Goal: Information Seeking & Learning: Learn about a topic

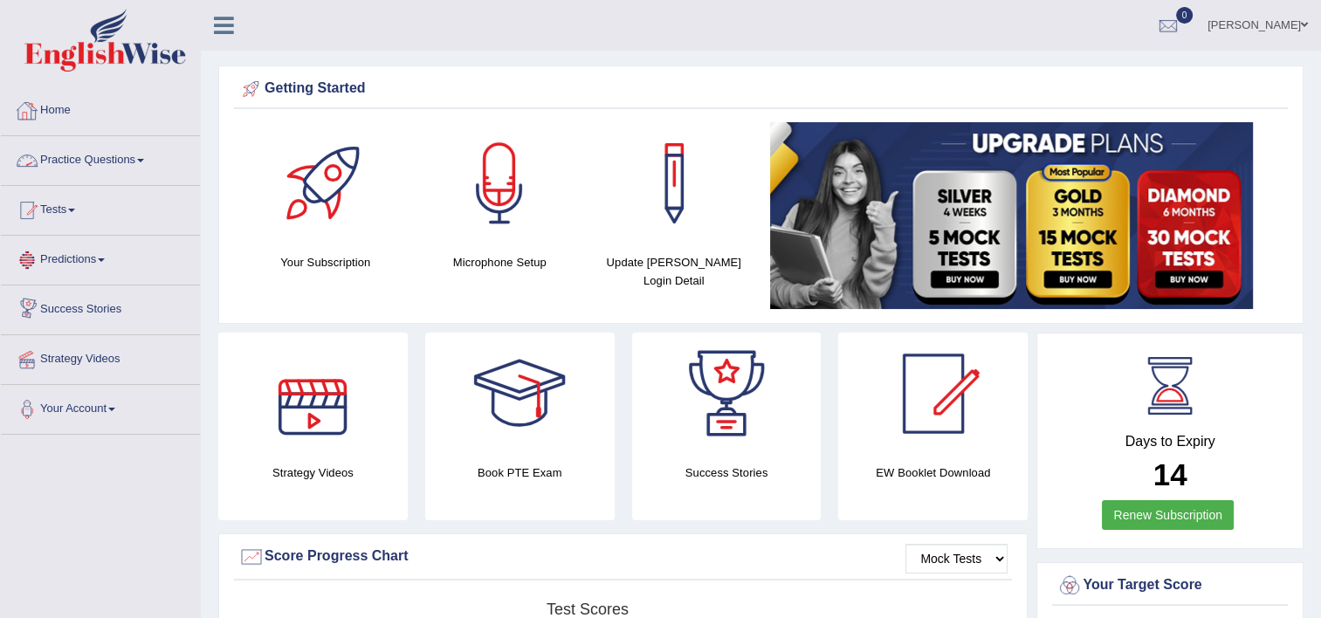
click at [141, 157] on link "Practice Questions" at bounding box center [100, 158] width 199 height 44
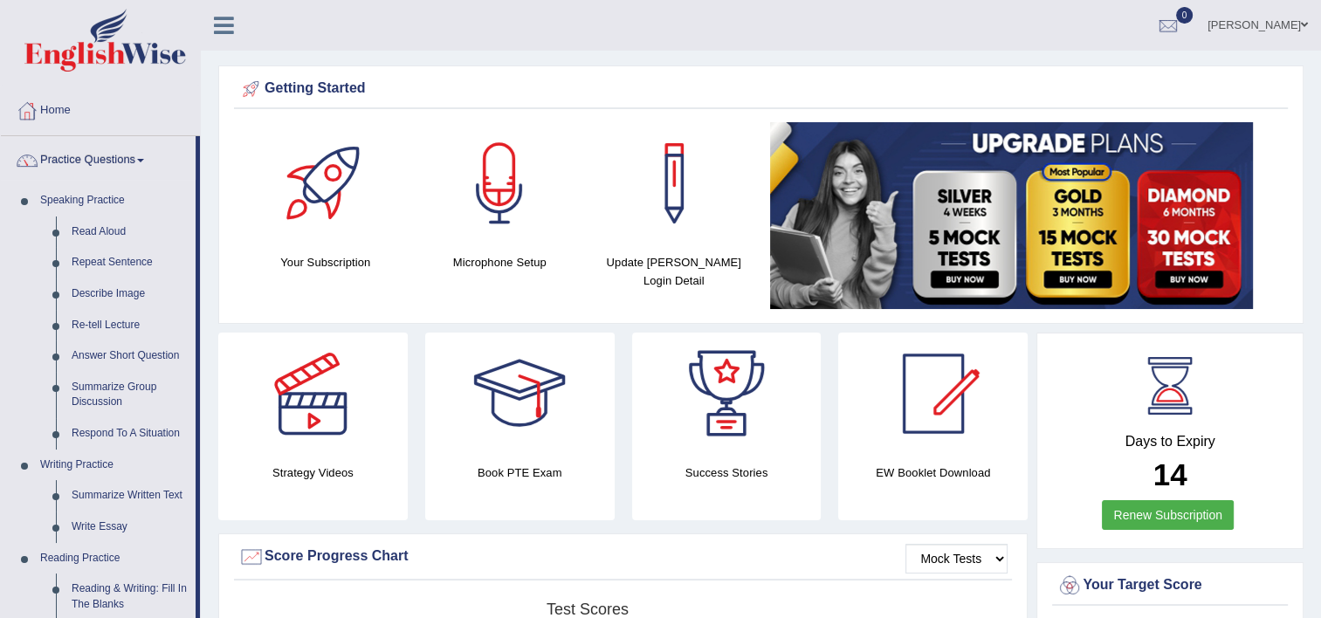
scroll to position [541, 0]
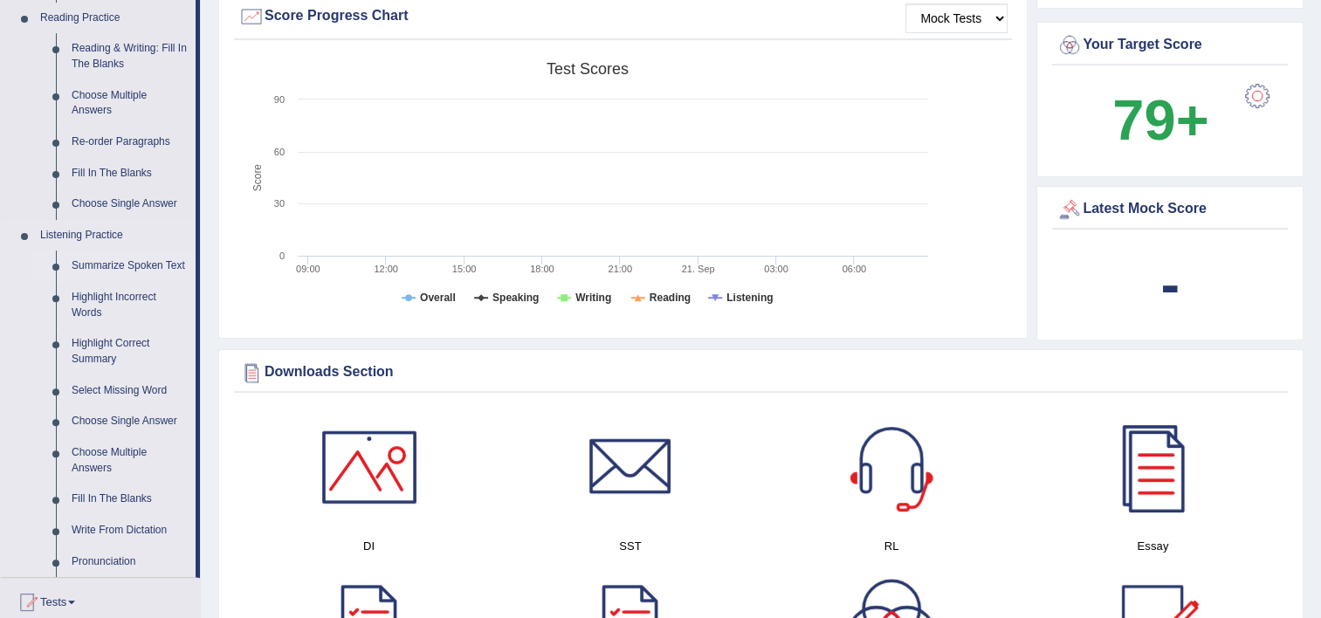
click at [82, 268] on link "Summarize Spoken Text" at bounding box center [130, 266] width 132 height 31
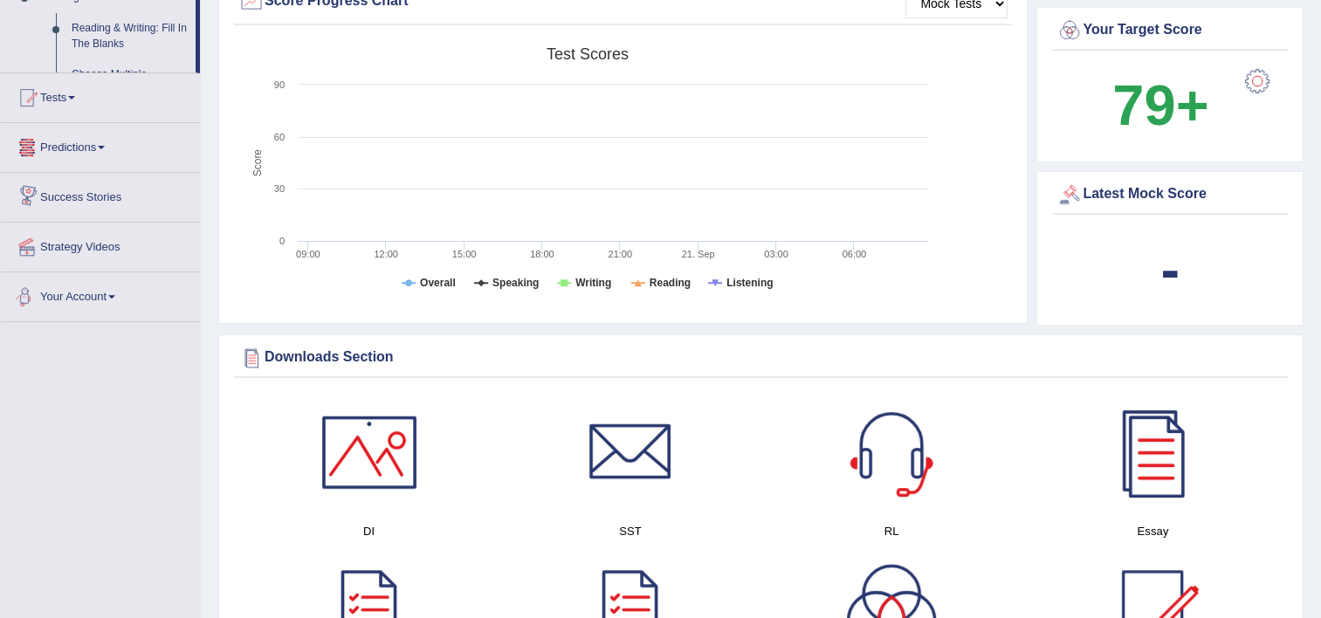
scroll to position [1126, 0]
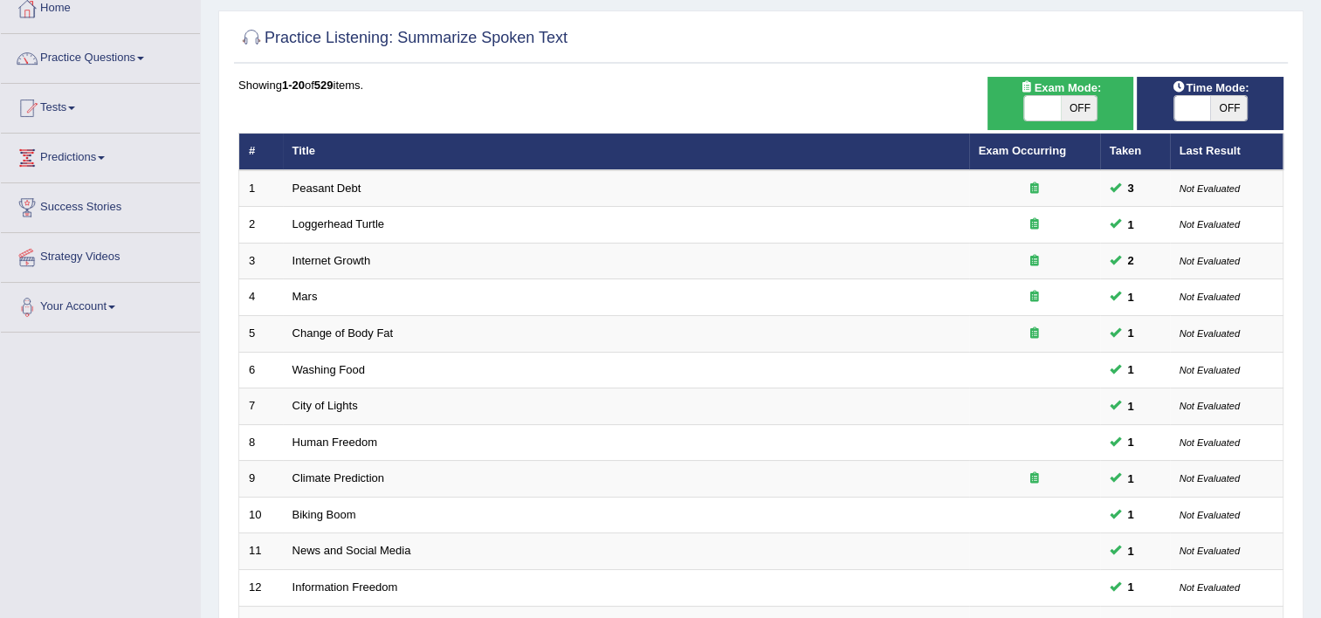
scroll to position [105, 0]
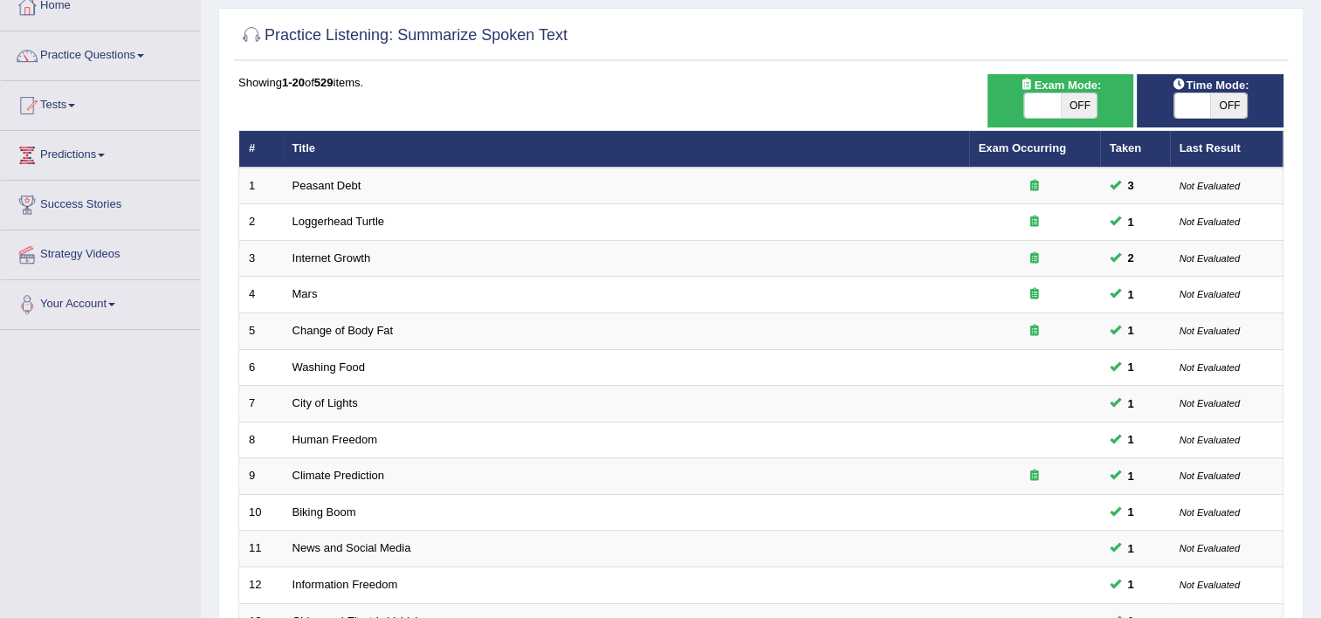
click at [1191, 91] on span "Time Mode:" at bounding box center [1210, 85] width 91 height 18
click at [1184, 101] on span at bounding box center [1192, 105] width 37 height 24
checkbox input "true"
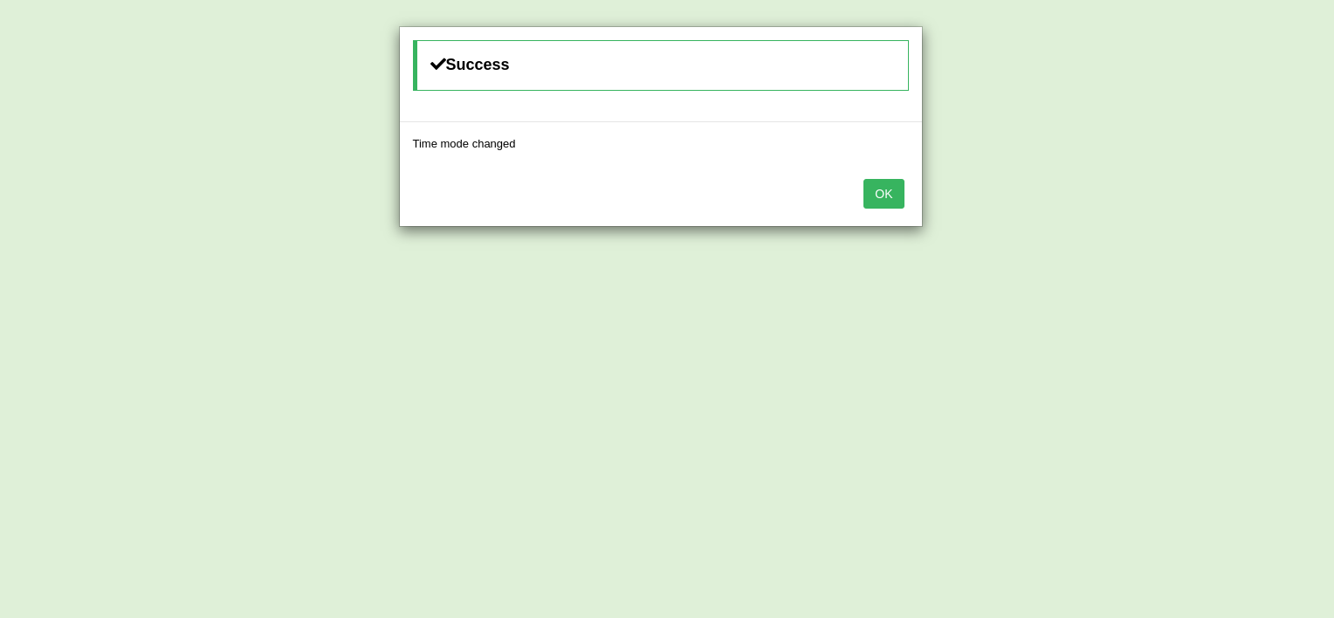
click at [868, 192] on button "OK" at bounding box center [884, 194] width 40 height 30
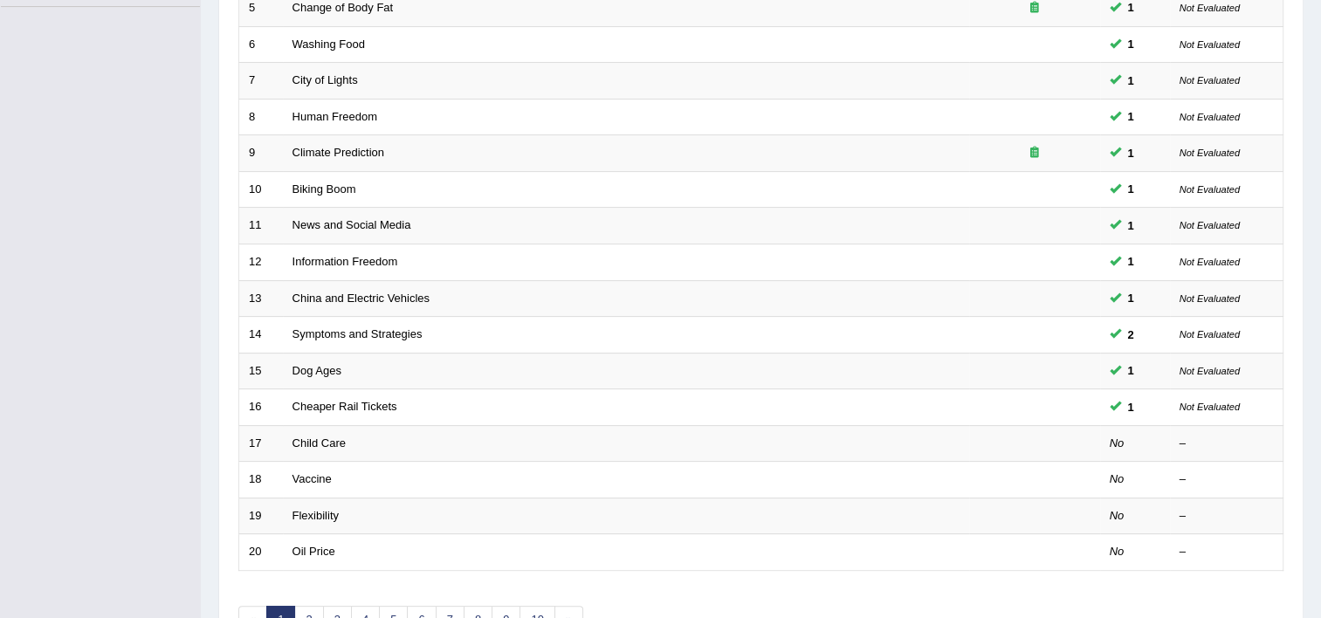
scroll to position [454, 0]
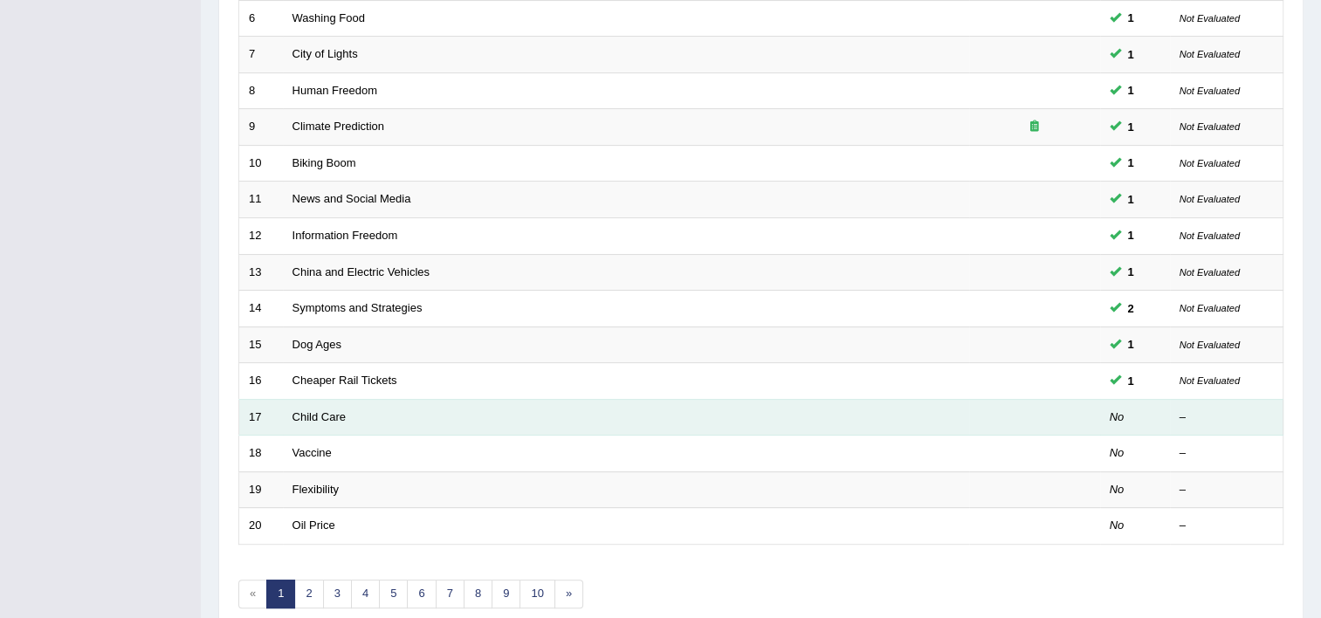
click at [328, 401] on td "Child Care" at bounding box center [626, 417] width 686 height 37
click at [321, 410] on link "Child Care" at bounding box center [319, 416] width 53 height 13
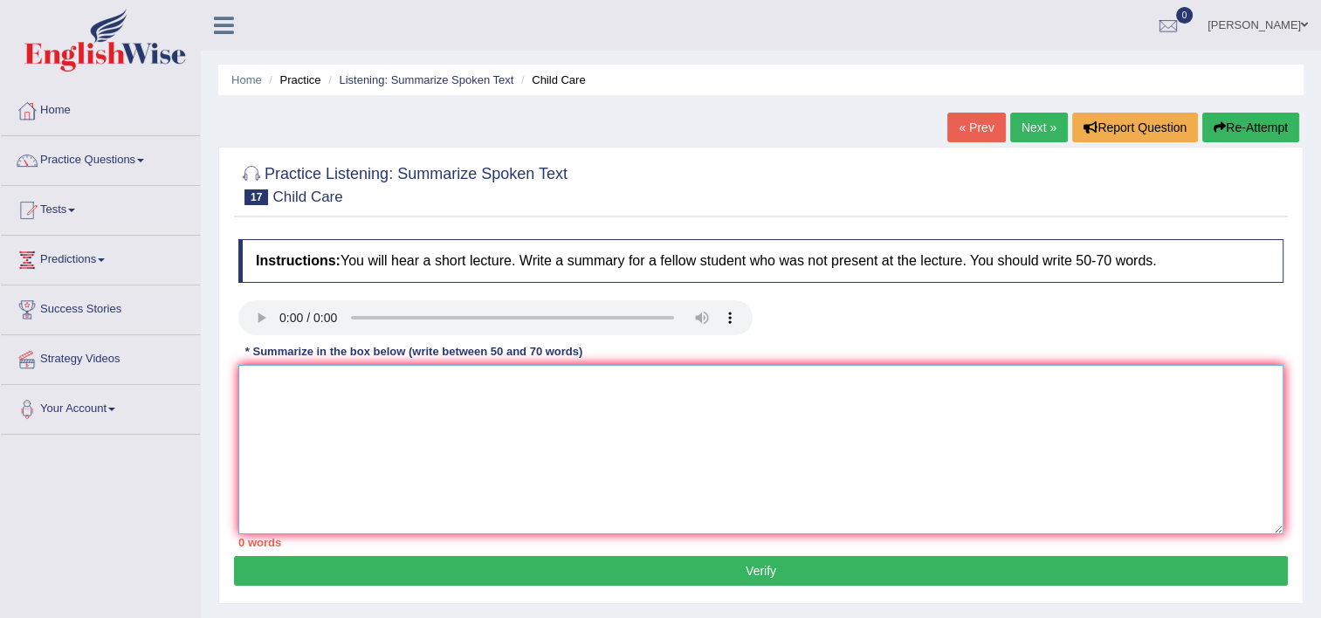
click at [461, 452] on textarea at bounding box center [760, 449] width 1045 height 169
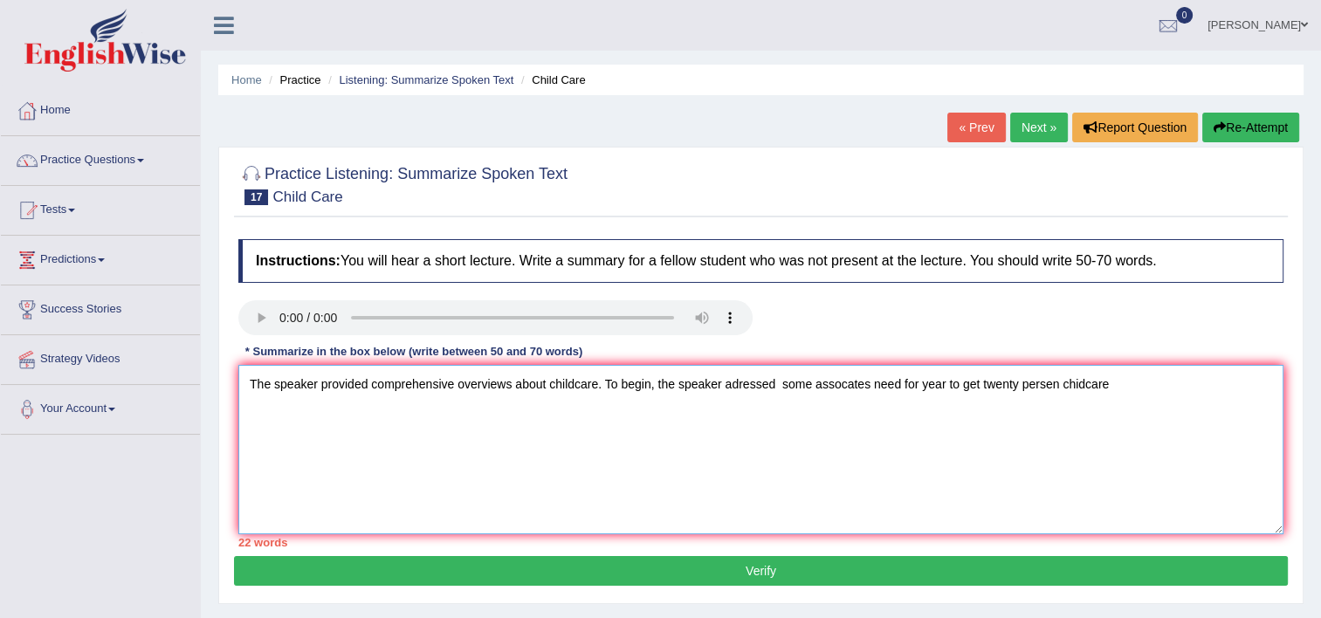
click at [1104, 388] on textarea "The speaker provided comprehensive overviews about childcare. To begin, the spe…" at bounding box center [760, 449] width 1045 height 169
click at [863, 386] on textarea "The speaker provided comprehensive overviews about childcare. To begin, the spe…" at bounding box center [760, 449] width 1045 height 169
click at [973, 389] on textarea "The speaker provided comprehensive overviews about childcare. To begin, the spe…" at bounding box center [760, 449] width 1045 height 169
click at [984, 382] on textarea "The speaker provided comprehensive overviews about childcare. To begin, the spe…" at bounding box center [760, 449] width 1045 height 169
click at [978, 385] on textarea "The speaker provided comprehensive overviews about childcare. To begin, the spe…" at bounding box center [760, 449] width 1045 height 169
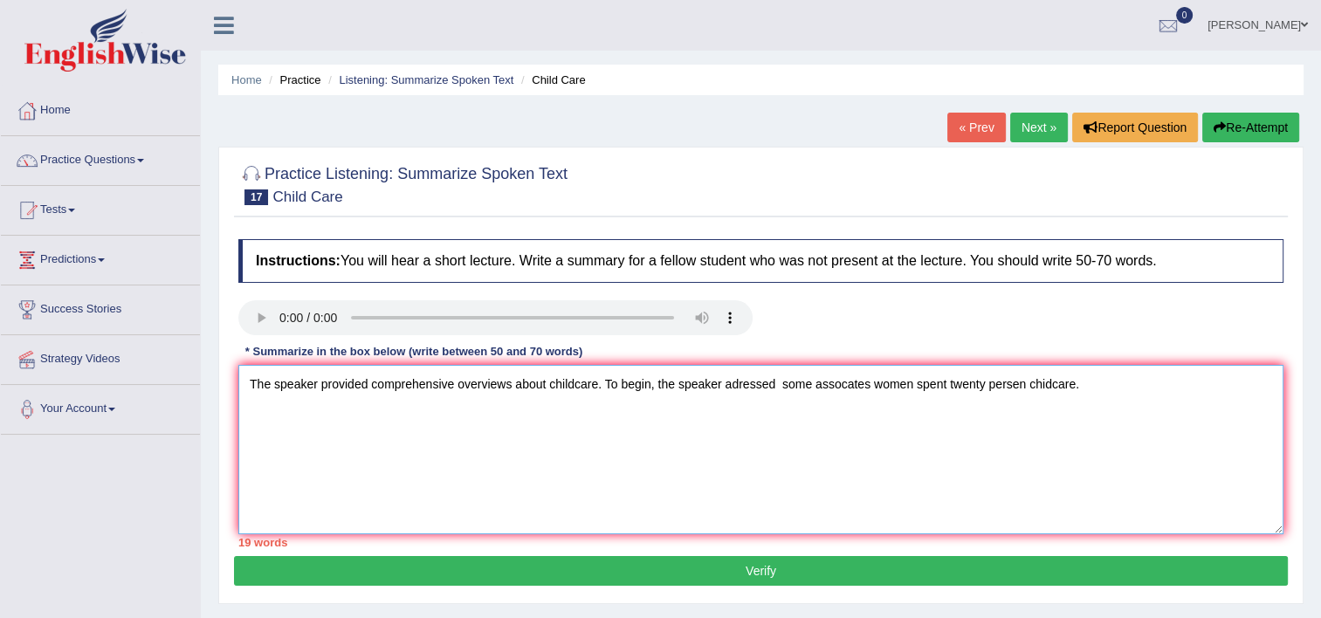
click at [1021, 377] on textarea "The speaker provided comprehensive overviews about childcare. To begin, the spe…" at bounding box center [760, 449] width 1045 height 169
click at [1157, 387] on textarea "The speaker provided comprehensive overviews about childcare. To begin, the spe…" at bounding box center [760, 449] width 1045 height 169
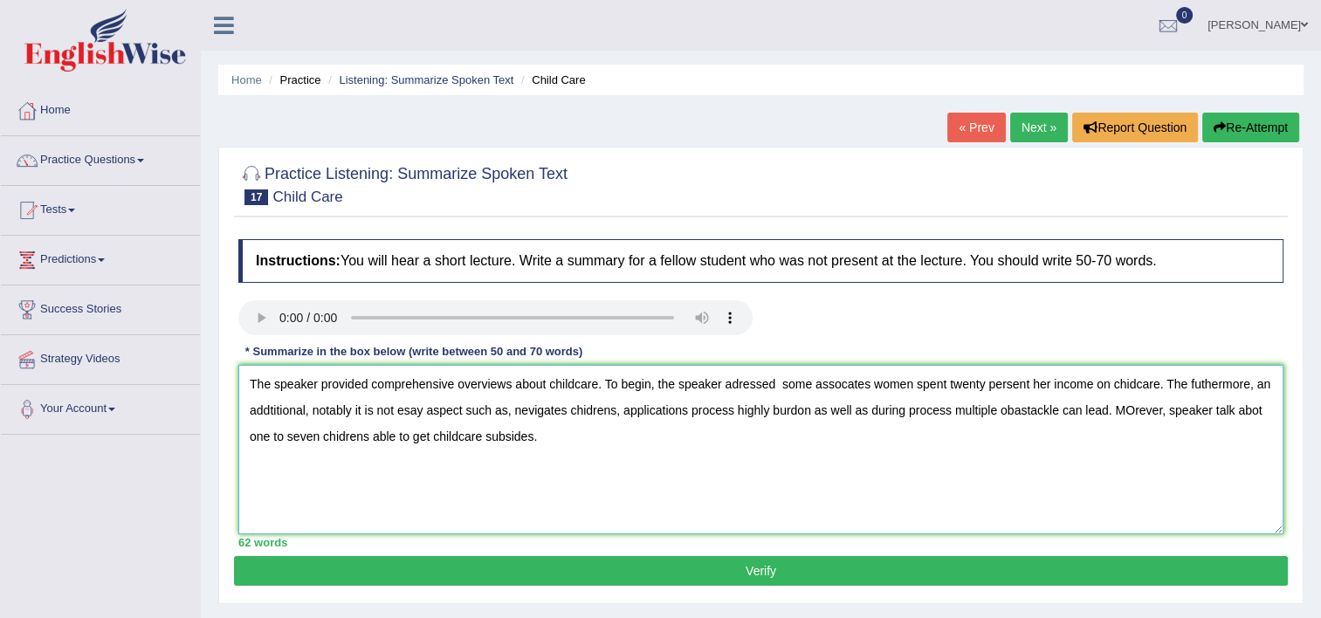
click at [586, 412] on textarea "The speaker provided comprehensive overviews about childcare. To begin, the spe…" at bounding box center [760, 449] width 1045 height 169
click at [1136, 409] on textarea "The speaker provided comprehensive overviews about childcare. To begin, the spe…" at bounding box center [760, 449] width 1045 height 169
click at [1254, 411] on textarea "The speaker provided comprehensive overviews about childcare. To begin, the spe…" at bounding box center [760, 449] width 1045 height 169
click at [727, 382] on textarea "The speaker provided comprehensive overviews about childcare. To begin, the spe…" at bounding box center [760, 449] width 1045 height 169
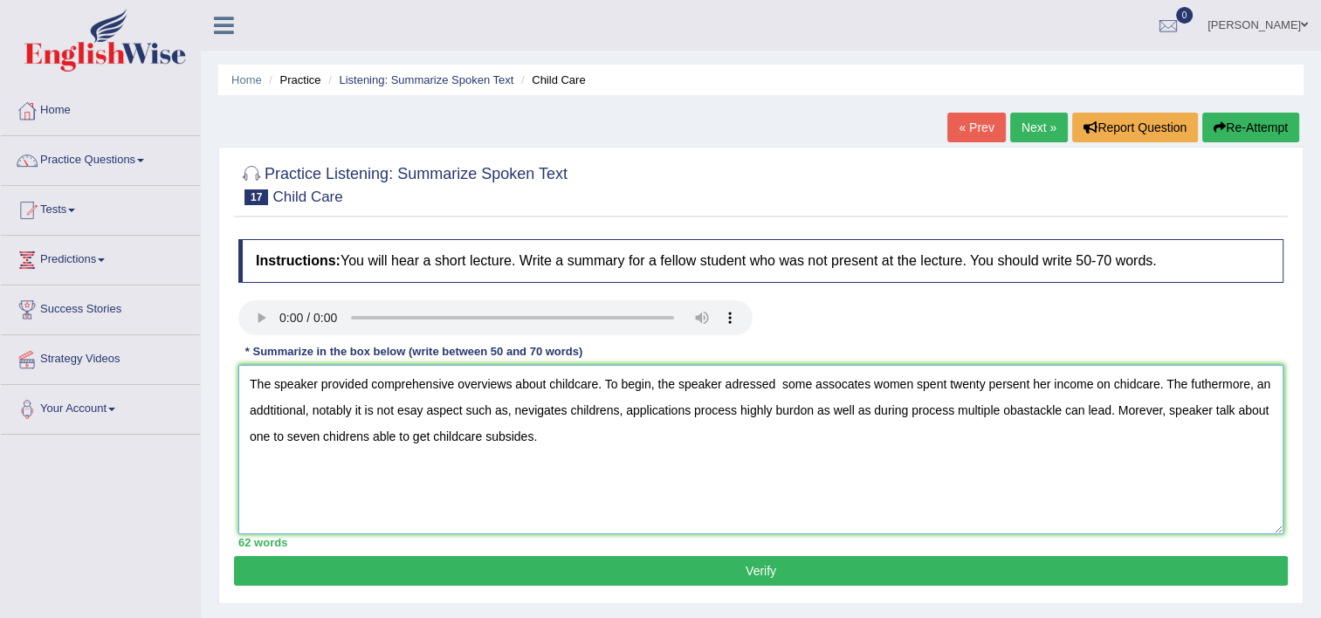
click at [727, 382] on textarea "The speaker provided comprehensive overviews about childcare. To begin, the spe…" at bounding box center [760, 449] width 1045 height 169
click at [782, 379] on textarea "The speaker provided comprehensive overviews about childcare. To begin, the spe…" at bounding box center [760, 449] width 1045 height 169
click at [810, 388] on textarea "The speaker provided comprehensive overviews about childcare. To begin, the spe…" at bounding box center [760, 449] width 1045 height 169
click at [841, 385] on textarea "The speaker provided comprehensive overviews about childcare. To begin, the spe…" at bounding box center [760, 449] width 1045 height 169
type textarea "The speaker provided comprehensive overviews about childcare. To begin, the spe…"
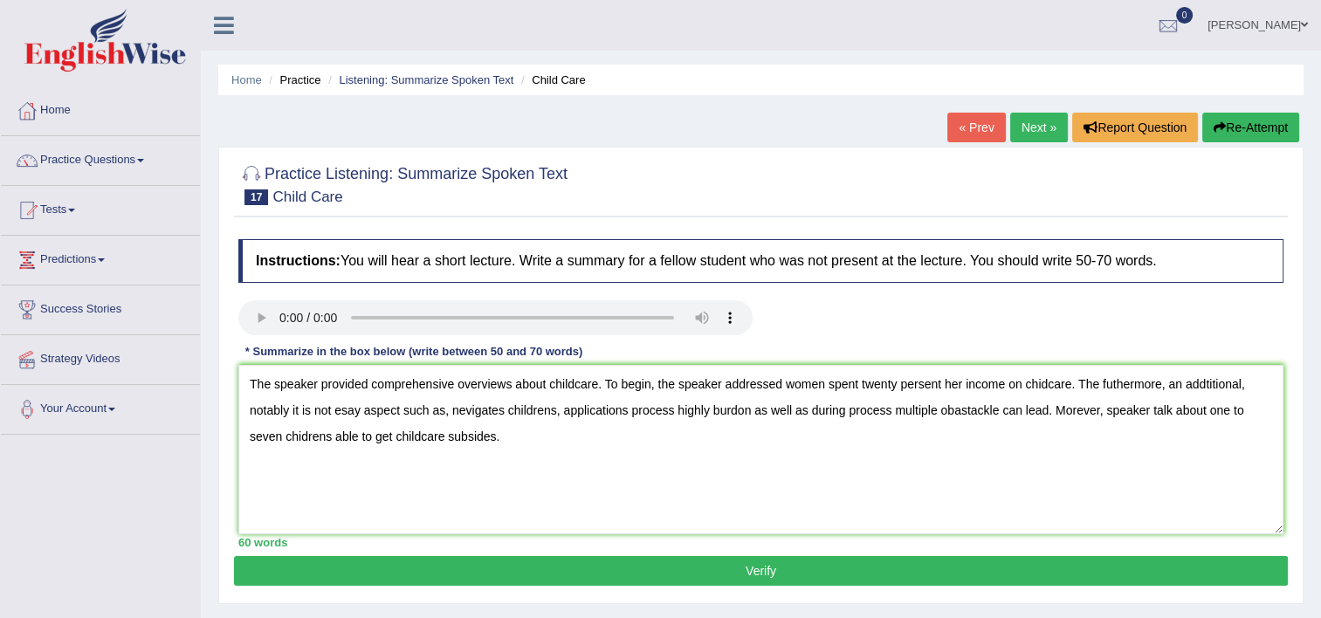
click at [765, 571] on button "Verify" at bounding box center [761, 571] width 1054 height 30
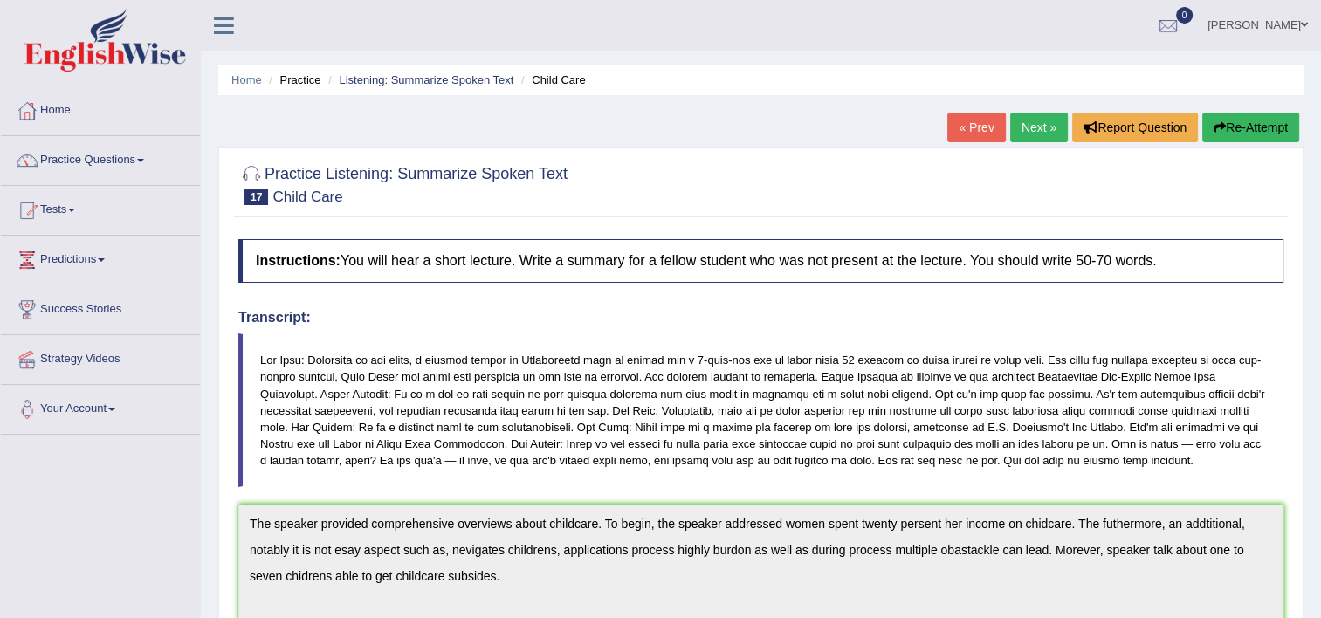
click at [1236, 133] on button "Re-Attempt" at bounding box center [1250, 128] width 97 height 30
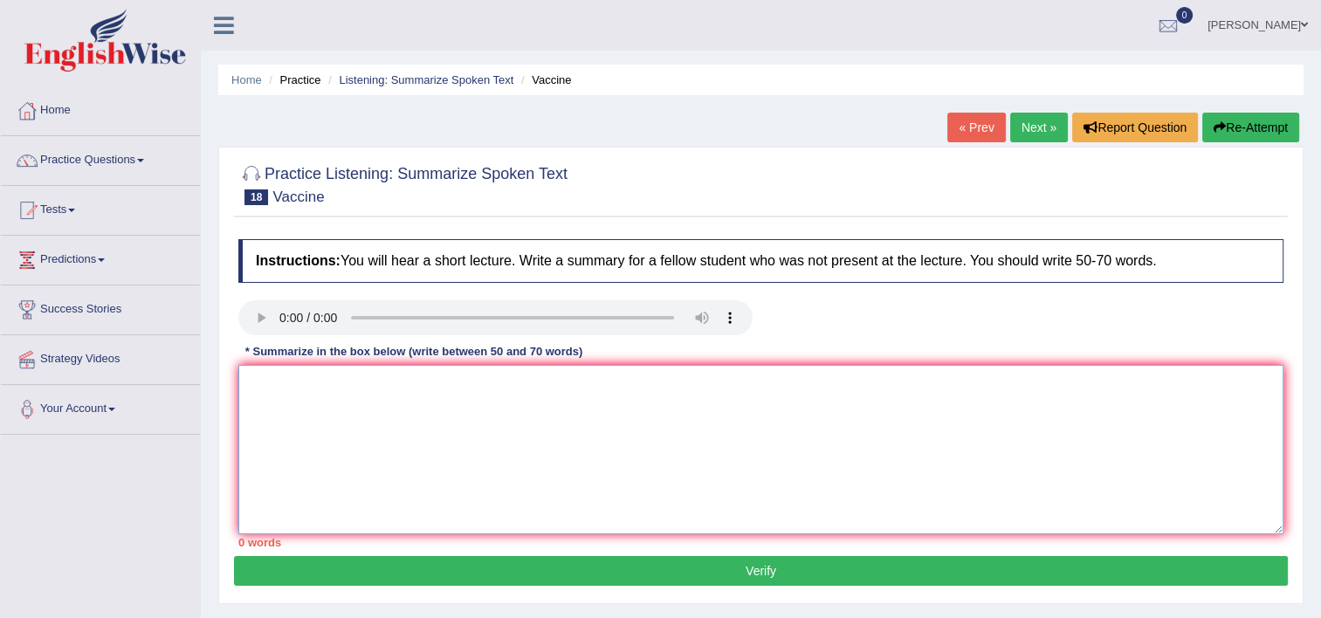
click at [702, 401] on textarea at bounding box center [760, 449] width 1045 height 169
click at [260, 412] on textarea at bounding box center [760, 449] width 1045 height 169
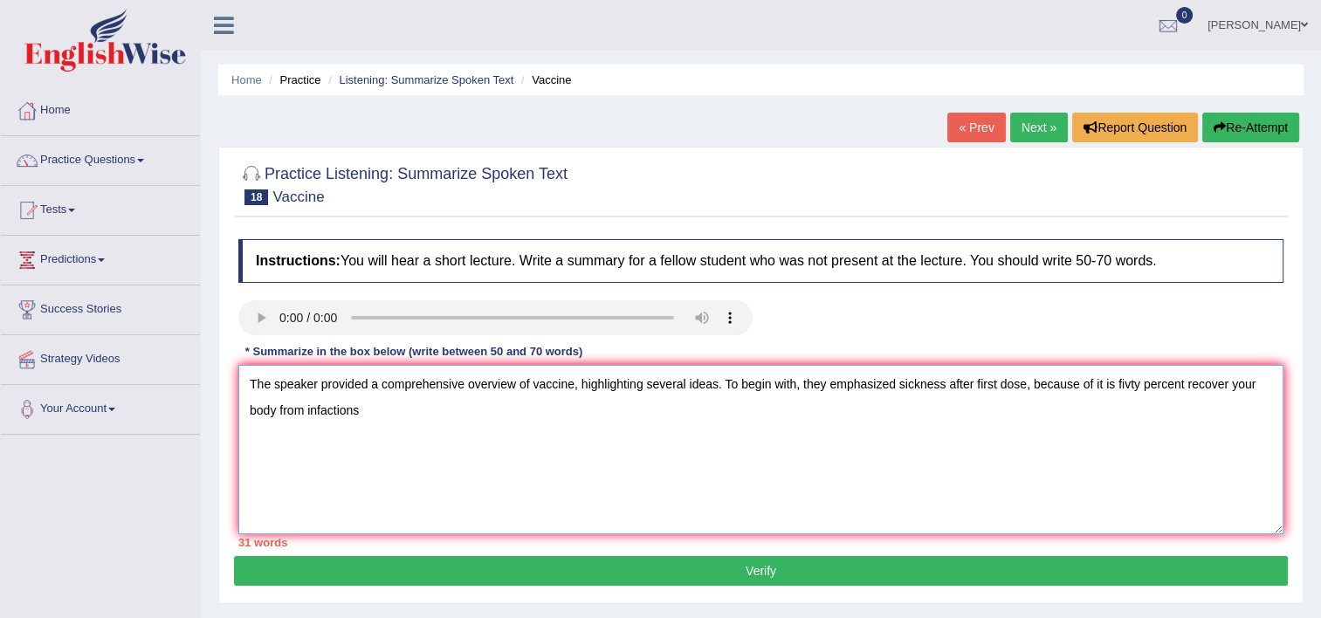
click at [279, 410] on textarea "The speaker provided a comprehensive overview of vaccine, highlighting several …" at bounding box center [760, 449] width 1045 height 169
click at [381, 403] on textarea "The speaker provided a comprehensive overview of vaccine, highlighting several …" at bounding box center [760, 449] width 1045 height 169
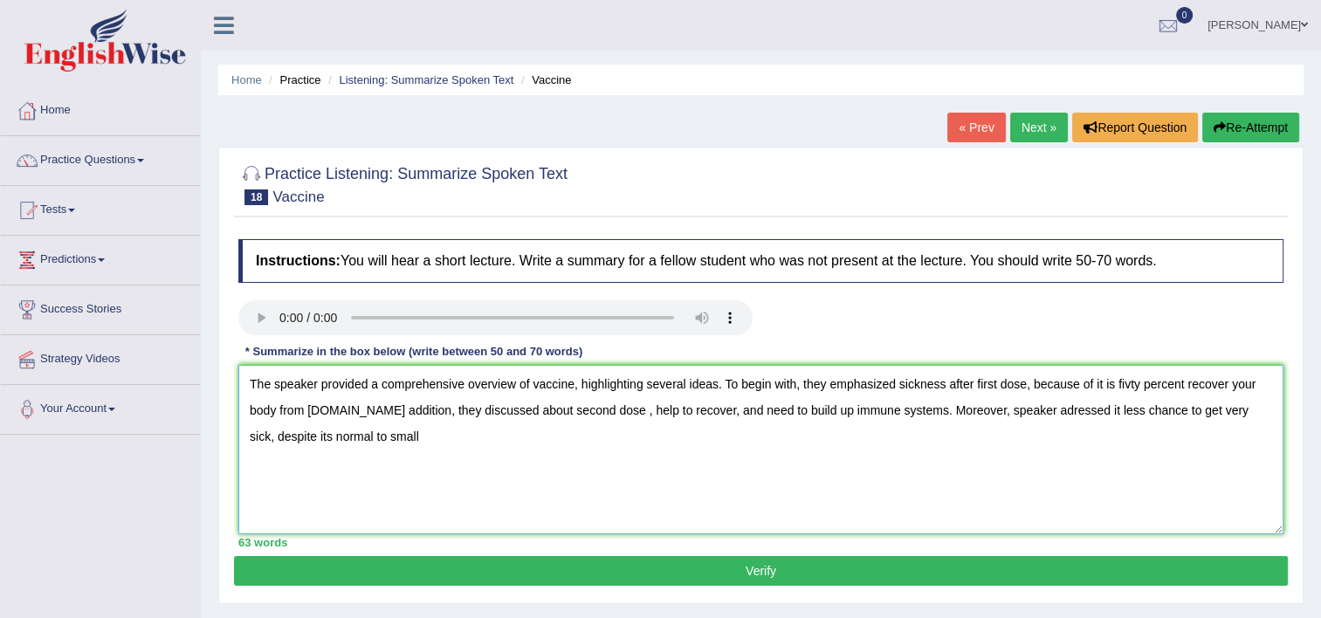
click at [359, 437] on textarea "The speaker provided a comprehensive overview of vaccine, highlighting several …" at bounding box center [760, 449] width 1045 height 169
type textarea "The speaker provided a comprehensive overview of vaccine, highlighting several …"
click at [700, 568] on button "Verify" at bounding box center [761, 571] width 1054 height 30
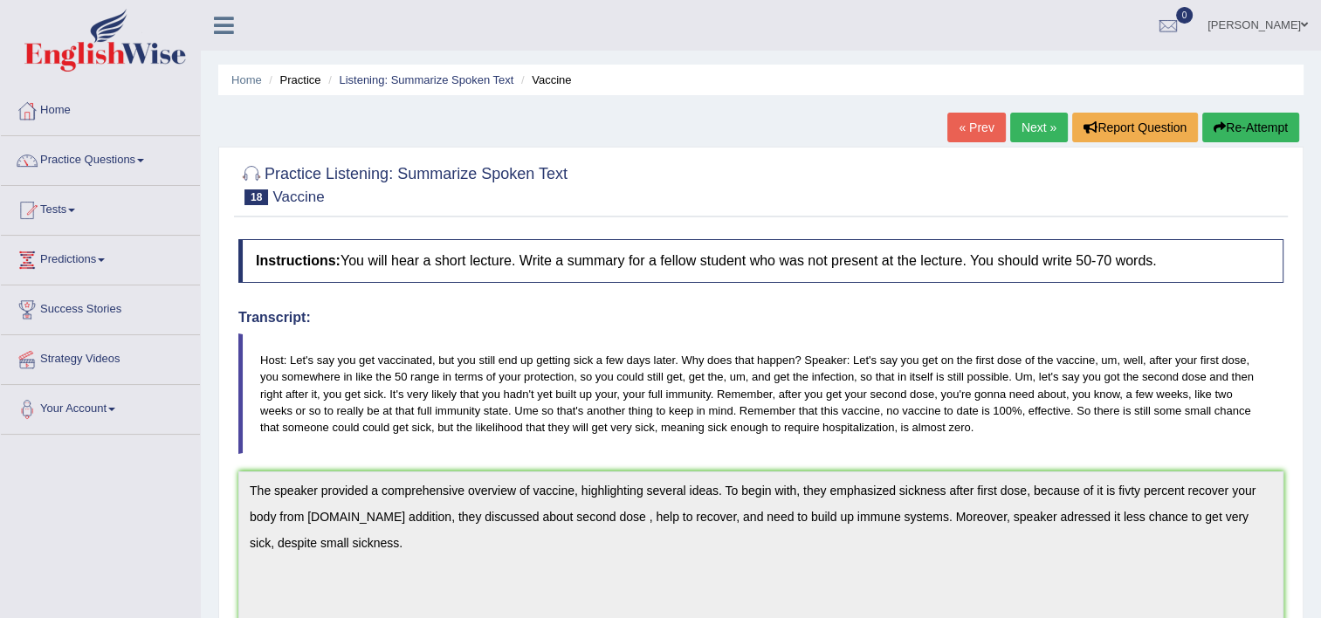
click at [1038, 118] on link "Next »" at bounding box center [1039, 128] width 58 height 30
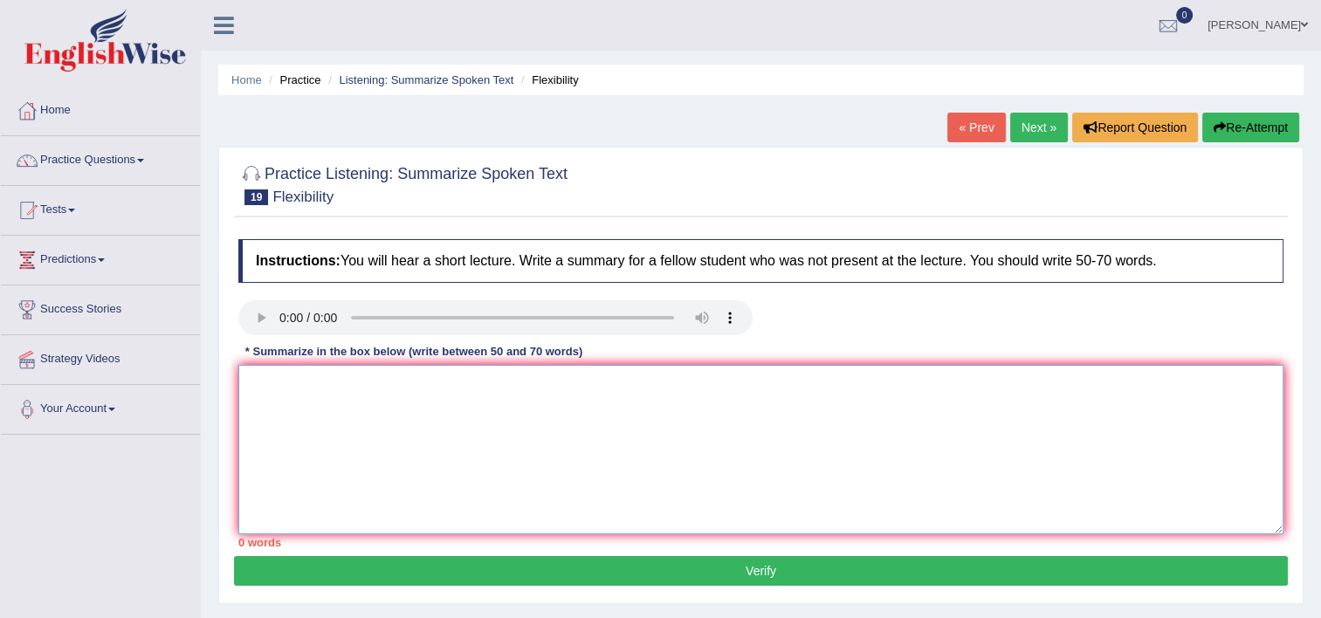
click at [747, 432] on textarea at bounding box center [760, 449] width 1045 height 169
click at [394, 416] on textarea at bounding box center [760, 449] width 1045 height 169
click at [594, 380] on textarea "The speaker provided a comprehensive information about flexiblity" at bounding box center [760, 449] width 1045 height 169
click at [663, 396] on textarea "The speaker provided a comprehensive information about flexibility" at bounding box center [760, 449] width 1045 height 169
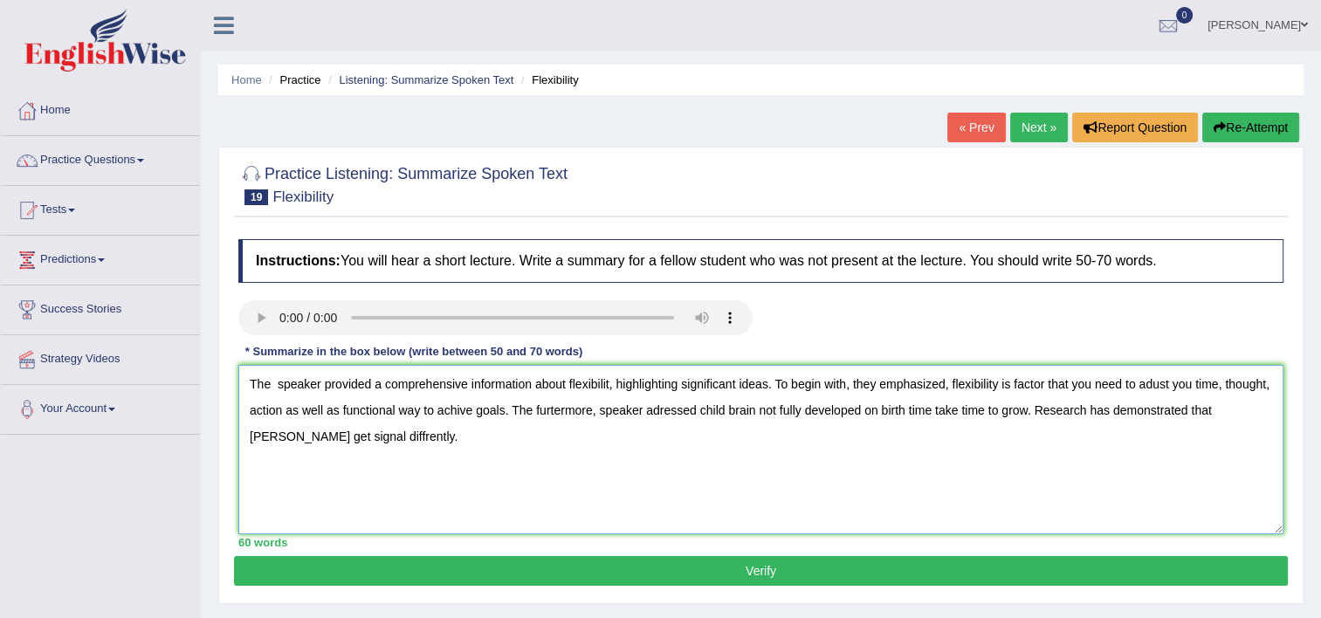
click at [1184, 405] on textarea "The speaker provided a comprehensive information about flexibilit, highlighting…" at bounding box center [760, 449] width 1045 height 169
type textarea "The speaker provided a comprehensive information about flexibilit, highlighting…"
click at [1035, 559] on button "Verify" at bounding box center [761, 571] width 1054 height 30
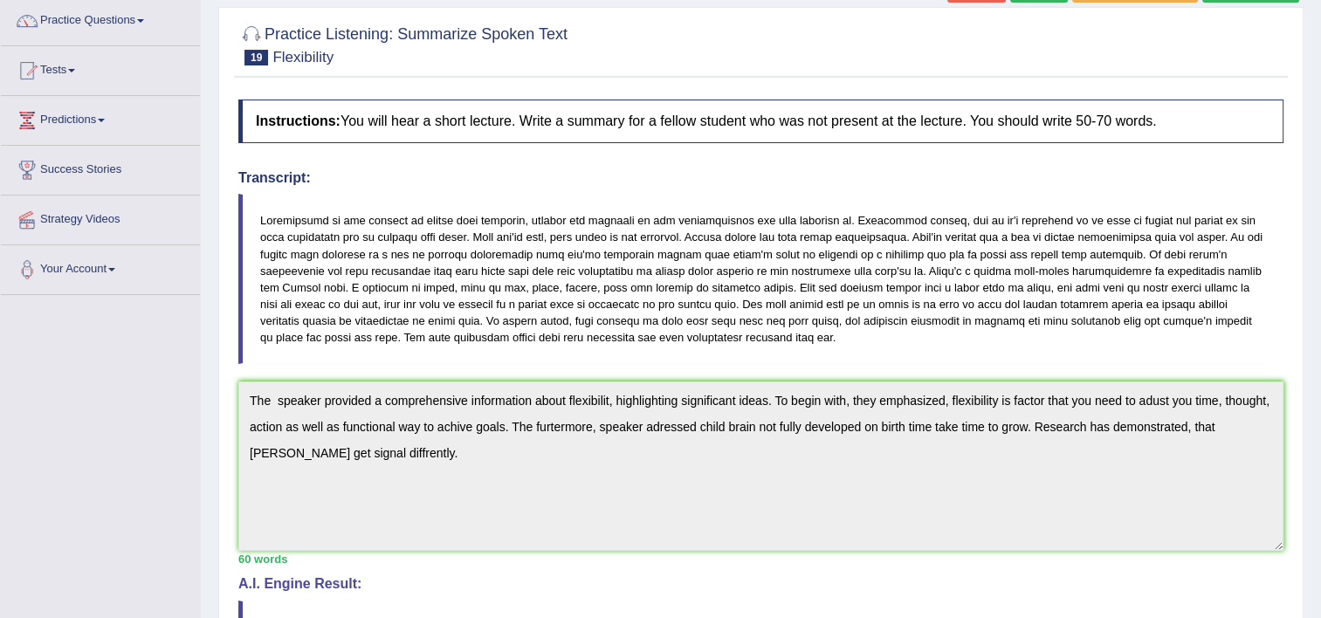
scroll to position [105, 0]
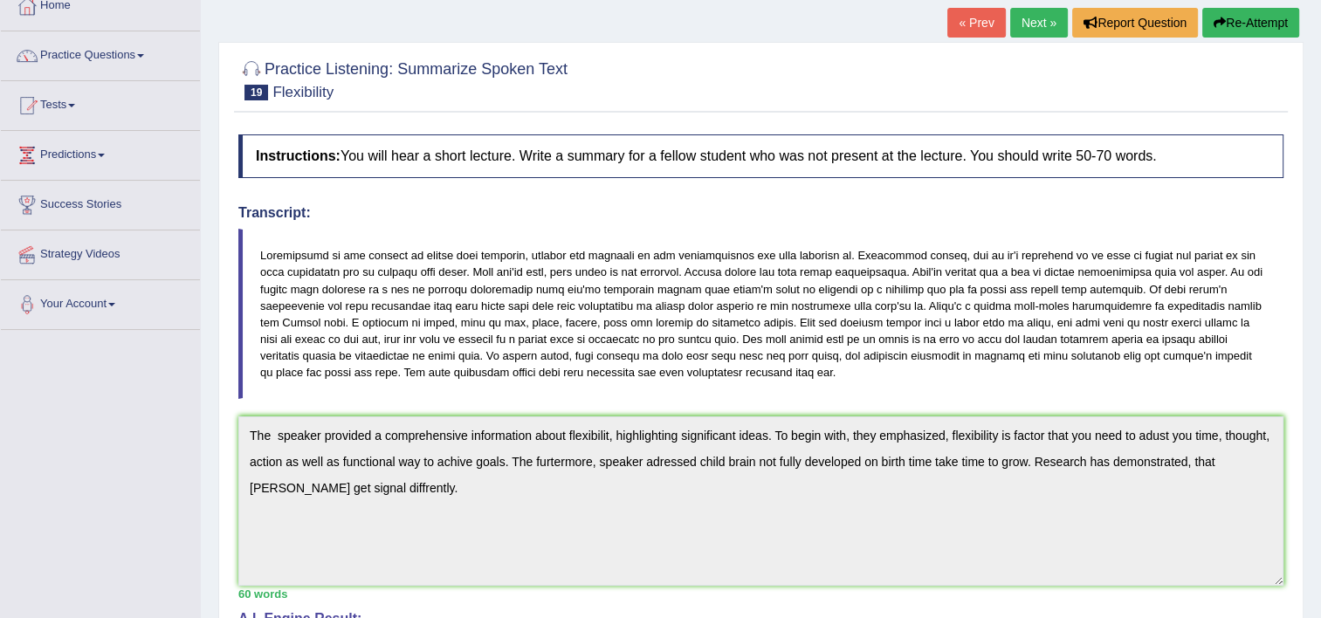
click at [1047, 24] on link "Next »" at bounding box center [1039, 23] width 58 height 30
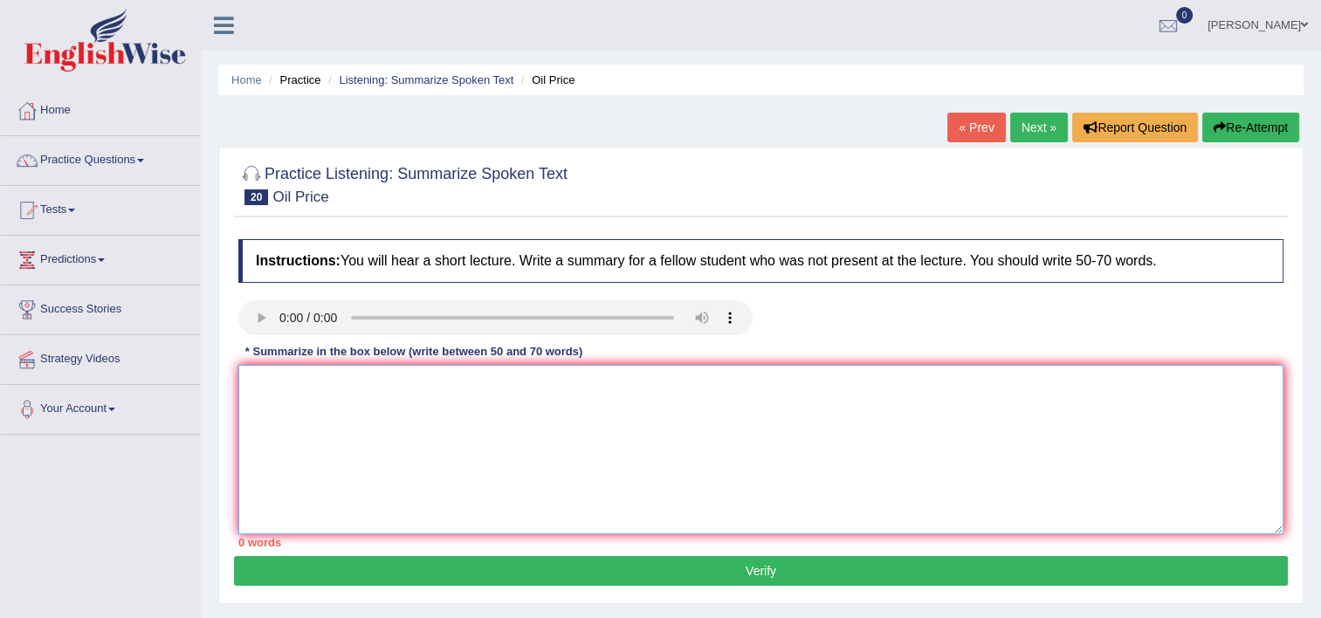
click at [268, 376] on textarea at bounding box center [760, 449] width 1045 height 169
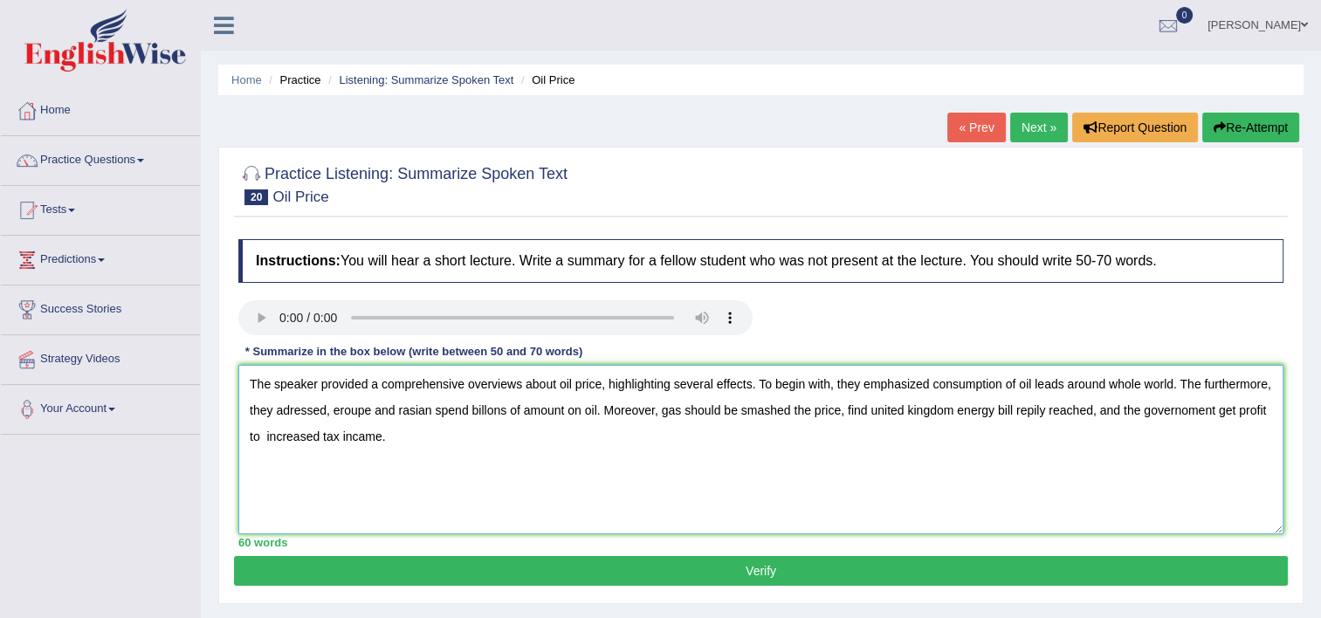
click at [265, 435] on textarea "The speaker provided a comprehensive overviews about oil price, highlighting se…" at bounding box center [760, 449] width 1045 height 169
type textarea "The speaker provided a comprehensive overviews about oil price, highlighting se…"
click at [803, 575] on button "Verify" at bounding box center [761, 571] width 1054 height 30
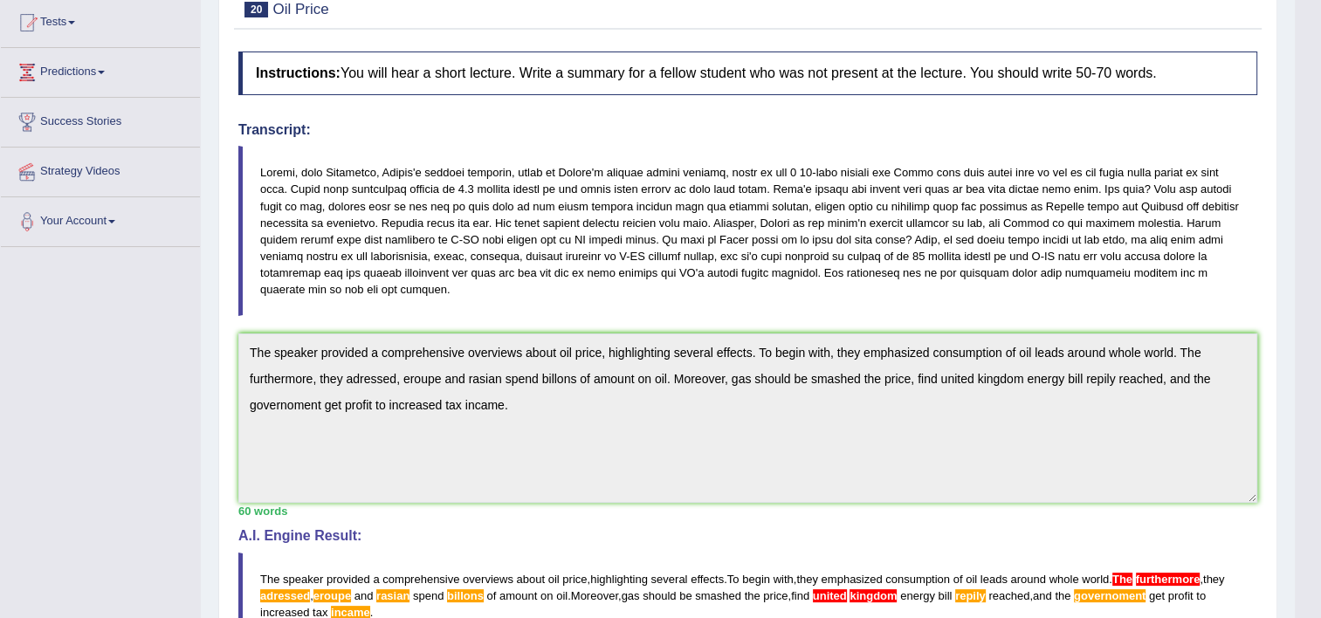
scroll to position [119, 0]
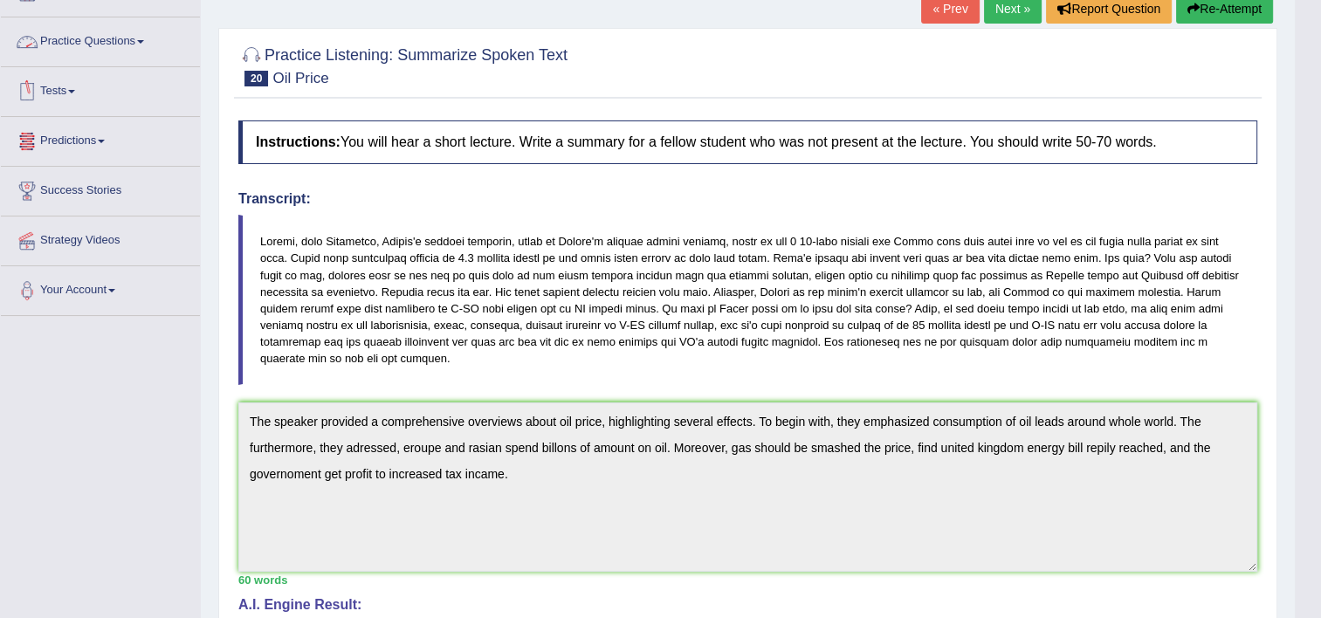
click at [119, 36] on link "Practice Questions" at bounding box center [100, 39] width 199 height 44
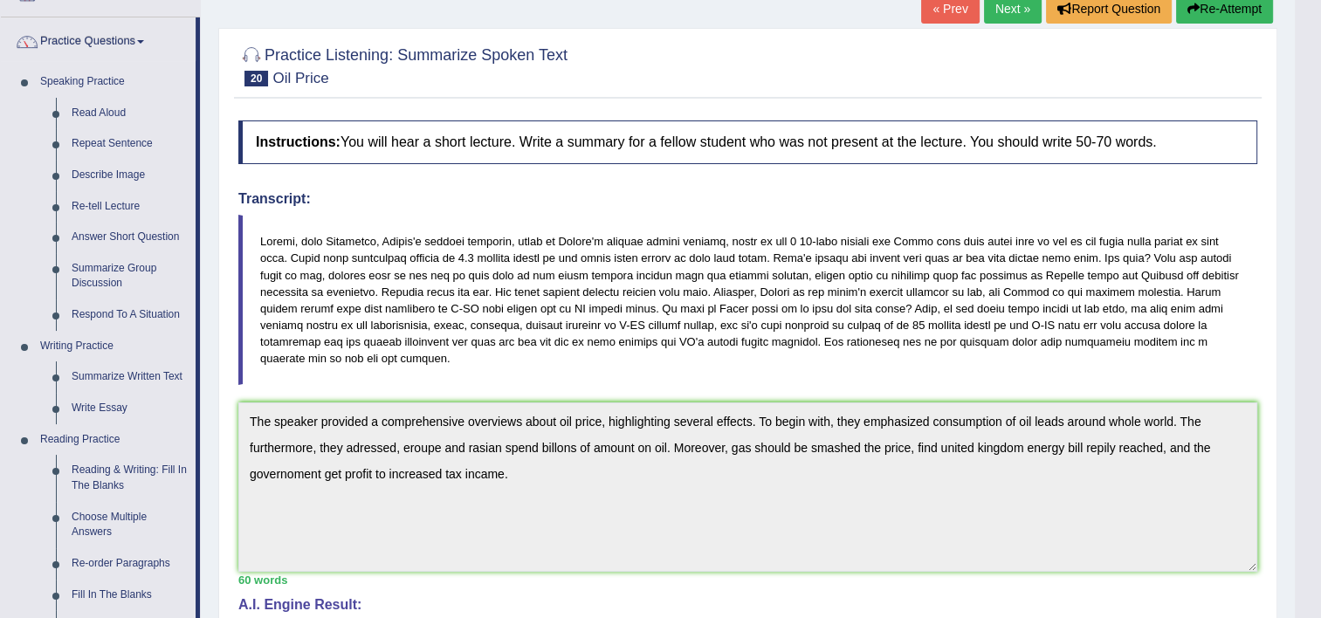
scroll to position [659, 0]
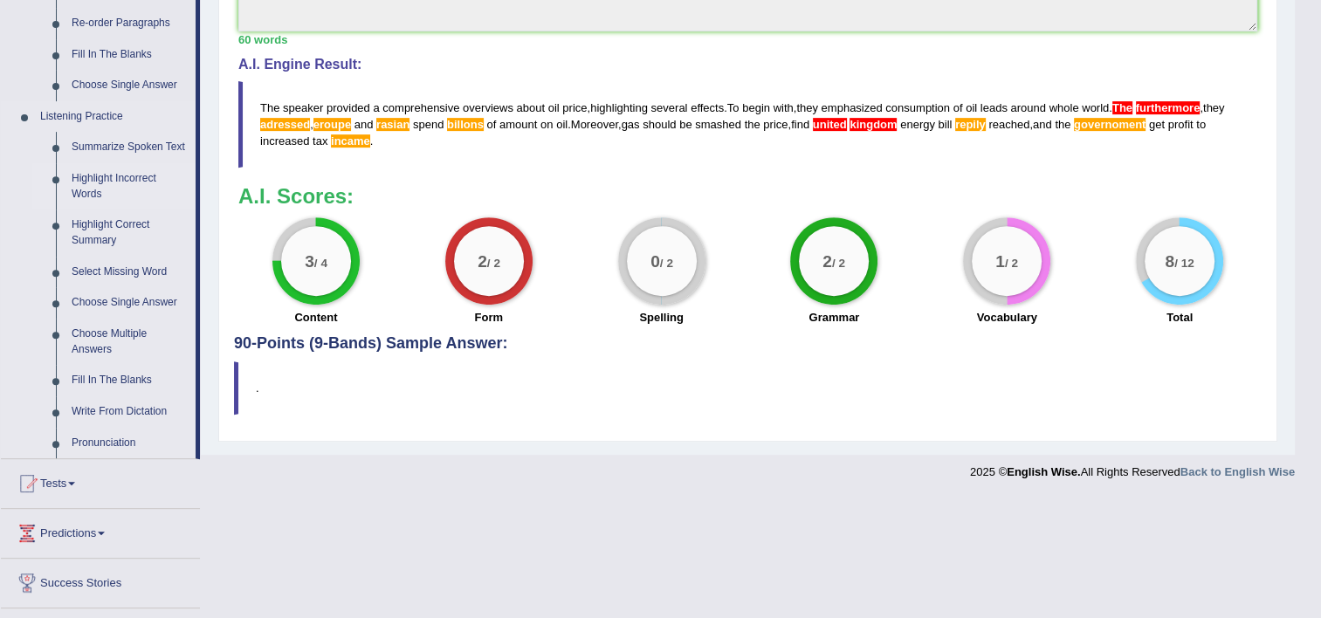
click at [128, 179] on link "Highlight Incorrect Words" at bounding box center [130, 186] width 132 height 46
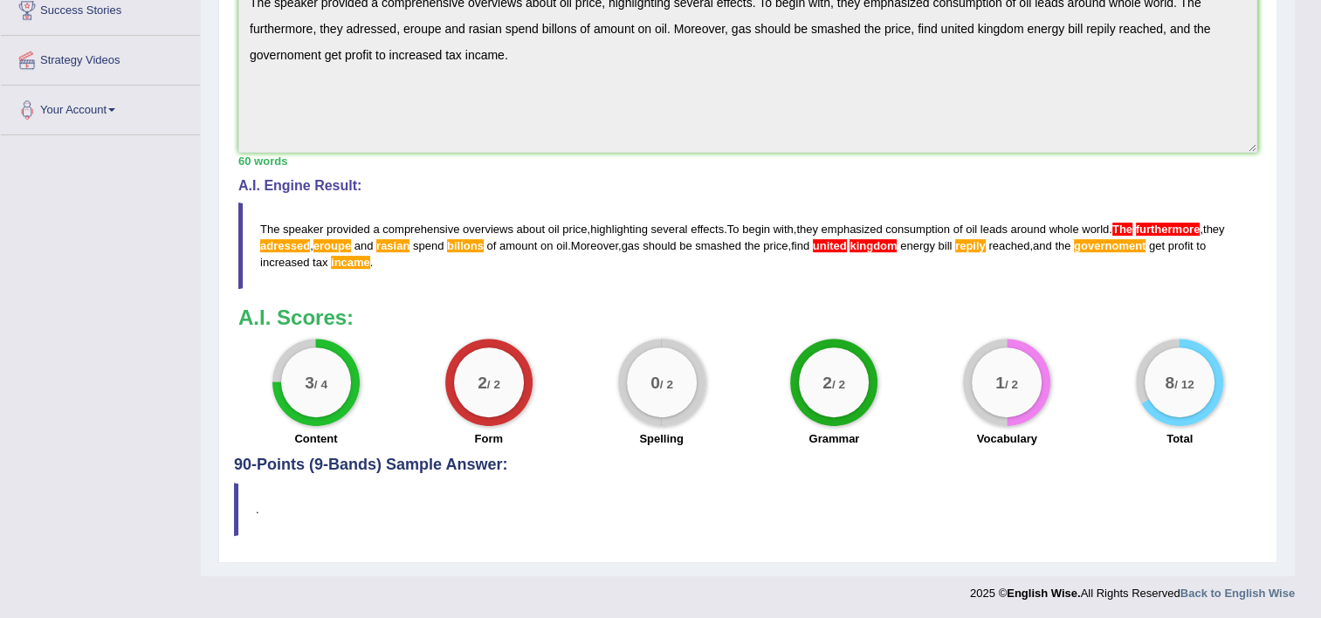
scroll to position [220, 0]
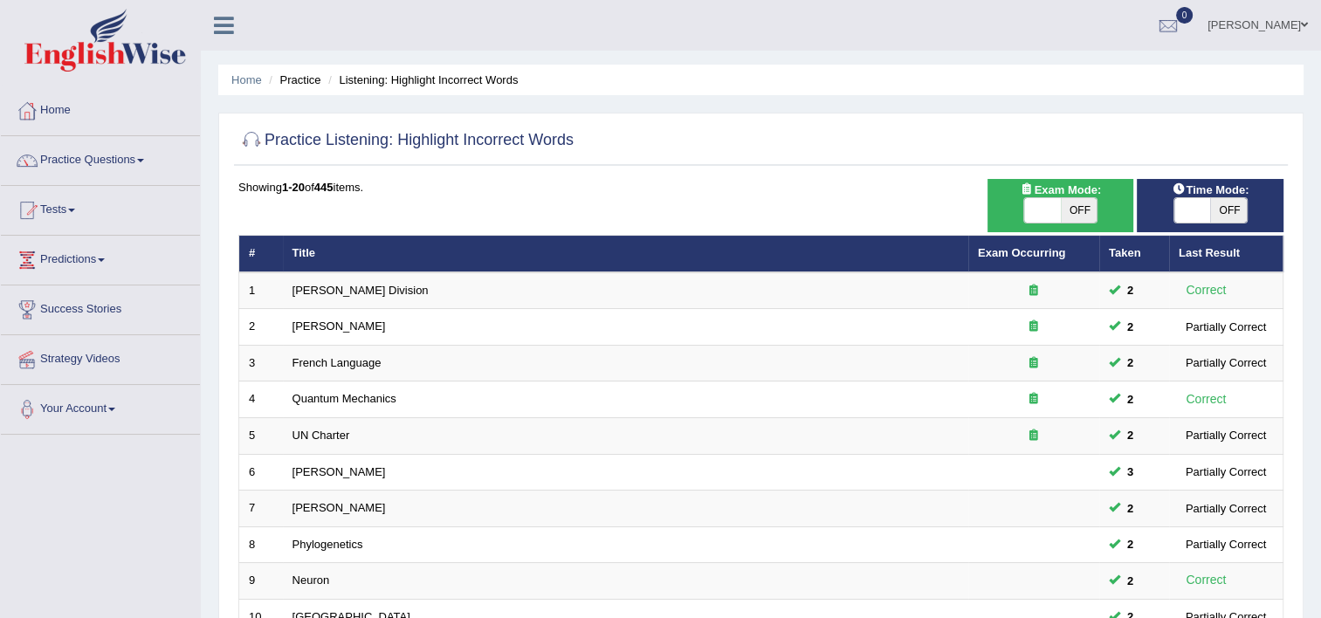
click at [1086, 215] on span "OFF" at bounding box center [1079, 210] width 37 height 24
checkbox input "true"
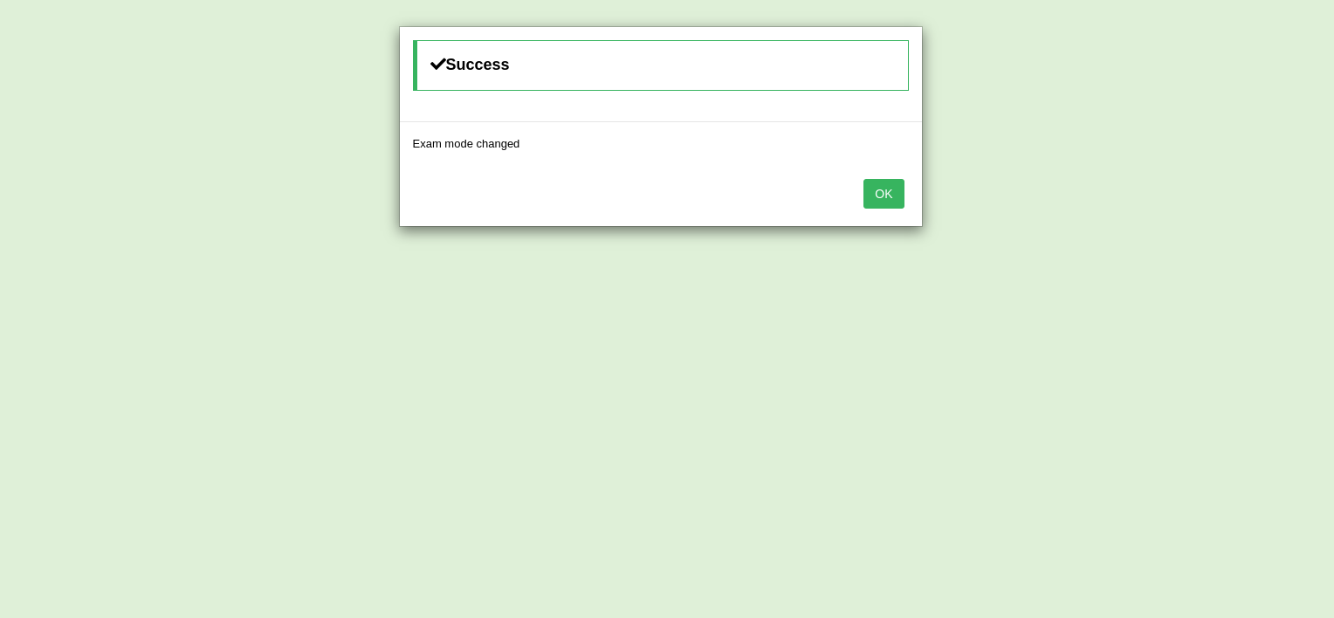
click at [894, 189] on button "OK" at bounding box center [884, 194] width 40 height 30
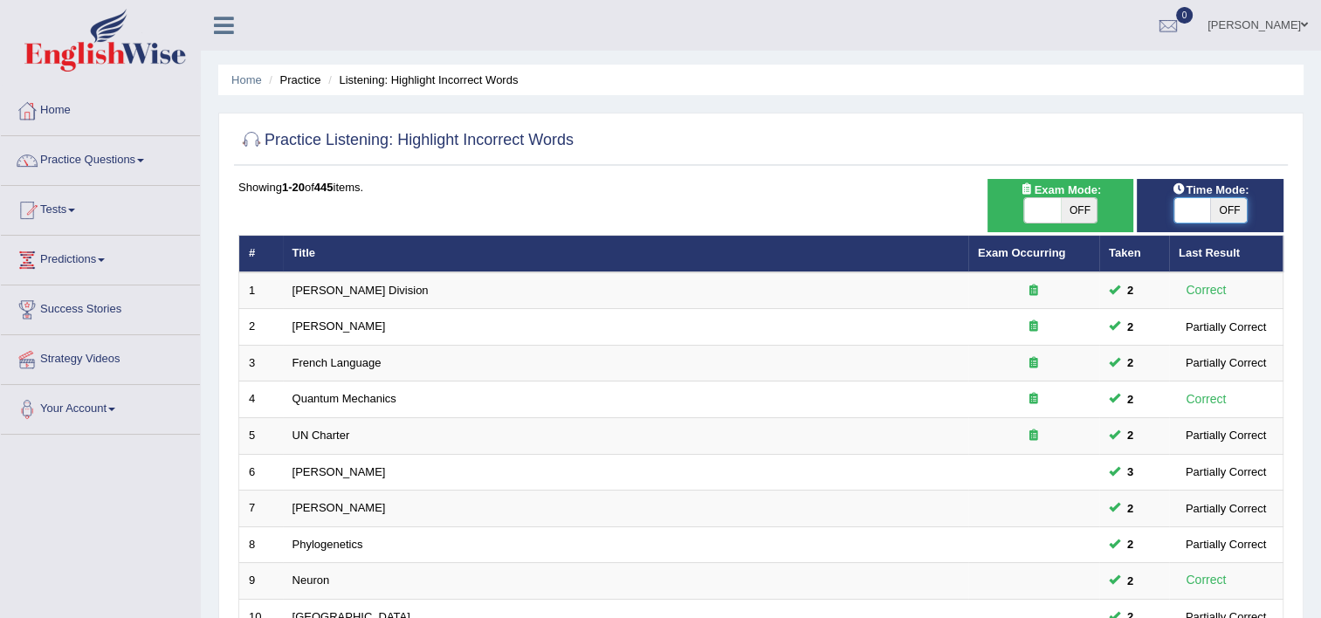
click at [1188, 219] on span at bounding box center [1192, 210] width 37 height 24
checkbox input "true"
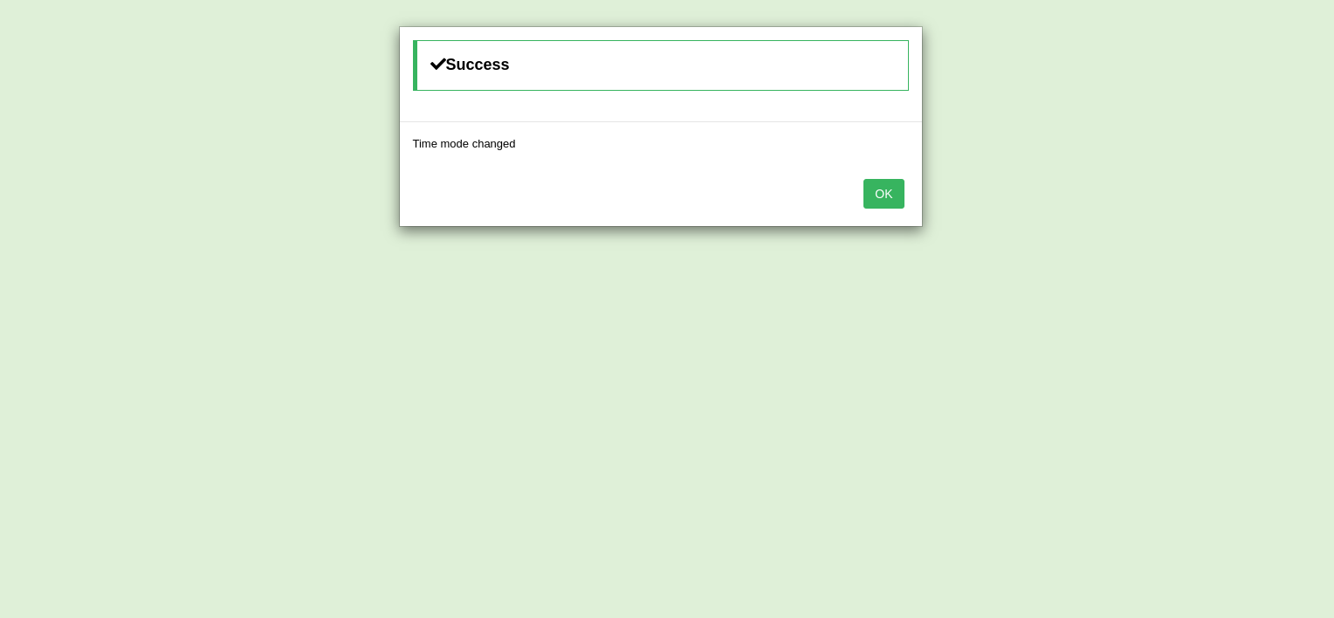
click at [875, 206] on button "OK" at bounding box center [884, 194] width 40 height 30
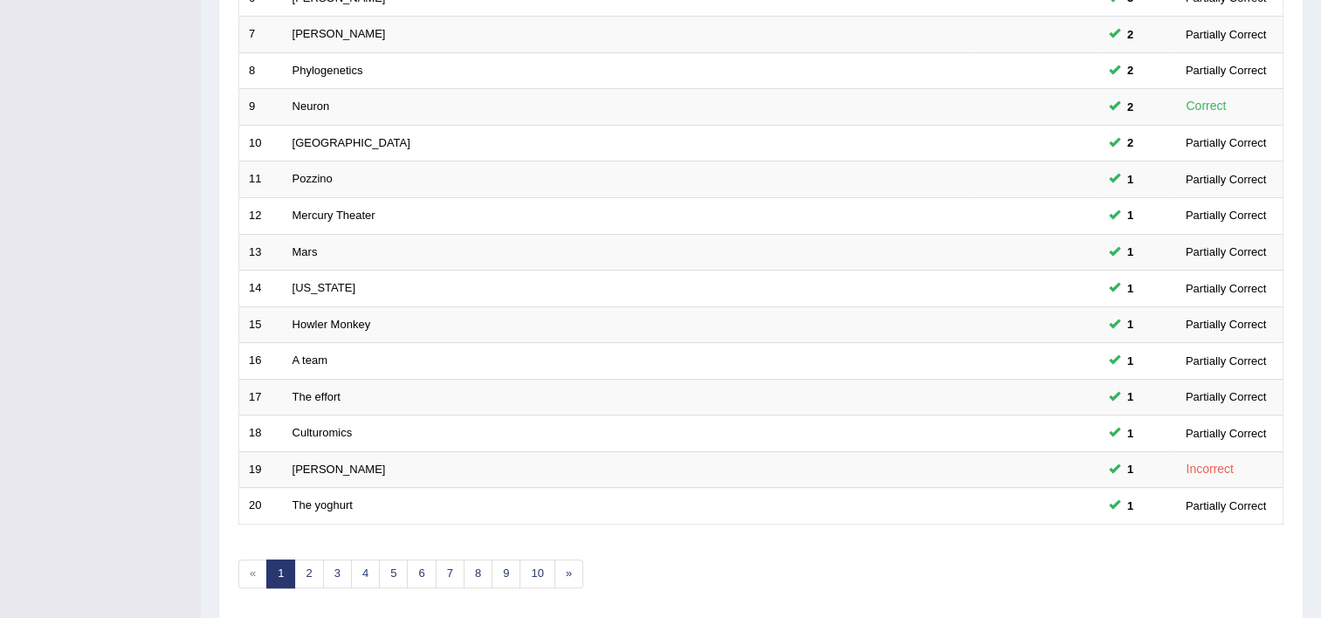
scroll to position [533, 0]
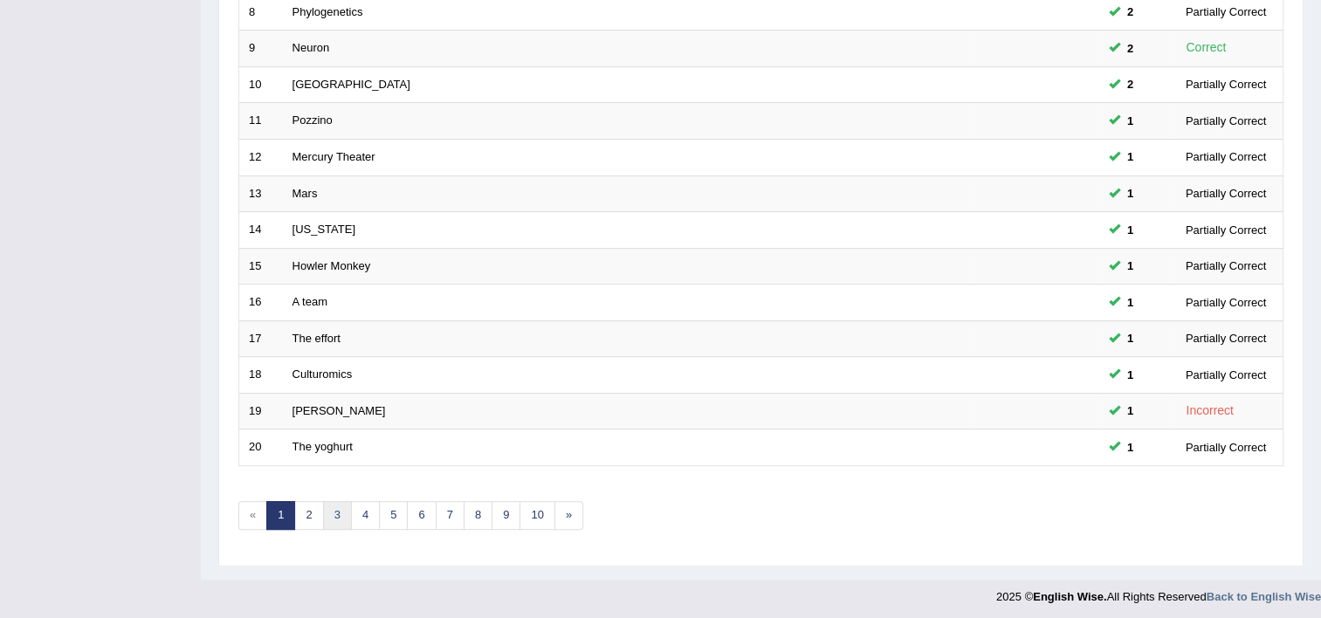
click at [337, 513] on link "3" at bounding box center [337, 515] width 29 height 29
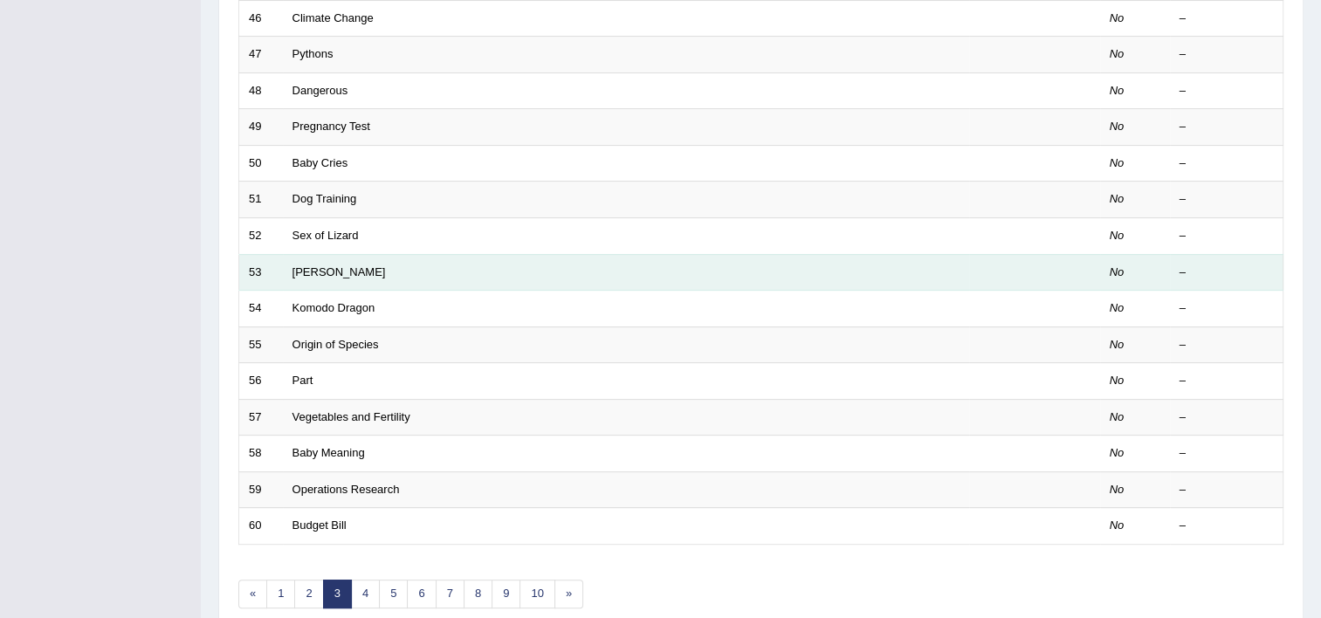
scroll to position [489, 0]
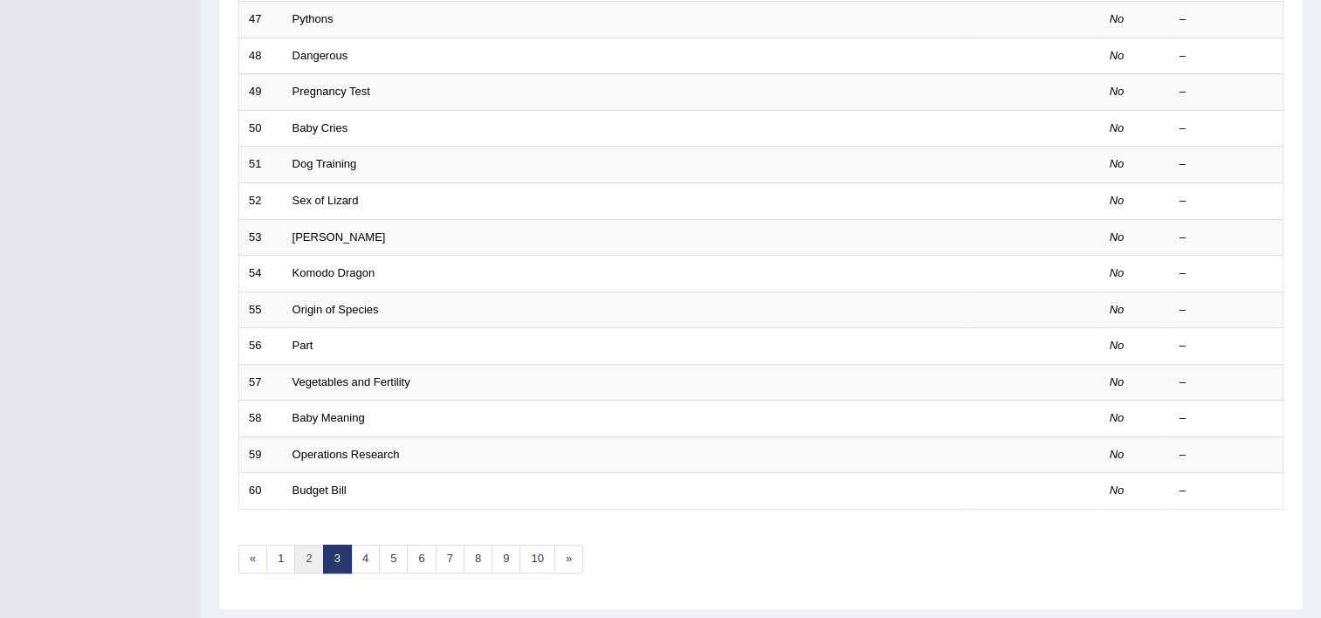
click at [313, 553] on link "2" at bounding box center [308, 559] width 29 height 29
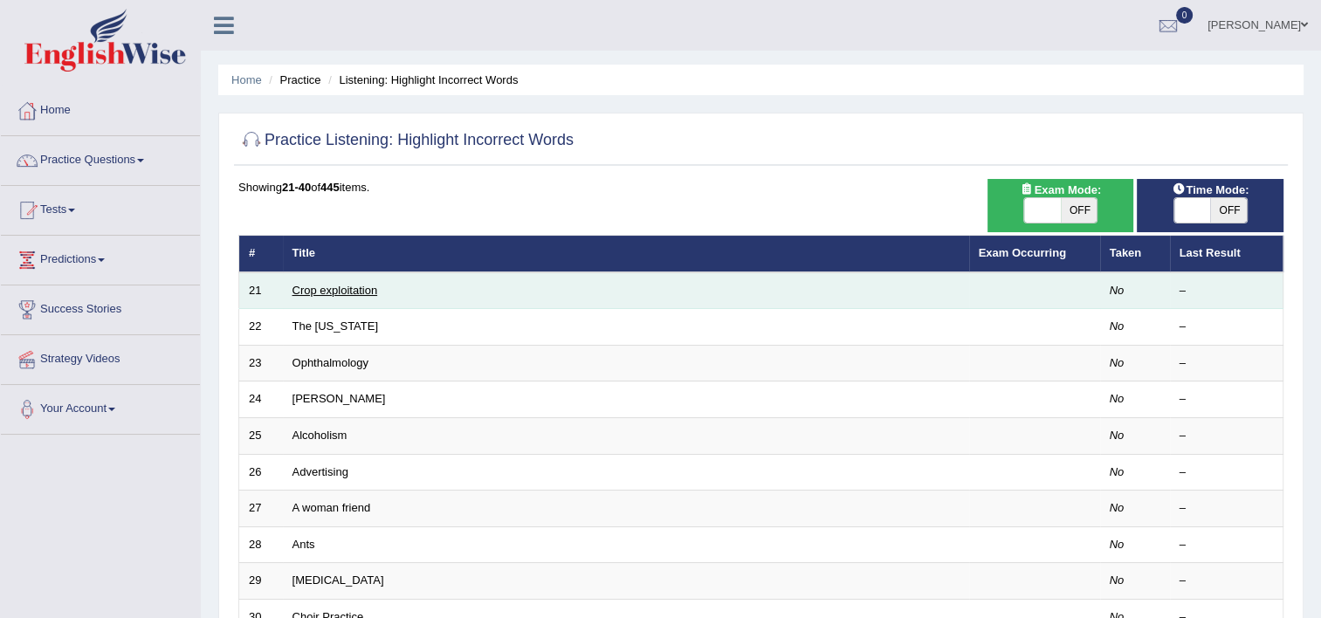
click at [319, 285] on link "Crop exploitation" at bounding box center [336, 290] width 86 height 13
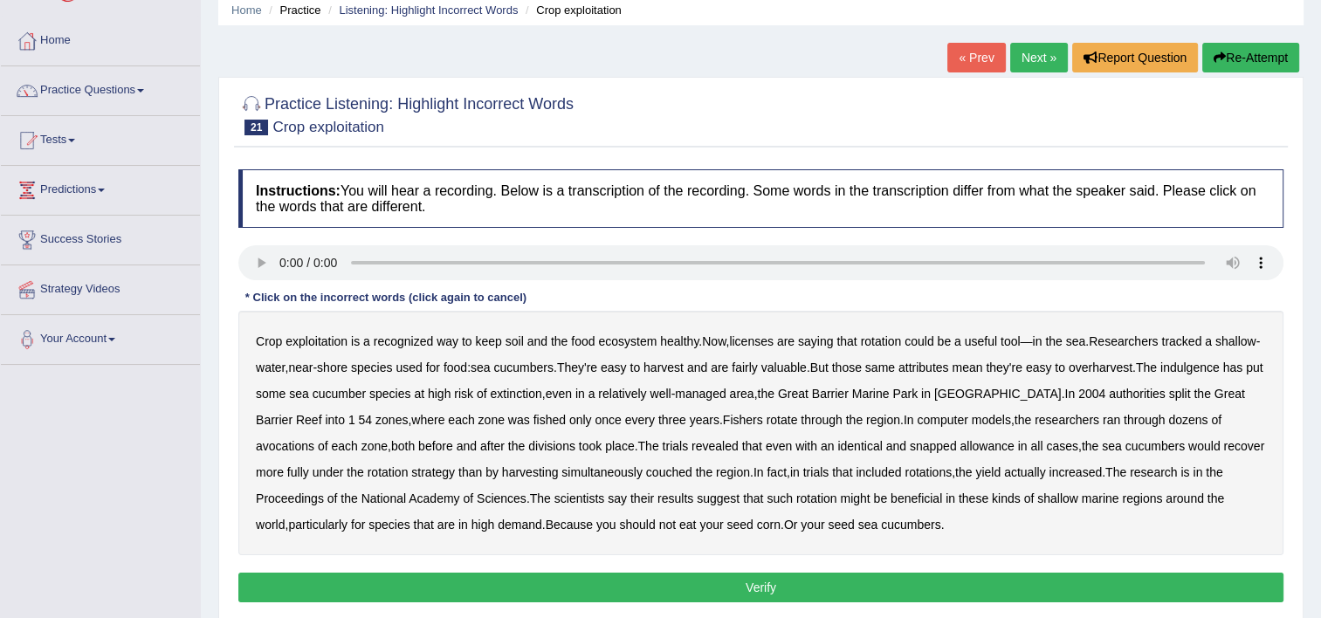
scroll to position [105, 0]
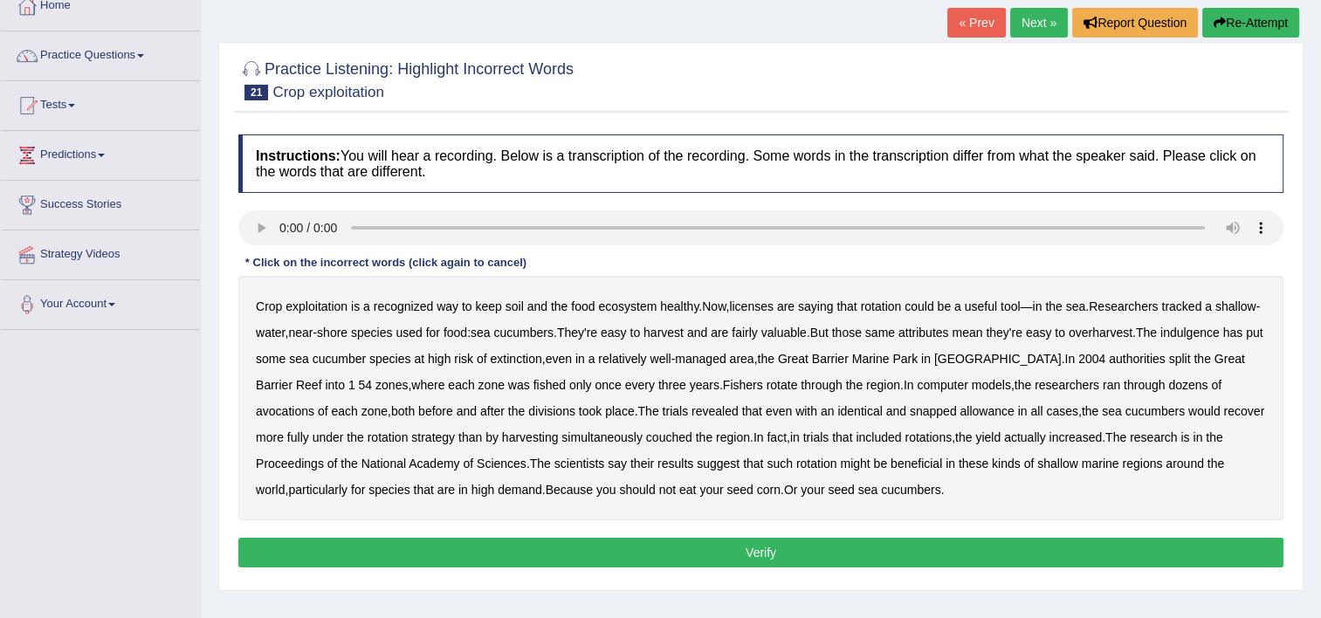
click at [755, 304] on b "licenses" at bounding box center [751, 307] width 45 height 14
click at [1211, 334] on b "indulgence" at bounding box center [1189, 333] width 59 height 14
click at [314, 404] on b "avocations" at bounding box center [285, 411] width 59 height 14
click at [910, 410] on b "snapped" at bounding box center [933, 411] width 47 height 14
click at [769, 551] on button "Verify" at bounding box center [760, 553] width 1045 height 30
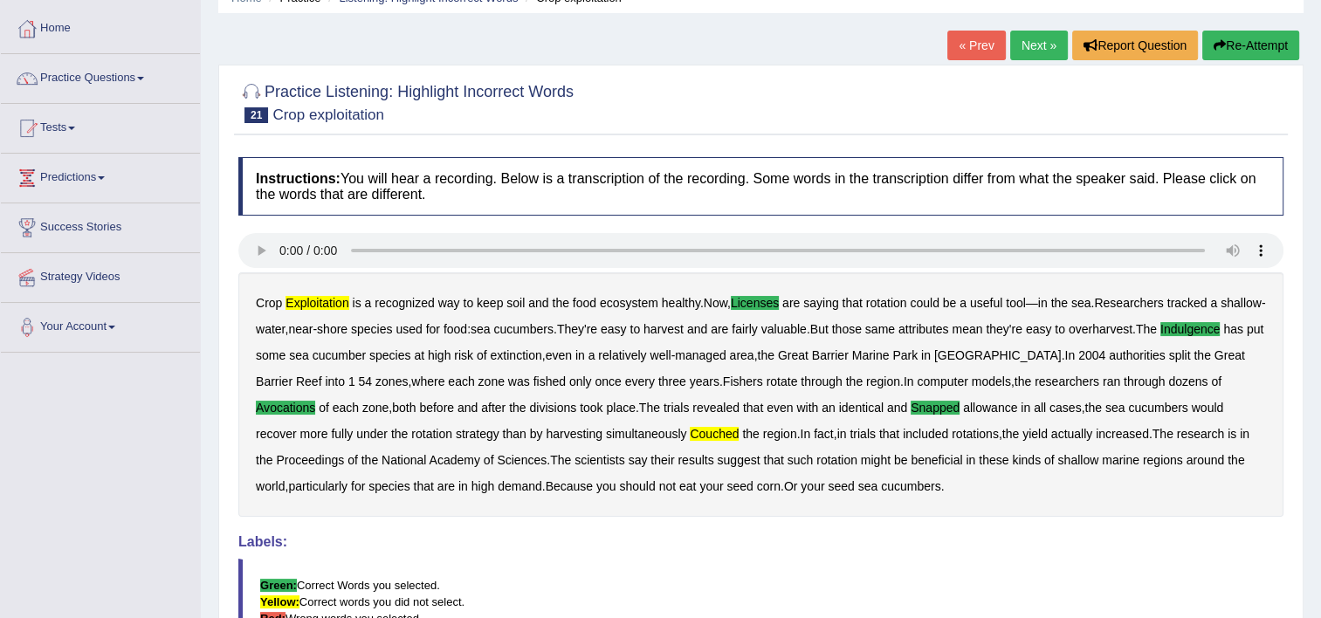
scroll to position [0, 0]
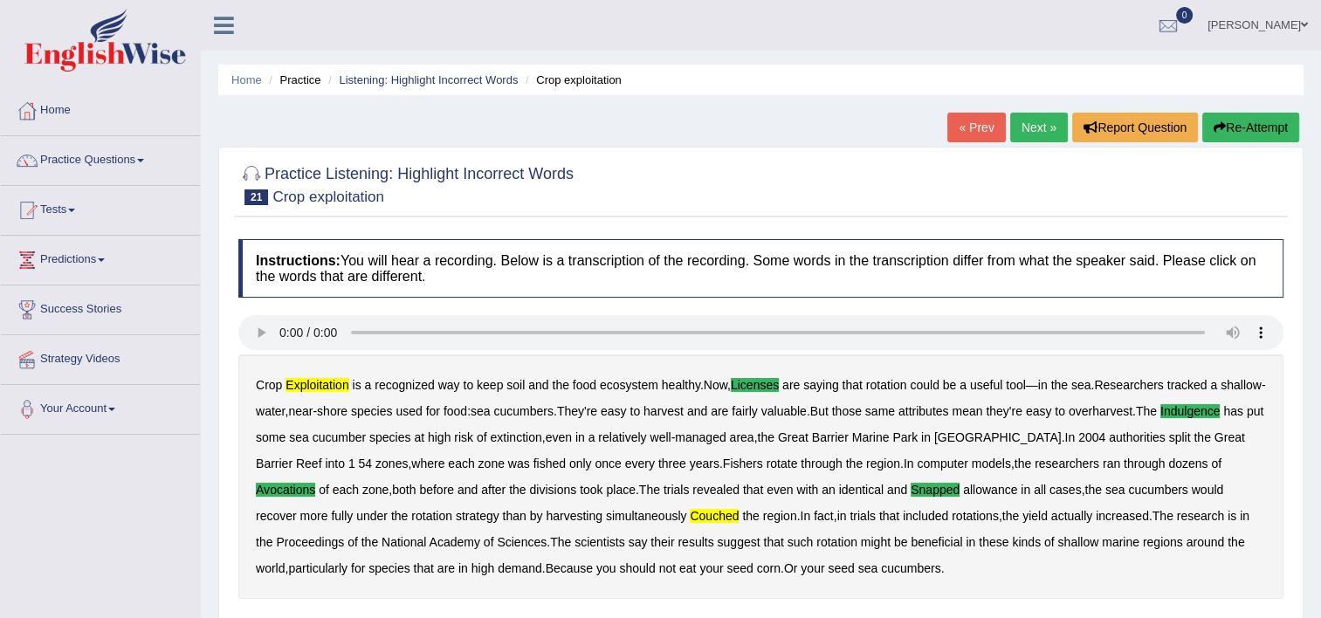
click at [1019, 124] on link "Next »" at bounding box center [1039, 128] width 58 height 30
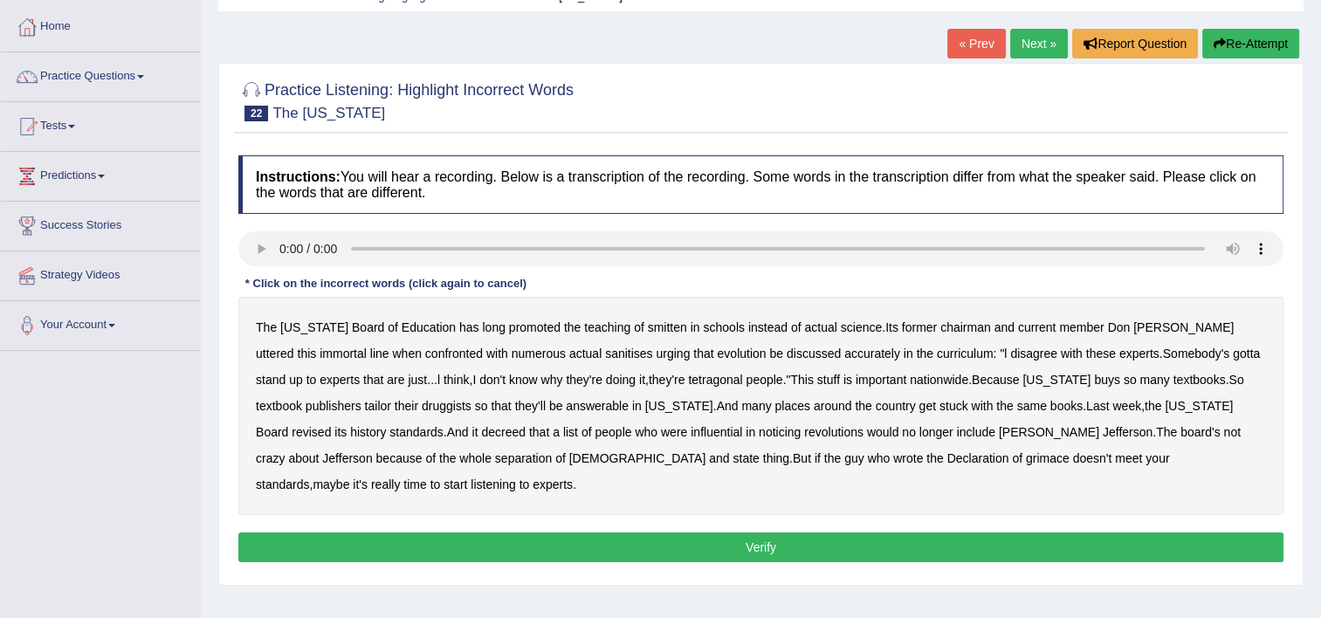
scroll to position [175, 0]
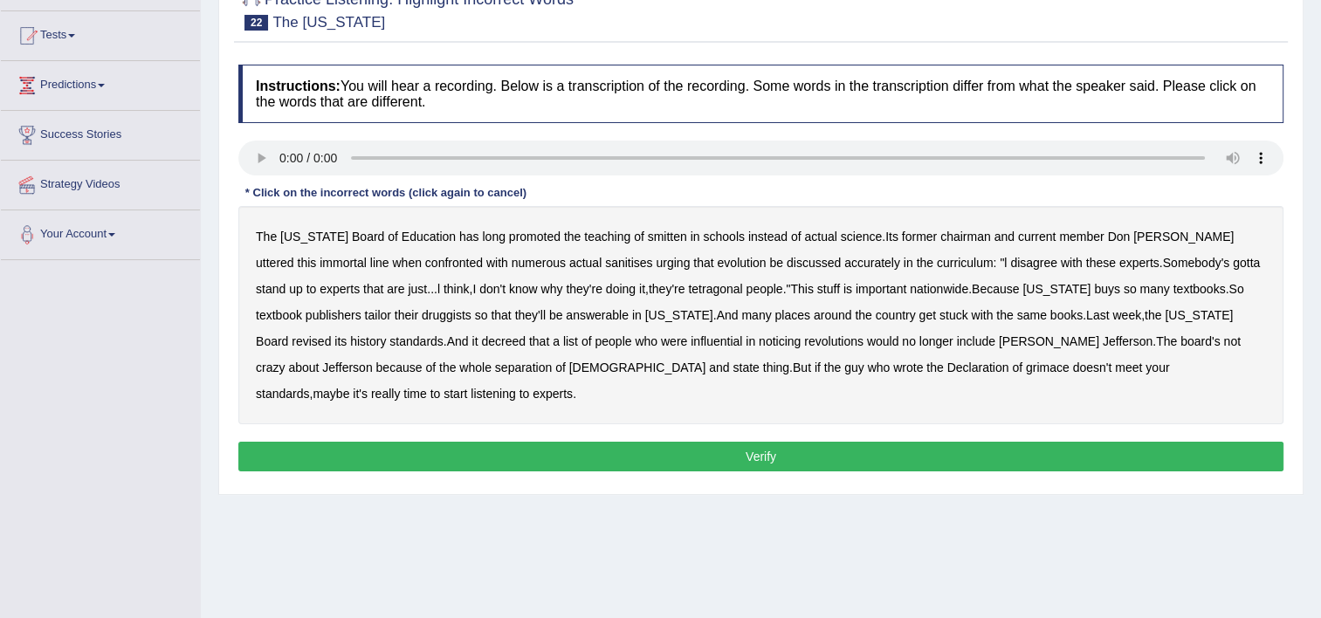
click at [648, 238] on b "smitten" at bounding box center [667, 237] width 39 height 14
click at [688, 289] on b "tetragonal" at bounding box center [715, 289] width 54 height 14
click at [422, 308] on b "druggists" at bounding box center [447, 315] width 50 height 14
click at [1026, 364] on b "grimace" at bounding box center [1048, 368] width 44 height 14
click at [720, 409] on div "Instructions: You will hear a recording. Below is a transcription of the record…" at bounding box center [761, 271] width 1054 height 430
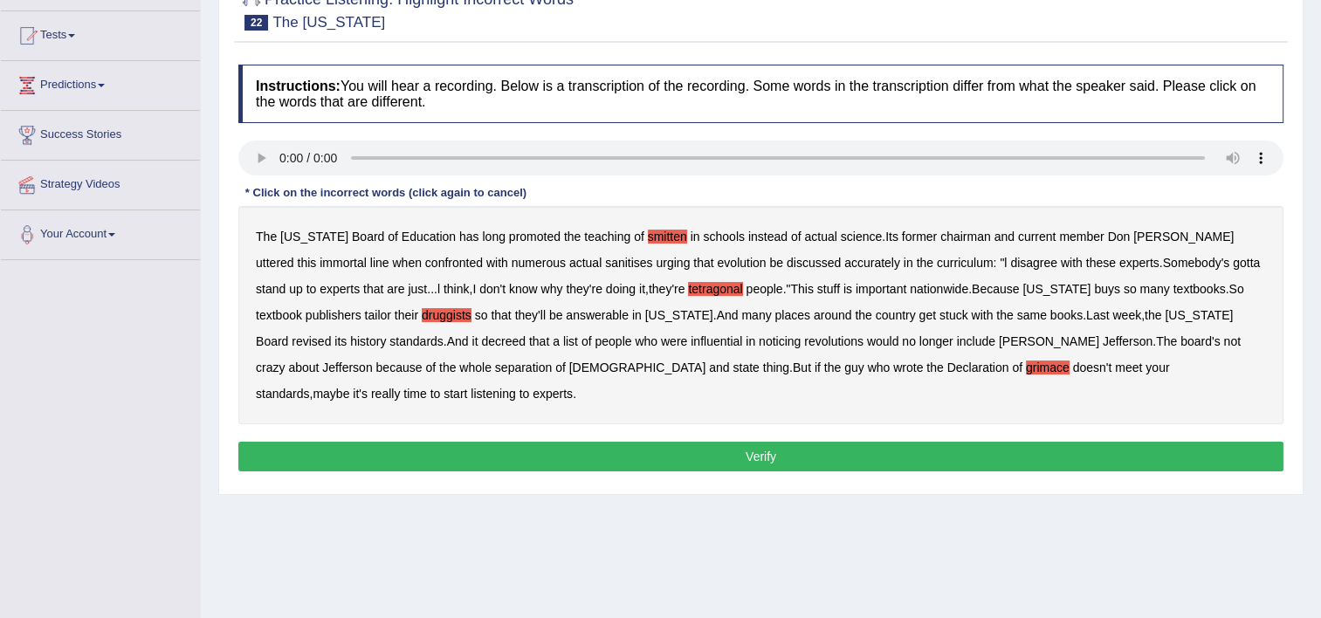
click at [718, 442] on button "Verify" at bounding box center [760, 457] width 1045 height 30
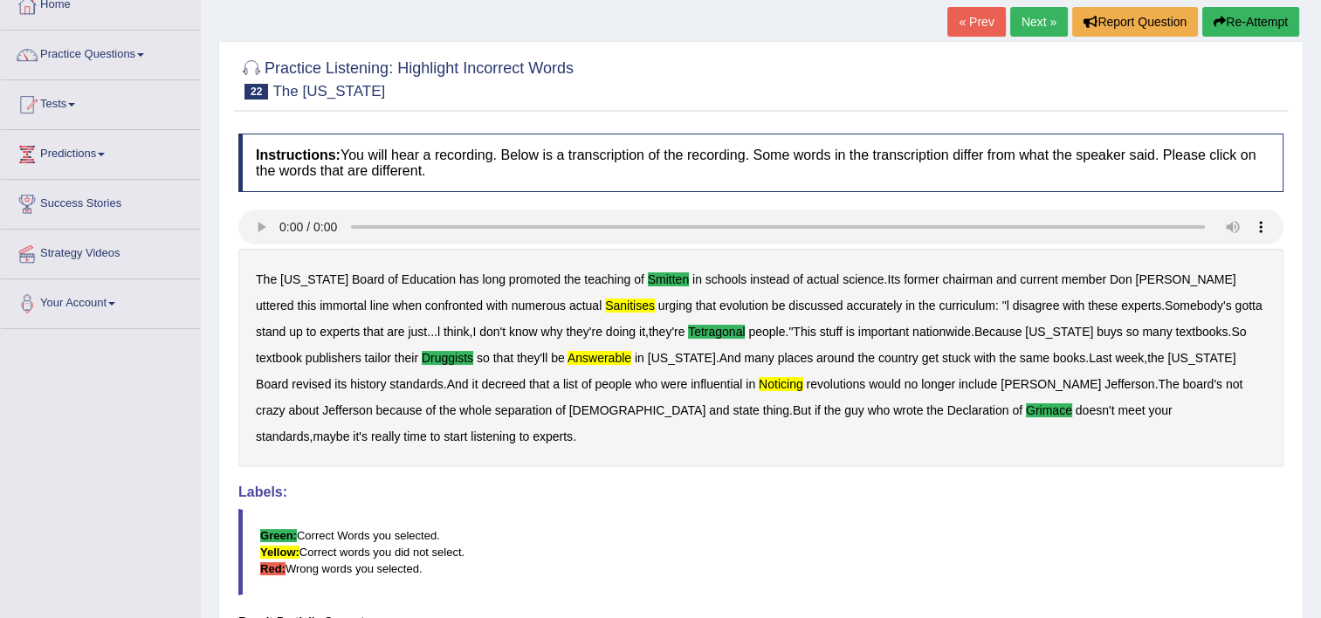
scroll to position [105, 0]
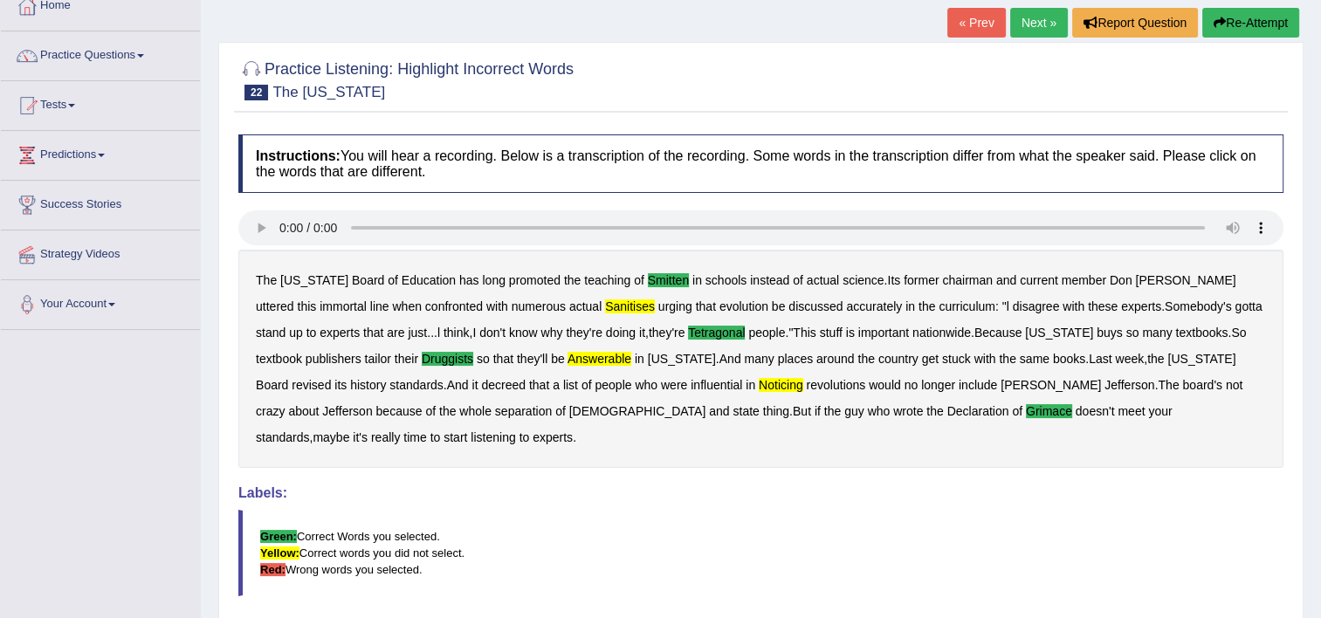
click at [1035, 21] on link "Next »" at bounding box center [1039, 23] width 58 height 30
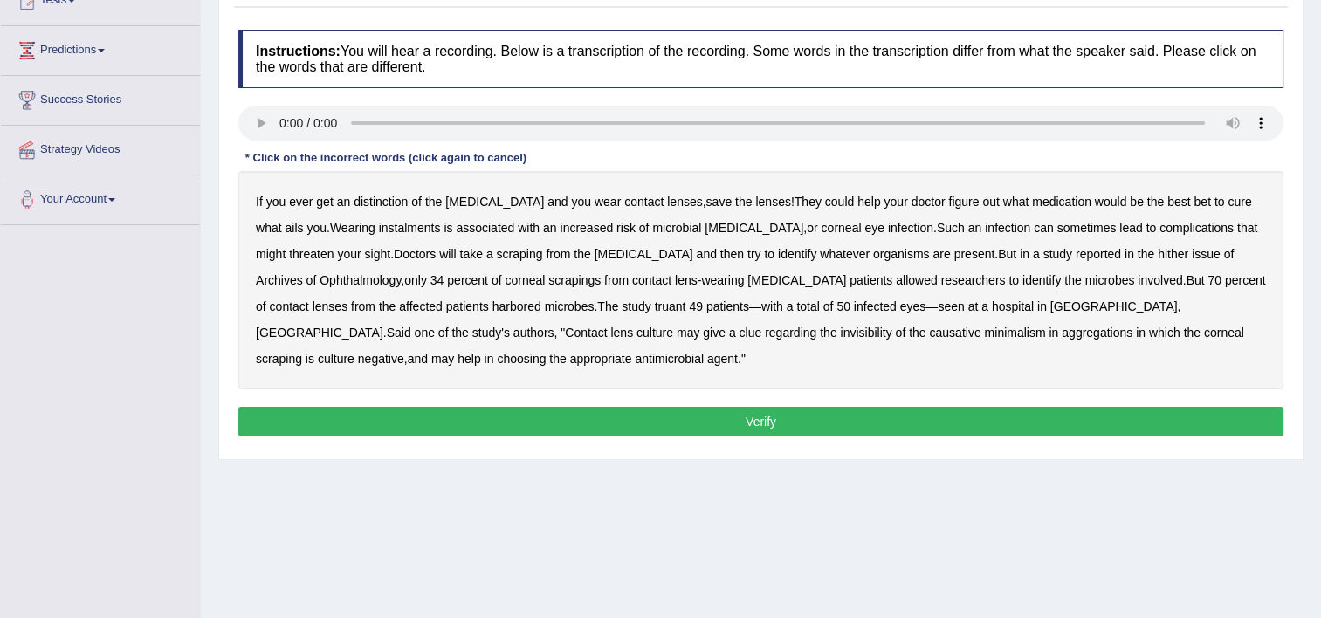
click at [387, 234] on b "instalments" at bounding box center [410, 228] width 62 height 14
click at [1158, 257] on b "hither" at bounding box center [1173, 254] width 31 height 14
click at [840, 328] on b "invisibility" at bounding box center [866, 333] width 52 height 14
click at [629, 417] on button "Verify" at bounding box center [760, 422] width 1045 height 30
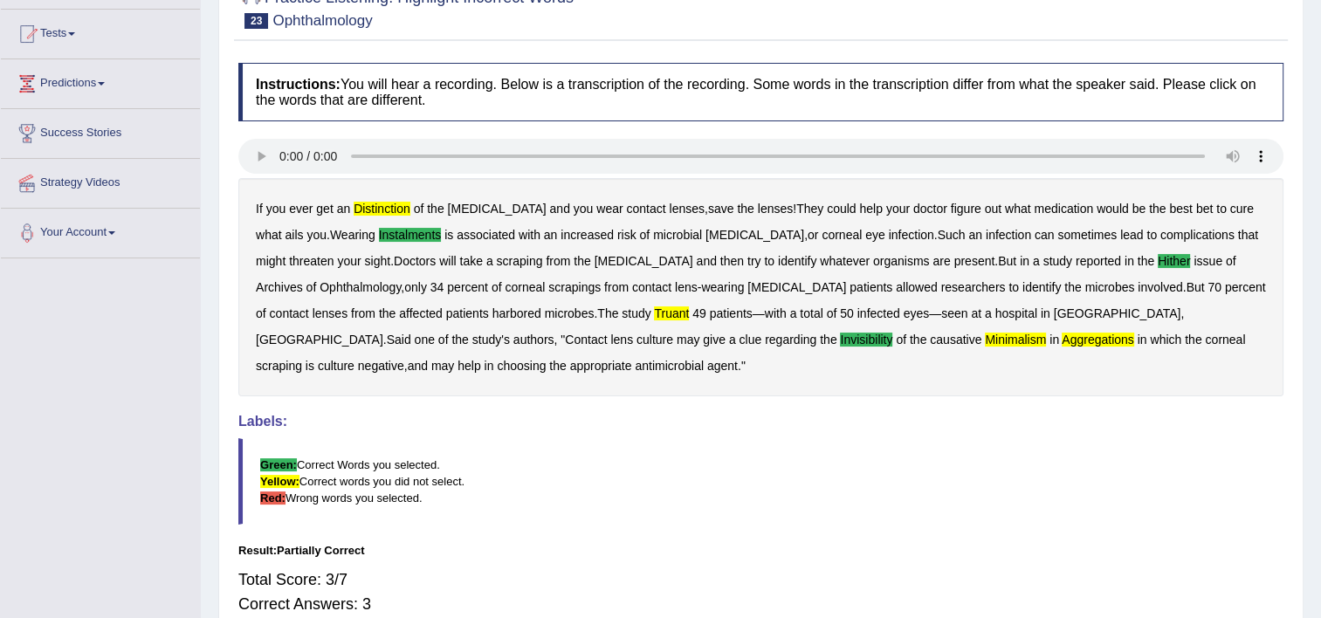
scroll to position [175, 0]
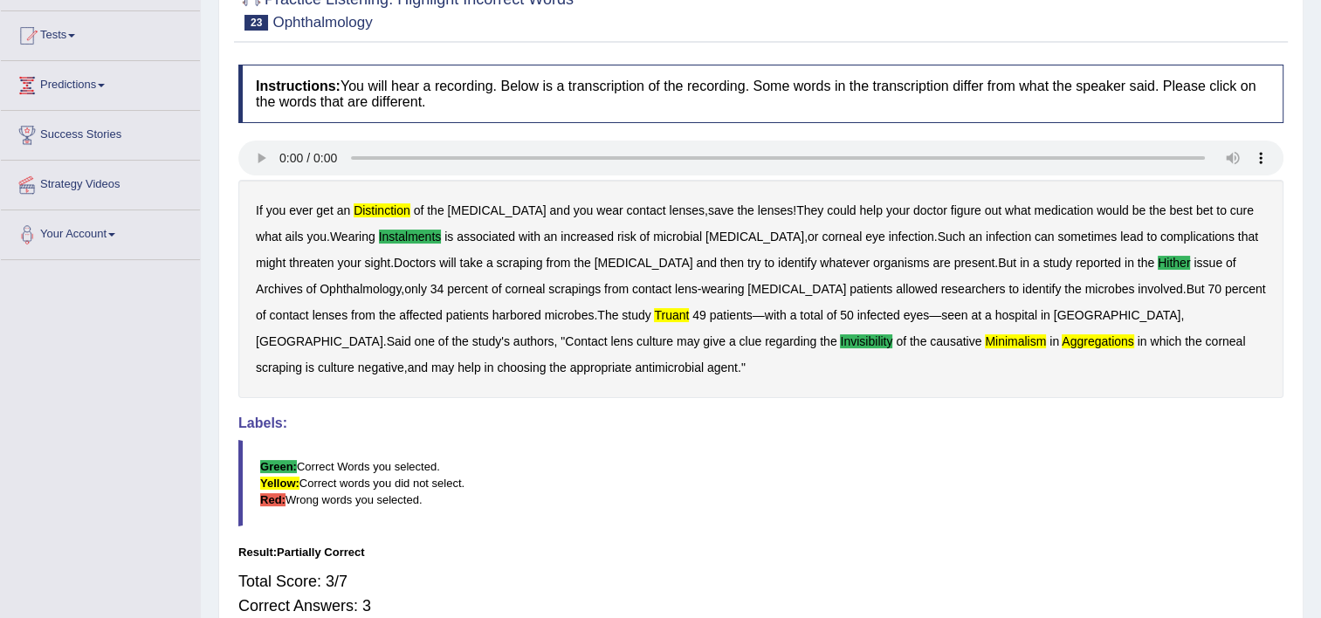
click at [629, 417] on h4 "Labels:" at bounding box center [760, 424] width 1045 height 16
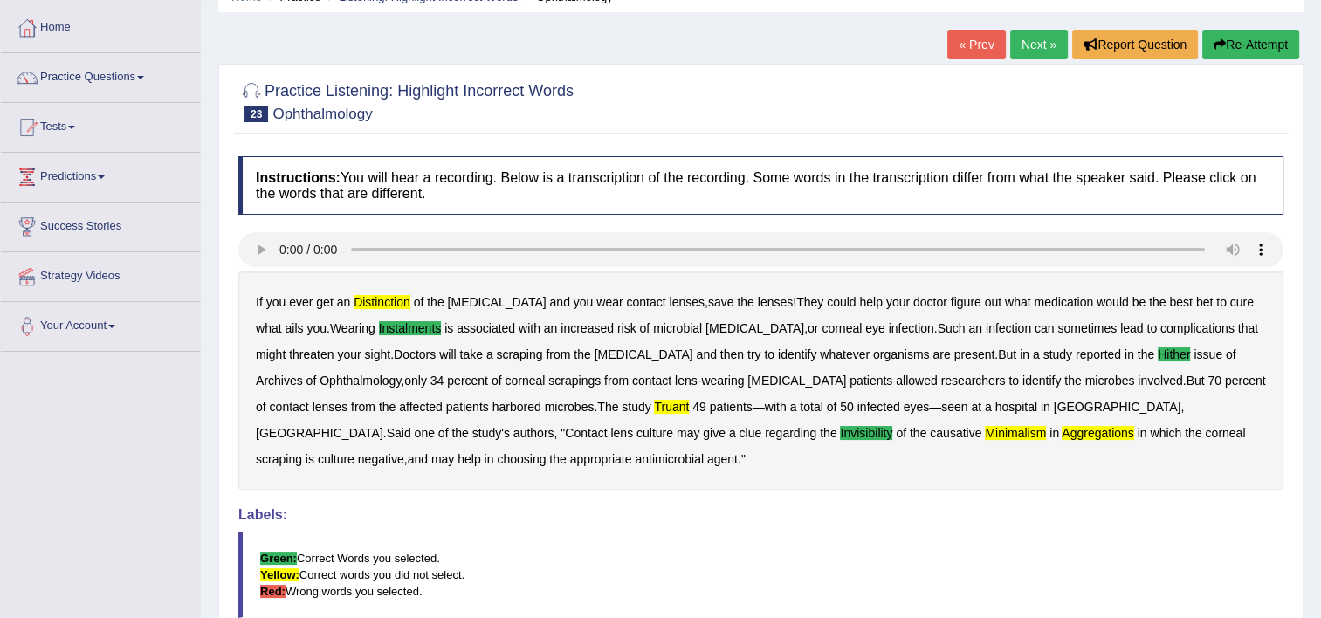
scroll to position [0, 0]
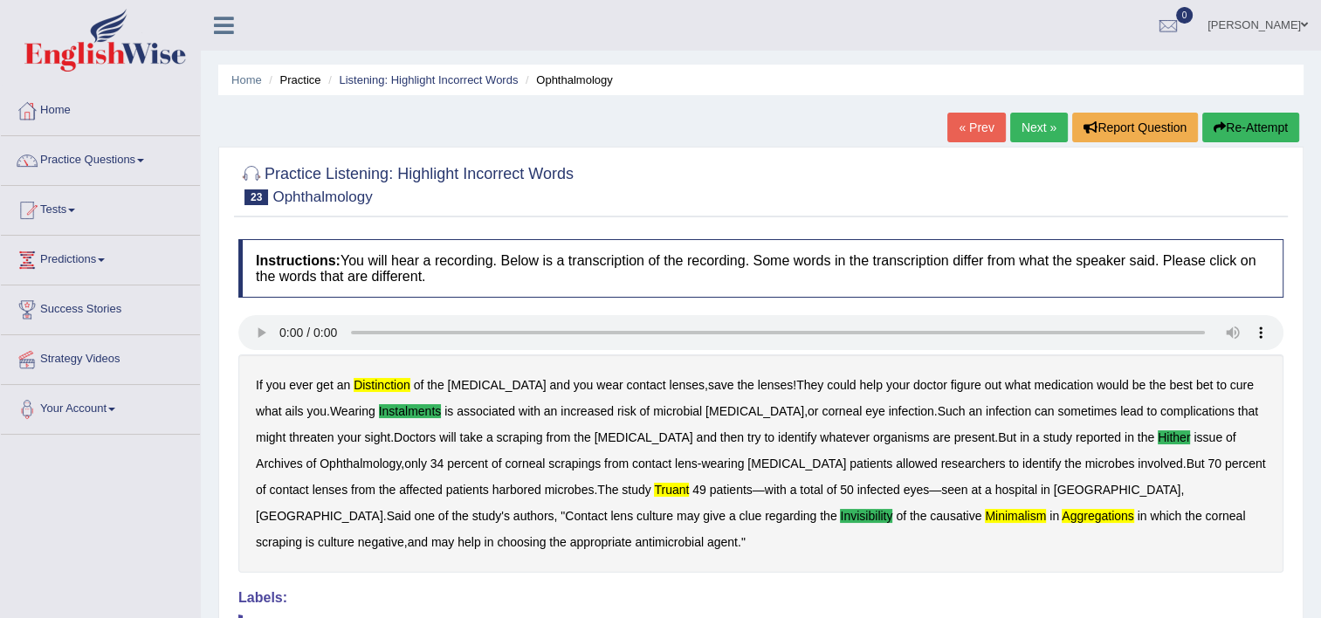
click at [1047, 122] on link "Next »" at bounding box center [1039, 128] width 58 height 30
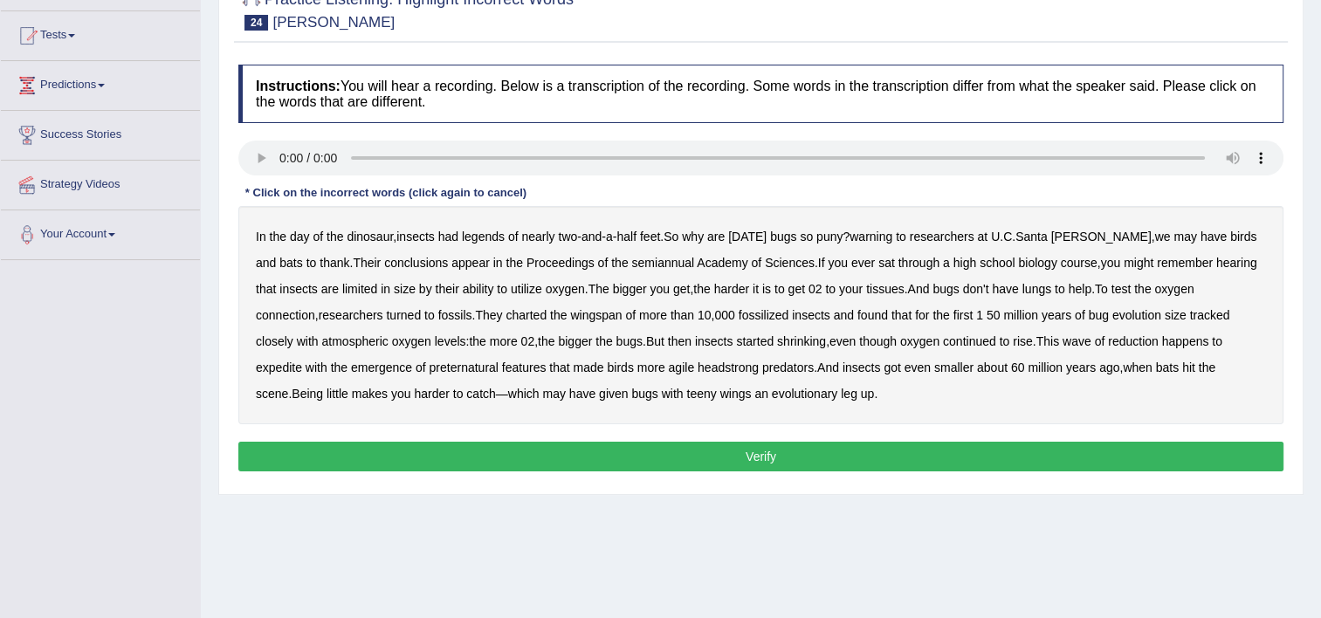
click at [302, 361] on b "expedite" at bounding box center [279, 368] width 46 height 14
click at [698, 368] on b "headstrong" at bounding box center [728, 368] width 61 height 14
click at [496, 235] on b "legends" at bounding box center [483, 237] width 43 height 14
click at [669, 460] on button "Verify" at bounding box center [760, 457] width 1045 height 30
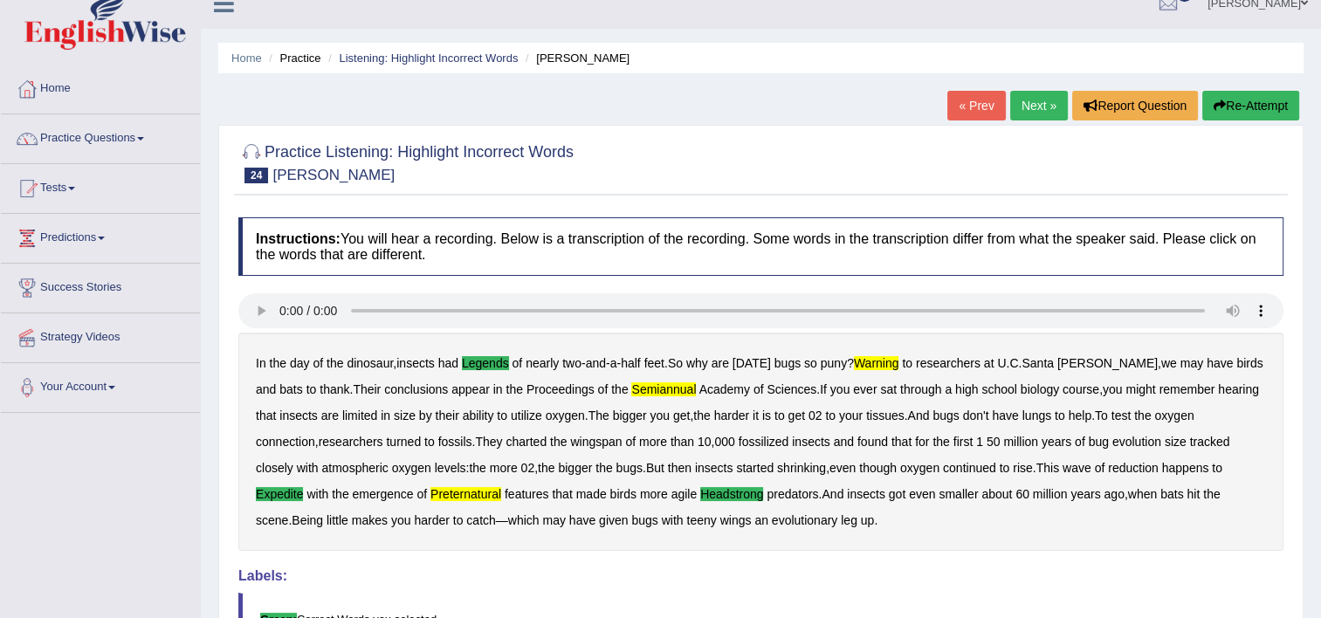
scroll to position [19, 0]
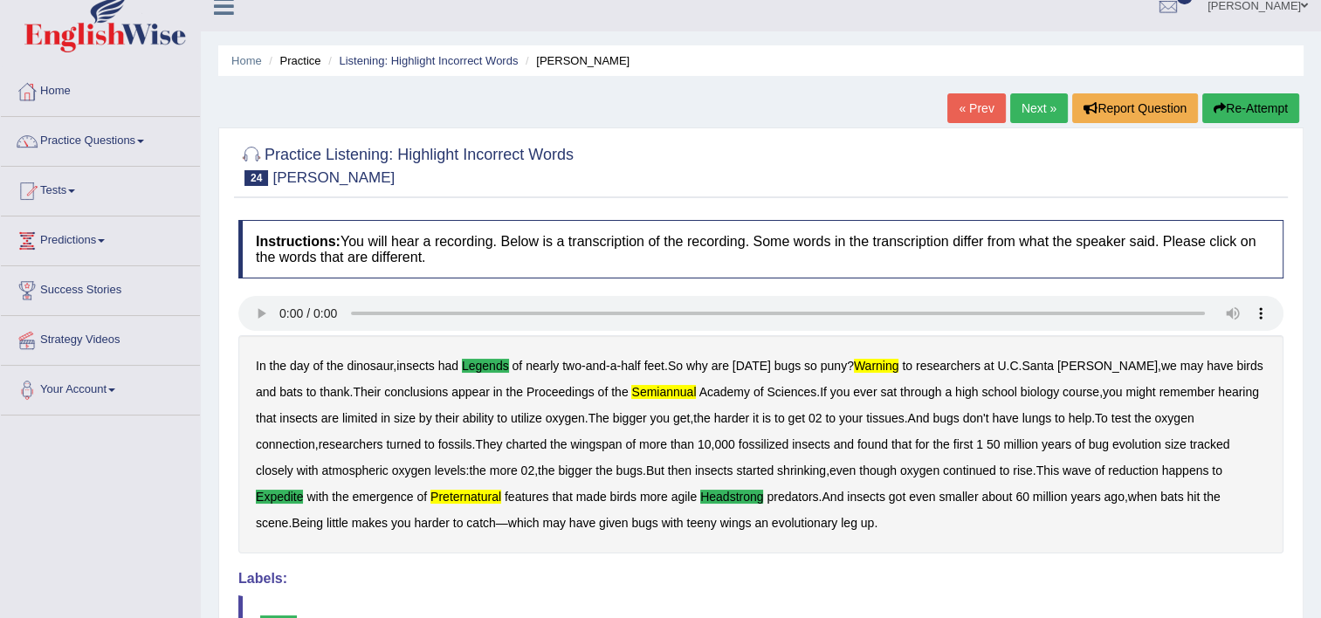
click at [1035, 118] on link "Next »" at bounding box center [1039, 108] width 58 height 30
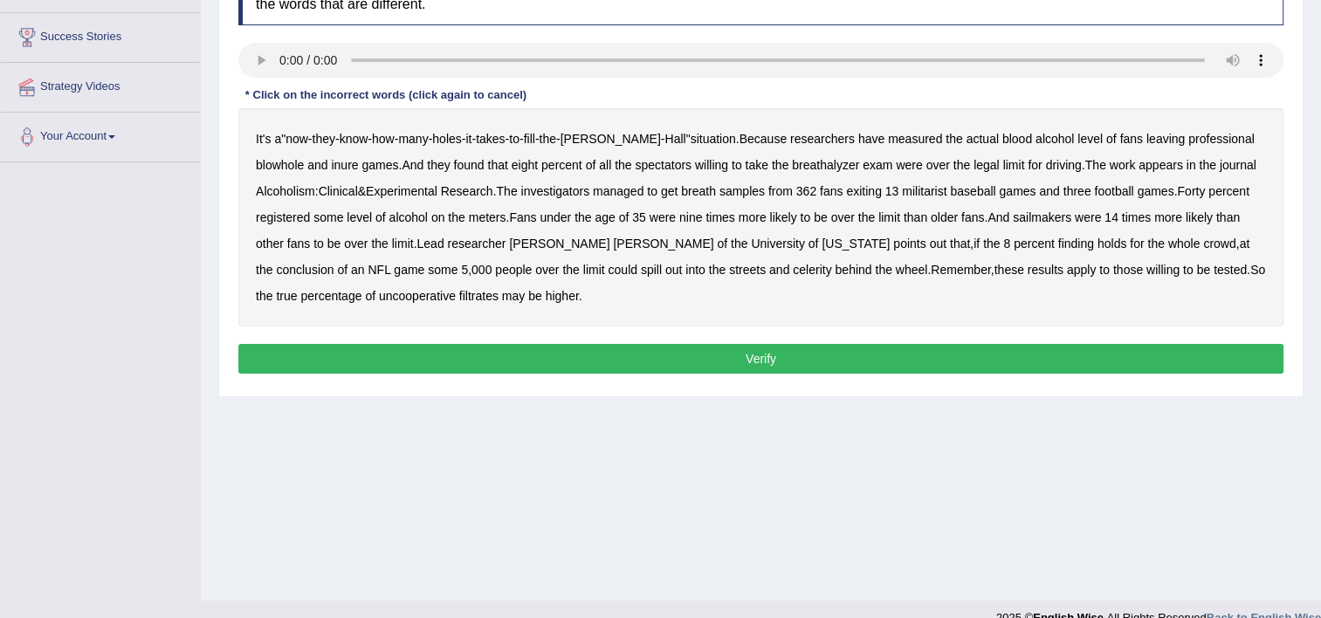
scroll to position [299, 0]
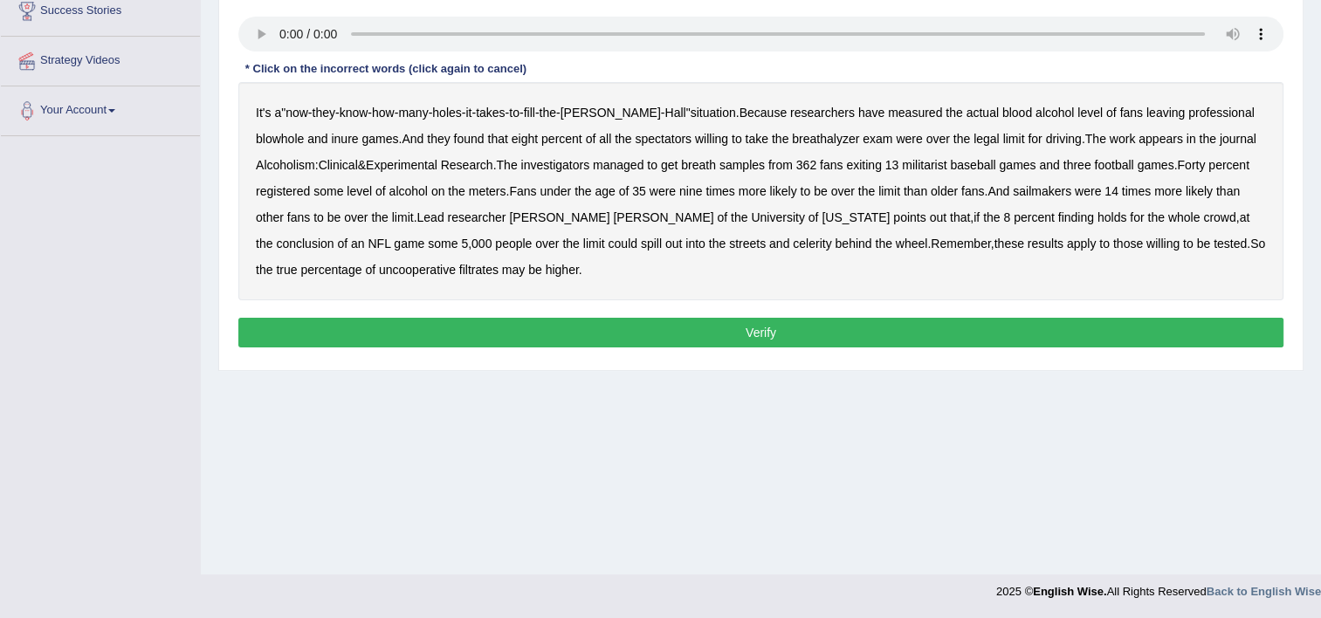
click at [888, 114] on b "measured" at bounding box center [915, 113] width 54 height 14
click at [304, 132] on b "blowhole" at bounding box center [280, 139] width 48 height 14
click at [331, 137] on b "inure" at bounding box center [344, 139] width 27 height 14
click at [902, 167] on b "militarist" at bounding box center [924, 165] width 45 height 14
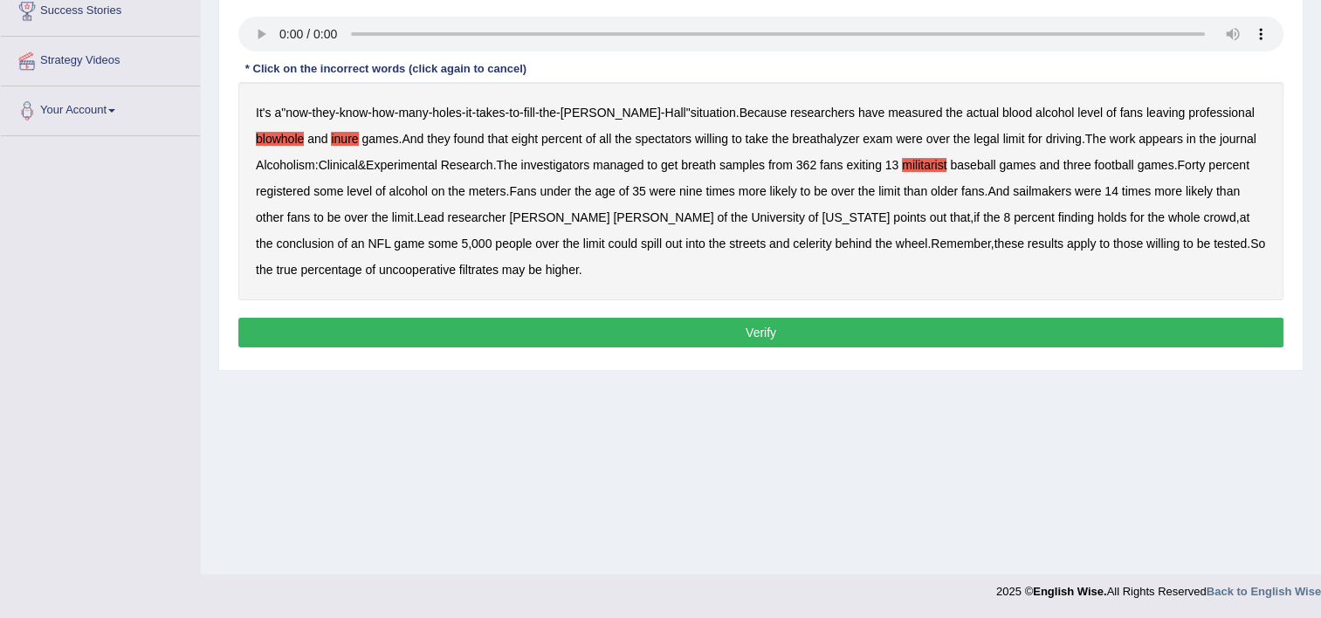
click at [1013, 190] on b "sailmakers" at bounding box center [1042, 191] width 59 height 14
click at [611, 250] on div "It's a " now - they - know - how - many - holes - it - takes - to - fill - the …" at bounding box center [760, 191] width 1045 height 218
click at [793, 244] on b "celerity" at bounding box center [812, 244] width 38 height 14
click at [692, 335] on button "Verify" at bounding box center [760, 333] width 1045 height 30
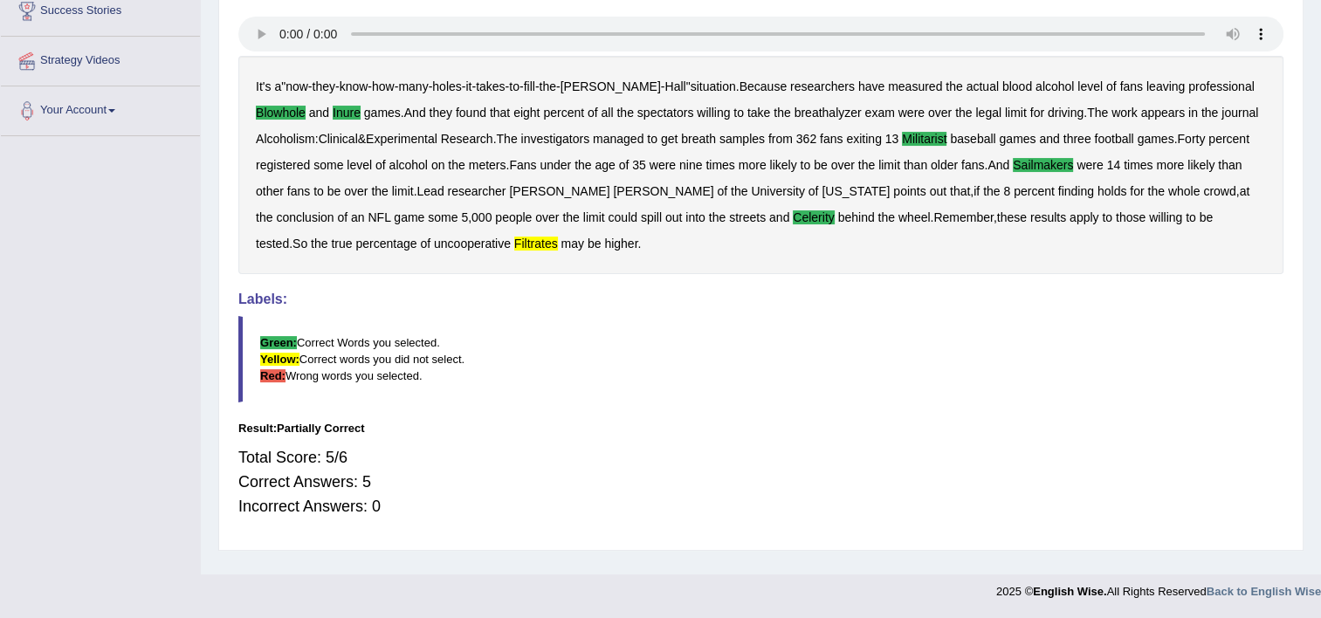
click at [692, 335] on blockquote "Green: Correct Words you selected. Yellow: Correct words you did not select. Re…" at bounding box center [760, 359] width 1045 height 86
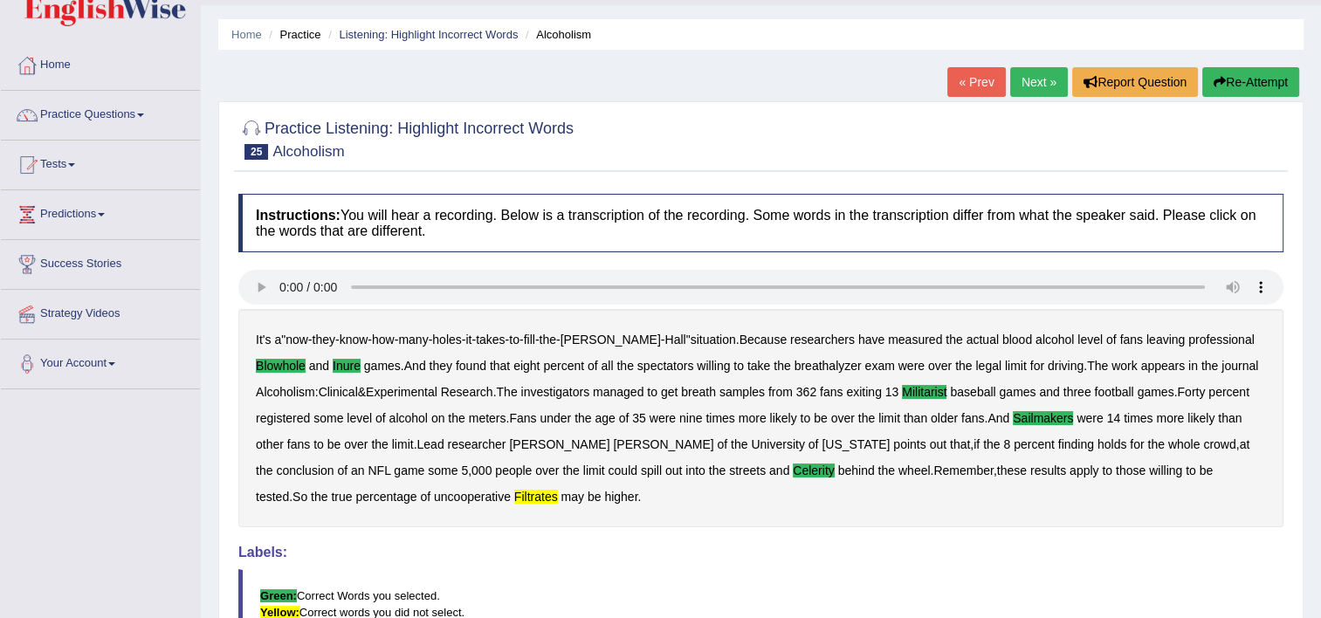
scroll to position [0, 0]
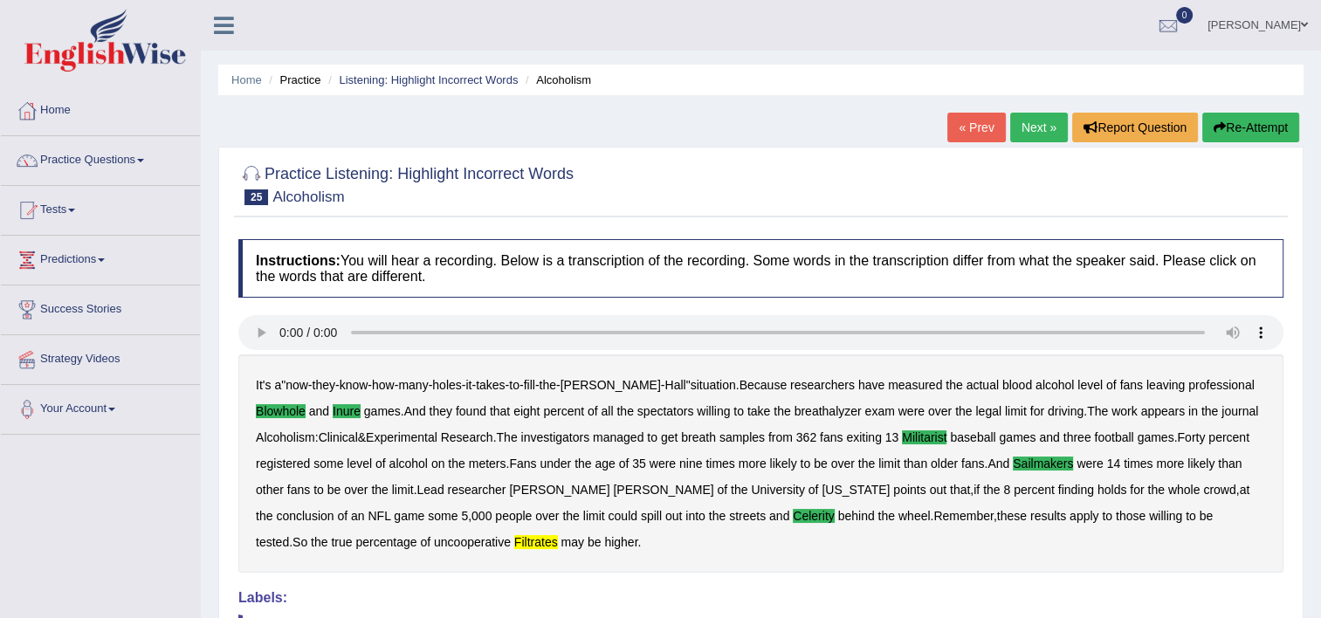
click at [1044, 131] on link "Next »" at bounding box center [1039, 128] width 58 height 30
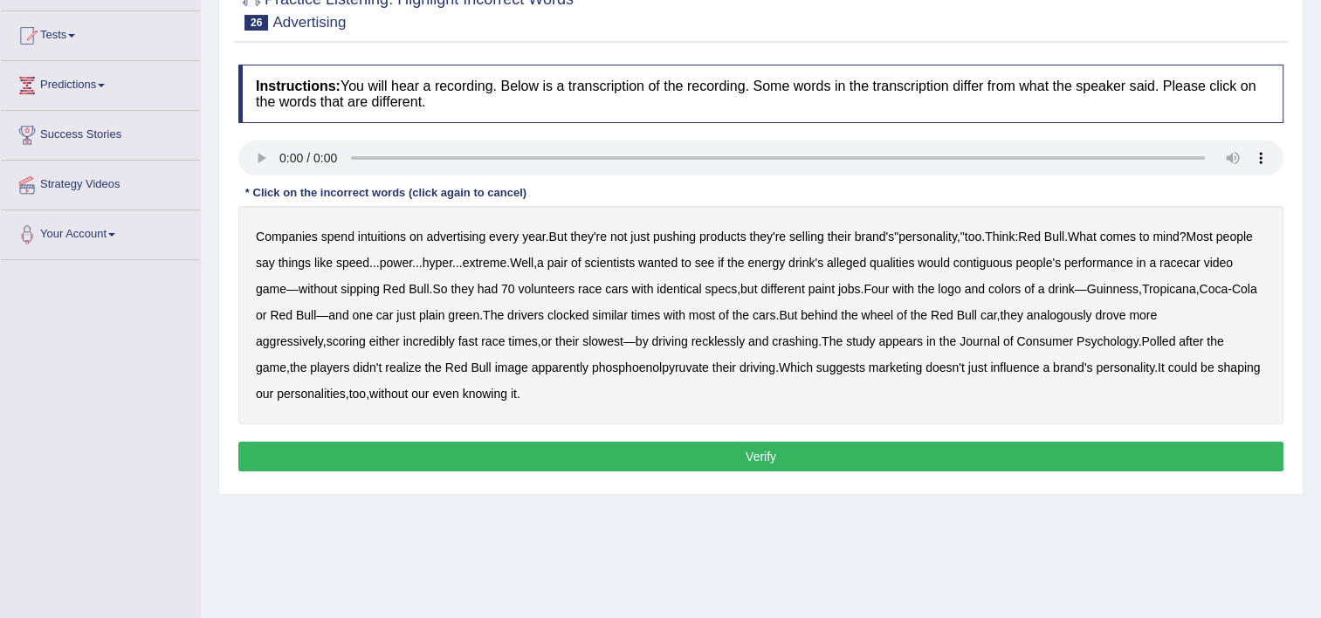
click at [375, 237] on b "intuitions" at bounding box center [382, 237] width 48 height 14
click at [1013, 262] on b "contiguous" at bounding box center [983, 263] width 59 height 14
click at [1092, 314] on b "analogously" at bounding box center [1059, 315] width 65 height 14
click at [645, 370] on b "phosphoenolpyruvate" at bounding box center [650, 368] width 117 height 14
click at [657, 448] on button "Verify" at bounding box center [760, 457] width 1045 height 30
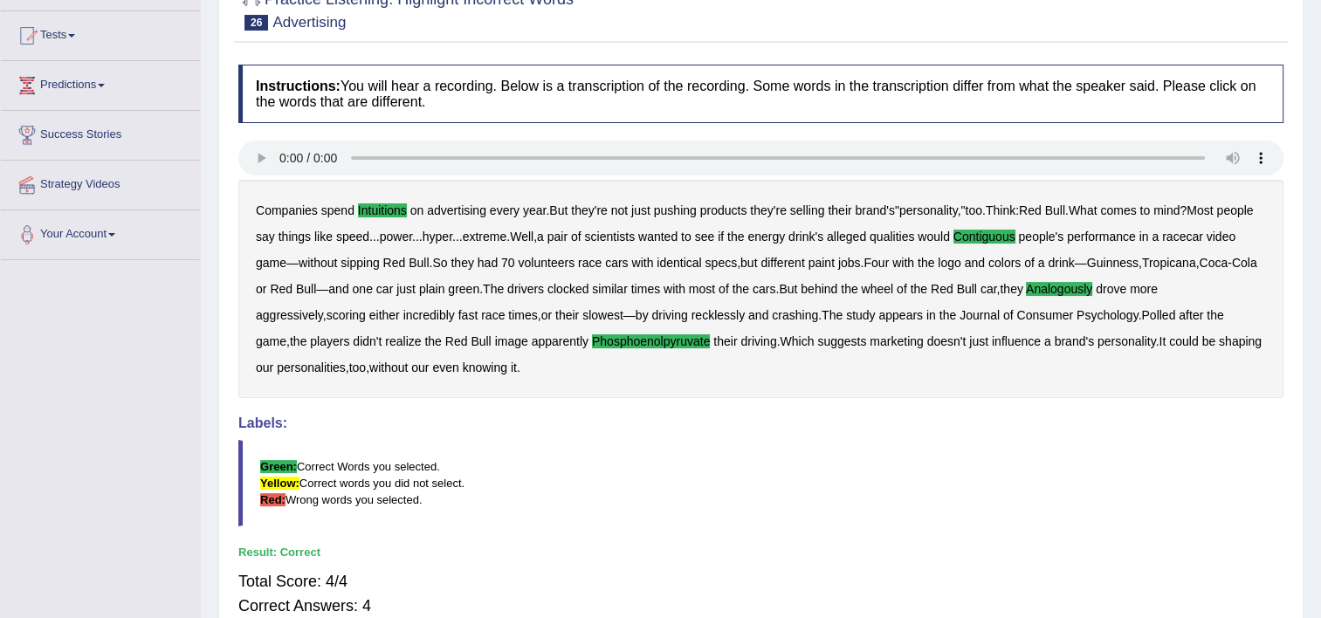
click at [657, 448] on blockquote "Green: Correct Words you selected. Yellow: Correct words you did not select. Re…" at bounding box center [760, 483] width 1045 height 86
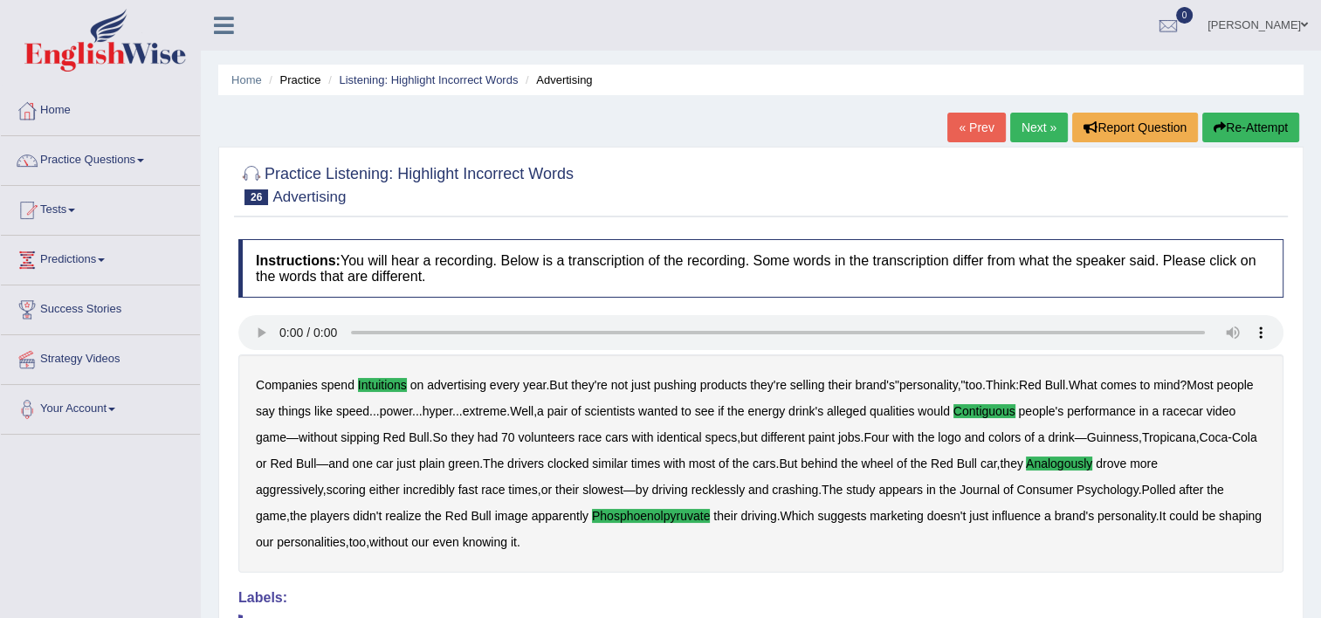
click at [1044, 123] on link "Next »" at bounding box center [1039, 128] width 58 height 30
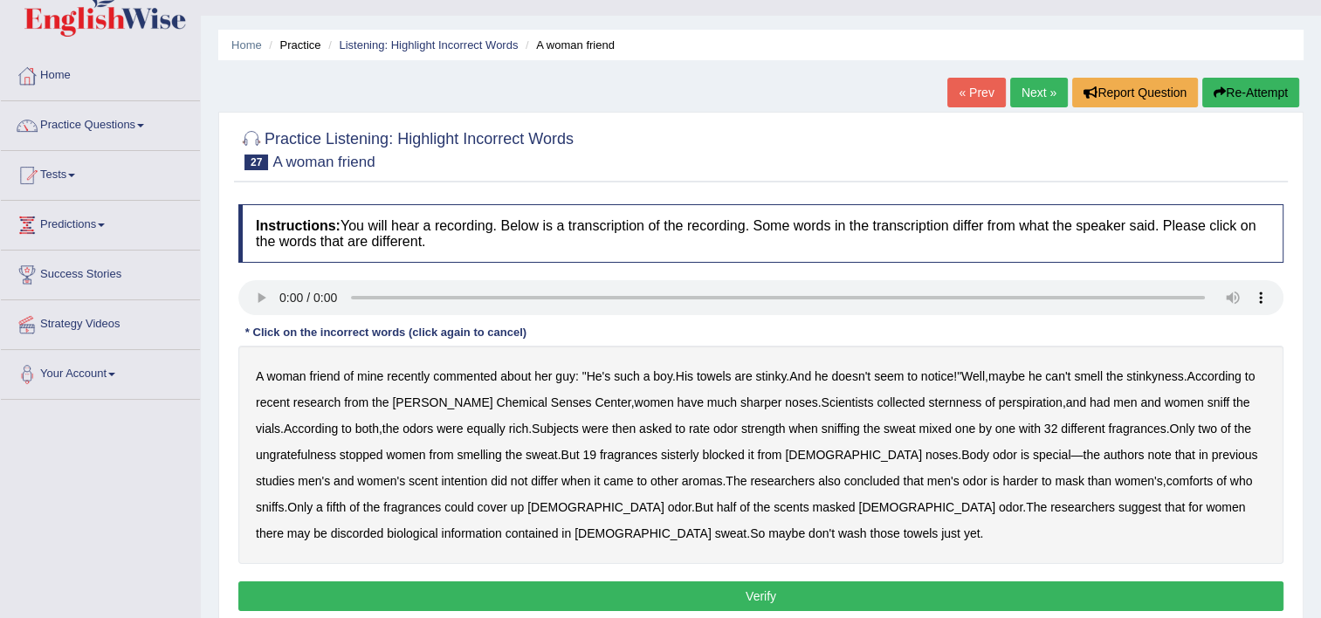
click at [928, 402] on b "sternness" at bounding box center [954, 403] width 53 height 14
click at [299, 453] on b "ungratefulness" at bounding box center [296, 455] width 80 height 14
click at [441, 481] on b "intention" at bounding box center [464, 481] width 46 height 14
click at [1167, 478] on b "comforts" at bounding box center [1190, 481] width 47 height 14
click at [384, 527] on b "discorded" at bounding box center [357, 534] width 53 height 14
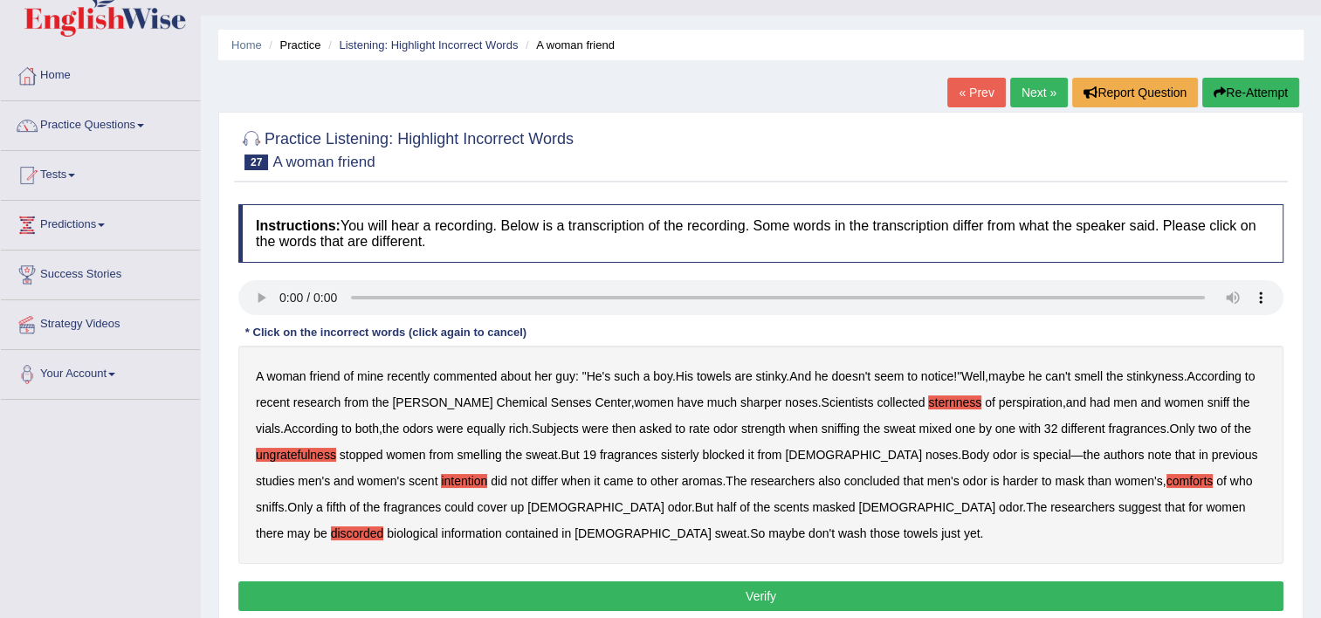
click at [441, 477] on b "intention" at bounding box center [464, 481] width 46 height 14
click at [621, 595] on button "Verify" at bounding box center [760, 597] width 1045 height 30
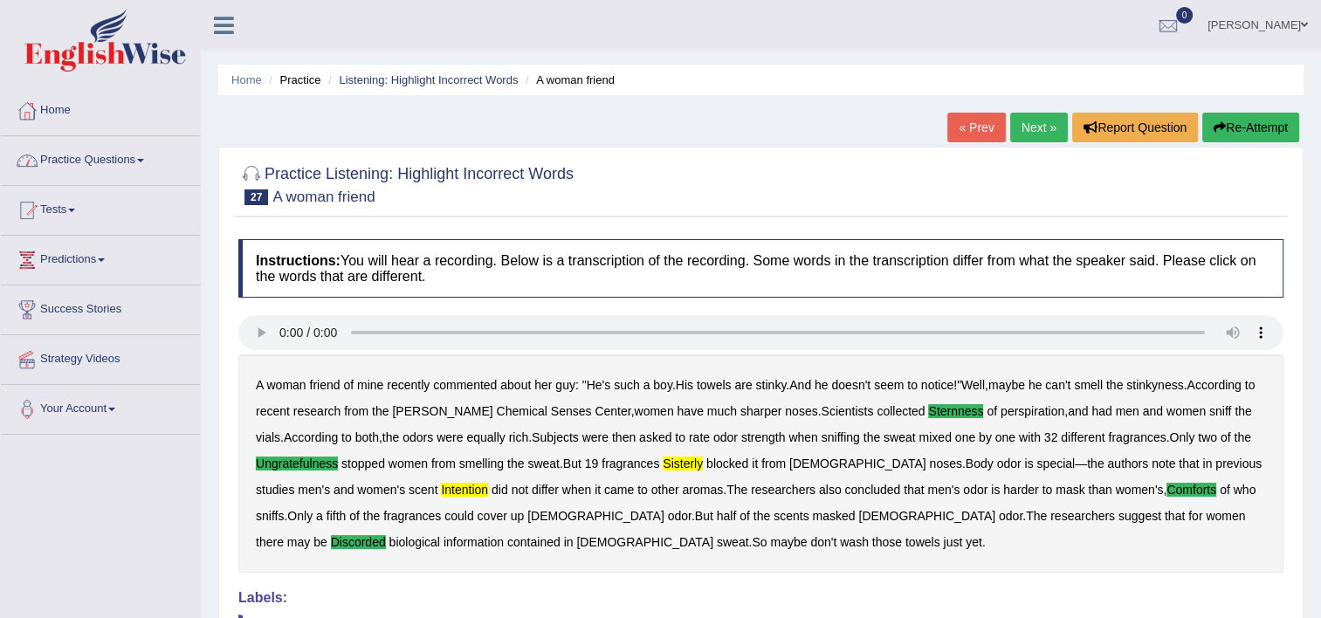
click at [141, 155] on link "Practice Questions" at bounding box center [100, 158] width 199 height 44
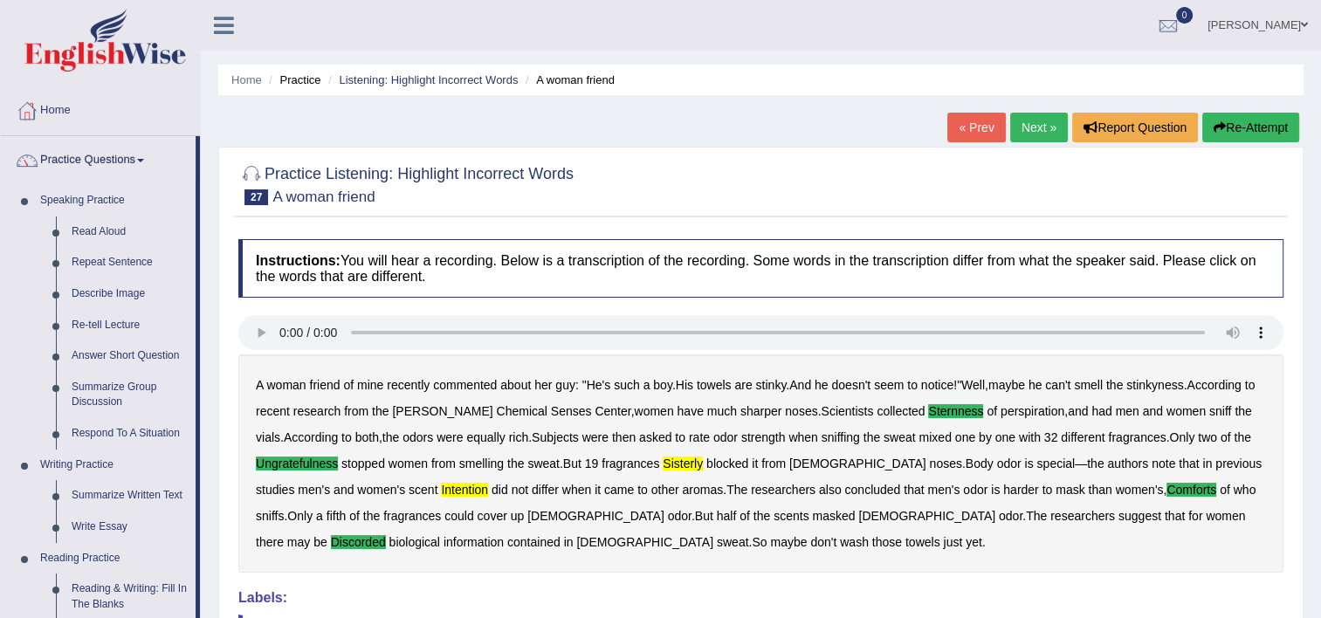
scroll to position [541, 0]
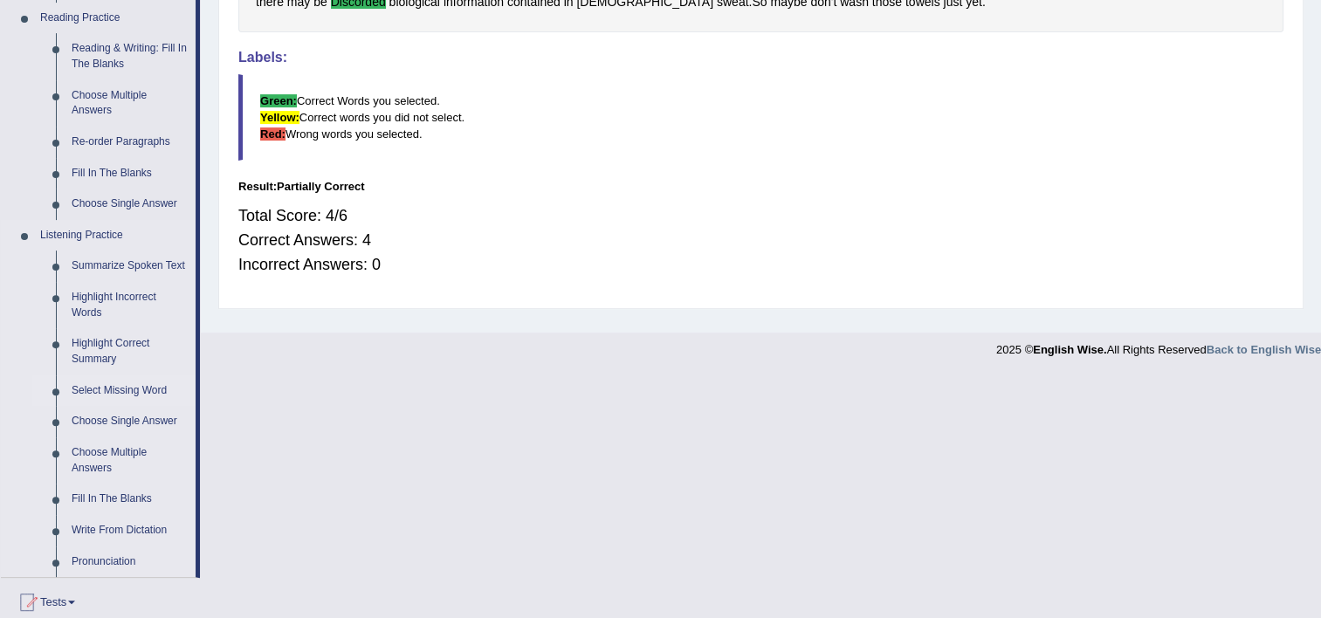
click at [96, 396] on link "Select Missing Word" at bounding box center [130, 390] width 132 height 31
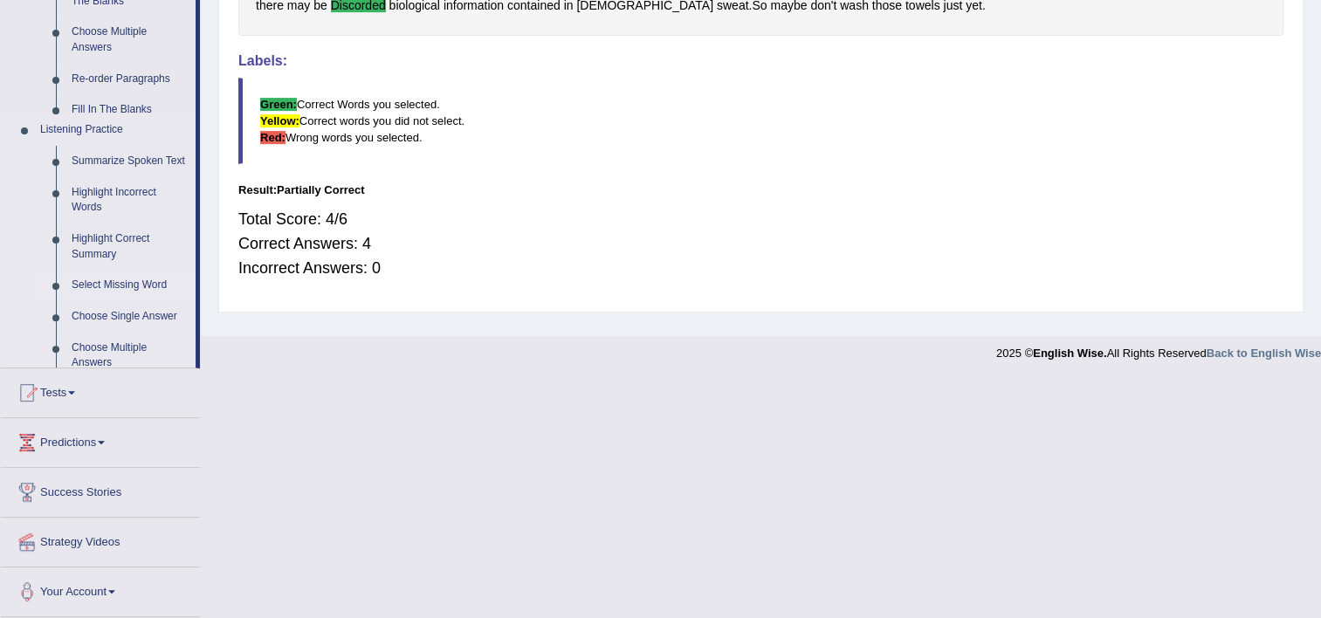
scroll to position [299, 0]
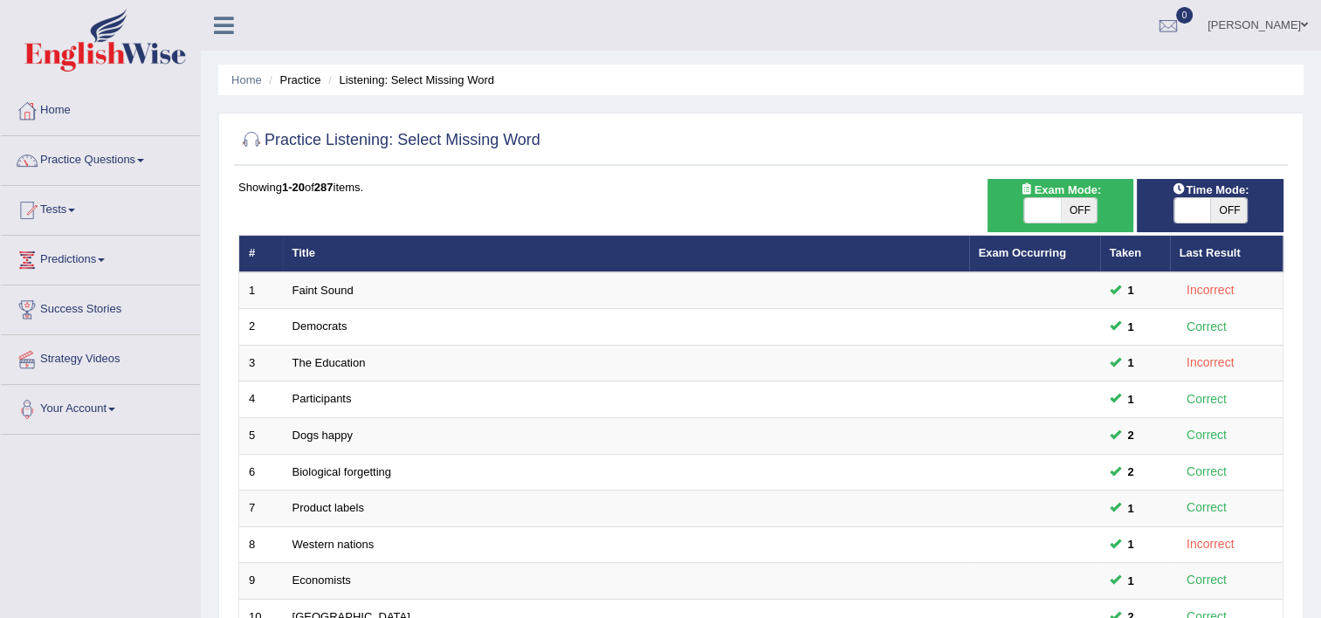
click at [1189, 218] on span at bounding box center [1192, 210] width 37 height 24
click at [1210, 218] on span at bounding box center [1228, 210] width 37 height 24
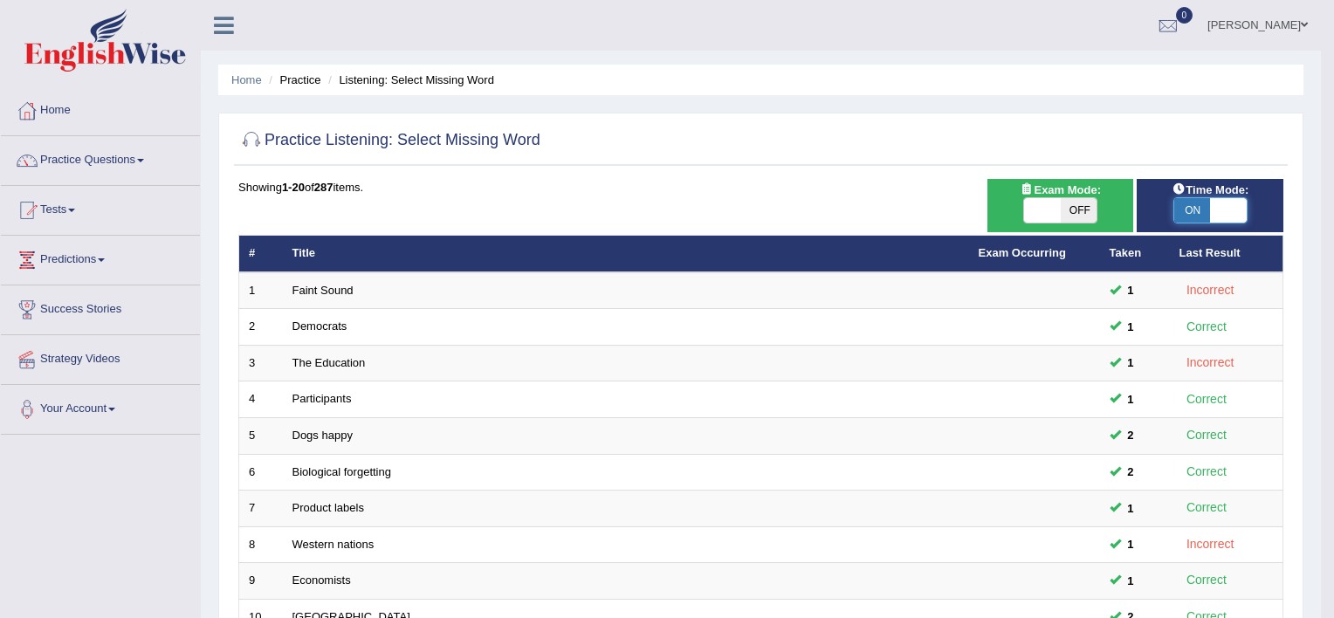
click at [1189, 218] on body "Toggle navigation Home Practice Questions Speaking Practice Read Aloud Repeat S…" at bounding box center [667, 309] width 1334 height 618
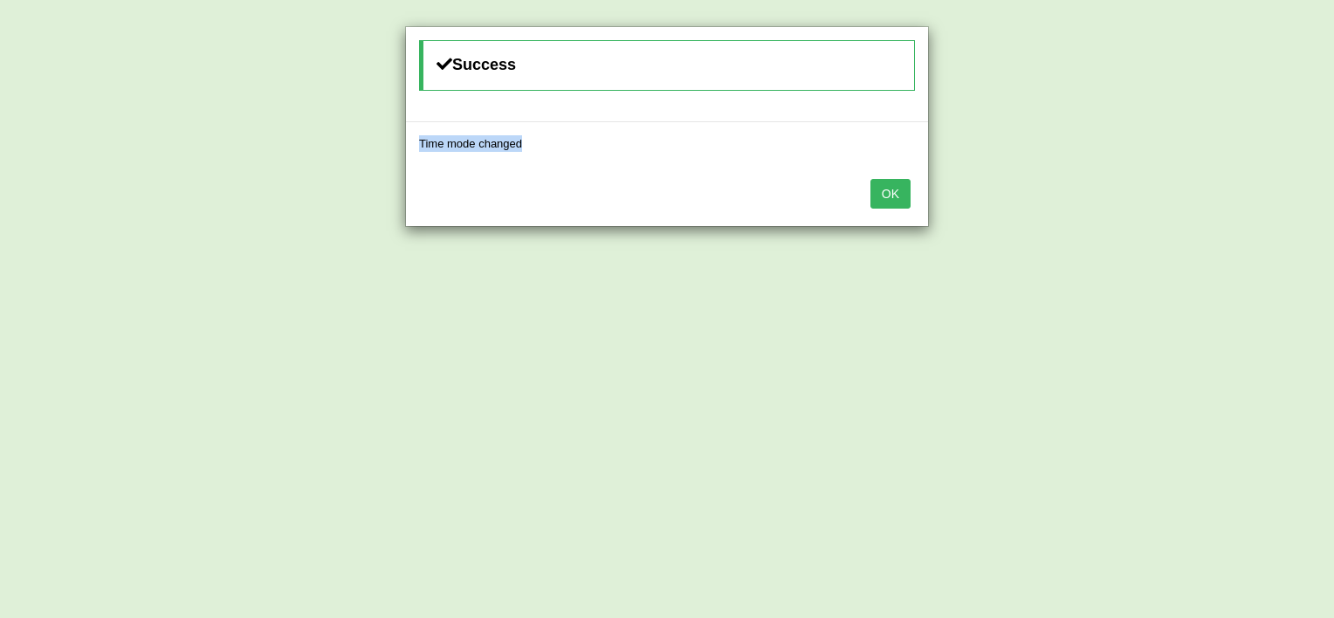
click at [1189, 218] on body "Toggle navigation Home Practice Questions Speaking Practice Read Aloud Repeat S…" at bounding box center [667, 309] width 1334 height 618
click at [894, 192] on button "OK" at bounding box center [891, 194] width 40 height 30
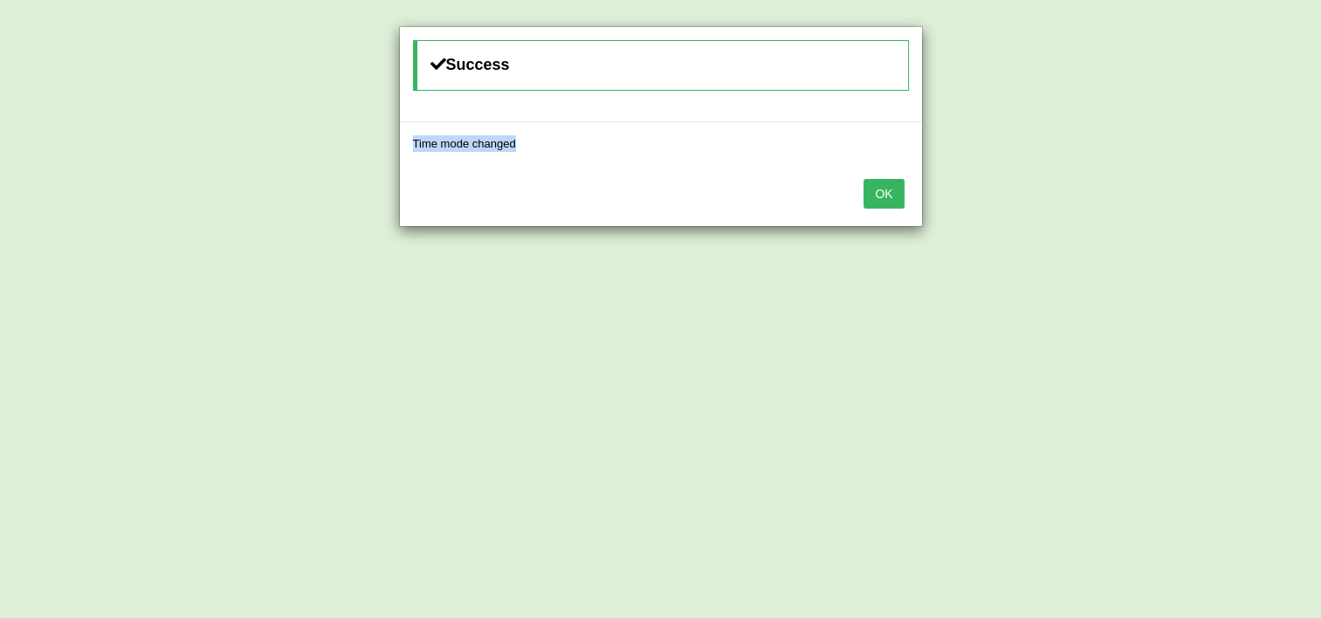
click at [894, 192] on button "OK" at bounding box center [884, 194] width 40 height 30
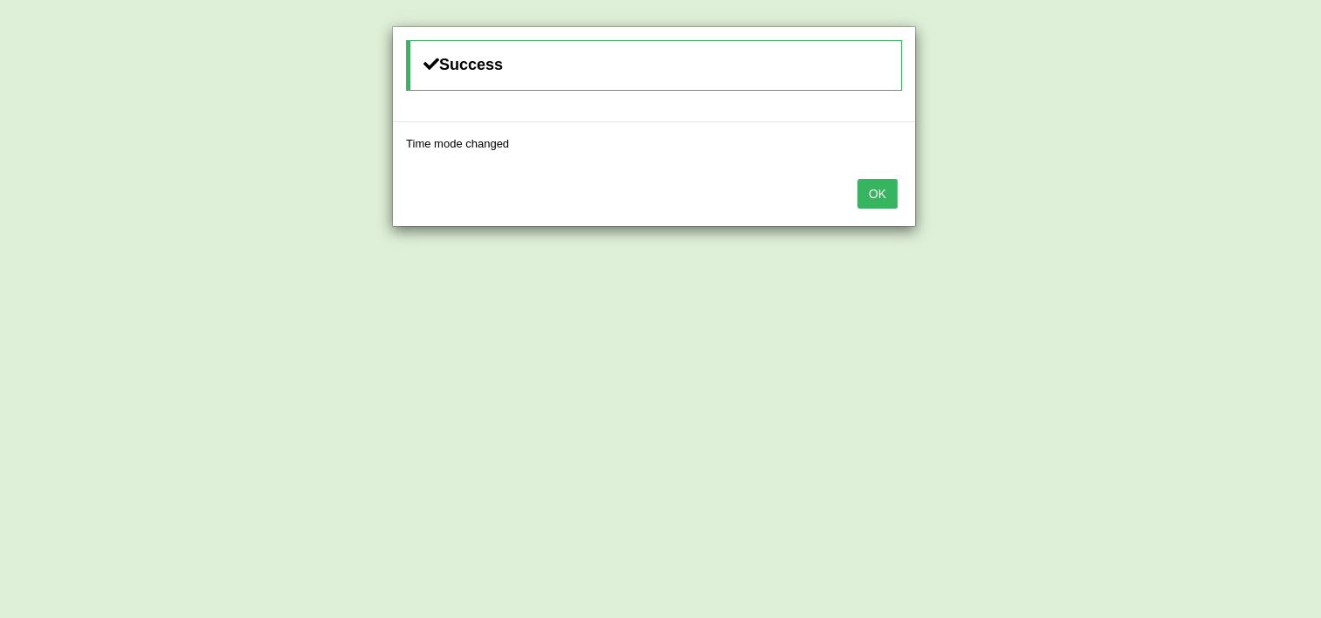
click at [894, 192] on button "OK" at bounding box center [877, 194] width 40 height 30
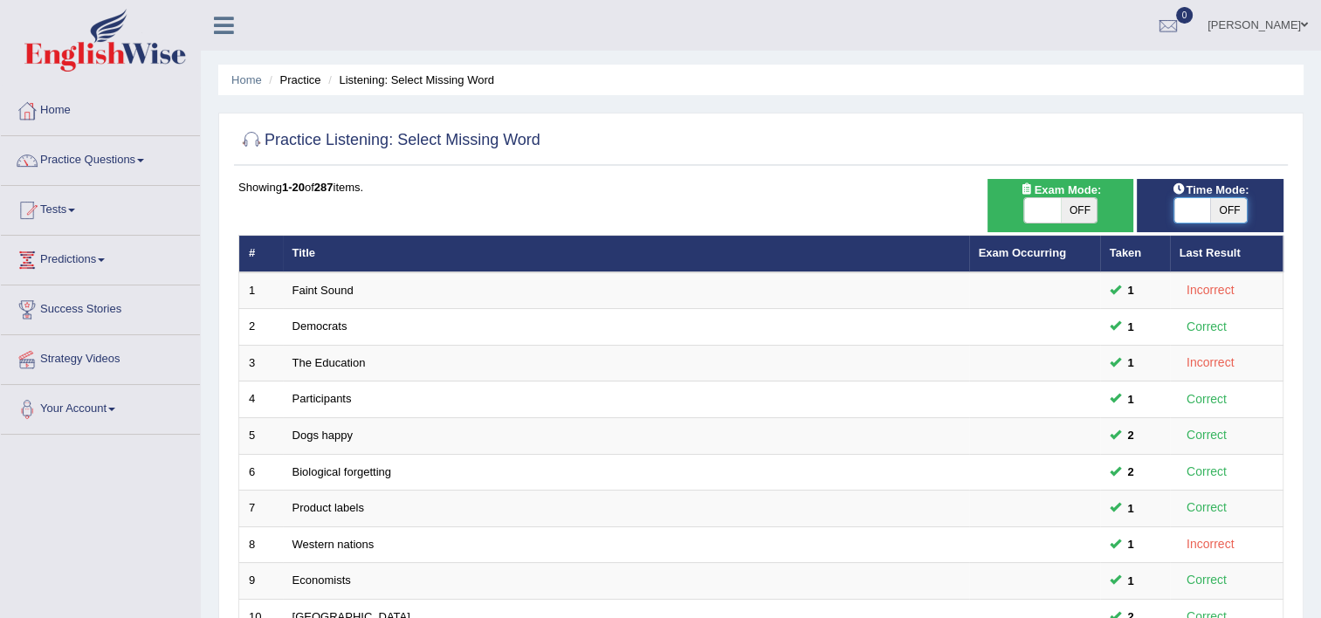
click at [1187, 206] on span at bounding box center [1192, 210] width 37 height 24
checkbox input "true"
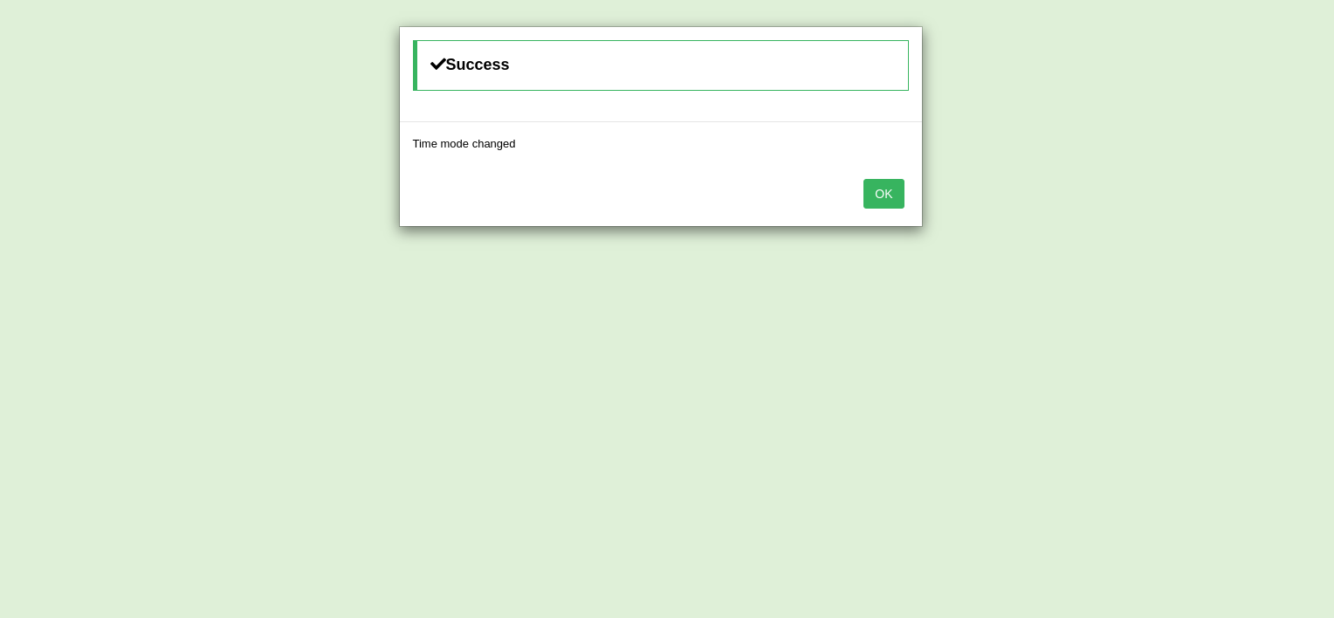
click at [887, 182] on button "OK" at bounding box center [884, 194] width 40 height 30
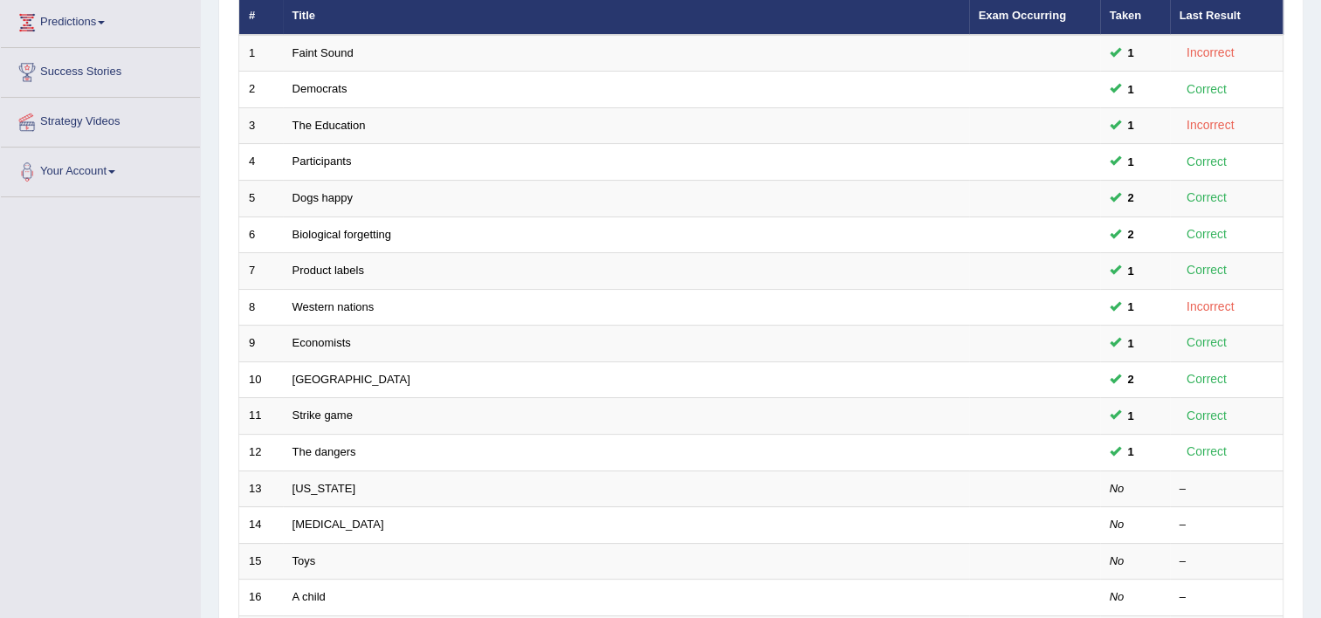
scroll to position [349, 0]
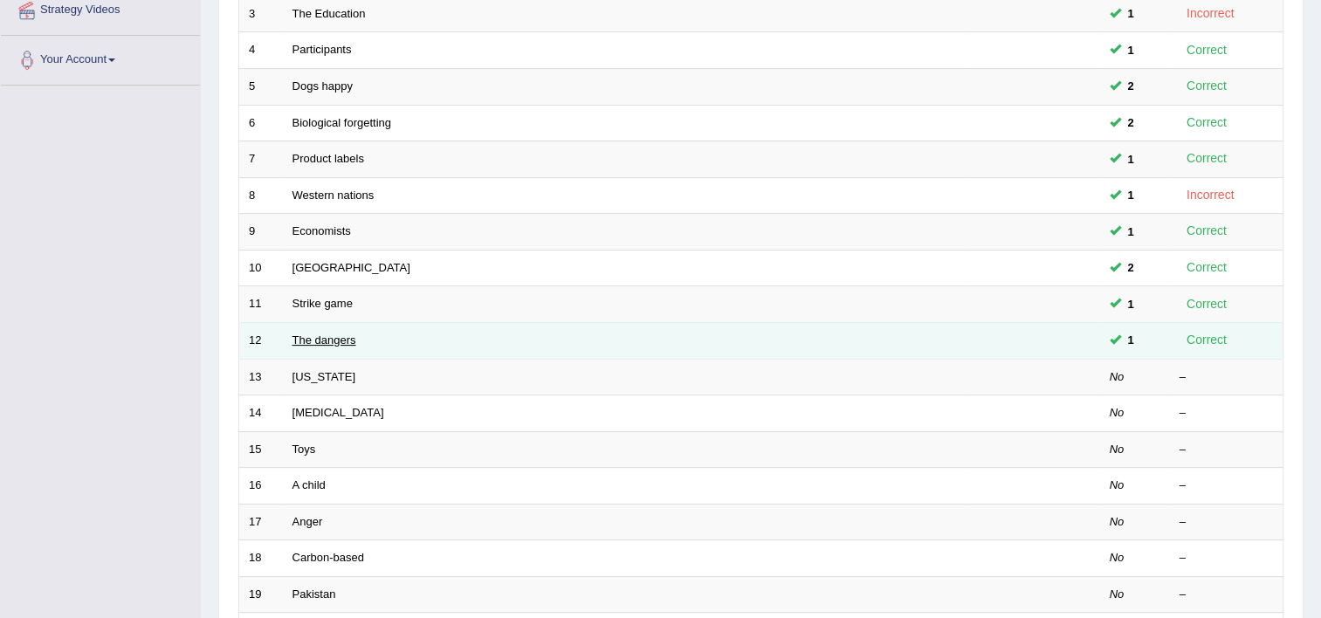
click at [324, 334] on link "The dangers" at bounding box center [325, 340] width 64 height 13
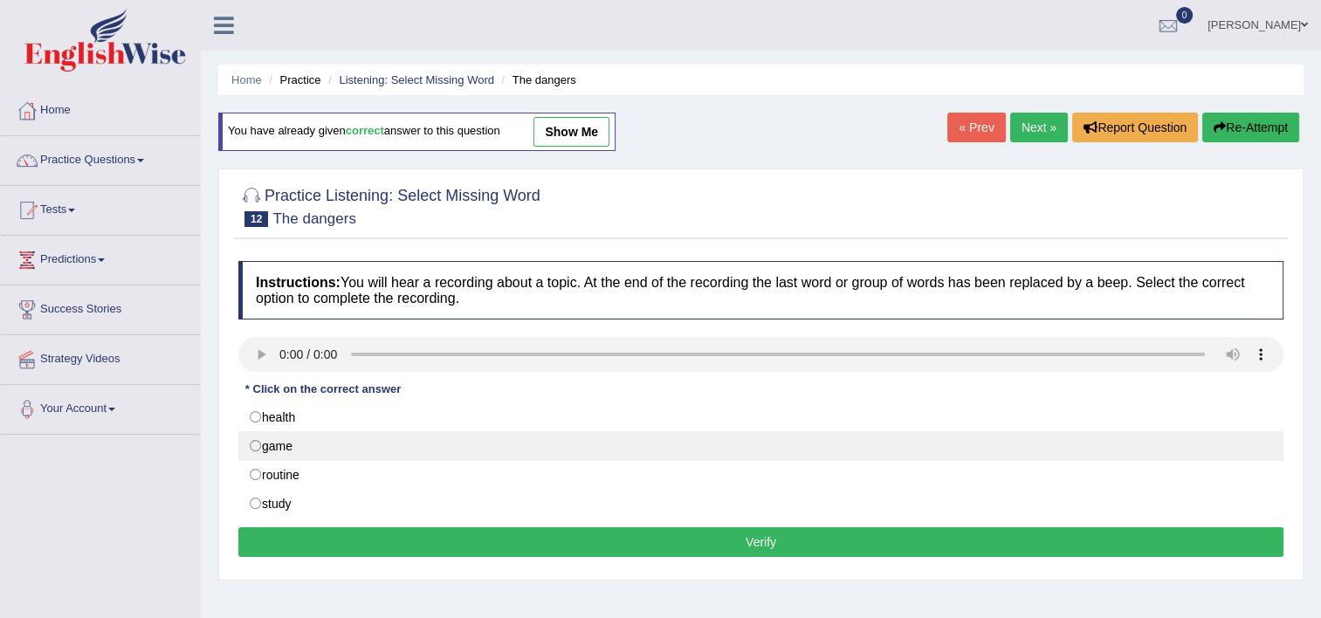
click at [338, 435] on label "game" at bounding box center [760, 446] width 1045 height 30
radio input "true"
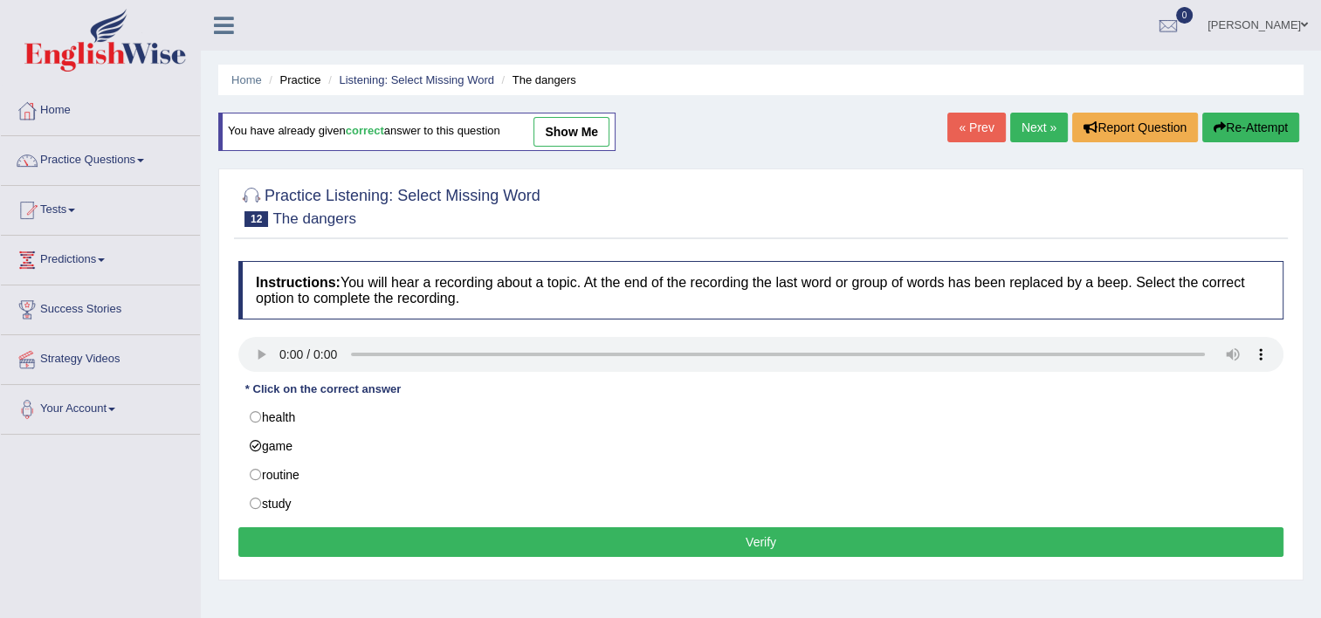
click at [561, 541] on button "Verify" at bounding box center [760, 542] width 1045 height 30
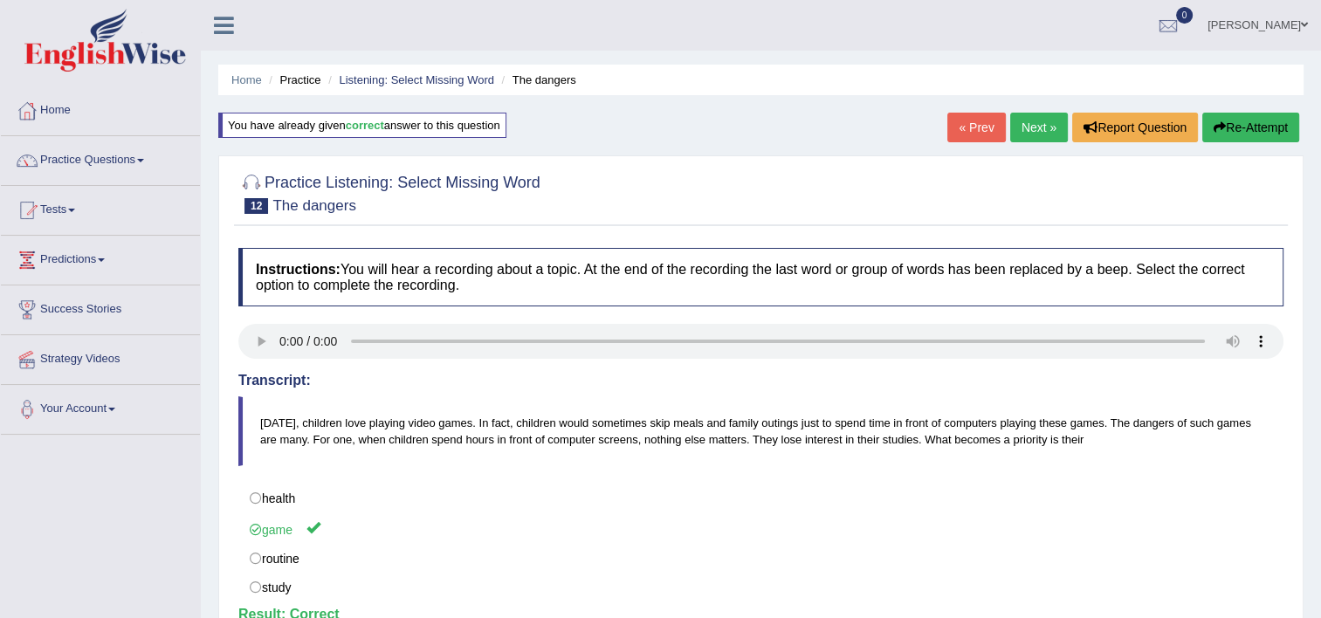
click at [1021, 129] on link "Next »" at bounding box center [1039, 128] width 58 height 30
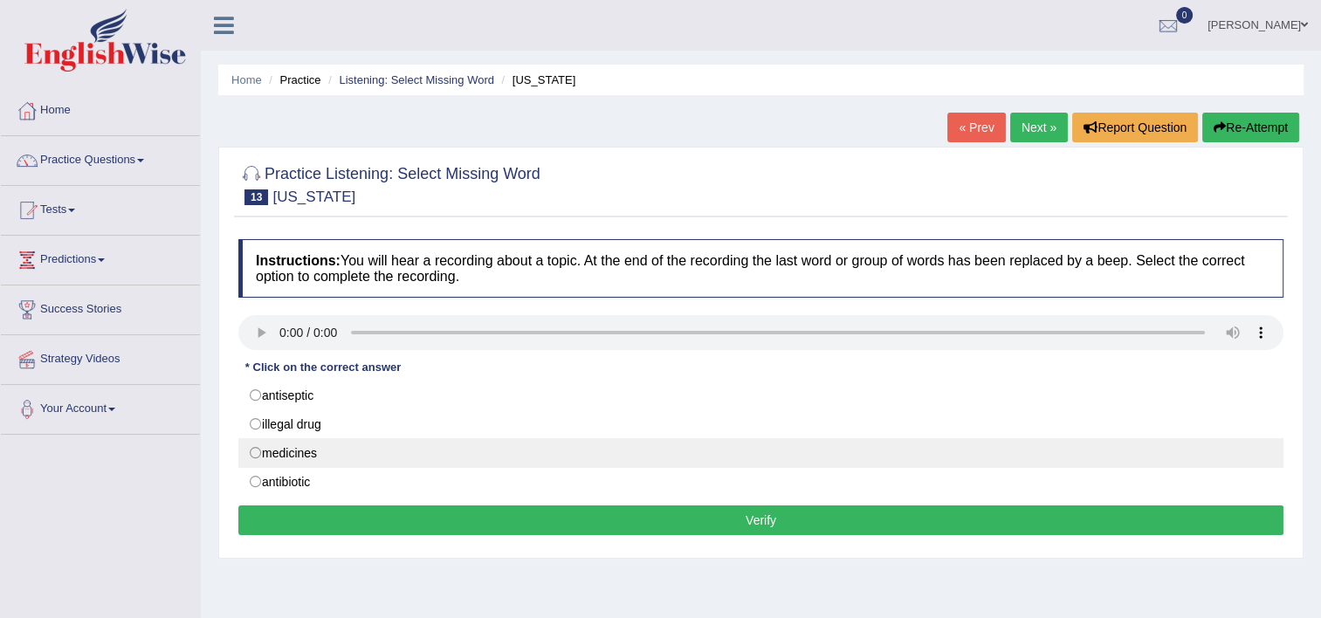
click at [255, 450] on label "medicines" at bounding box center [760, 453] width 1045 height 30
radio input "true"
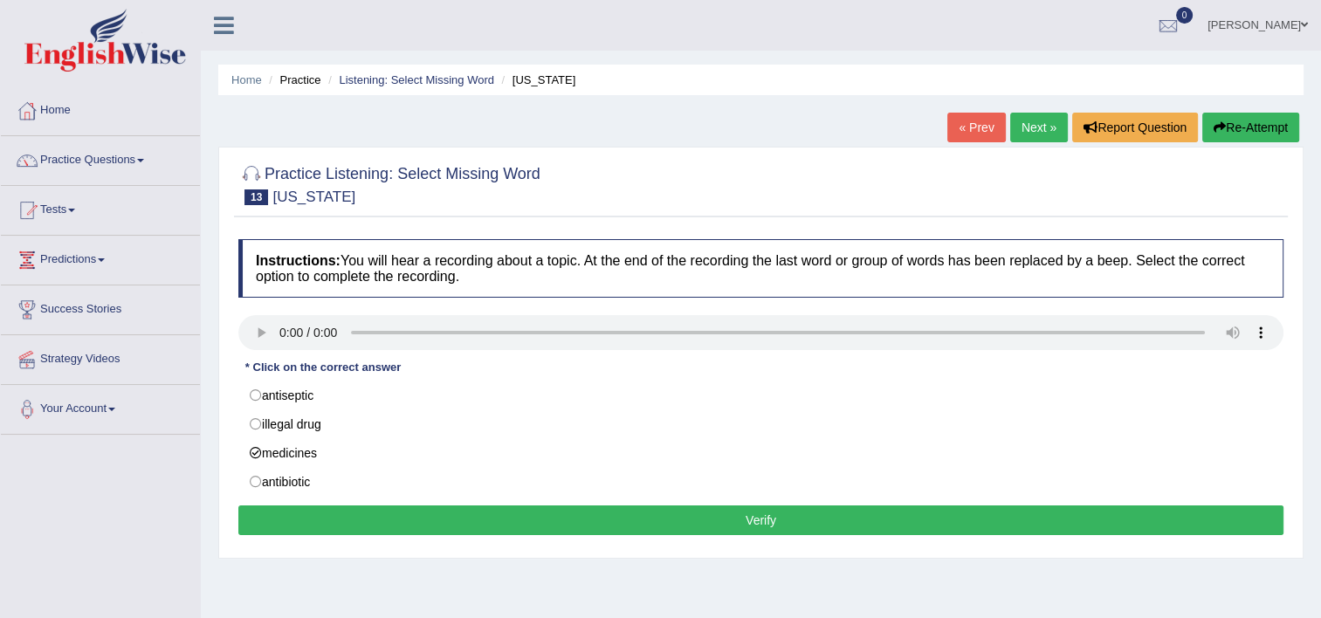
click at [733, 527] on button "Verify" at bounding box center [760, 521] width 1045 height 30
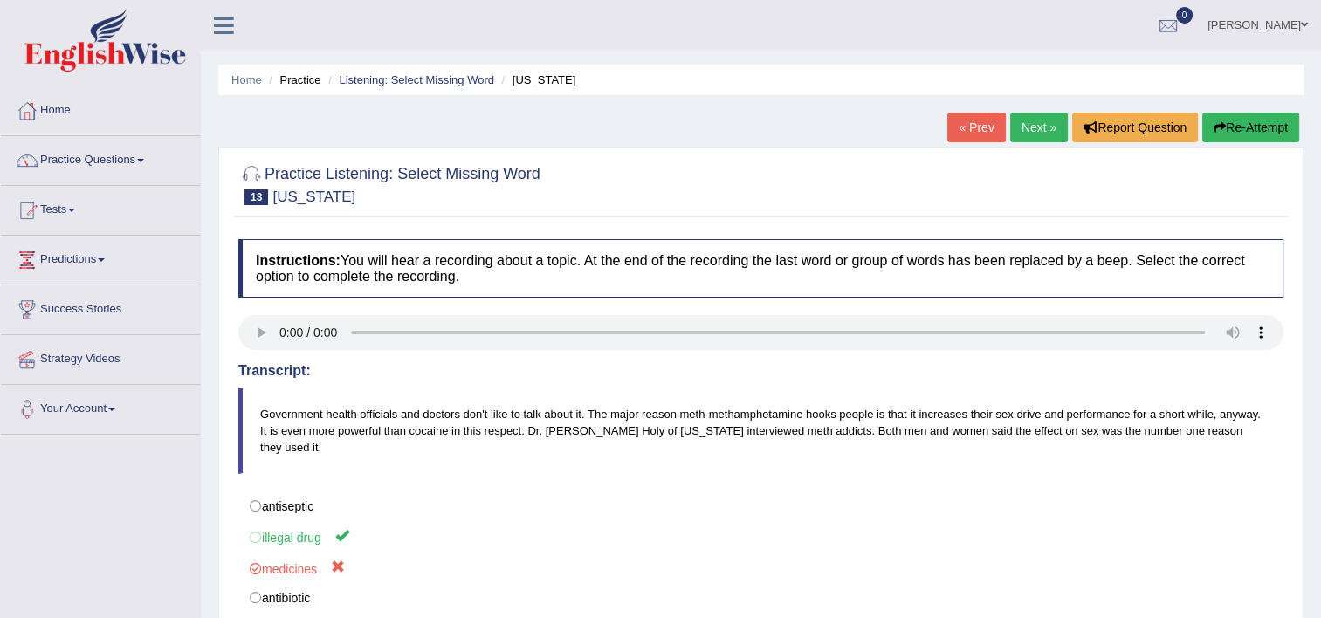
click at [1041, 126] on link "Next »" at bounding box center [1039, 128] width 58 height 30
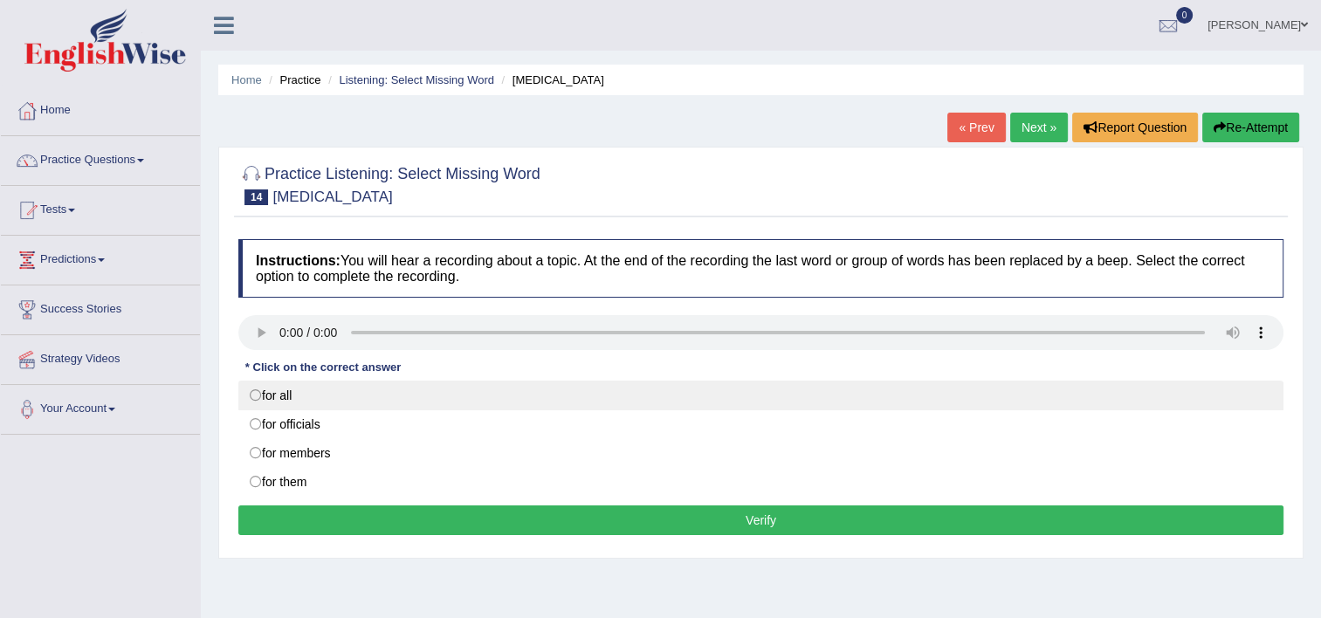
click at [253, 396] on label "for all" at bounding box center [760, 396] width 1045 height 30
radio input "true"
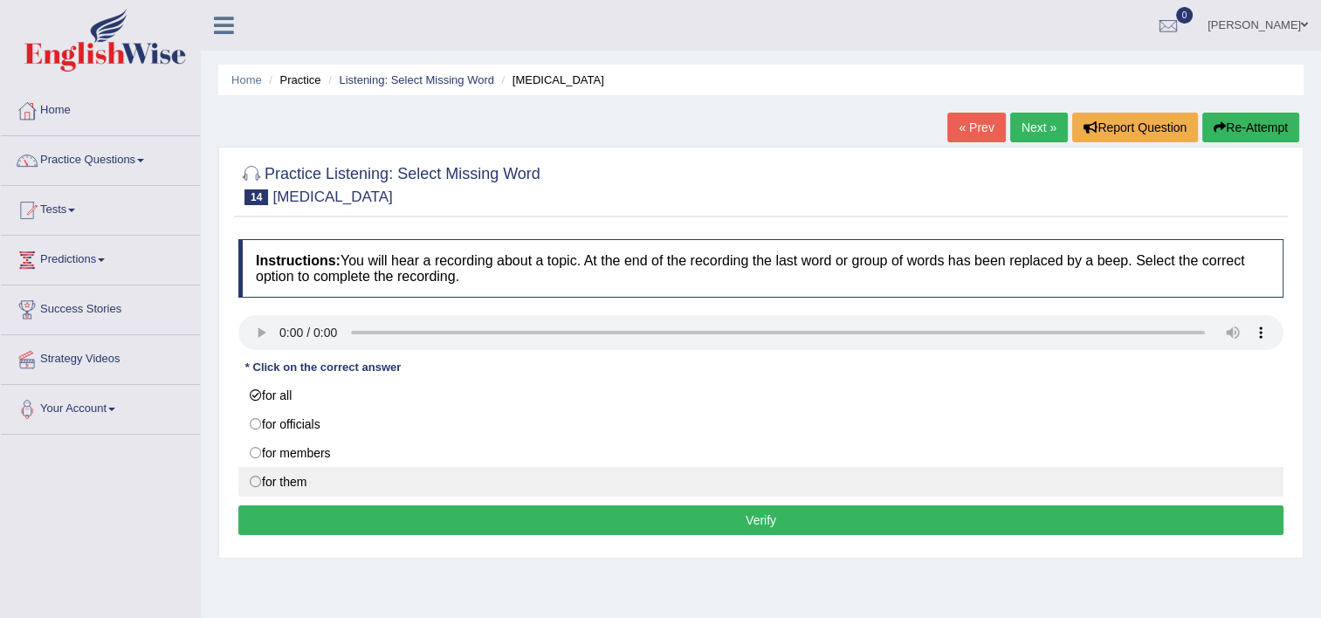
click at [251, 479] on label "for them" at bounding box center [760, 482] width 1045 height 30
radio input "true"
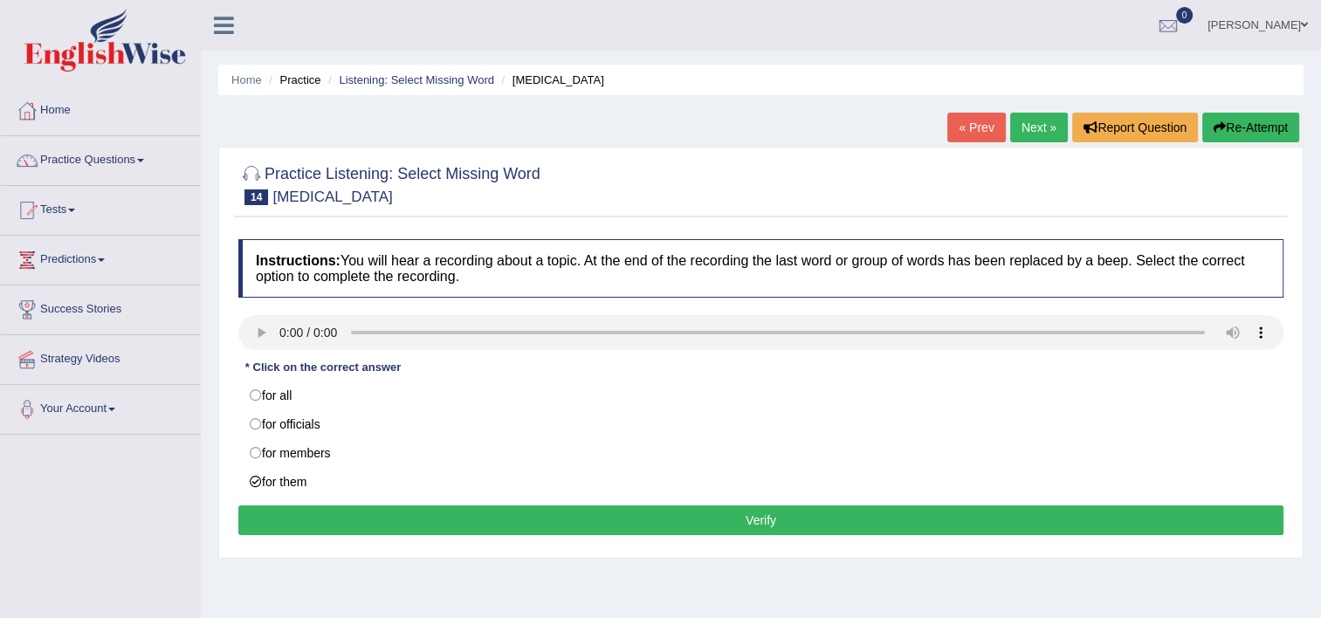
click at [651, 509] on button "Verify" at bounding box center [760, 521] width 1045 height 30
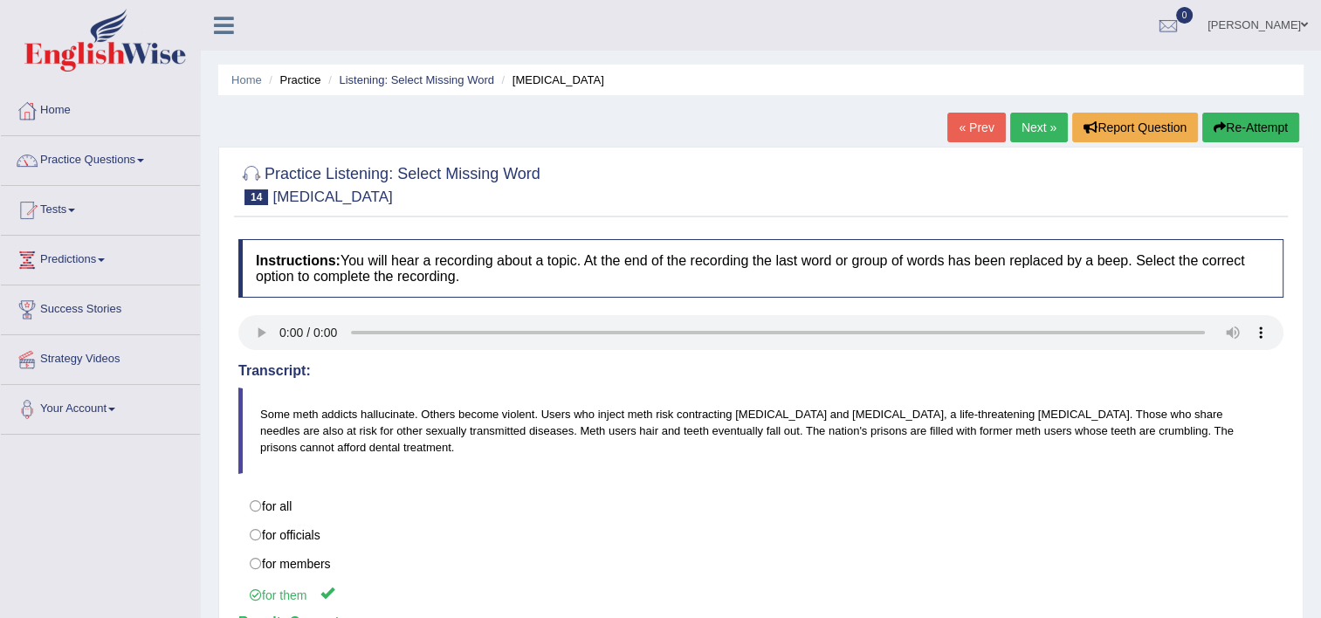
click at [1027, 127] on link "Next »" at bounding box center [1039, 128] width 58 height 30
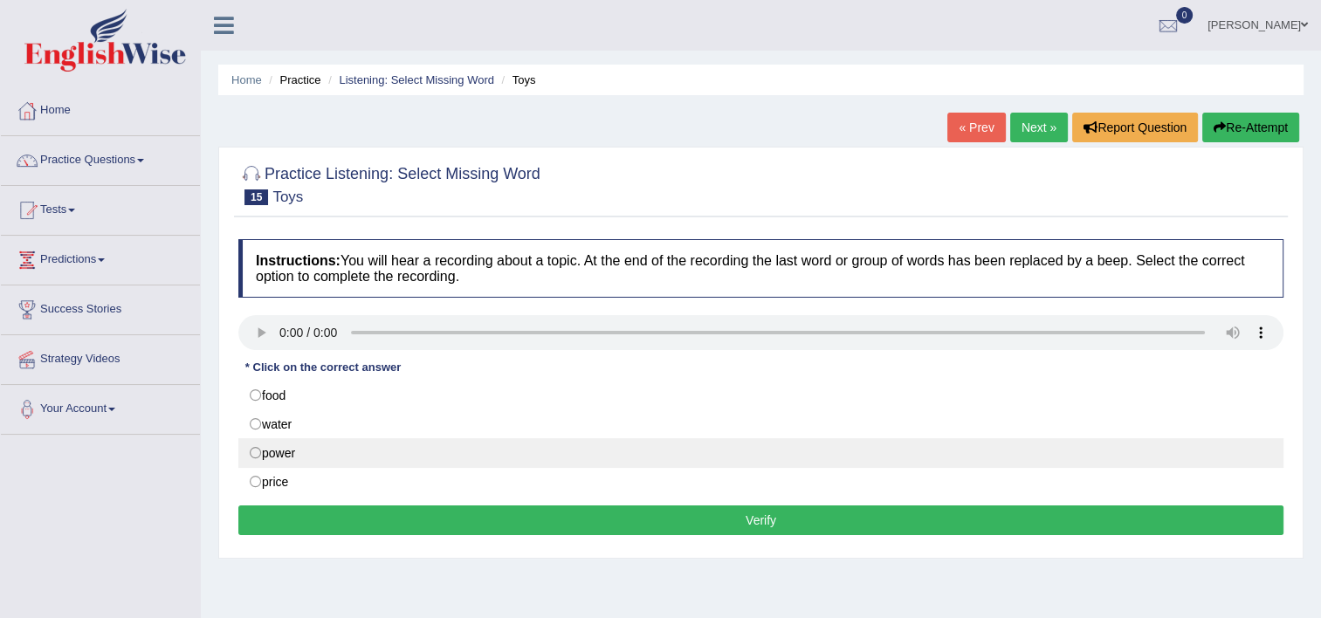
click at [258, 454] on label "power" at bounding box center [760, 453] width 1045 height 30
radio input "true"
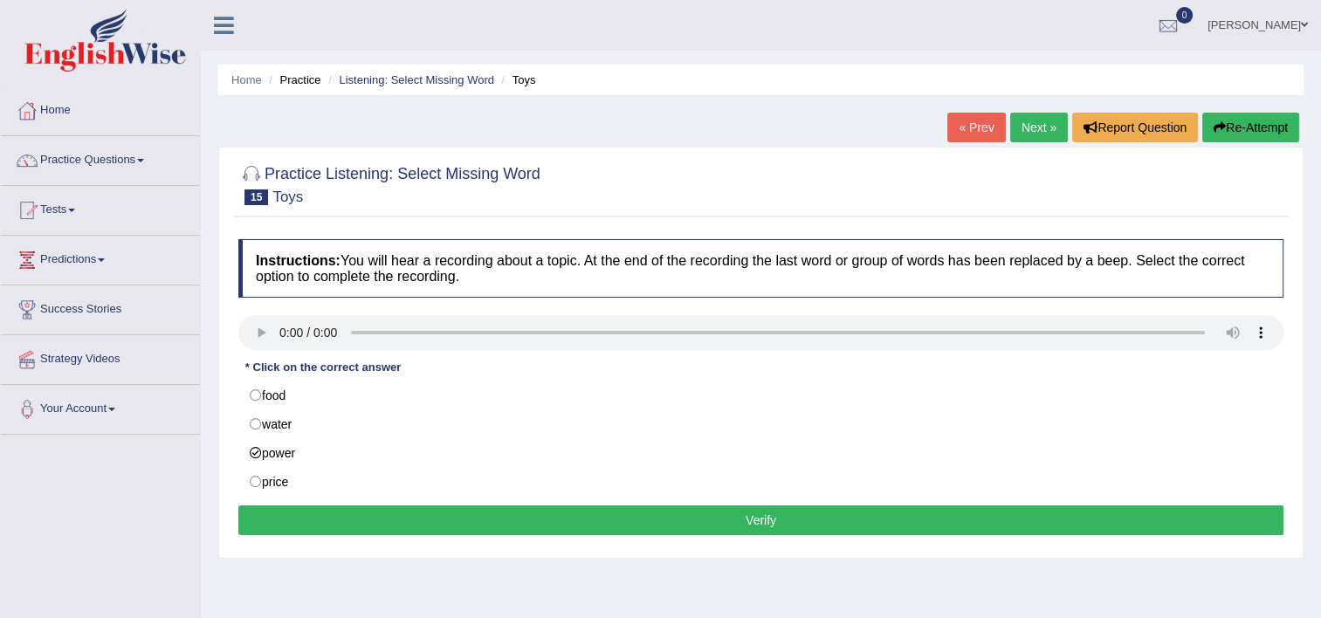
click at [534, 522] on button "Verify" at bounding box center [760, 521] width 1045 height 30
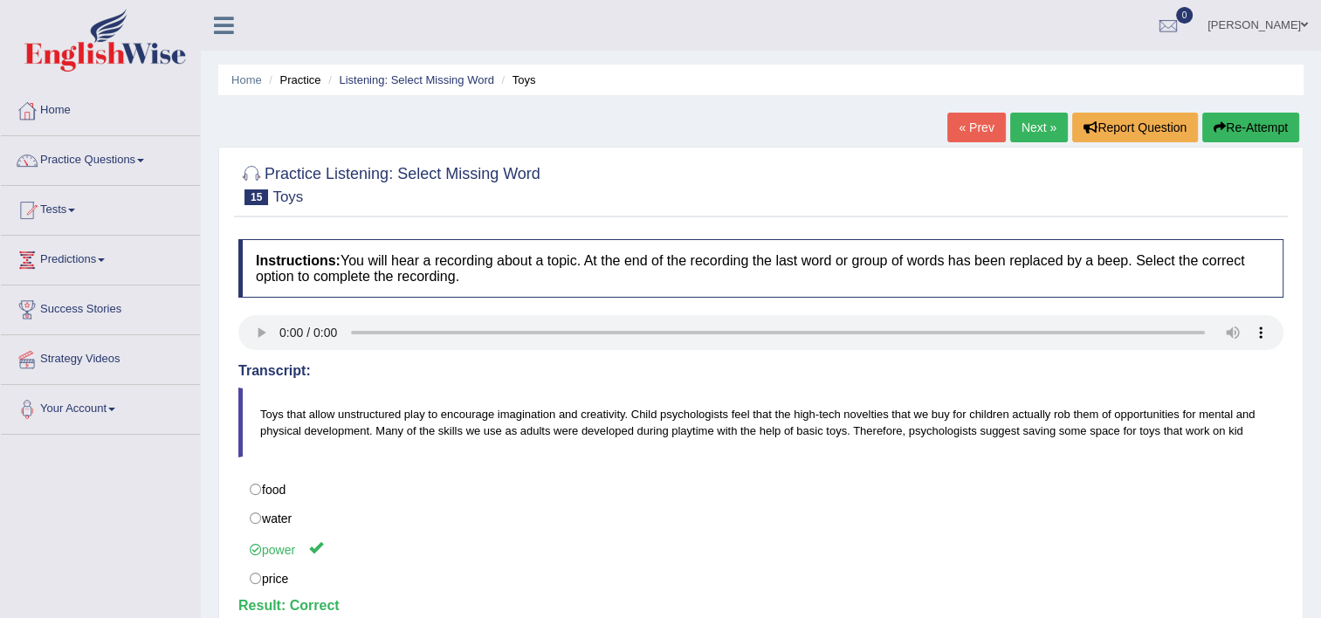
click at [1050, 121] on link "Next »" at bounding box center [1039, 128] width 58 height 30
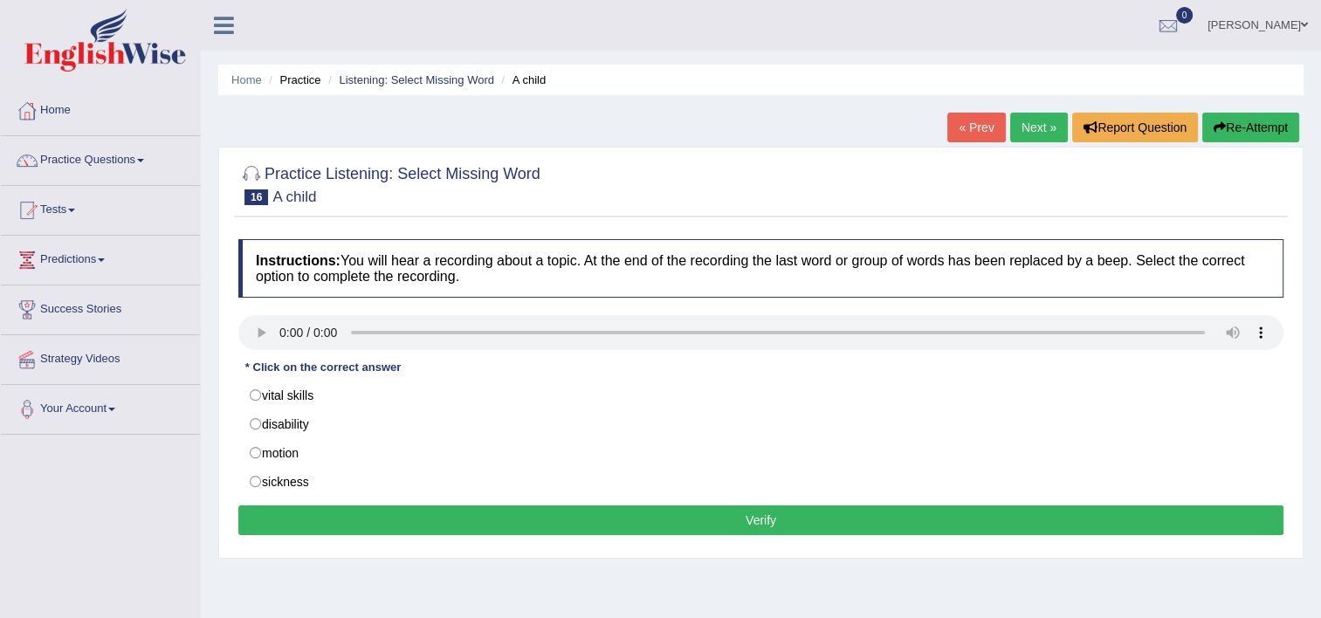
click at [231, 426] on div "Practice Listening: Select Missing Word 16 A child Instructions: You will hear …" at bounding box center [760, 353] width 1085 height 412
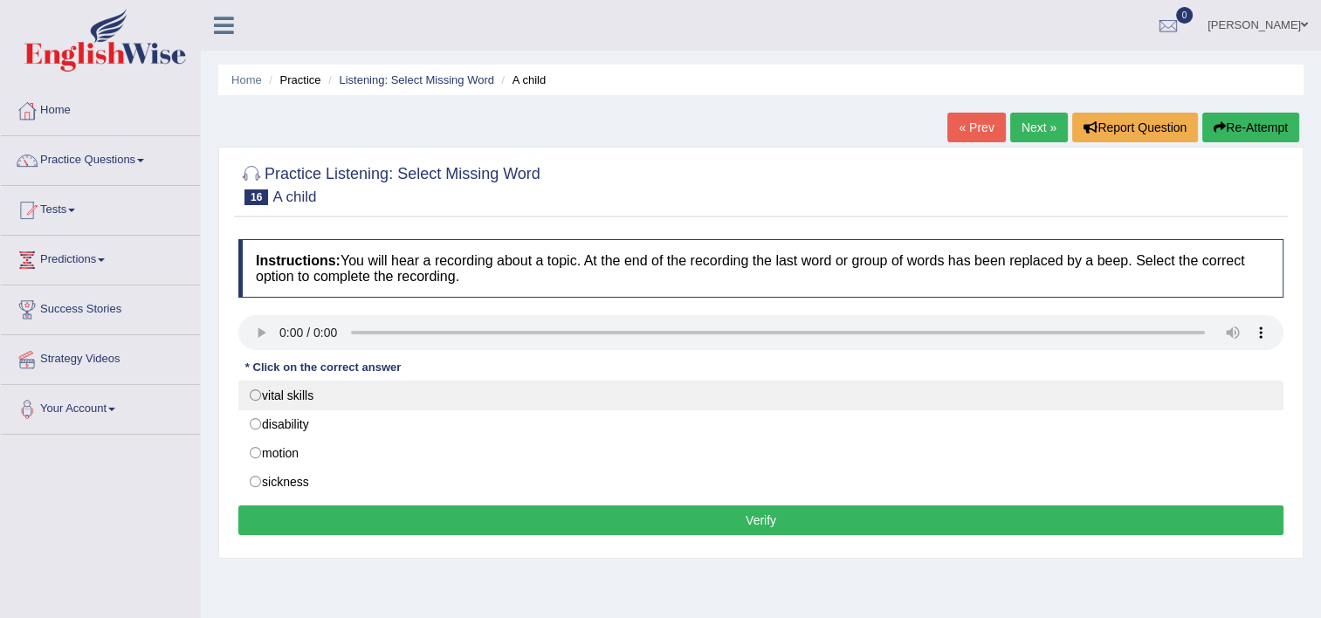
click at [251, 398] on label "vital skills" at bounding box center [760, 396] width 1045 height 30
radio input "true"
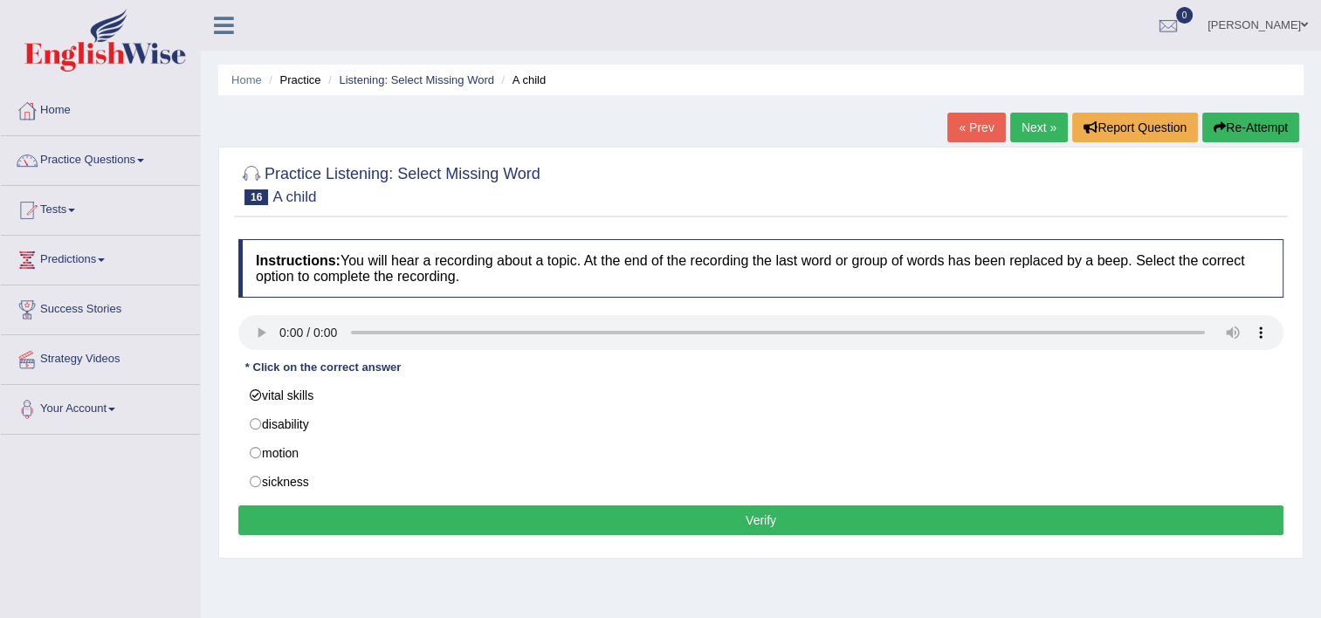
click at [574, 521] on button "Verify" at bounding box center [760, 521] width 1045 height 30
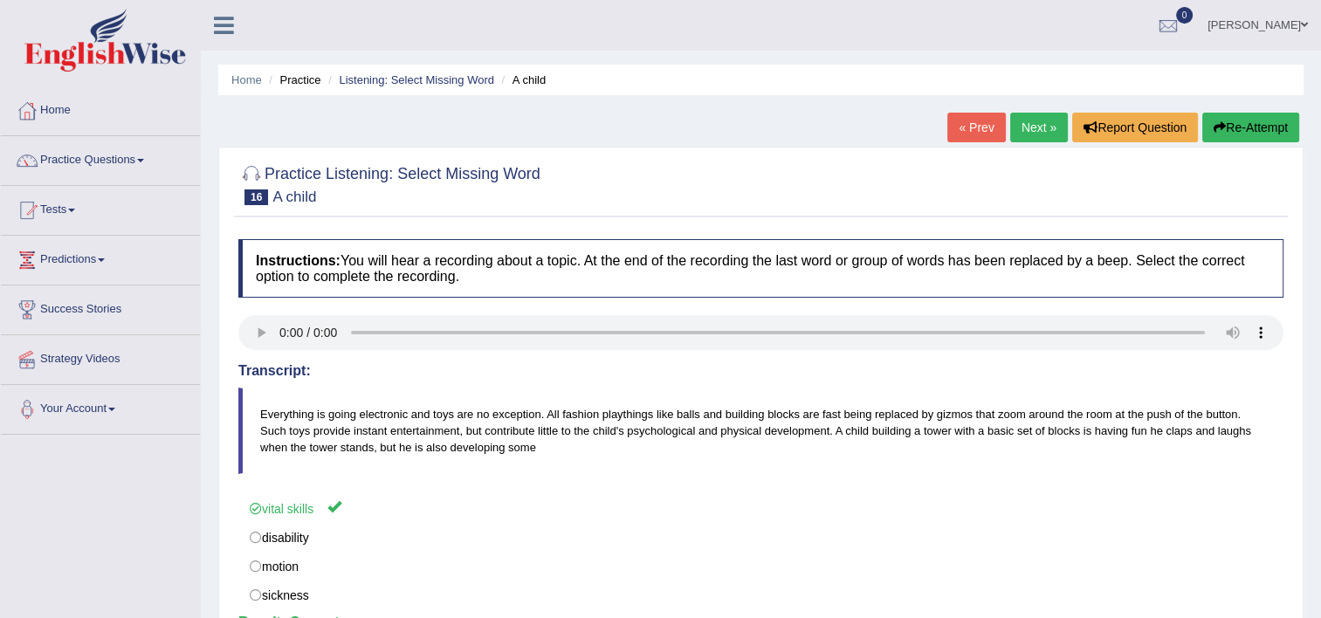
click at [1030, 137] on link "Next »" at bounding box center [1039, 128] width 58 height 30
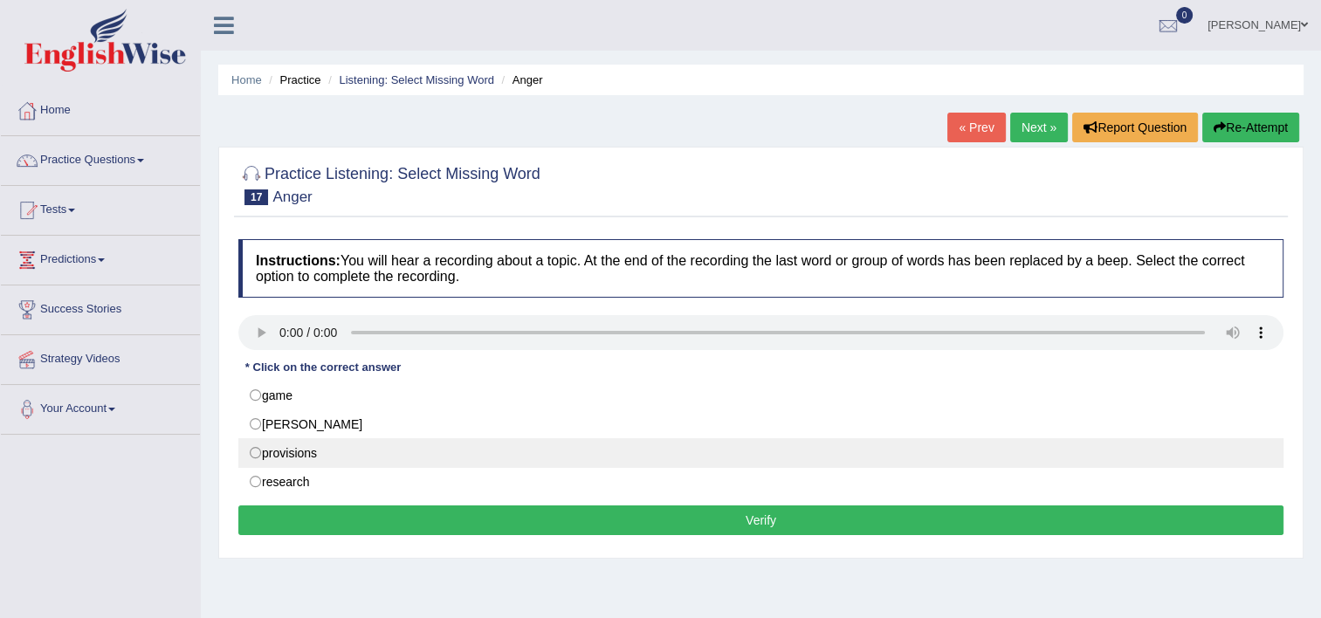
click at [255, 453] on label "provisions" at bounding box center [760, 453] width 1045 height 30
radio input "true"
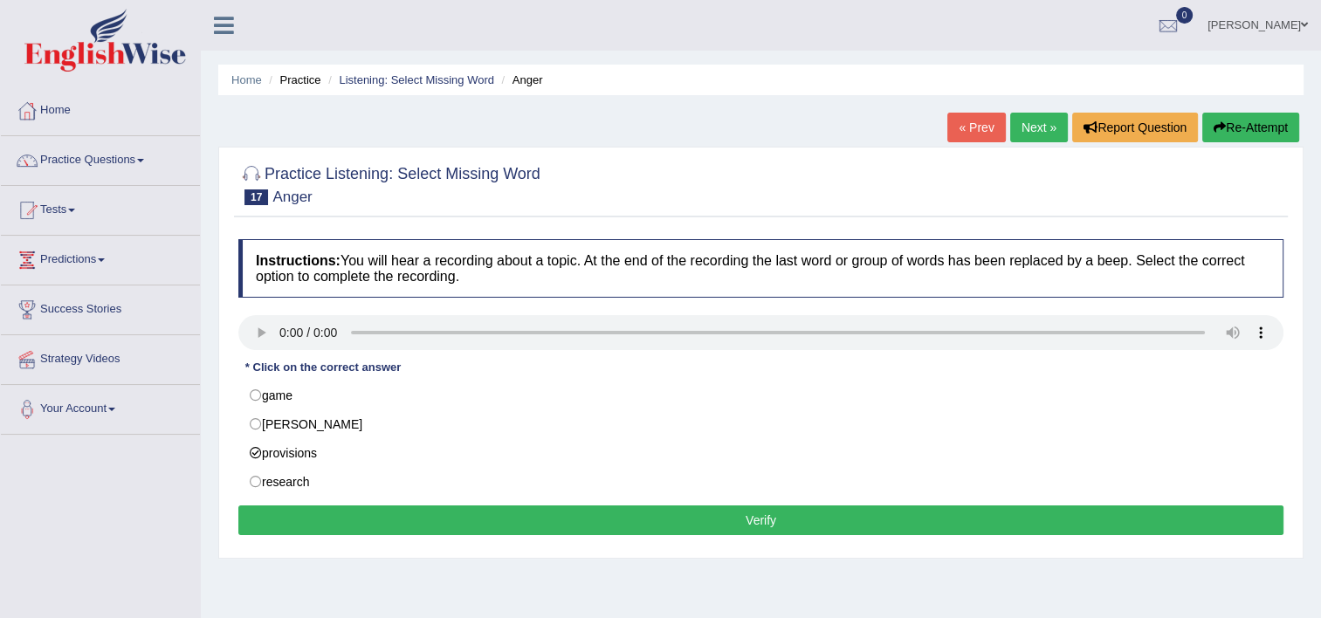
click at [613, 531] on button "Verify" at bounding box center [760, 521] width 1045 height 30
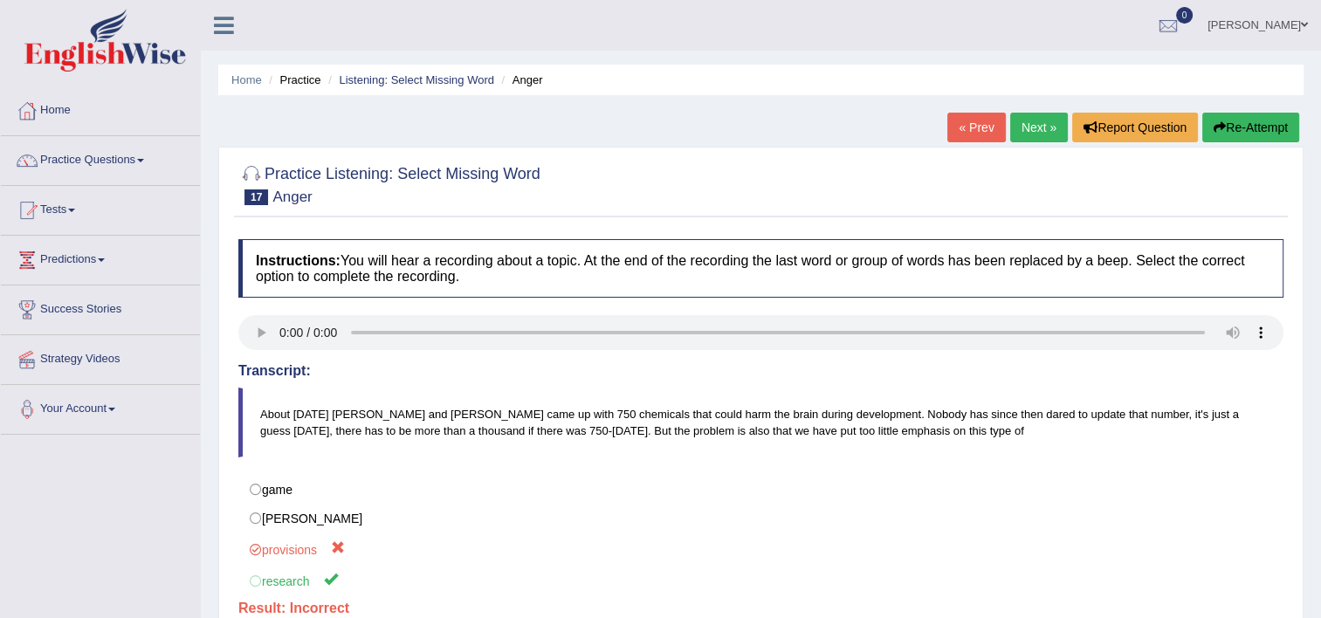
click at [1229, 131] on button "Re-Attempt" at bounding box center [1250, 128] width 97 height 30
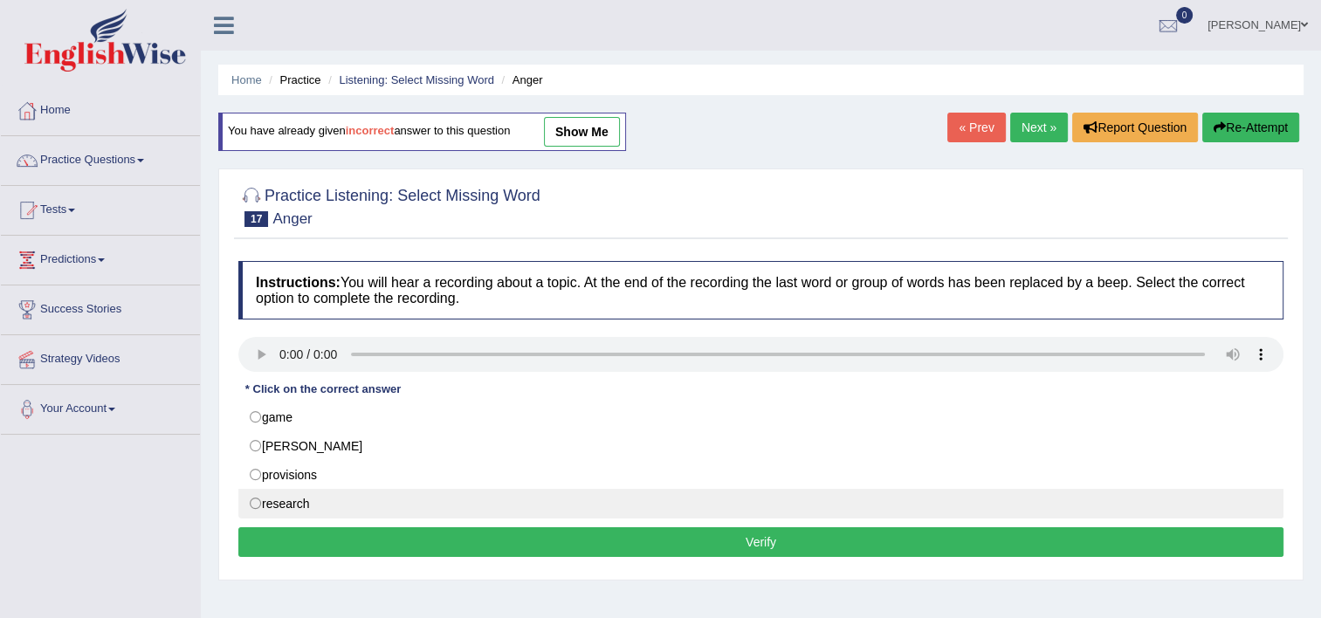
click at [251, 501] on label "research" at bounding box center [760, 504] width 1045 height 30
radio input "true"
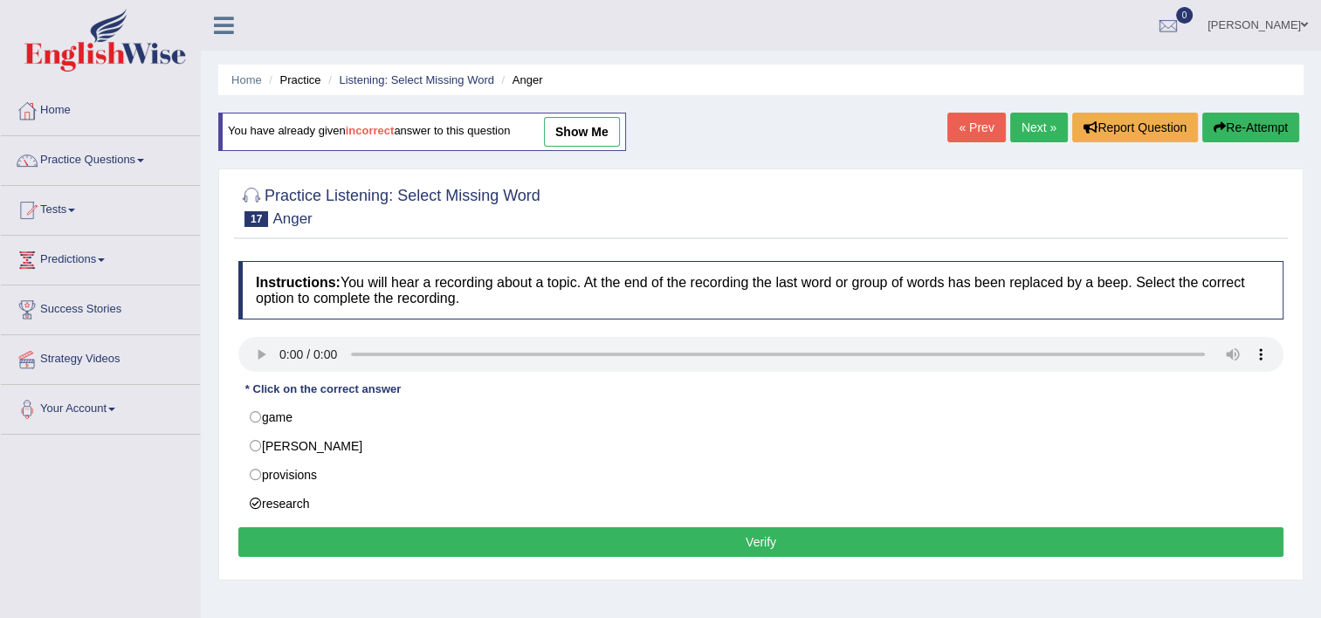
click at [623, 548] on button "Verify" at bounding box center [760, 542] width 1045 height 30
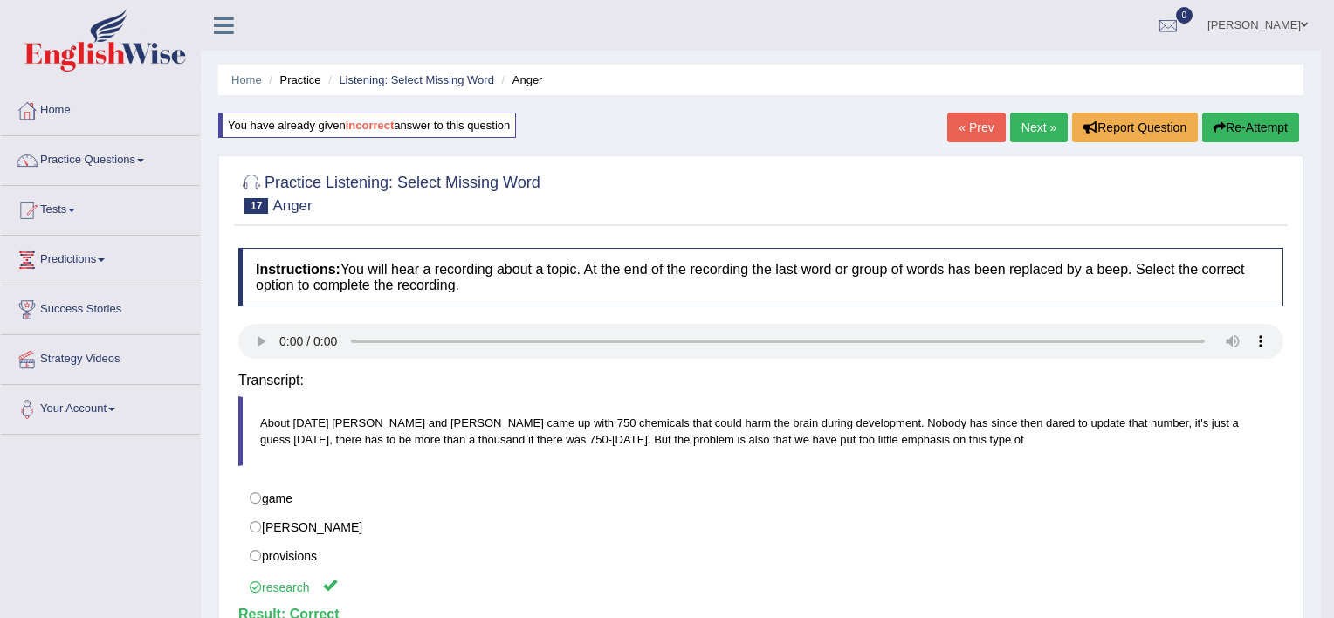
click at [623, 548] on body "Toggle navigation Home Practice Questions Speaking Practice Read Aloud Repeat S…" at bounding box center [667, 309] width 1334 height 618
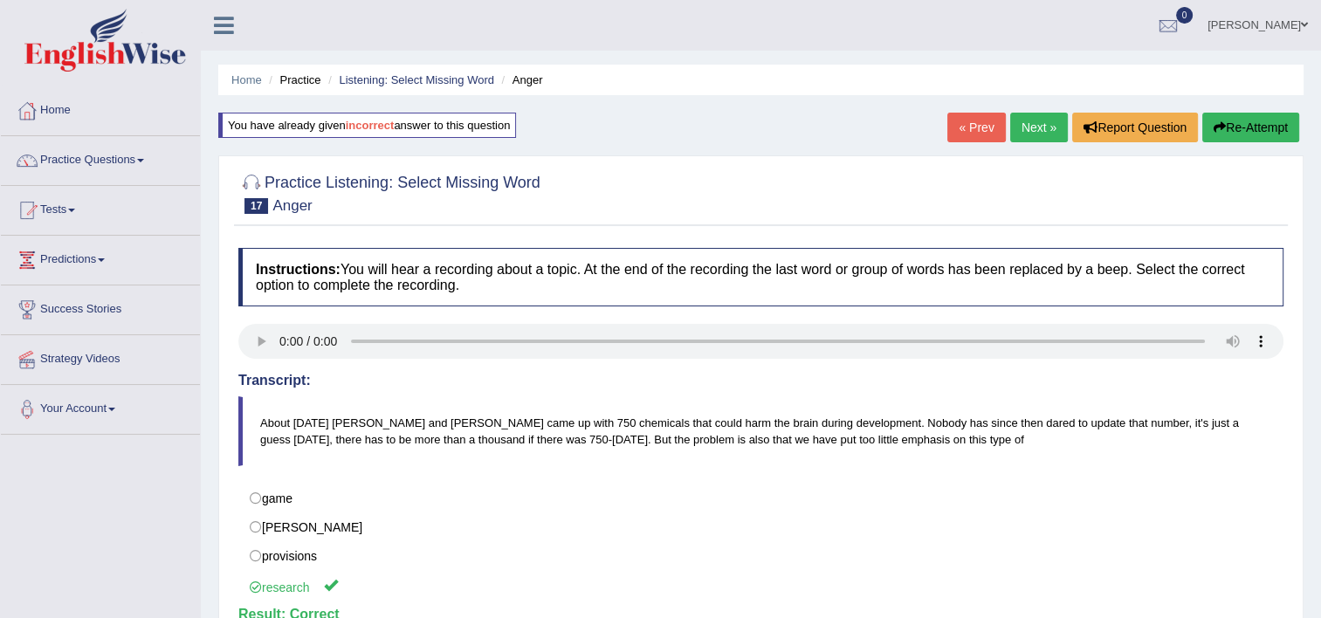
click at [1055, 122] on link "Next »" at bounding box center [1039, 128] width 58 height 30
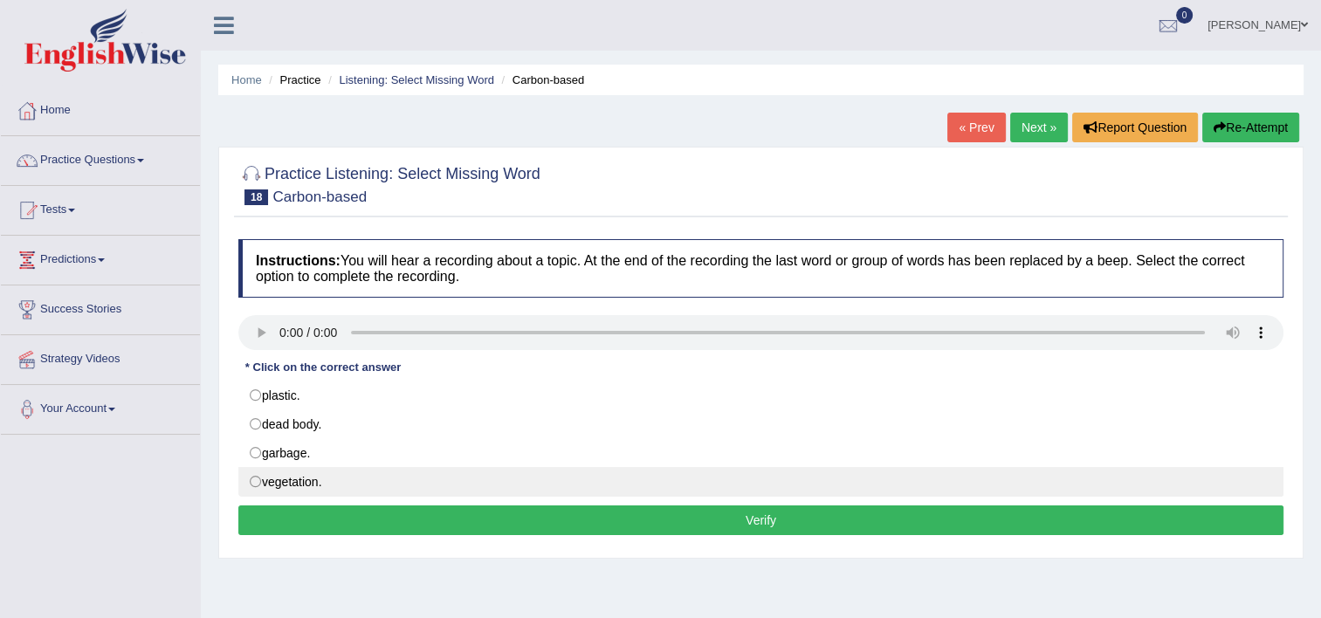
click at [242, 470] on label "vegetation." at bounding box center [760, 482] width 1045 height 30
radio input "true"
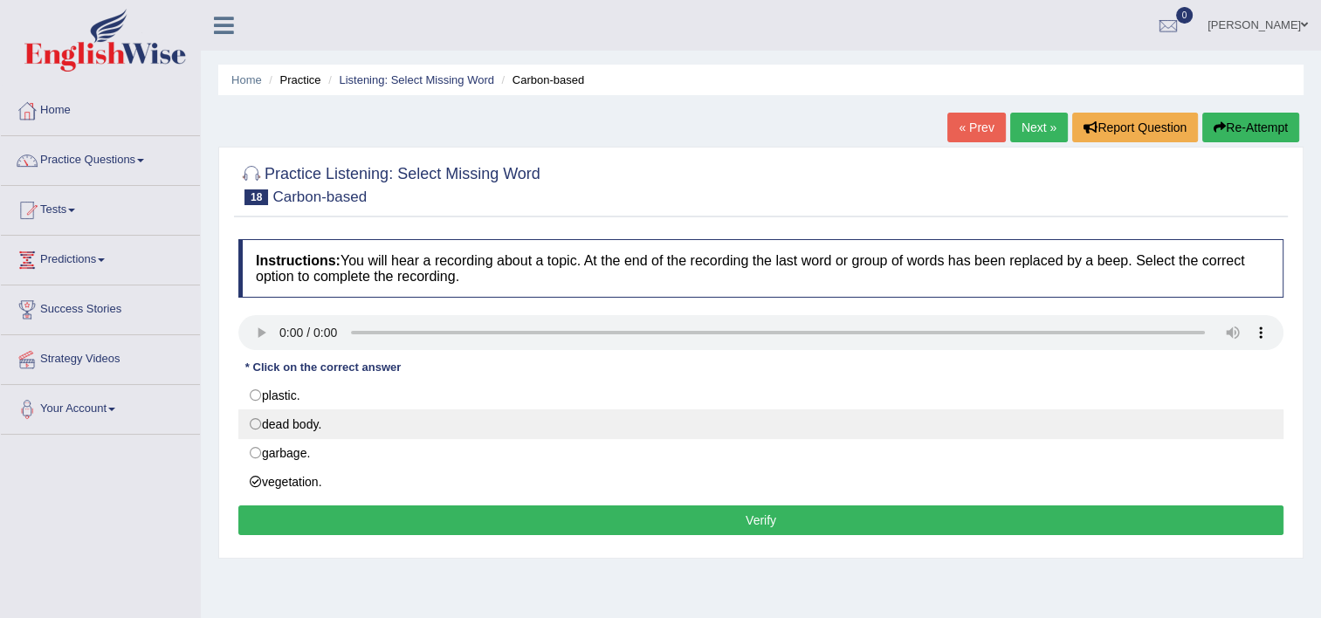
click at [252, 425] on label "dead body." at bounding box center [760, 425] width 1045 height 30
radio input "true"
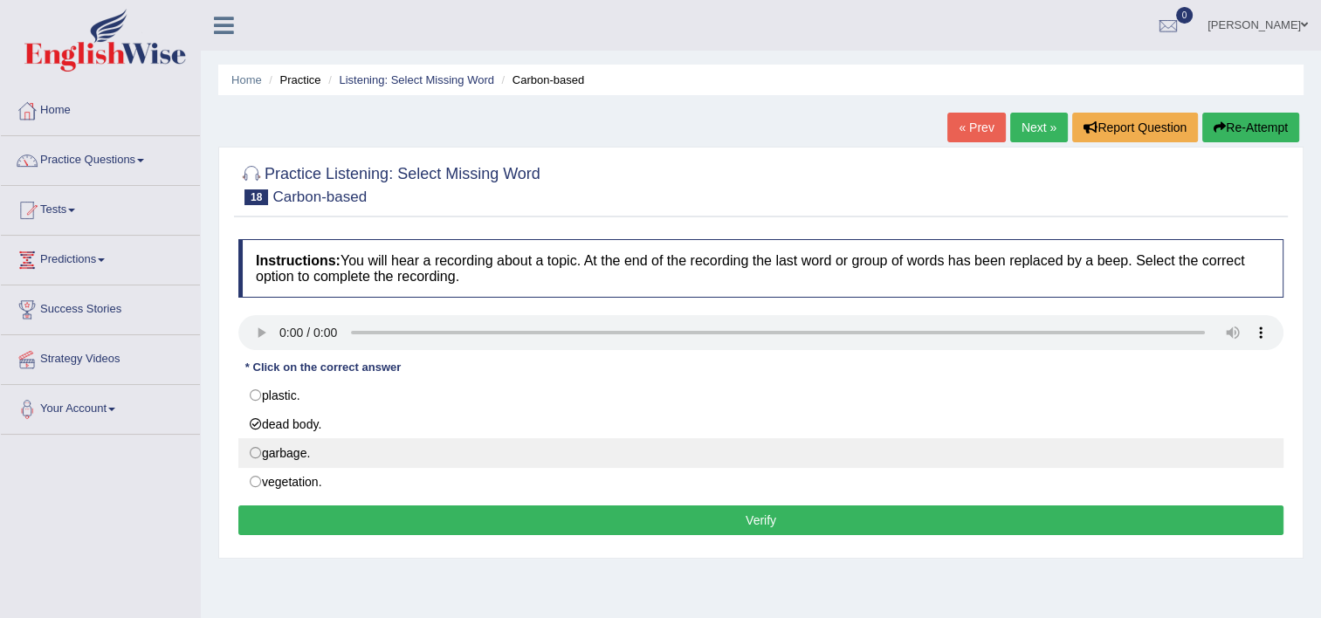
click at [257, 451] on label "garbage." at bounding box center [760, 453] width 1045 height 30
radio input "true"
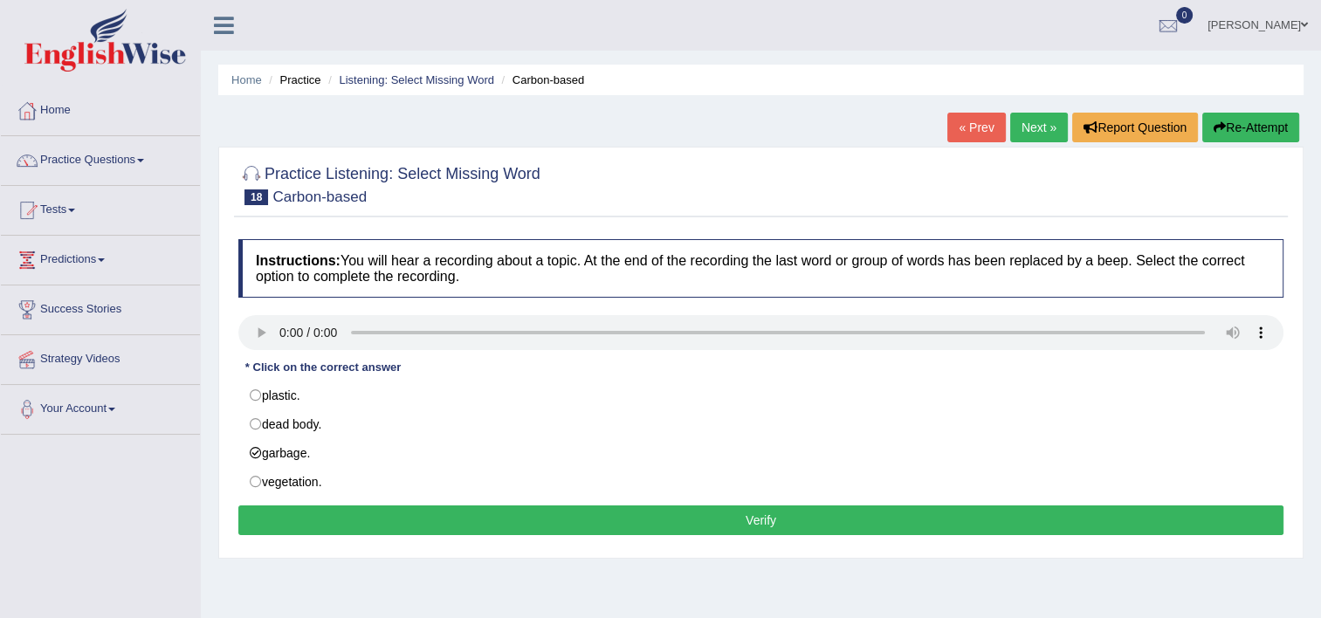
click at [504, 507] on button "Verify" at bounding box center [760, 521] width 1045 height 30
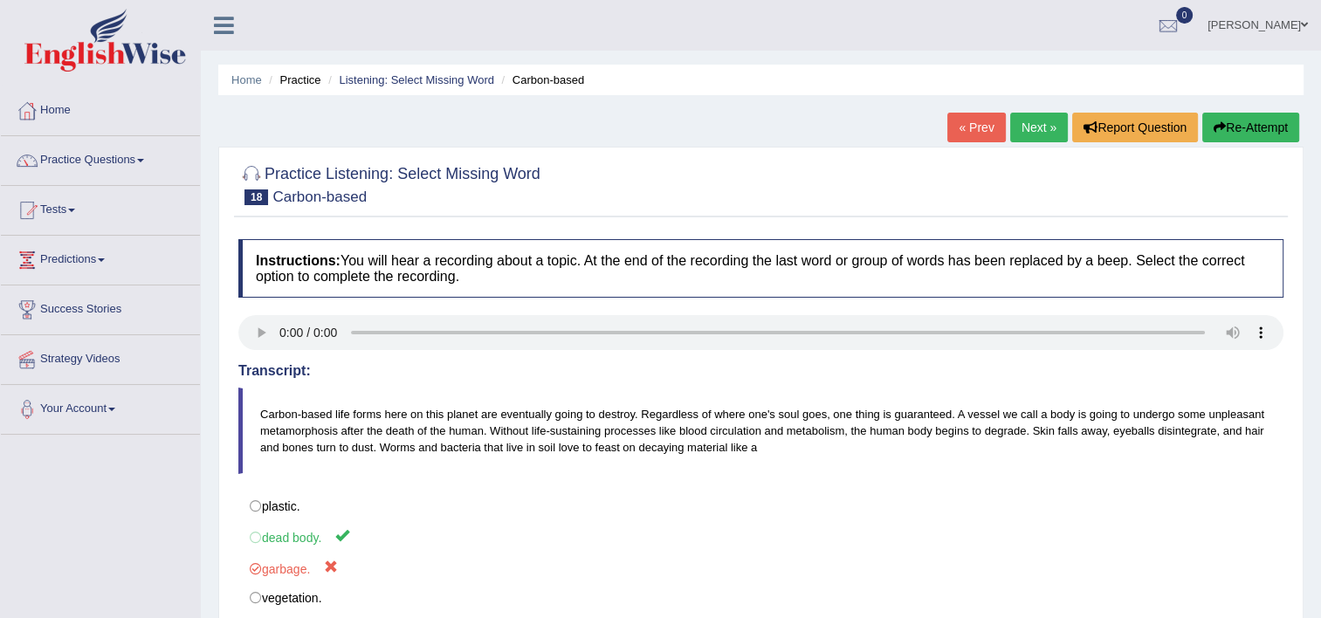
click link "Next »"
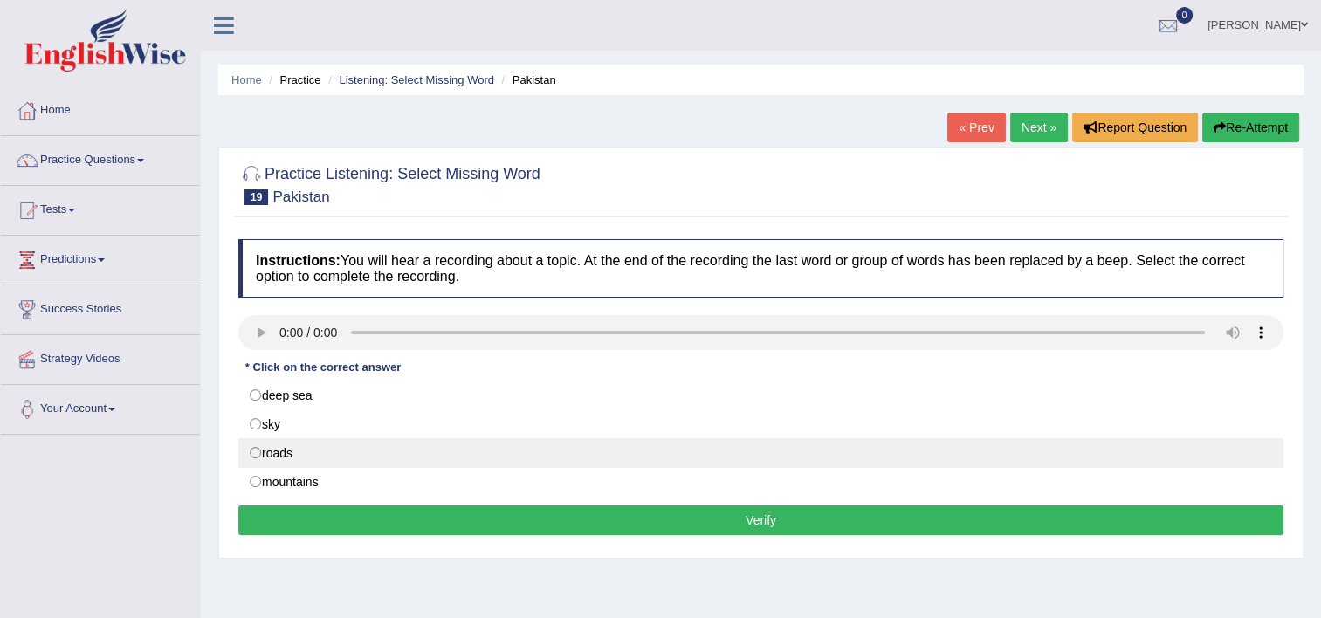
click at [260, 451] on label "roads" at bounding box center [760, 453] width 1045 height 30
radio input "true"
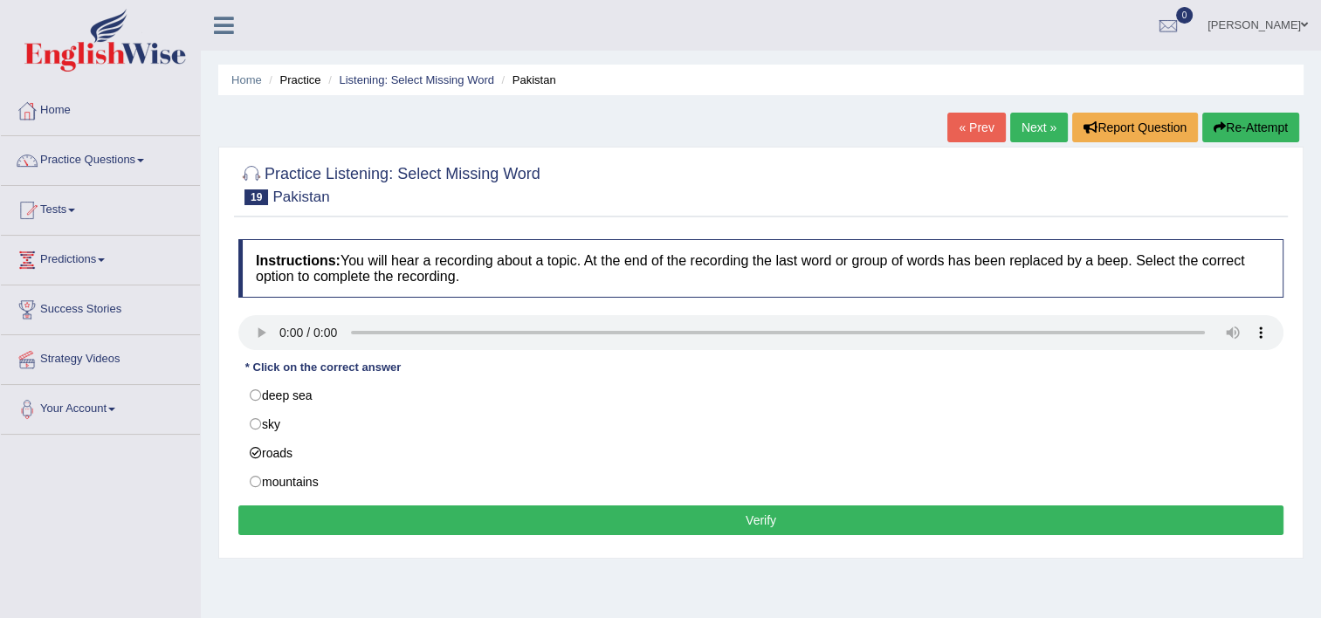
click at [650, 513] on button "Verify" at bounding box center [760, 521] width 1045 height 30
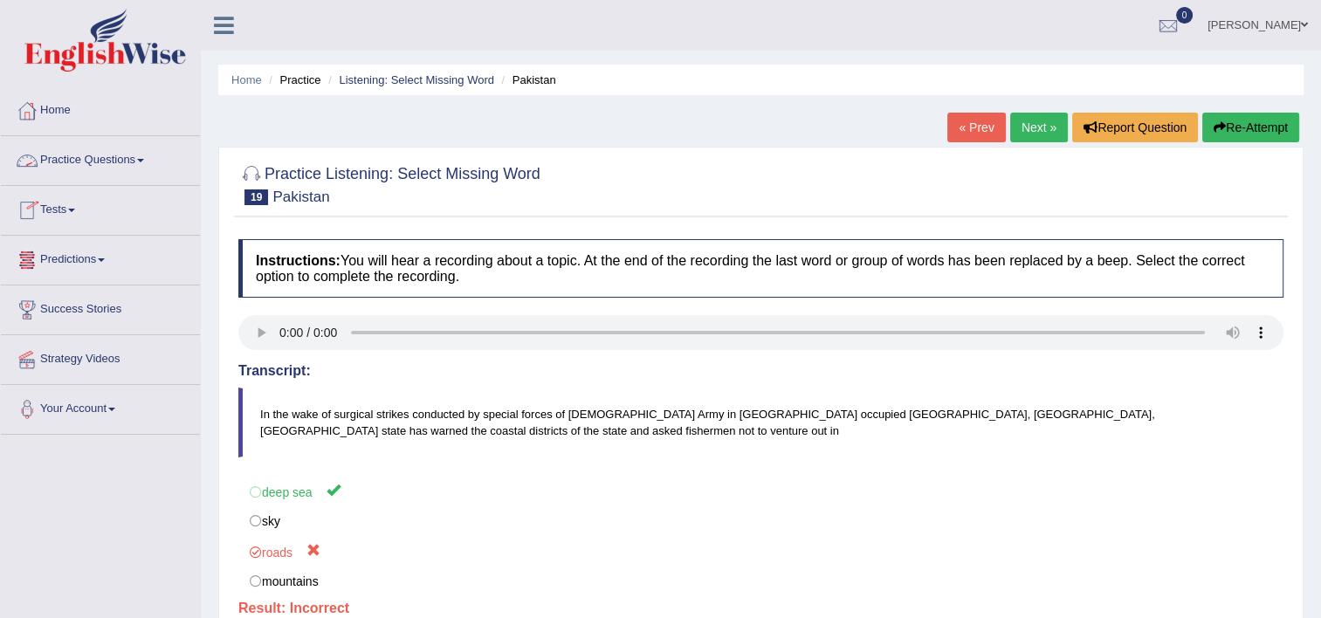
click at [148, 169] on link "Practice Questions" at bounding box center [100, 158] width 199 height 44
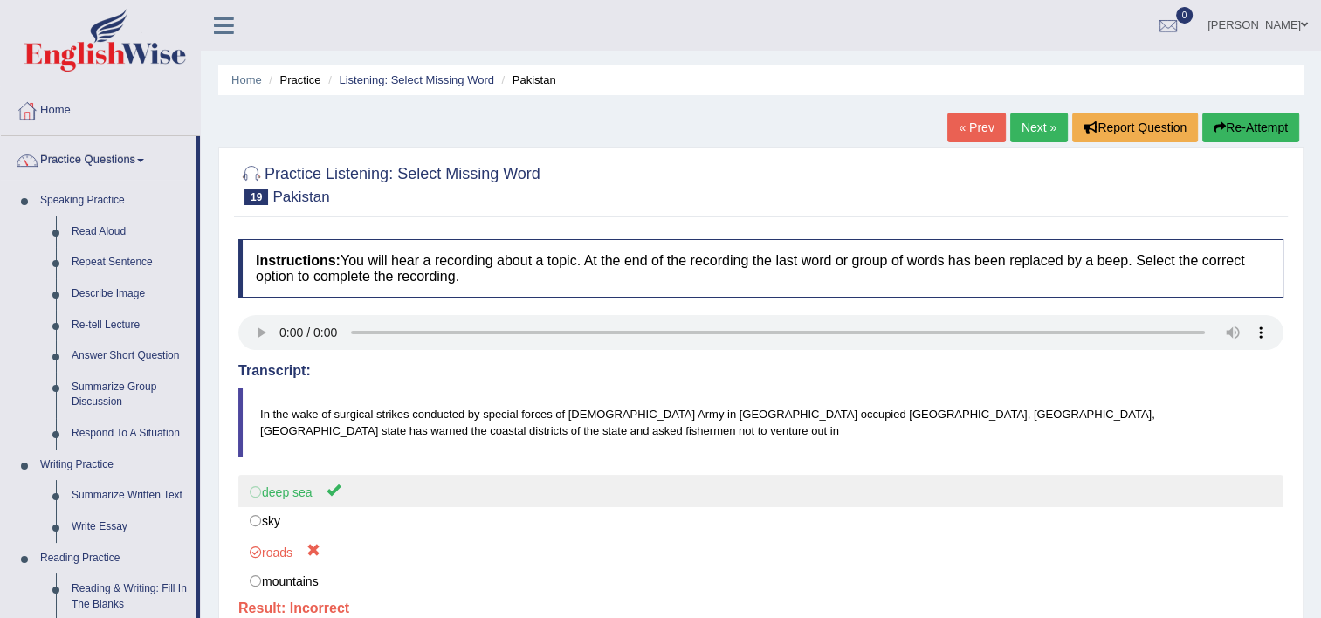
click at [258, 492] on label "deep sea" at bounding box center [760, 491] width 1045 height 32
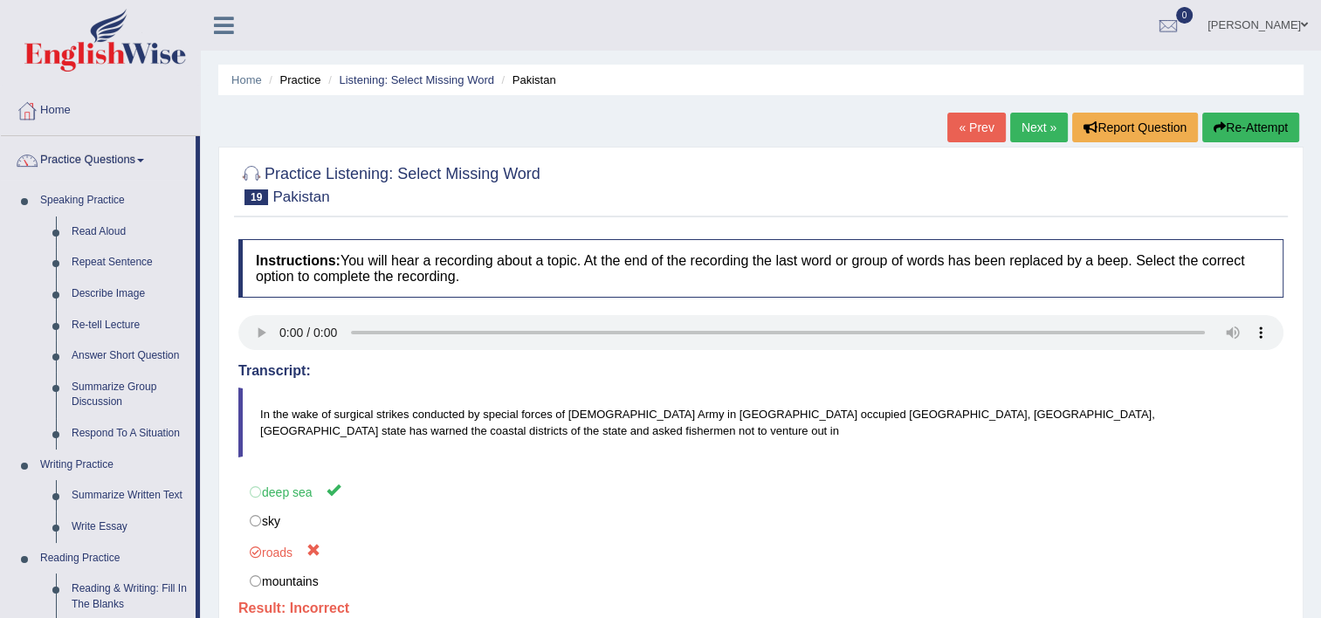
scroll to position [541, 0]
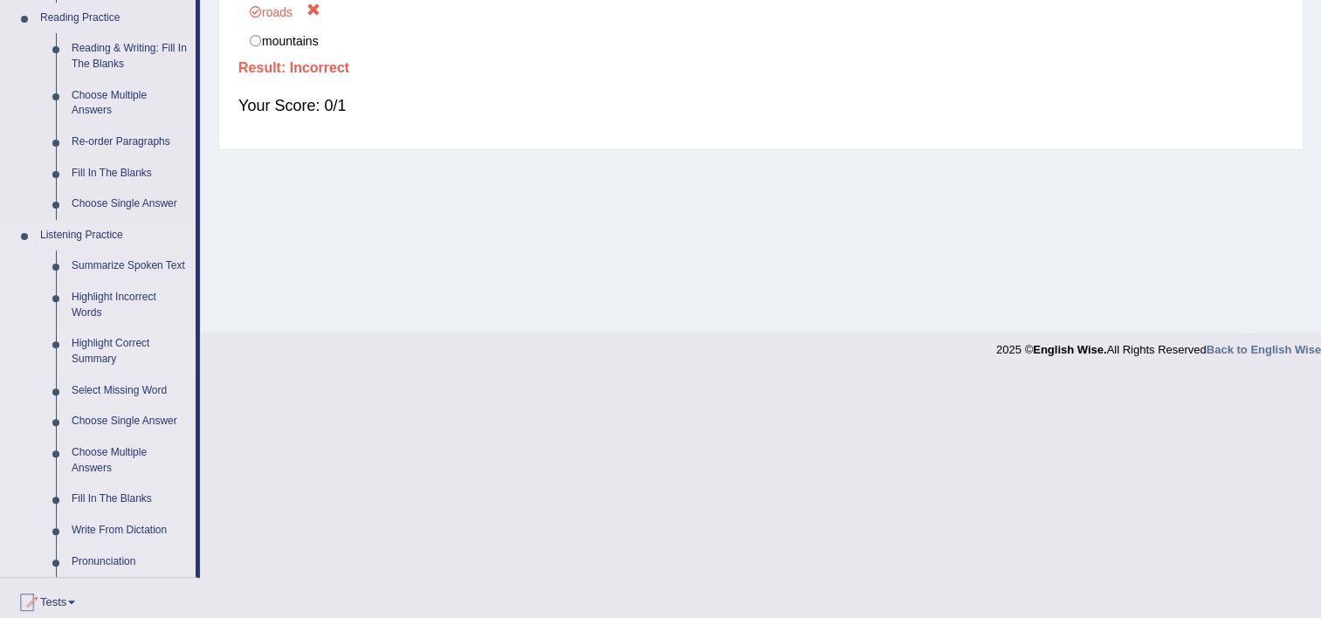
click at [107, 342] on link "Highlight Correct Summary" at bounding box center [130, 351] width 132 height 46
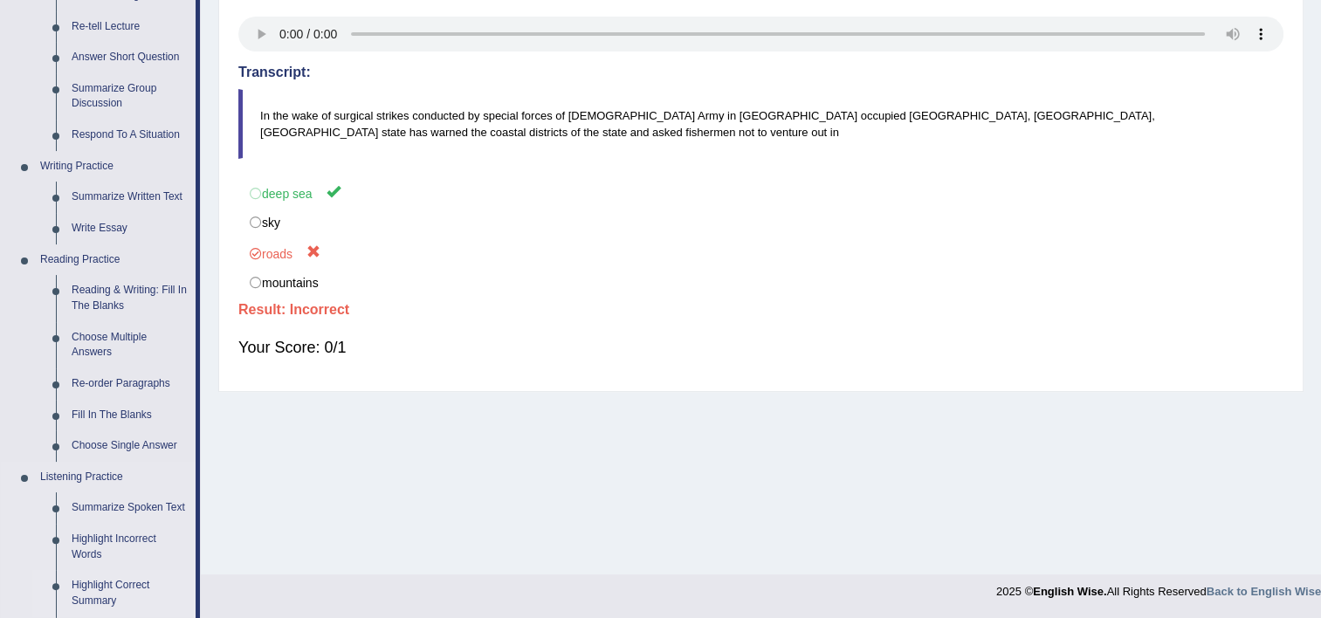
scroll to position [651, 0]
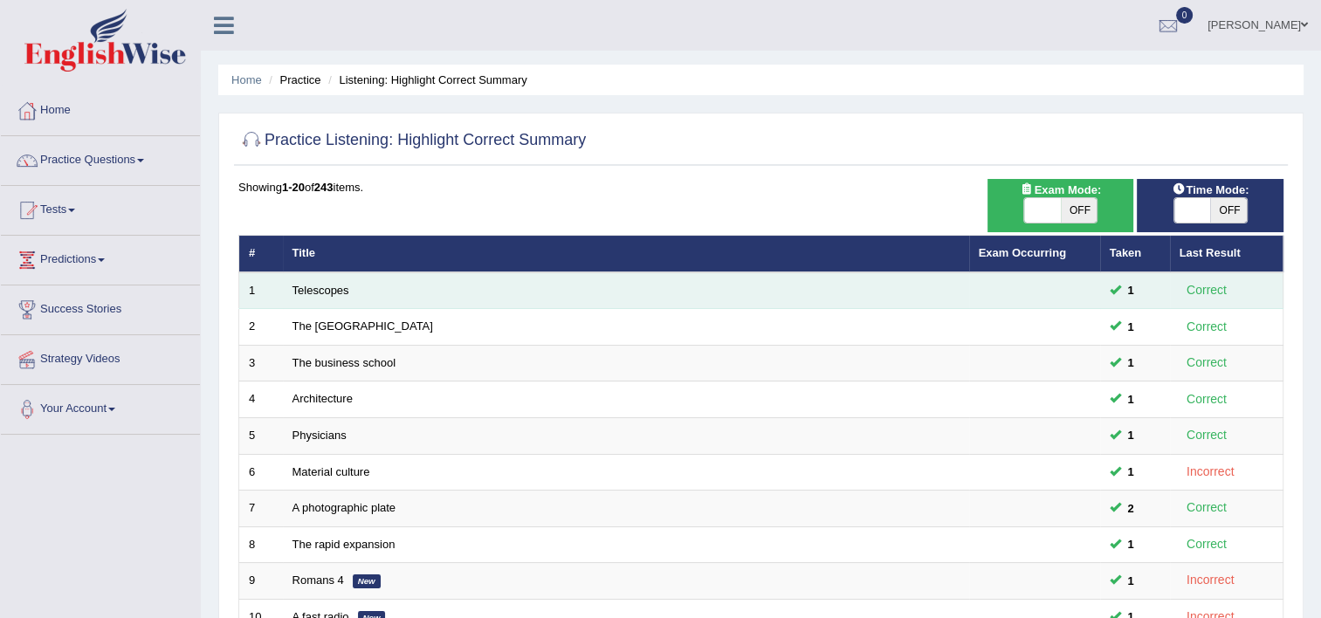
click at [317, 278] on td "Telescopes" at bounding box center [626, 290] width 686 height 37
click at [315, 285] on link "Telescopes" at bounding box center [321, 290] width 57 height 13
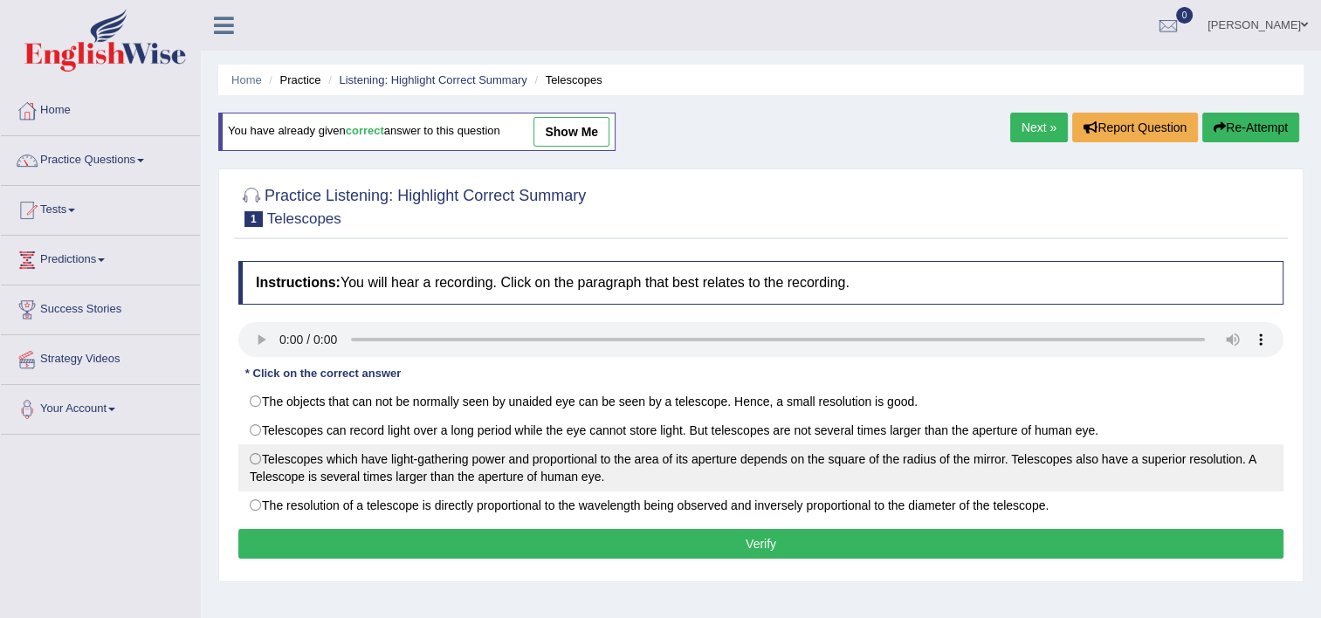
click at [262, 458] on label "Telescopes which have light-gathering power and proportional to the area of its…" at bounding box center [760, 467] width 1045 height 47
radio input "true"
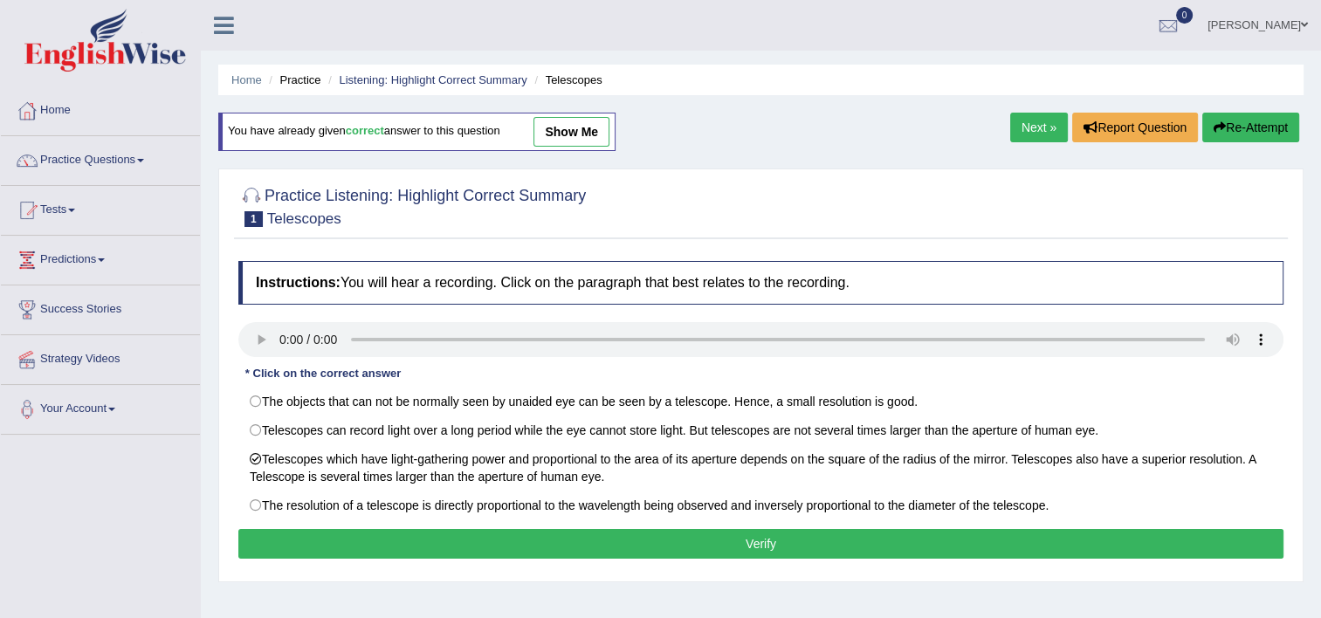
click at [697, 545] on button "Verify" at bounding box center [760, 544] width 1045 height 30
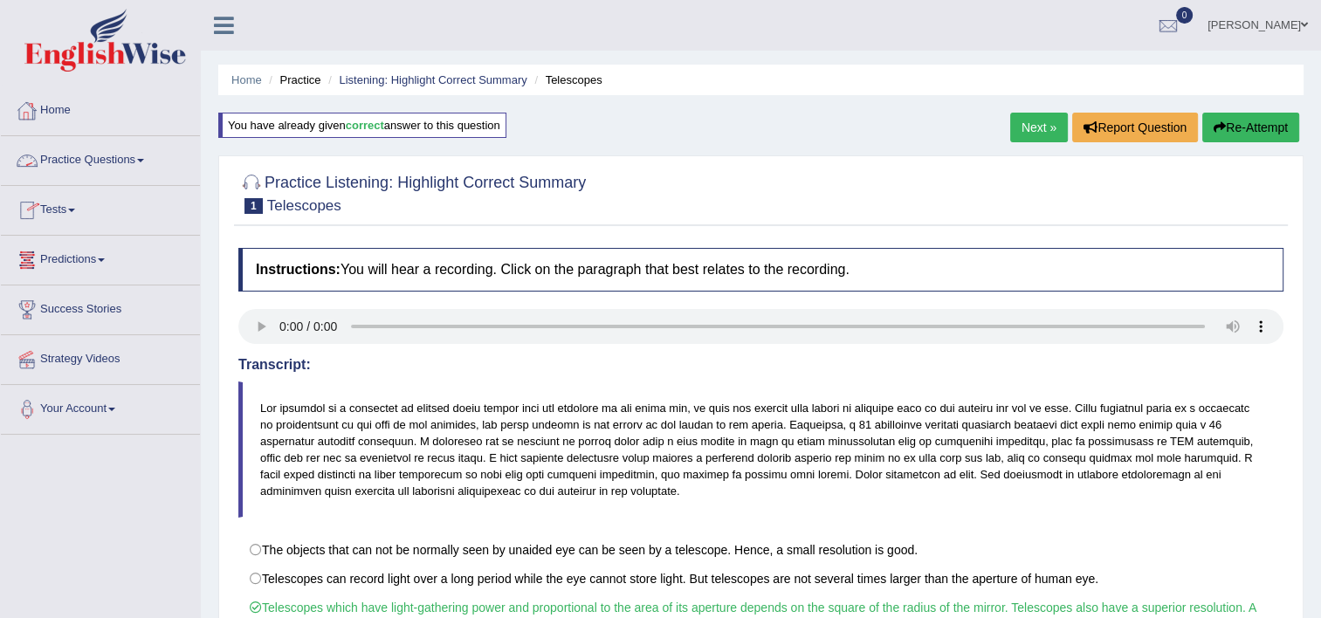
click at [124, 152] on link "Practice Questions" at bounding box center [100, 158] width 199 height 44
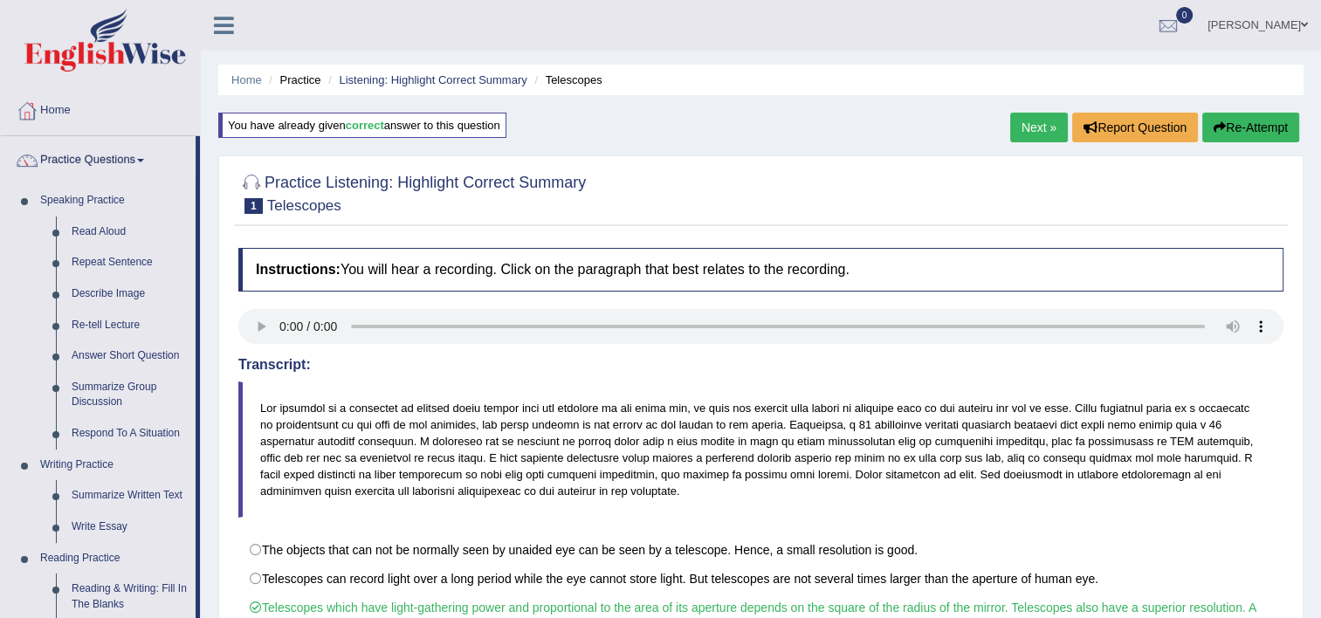
scroll to position [541, 0]
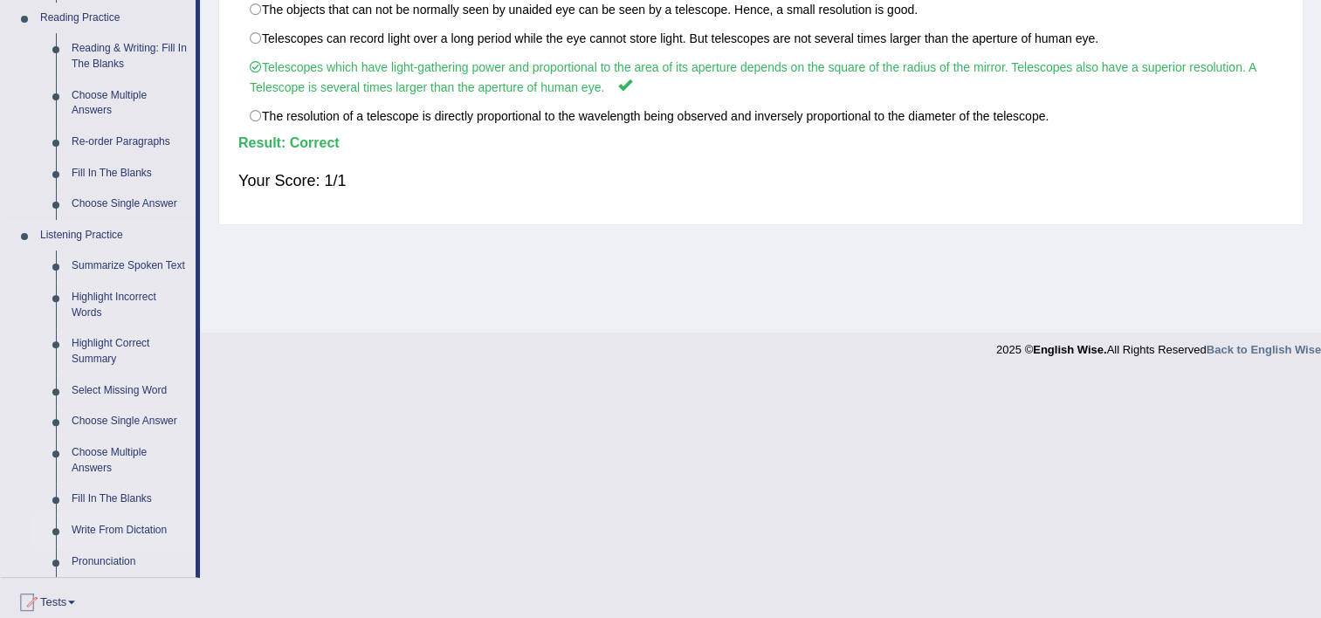
click at [94, 527] on link "Write From Dictation" at bounding box center [130, 530] width 132 height 31
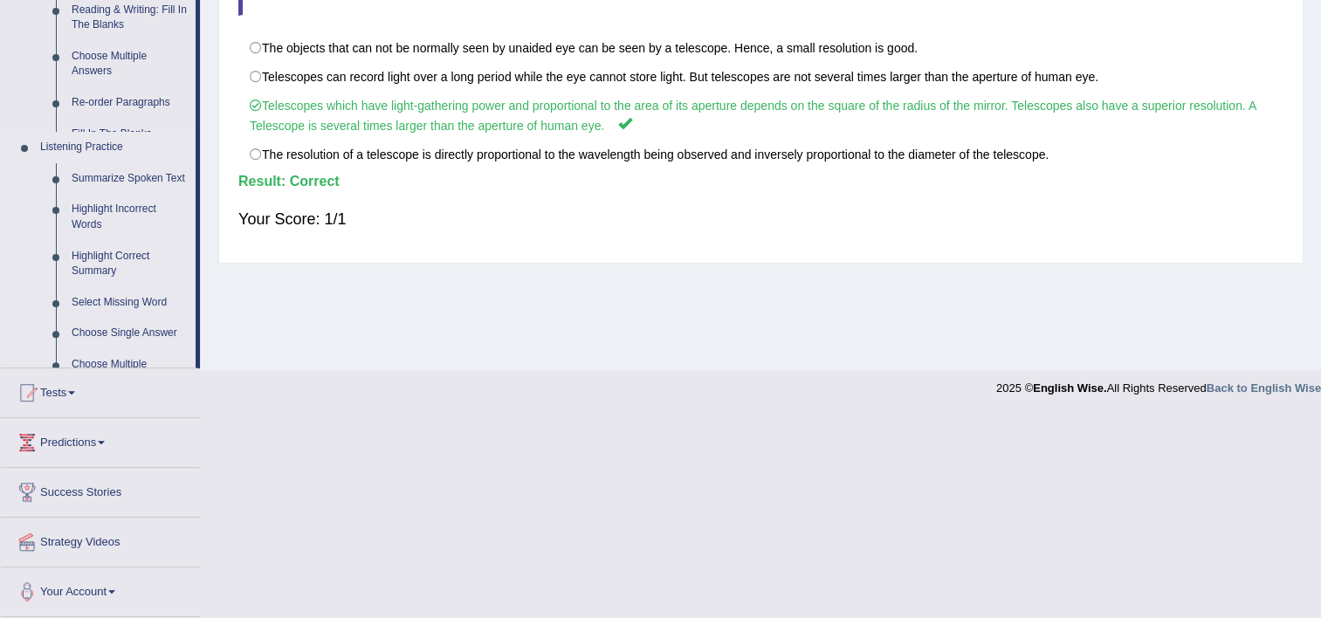
scroll to position [299, 0]
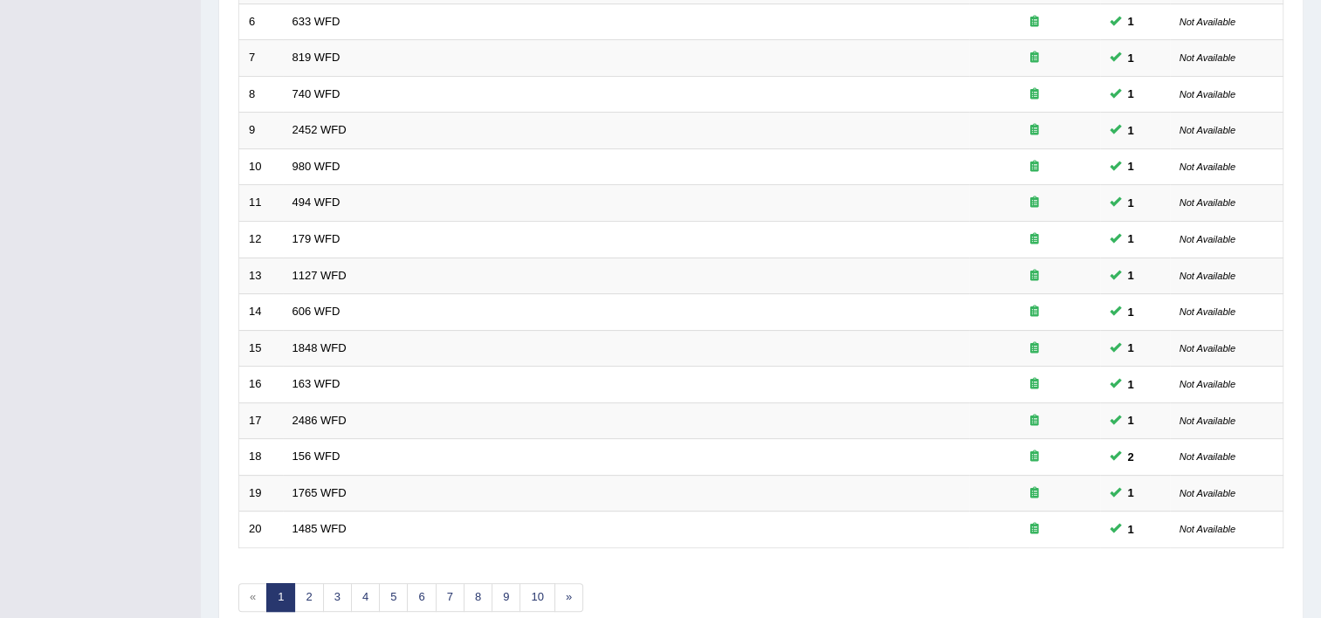
scroll to position [454, 0]
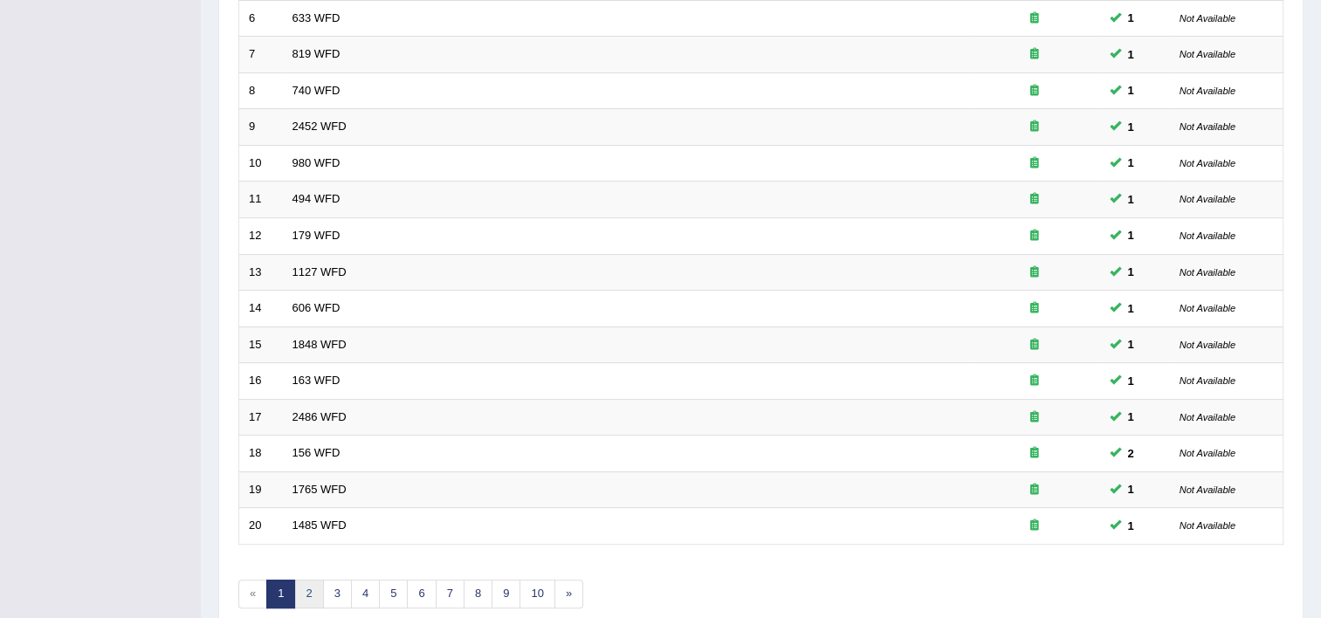
click at [308, 597] on link "2" at bounding box center [308, 594] width 29 height 29
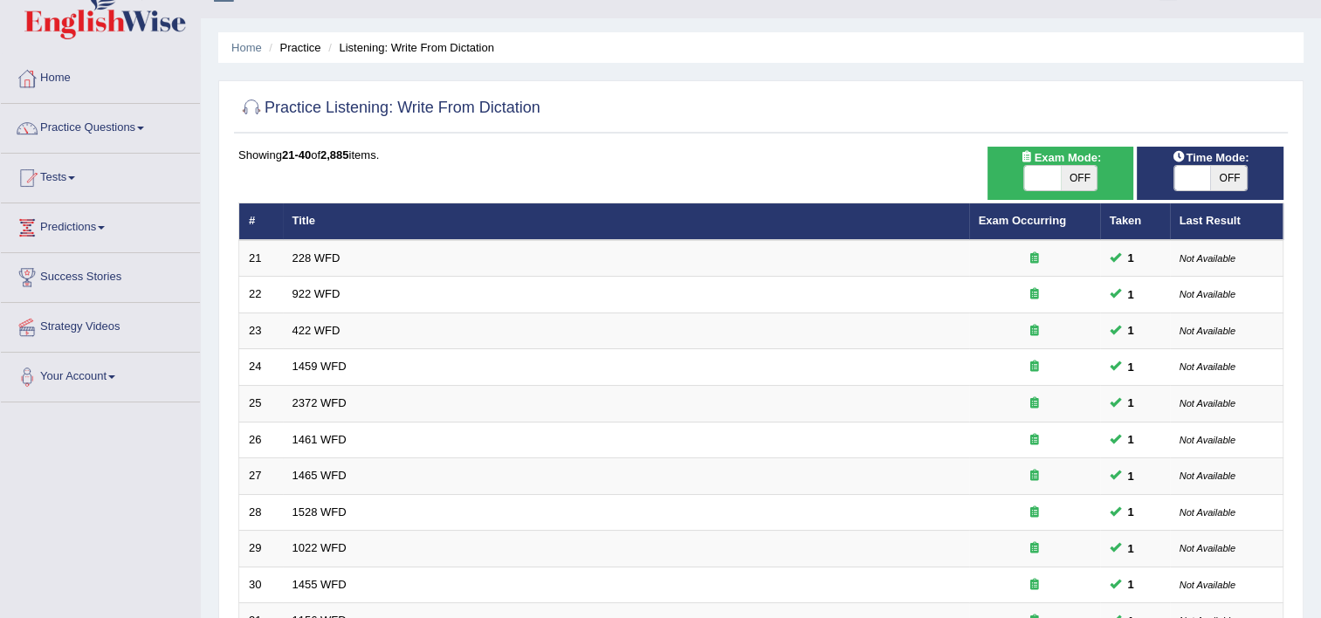
scroll to position [9, 0]
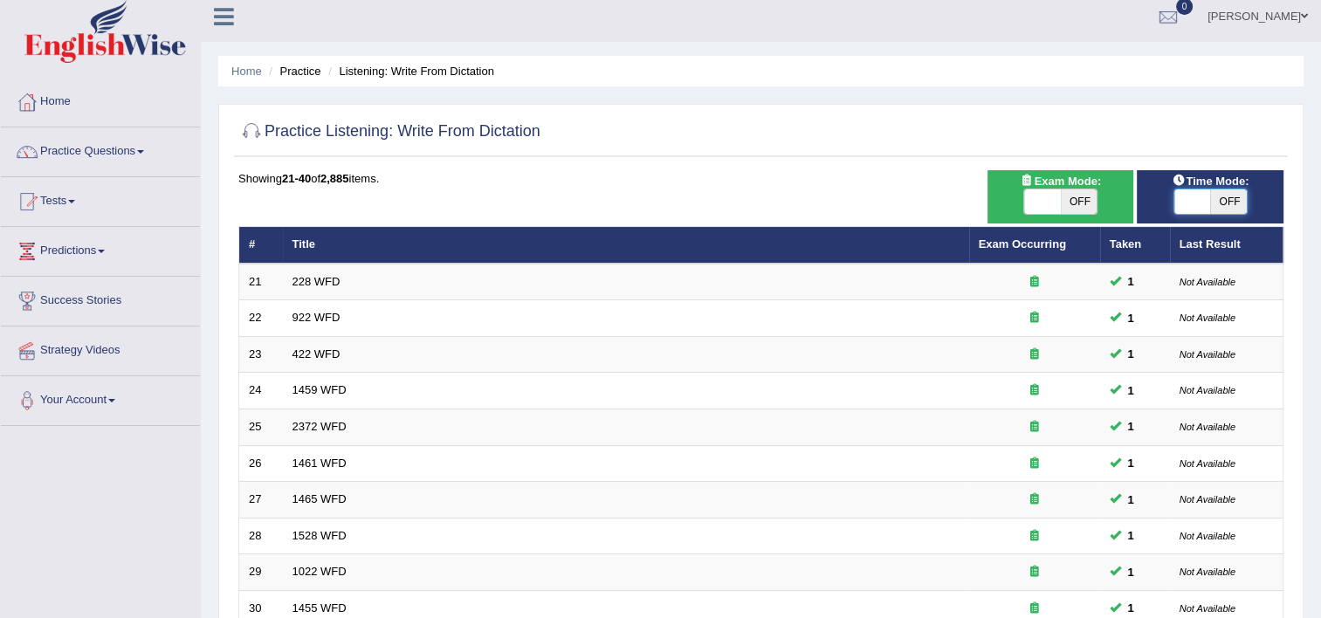
click at [1193, 190] on span at bounding box center [1192, 201] width 37 height 24
checkbox input "true"
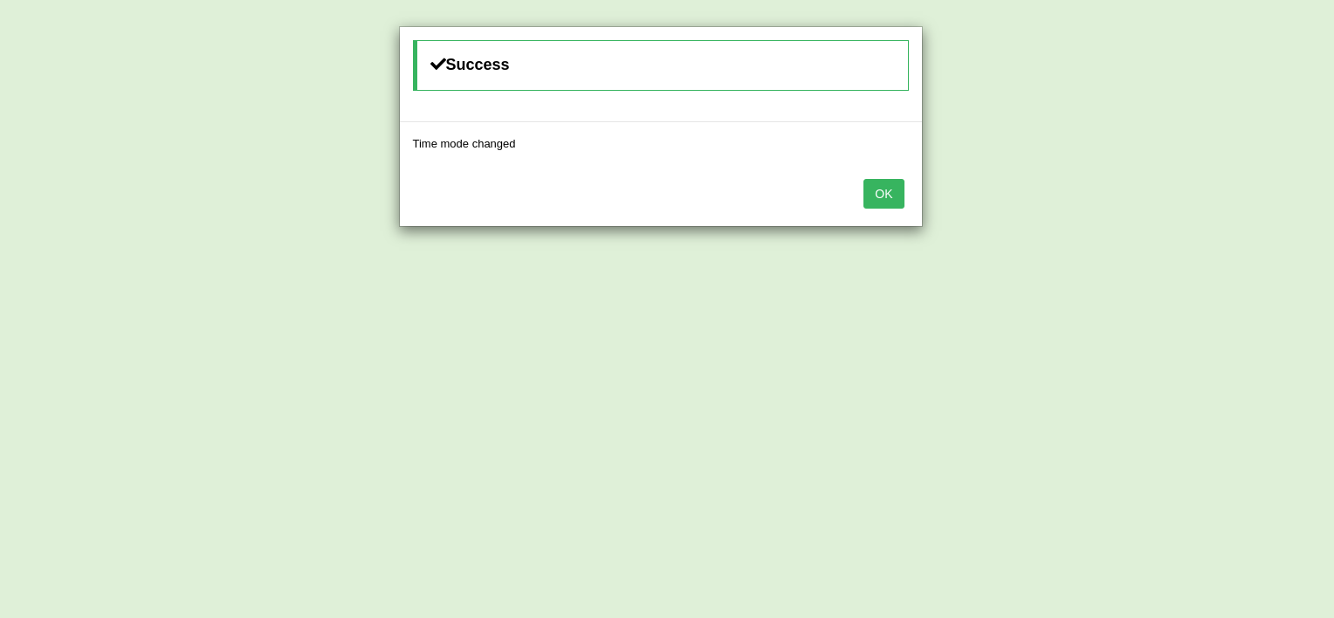
click at [883, 194] on button "OK" at bounding box center [884, 194] width 40 height 30
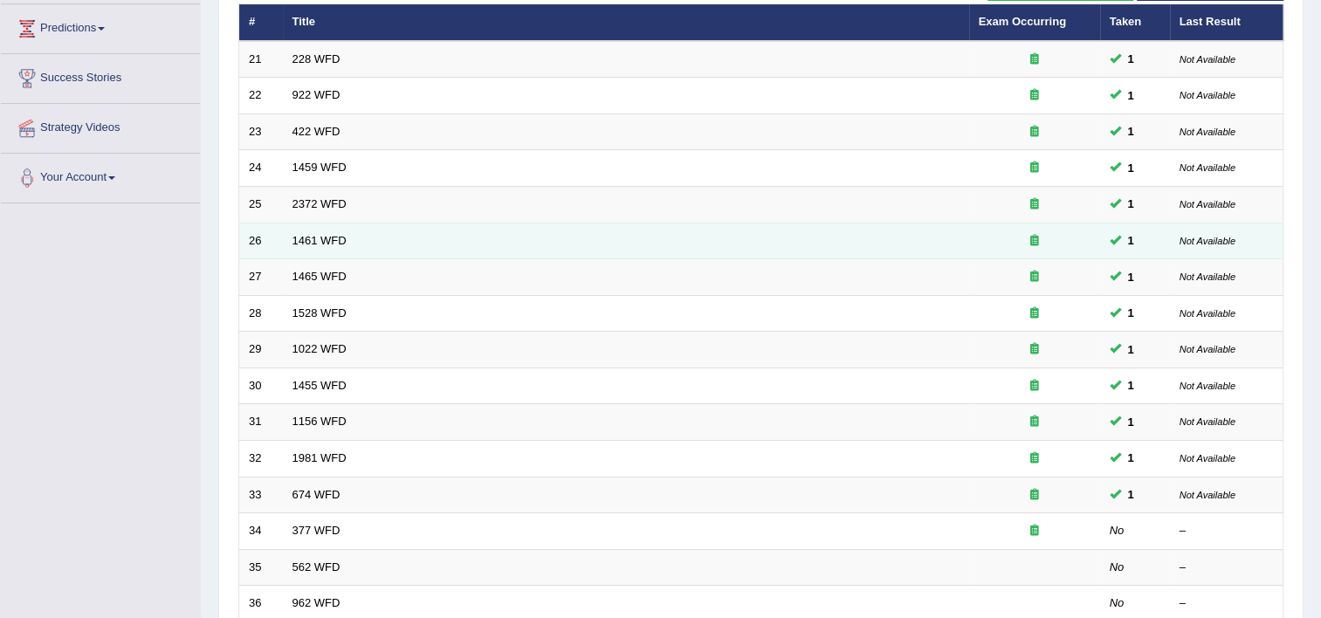
scroll to position [463, 0]
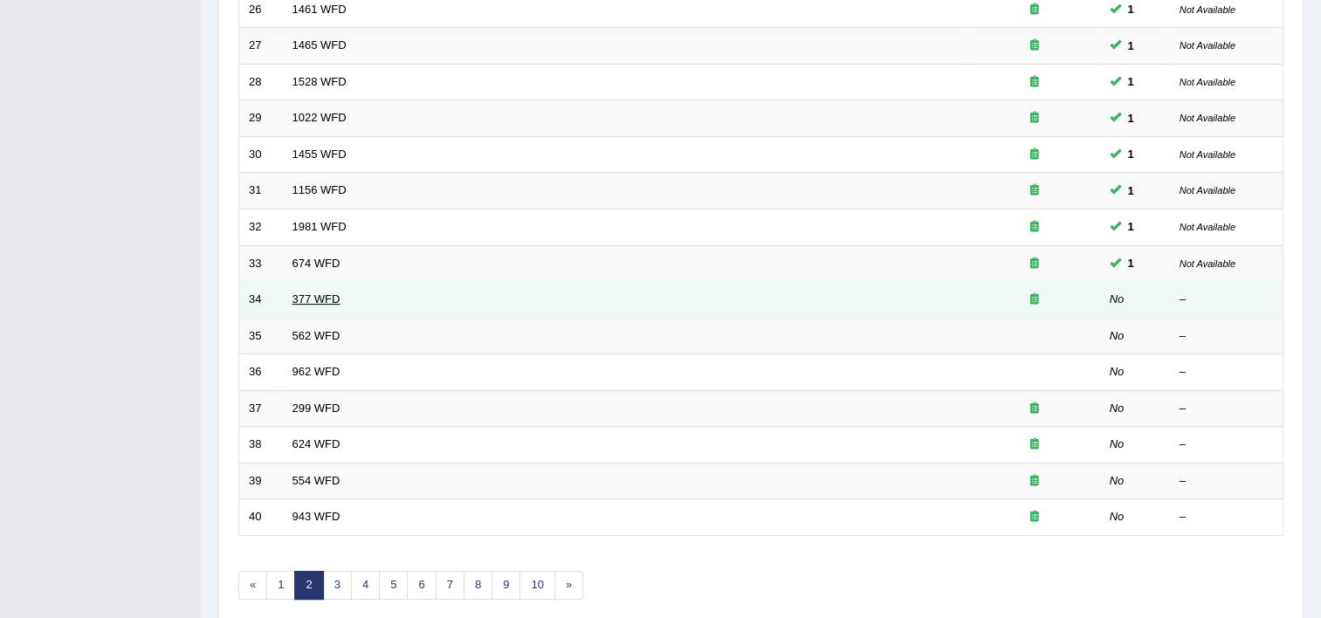
click at [293, 293] on link "377 WFD" at bounding box center [317, 299] width 48 height 13
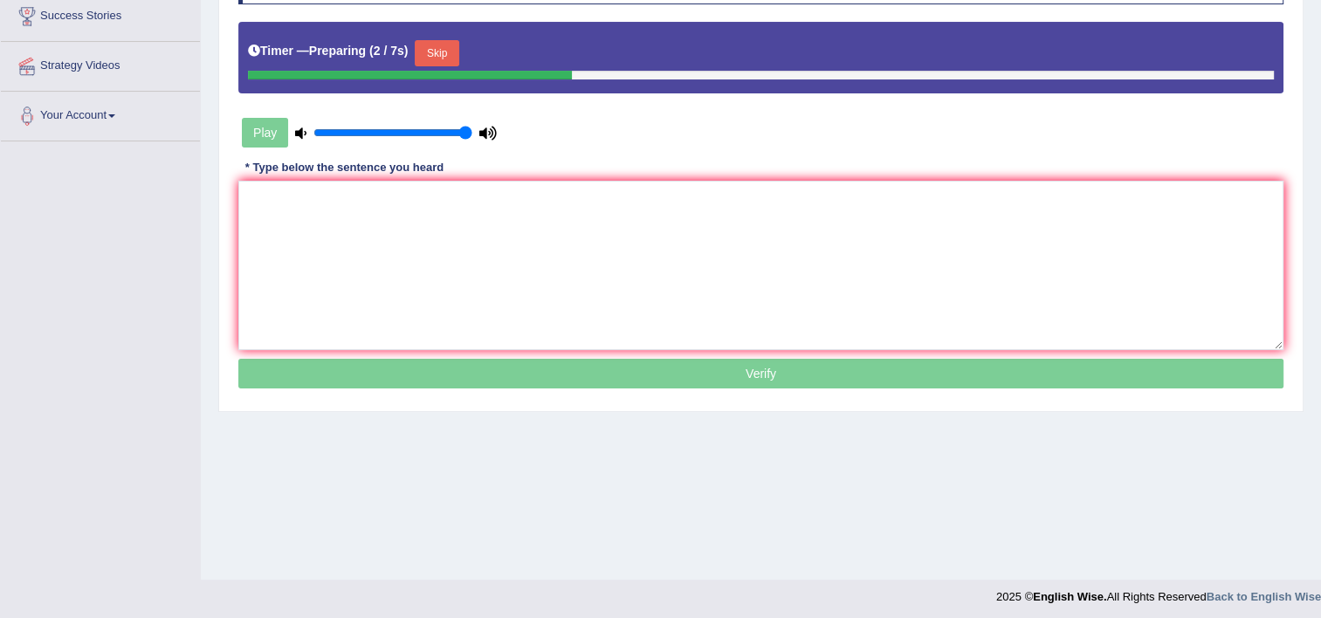
scroll to position [299, 0]
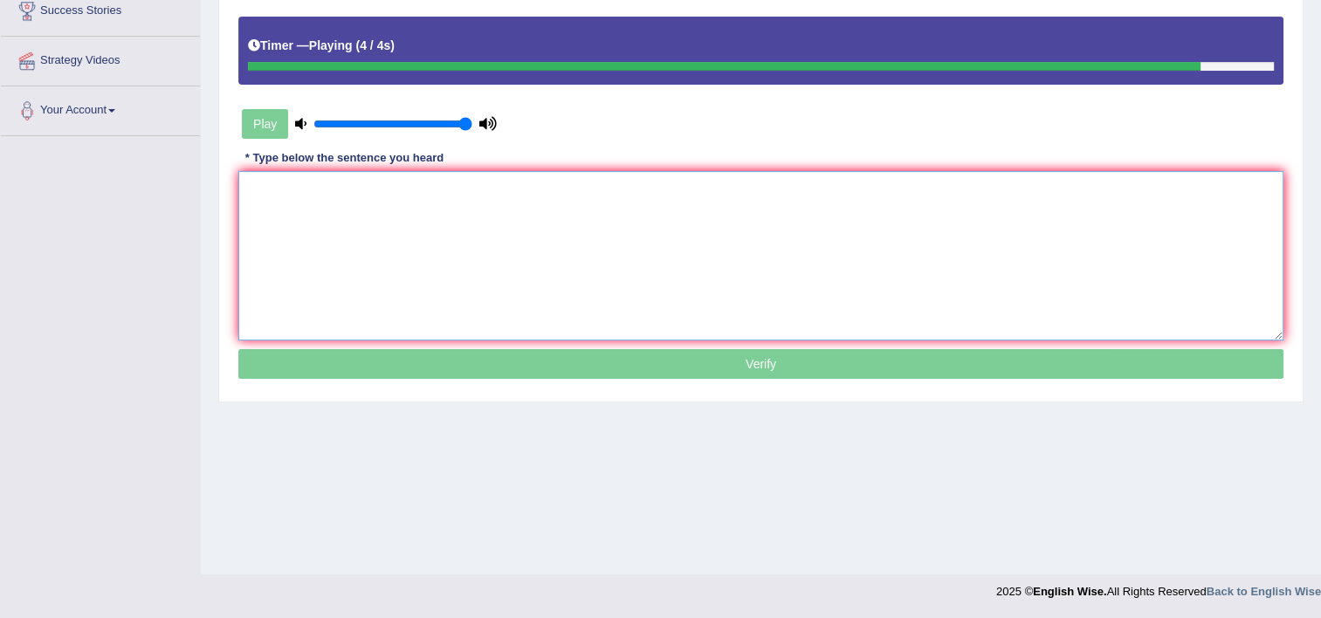
click at [293, 290] on textarea at bounding box center [760, 255] width 1045 height 169
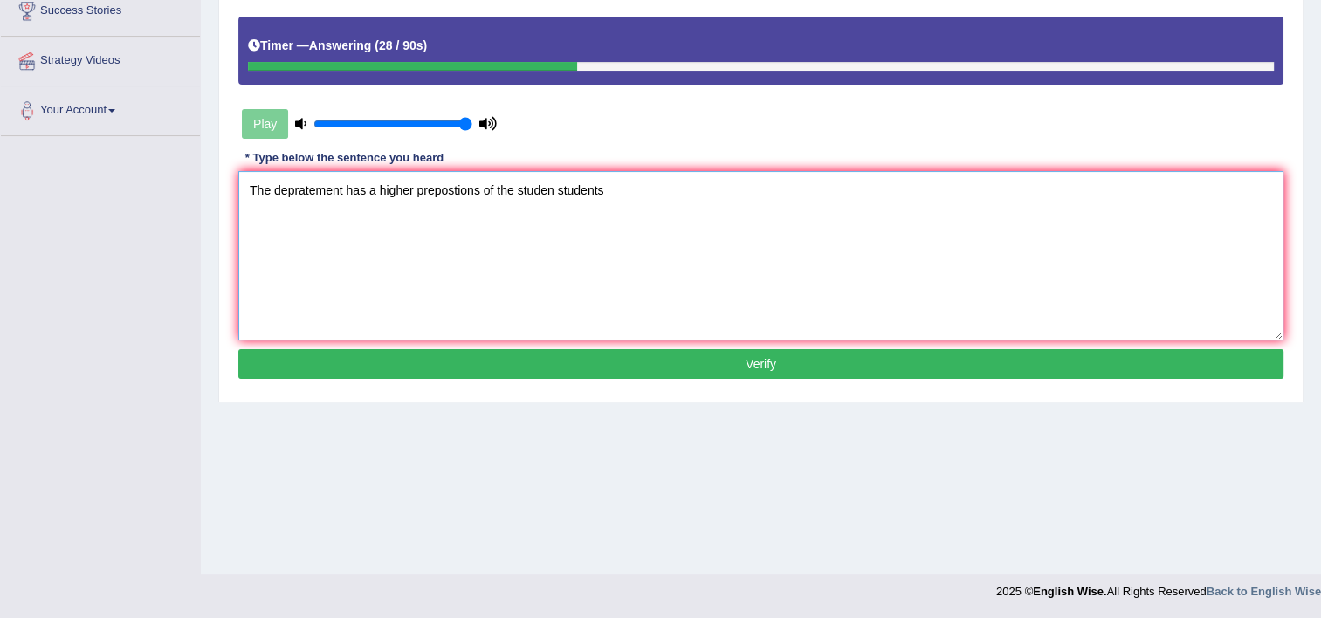
click at [552, 193] on textarea "The depratement has a higher prepostions of the studen students" at bounding box center [760, 255] width 1045 height 169
click at [342, 187] on textarea "The depratement has a higher prepostions of the student students" at bounding box center [760, 255] width 1045 height 169
click at [532, 190] on textarea "The depratement depratements has a higher prepostions of the student students" at bounding box center [760, 255] width 1045 height 169
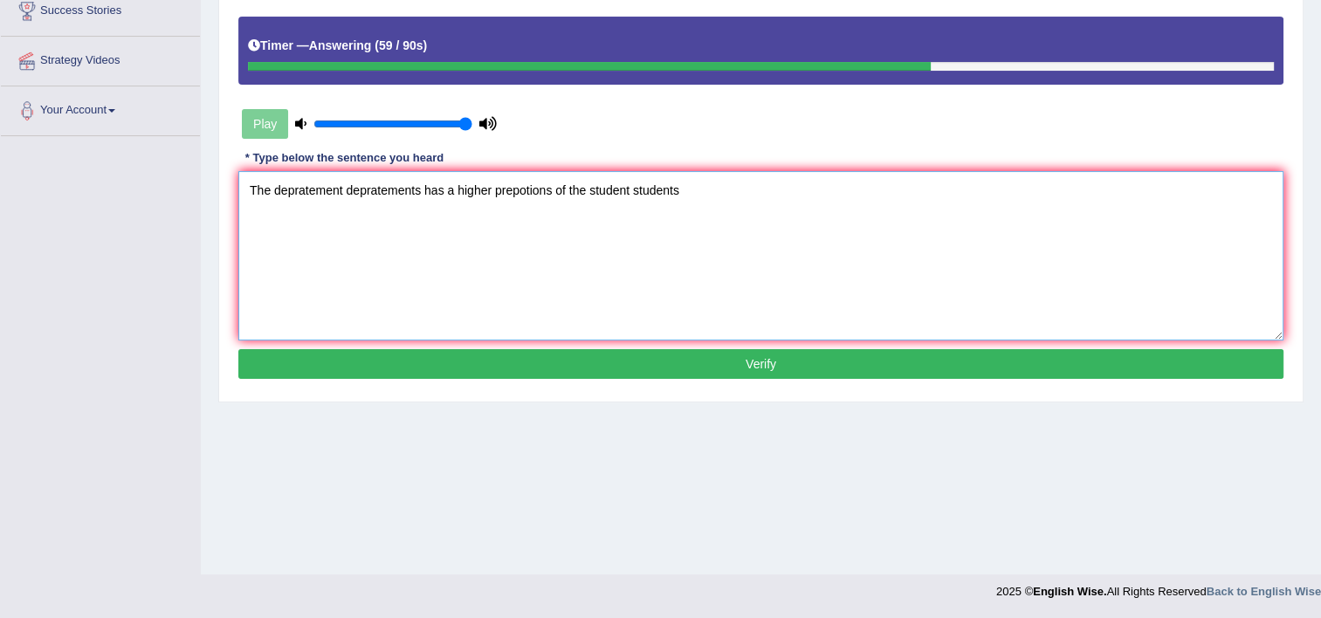
type textarea "The depratement depratements has a higher prepotions of the student students"
click at [676, 361] on button "Verify" at bounding box center [760, 364] width 1045 height 30
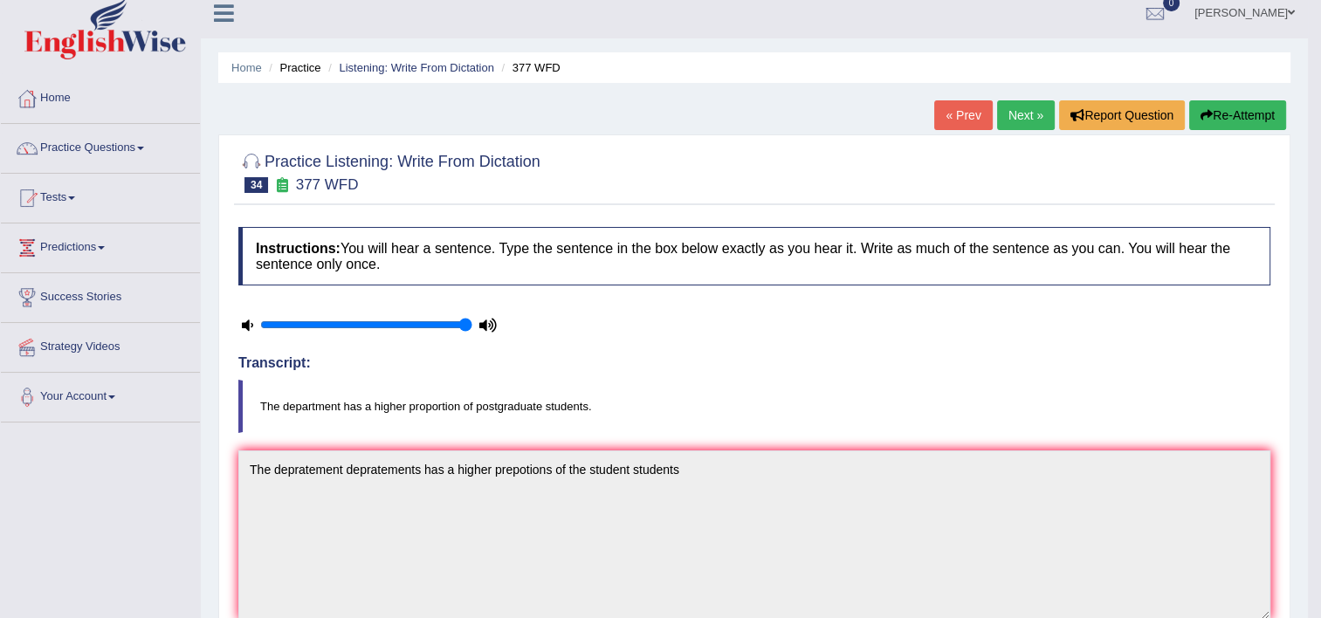
scroll to position [0, 0]
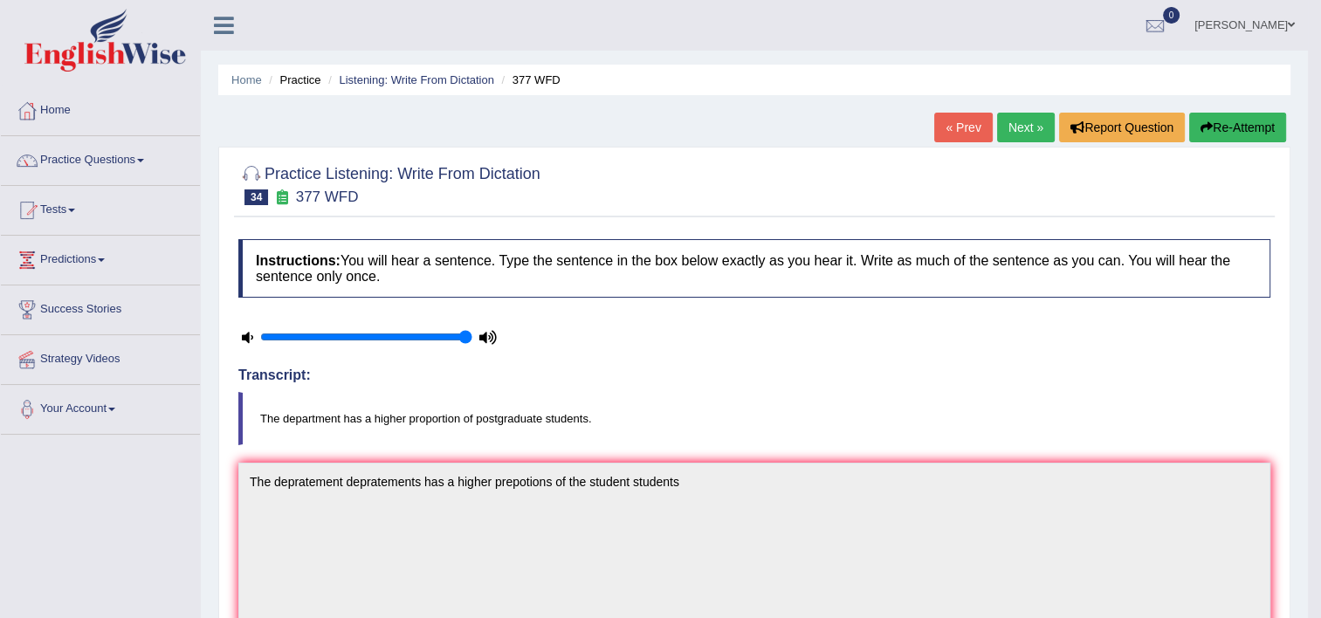
click at [1034, 128] on link "Next »" at bounding box center [1026, 128] width 58 height 30
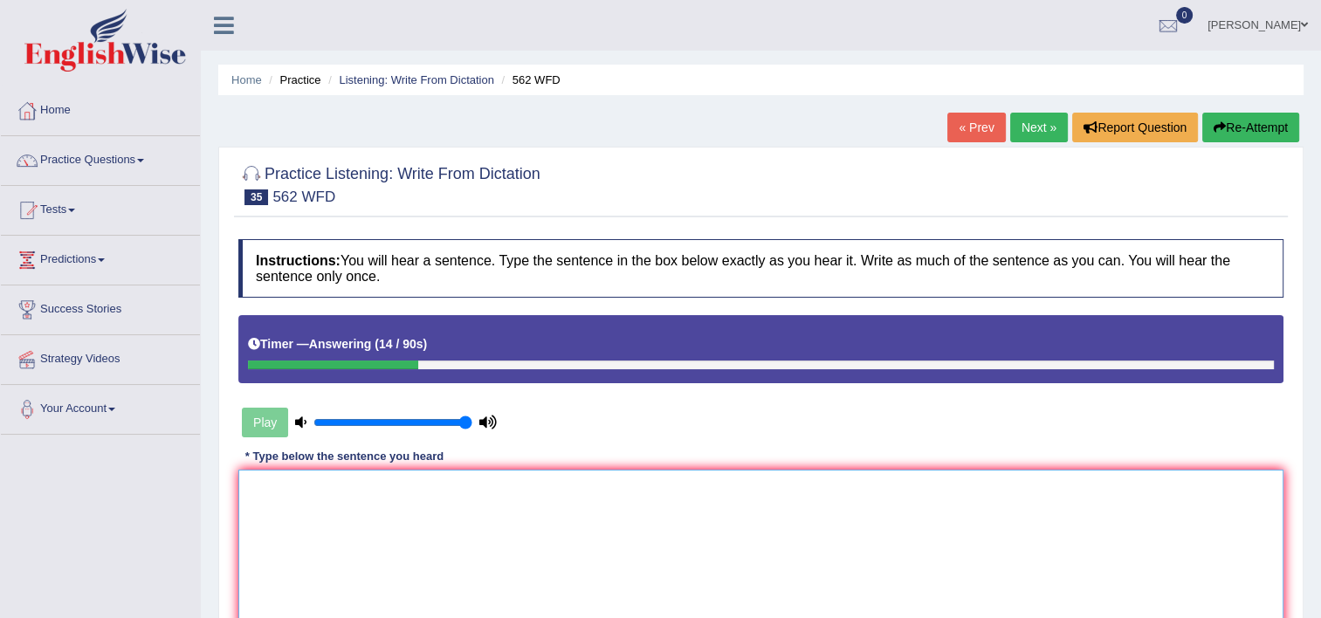
click at [821, 494] on textarea at bounding box center [760, 554] width 1045 height 169
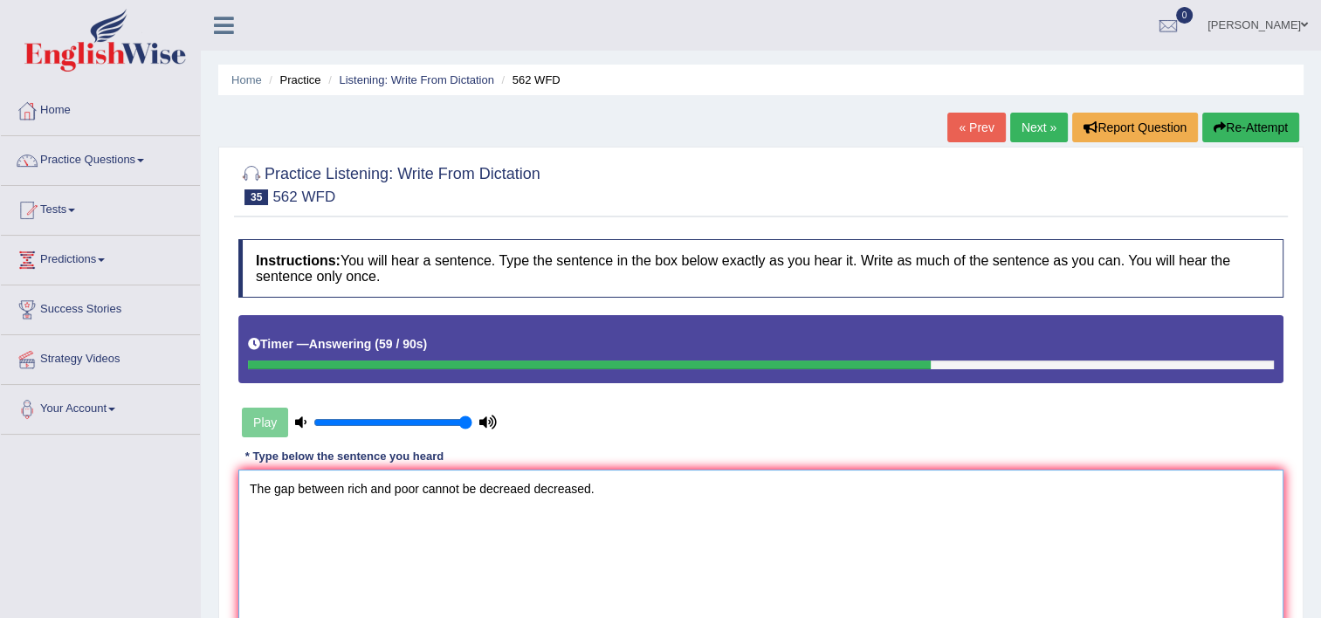
click at [518, 488] on textarea "The gap between rich and poor cannot be decreaed decreased." at bounding box center [760, 554] width 1045 height 169
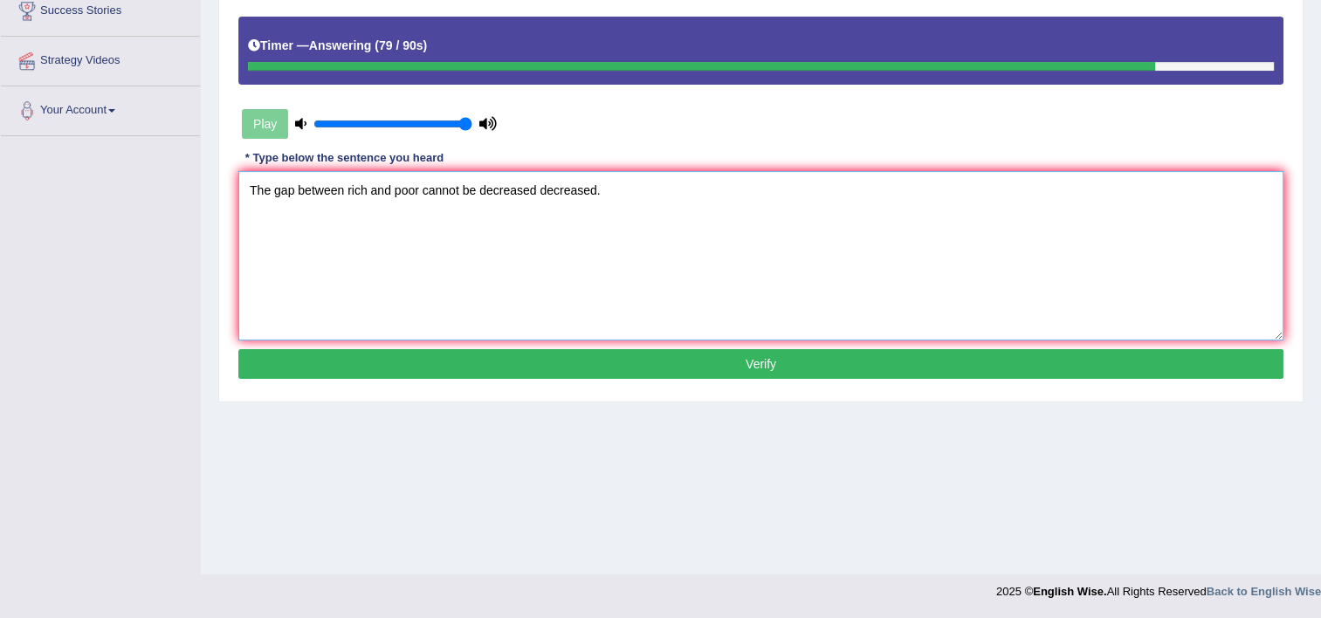
type textarea "The gap between rich and poor cannot be decreased decreased."
click at [847, 371] on button "Verify" at bounding box center [760, 364] width 1045 height 30
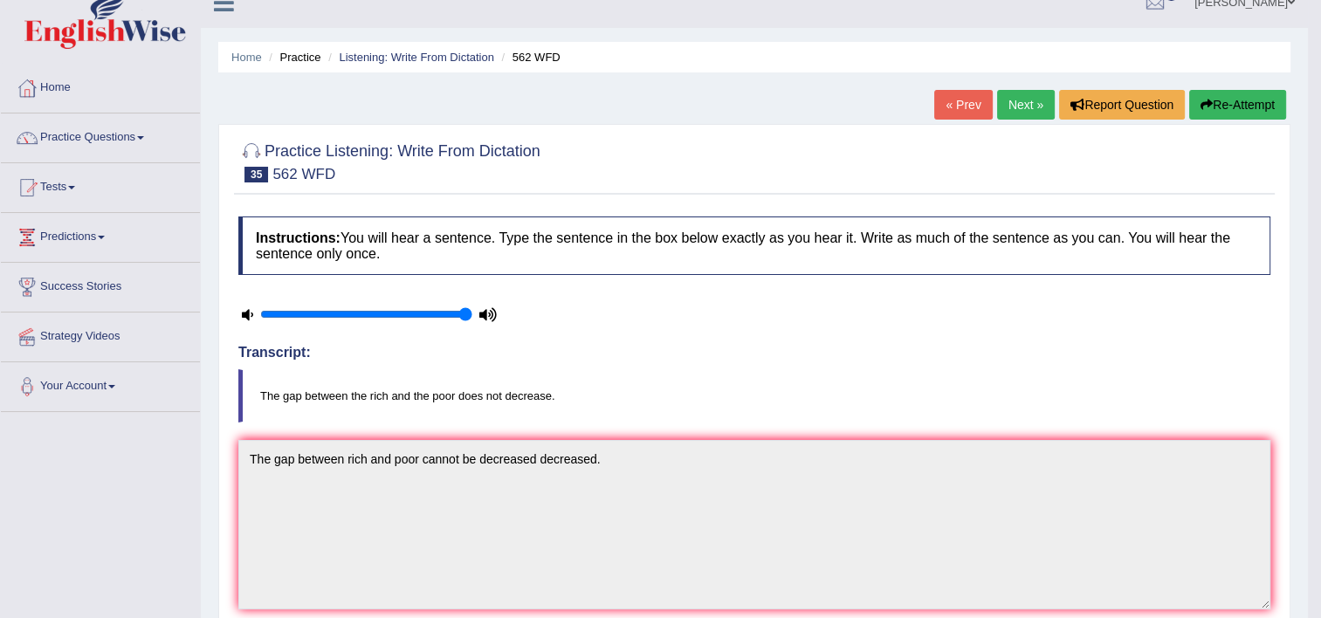
scroll to position [19, 0]
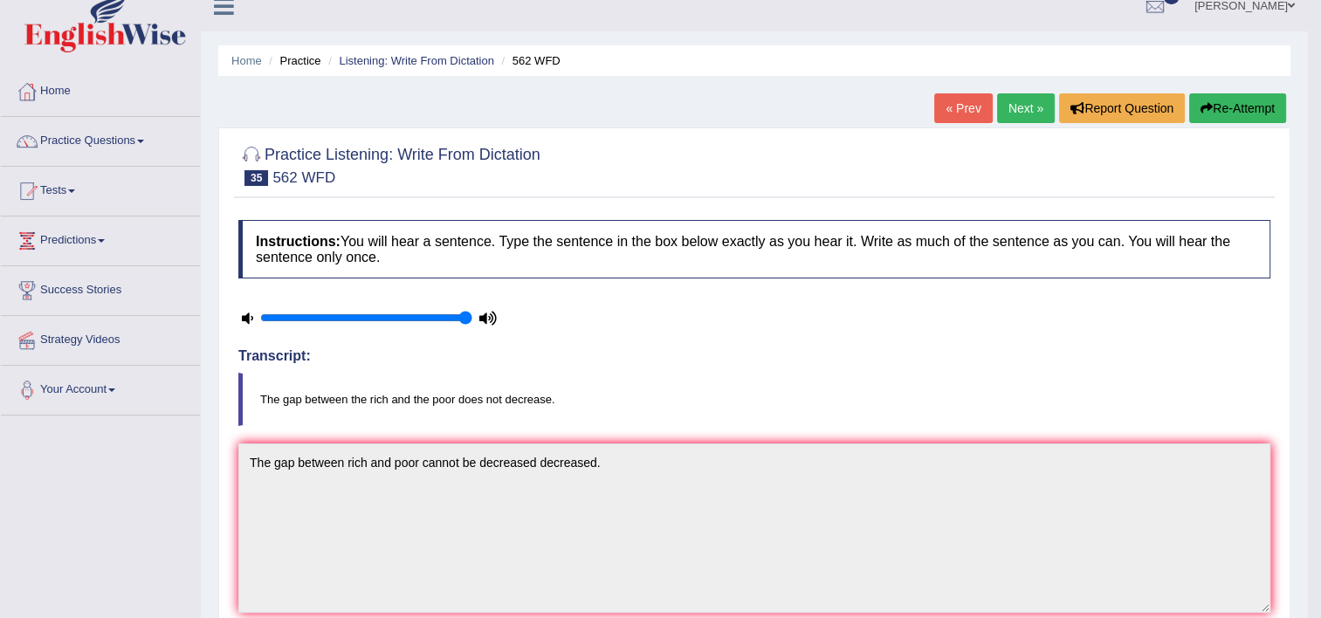
click at [1023, 104] on link "Next »" at bounding box center [1026, 108] width 58 height 30
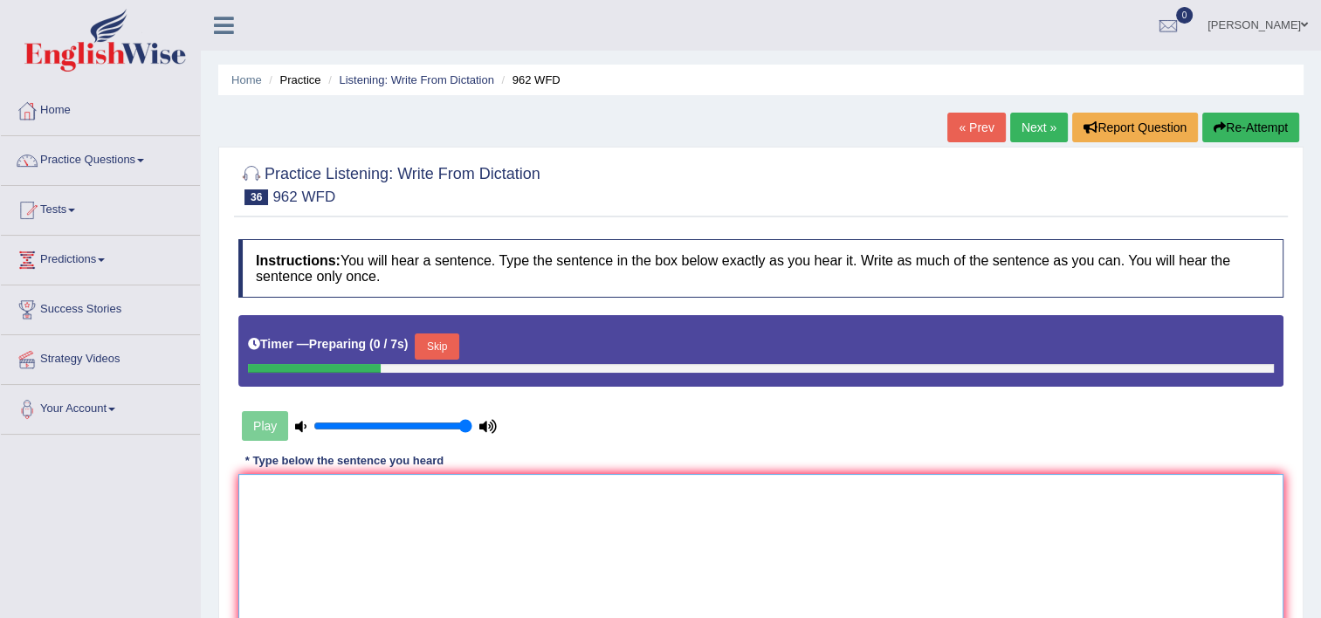
click at [496, 488] on textarea at bounding box center [760, 558] width 1045 height 169
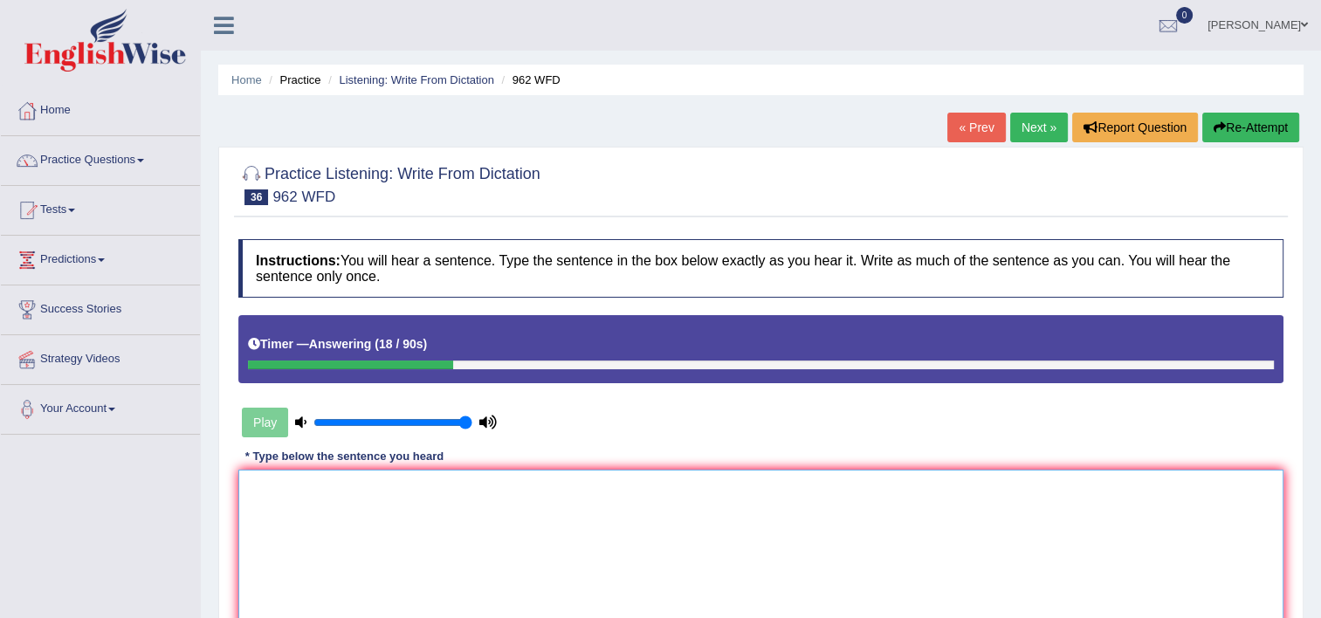
click at [441, 504] on textarea at bounding box center [760, 554] width 1045 height 169
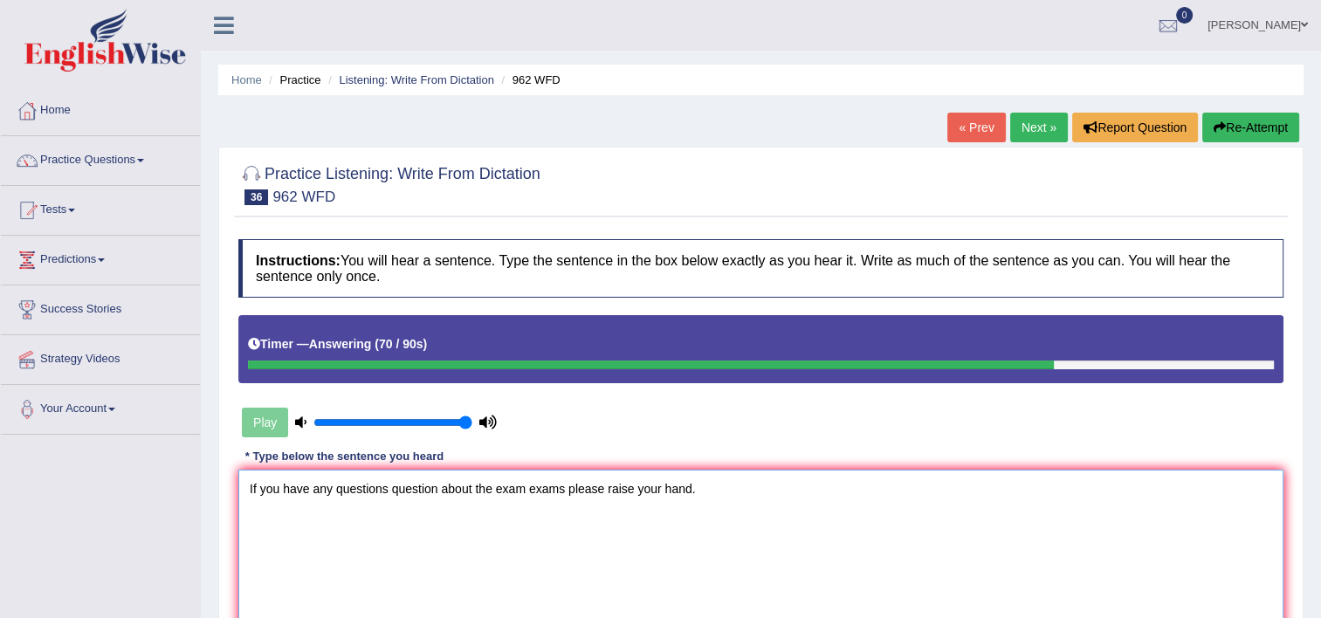
scroll to position [299, 0]
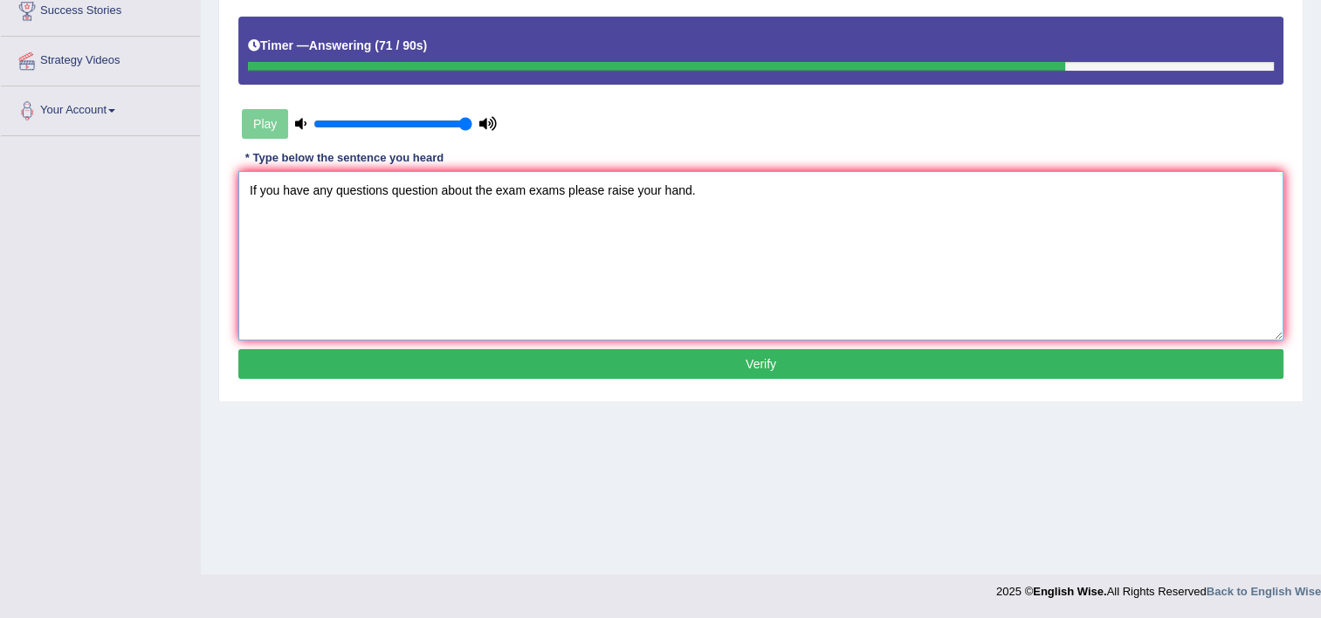
type textarea "If you have any questions question about the exam exams please raise your hand."
click at [999, 365] on button "Verify" at bounding box center [760, 364] width 1045 height 30
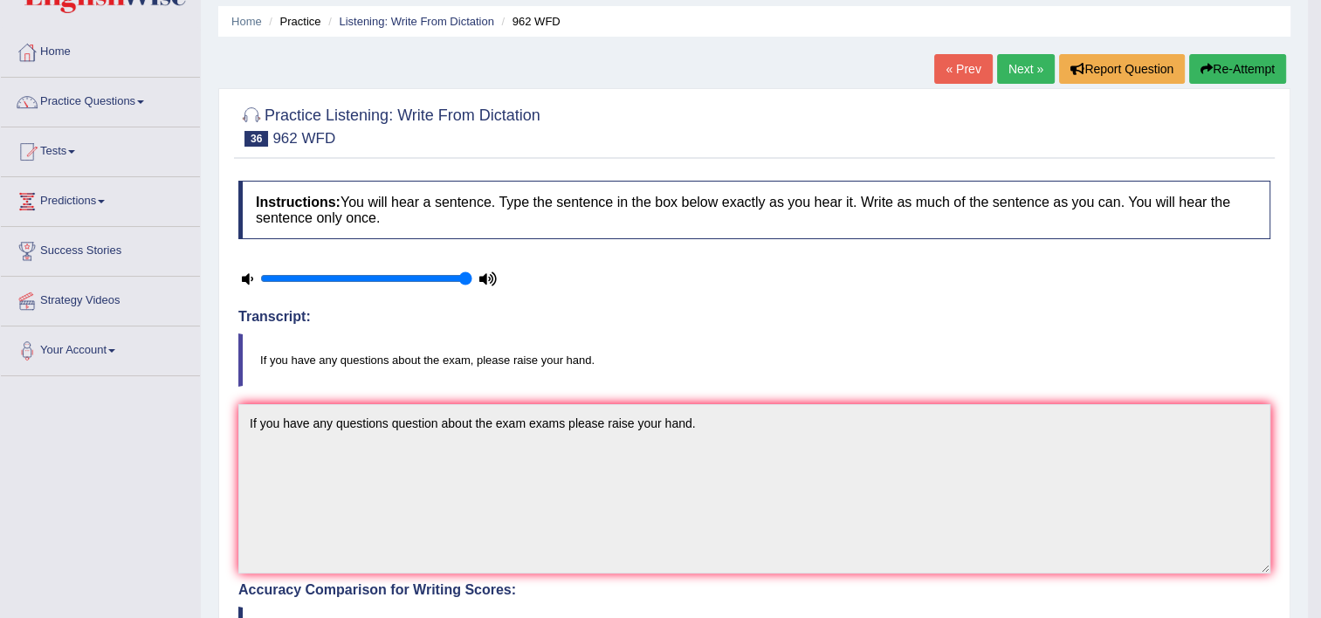
scroll to position [54, 0]
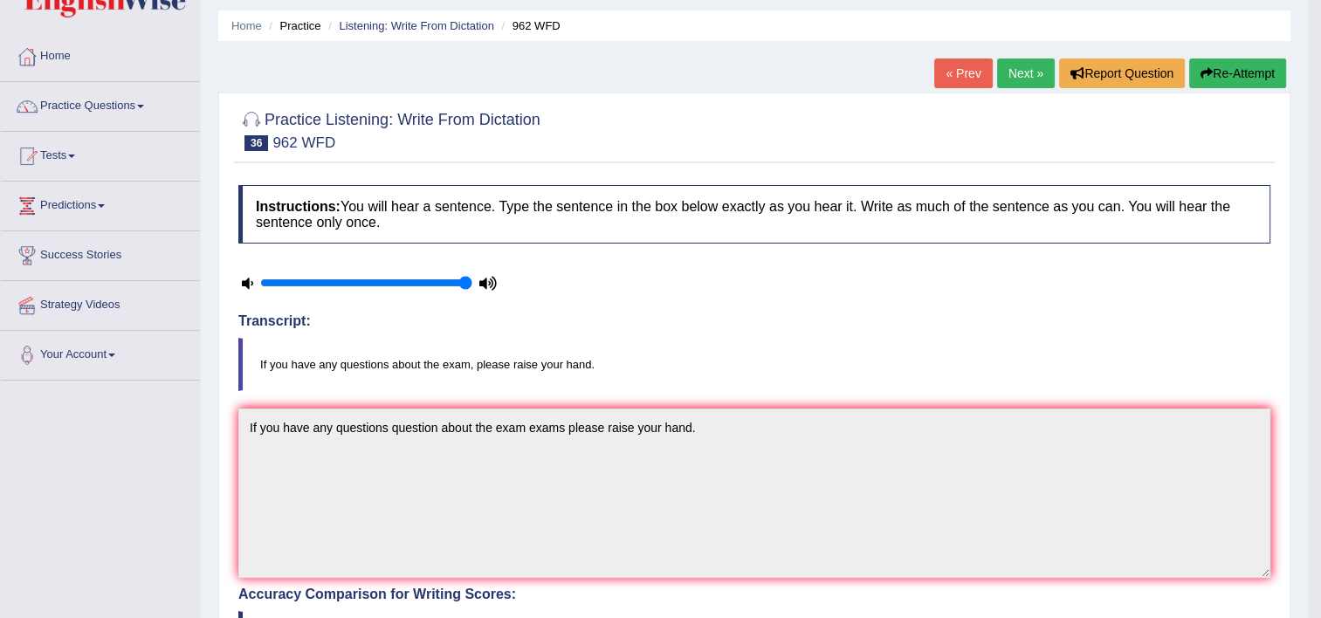
click at [1019, 65] on link "Next »" at bounding box center [1026, 74] width 58 height 30
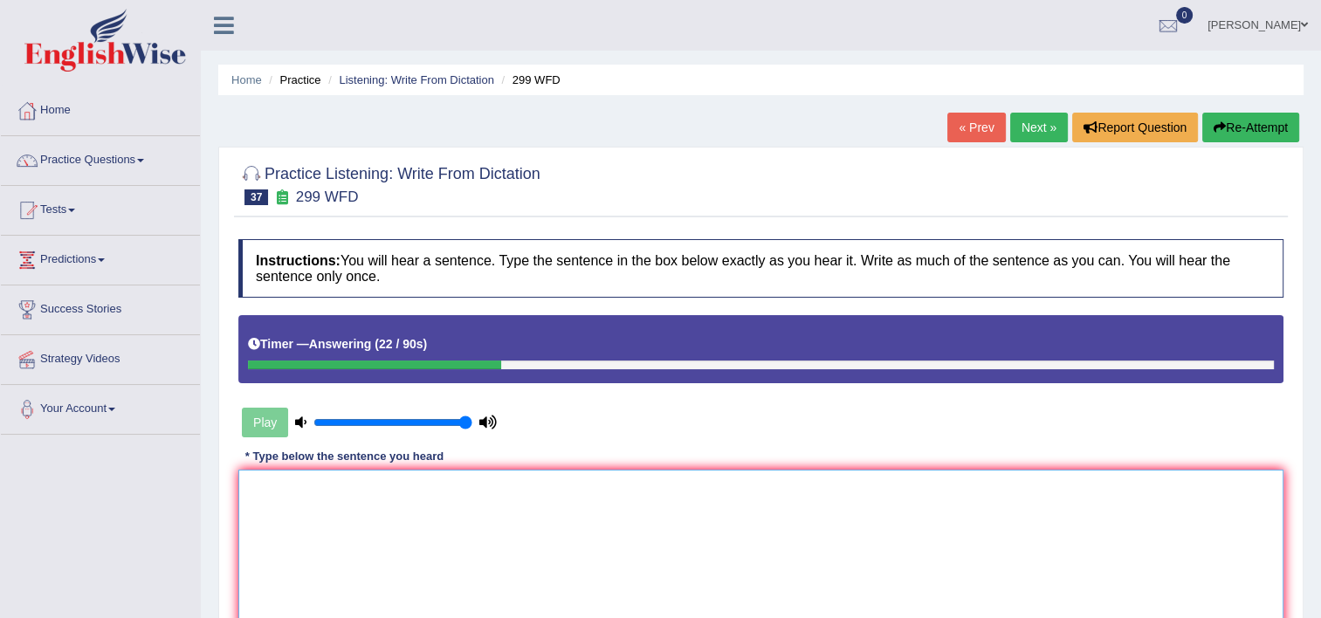
click at [650, 539] on textarea at bounding box center [760, 554] width 1045 height 169
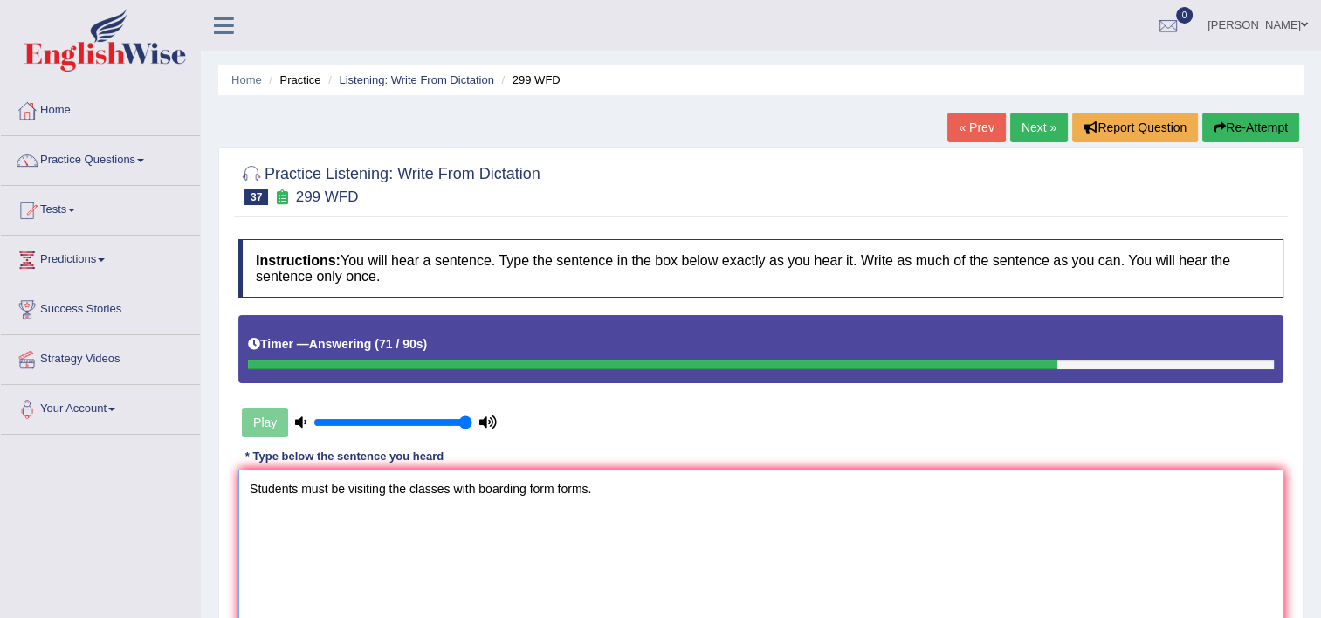
click at [382, 487] on textarea "Students must be visiting the classes with boarding form forms." at bounding box center [760, 554] width 1045 height 169
click at [387, 489] on textarea "Students must be visiting the classes with boarding form forms." at bounding box center [760, 554] width 1045 height 169
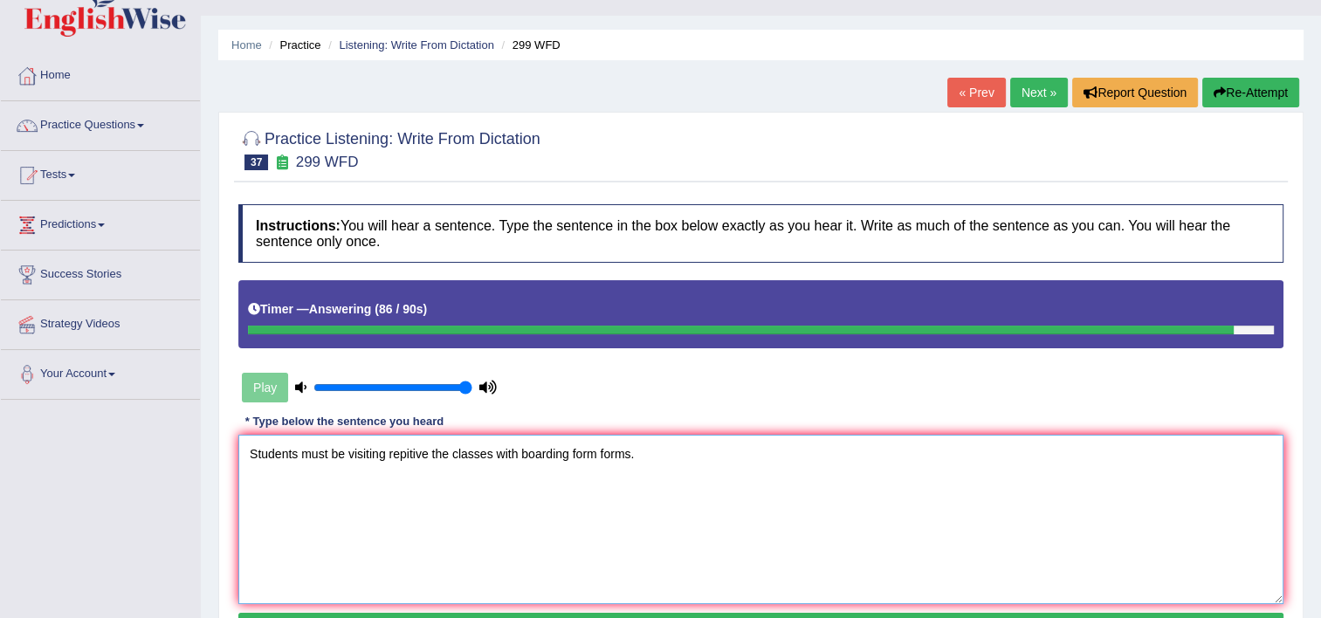
scroll to position [70, 0]
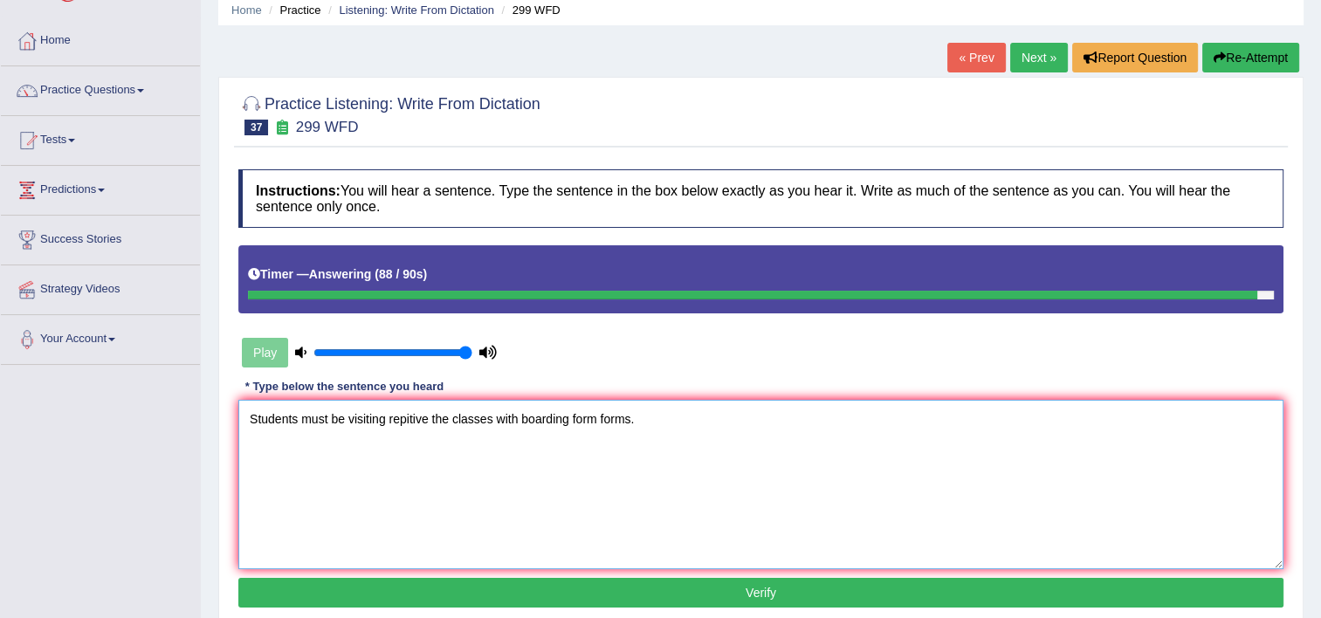
type textarea "Students must be visiting repitive the classes with boarding form forms."
click at [899, 598] on button "Verify" at bounding box center [760, 593] width 1045 height 30
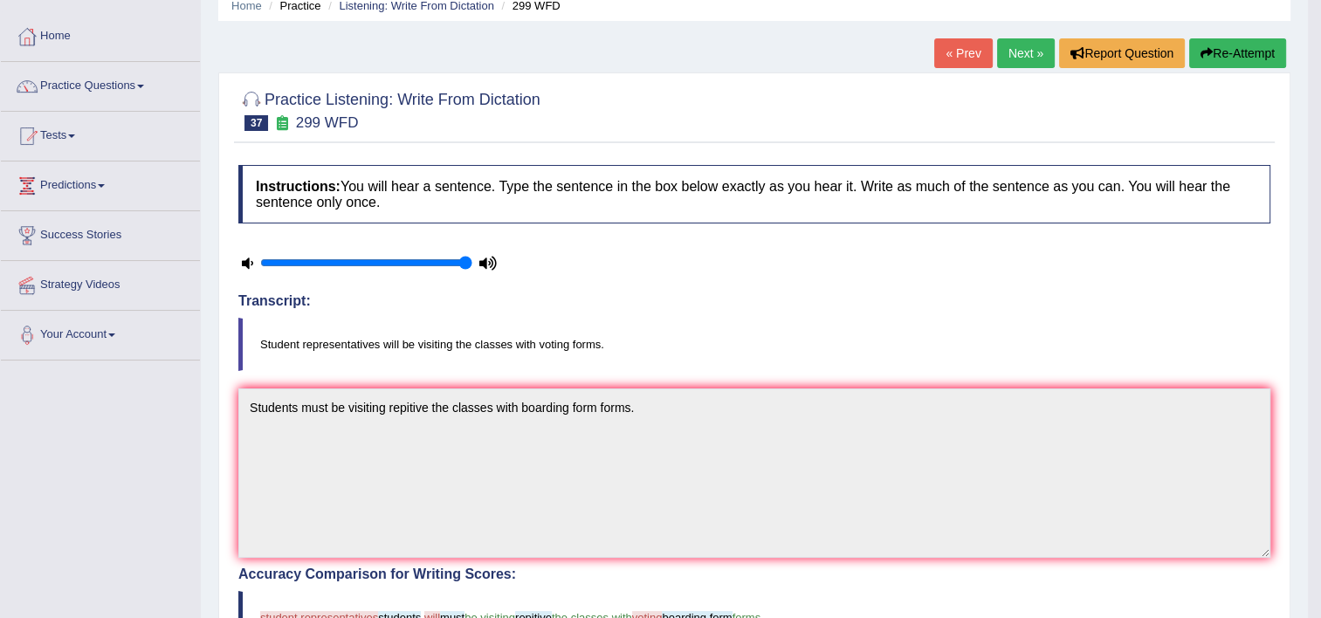
scroll to position [72, 0]
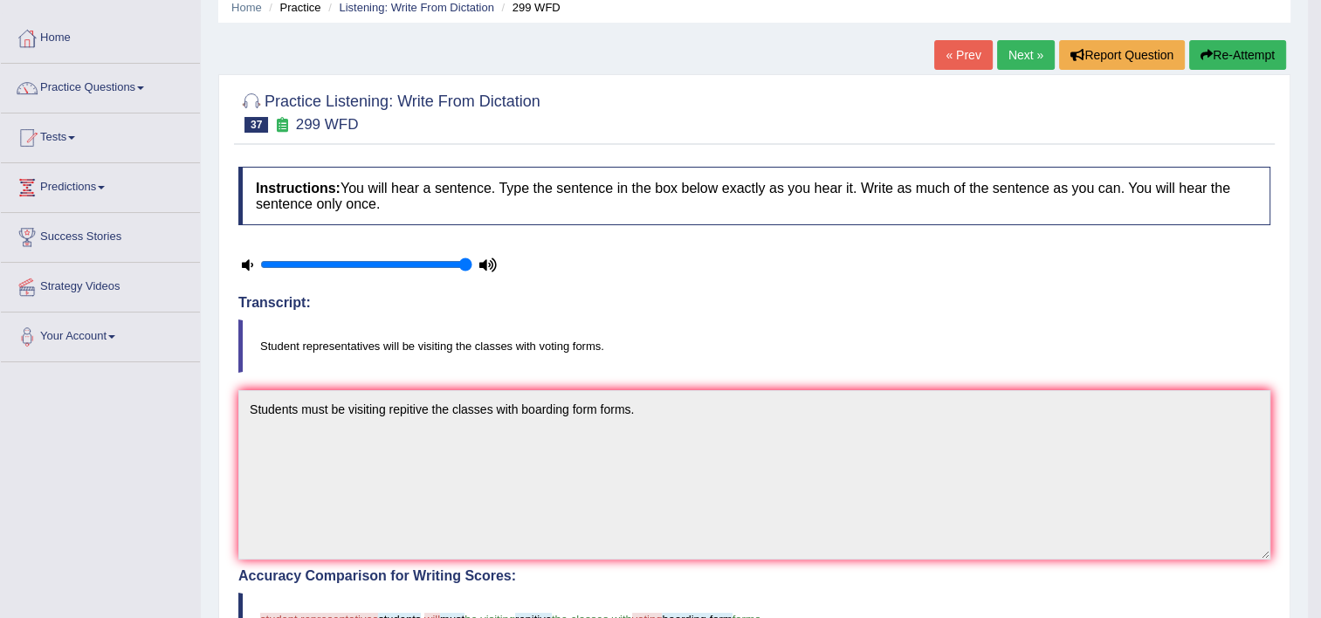
click at [1019, 49] on link "Next »" at bounding box center [1026, 55] width 58 height 30
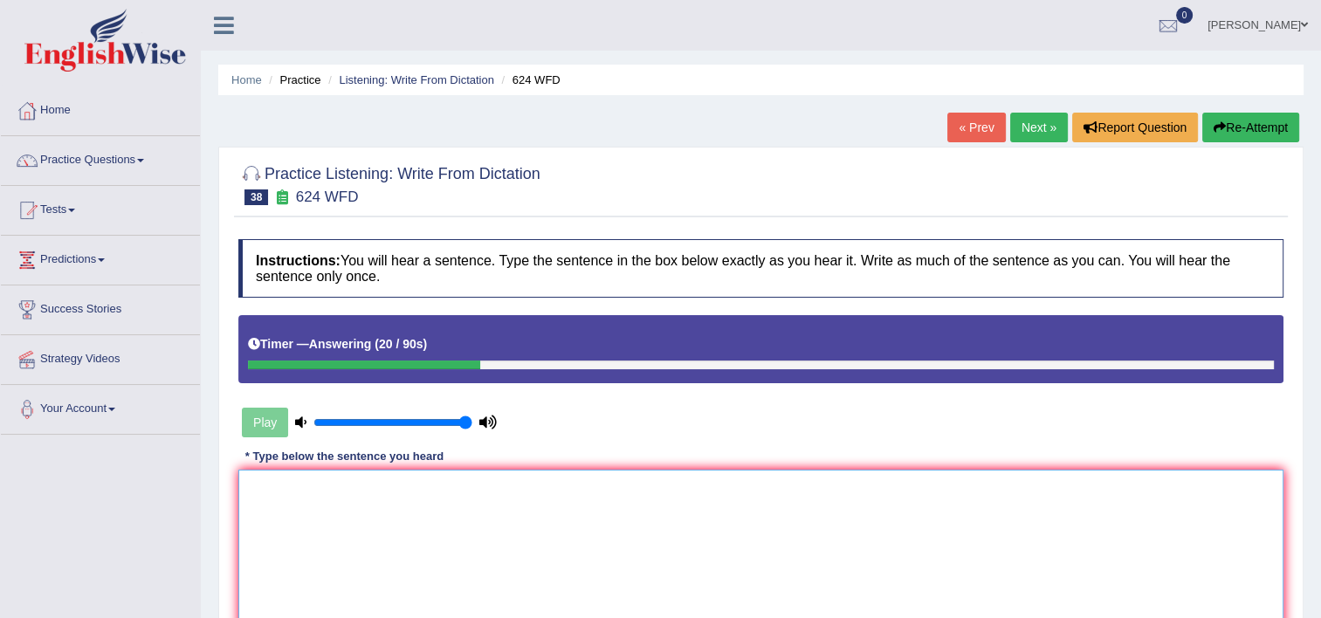
click at [676, 538] on textarea at bounding box center [760, 554] width 1045 height 169
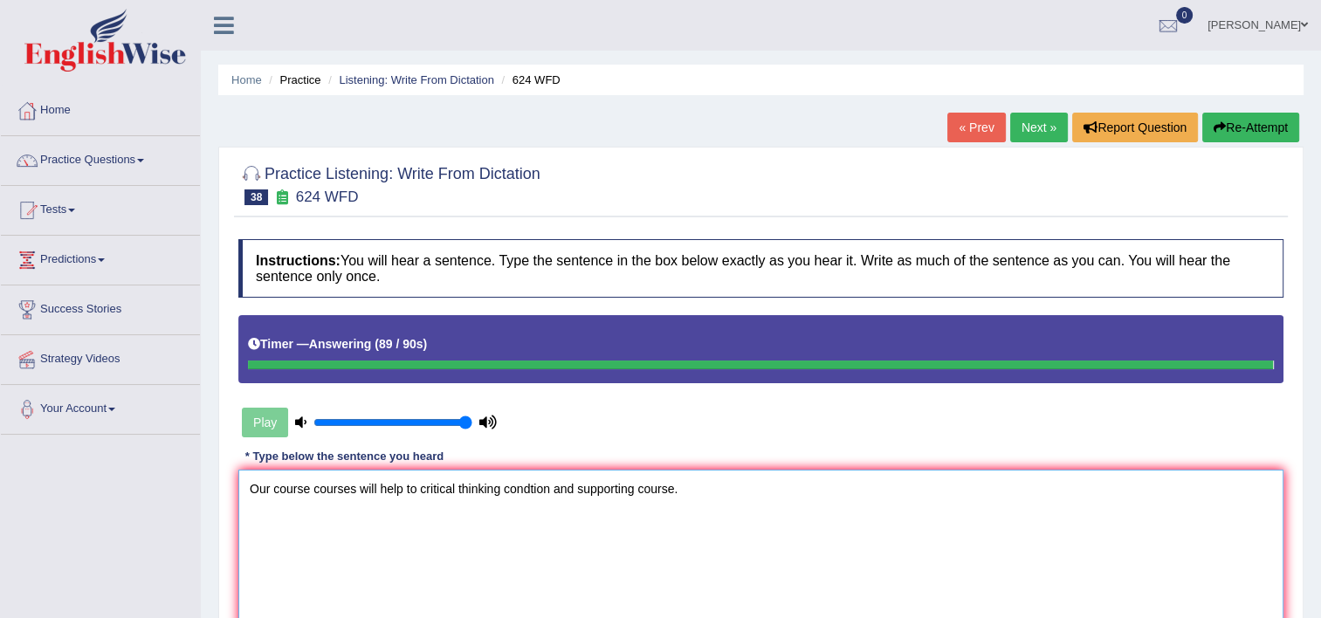
type textarea "Our course courses will help to critical thinking condtion and supporting cours…"
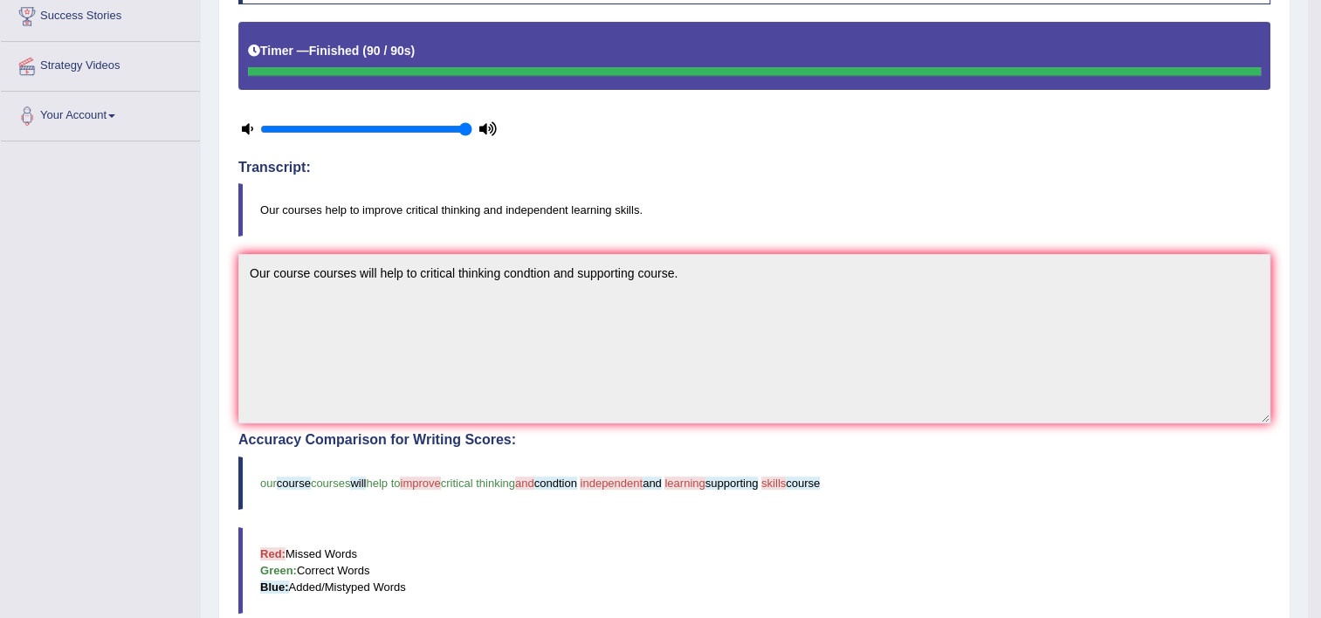
scroll to position [105, 0]
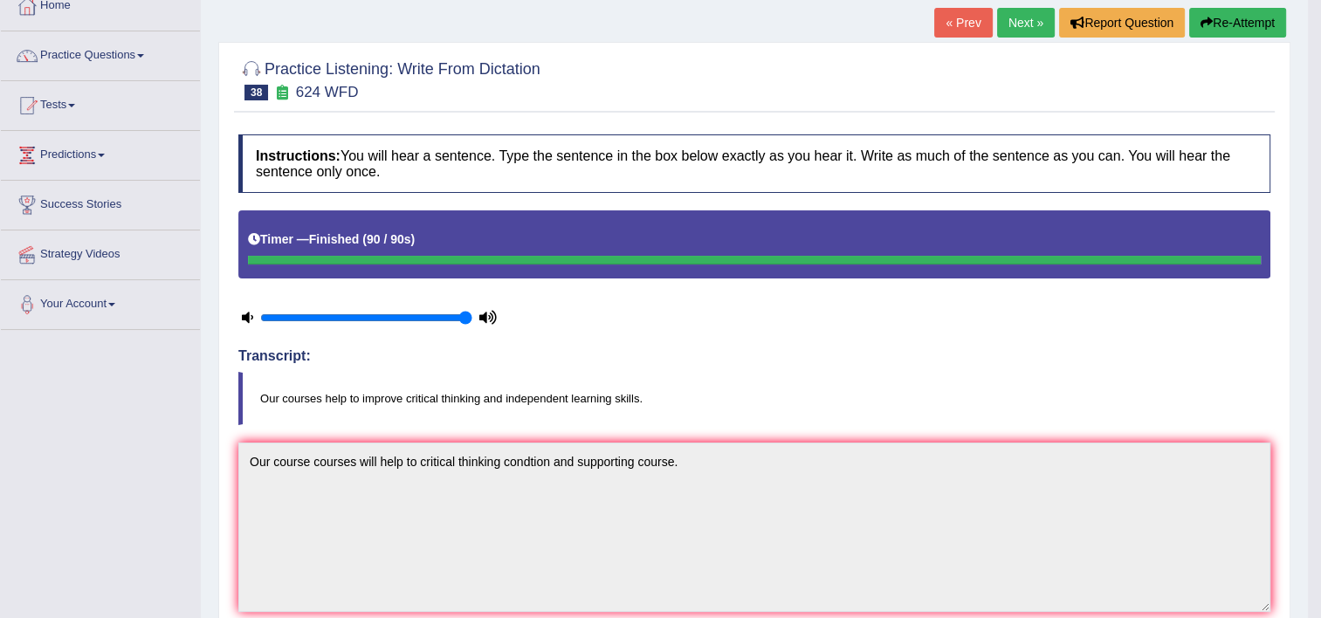
click at [998, 25] on link "Next »" at bounding box center [1026, 23] width 58 height 30
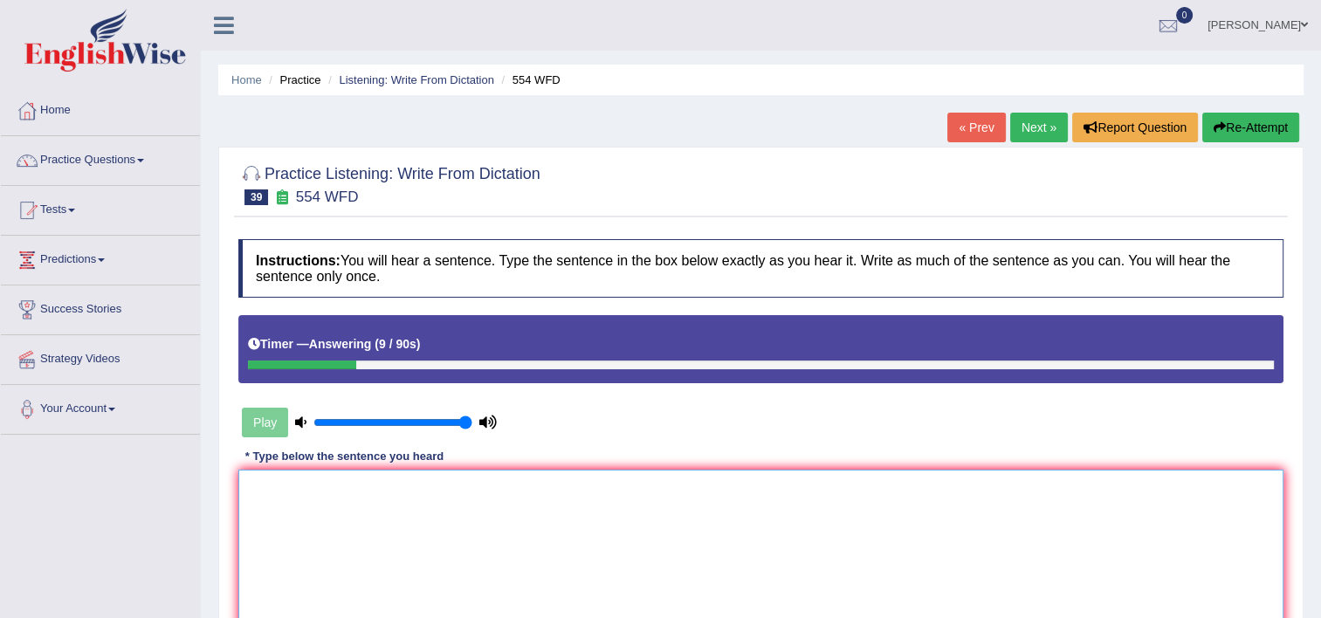
click at [727, 482] on textarea at bounding box center [760, 554] width 1045 height 169
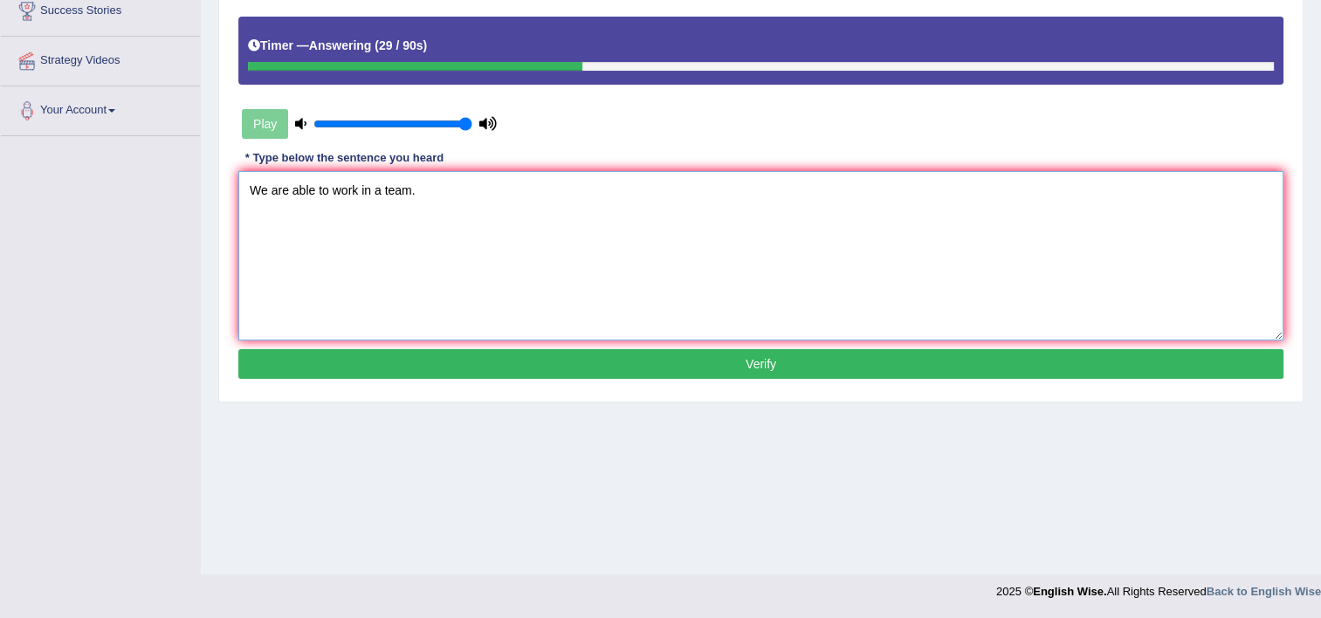
type textarea "We are able to work in a team."
click at [998, 367] on button "Verify" at bounding box center [760, 364] width 1045 height 30
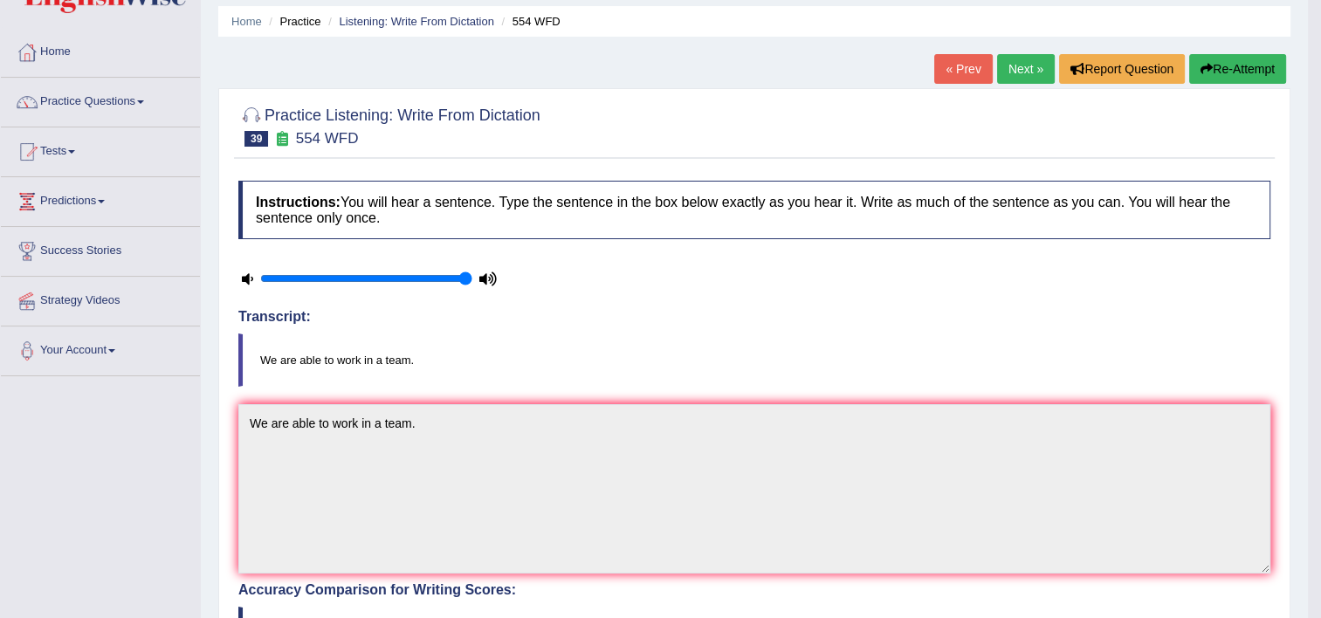
scroll to position [54, 0]
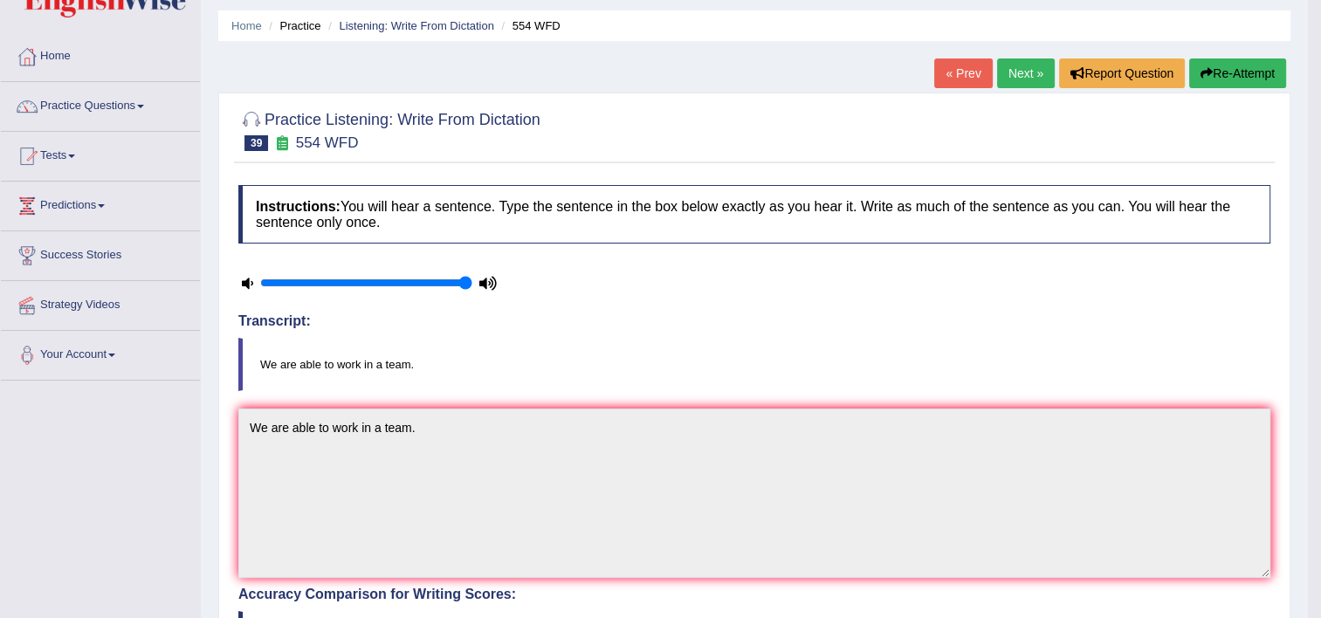
click at [1009, 75] on link "Next »" at bounding box center [1026, 74] width 58 height 30
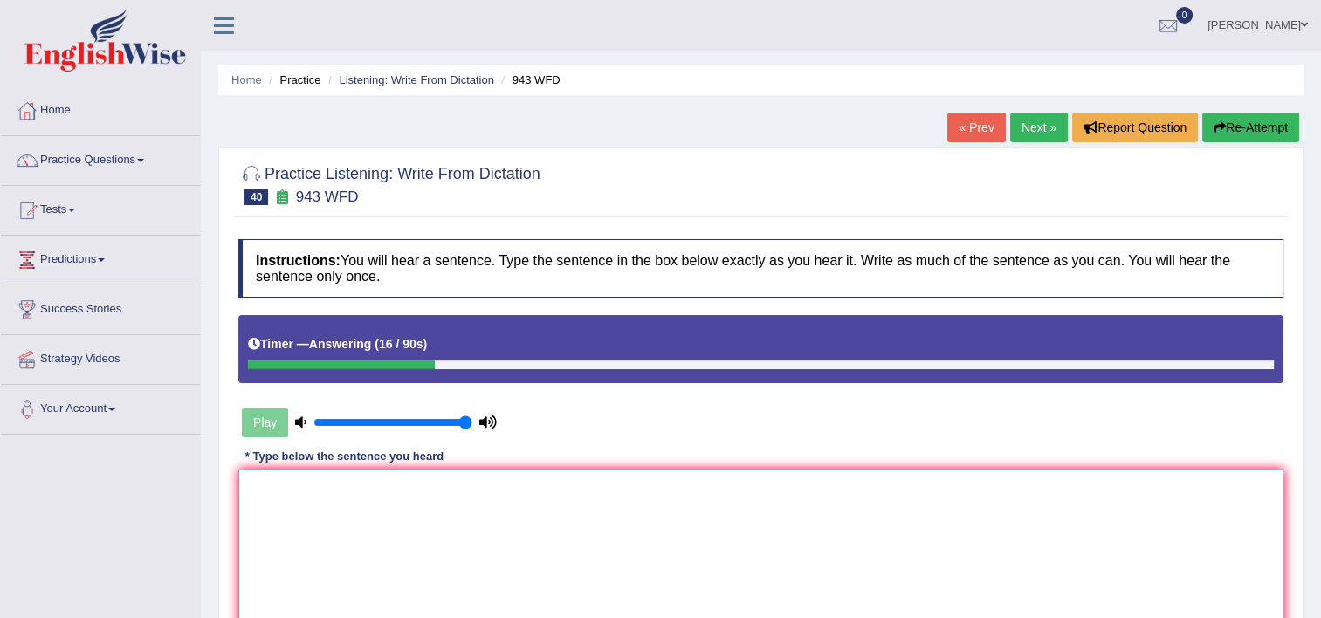
click at [688, 515] on textarea at bounding box center [760, 554] width 1045 height 169
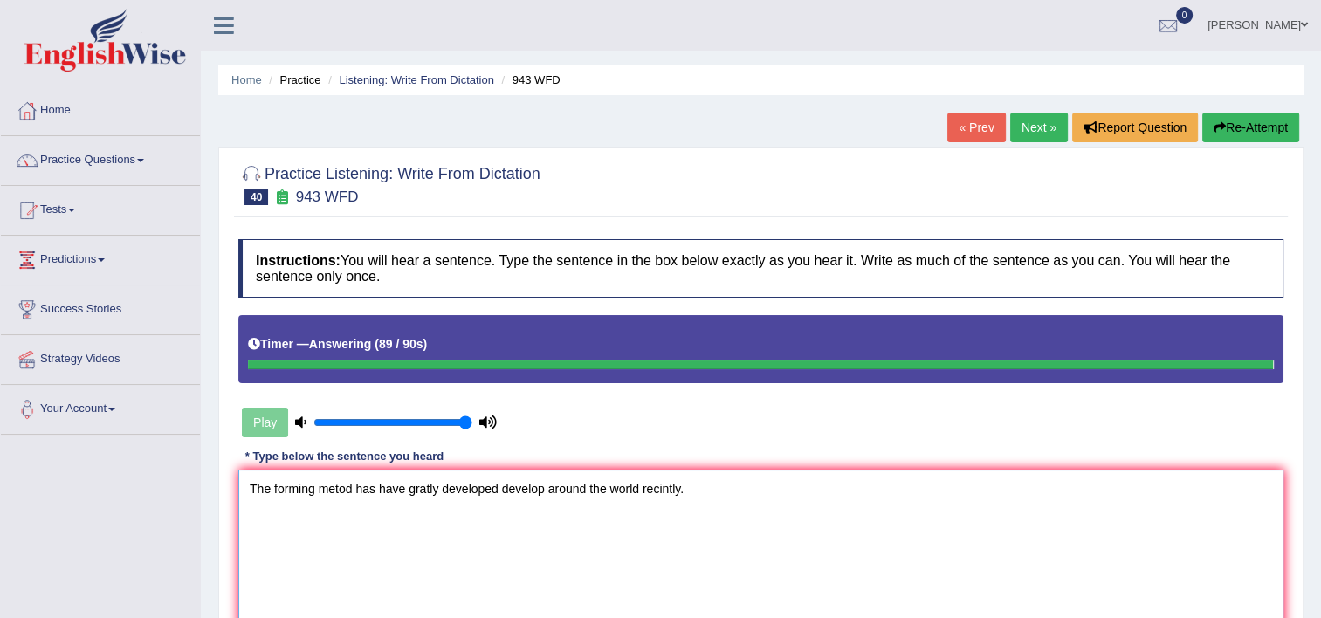
type textarea "The forming metod has have gratly developed develop around the world recintly."
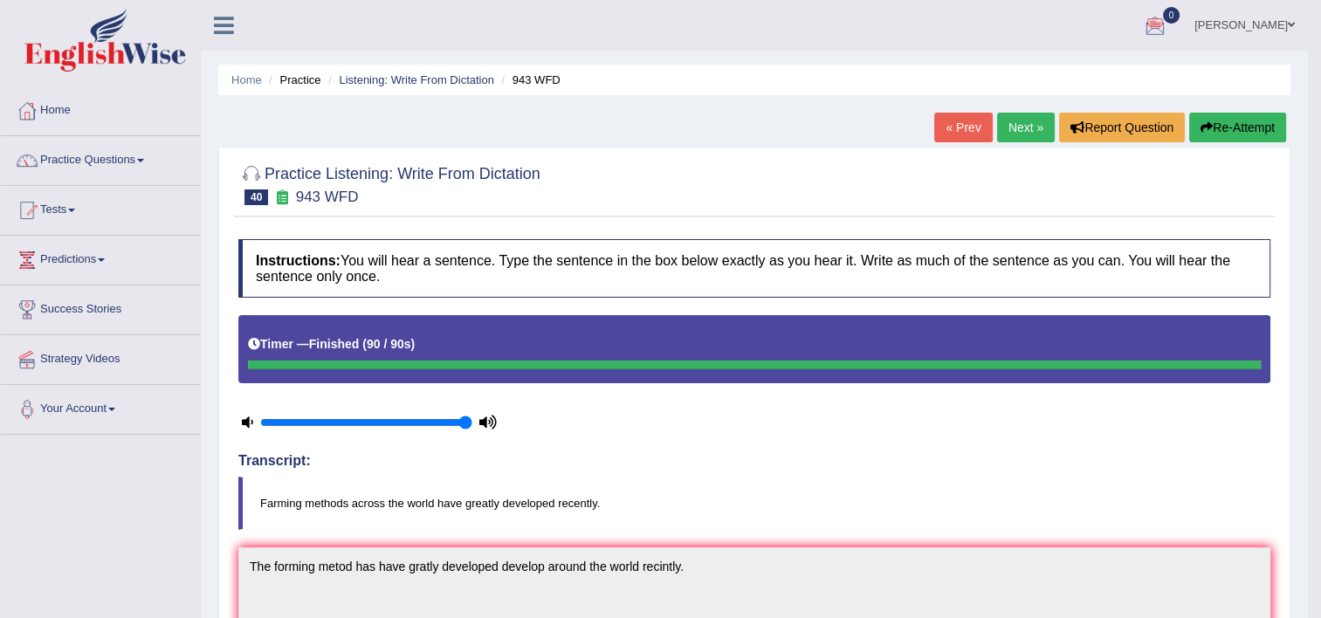
click at [1041, 125] on link "Next »" at bounding box center [1026, 128] width 58 height 30
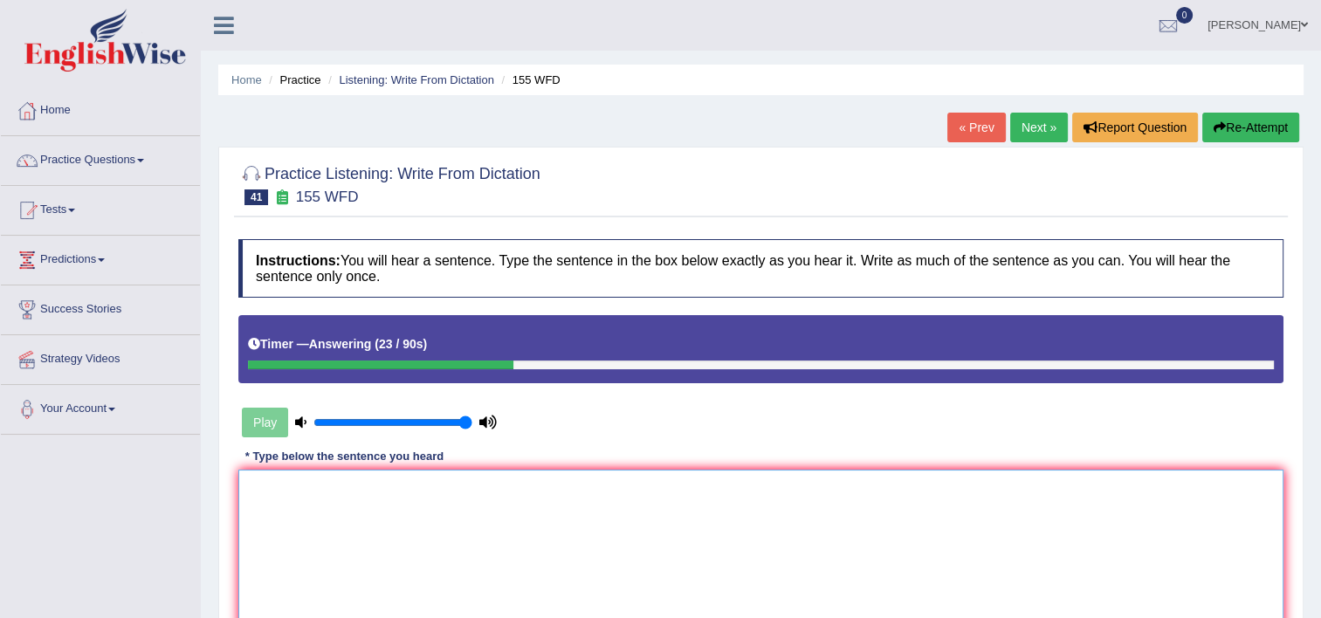
click at [827, 593] on textarea at bounding box center [760, 554] width 1045 height 169
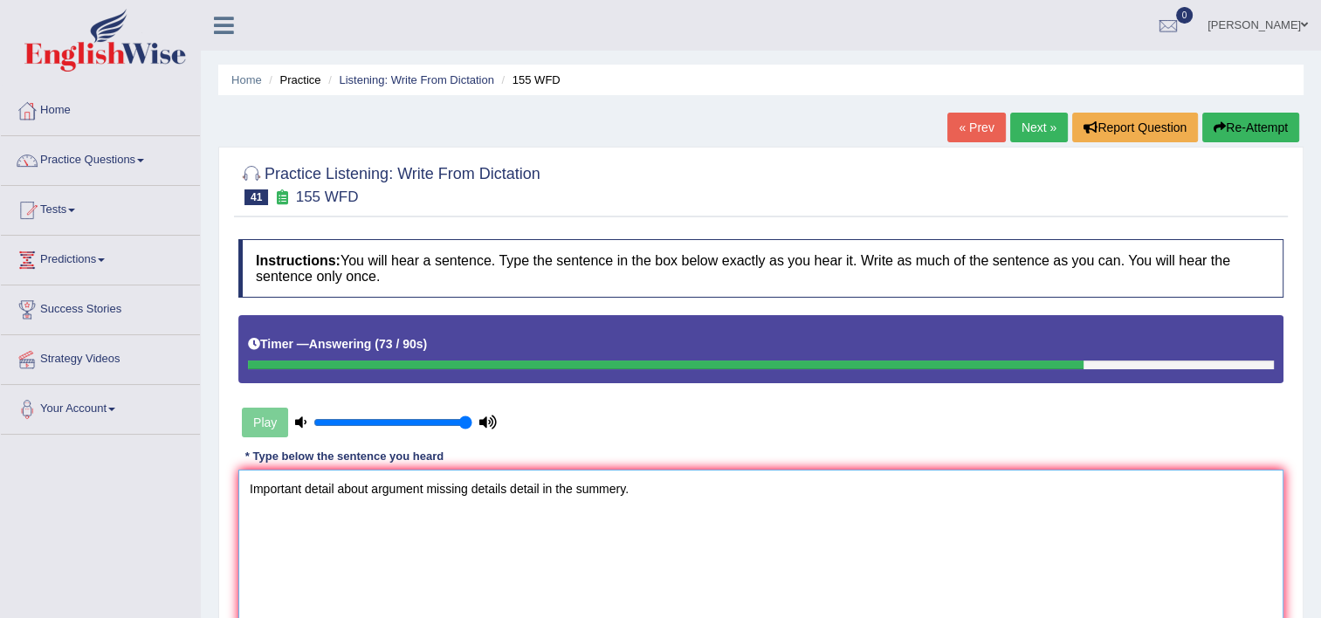
click at [622, 489] on textarea "Important detail about argument missing details detail in the summery." at bounding box center [760, 554] width 1045 height 169
click at [305, 488] on textarea "Important detail about argument missing details detail in the summary." at bounding box center [760, 554] width 1045 height 169
type textarea "Important importants detail about argument missing details detail in the summar…"
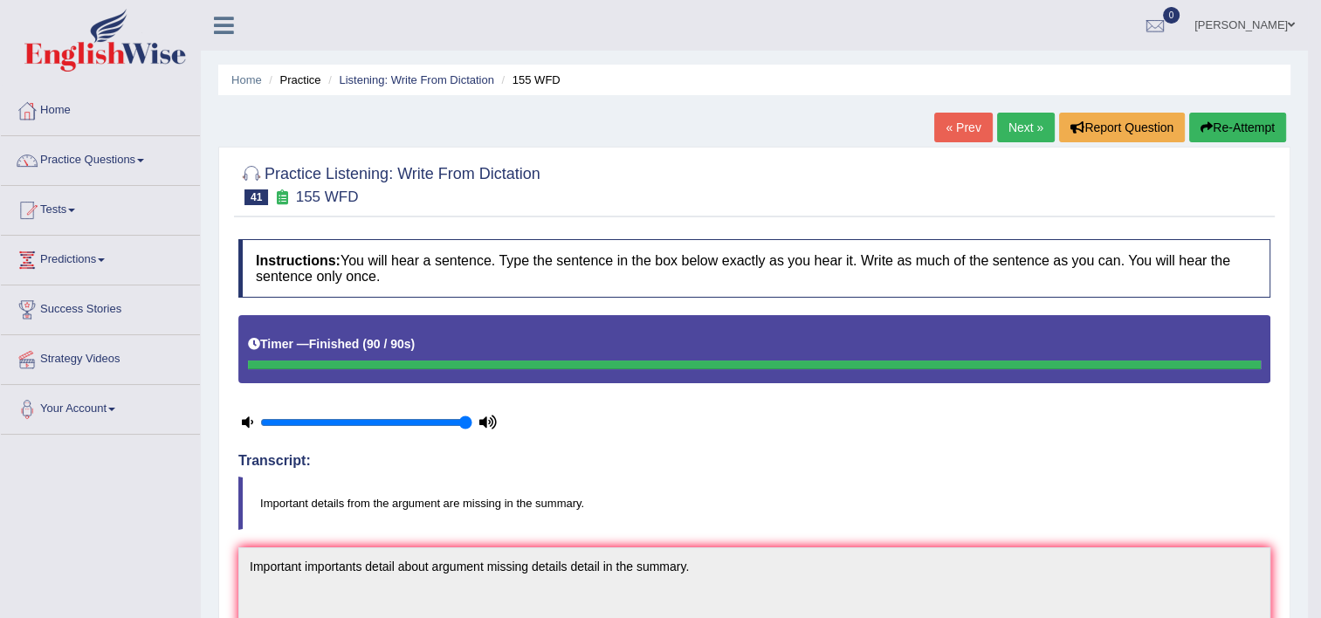
click at [1044, 127] on link "Next »" at bounding box center [1026, 128] width 58 height 30
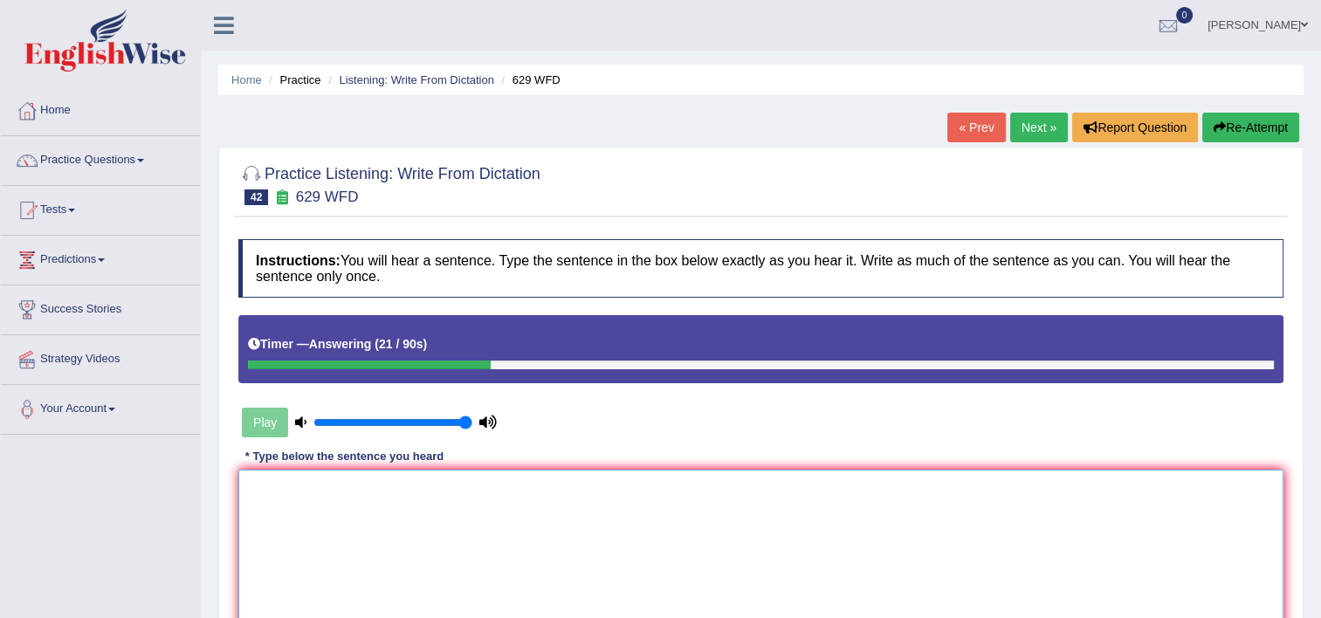
click at [821, 519] on textarea at bounding box center [760, 554] width 1045 height 169
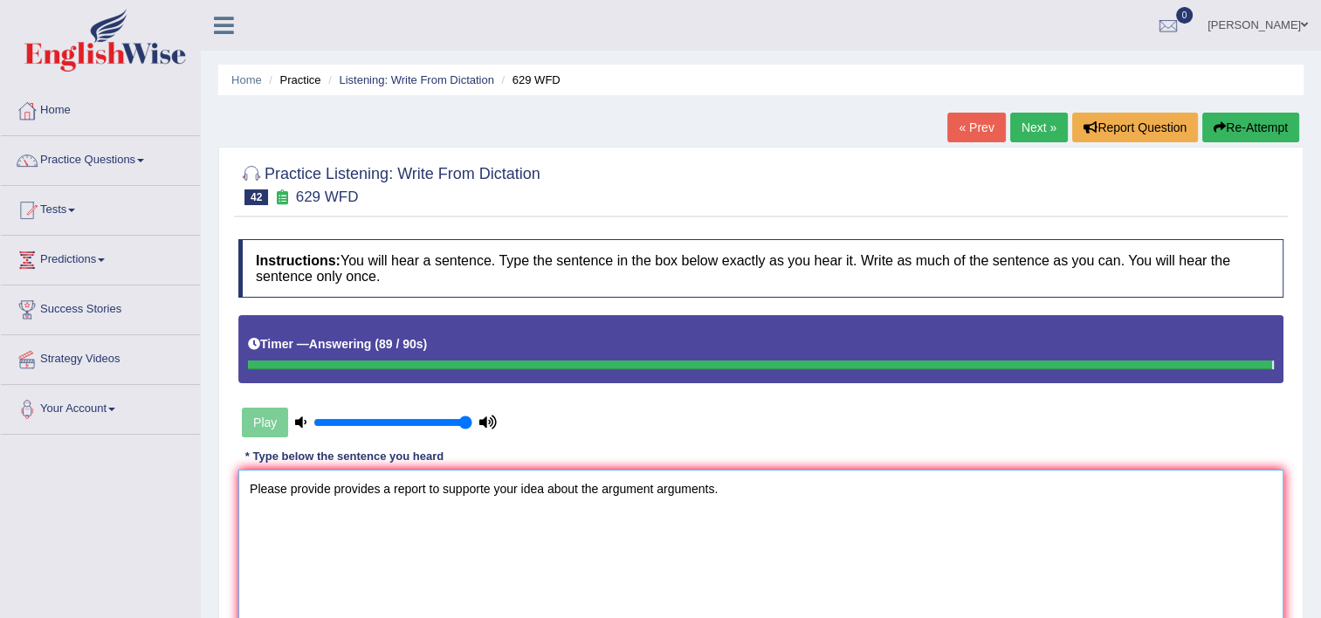
type textarea "Please provide provides a report to supporte your idea about the argument argum…"
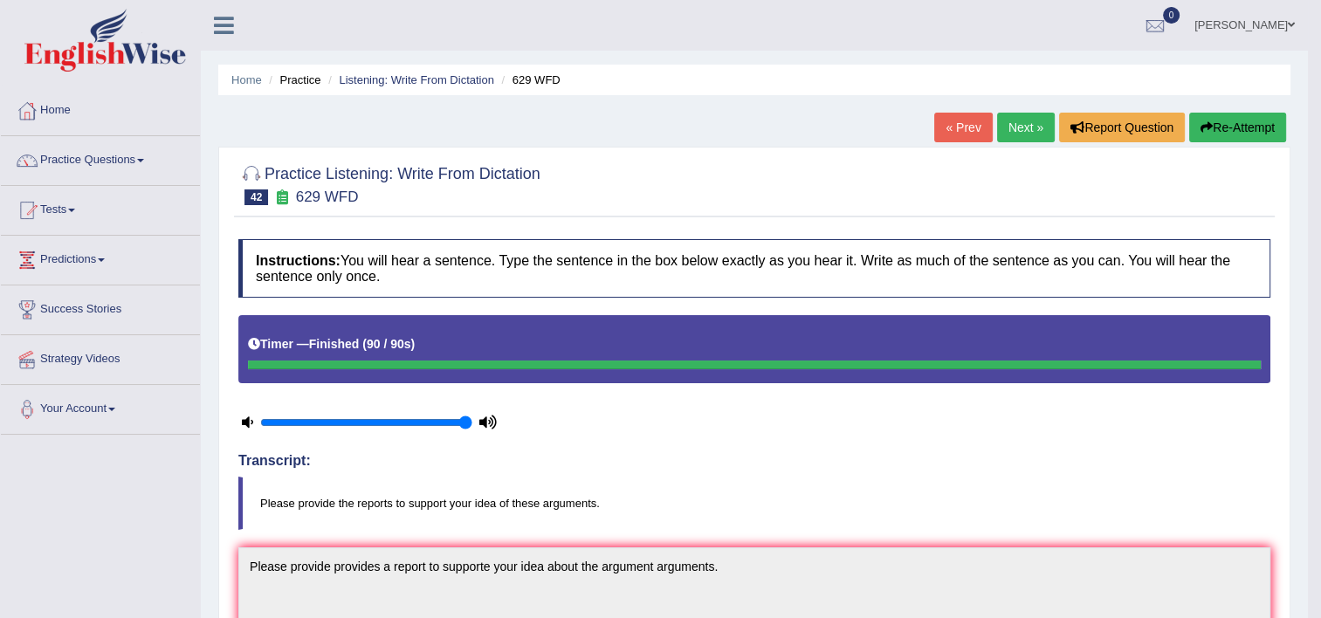
click at [997, 118] on link "Next »" at bounding box center [1026, 128] width 58 height 30
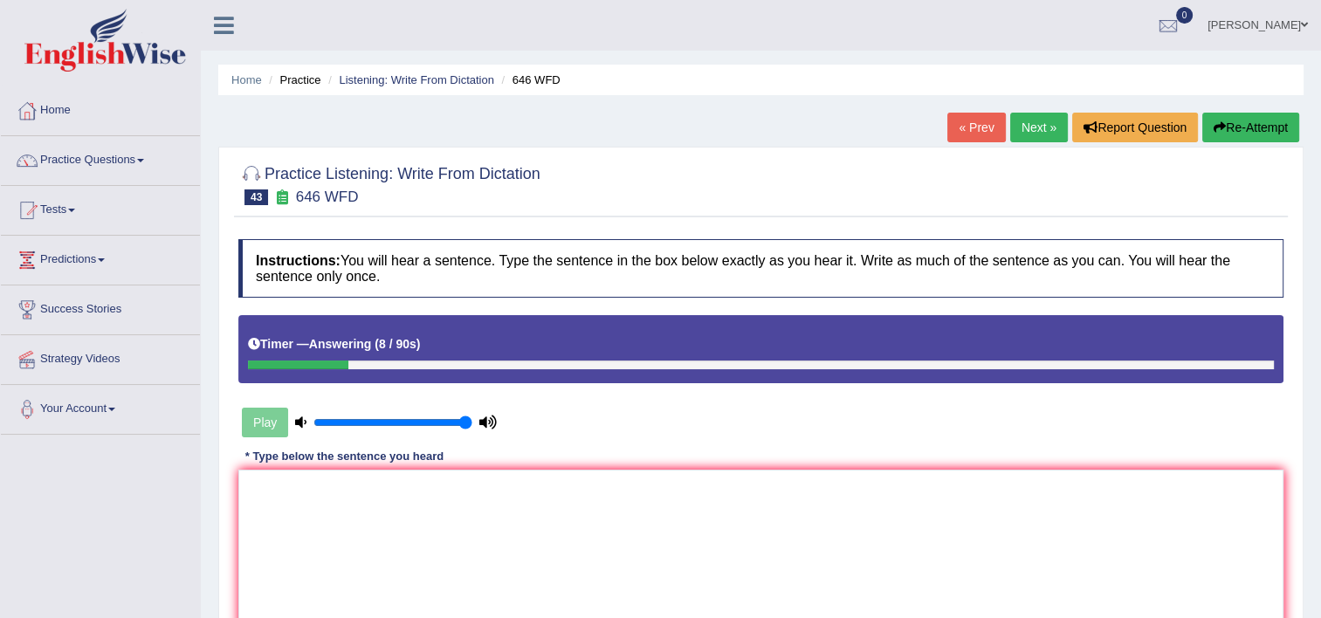
click at [1229, 143] on div "« Prev Next » Report Question Re-Attempt" at bounding box center [1125, 130] width 356 height 34
click at [1226, 131] on button "Re-Attempt" at bounding box center [1250, 128] width 97 height 30
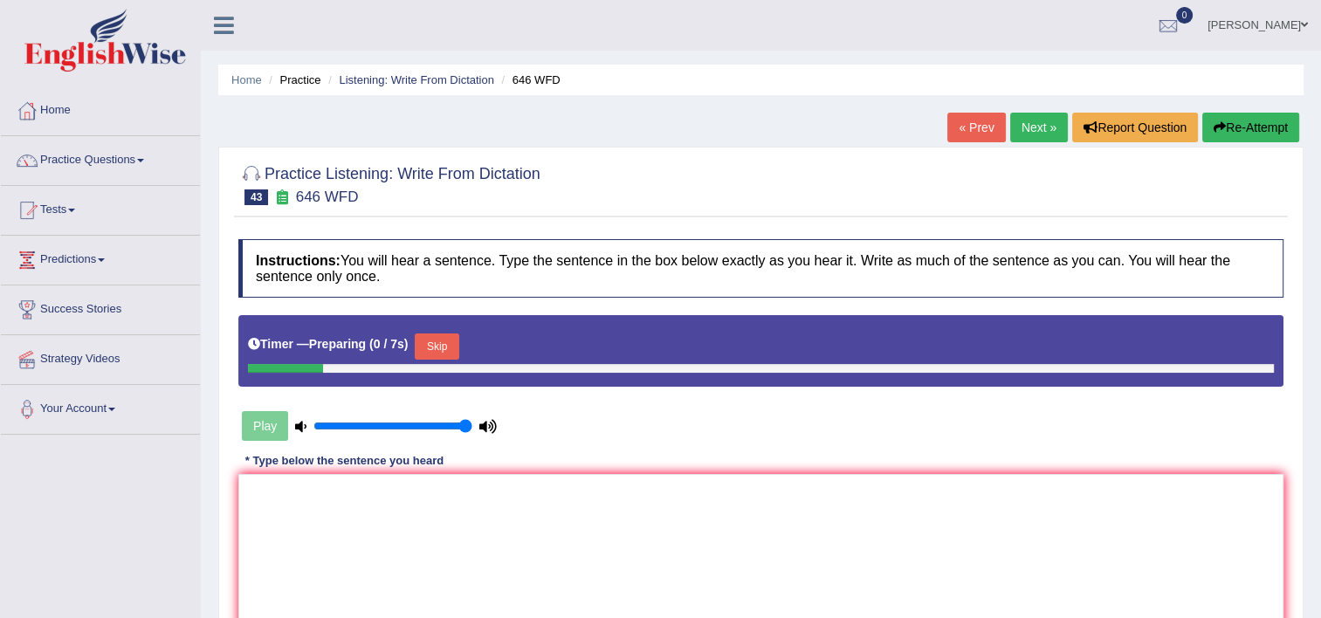
click at [1065, 441] on div "Instructions: You will hear a sentence. Type the sentence in the box below exac…" at bounding box center [761, 463] width 1054 height 465
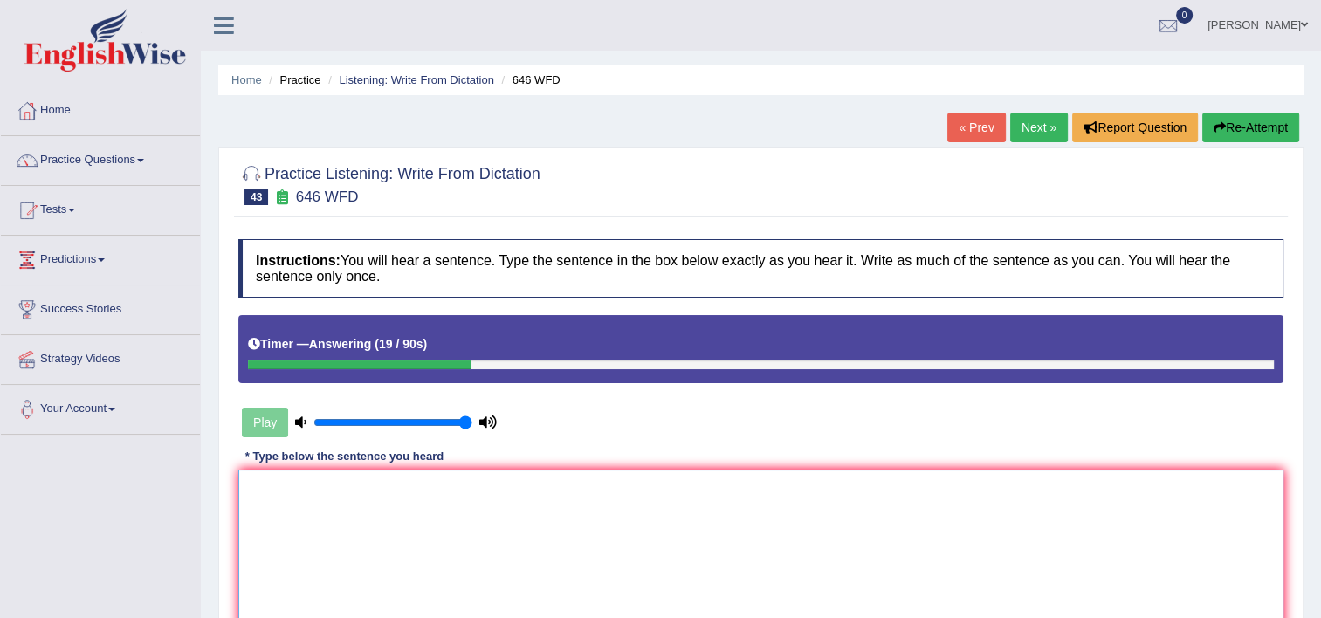
click at [677, 541] on textarea at bounding box center [760, 554] width 1045 height 169
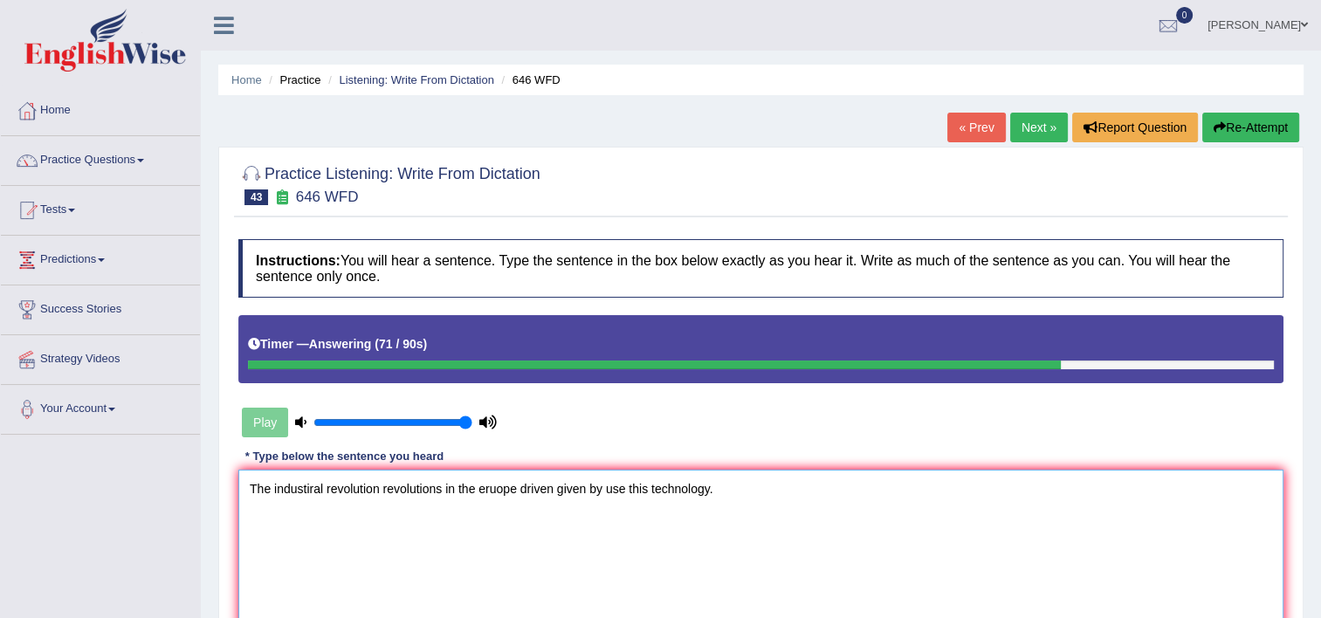
scroll to position [299, 0]
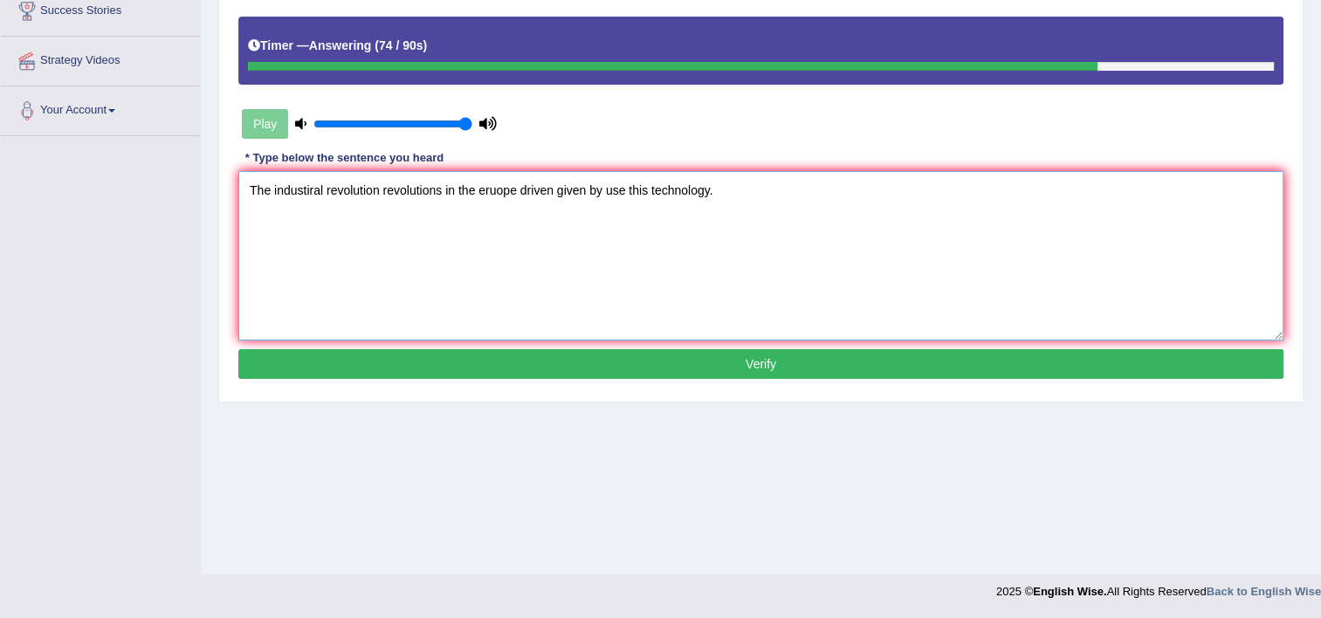
click at [644, 189] on textarea "The industiral revolution revolutions in the eruope driven given by use this te…" at bounding box center [760, 255] width 1045 height 169
type textarea "The industiral revolution revolutions in the eruope driven given by use this te…"
click at [685, 377] on div "Instructions: You will hear a sentence. Type the sentence in the box below exac…" at bounding box center [761, 162] width 1054 height 461
click at [691, 346] on div "Instructions: You will hear a sentence. Type the sentence in the box below exac…" at bounding box center [761, 162] width 1054 height 461
click at [706, 367] on button "Verify" at bounding box center [760, 364] width 1045 height 30
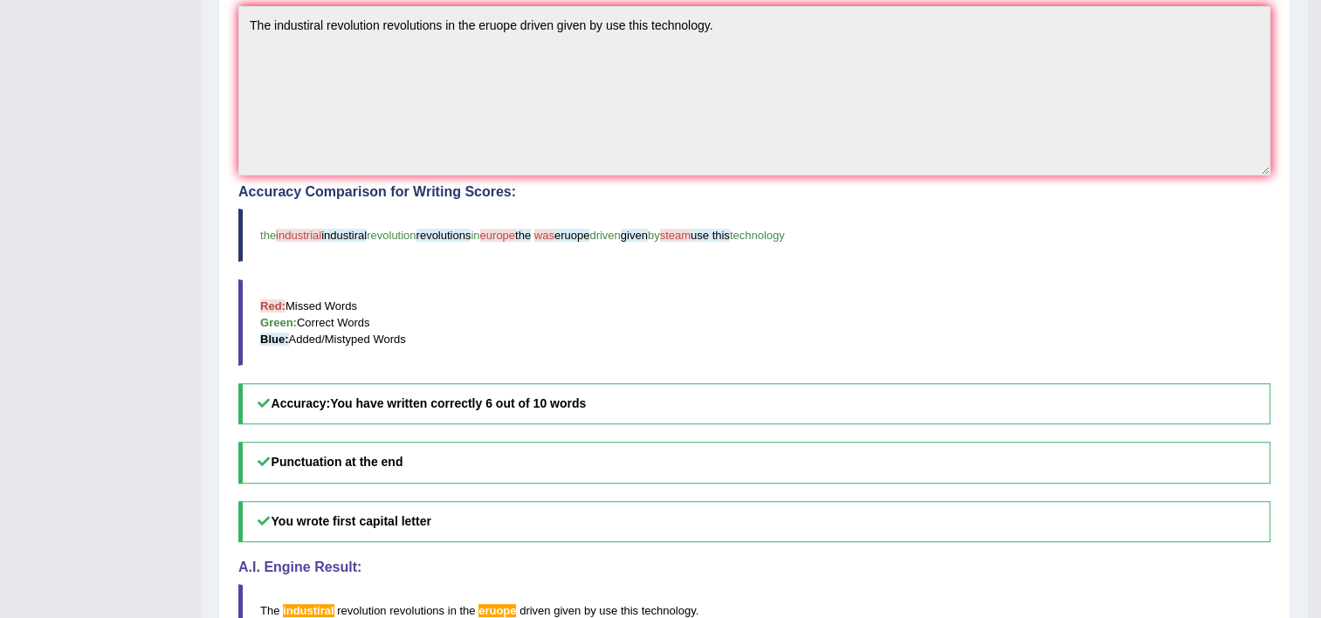
scroll to position [422, 0]
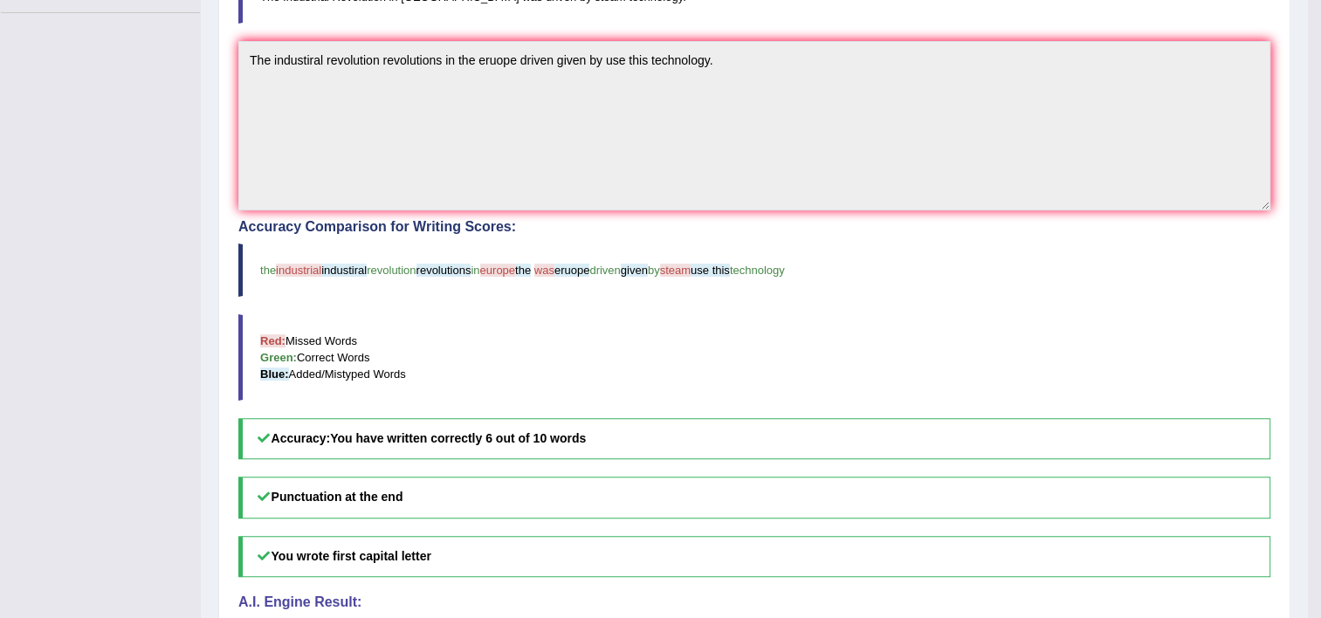
click at [706, 367] on blockquote "Red: Missed Words Green: Correct Words Blue: Added/Mistyped Words" at bounding box center [754, 357] width 1032 height 86
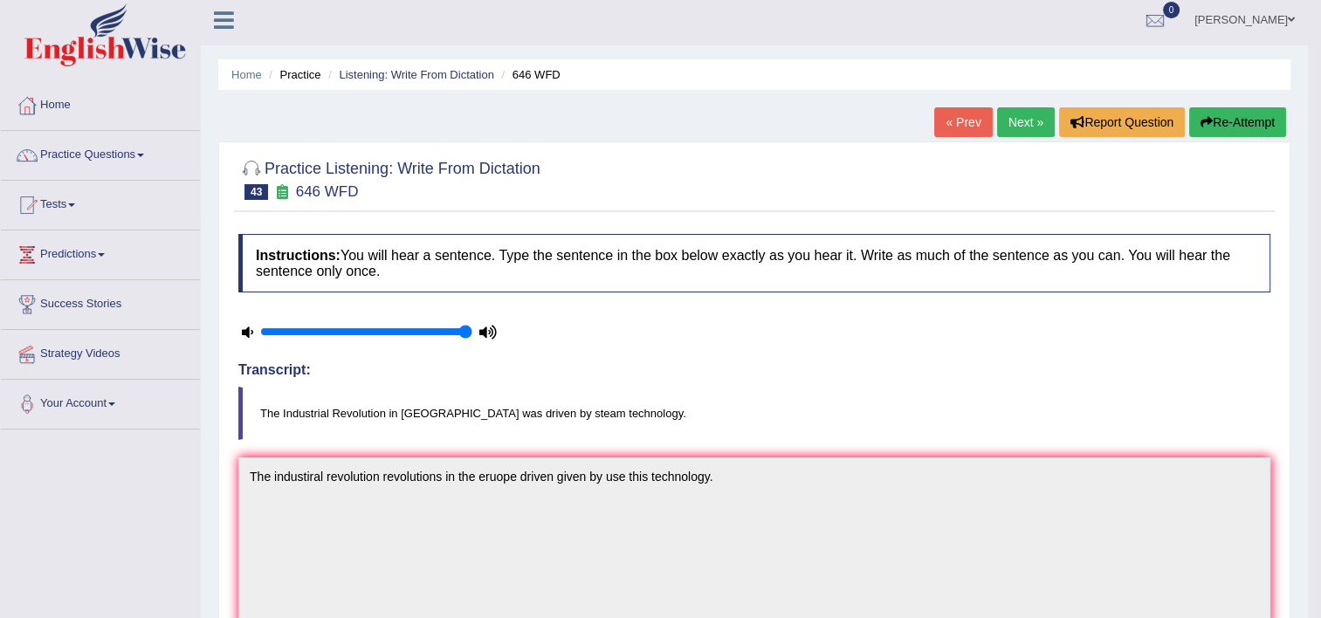
scroll to position [0, 0]
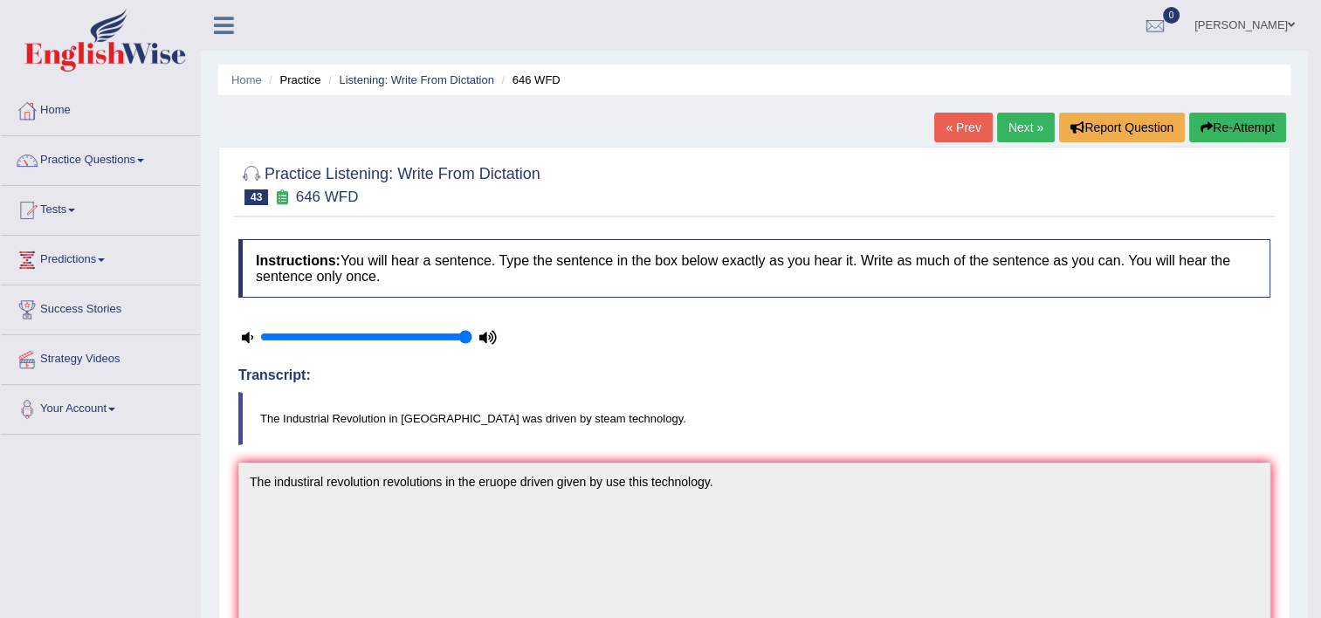
click at [1020, 126] on link "Next »" at bounding box center [1026, 128] width 58 height 30
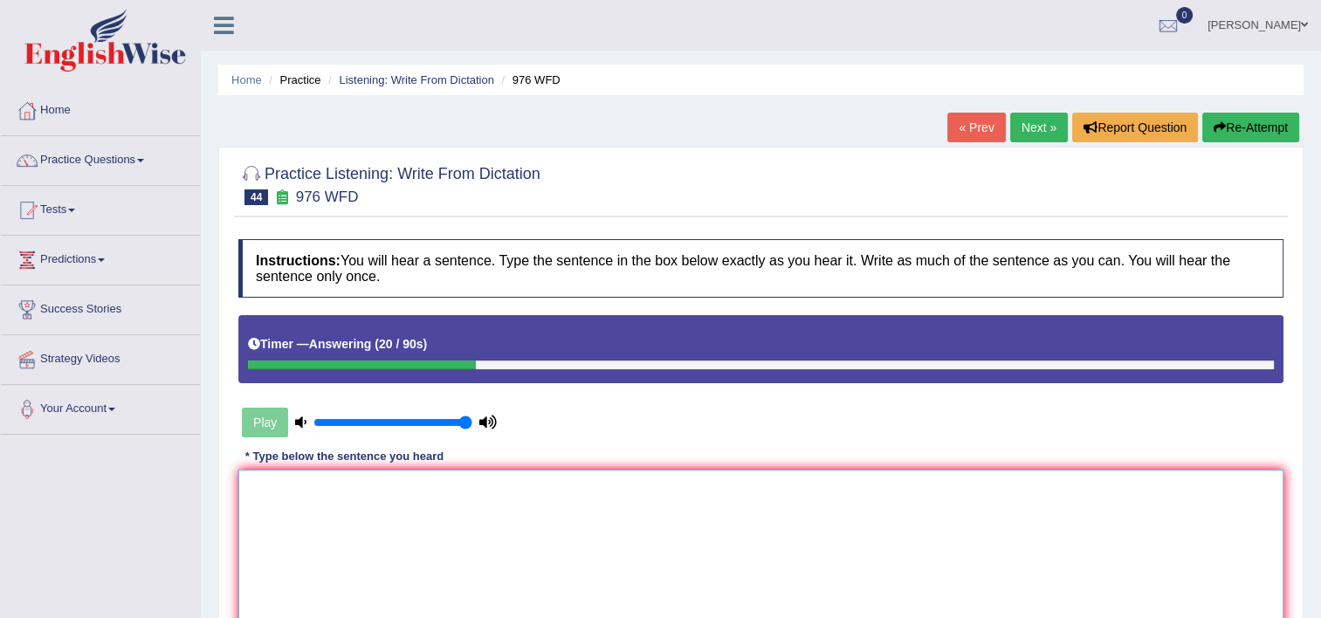
click at [610, 557] on textarea at bounding box center [760, 554] width 1045 height 169
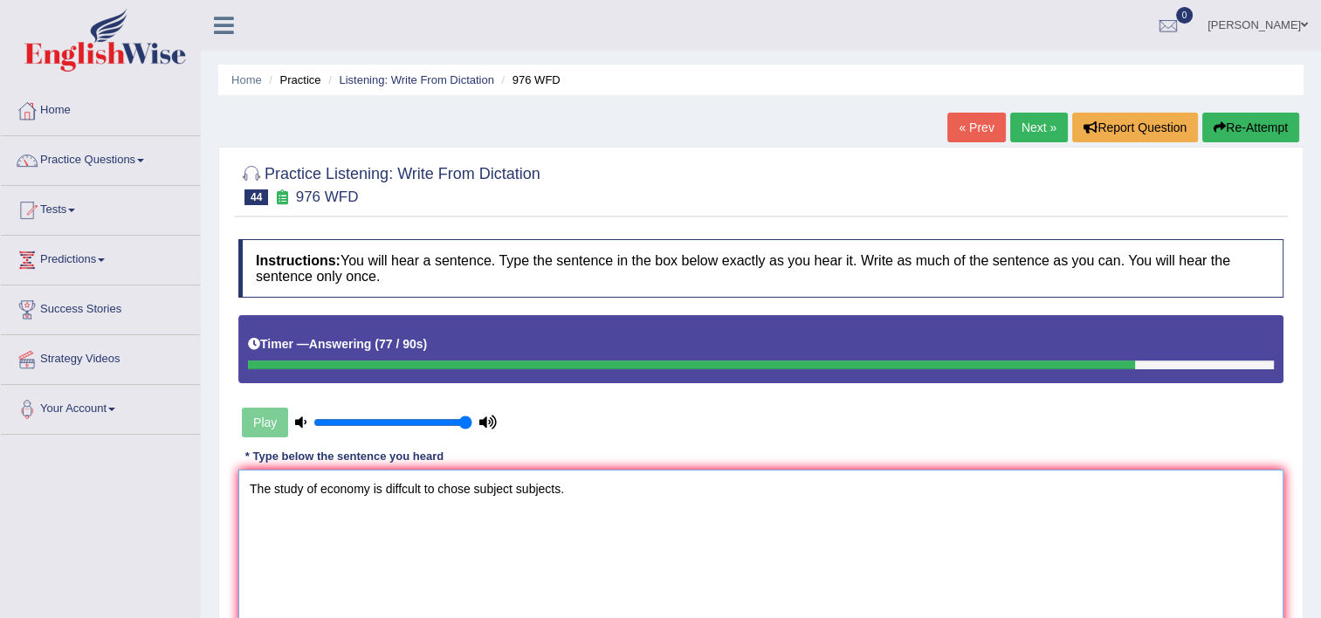
click at [423, 485] on textarea "The study of economy is diffcult to chose subject subjects." at bounding box center [760, 554] width 1045 height 169
type textarea "The study of economy is diffcult is trecking for to chose subject subjects."
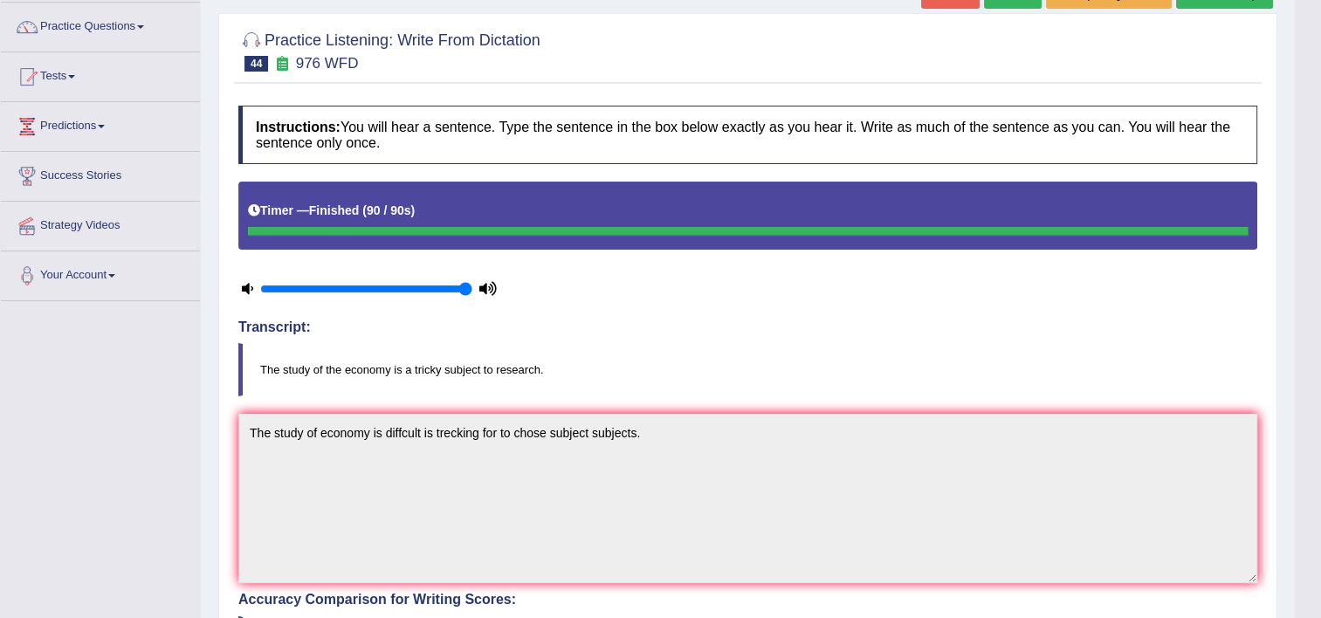
scroll to position [122, 0]
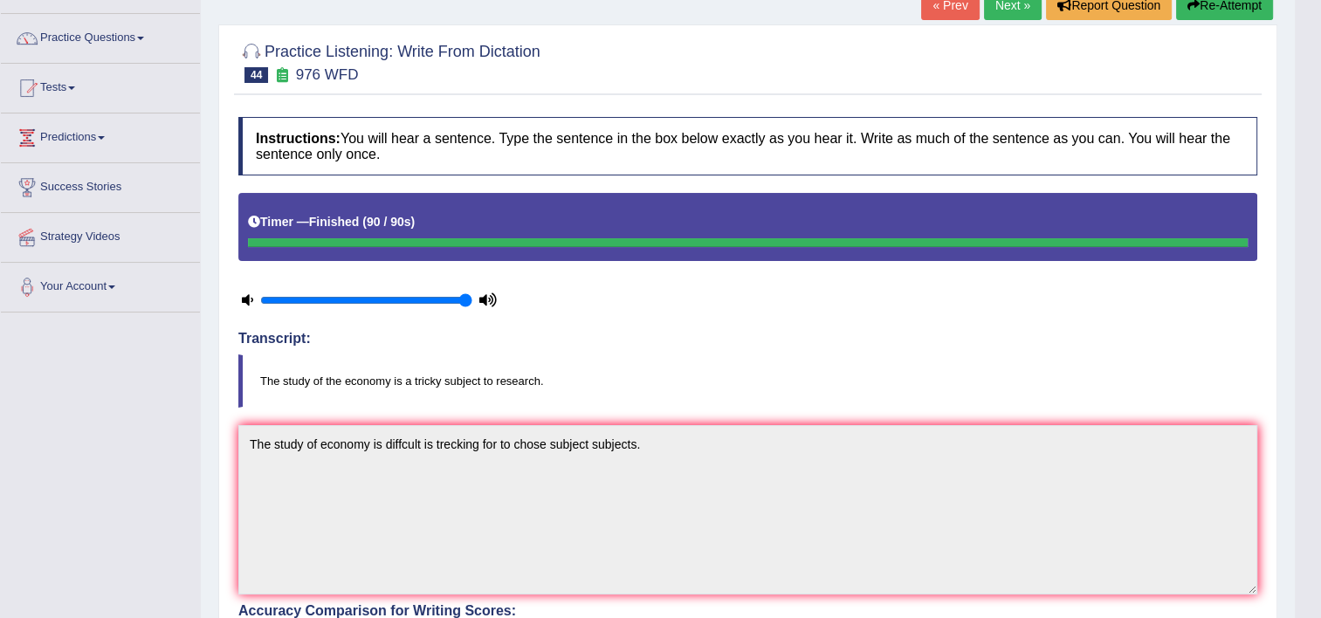
click at [1002, 10] on link "Next »" at bounding box center [1013, 5] width 58 height 30
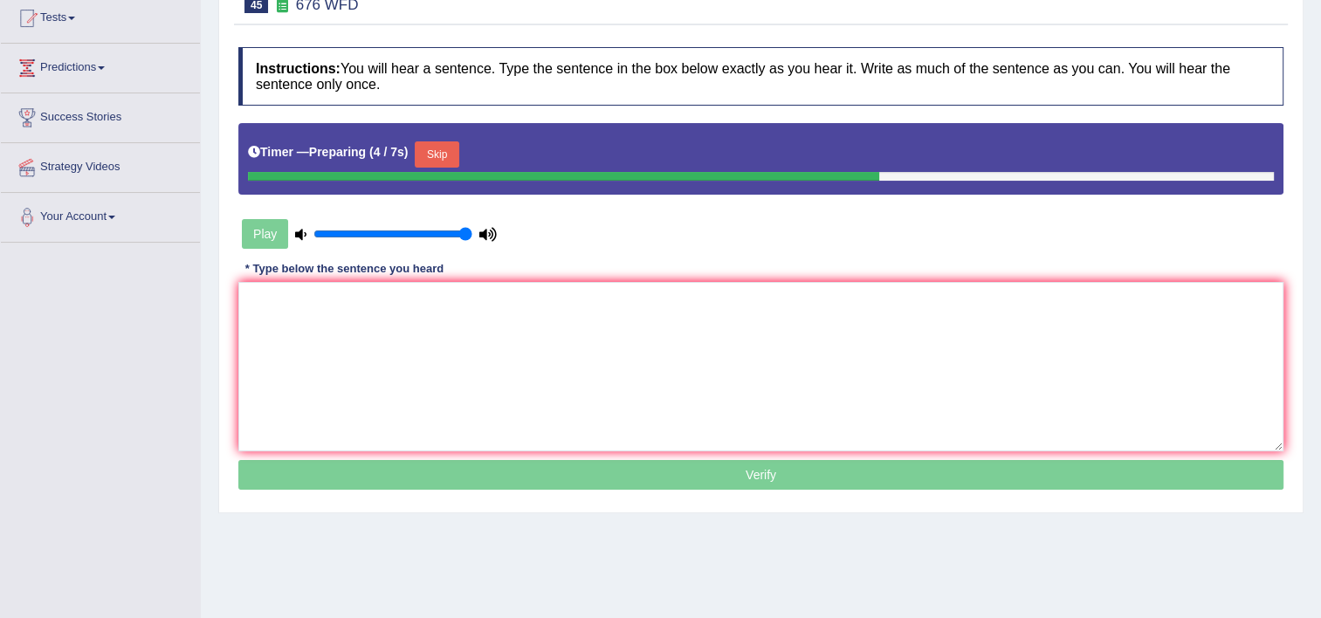
scroll to position [210, 0]
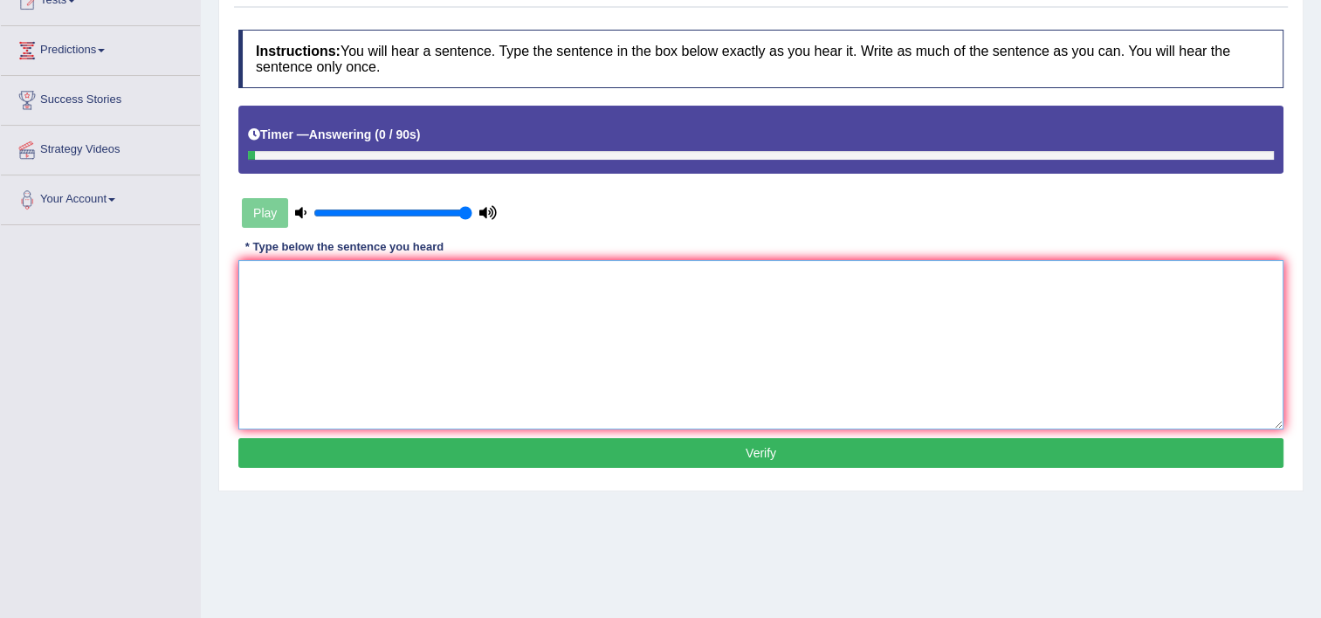
click at [891, 314] on textarea at bounding box center [760, 344] width 1045 height 169
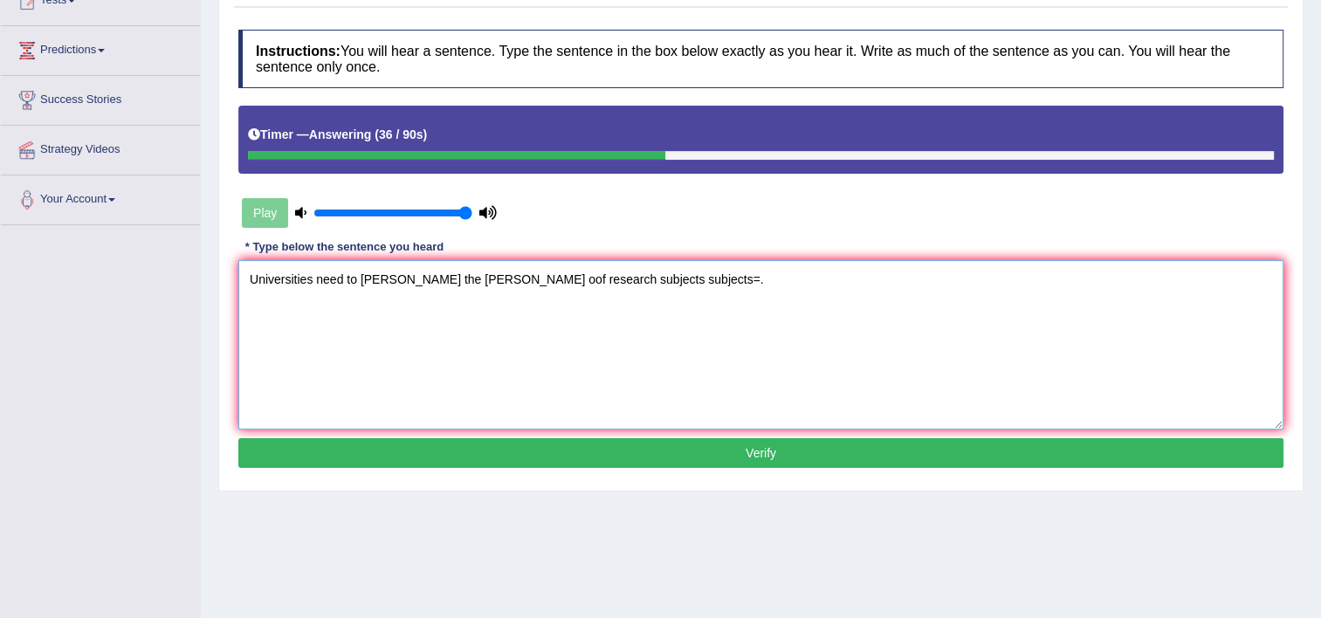
click at [309, 269] on textarea "Universities need to secore the grant oof research subjects subjects=." at bounding box center [760, 344] width 1045 height 169
click at [512, 279] on textarea "Universities university need to secore the grant oof research subjects subjects…" at bounding box center [760, 344] width 1045 height 169
click at [674, 278] on textarea "Universities university need to secore the grant of research subjects subjects=." at bounding box center [760, 344] width 1045 height 169
type textarea "Universities university need to secore the grant of research subjects subject."
click at [702, 458] on button "Verify" at bounding box center [760, 453] width 1045 height 30
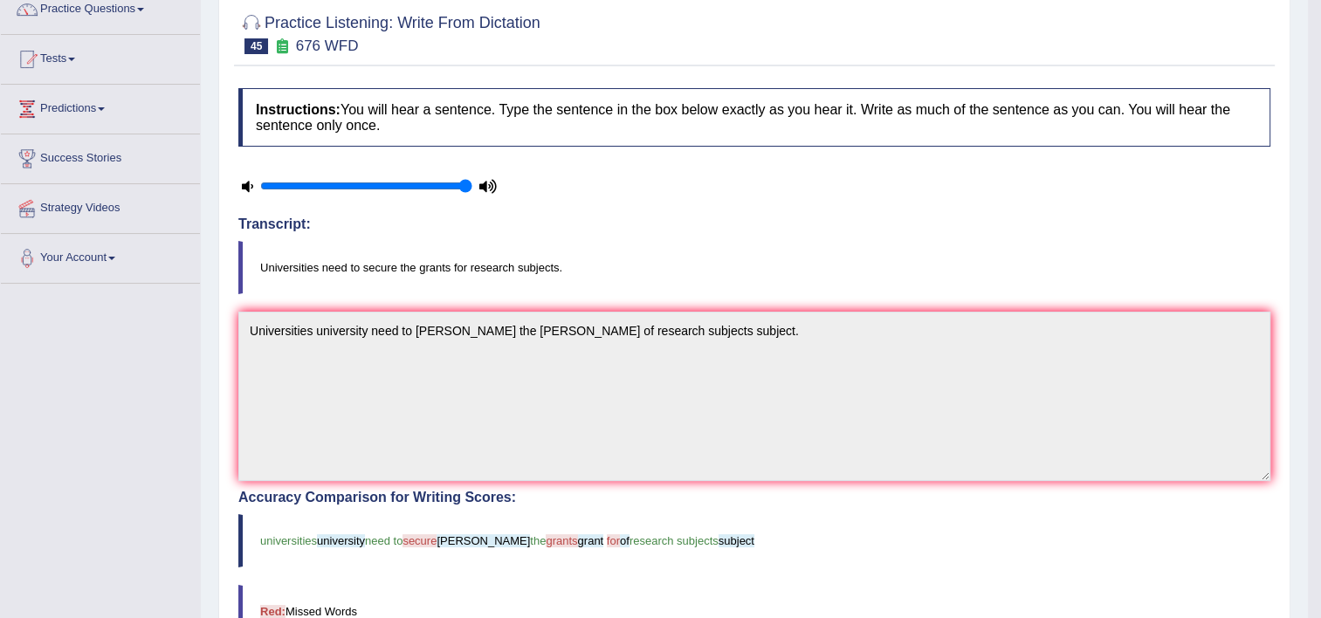
scroll to position [70, 0]
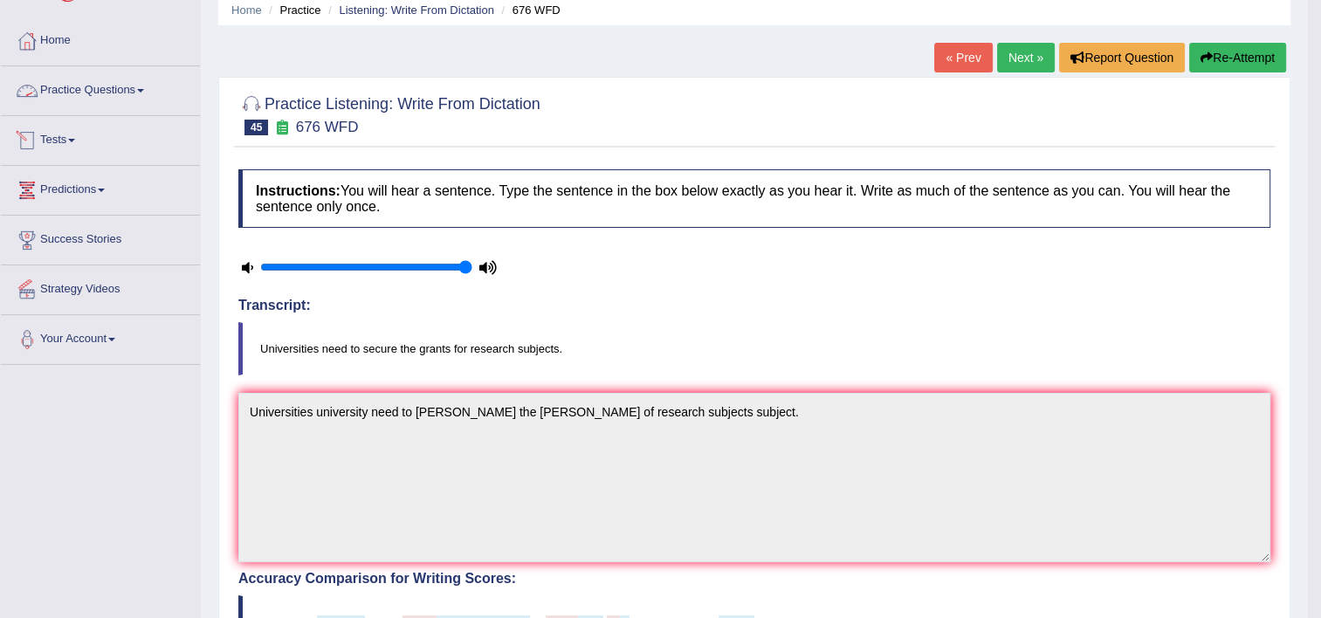
click at [99, 94] on link "Practice Questions" at bounding box center [100, 88] width 199 height 44
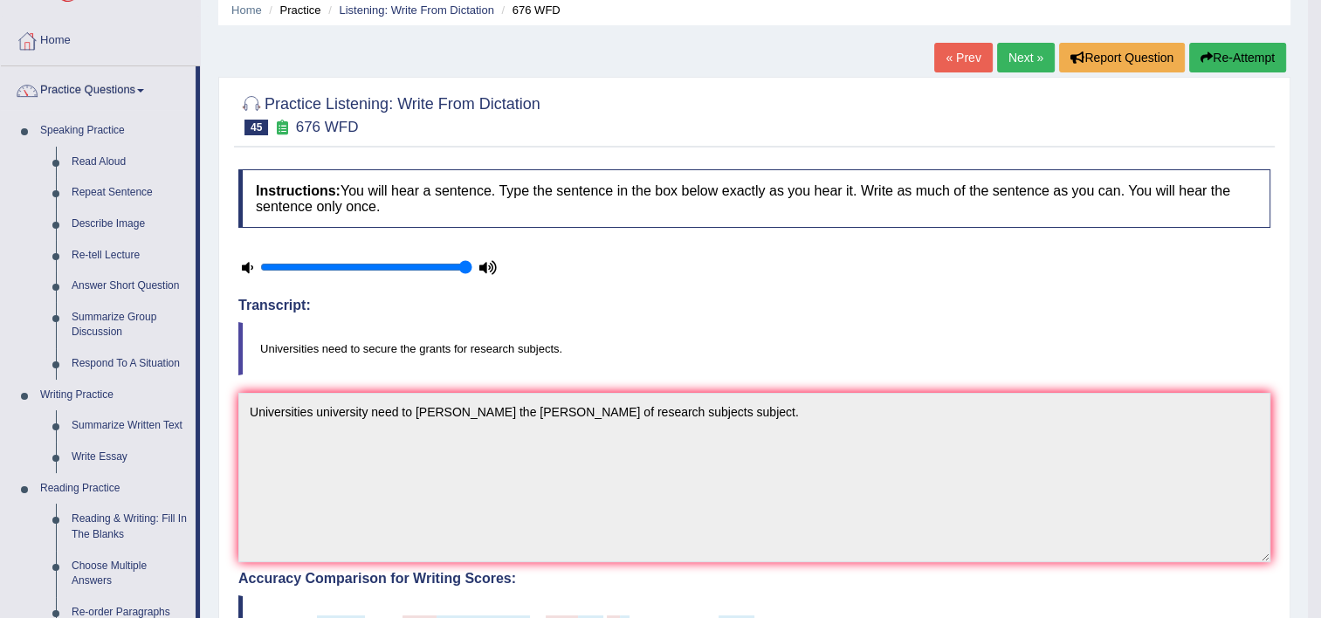
scroll to position [610, 0]
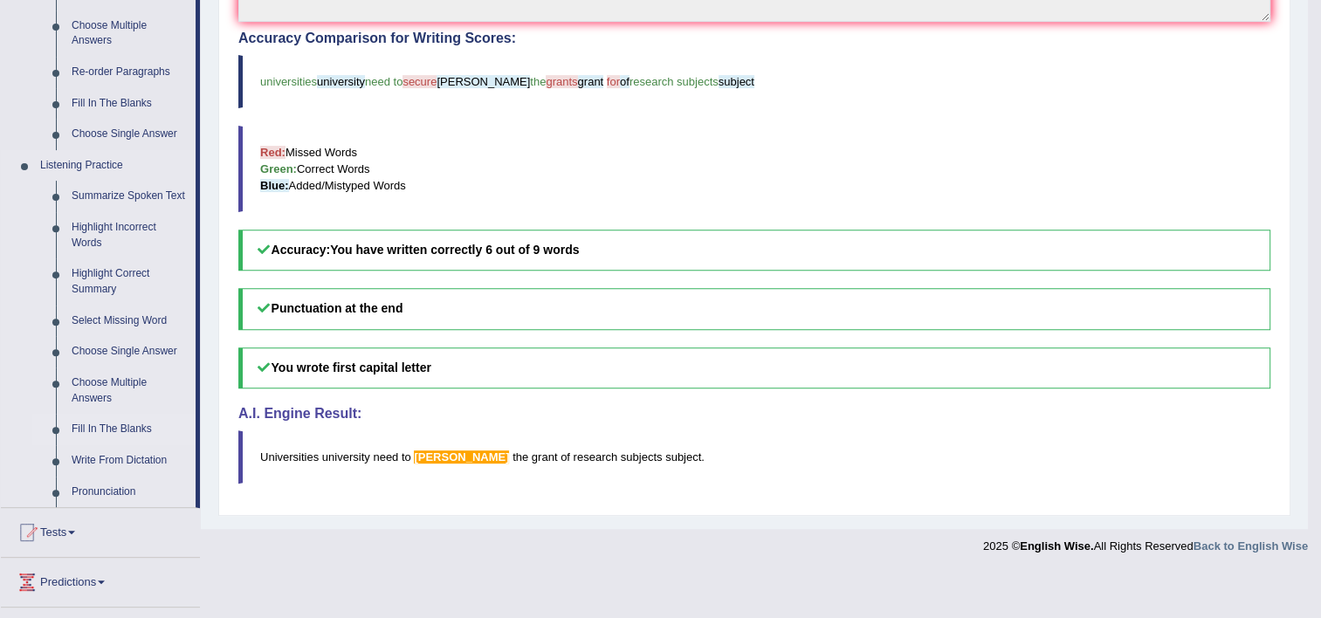
click at [99, 435] on link "Fill In The Blanks" at bounding box center [130, 429] width 132 height 31
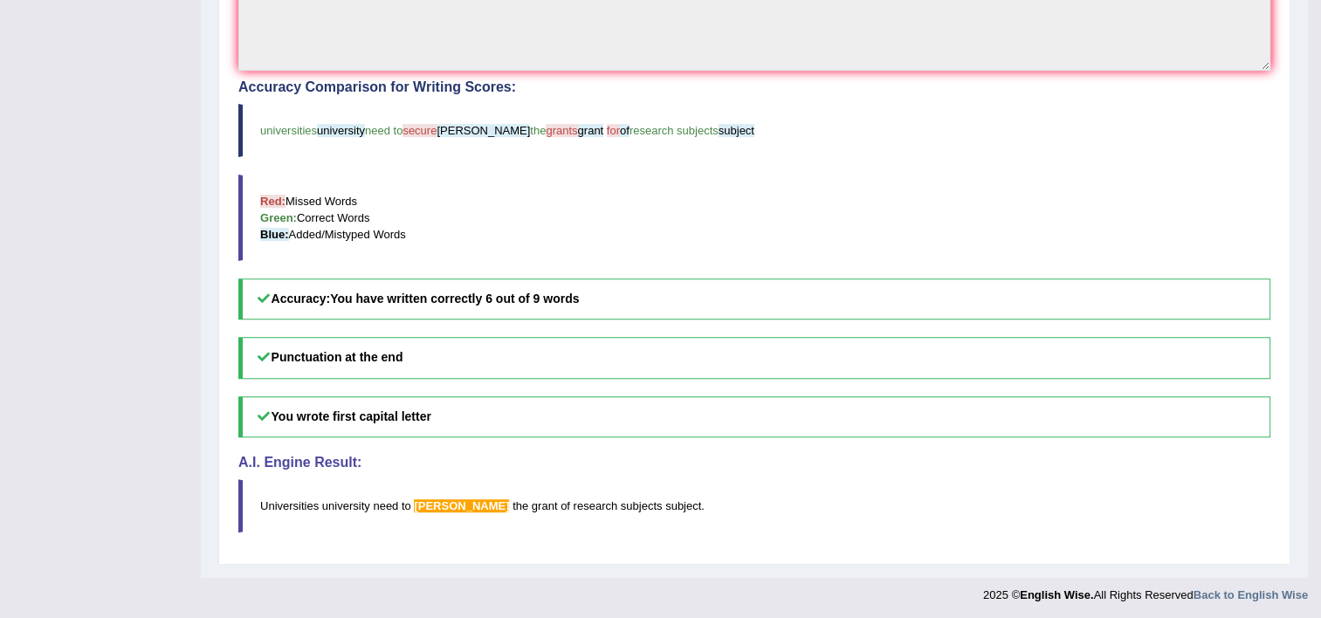
scroll to position [275, 0]
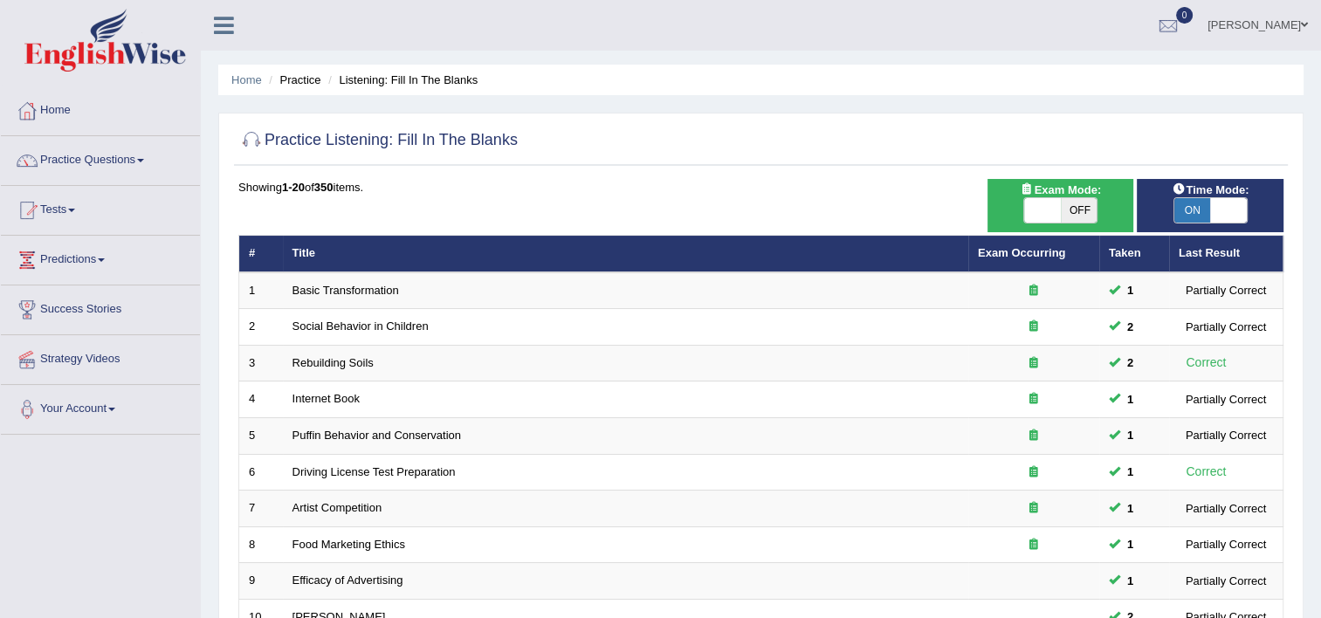
scroll to position [533, 0]
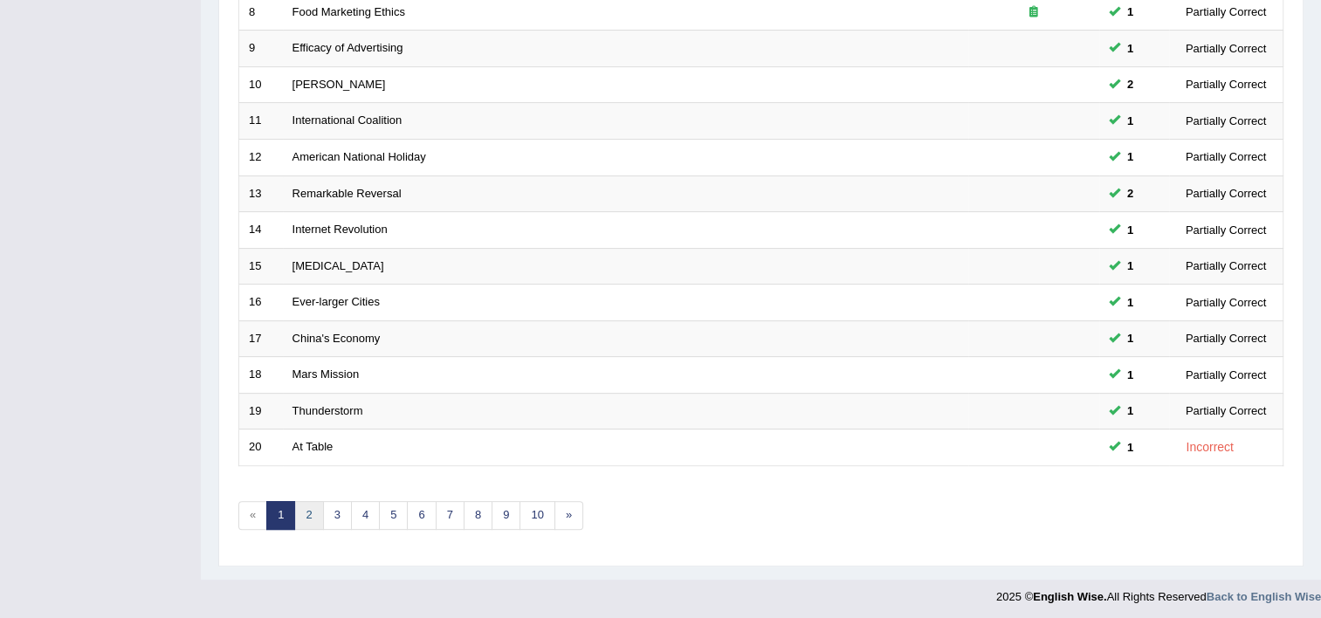
click at [309, 513] on link "2" at bounding box center [308, 515] width 29 height 29
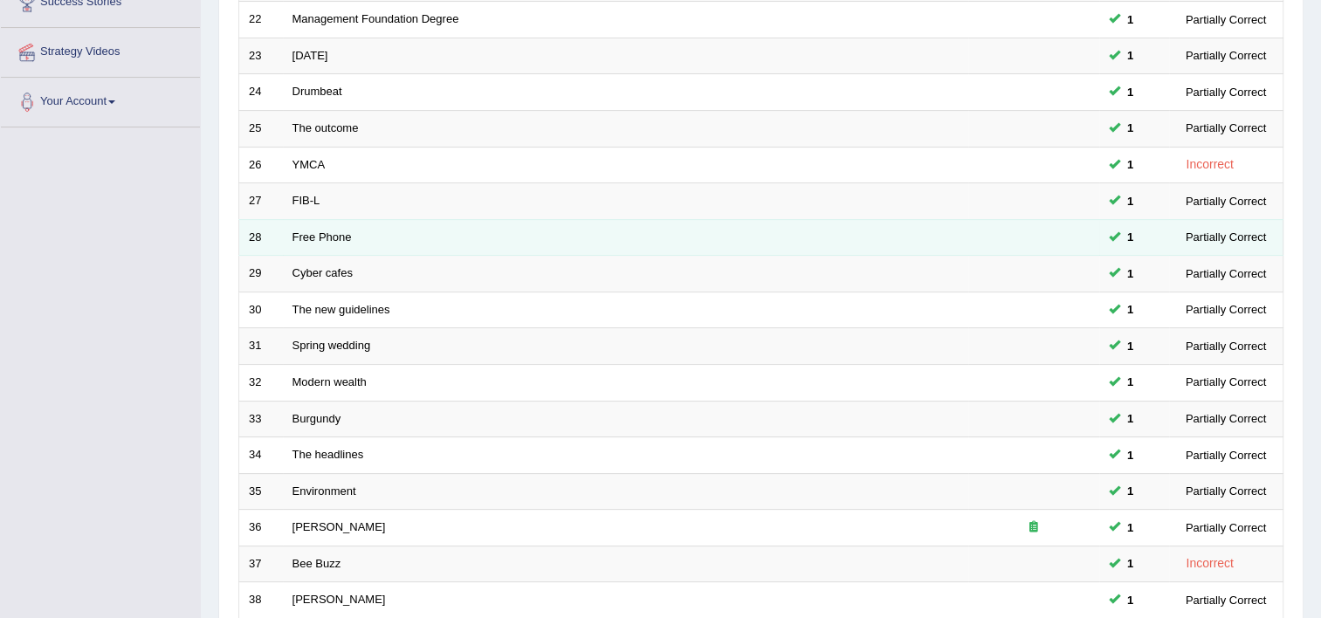
scroll to position [349, 0]
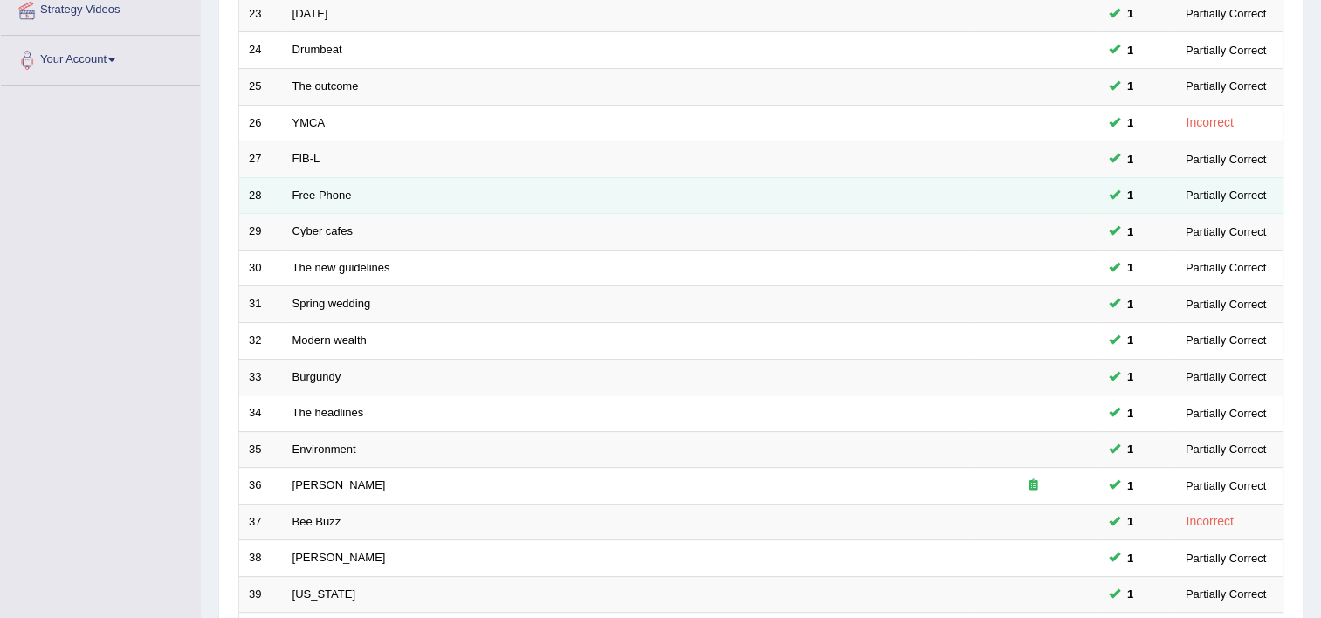
click at [327, 551] on link "Kimbell" at bounding box center [339, 557] width 93 height 13
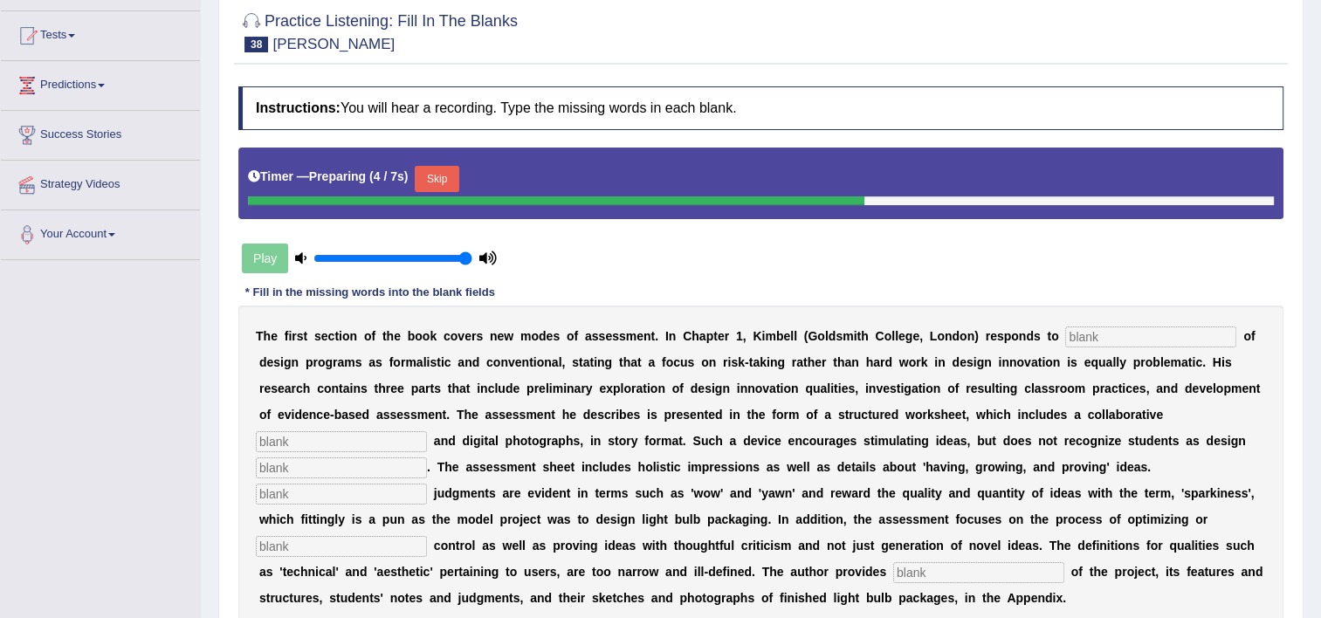
scroll to position [210, 0]
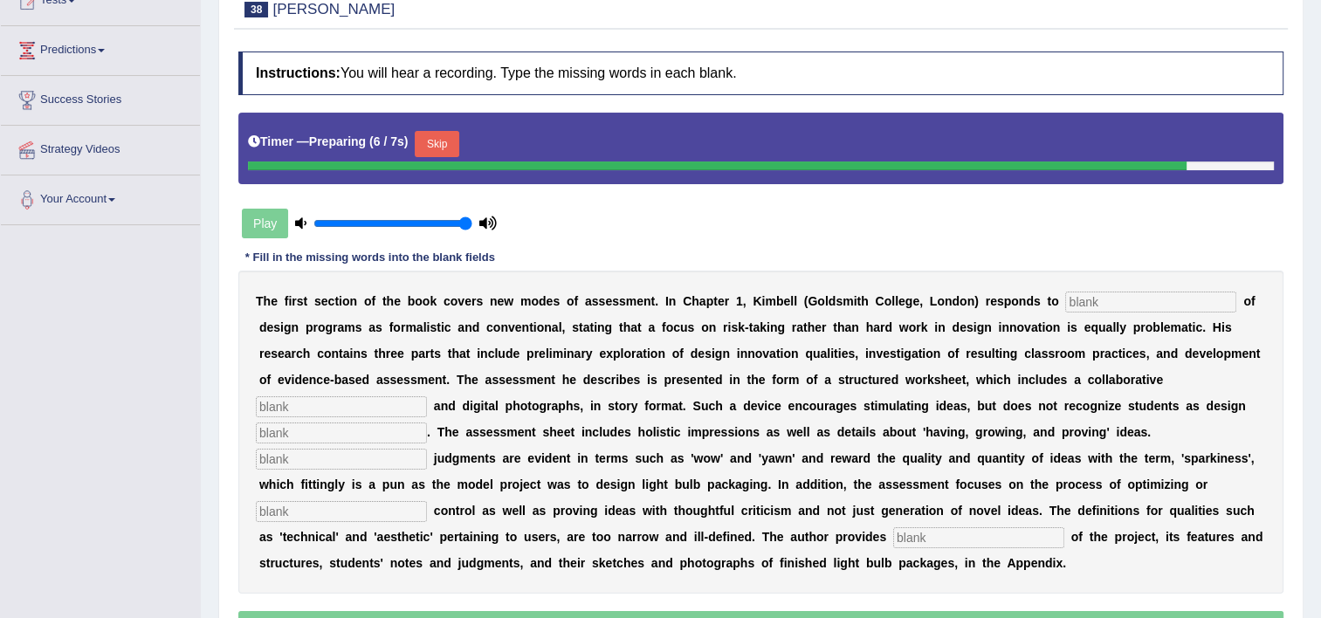
click at [1071, 309] on input "text" at bounding box center [1150, 302] width 171 height 21
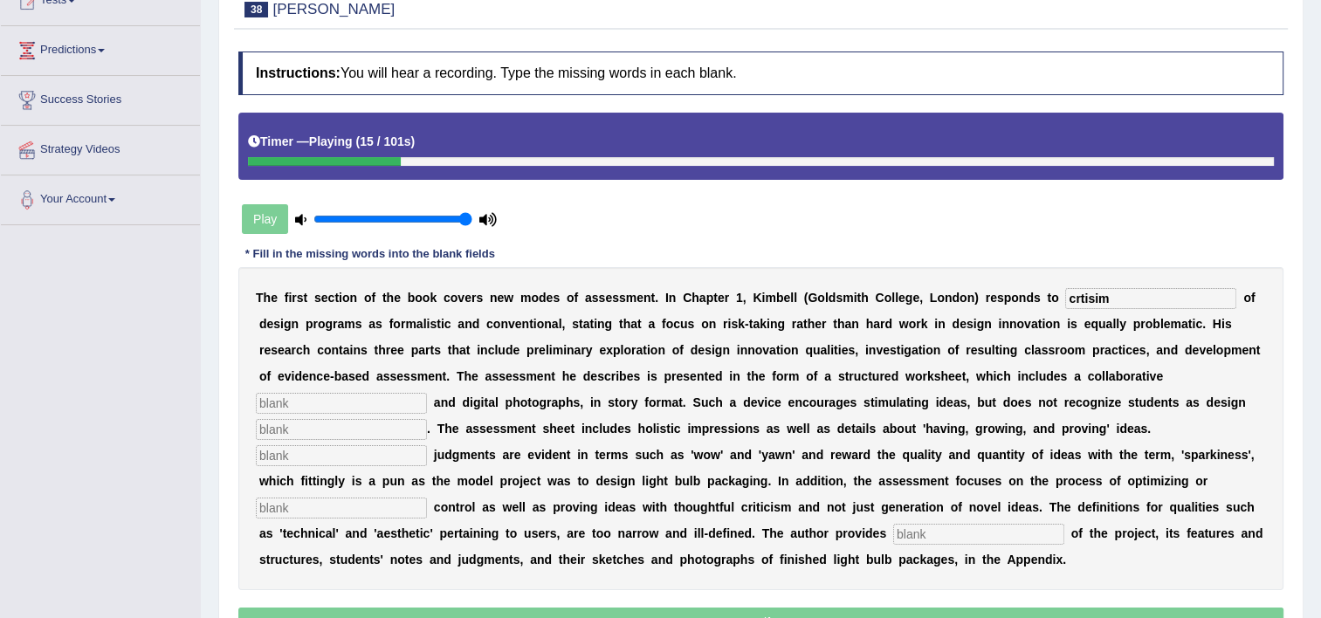
type input "crtisim"
click at [427, 393] on input "text" at bounding box center [341, 403] width 171 height 21
type input "element"
click at [427, 419] on input "text" at bounding box center [341, 429] width 171 height 21
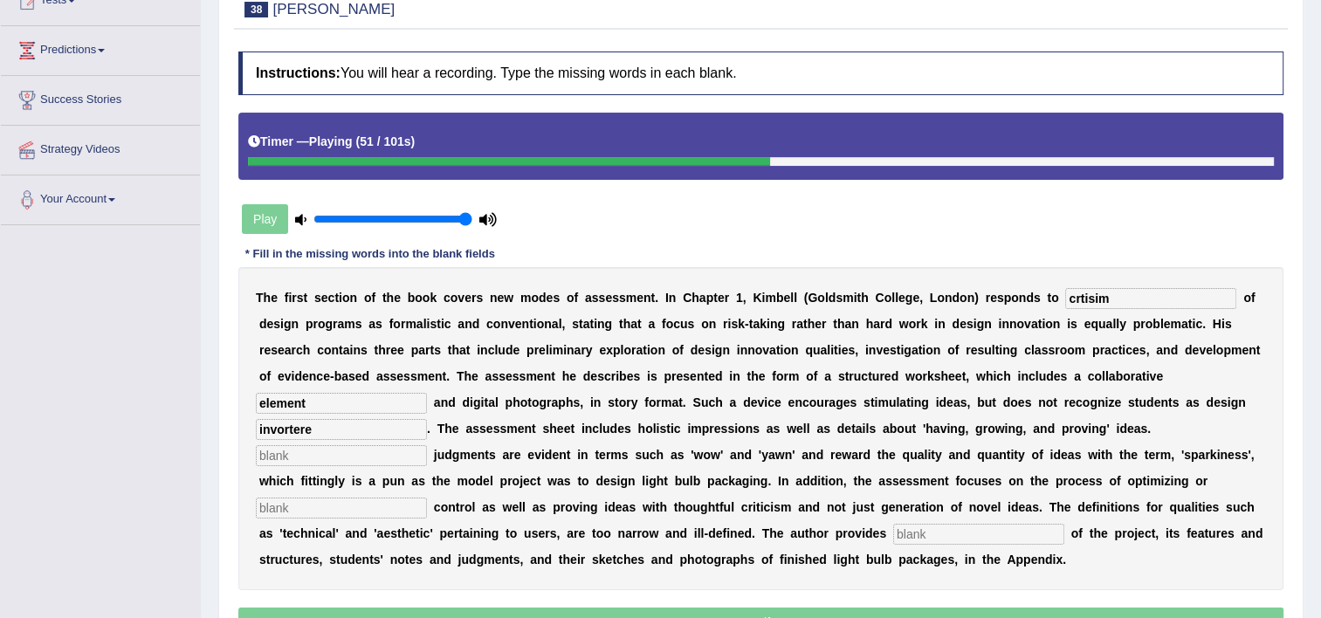
type input "invortere"
click at [427, 445] on input "text" at bounding box center [341, 455] width 171 height 21
type input "colocalty"
click at [776, 465] on div "T h e f i r s t s e c t i o n o f t h e b o o k c o v e r s n e w m o d e s o f…" at bounding box center [760, 428] width 1045 height 323
click at [427, 498] on input "text" at bounding box center [341, 508] width 171 height 21
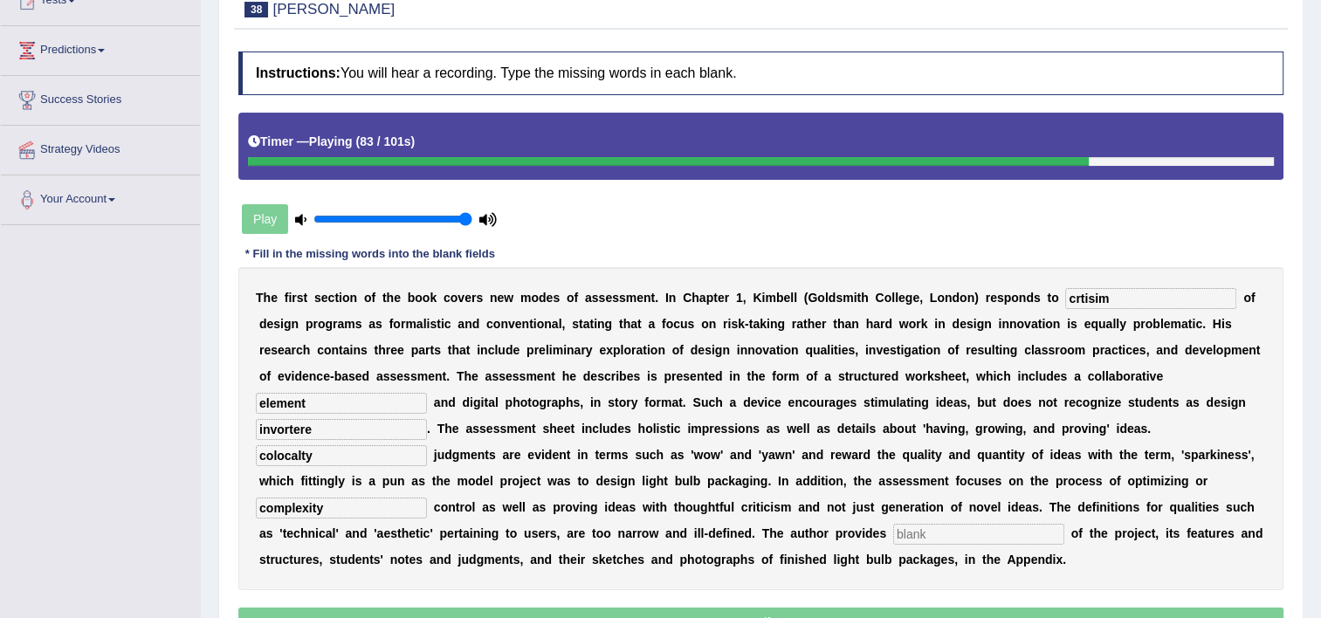
type input "complexity"
click at [893, 536] on input "text" at bounding box center [978, 534] width 171 height 21
type input "example"
click at [427, 498] on input "complexity" at bounding box center [341, 508] width 171 height 21
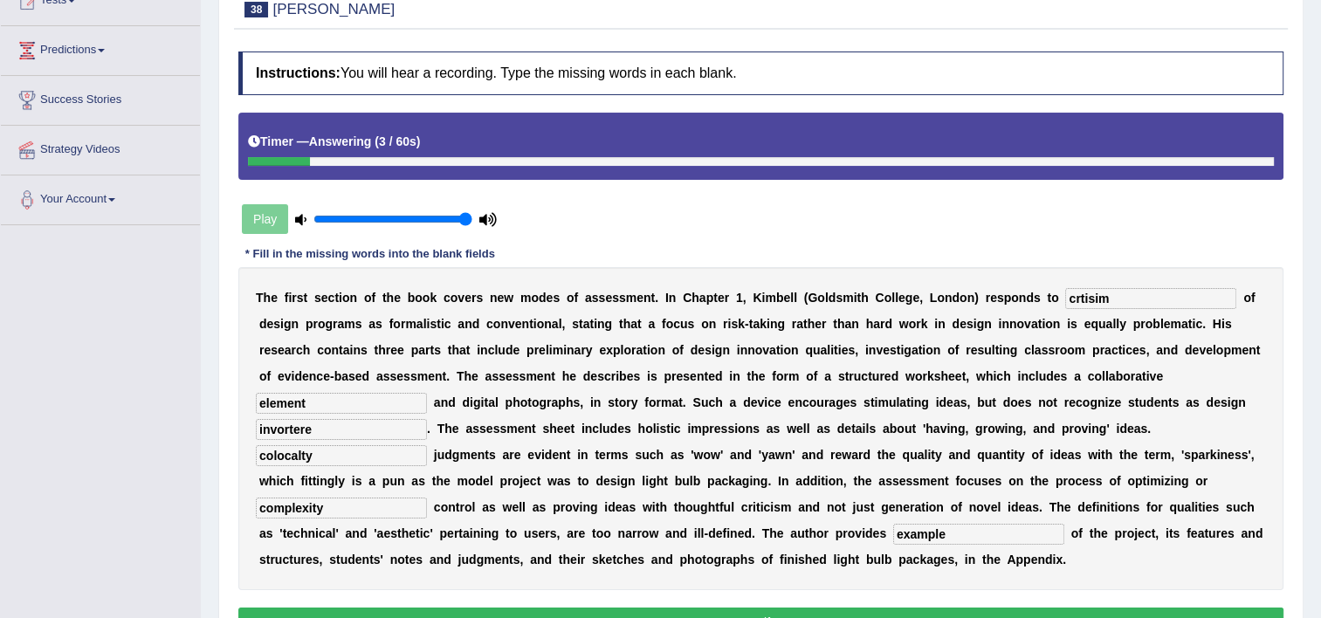
click at [427, 445] on input "colocalty" at bounding box center [341, 455] width 171 height 21
click at [427, 419] on input "invortere" at bounding box center [341, 429] width 171 height 21
type input "invoture"
click at [1098, 299] on input "crtisim" at bounding box center [1150, 298] width 171 height 21
click at [1065, 294] on input "crtisim" at bounding box center [1150, 298] width 171 height 21
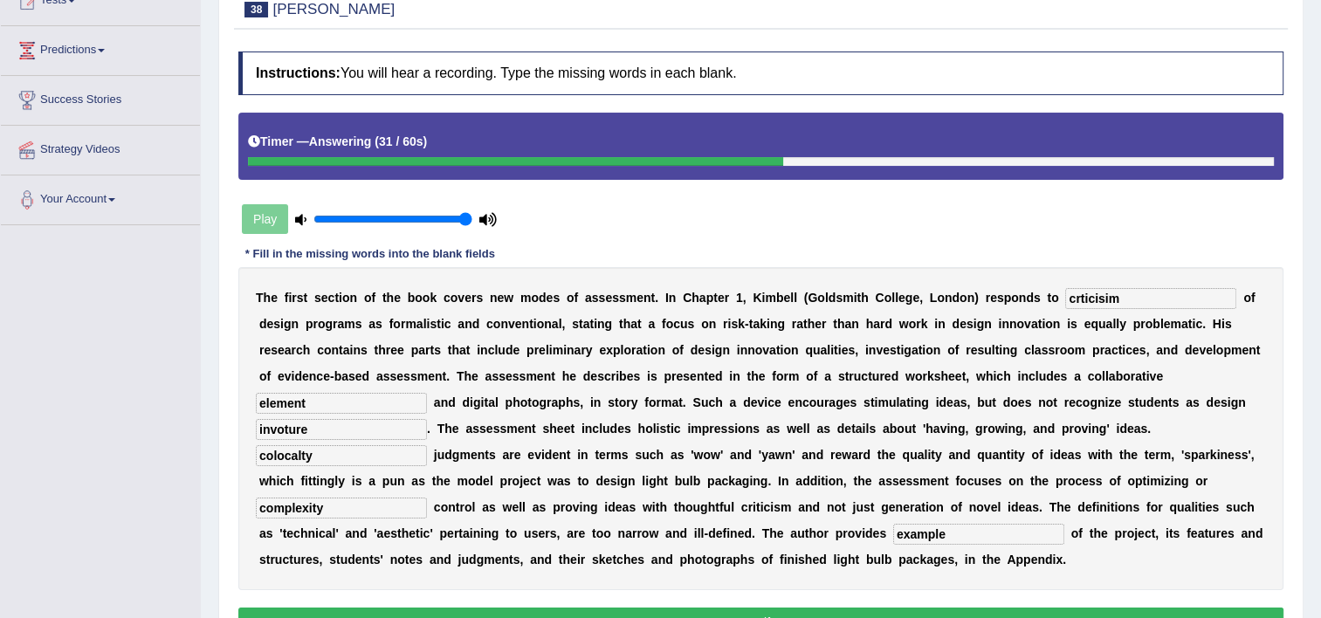
click at [1065, 293] on input "crticisim" at bounding box center [1150, 298] width 171 height 21
type input "crticism"
click at [427, 445] on input "colocalty" at bounding box center [341, 455] width 171 height 21
type input "colocality"
click at [789, 612] on button "Verify" at bounding box center [760, 623] width 1045 height 30
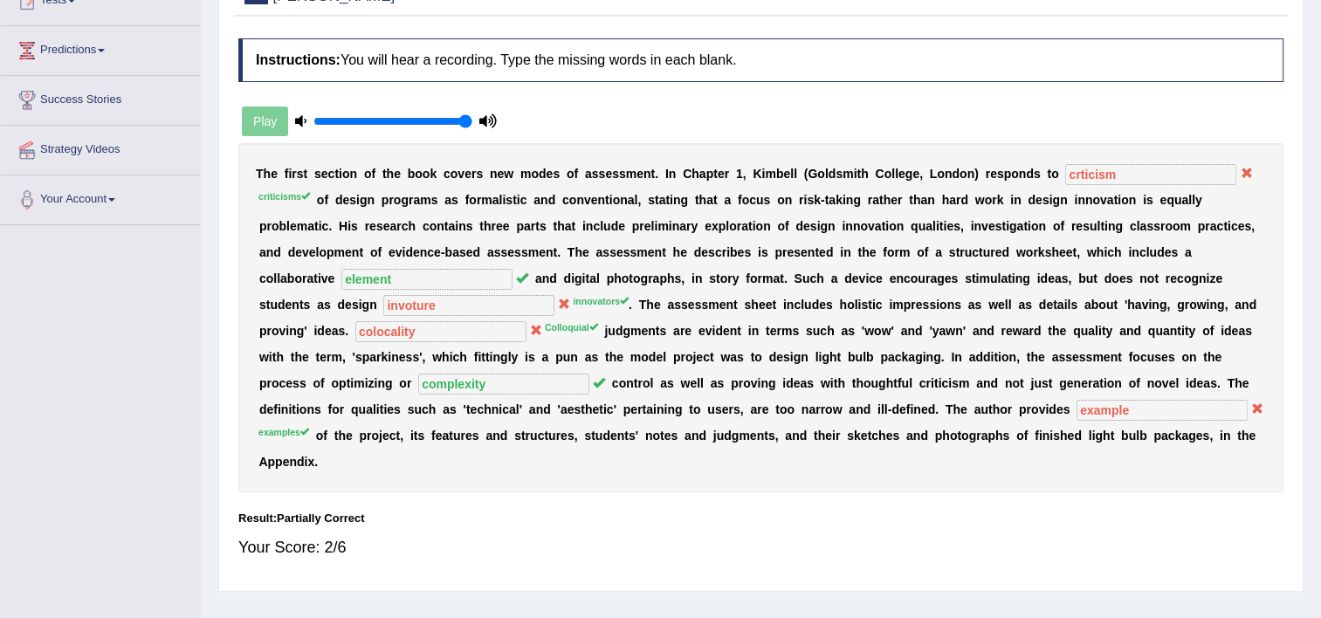
click at [789, 612] on div "Home Practice Listening: Fill In The Blanks Kimbell You have already given part…" at bounding box center [761, 226] width 1120 height 873
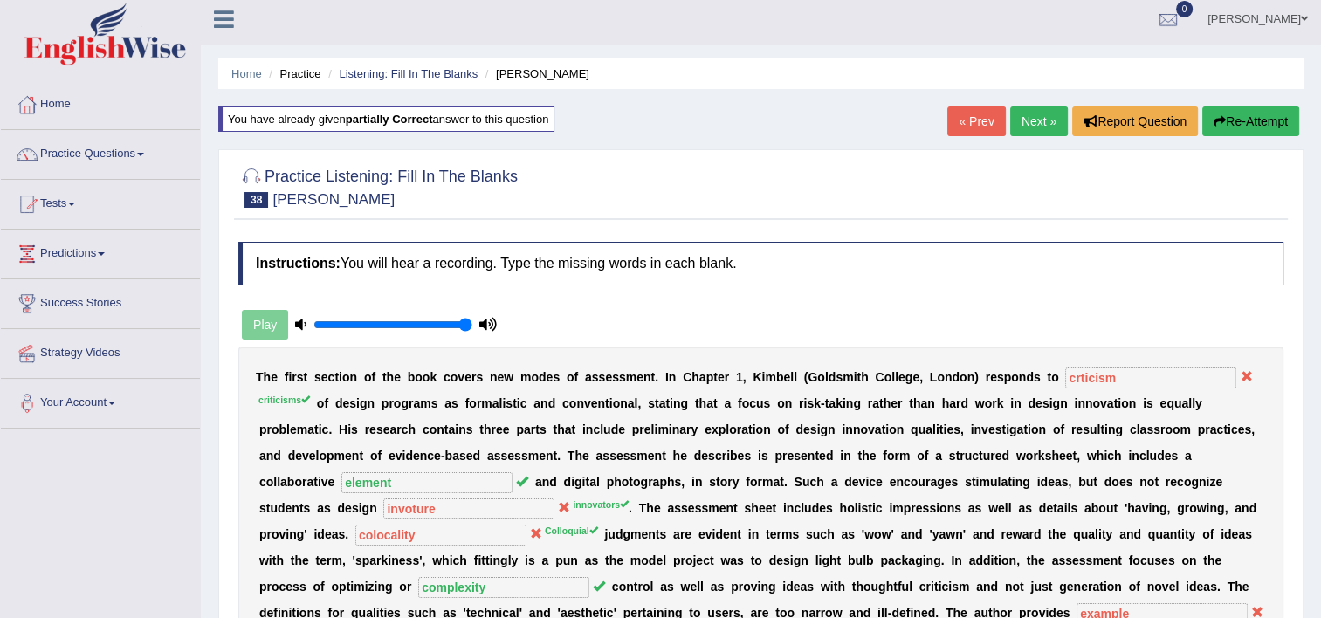
scroll to position [0, 0]
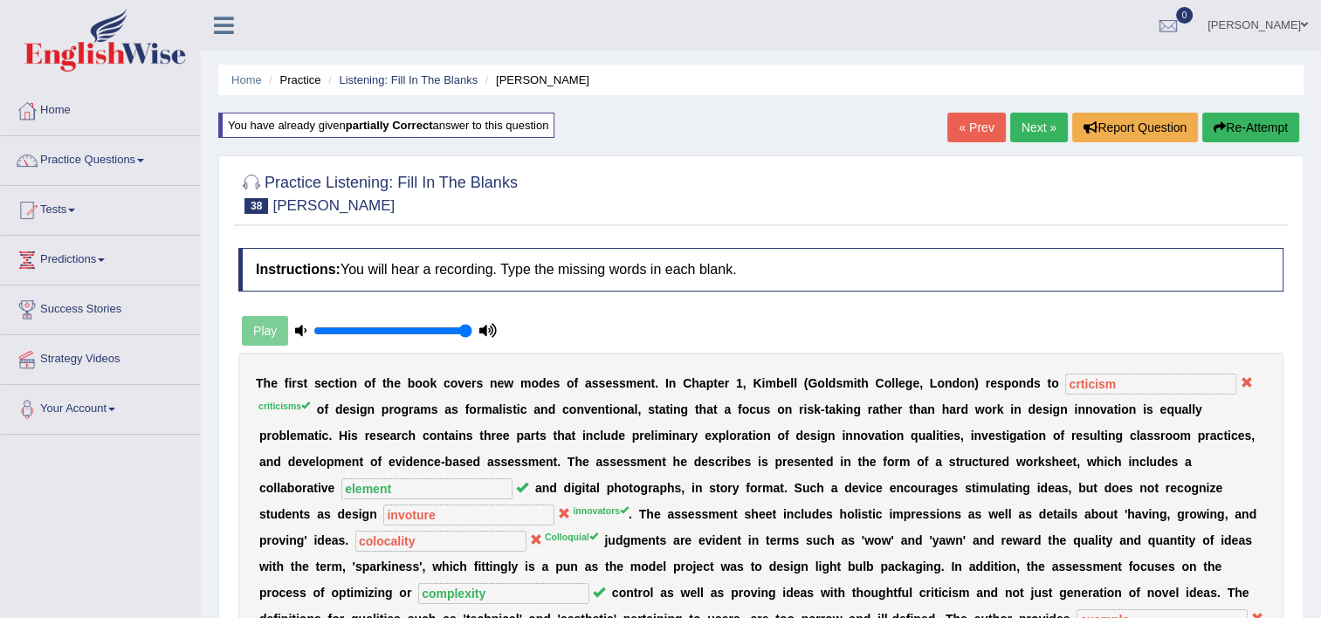
click at [1036, 133] on link "Next »" at bounding box center [1039, 128] width 58 height 30
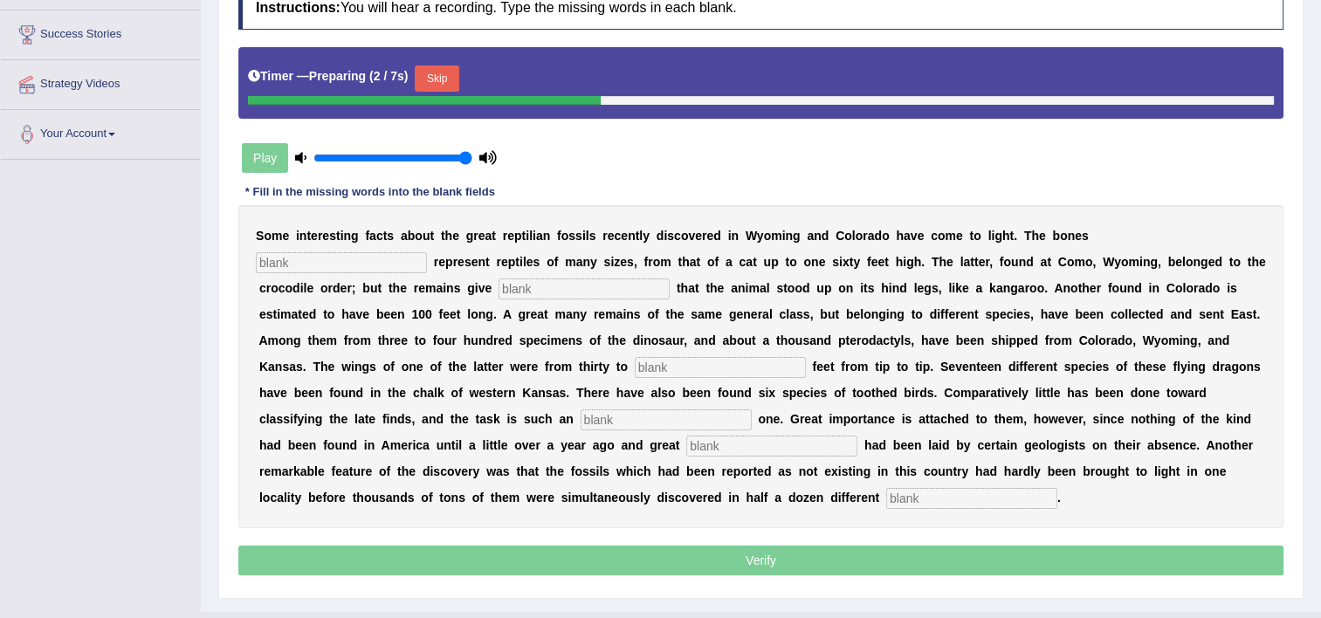
scroll to position [279, 0]
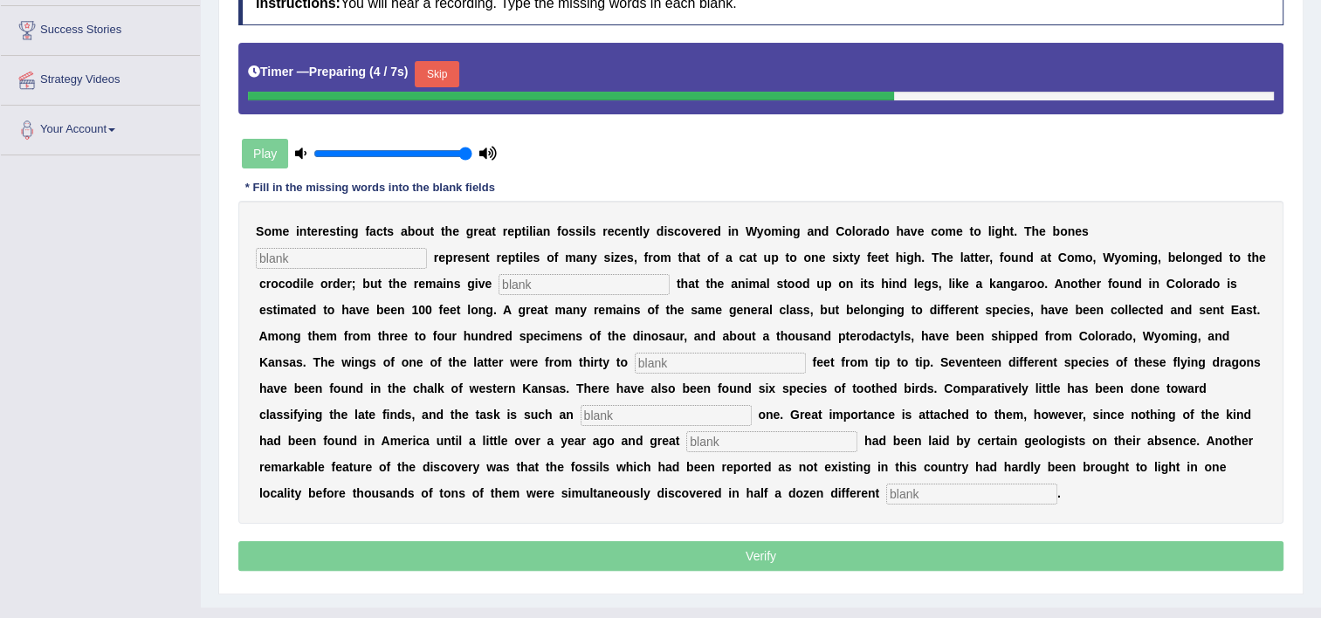
click at [427, 248] on input "text" at bounding box center [341, 258] width 171 height 21
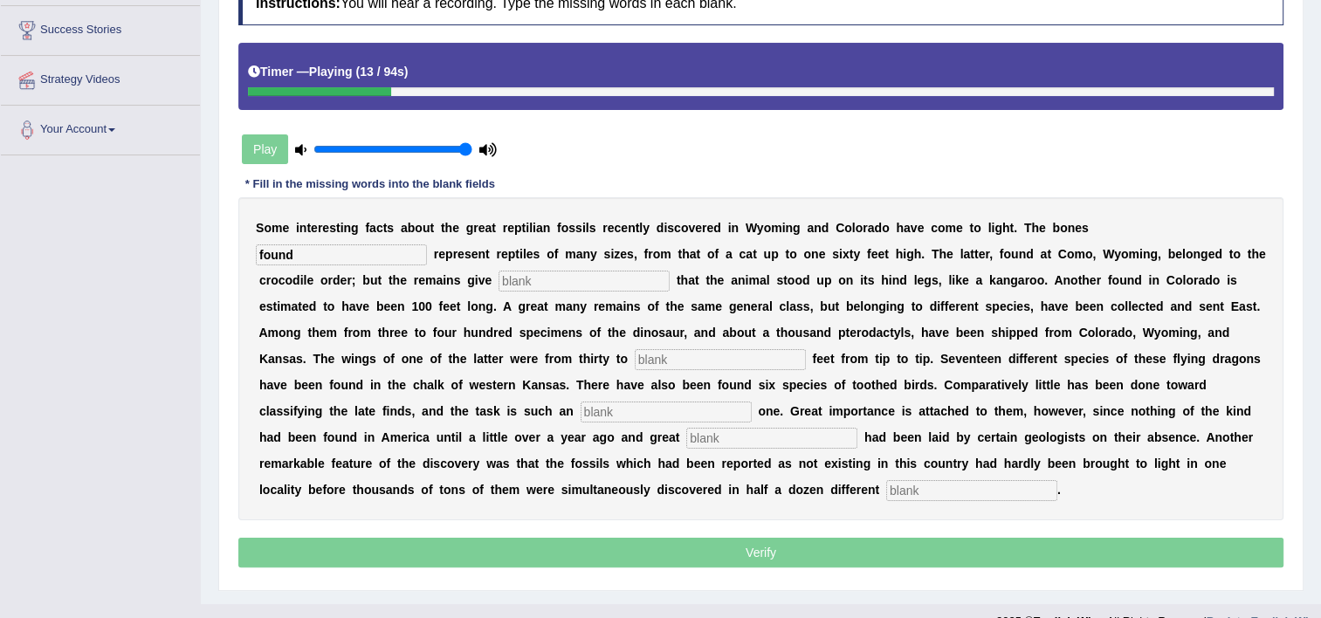
type input "found"
click at [499, 281] on input "text" at bounding box center [584, 281] width 171 height 21
type input "evedence"
click at [635, 360] on input "text" at bounding box center [720, 359] width 171 height 21
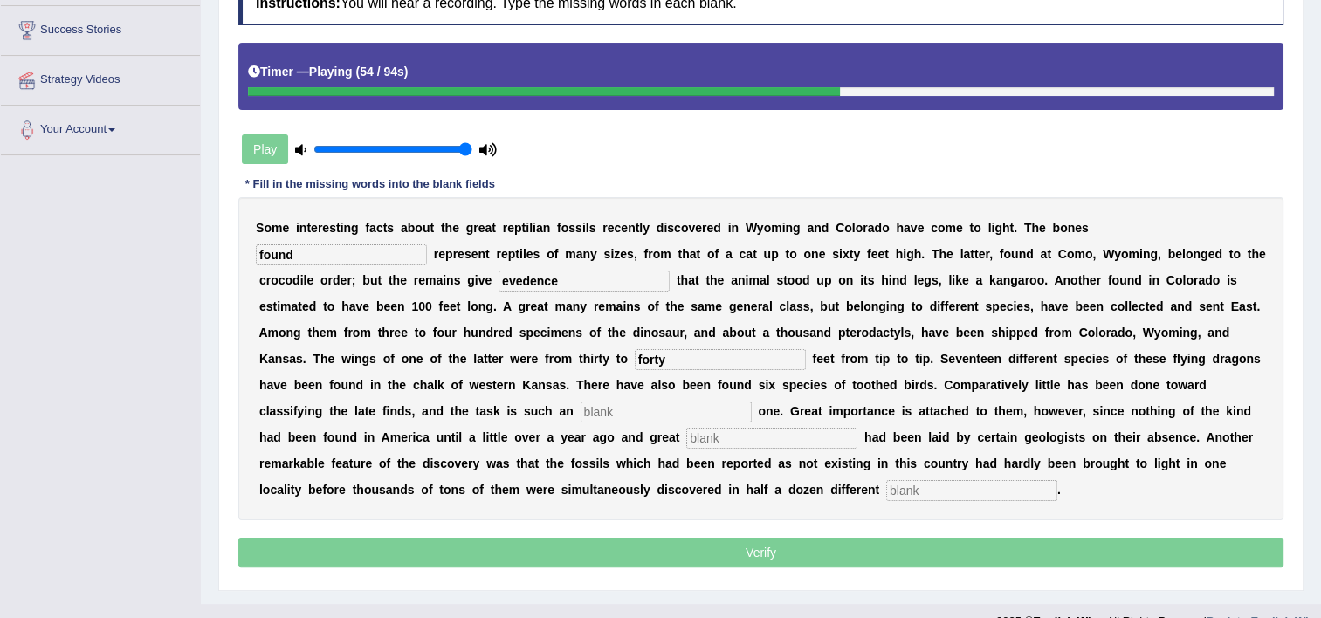
type input "forty"
click at [752, 402] on input "text" at bounding box center [666, 412] width 171 height 21
type input "enromase"
drag, startPoint x: 1078, startPoint y: 426, endPoint x: 1082, endPoint y: 413, distance: 13.8
click at [1082, 413] on div "S o m e i n t e r e s t i n g f a c t s a b o u t t h e g r e a t r e p t i l i…" at bounding box center [760, 358] width 1045 height 323
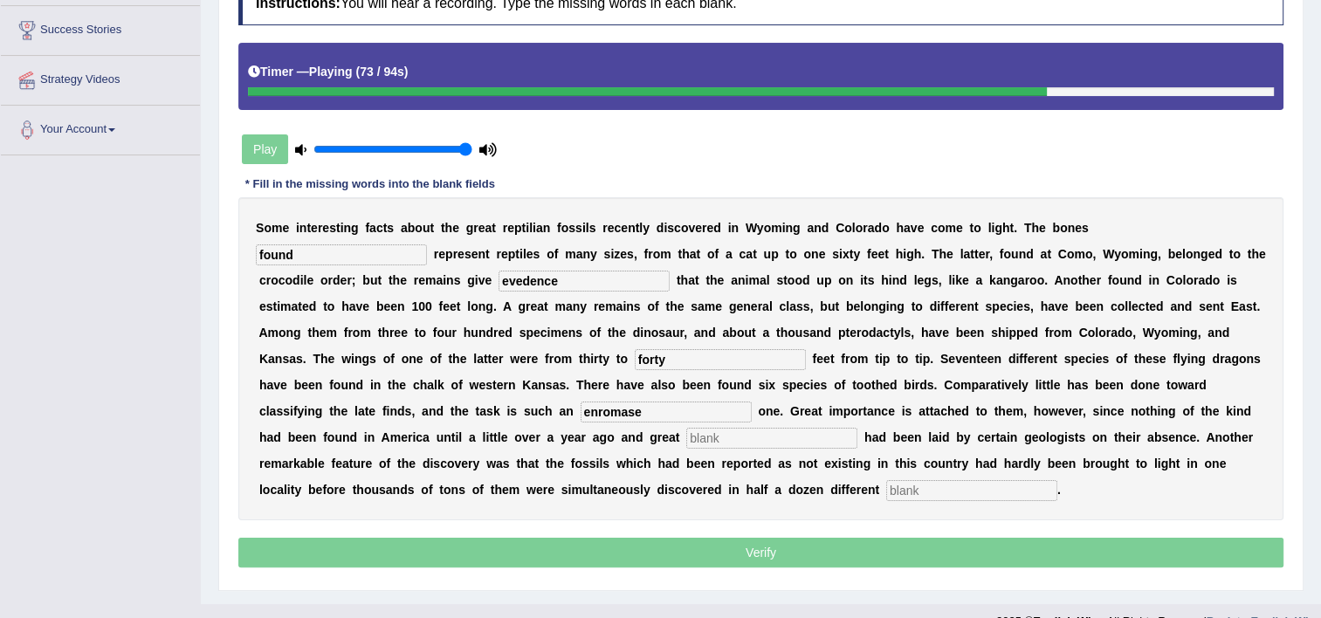
click at [857, 428] on input "text" at bounding box center [771, 438] width 171 height 21
type input "stress"
click at [886, 481] on input "text" at bounding box center [971, 490] width 171 height 21
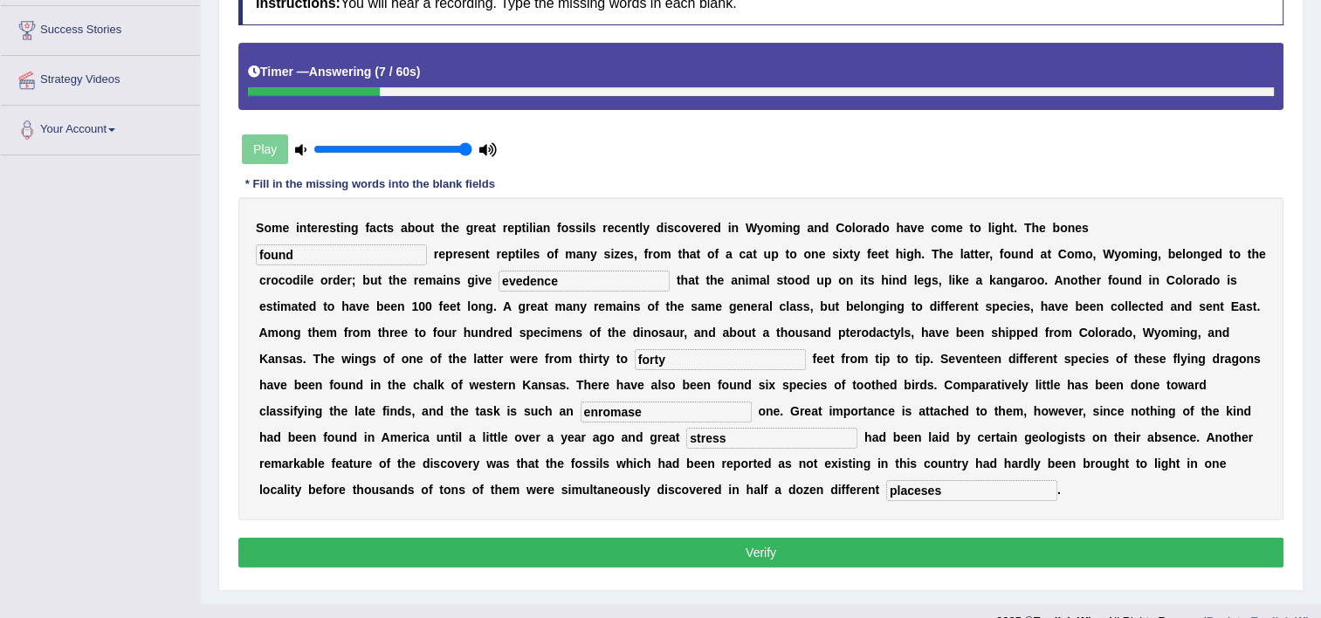
type input "placeses"
click at [635, 356] on input "forty" at bounding box center [720, 359] width 171 height 21
type input "fourty"
click at [752, 402] on input "enromase" at bounding box center [666, 412] width 171 height 21
type input "enormance"
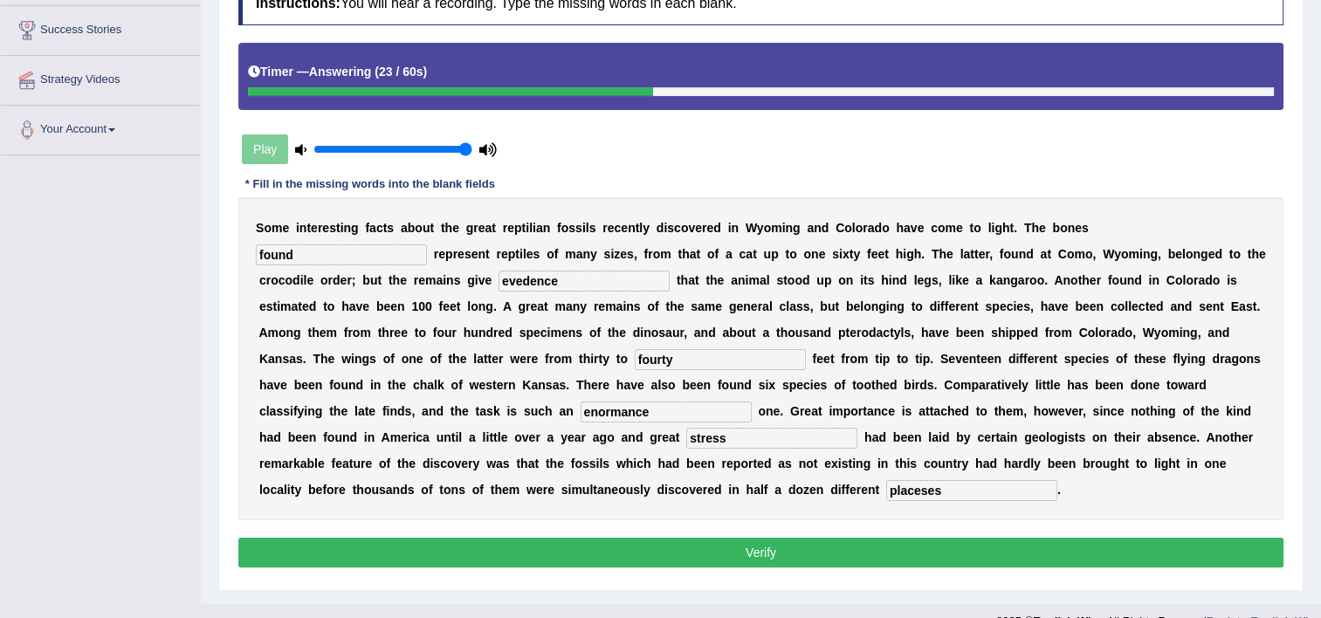
click at [499, 276] on input "evedence" at bounding box center [584, 281] width 171 height 21
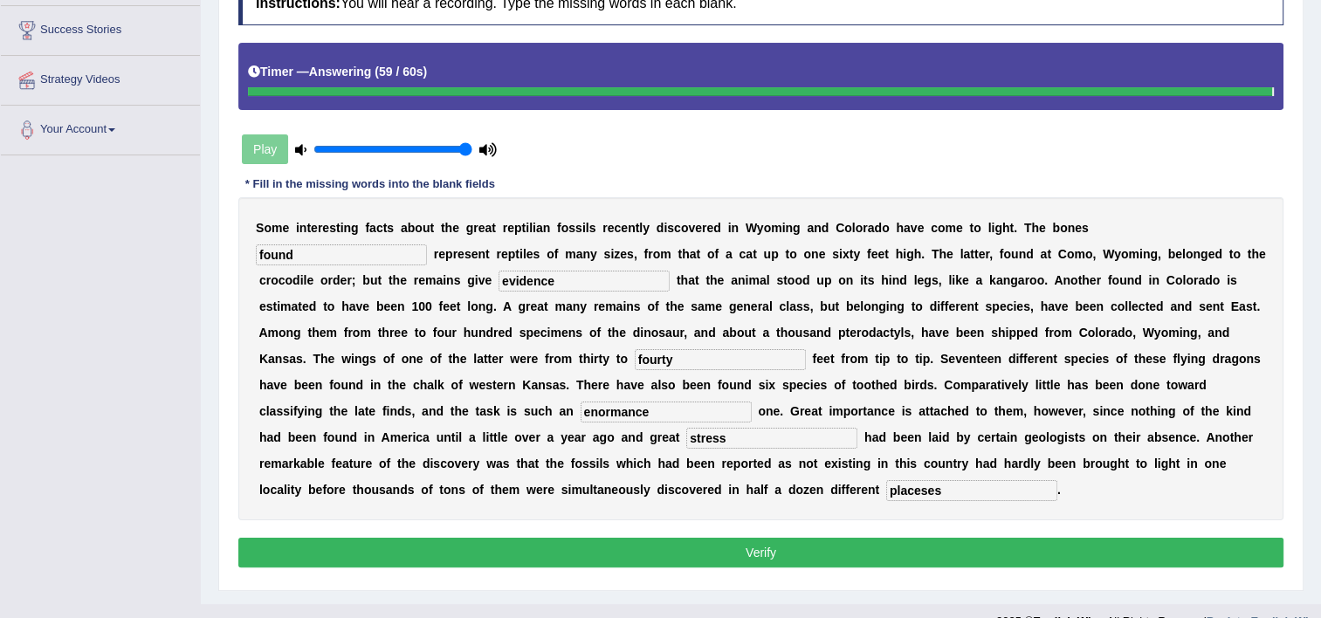
type input "evidence"
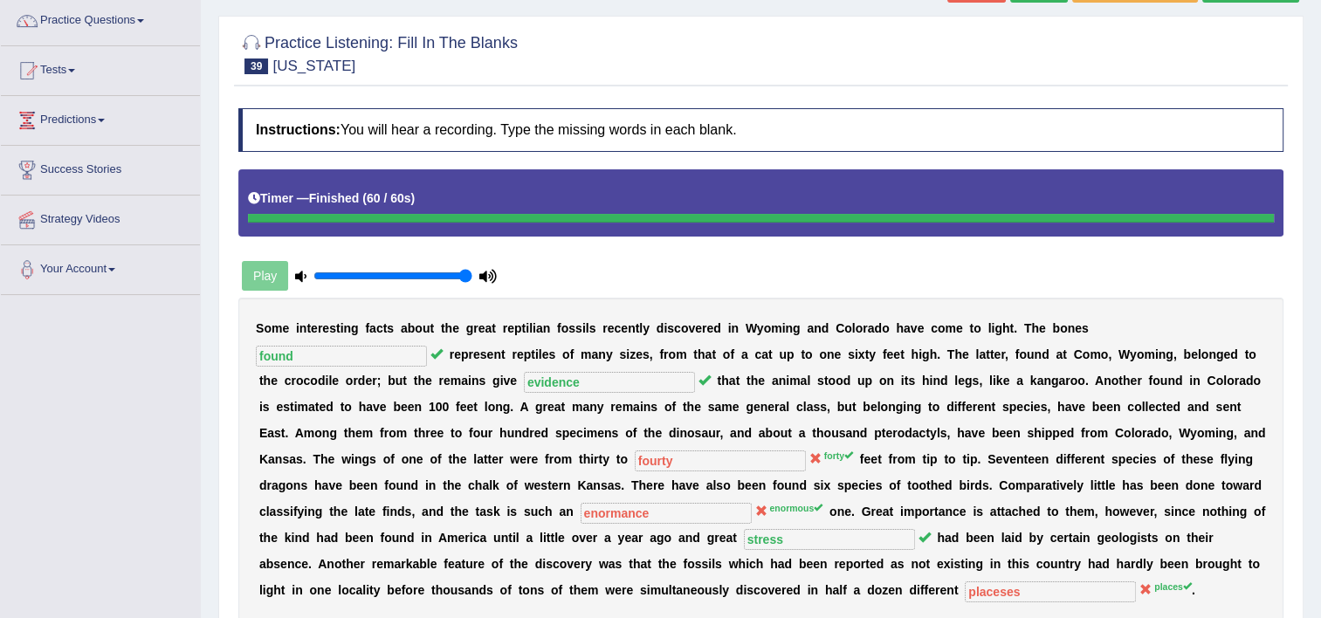
scroll to position [70, 0]
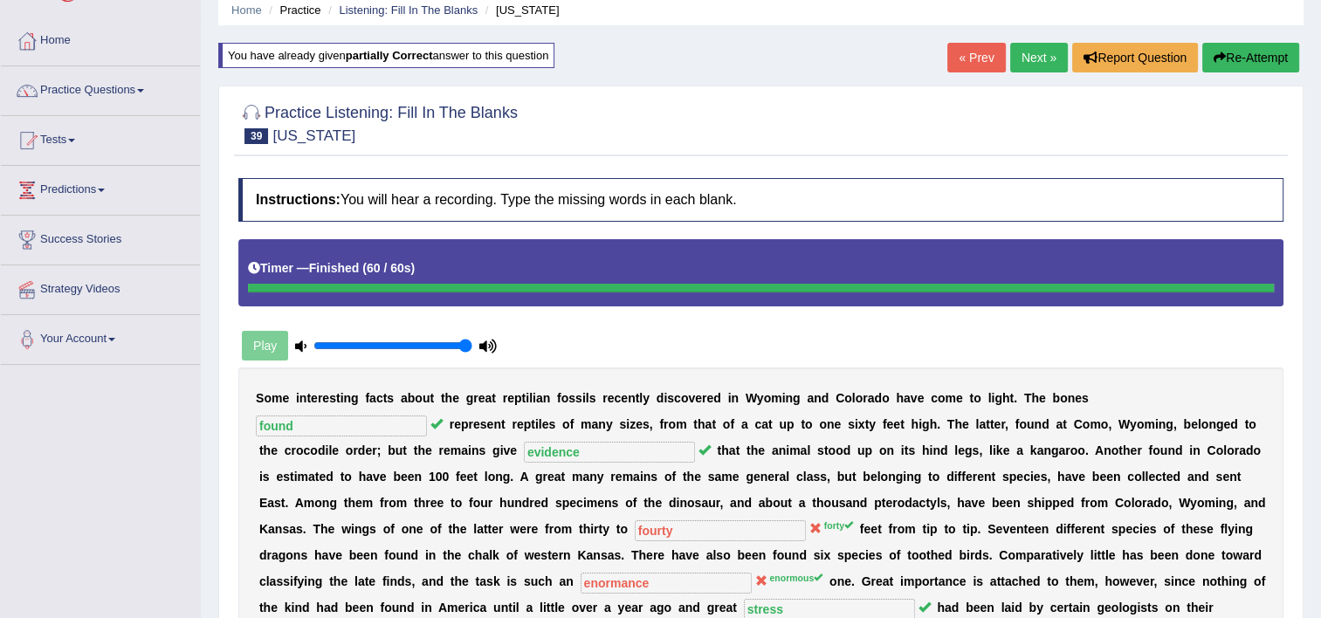
click at [1044, 72] on div "« Prev Next » Report Question Re-Attempt" at bounding box center [1125, 60] width 356 height 34
click at [1041, 67] on link "Next »" at bounding box center [1039, 58] width 58 height 30
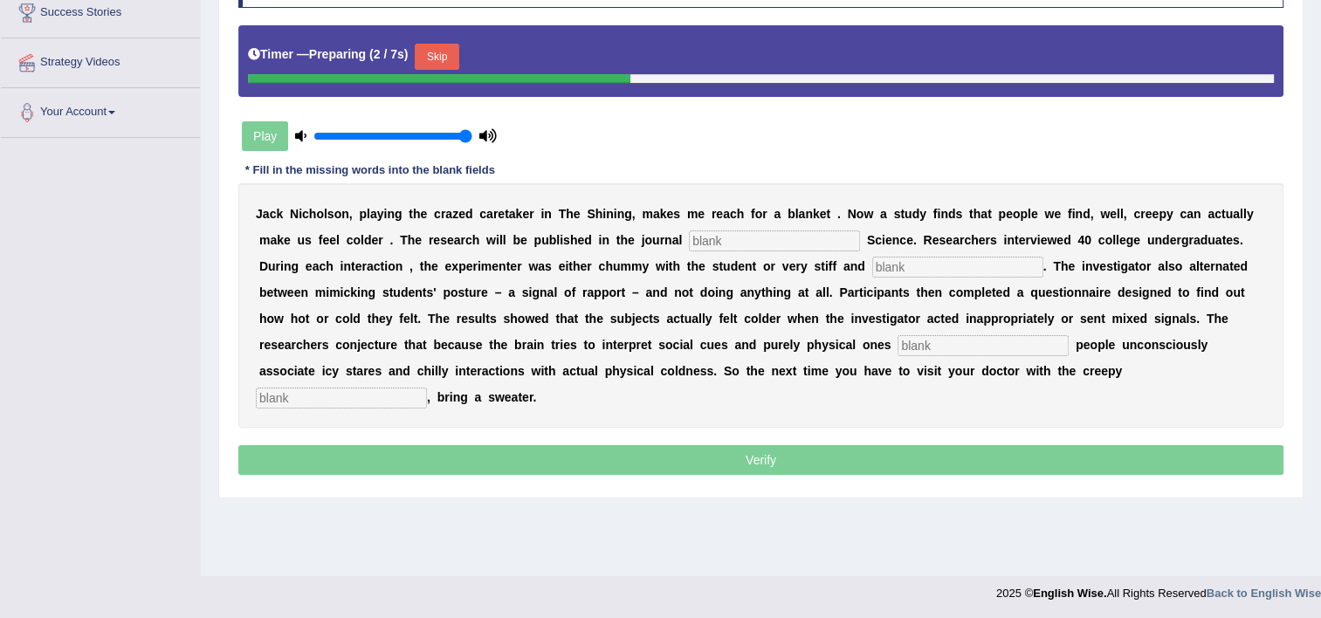
scroll to position [299, 0]
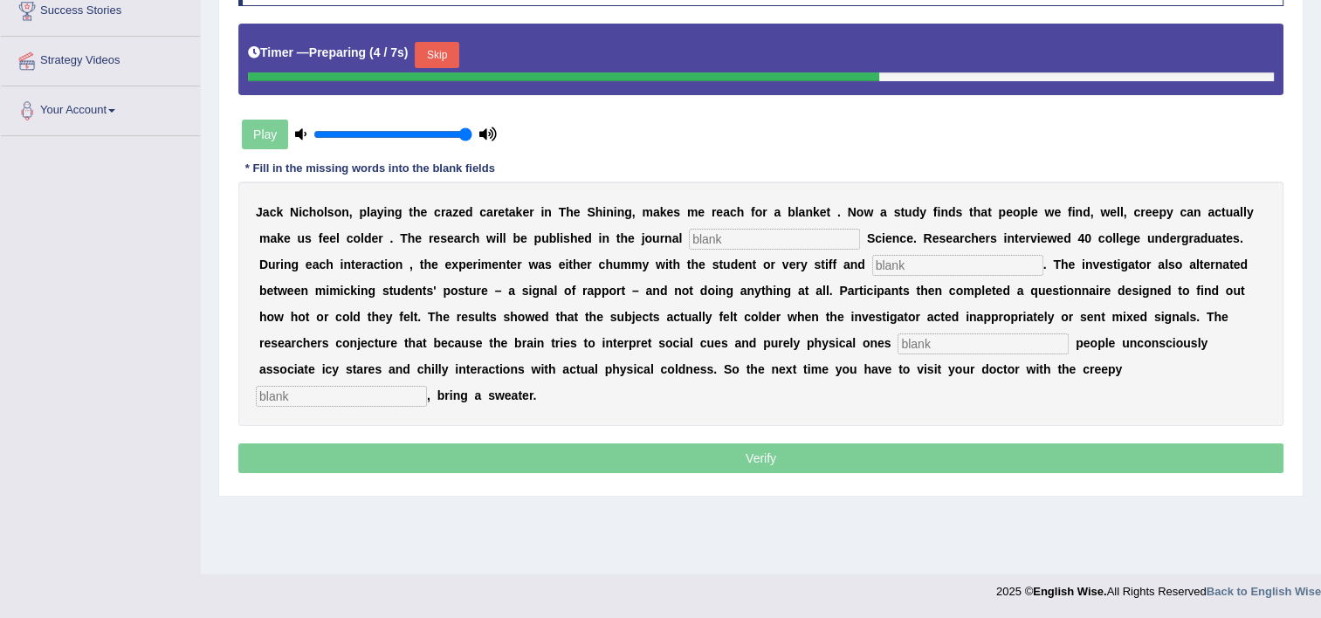
click at [689, 234] on input "text" at bounding box center [774, 239] width 171 height 21
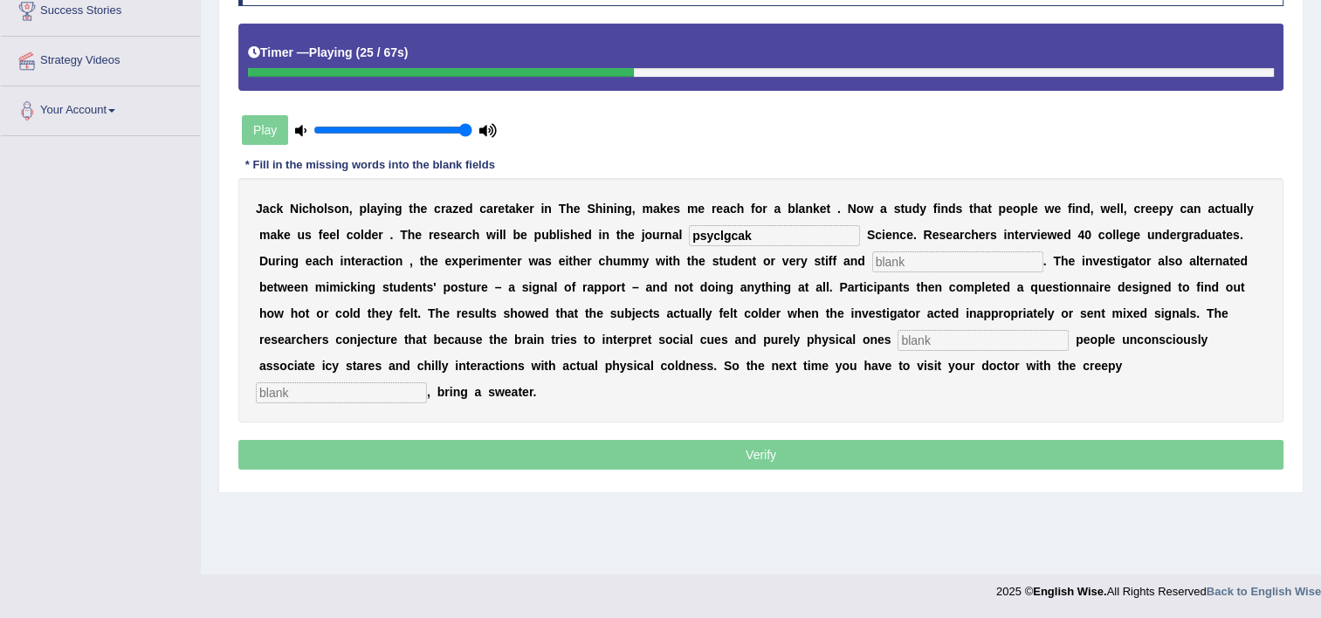
type input "psyclgcak"
click at [872, 269] on input "text" at bounding box center [957, 261] width 171 height 21
type input "professional"
click at [898, 340] on input "text" at bounding box center [983, 340] width 171 height 21
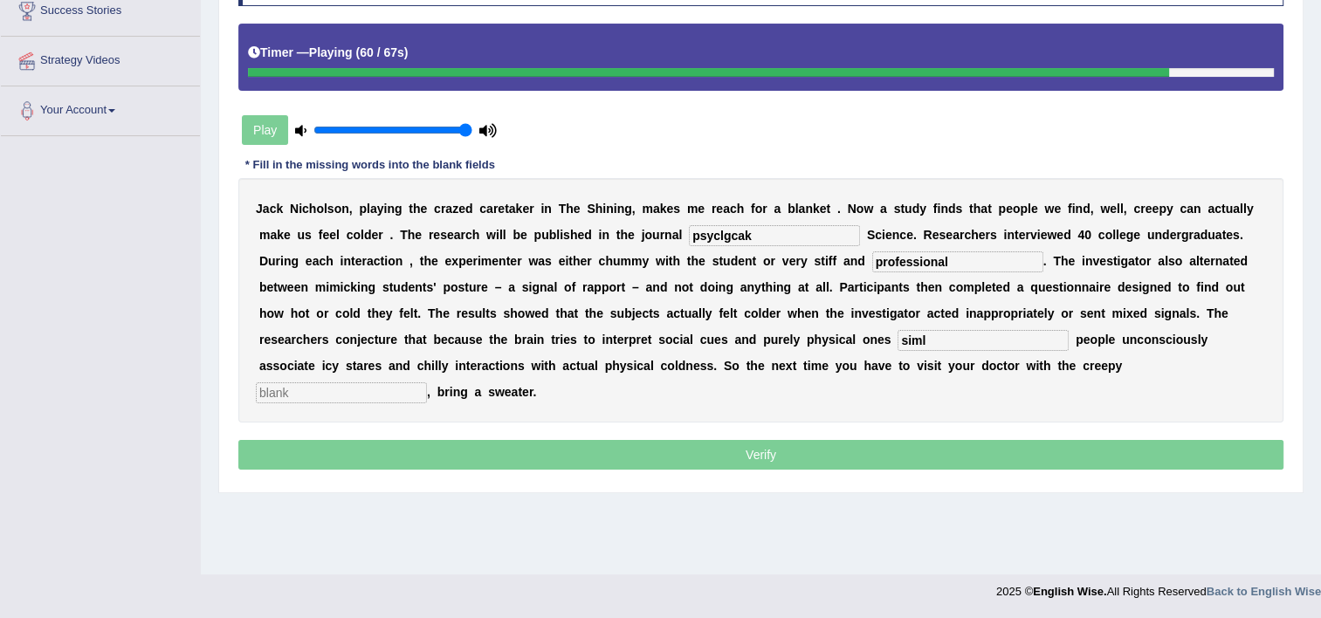
type input "siml"
click at [427, 382] on input "text" at bounding box center [341, 392] width 171 height 21
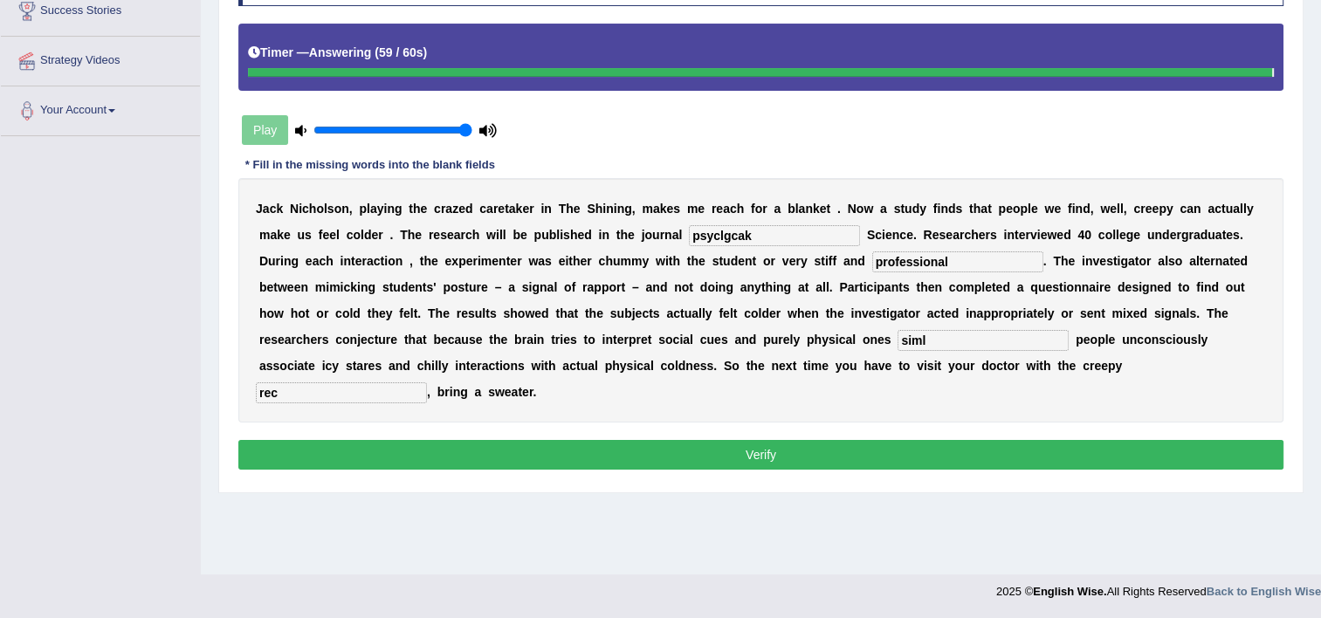
type input "rec"
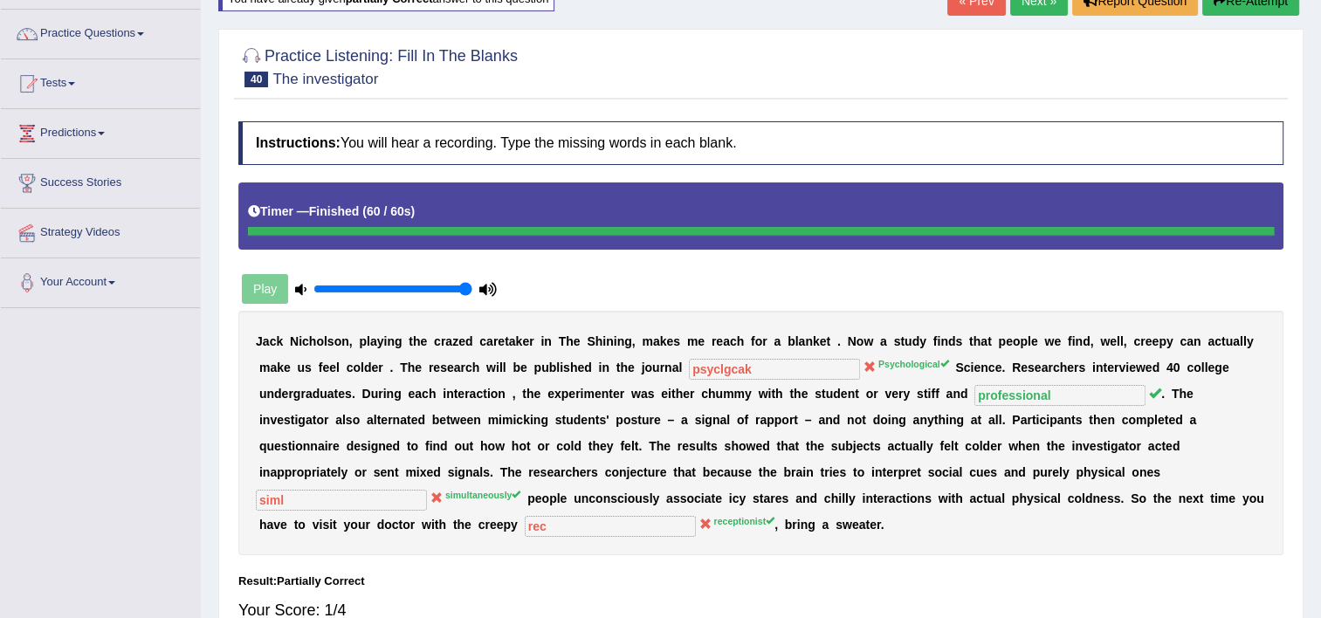
scroll to position [89, 0]
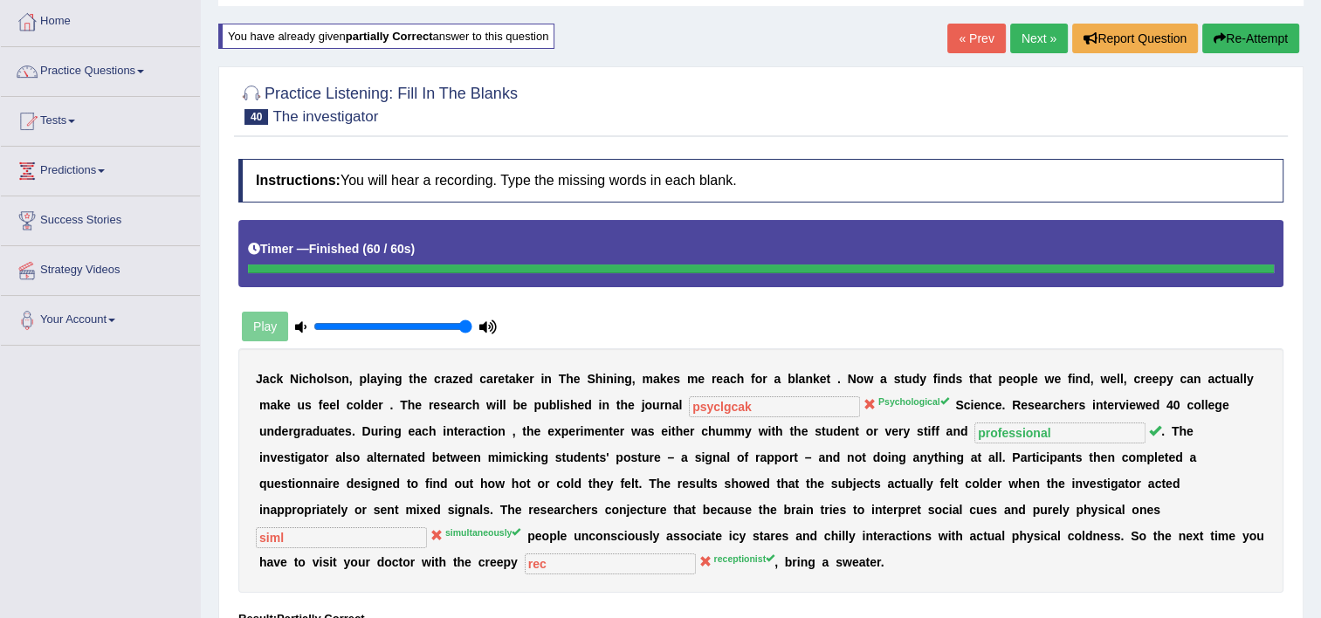
click at [1032, 31] on link "Next »" at bounding box center [1039, 39] width 58 height 30
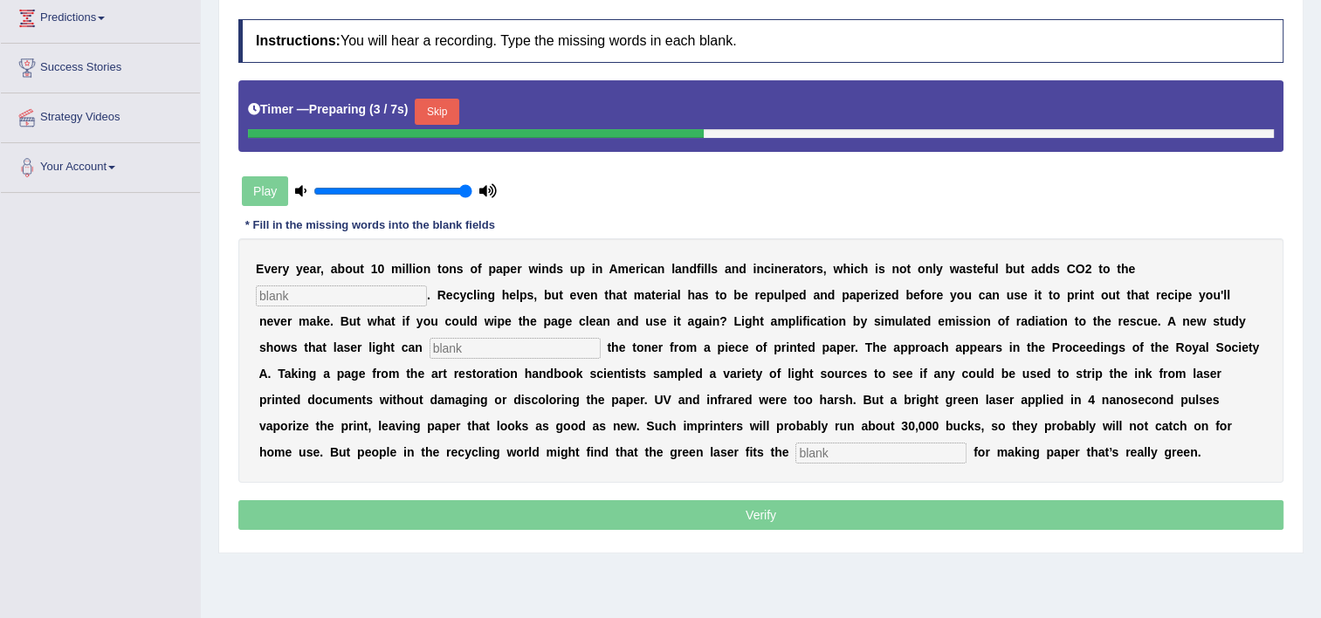
scroll to position [244, 0]
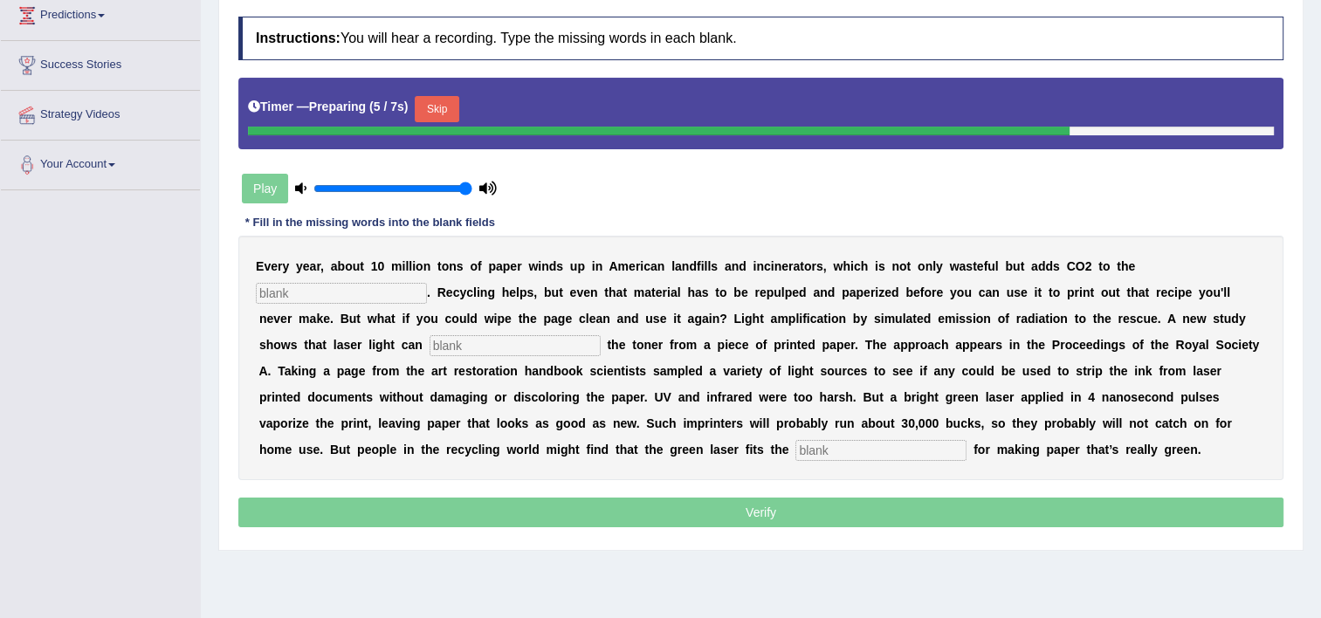
click at [427, 283] on input "text" at bounding box center [341, 293] width 171 height 21
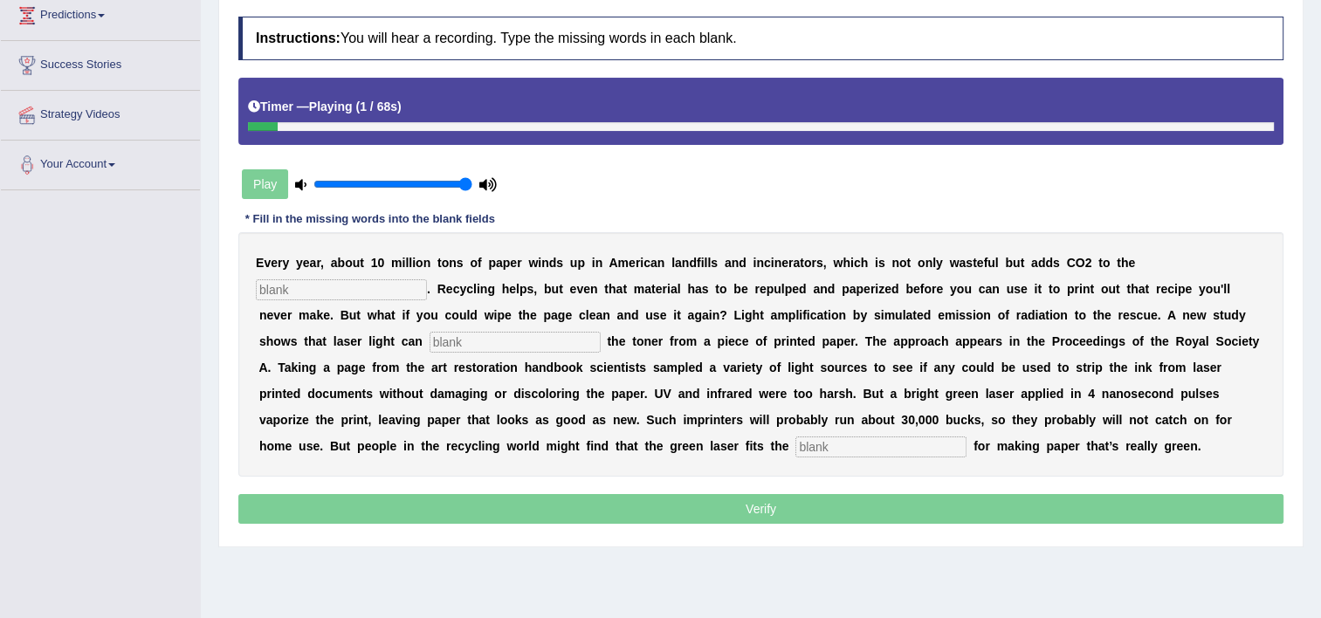
click at [427, 279] on input "text" at bounding box center [341, 289] width 171 height 21
type input "atmosphere"
click at [1115, 301] on div "E v e r y y e a r , a b o u t 1 0 m i l l i o n t o n s o f p a p e r w i n d s…" at bounding box center [760, 354] width 1045 height 244
click at [601, 332] on input "text" at bounding box center [515, 342] width 171 height 21
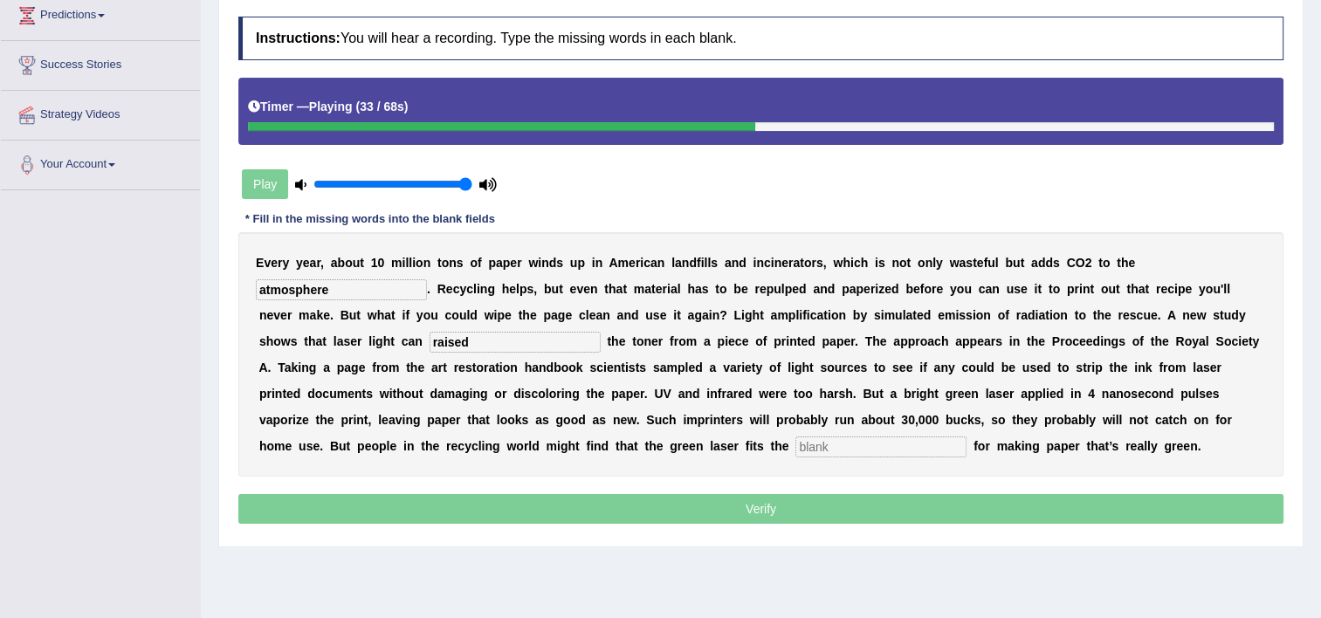
type input "raised"
click at [967, 437] on input "text" at bounding box center [880, 447] width 171 height 21
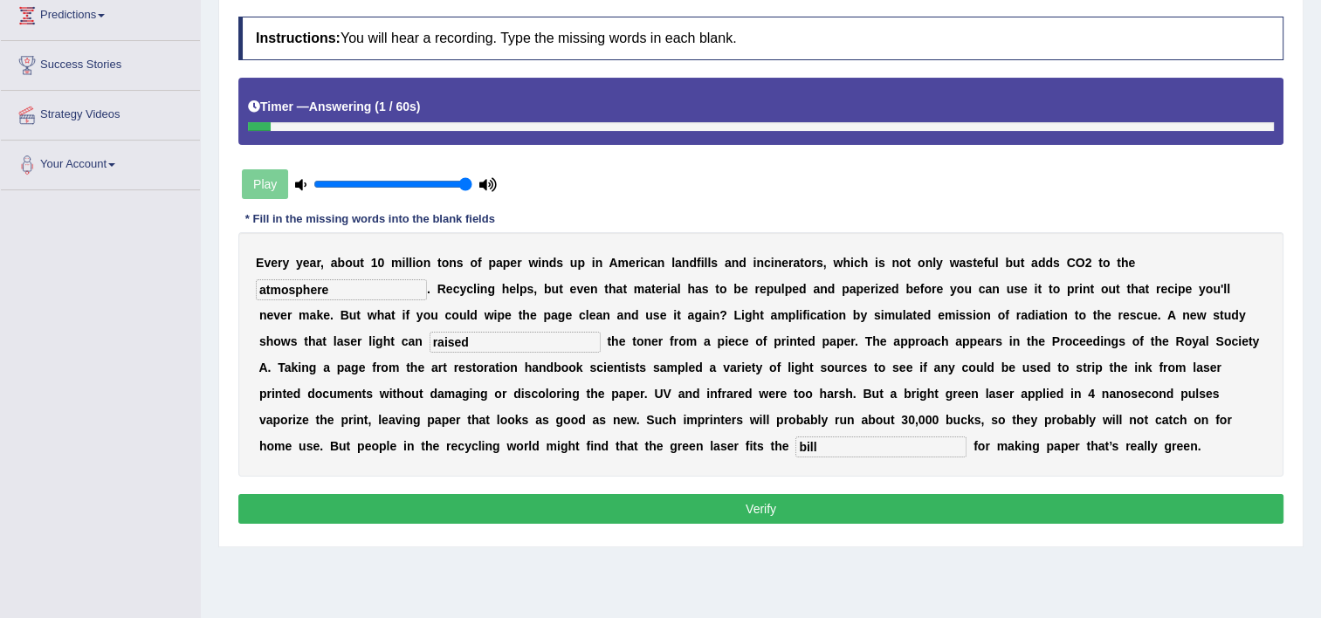
type input "bill"
click at [1069, 499] on button "Verify" at bounding box center [760, 509] width 1045 height 30
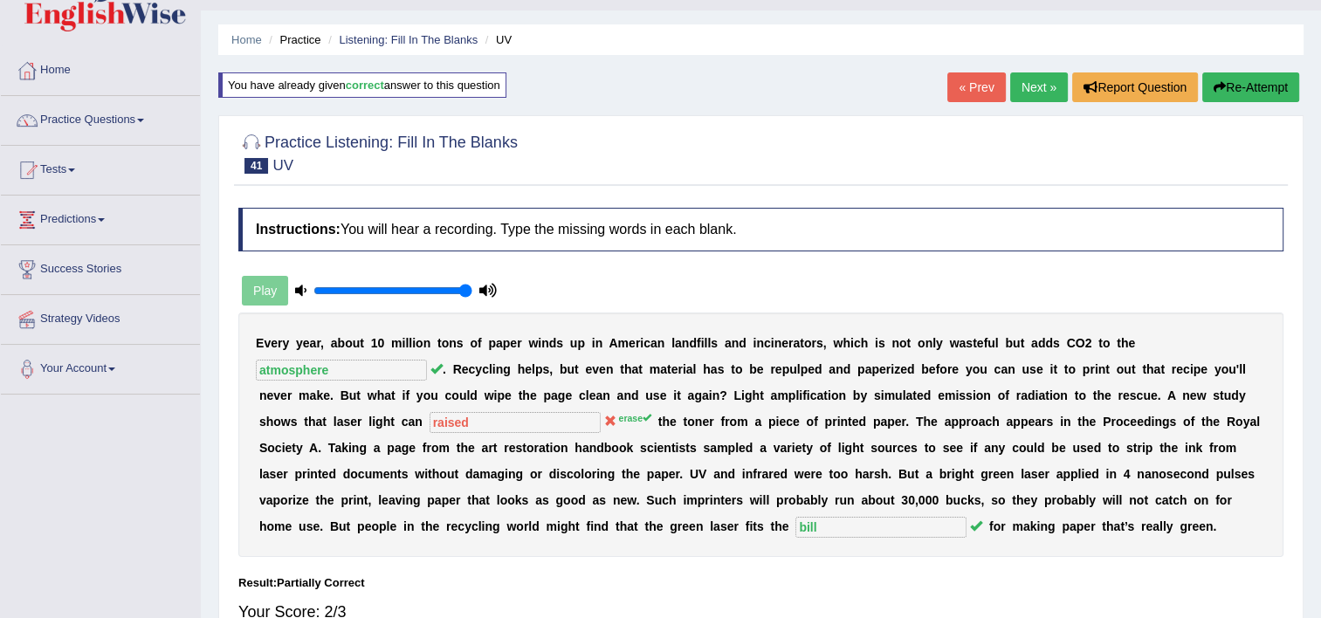
scroll to position [0, 0]
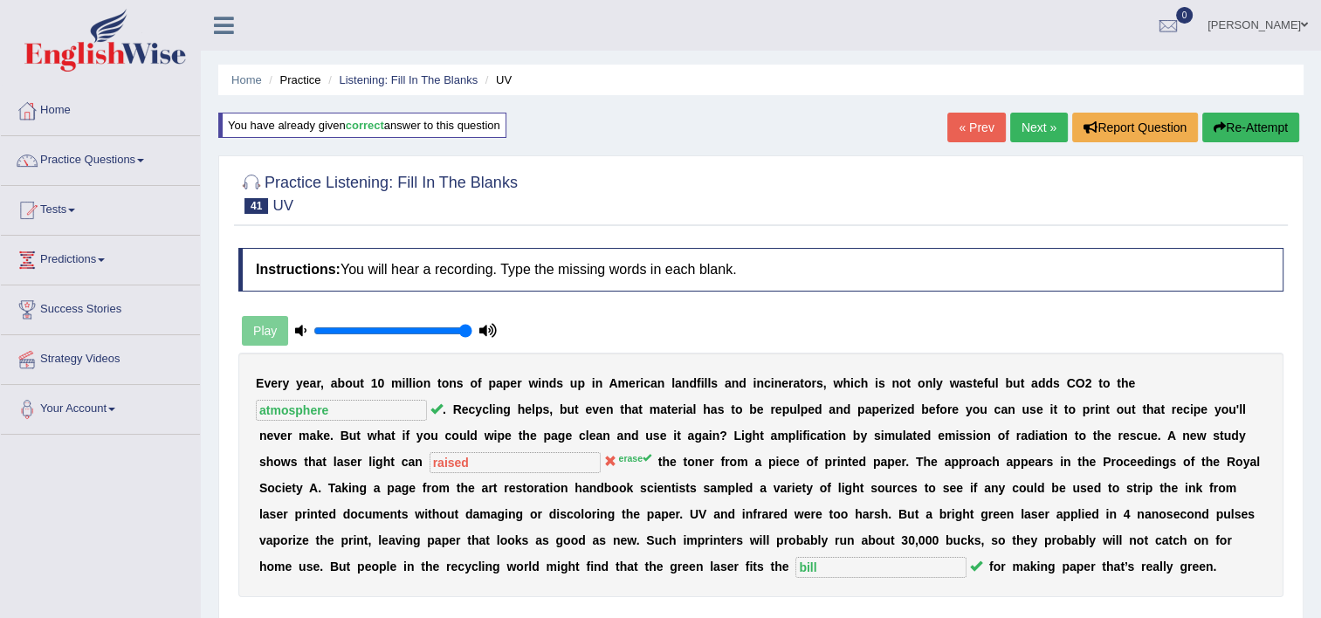
click at [1030, 135] on link "Next »" at bounding box center [1039, 128] width 58 height 30
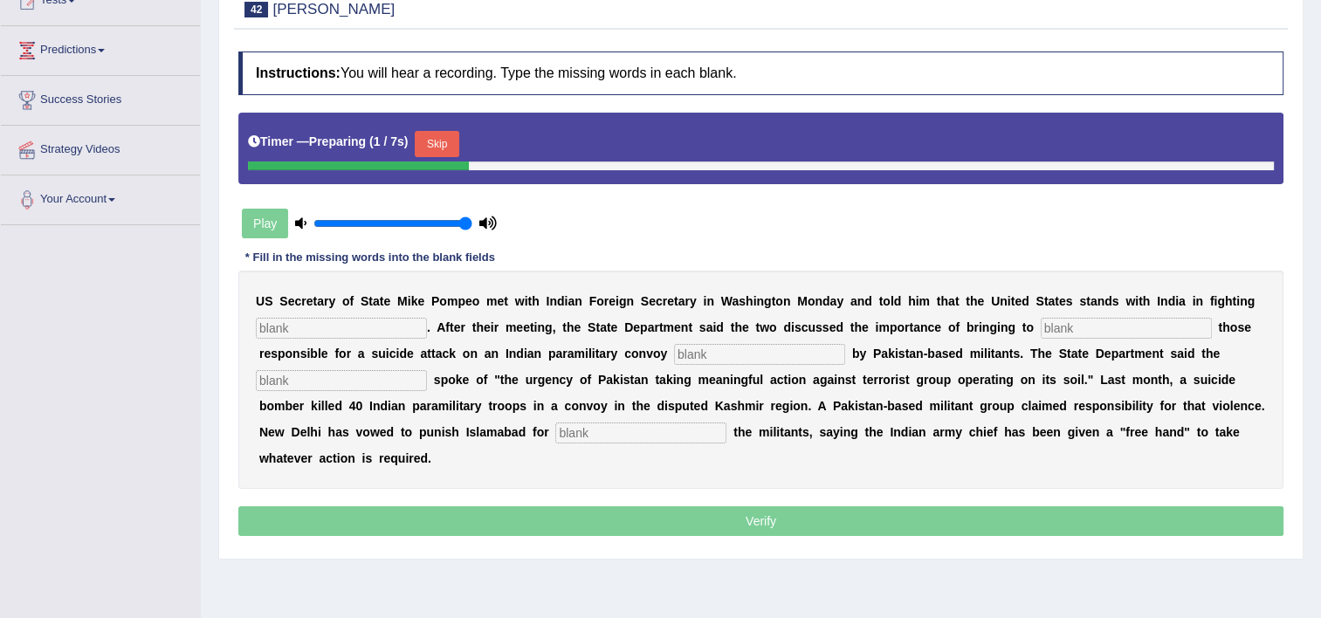
scroll to position [244, 0]
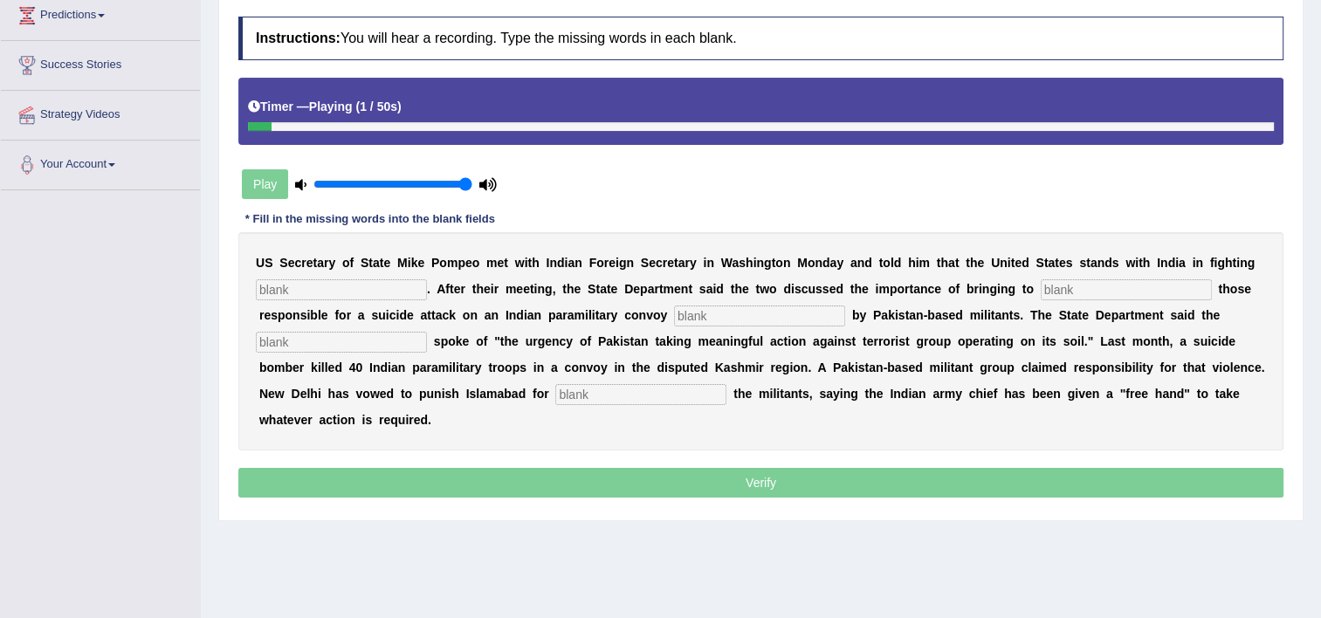
click at [356, 296] on input "text" at bounding box center [341, 289] width 171 height 21
type input "torrism"
click at [1041, 292] on input "text" at bounding box center [1126, 289] width 171 height 21
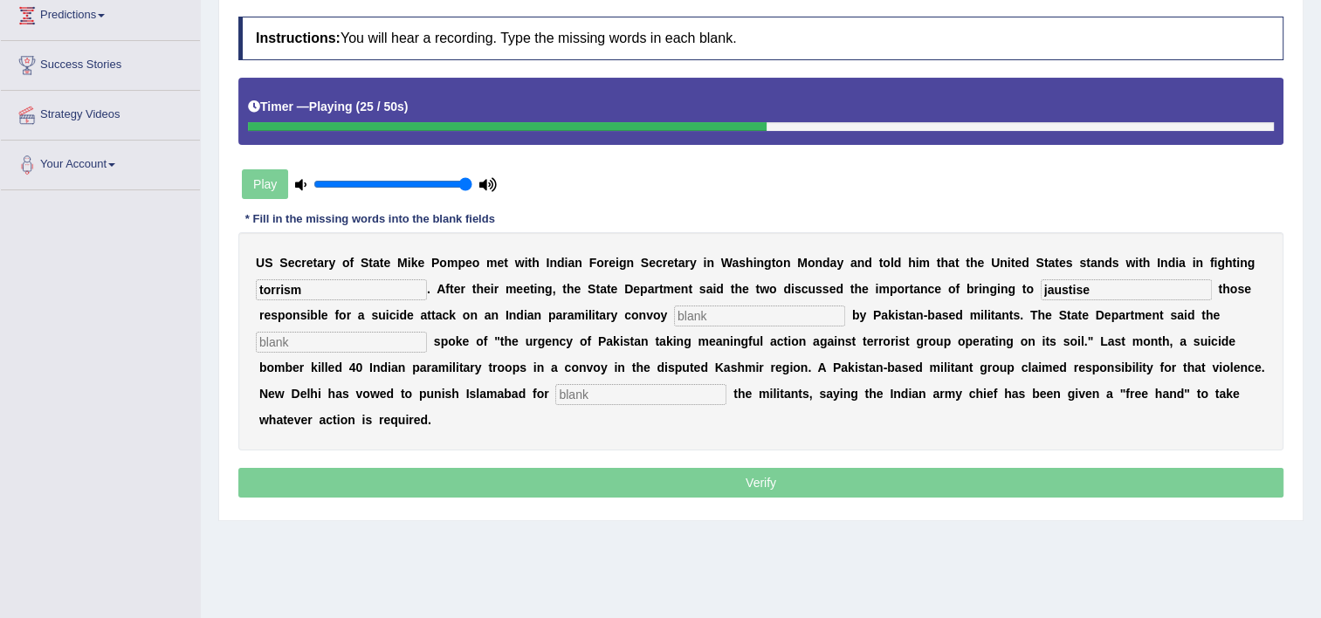
type input "jaustise"
click at [674, 320] on input "text" at bounding box center [759, 316] width 171 height 21
click at [564, 122] on div at bounding box center [584, 126] width 673 height 9
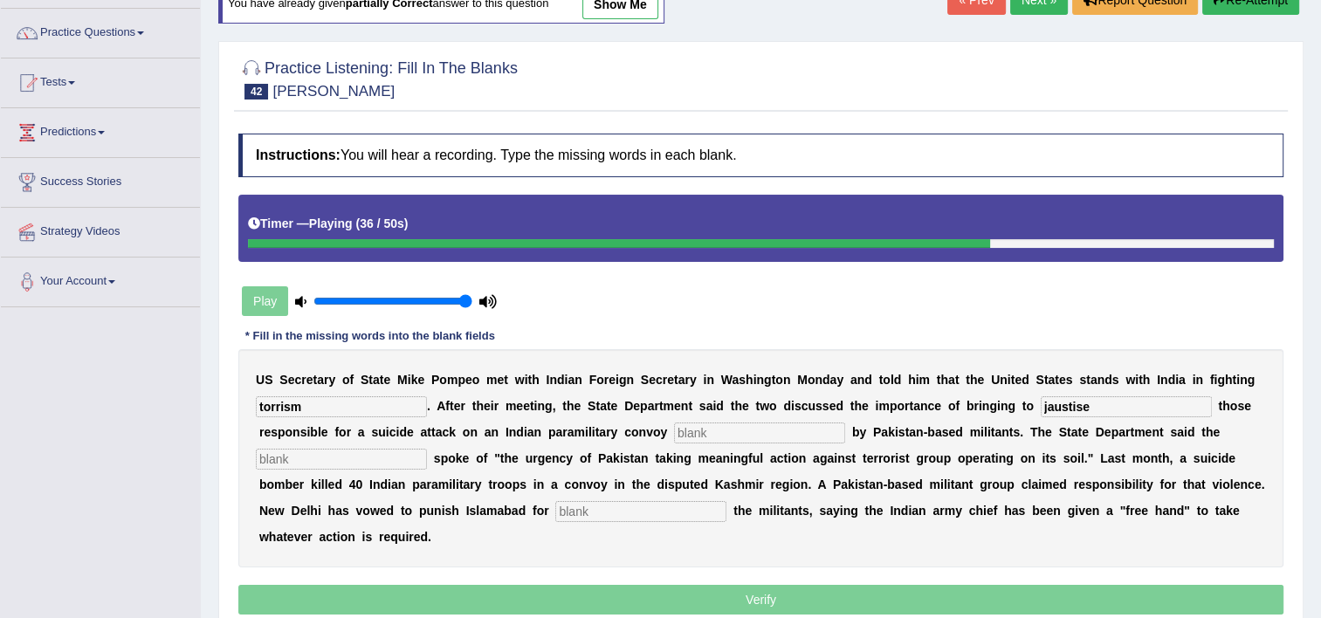
scroll to position [70, 0]
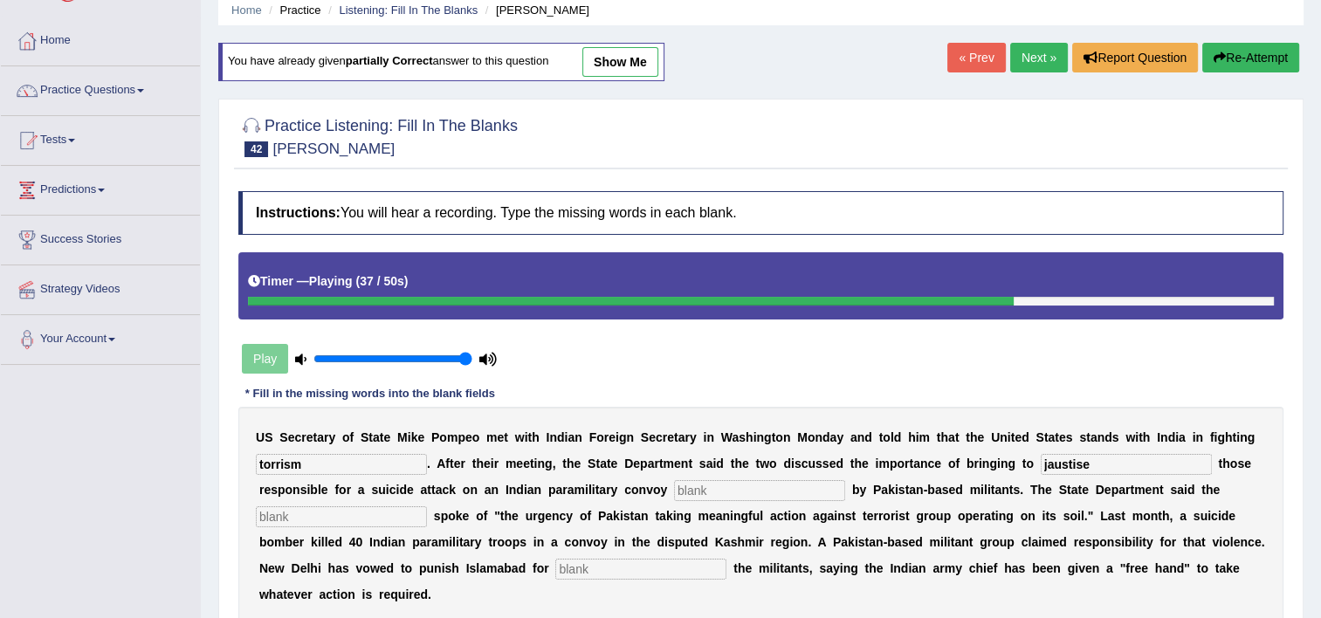
click at [1235, 51] on button "Re-Attempt" at bounding box center [1250, 58] width 97 height 30
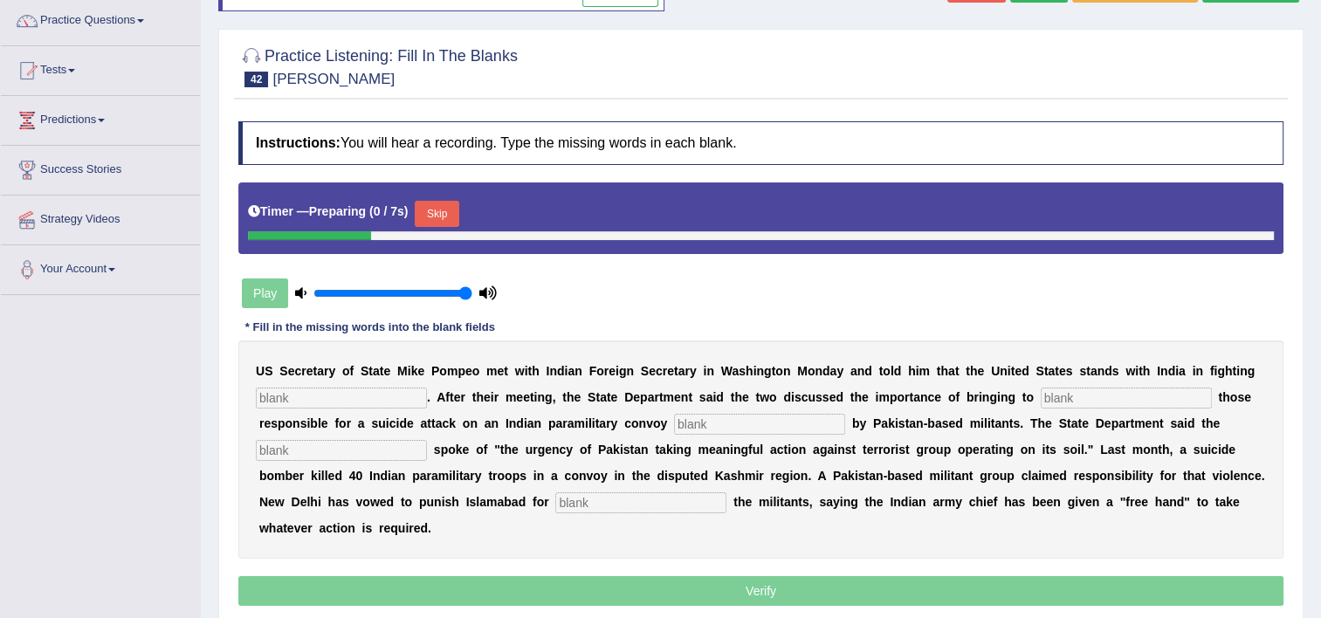
scroll to position [175, 0]
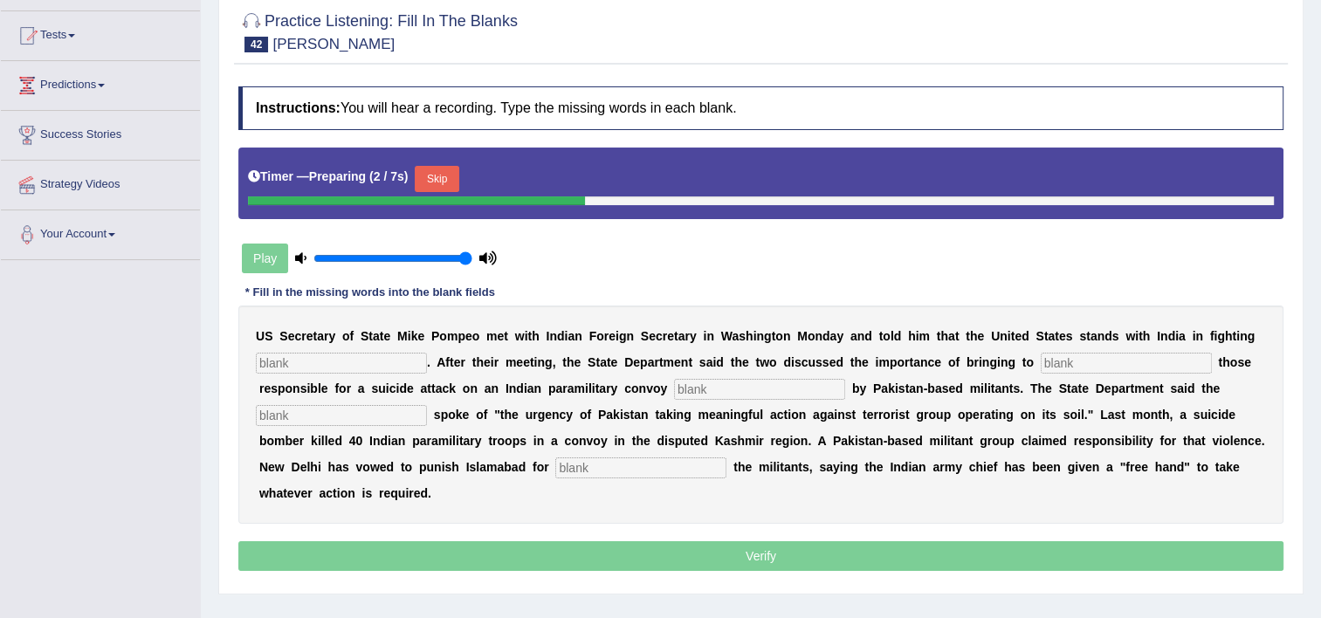
click at [314, 359] on input "text" at bounding box center [341, 363] width 171 height 21
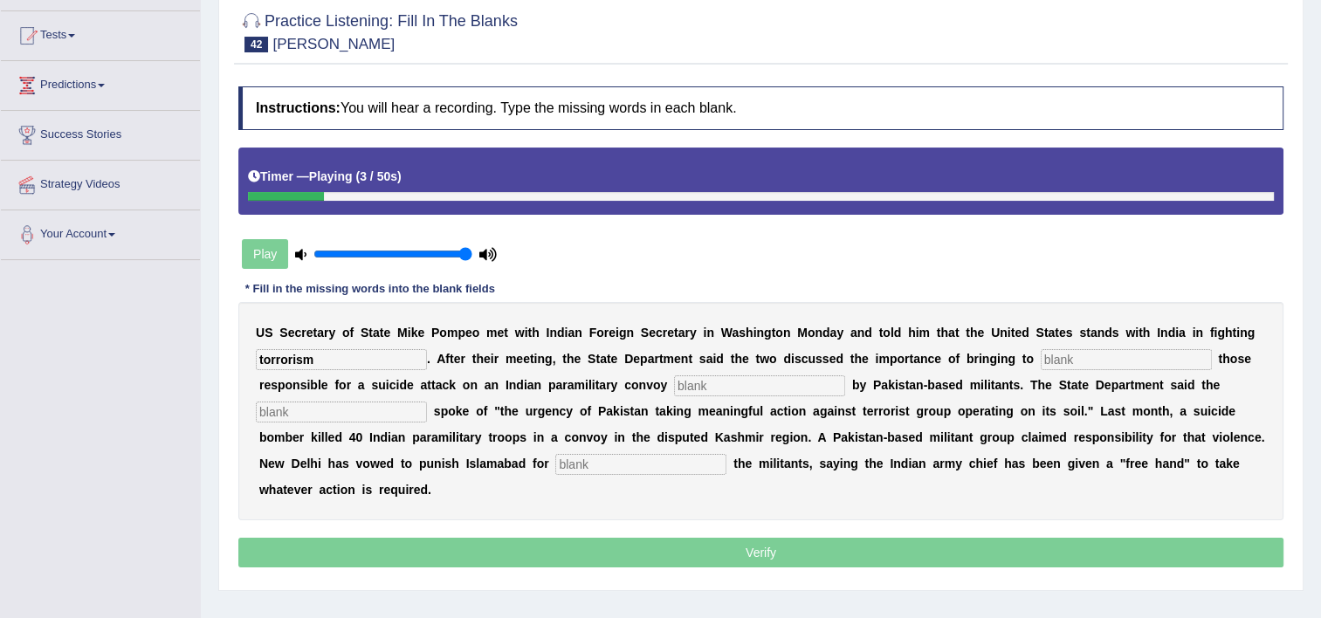
type input "torrorism"
click at [1041, 356] on input "text" at bounding box center [1126, 359] width 171 height 21
type input "justise"
click at [674, 391] on input "text" at bounding box center [759, 385] width 171 height 21
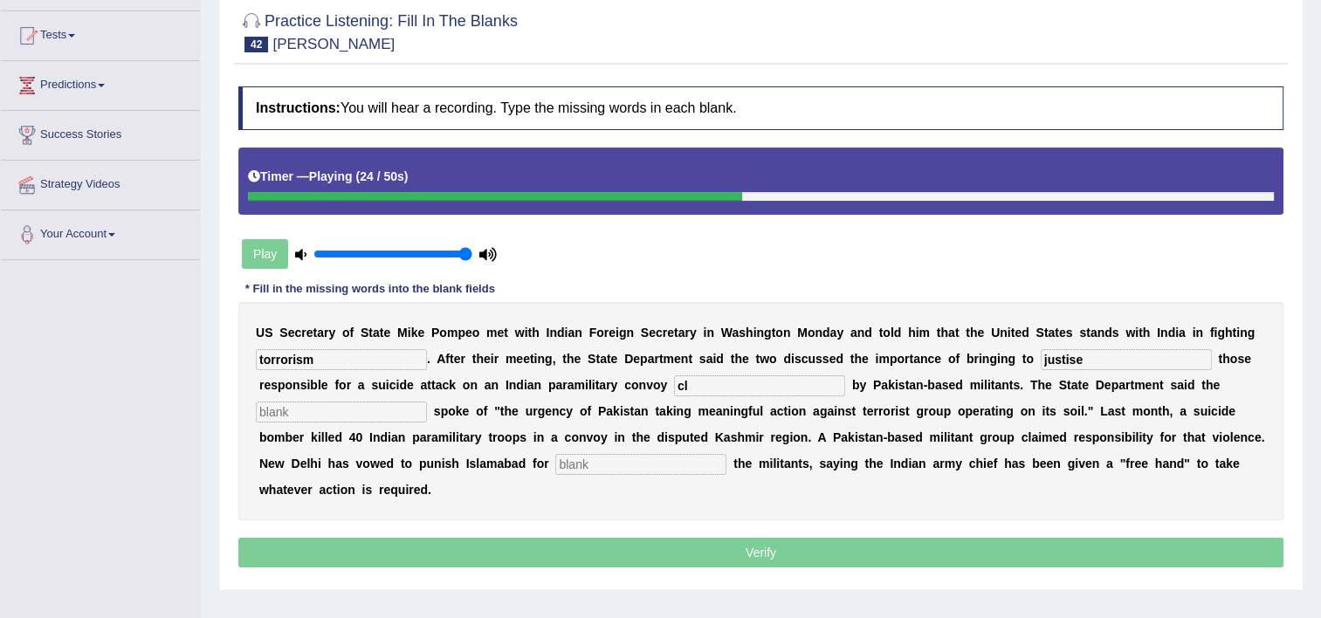
type input "cl"
click at [427, 402] on input "text" at bounding box center [341, 412] width 171 height 21
type input "deplomate"
click at [690, 382] on input "cl" at bounding box center [759, 385] width 171 height 21
type input "claimed"
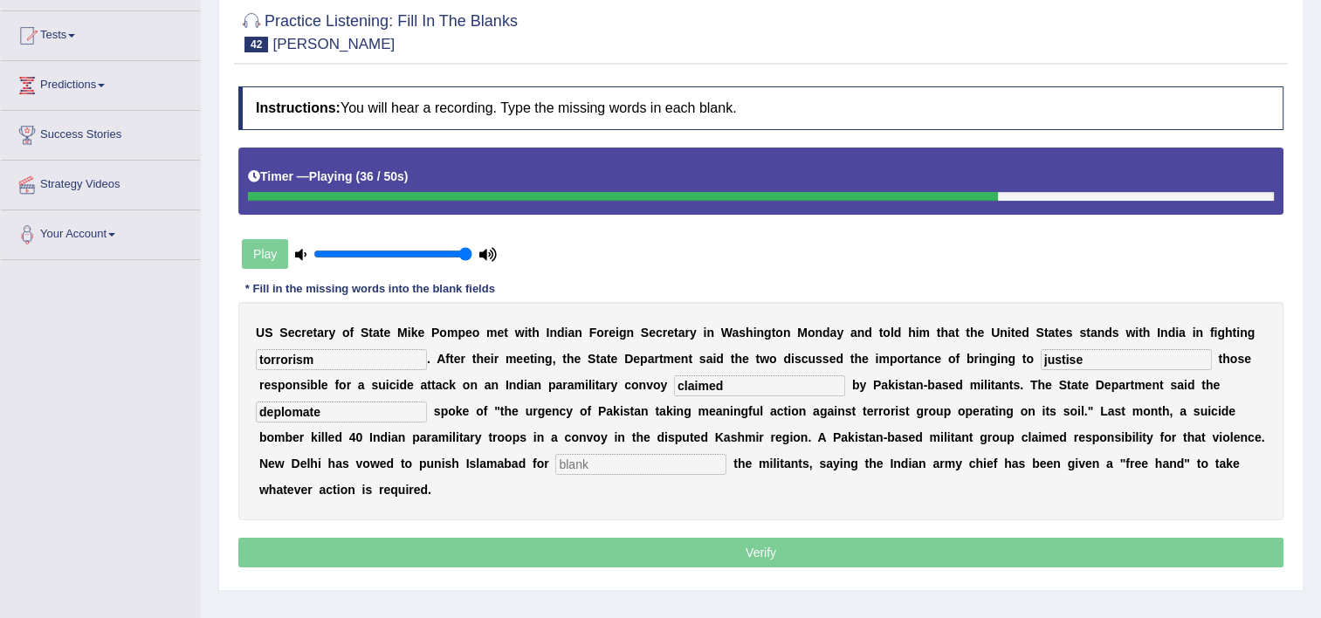
click at [555, 465] on input "text" at bounding box center [640, 464] width 171 height 21
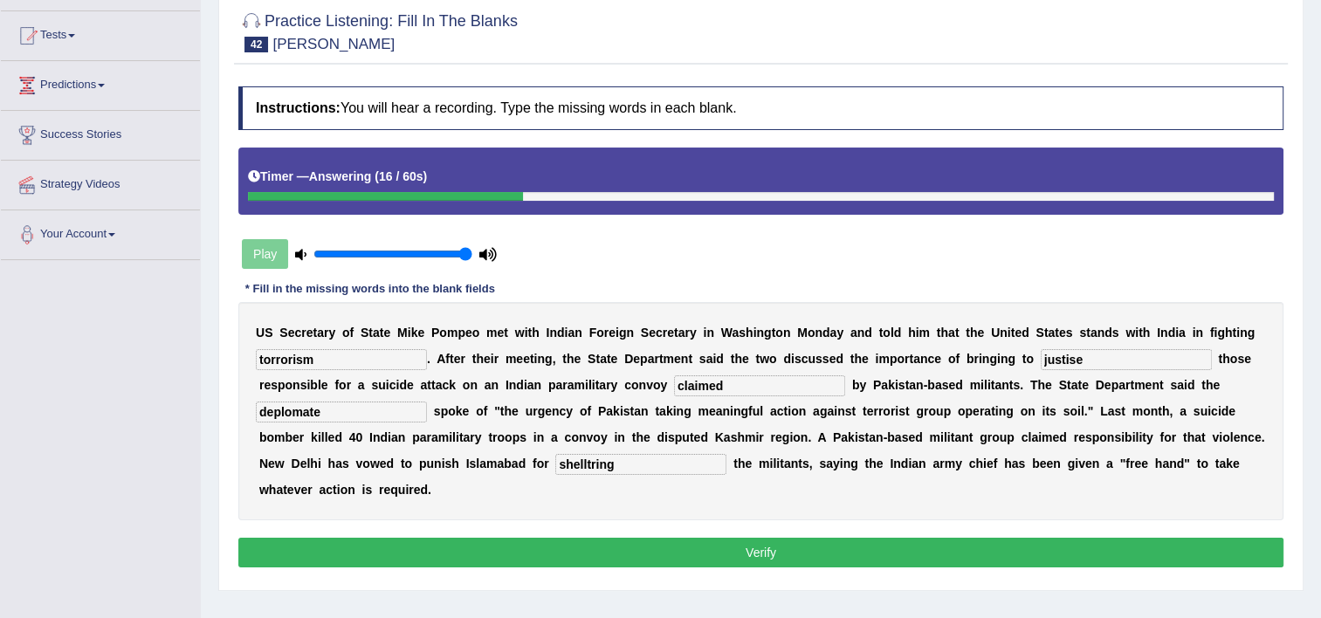
type input "shelltring"
click at [427, 402] on input "deplomate" at bounding box center [341, 412] width 171 height 21
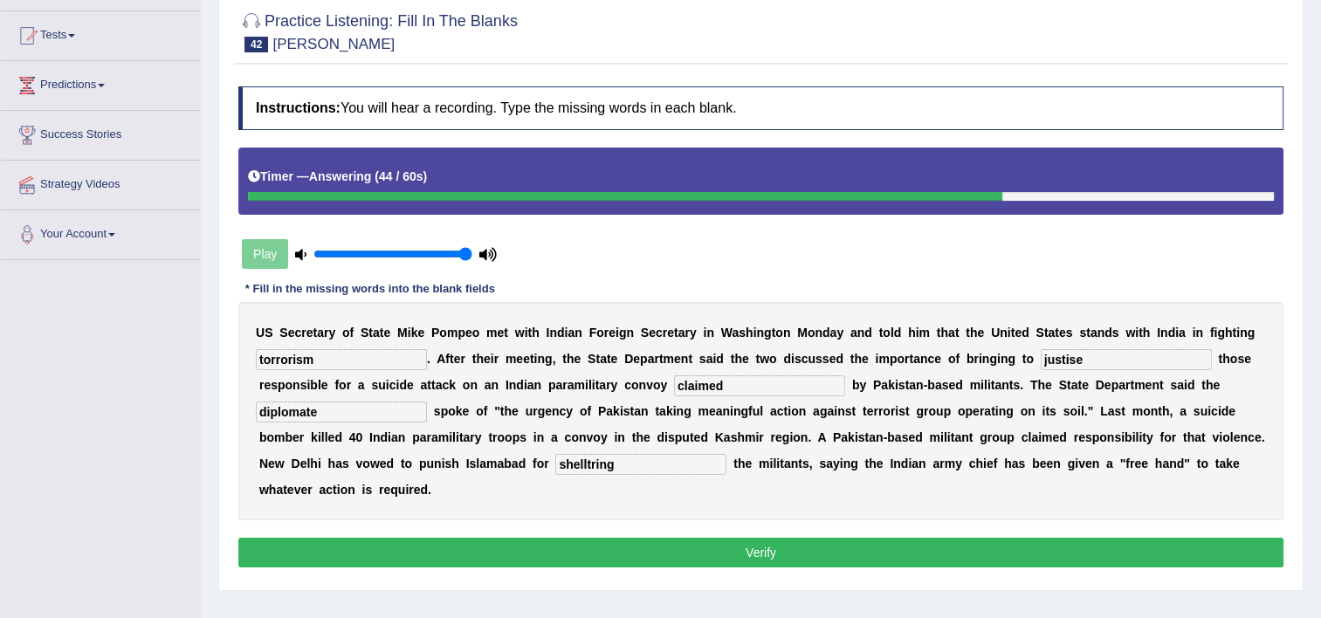
type input "diplomate"
click at [555, 462] on input "shelltring" at bounding box center [640, 464] width 171 height 21
click at [555, 463] on input "sheltring" at bounding box center [640, 464] width 171 height 21
type input "sheltering"
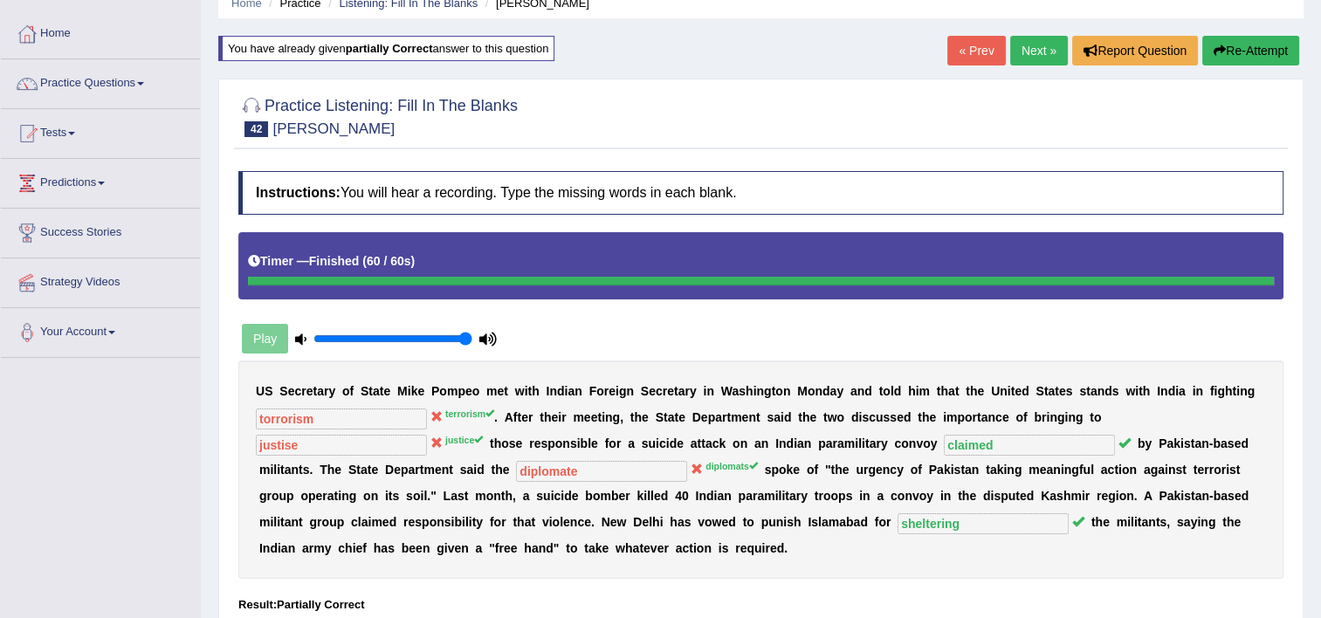
scroll to position [0, 0]
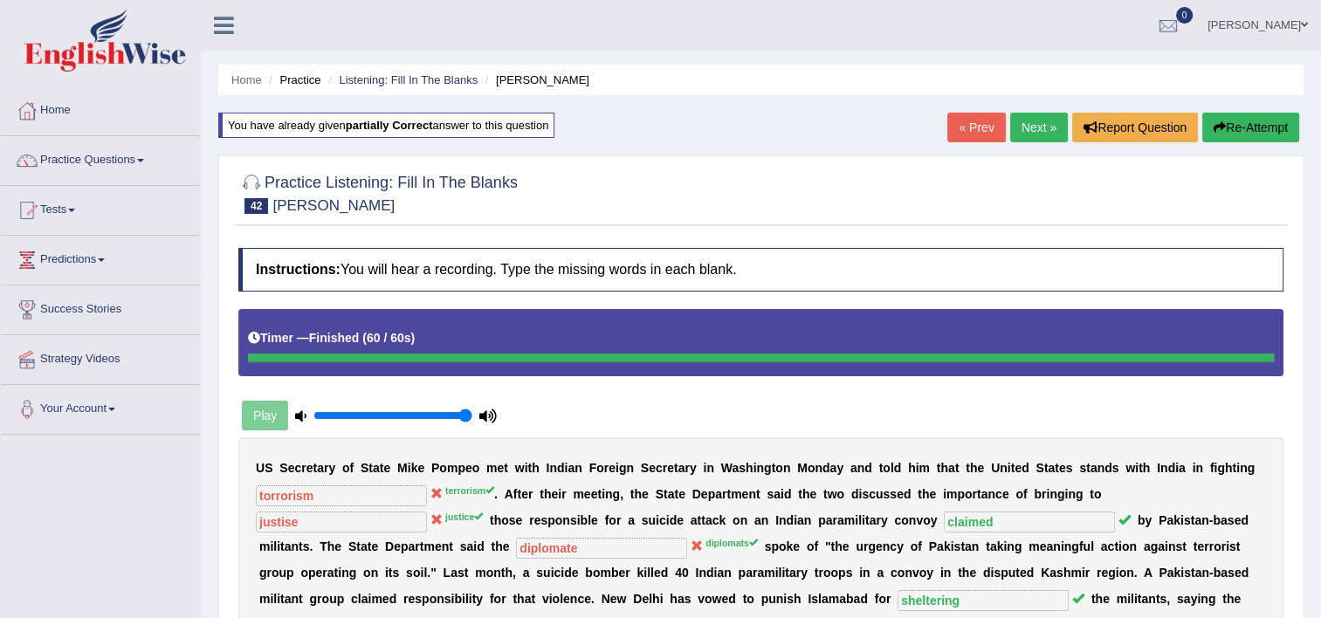
click at [1016, 132] on link "Next »" at bounding box center [1039, 128] width 58 height 30
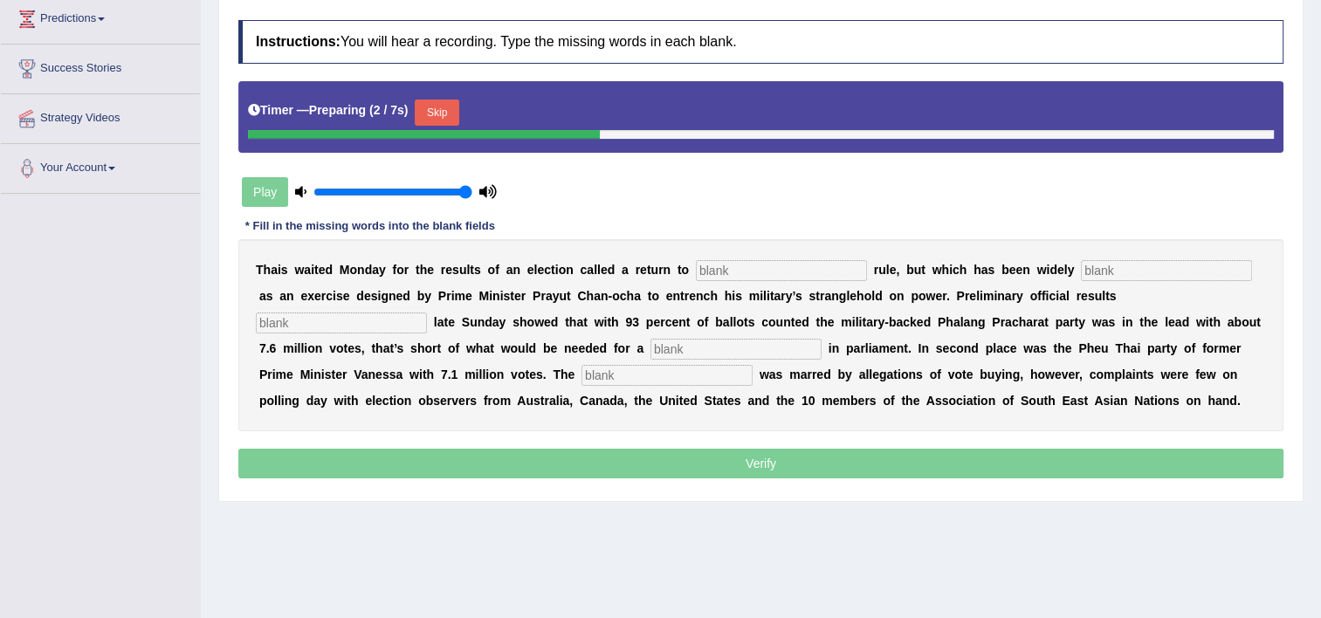
scroll to position [244, 0]
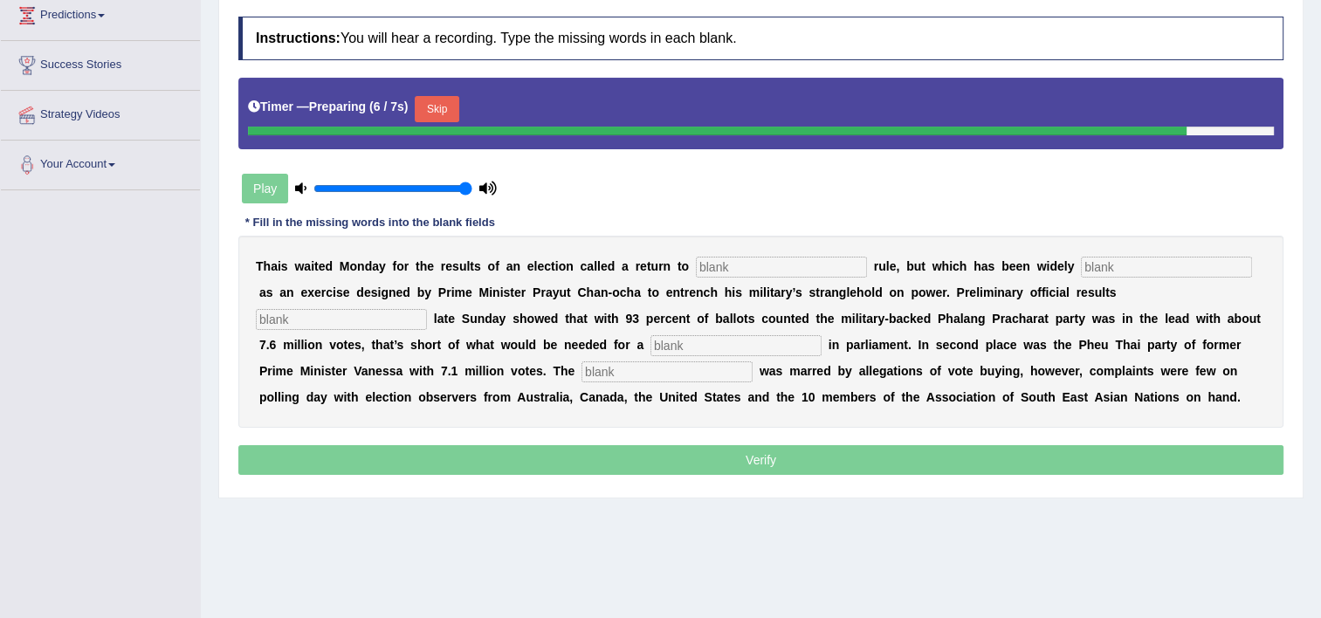
click at [809, 286] on b "s" at bounding box center [812, 293] width 7 height 14
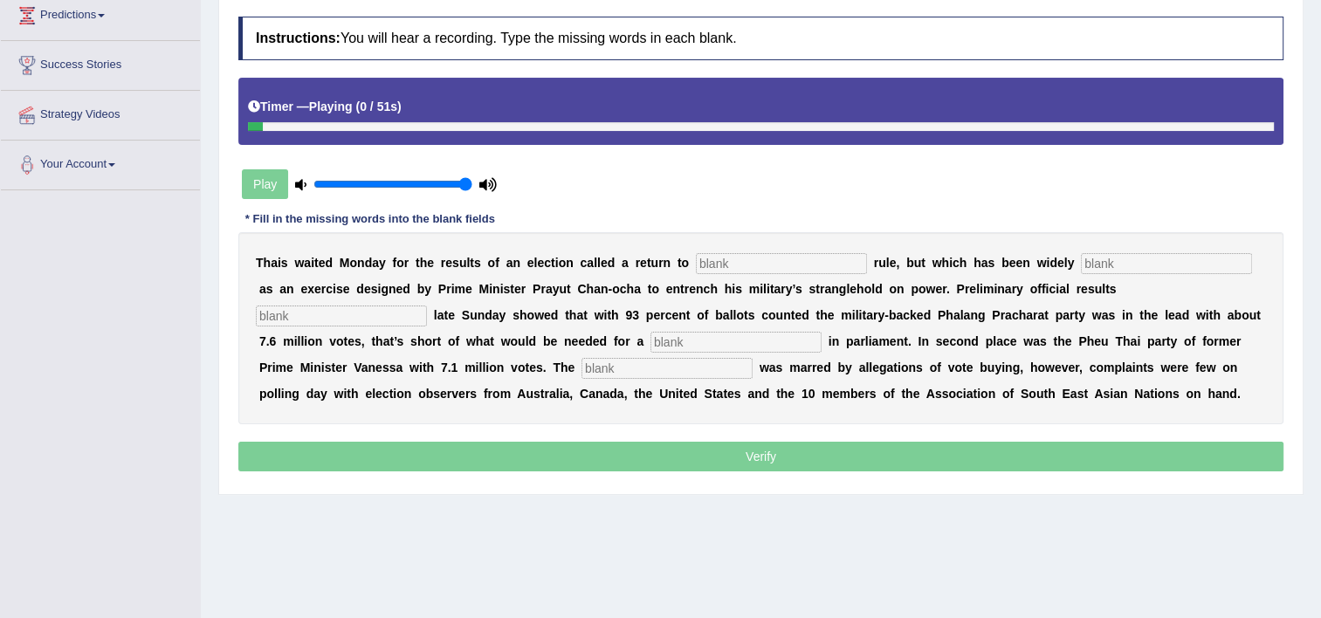
click at [696, 265] on input "text" at bounding box center [781, 263] width 171 height 21
type input "demo"
click at [1039, 249] on div "T h a i s w a i t e d M o n d a y f o r t h e r e s u l t s o f a n e l e c t i…" at bounding box center [760, 328] width 1045 height 192
click at [1081, 264] on input "text" at bounding box center [1166, 263] width 171 height 21
type input "criticise"
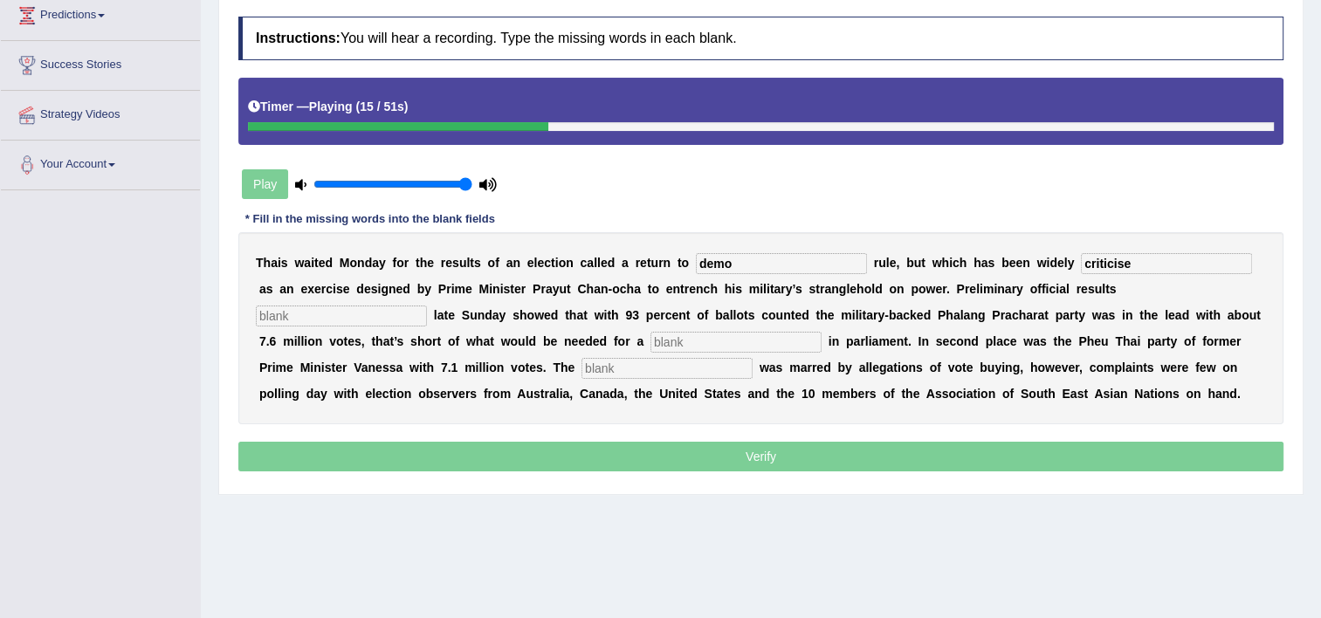
click at [427, 306] on input "text" at bounding box center [341, 316] width 171 height 21
click at [547, 129] on div "Timer — Playing ( 22 / 51s )" at bounding box center [760, 111] width 1045 height 67
drag, startPoint x: 547, startPoint y: 129, endPoint x: 709, endPoint y: 264, distance: 210.9
click at [709, 264] on div "Instructions: You will hear a recording. Type the missing words in each blank. …" at bounding box center [761, 246] width 1054 height 477
click at [709, 264] on input "demo" at bounding box center [781, 263] width 171 height 21
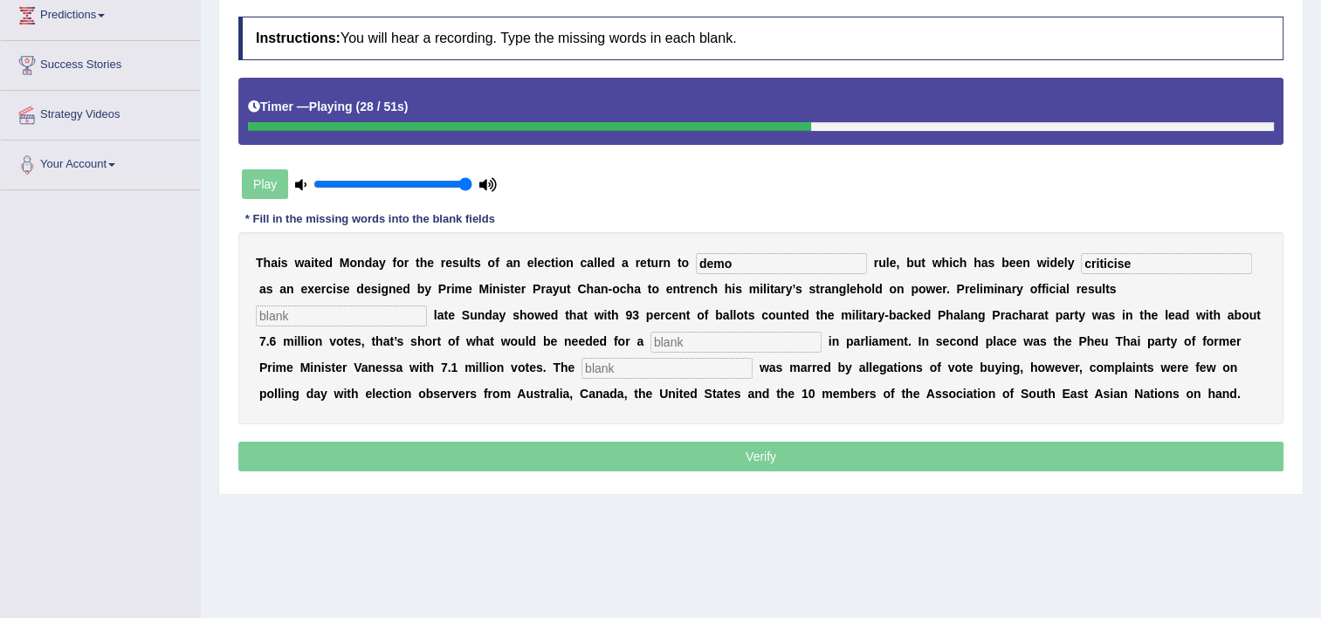
click at [651, 338] on input "text" at bounding box center [736, 342] width 171 height 21
type input "mojarty"
click at [316, 379] on div "T h a i s w a i t e d M o n d a y f o r t h e r e s u l t s o f a n e l e c t i…" at bounding box center [760, 328] width 1045 height 192
click at [582, 366] on input "text" at bounding box center [667, 368] width 171 height 21
click at [582, 362] on input "campigne" at bounding box center [667, 368] width 171 height 21
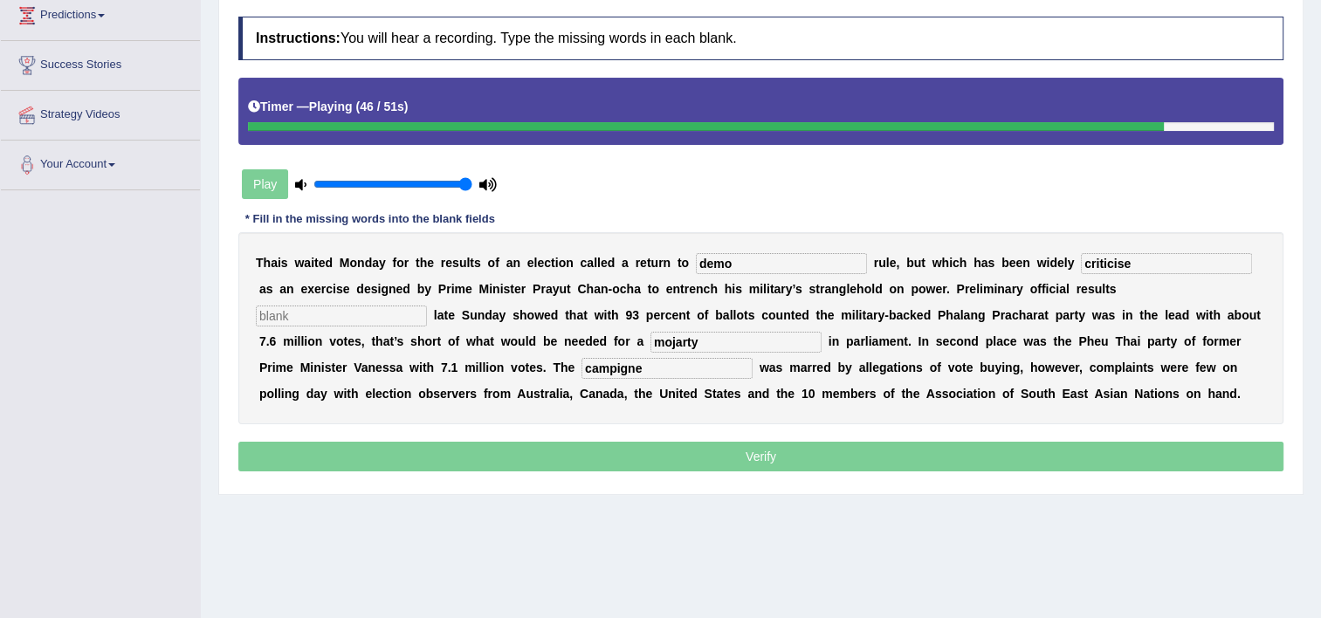
click at [582, 362] on input "campigne" at bounding box center [667, 368] width 171 height 21
click at [582, 371] on input "campigne" at bounding box center [667, 368] width 171 height 21
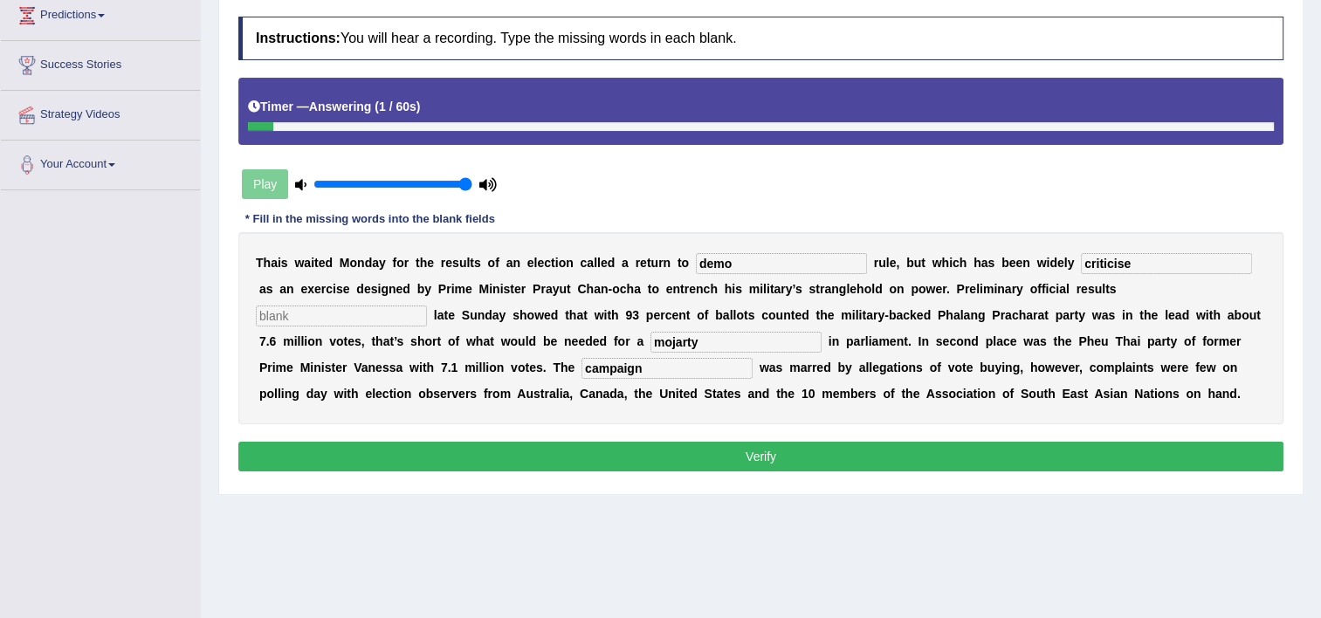
type input "campaign"
click at [651, 338] on input "mojarty" at bounding box center [736, 342] width 171 height 21
type input "m"
type input "majorty"
click at [710, 269] on input "demo" at bounding box center [781, 263] width 171 height 21
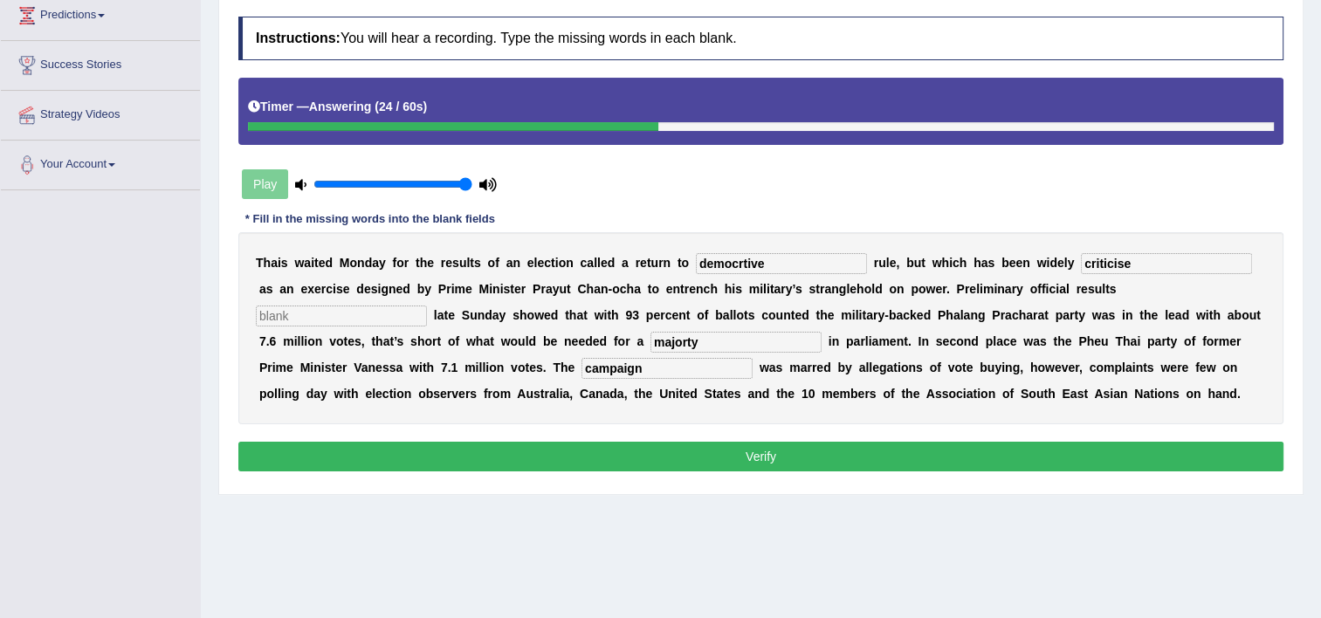
click at [715, 262] on input "democrtive" at bounding box center [781, 263] width 171 height 21
type input "democrative"
click at [1106, 244] on div "T h a i s w a i t e d M o n d a y f o r t h e r e s u l t s o f a n e l e c t i…" at bounding box center [760, 328] width 1045 height 192
click at [1083, 258] on input "criticise" at bounding box center [1166, 263] width 171 height 21
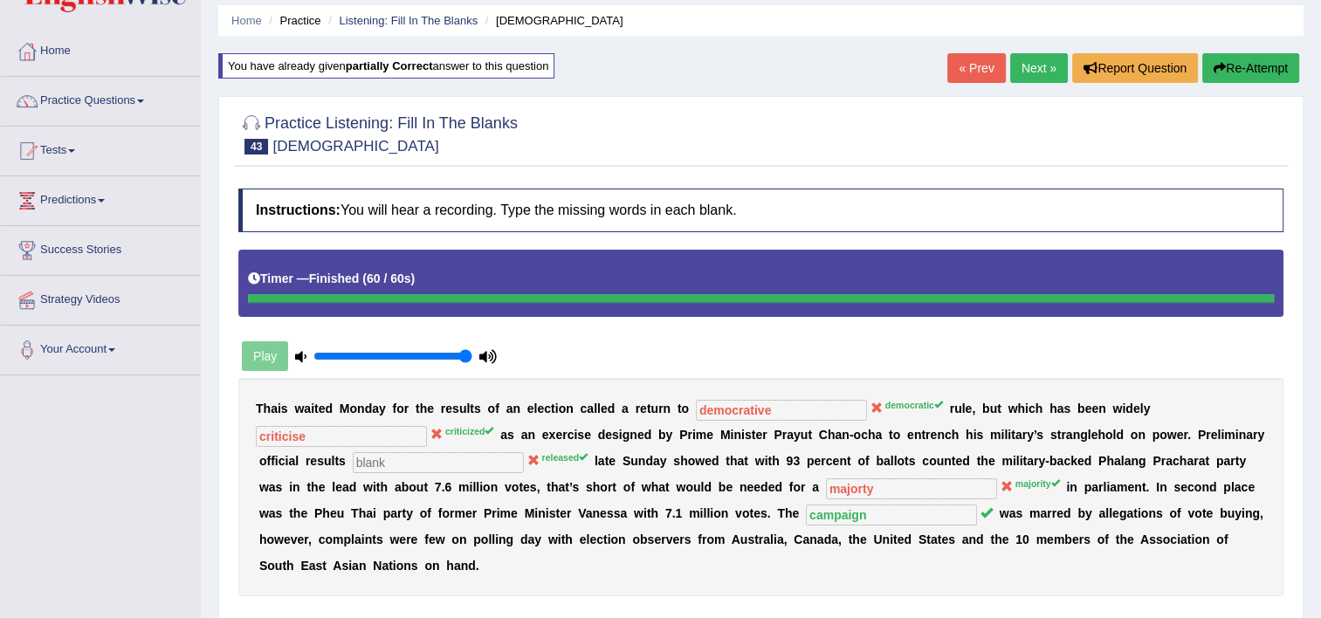
scroll to position [0, 0]
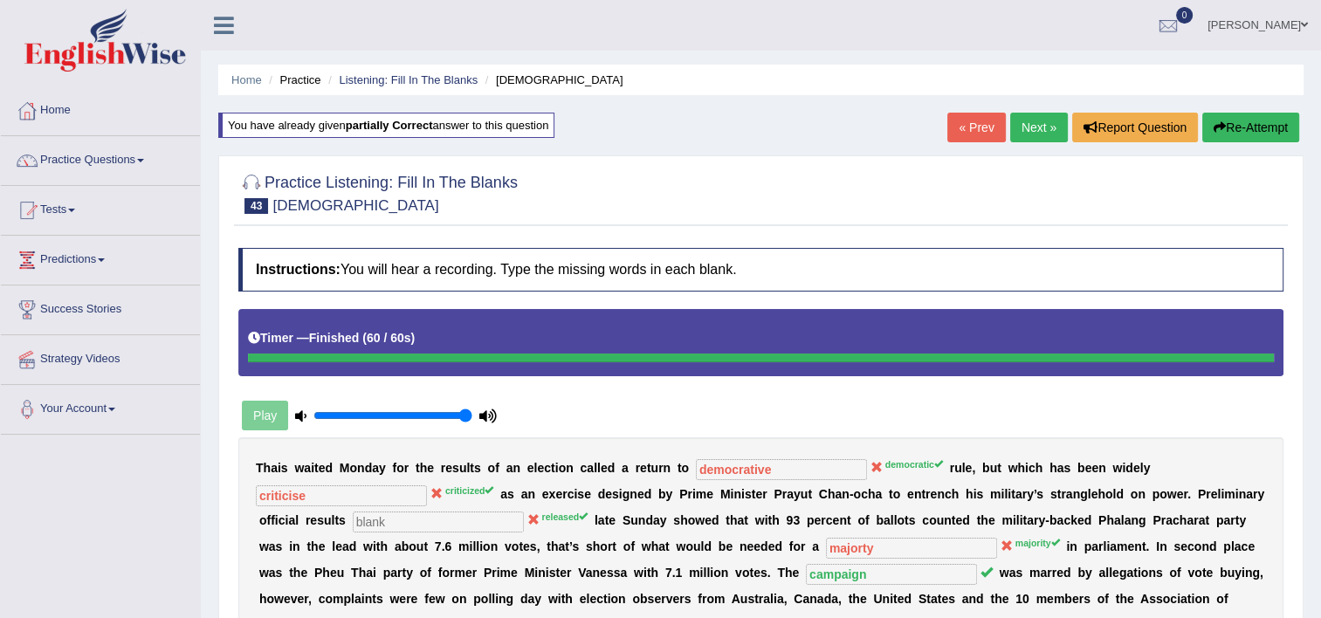
click at [1023, 129] on link "Next »" at bounding box center [1039, 128] width 58 height 30
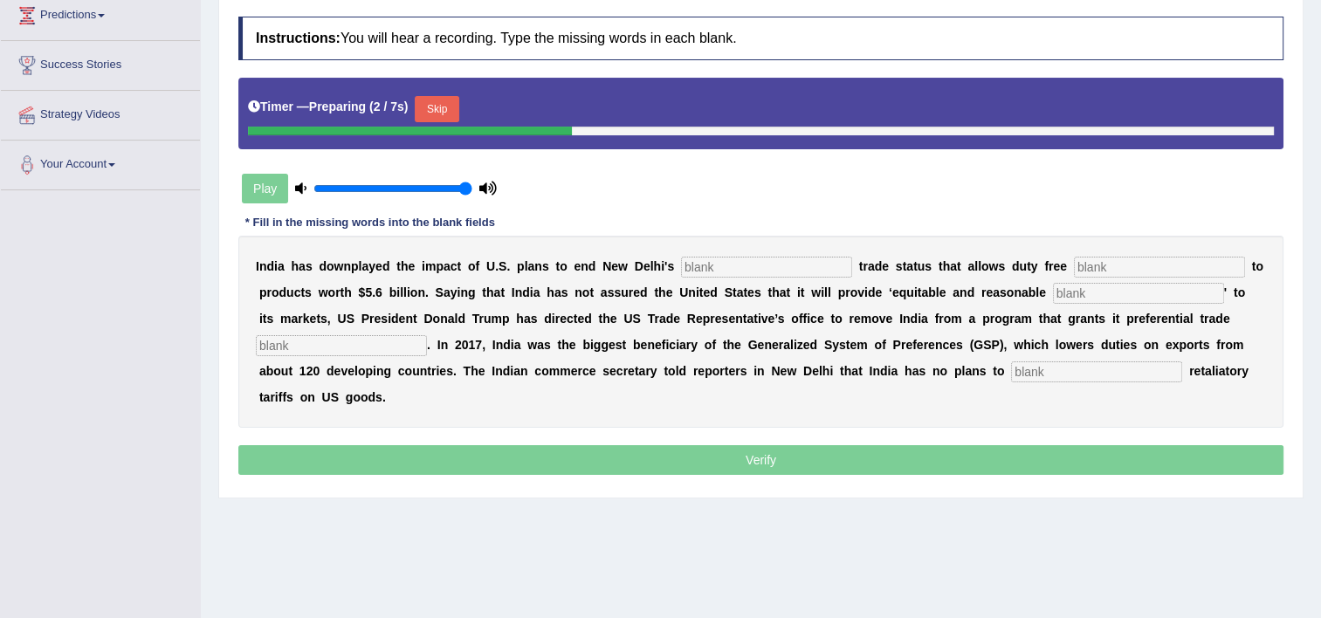
click at [709, 269] on input "text" at bounding box center [766, 267] width 171 height 21
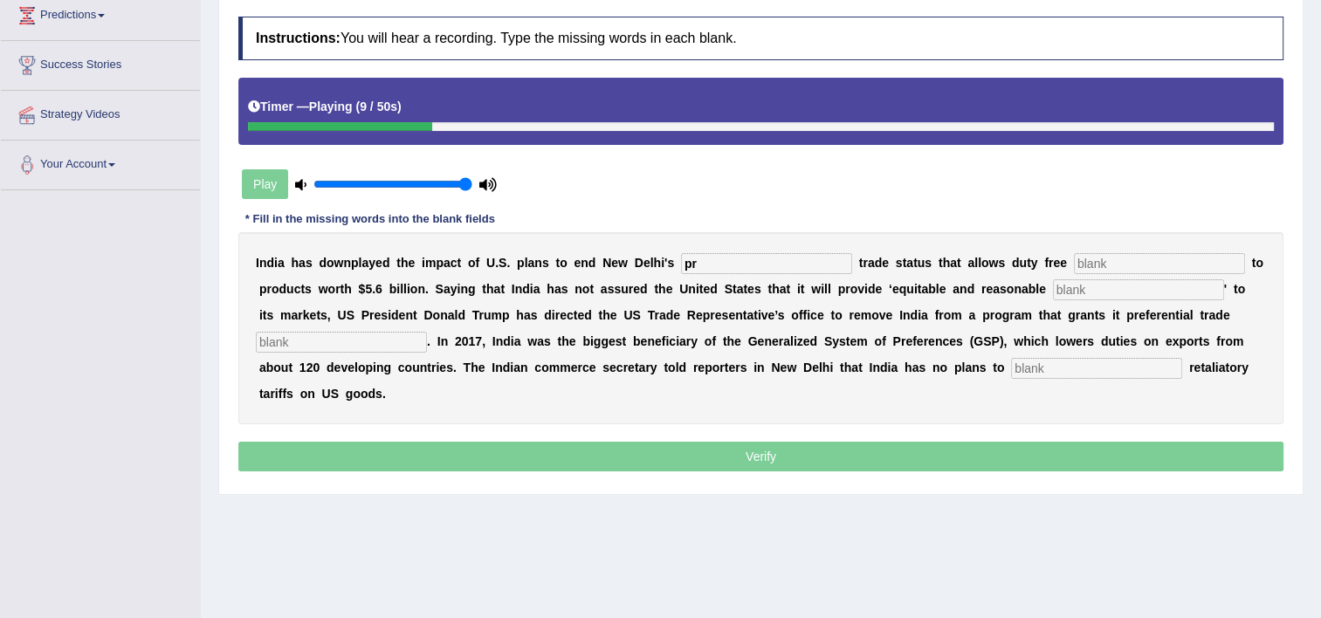
type input "pr"
click at [1074, 262] on input "text" at bounding box center [1159, 263] width 171 height 21
type input "acess"
click at [1053, 286] on input "text" at bounding box center [1138, 289] width 171 height 21
type input "acess"
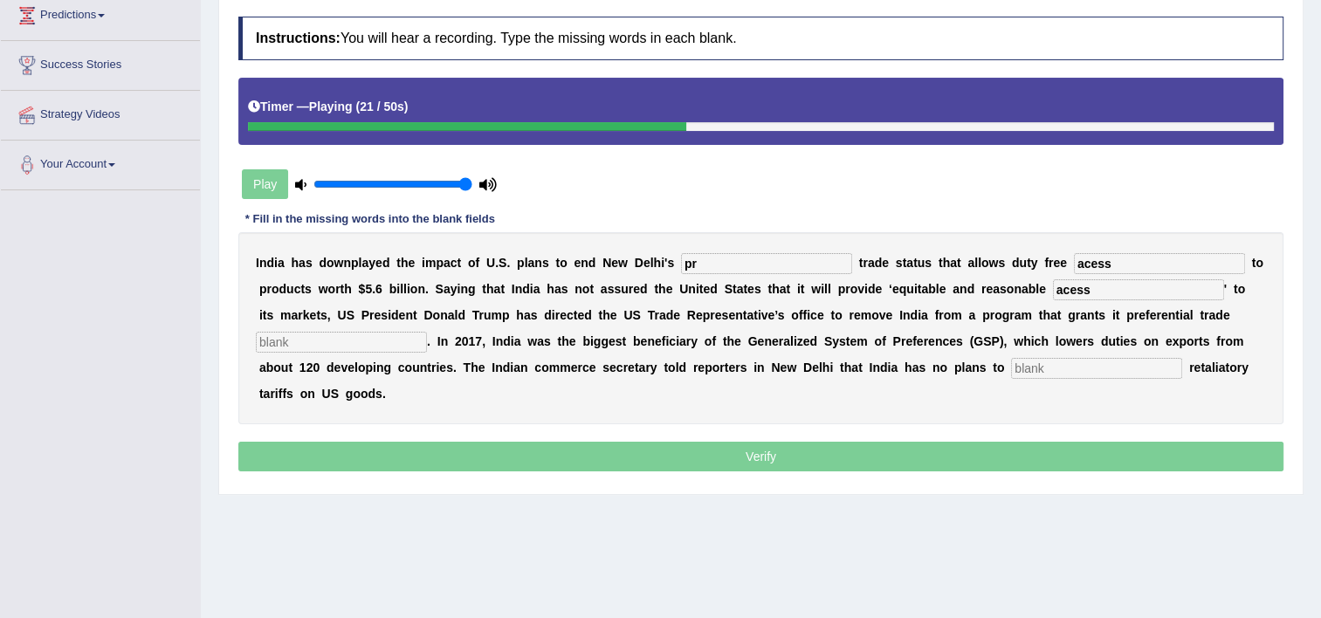
click at [427, 332] on input "text" at bounding box center [341, 342] width 171 height 21
type input "treatment"
click at [1011, 369] on input "text" at bounding box center [1096, 368] width 171 height 21
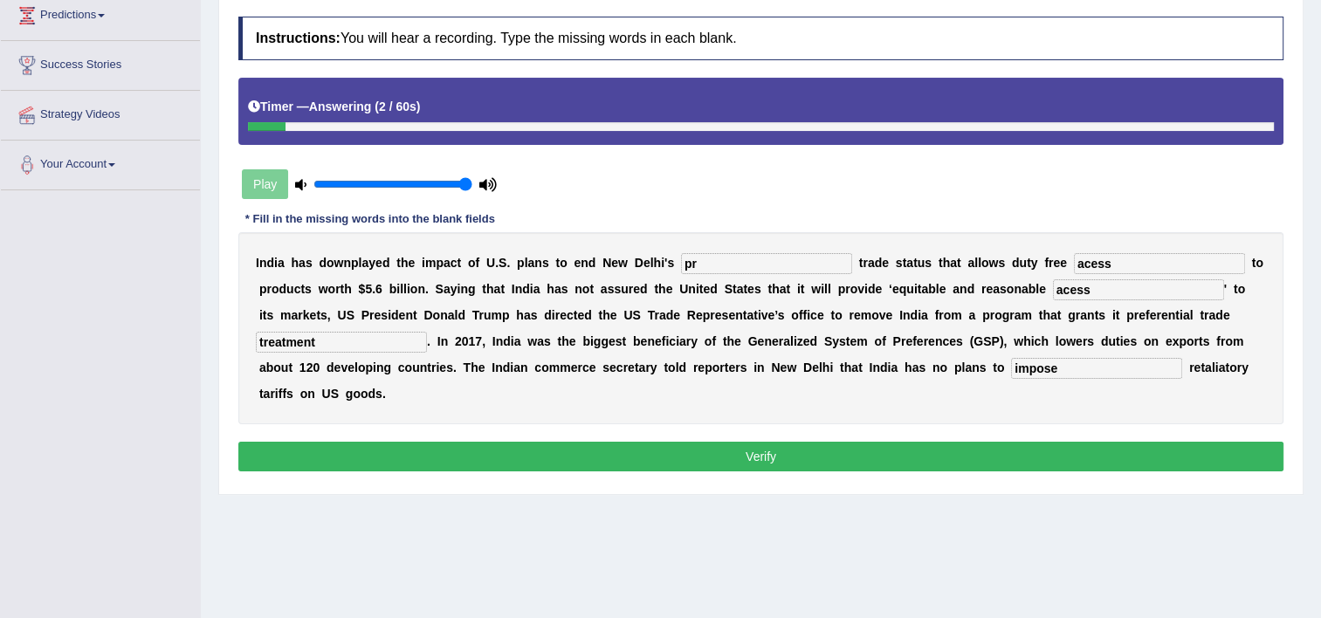
type input "impose"
click at [740, 263] on input "pr" at bounding box center [766, 263] width 171 height 21
click at [700, 261] on input "perdictivty" at bounding box center [766, 263] width 171 height 21
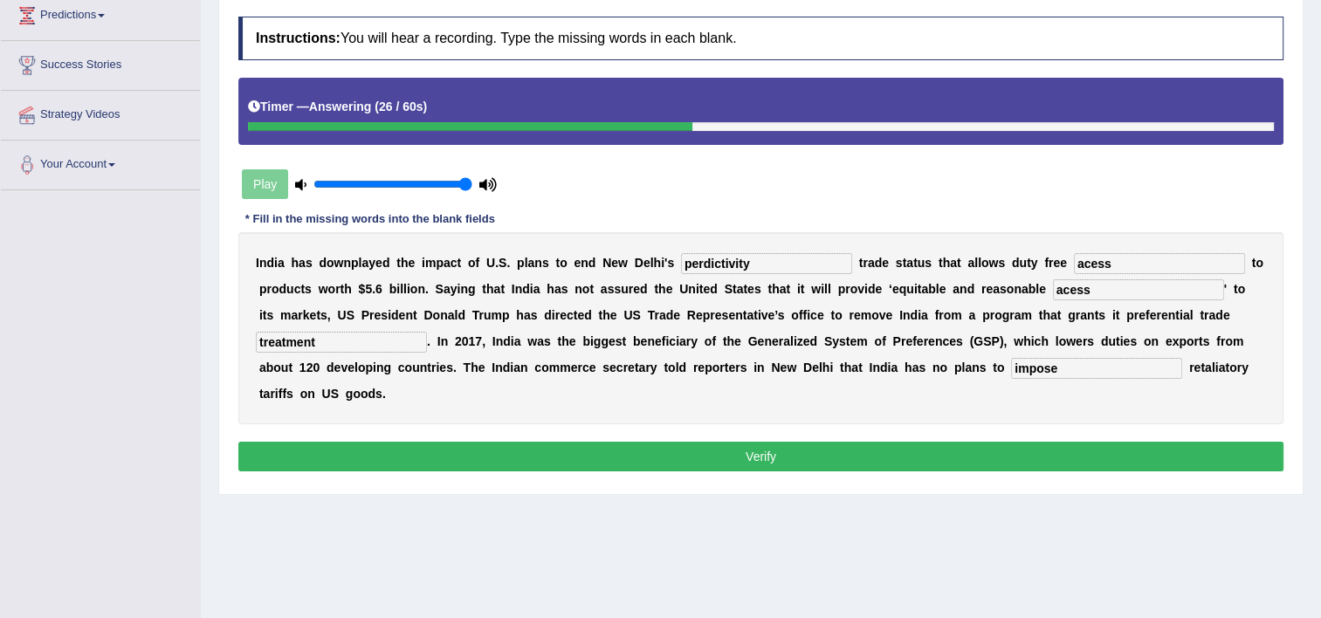
click at [683, 262] on input "perdictivity" at bounding box center [766, 263] width 171 height 21
type input "perdoctivity"
click at [716, 400] on div "Instructions: You will hear a recording. Type the missing words in each blank. …" at bounding box center [761, 246] width 1054 height 477
click at [719, 442] on button "Verify" at bounding box center [760, 457] width 1045 height 30
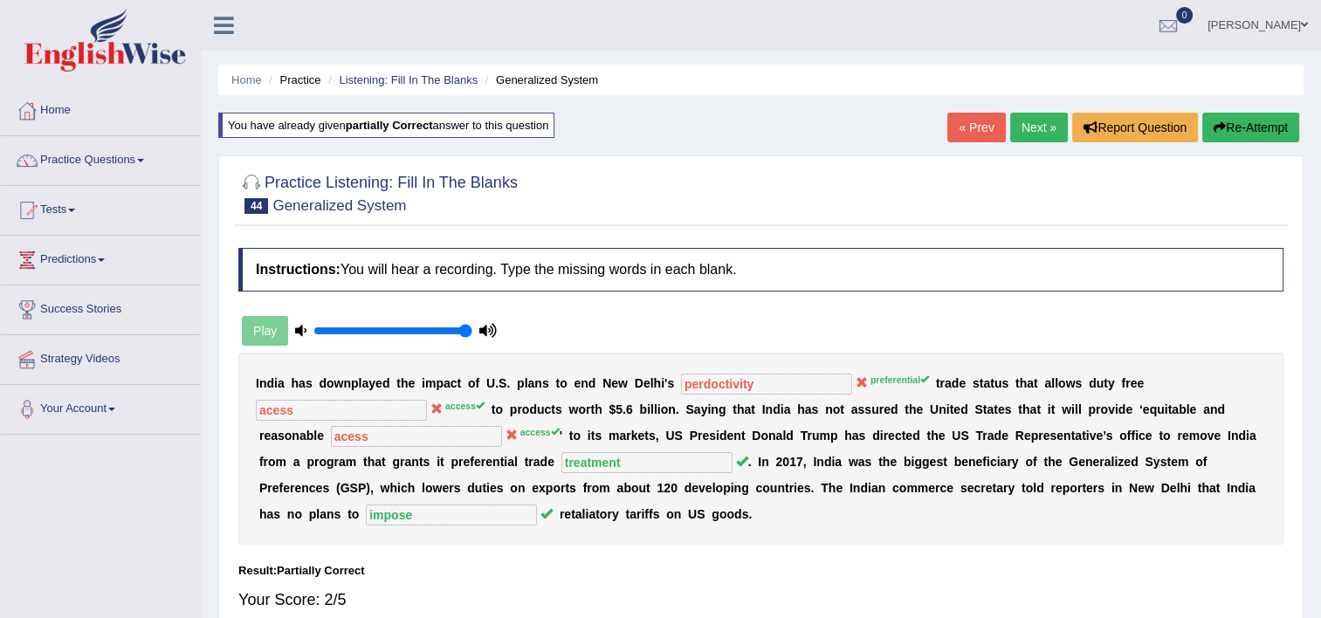
click at [1020, 129] on link "Next »" at bounding box center [1039, 128] width 58 height 30
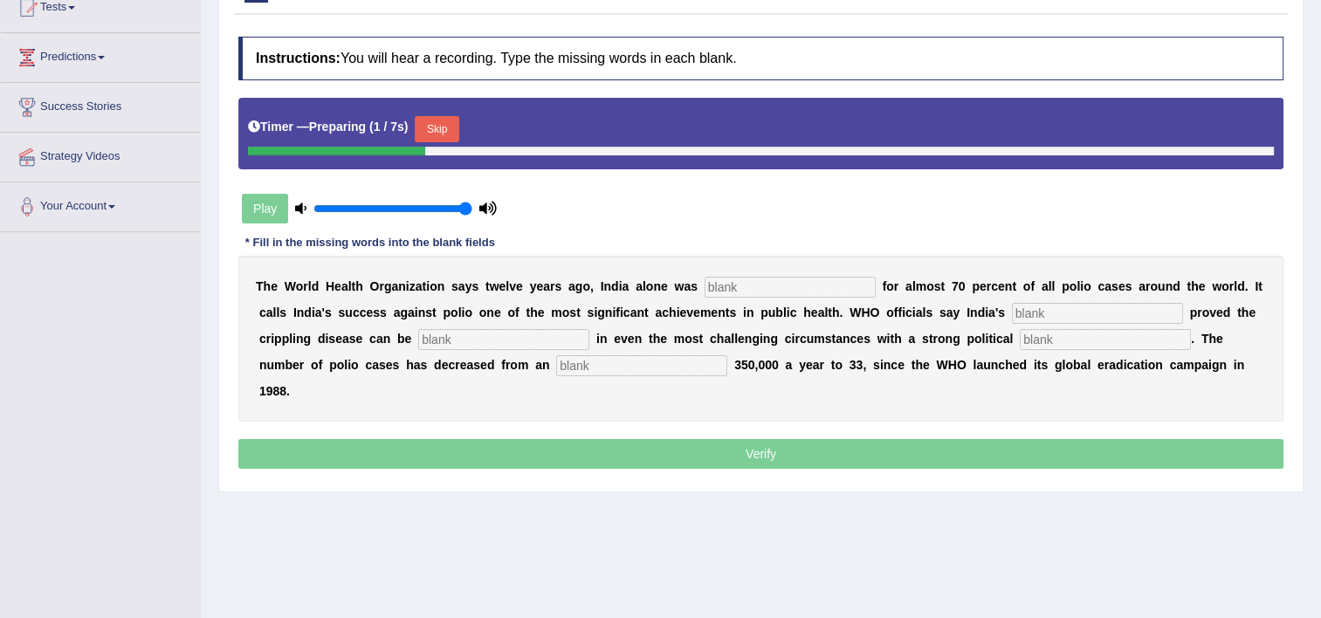
scroll to position [244, 0]
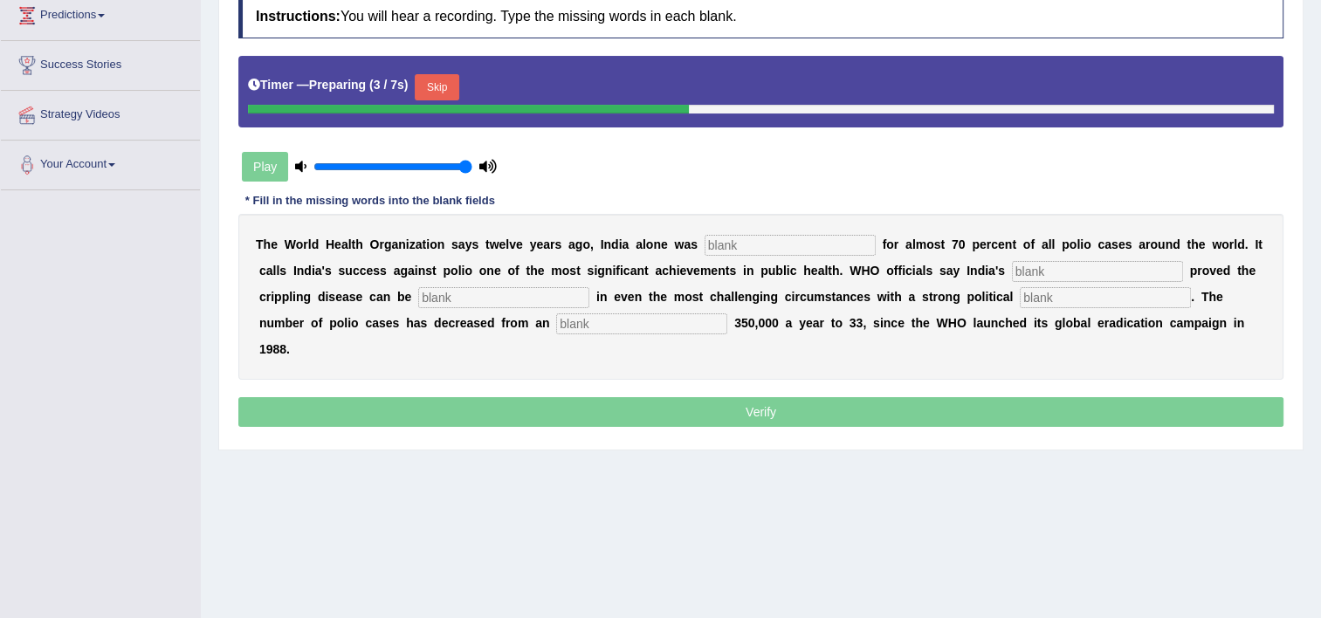
click at [705, 241] on input "text" at bounding box center [790, 245] width 171 height 21
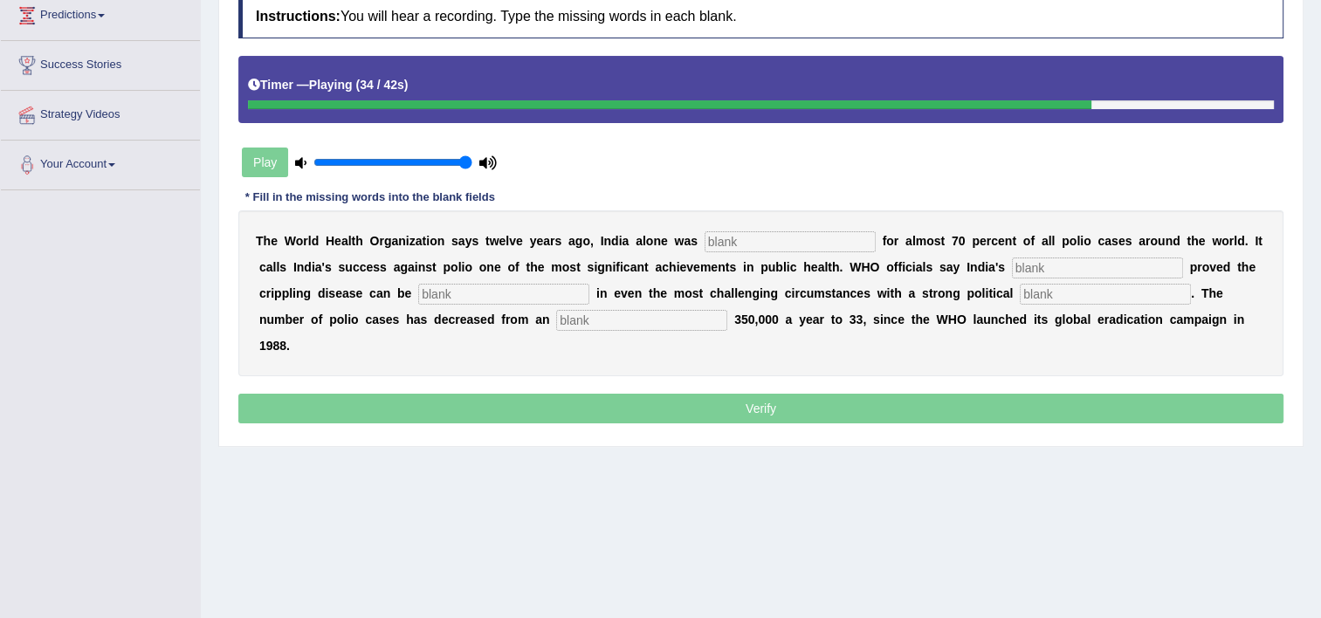
scroll to position [0, 0]
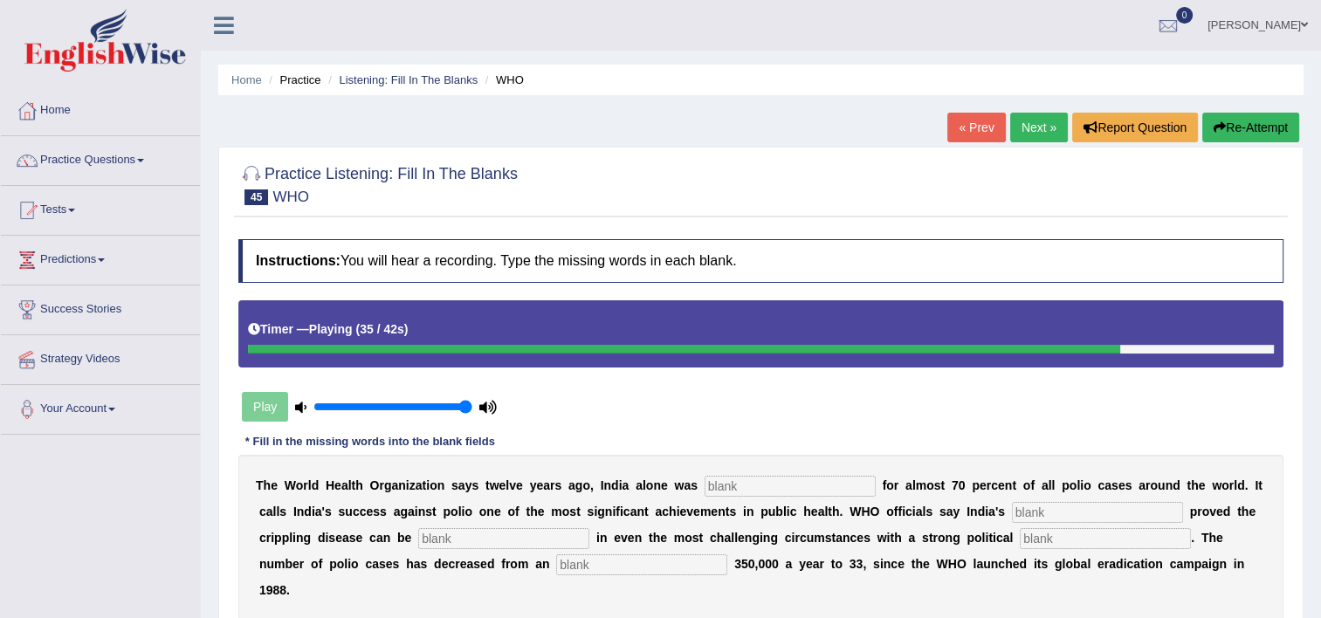
click at [1222, 139] on button "Re-Attempt" at bounding box center [1250, 128] width 97 height 30
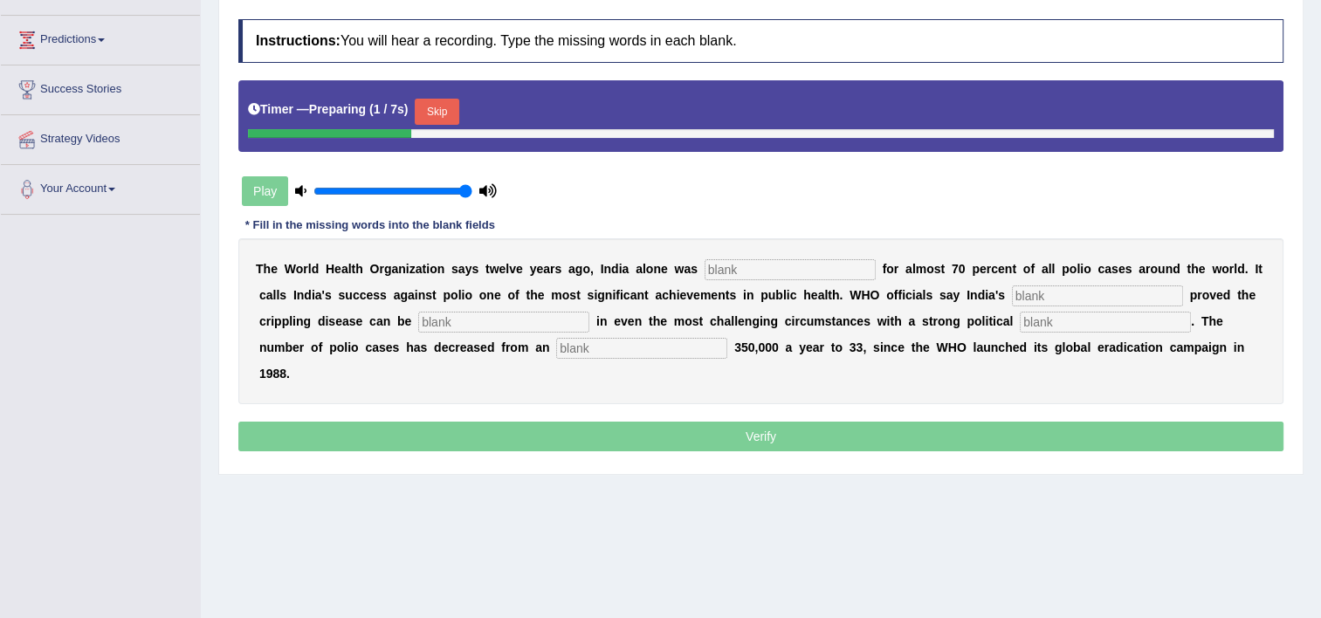
scroll to position [299, 0]
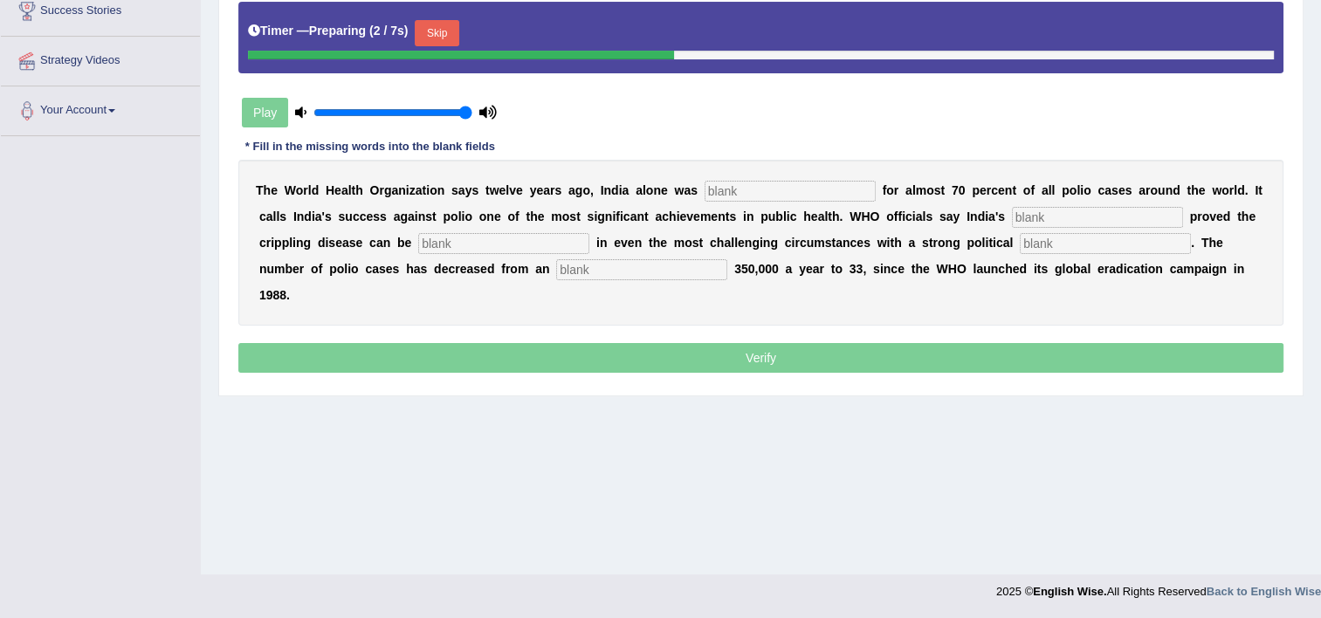
click at [705, 190] on input "text" at bounding box center [790, 191] width 171 height 21
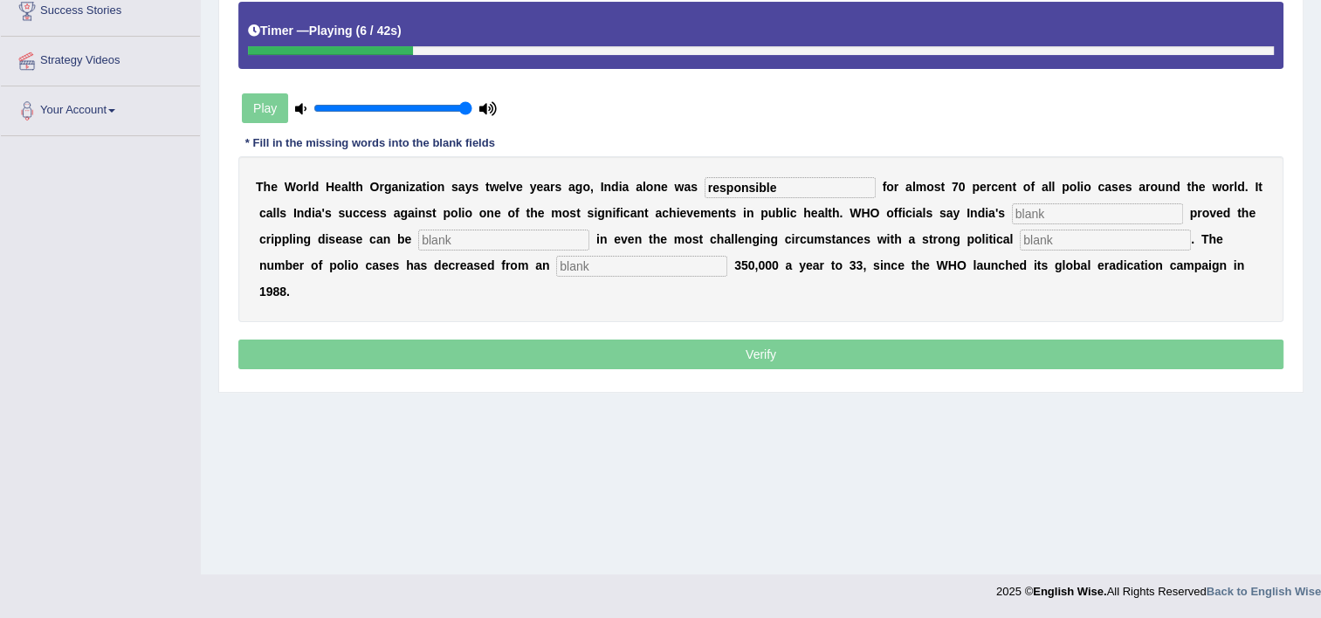
type input "responsible"
click at [1005, 207] on b at bounding box center [1008, 213] width 7 height 14
click at [1012, 208] on input "text" at bounding box center [1097, 213] width 171 height 21
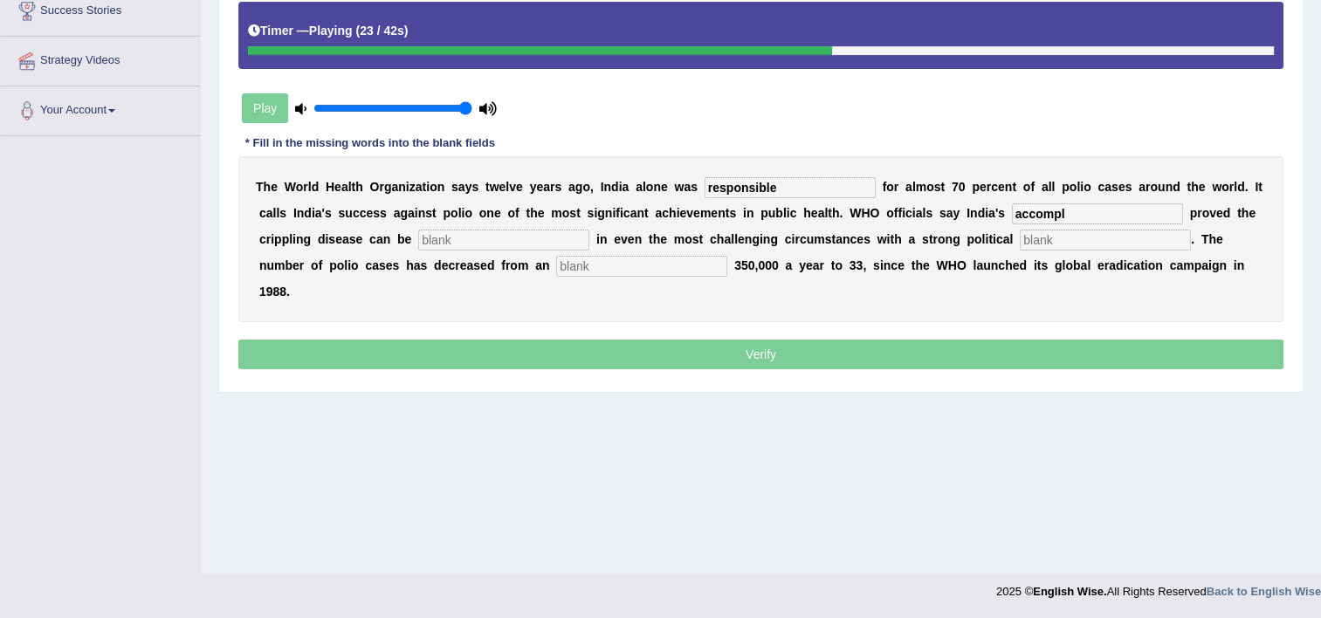
type input "accompl"
click at [418, 238] on input "text" at bounding box center [503, 240] width 171 height 21
click at [1020, 246] on input "text" at bounding box center [1105, 240] width 171 height 21
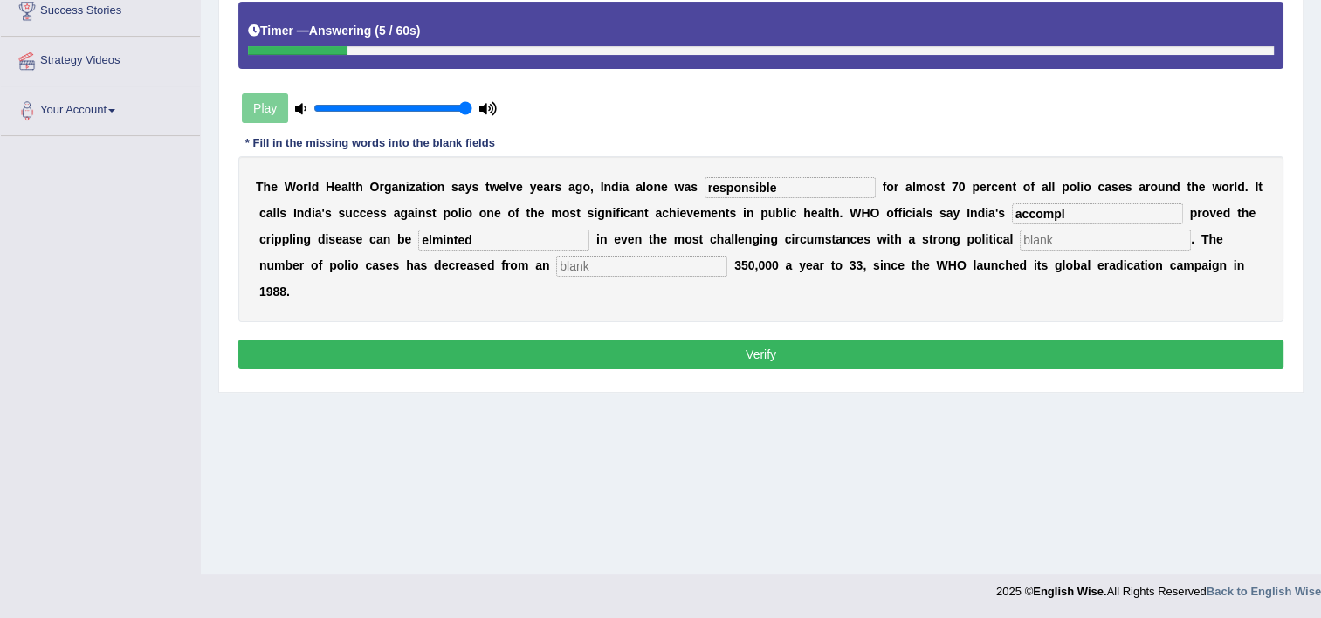
click at [418, 241] on input "elminted" at bounding box center [503, 240] width 171 height 21
type input "e"
click at [418, 234] on input "ilmenated" at bounding box center [503, 240] width 171 height 21
click at [418, 236] on input "elmenated" at bounding box center [503, 240] width 171 height 21
click at [418, 240] on input "elmienated" at bounding box center [503, 240] width 171 height 21
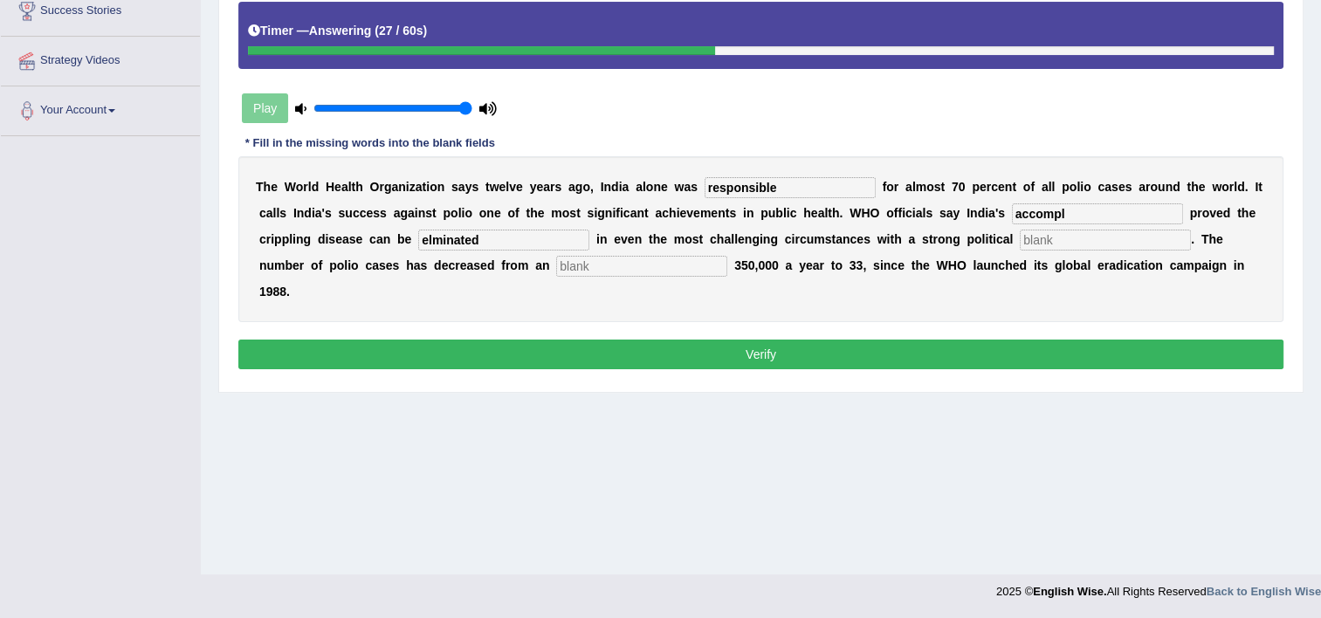
type input "elminated"
click at [1012, 219] on input "accompl" at bounding box center [1097, 213] width 171 height 21
click at [1012, 211] on input "accompleased" at bounding box center [1097, 213] width 171 height 21
type input "accompleased"
click at [1020, 233] on input "text" at bounding box center [1105, 240] width 171 height 21
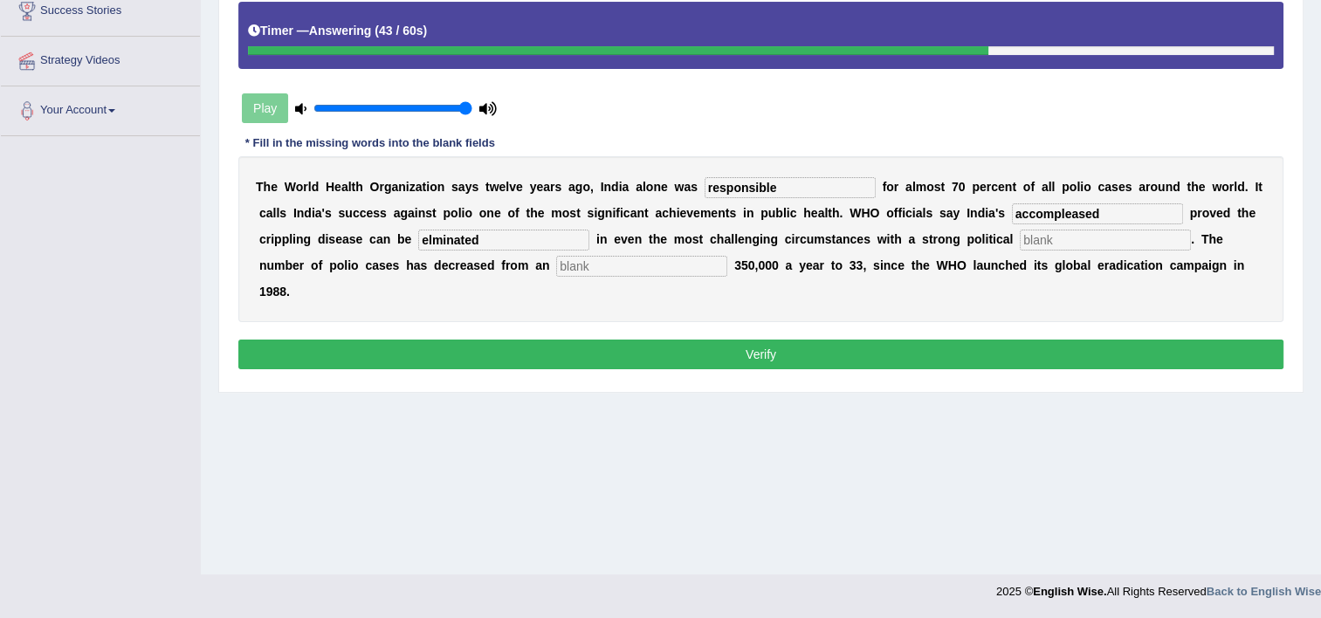
click at [506, 340] on button "Verify" at bounding box center [760, 355] width 1045 height 30
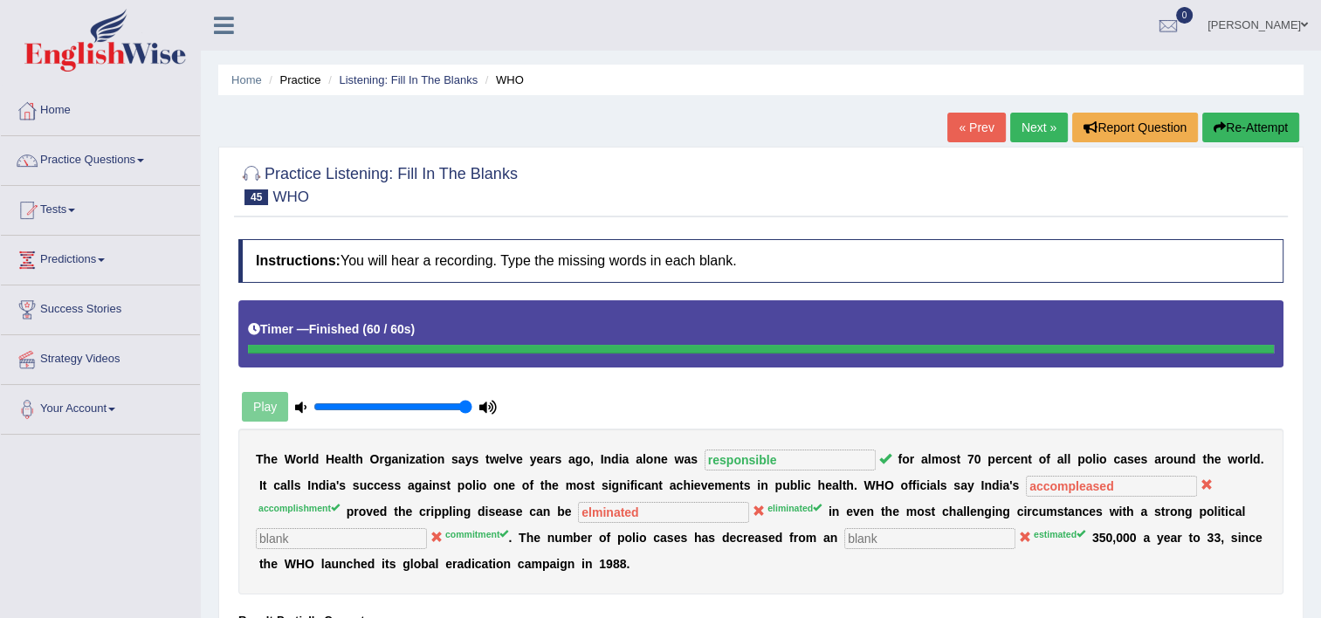
scroll to position [0, 0]
click at [1027, 132] on link "Next »" at bounding box center [1039, 128] width 58 height 30
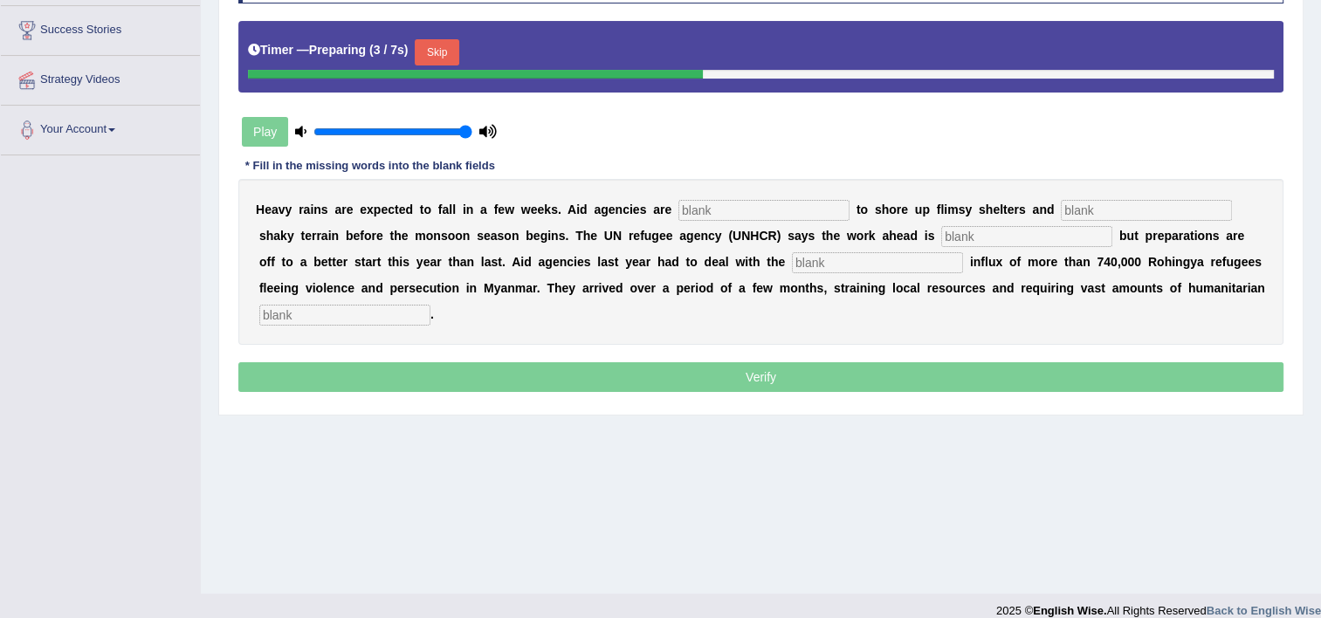
click at [678, 210] on input "text" at bounding box center [763, 210] width 171 height 21
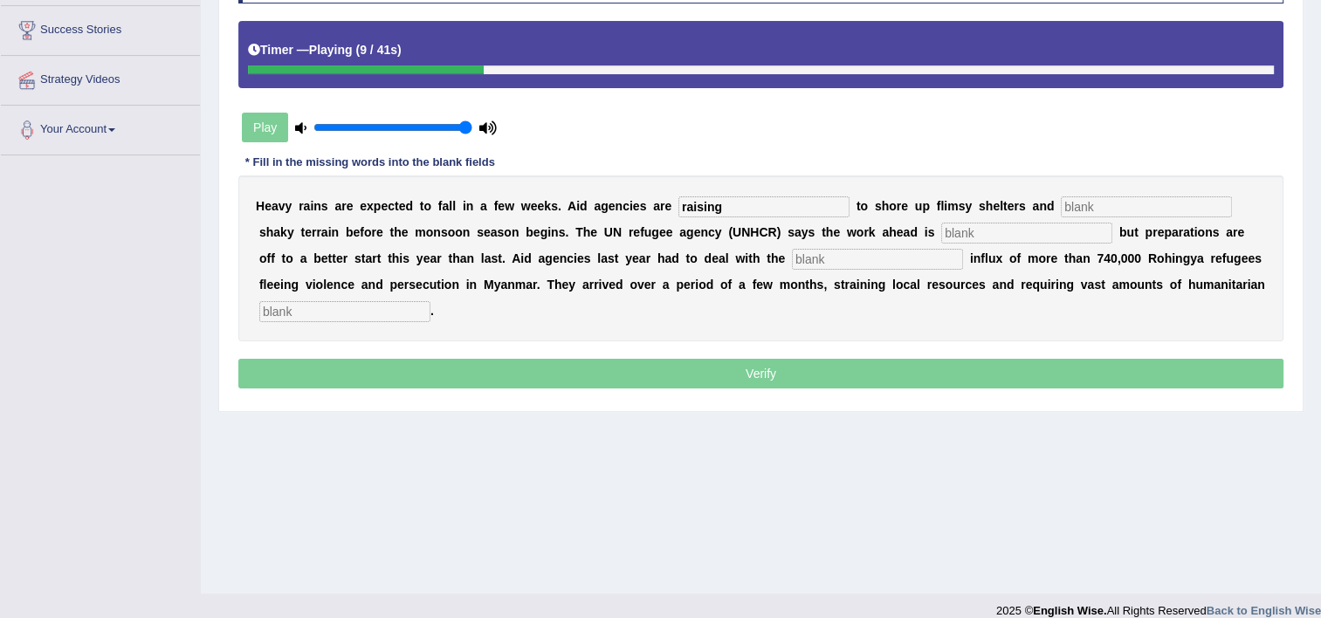
type input "raising"
click at [1061, 209] on input "text" at bounding box center [1146, 206] width 171 height 21
type input "stablize"
click at [941, 223] on input "text" at bounding box center [1026, 233] width 171 height 21
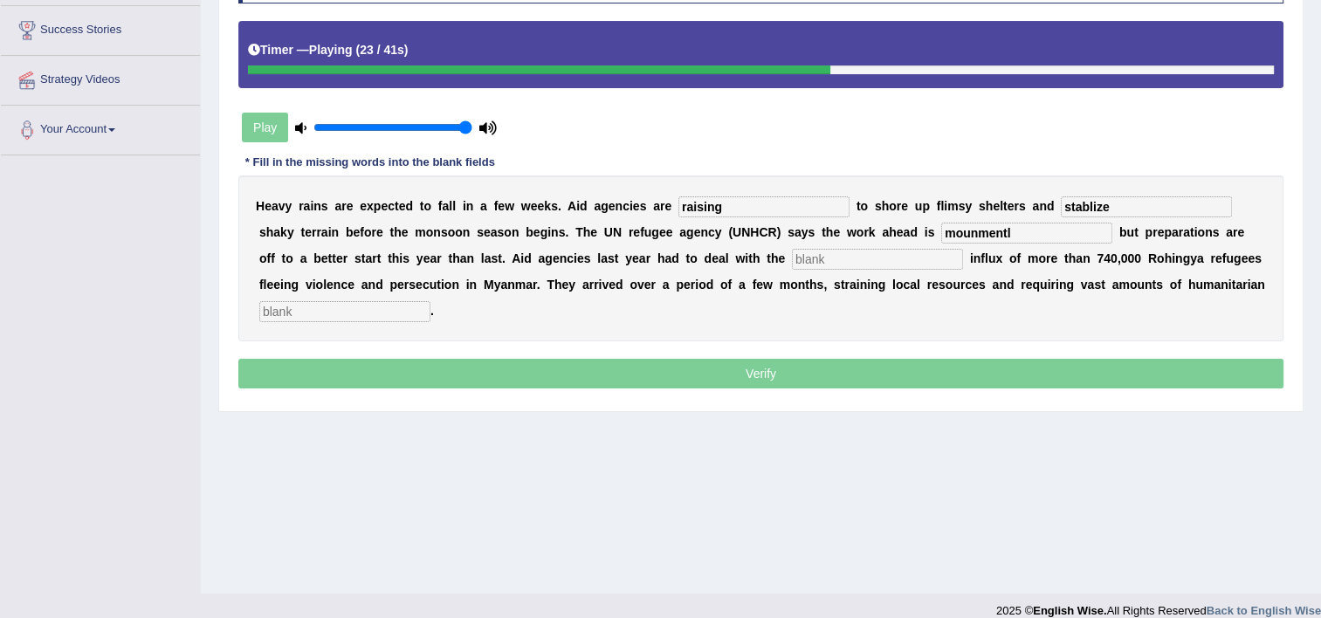
type input "mounmentl"
click at [792, 260] on input "text" at bounding box center [877, 259] width 171 height 21
type input "massive"
click at [430, 301] on input "text" at bounding box center [344, 311] width 171 height 21
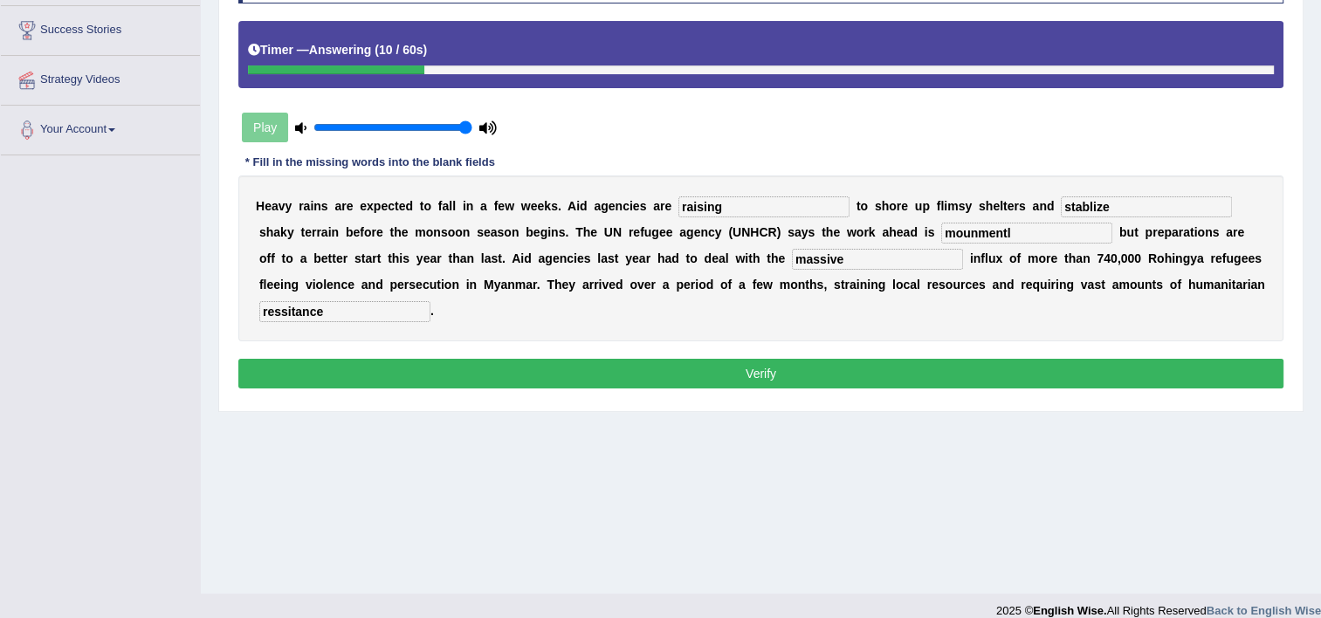
type input "ressitance"
click at [941, 234] on input "mounmentl" at bounding box center [1026, 233] width 171 height 21
type input "mounmental"
click at [727, 359] on button "Verify" at bounding box center [760, 374] width 1045 height 30
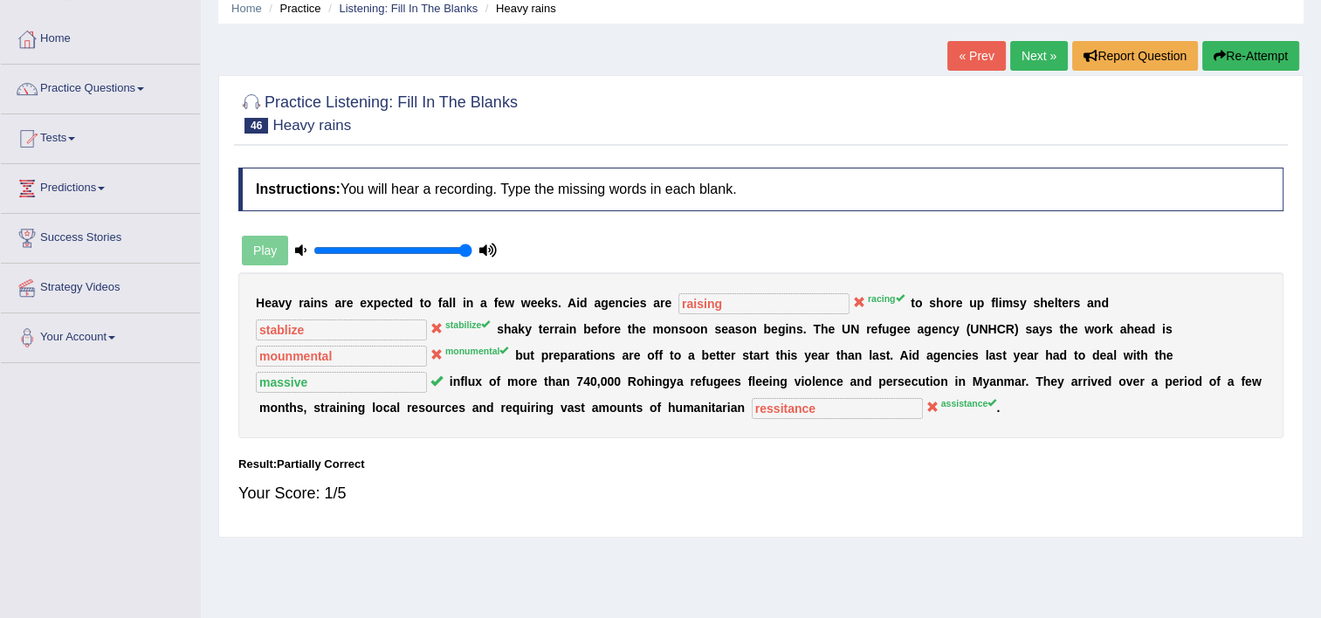
scroll to position [70, 0]
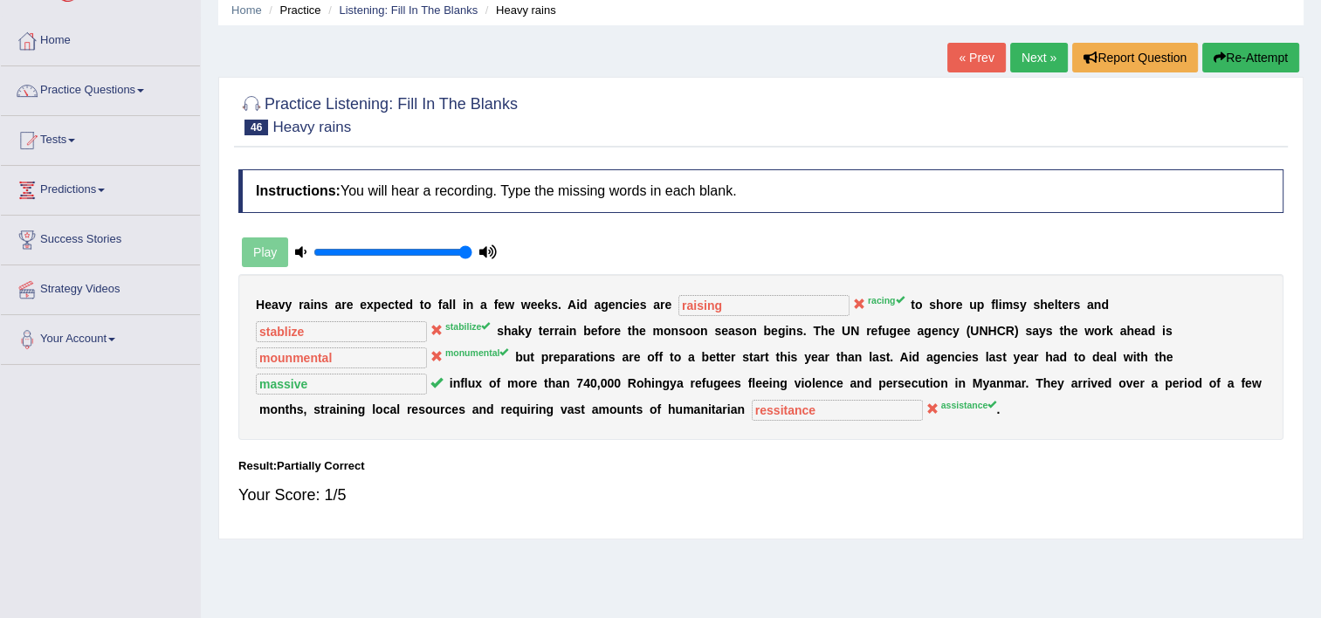
click at [1048, 52] on link "Next »" at bounding box center [1039, 58] width 58 height 30
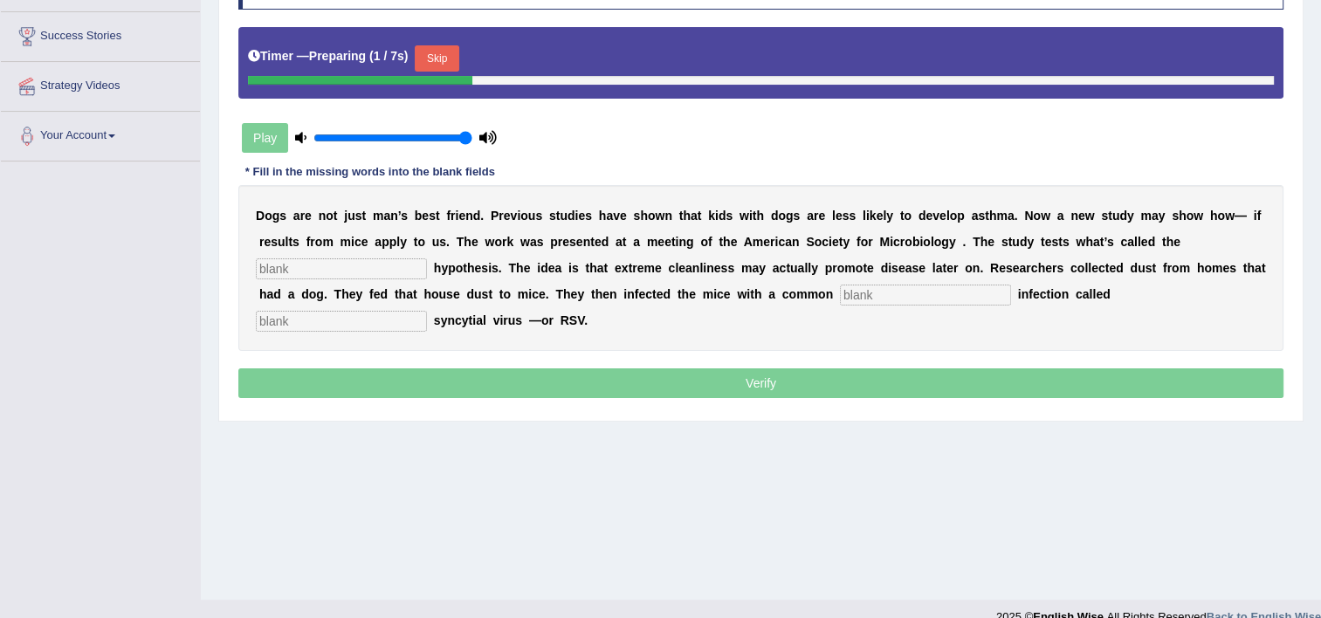
scroll to position [279, 0]
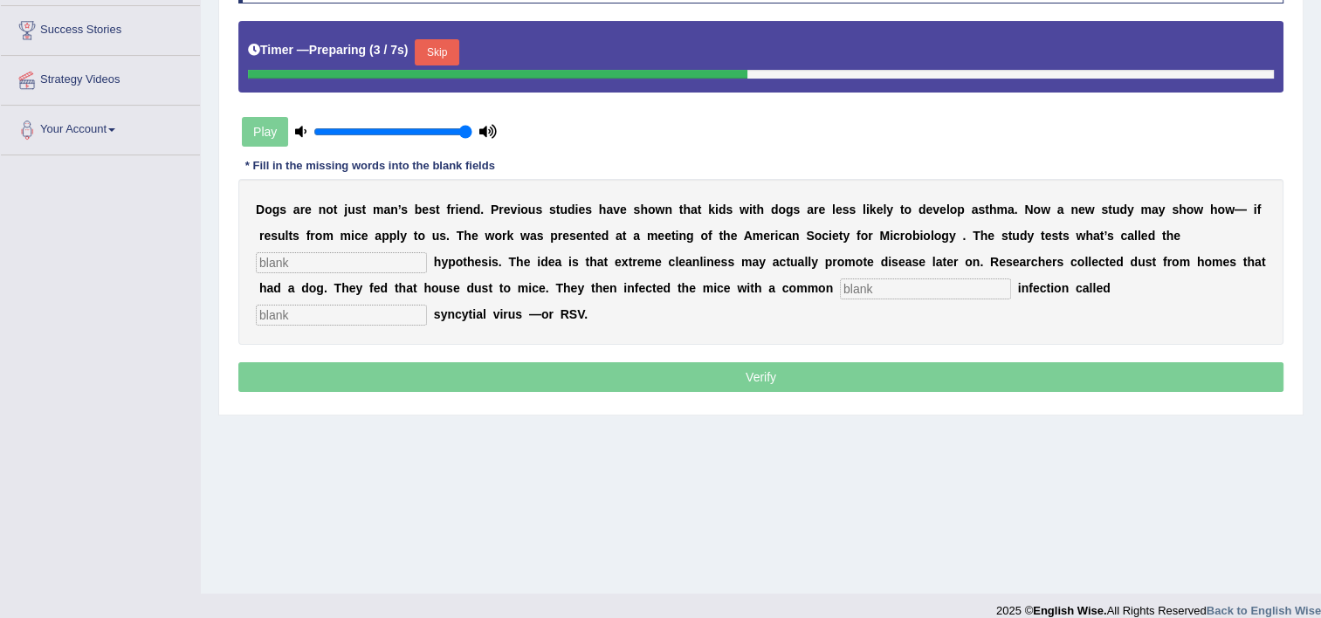
click at [1059, 220] on div "D o g s a r e n o t j u s t m a n ’ s b e s t f r i e n d . P r e v i o u s s t…" at bounding box center [760, 262] width 1045 height 166
click at [427, 252] on input "text" at bounding box center [341, 262] width 171 height 21
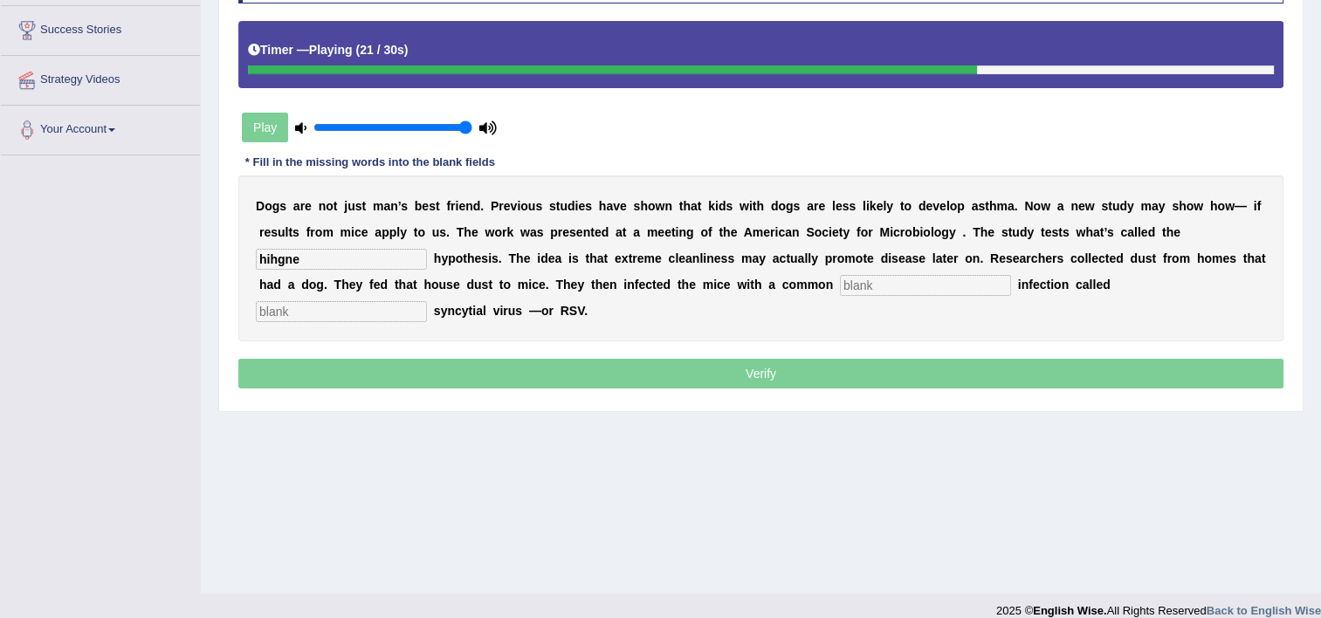
type input "hihgne"
click at [840, 292] on input "text" at bounding box center [925, 285] width 171 height 21
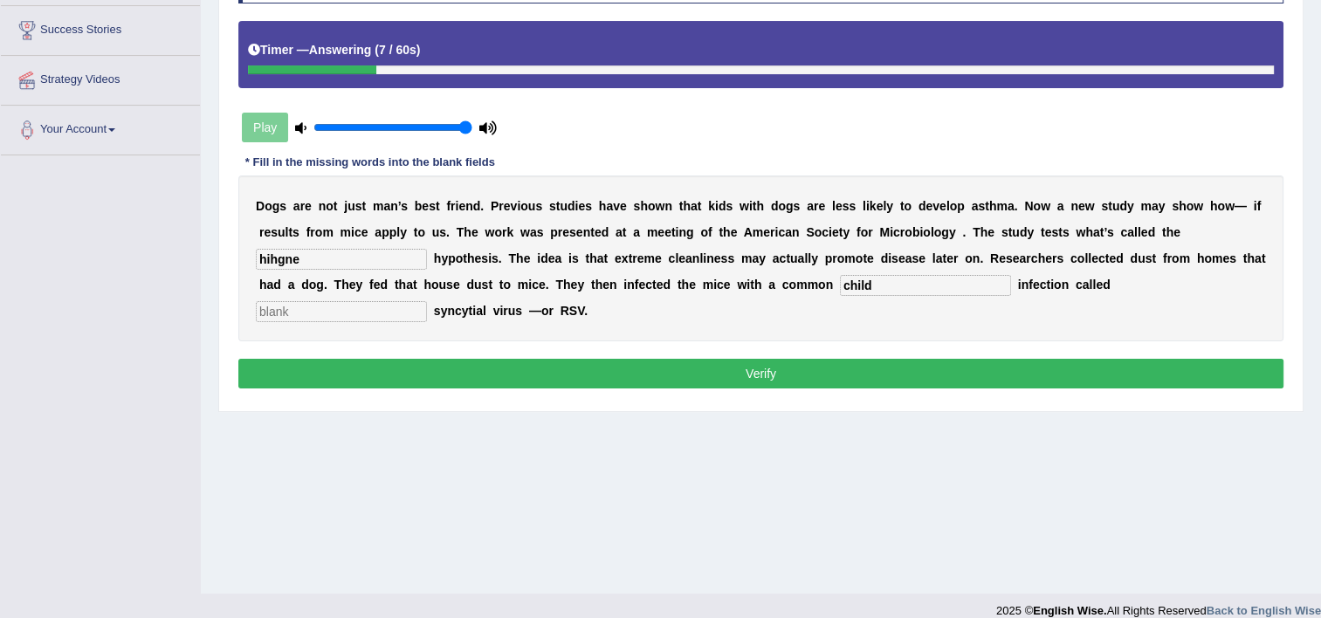
type input "child"
click at [427, 301] on input "text" at bounding box center [341, 311] width 171 height 21
click at [427, 249] on input "hihgne" at bounding box center [341, 259] width 171 height 21
type input "highgine"
click at [427, 301] on input "text" at bounding box center [341, 311] width 171 height 21
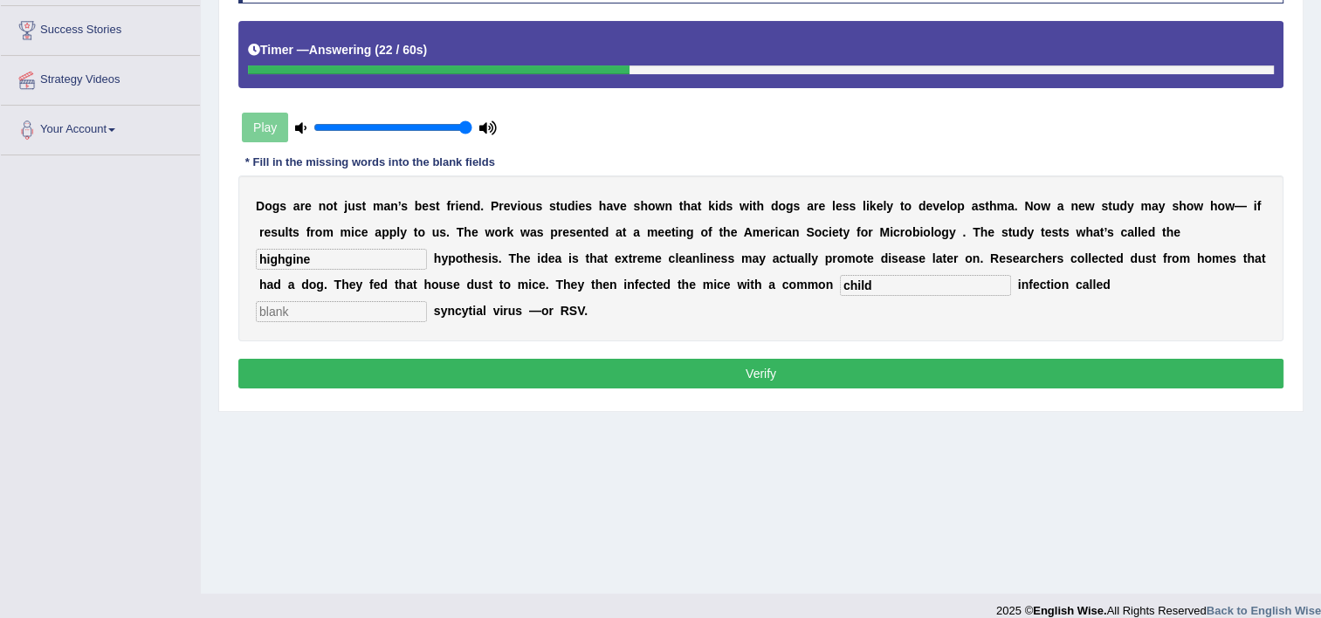
click at [427, 301] on input "text" at bounding box center [341, 311] width 171 height 21
type input "hj"
click at [884, 359] on button "Verify" at bounding box center [760, 374] width 1045 height 30
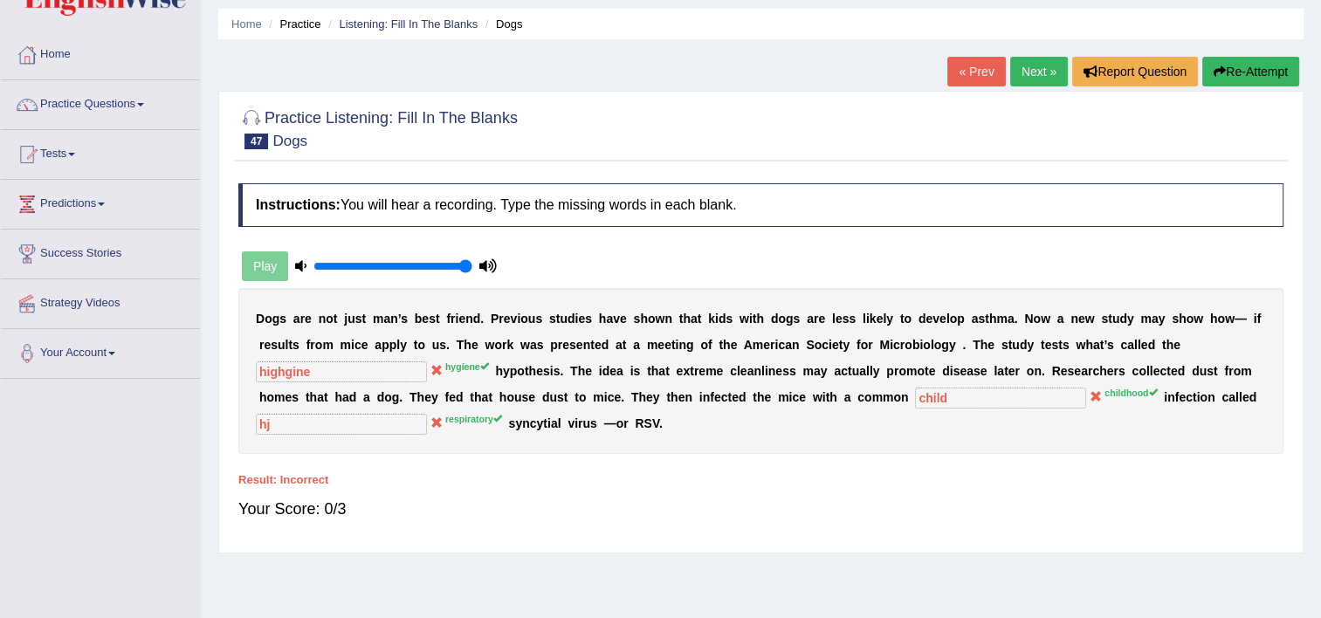
scroll to position [0, 0]
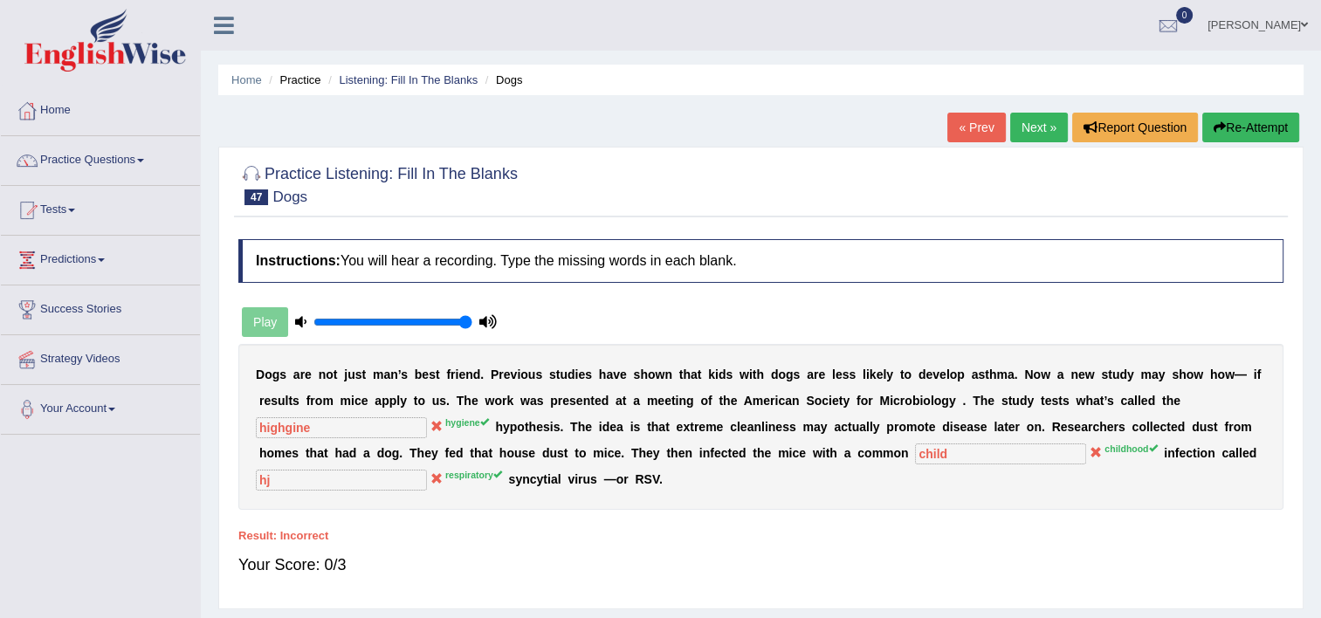
click at [1030, 139] on link "Next »" at bounding box center [1039, 128] width 58 height 30
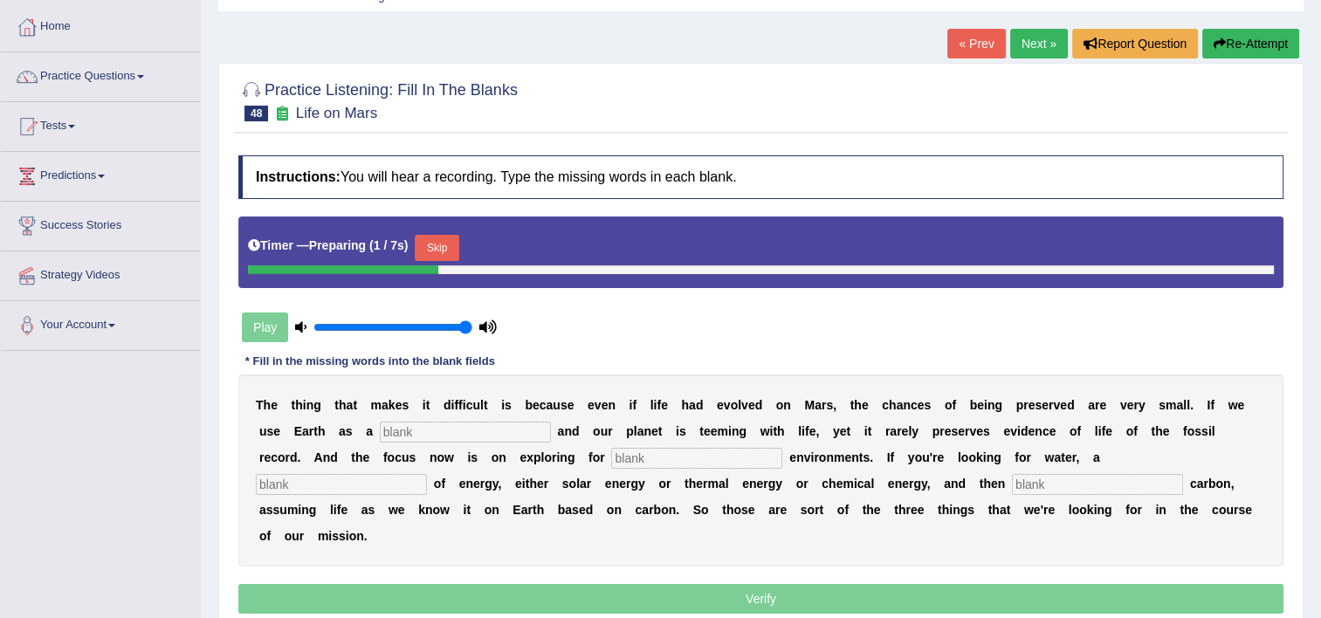
scroll to position [175, 0]
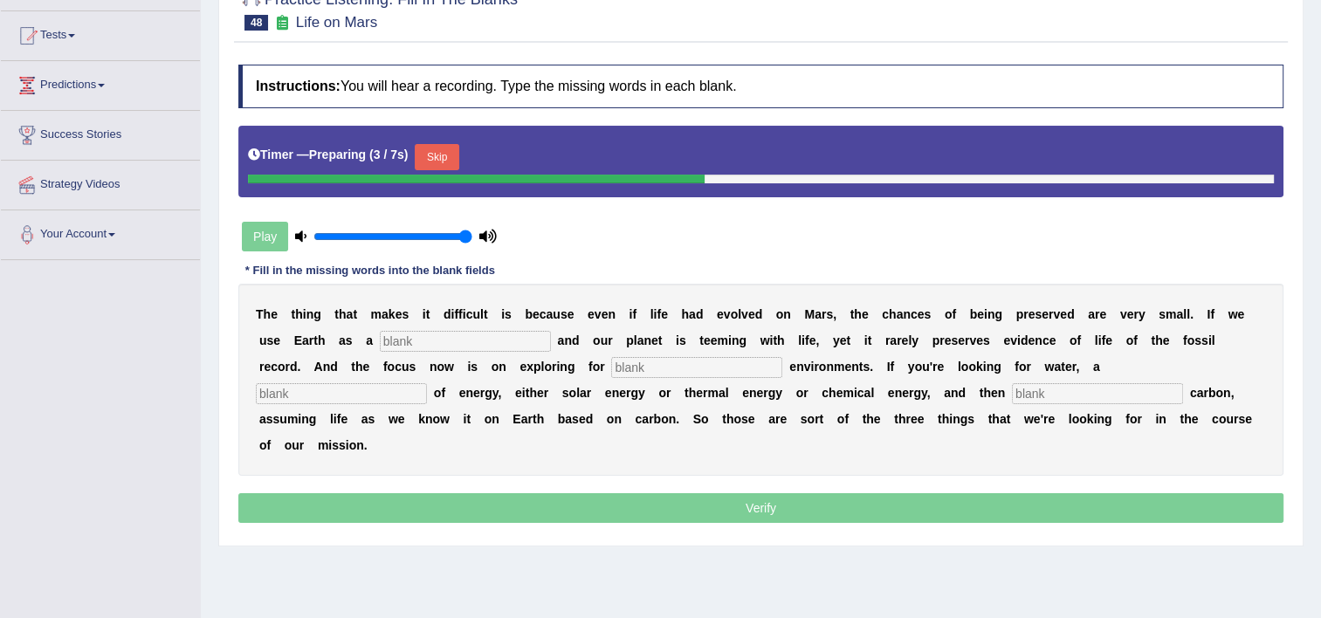
click at [380, 336] on input "text" at bounding box center [465, 341] width 171 height 21
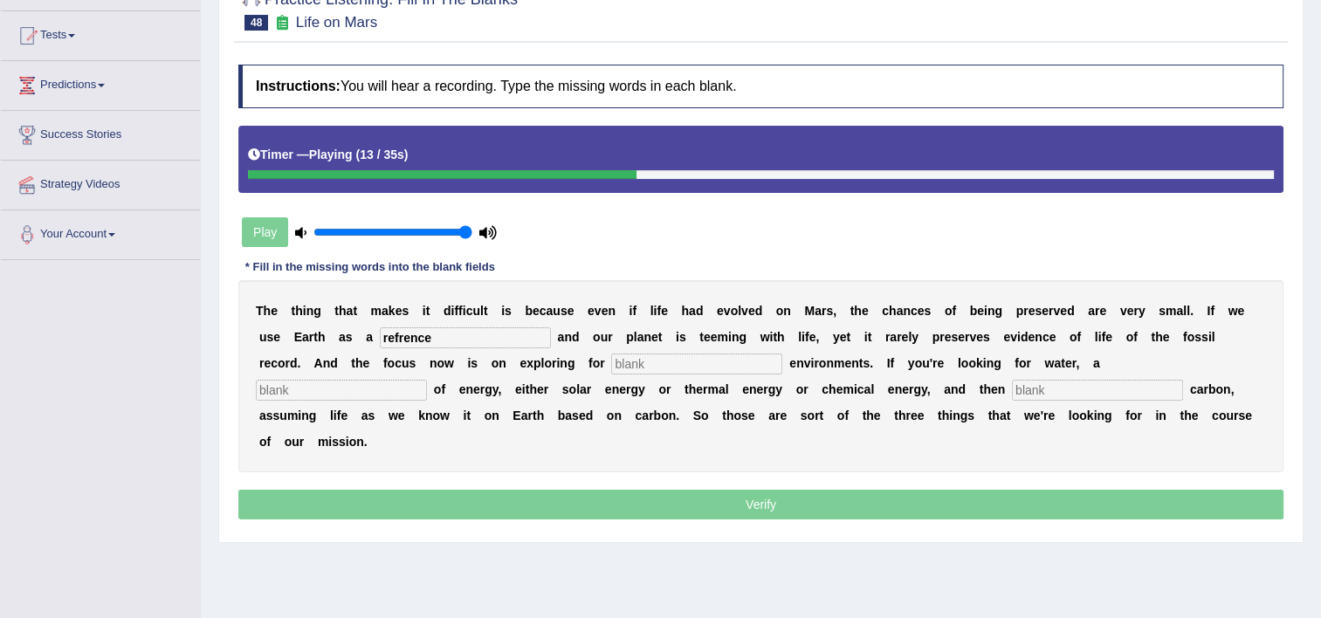
type input "refrence"
click at [611, 362] on input "text" at bounding box center [696, 364] width 171 height 21
type input "form"
click at [427, 380] on input "text" at bounding box center [341, 390] width 171 height 21
type input "source"
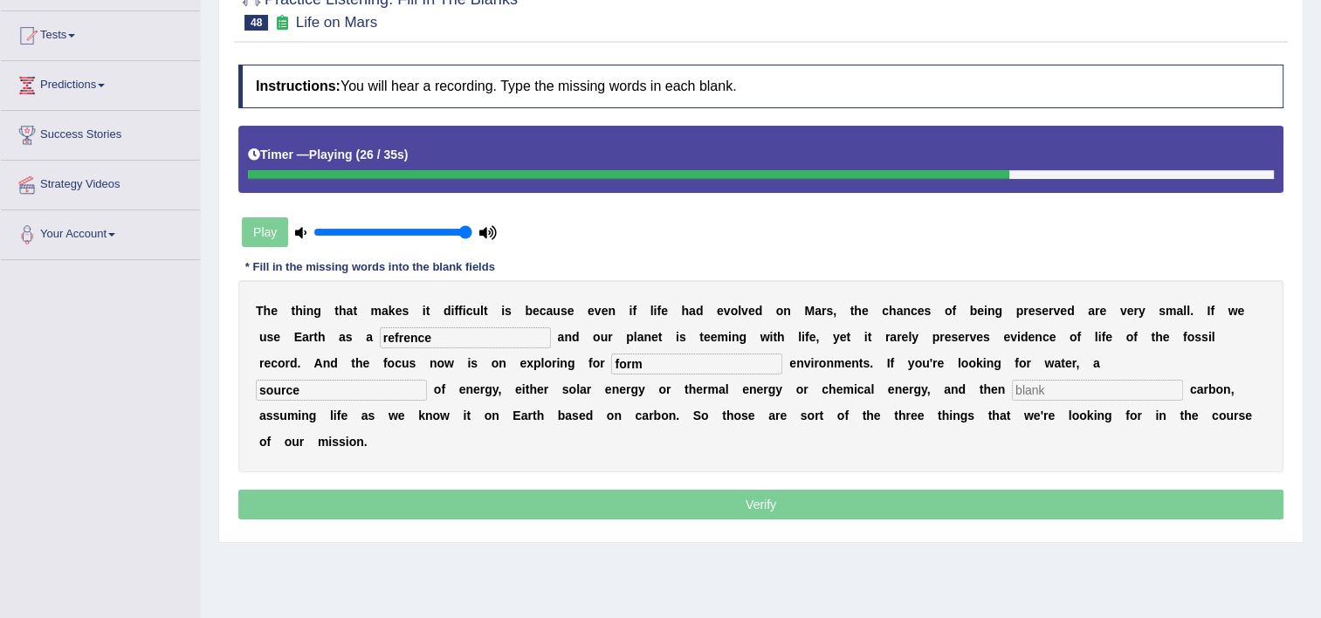
click at [1012, 386] on input "text" at bounding box center [1097, 390] width 171 height 21
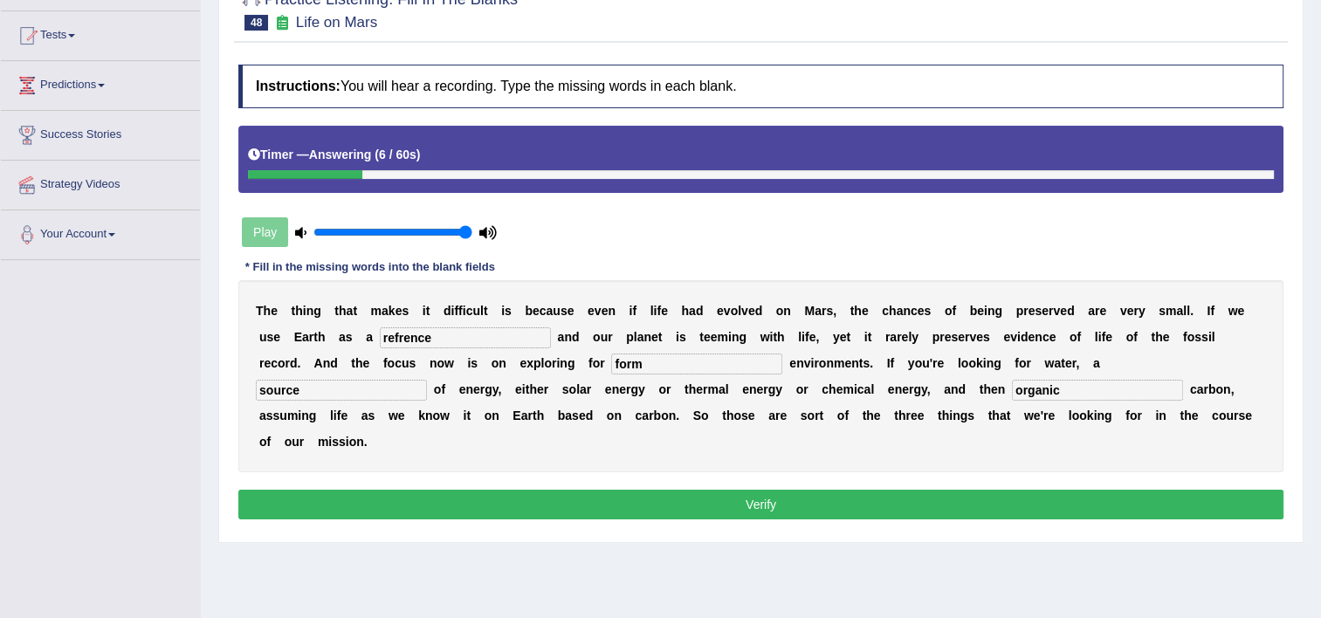
type input "organic"
click at [603, 490] on button "Verify" at bounding box center [760, 505] width 1045 height 30
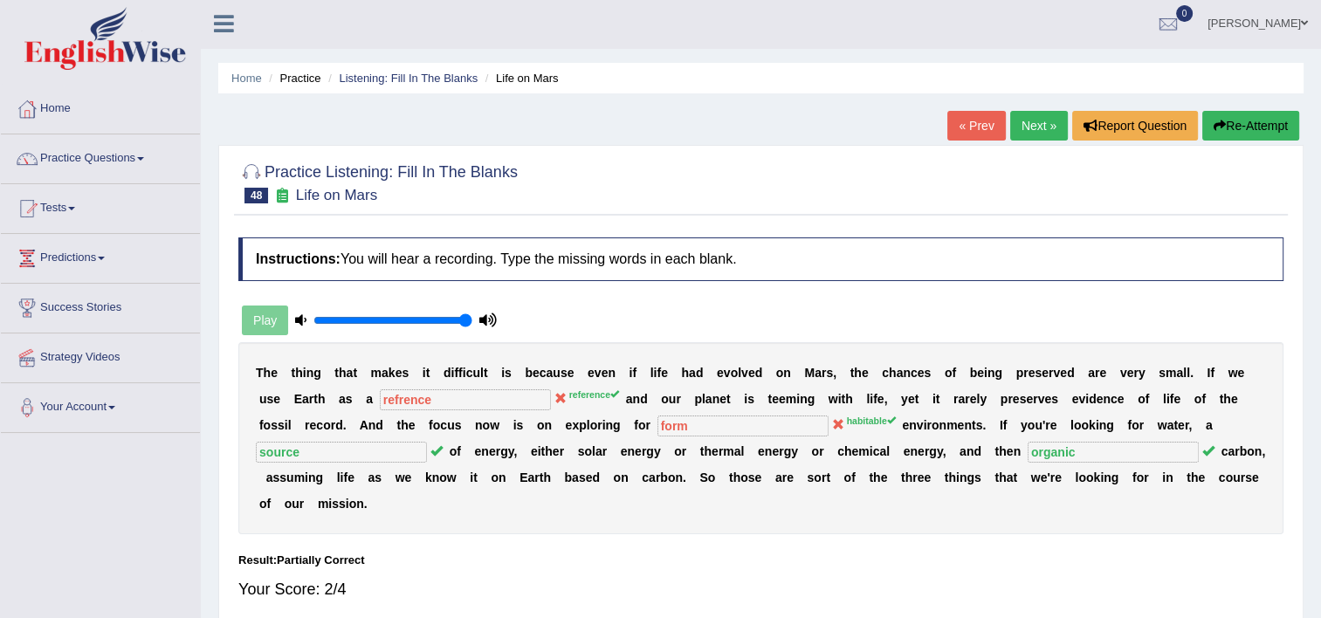
scroll to position [0, 0]
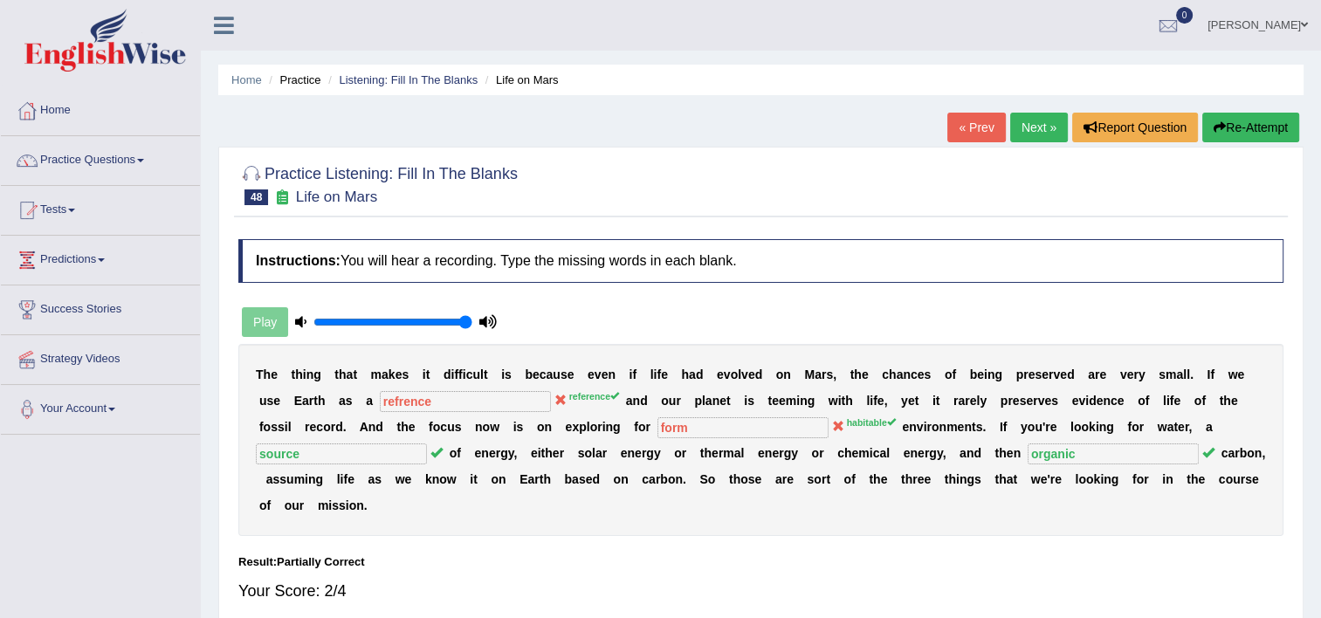
click at [1028, 138] on link "Next »" at bounding box center [1039, 128] width 58 height 30
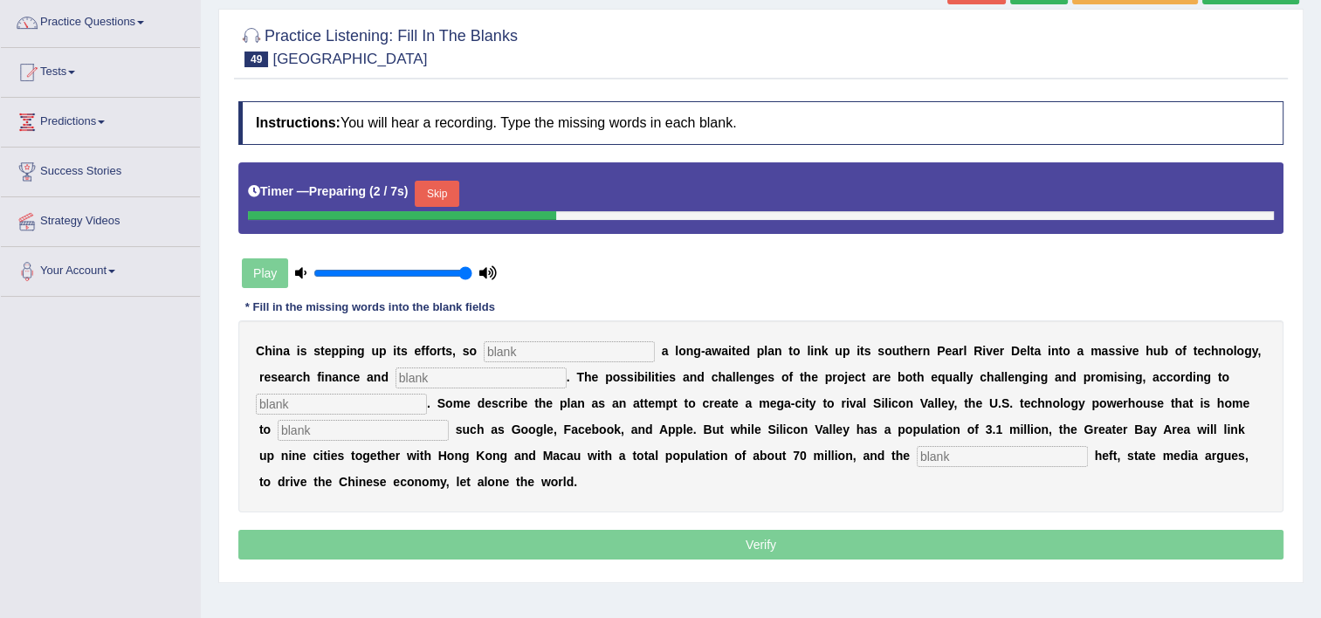
scroll to position [140, 0]
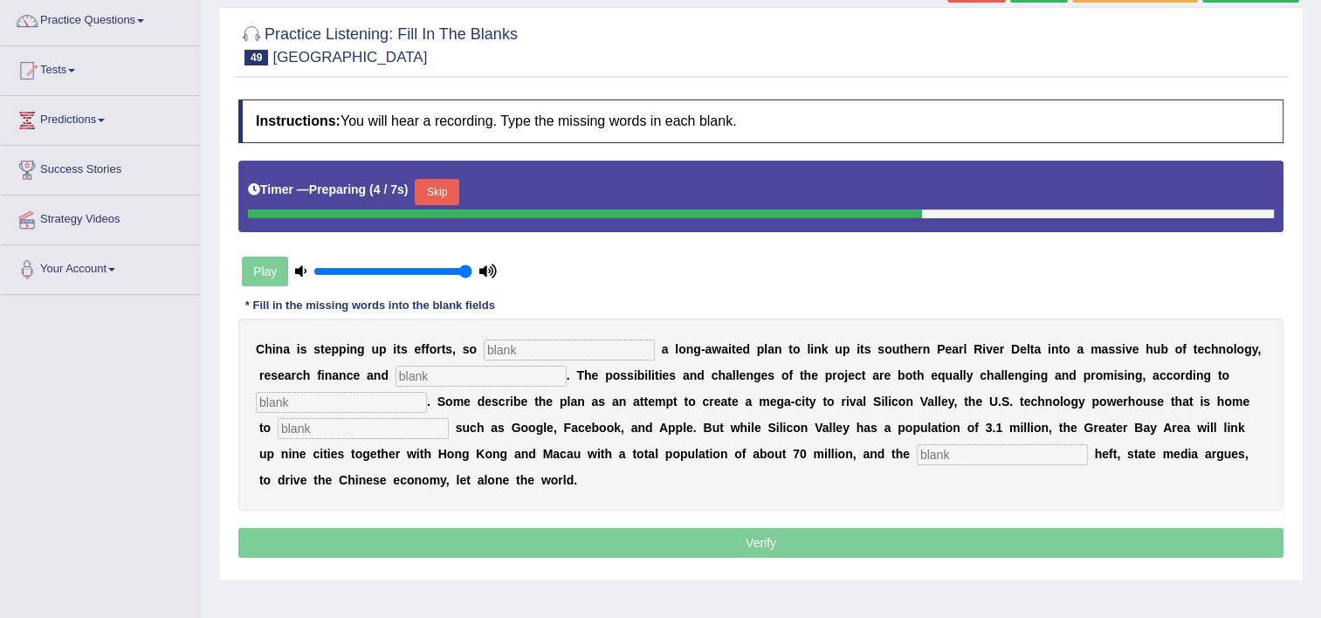
click at [606, 346] on input "text" at bounding box center [569, 350] width 171 height 21
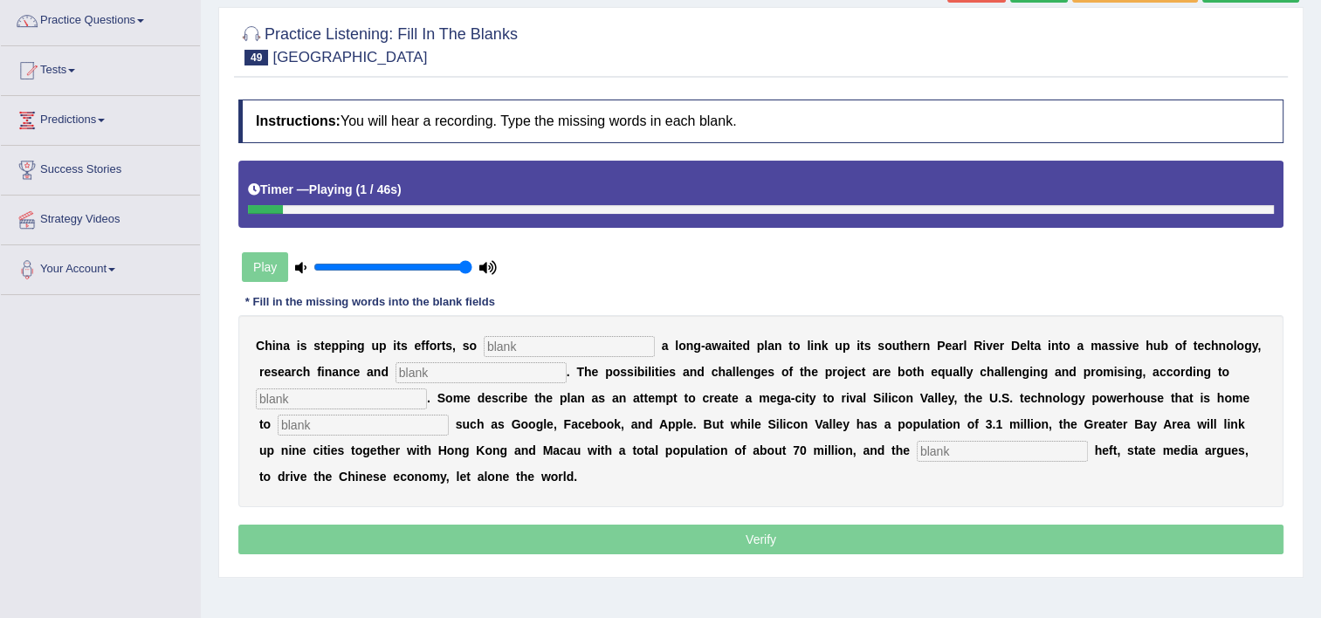
click at [569, 349] on input "text" at bounding box center [569, 346] width 171 height 21
type input "outing"
click at [413, 375] on input "text" at bounding box center [481, 372] width 171 height 21
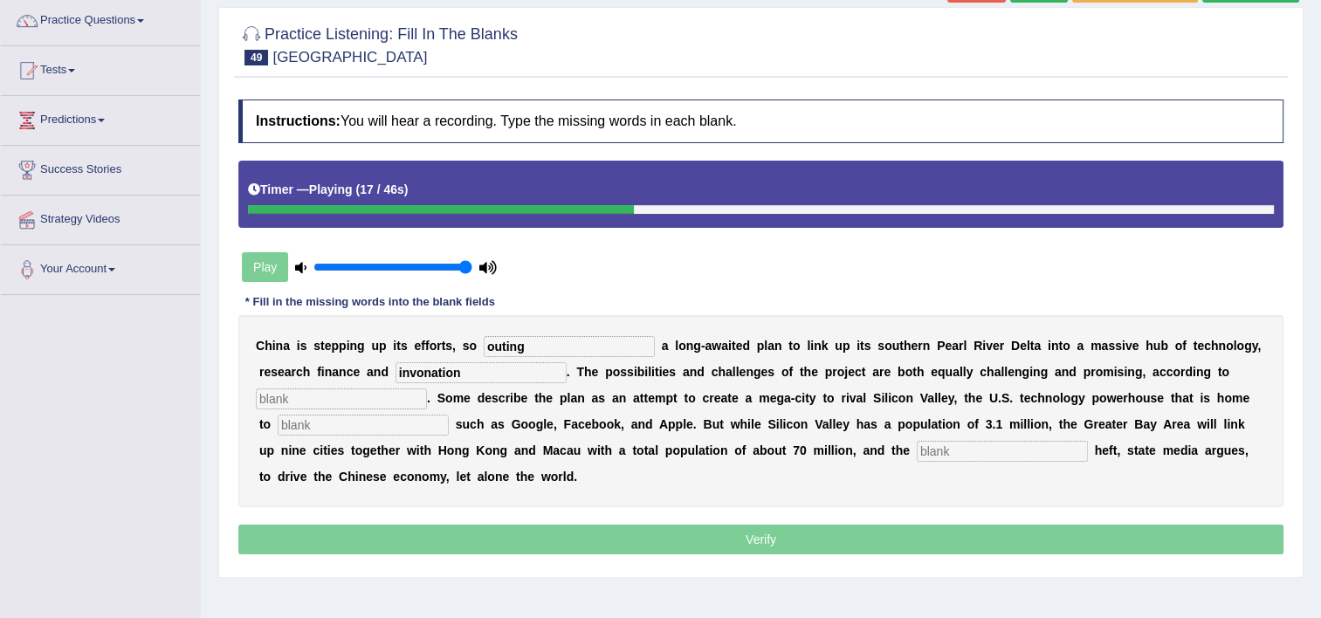
type input "invonation"
click at [427, 389] on input "text" at bounding box center [341, 399] width 171 height 21
type input "annlis"
click at [449, 415] on input "text" at bounding box center [363, 425] width 171 height 21
type input "company"
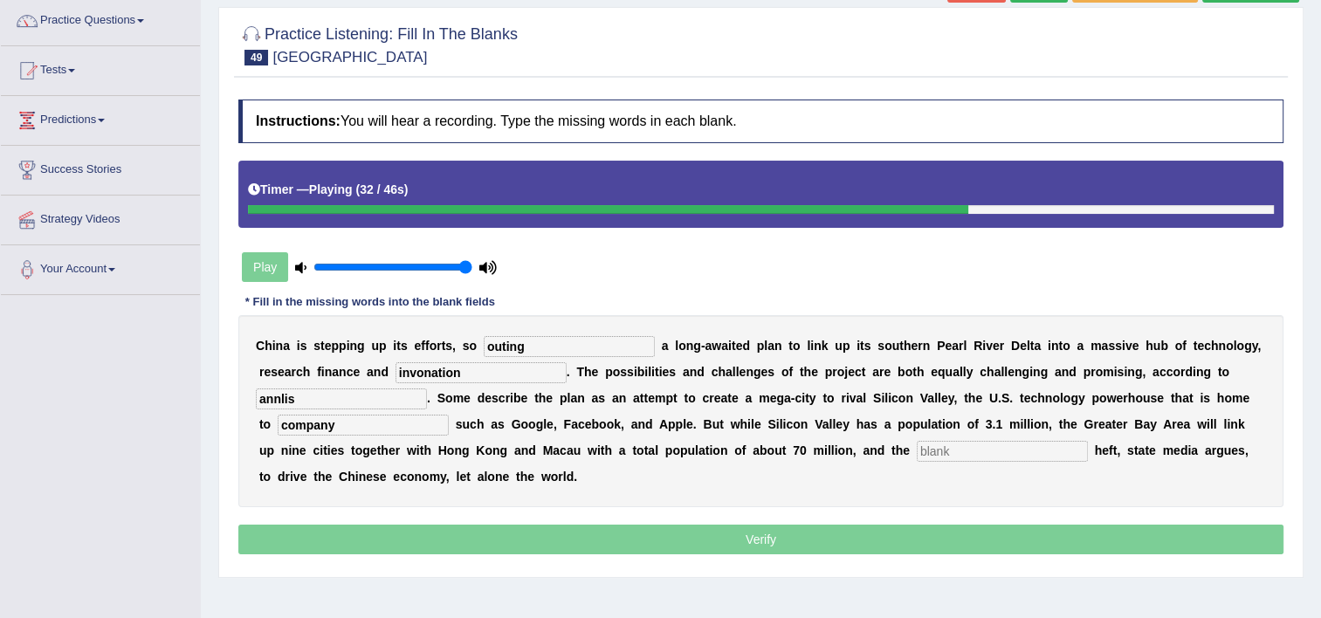
click at [917, 446] on input "text" at bounding box center [1002, 451] width 171 height 21
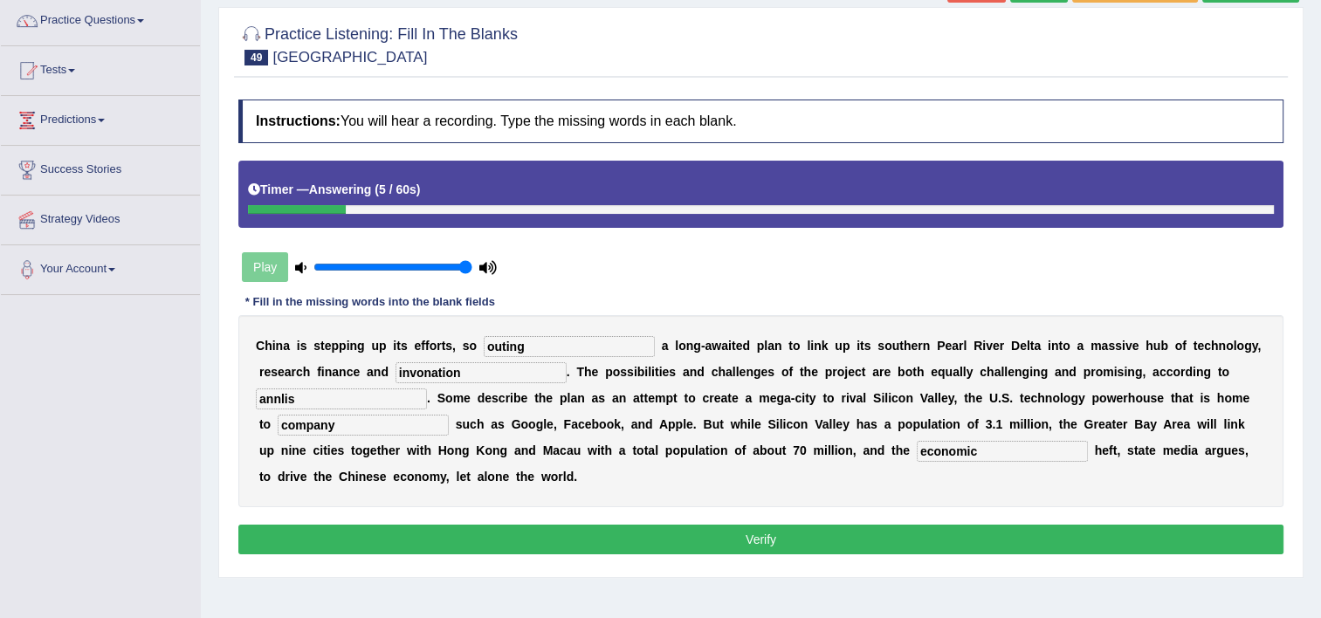
type input "economic"
click at [427, 389] on input "annlis" at bounding box center [341, 399] width 171 height 21
type input "analyis"
click at [462, 373] on input "invonation" at bounding box center [481, 372] width 171 height 21
click at [396, 368] on input "innovonation" at bounding box center [481, 372] width 171 height 21
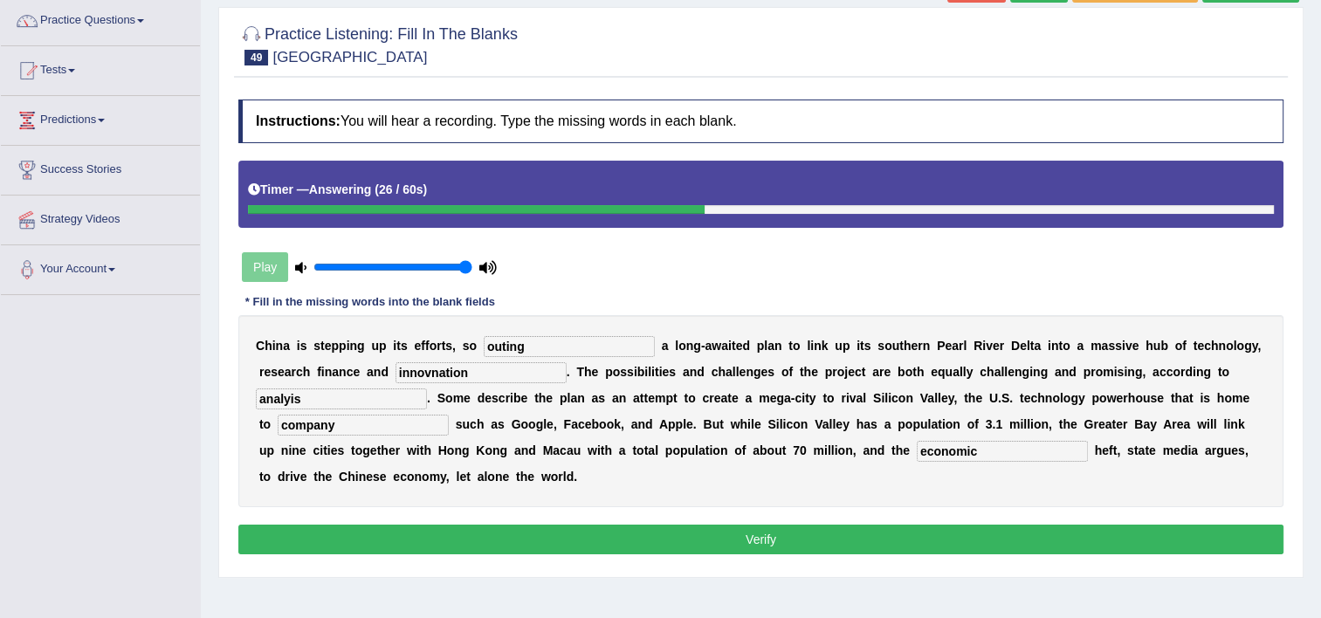
click at [396, 370] on input "innovnation" at bounding box center [481, 372] width 171 height 21
type input "innovnation"
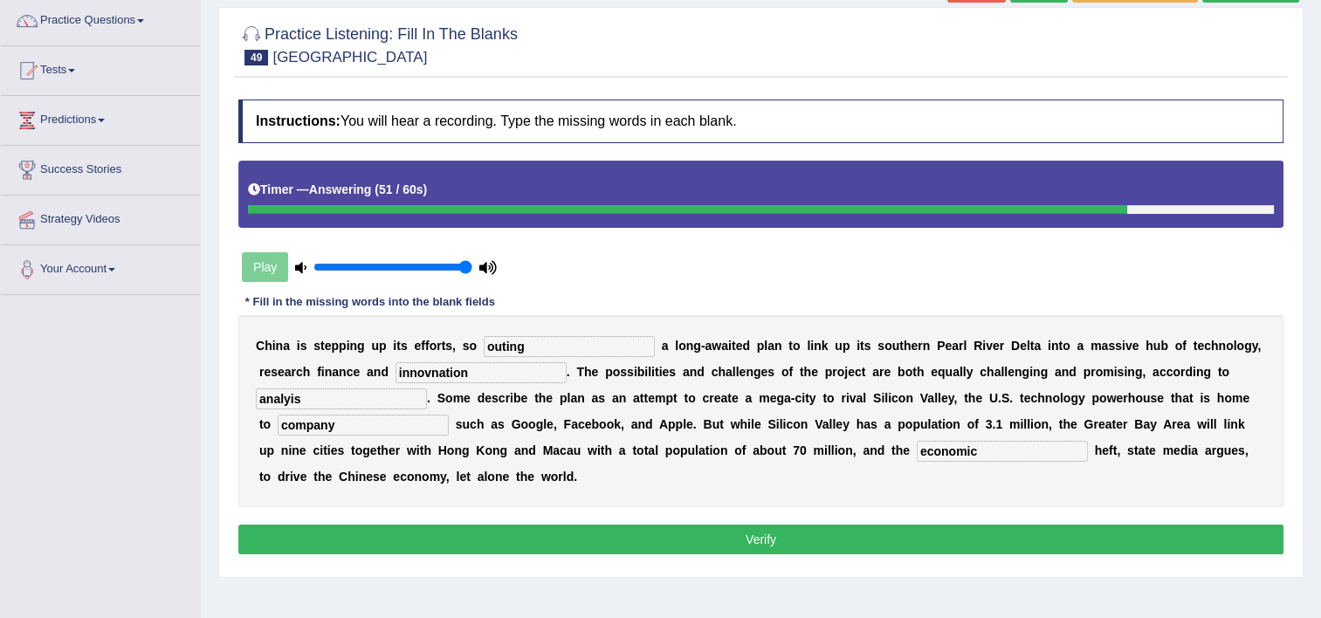
click at [427, 389] on input "analyis" at bounding box center [341, 399] width 171 height 21
type input "analy"
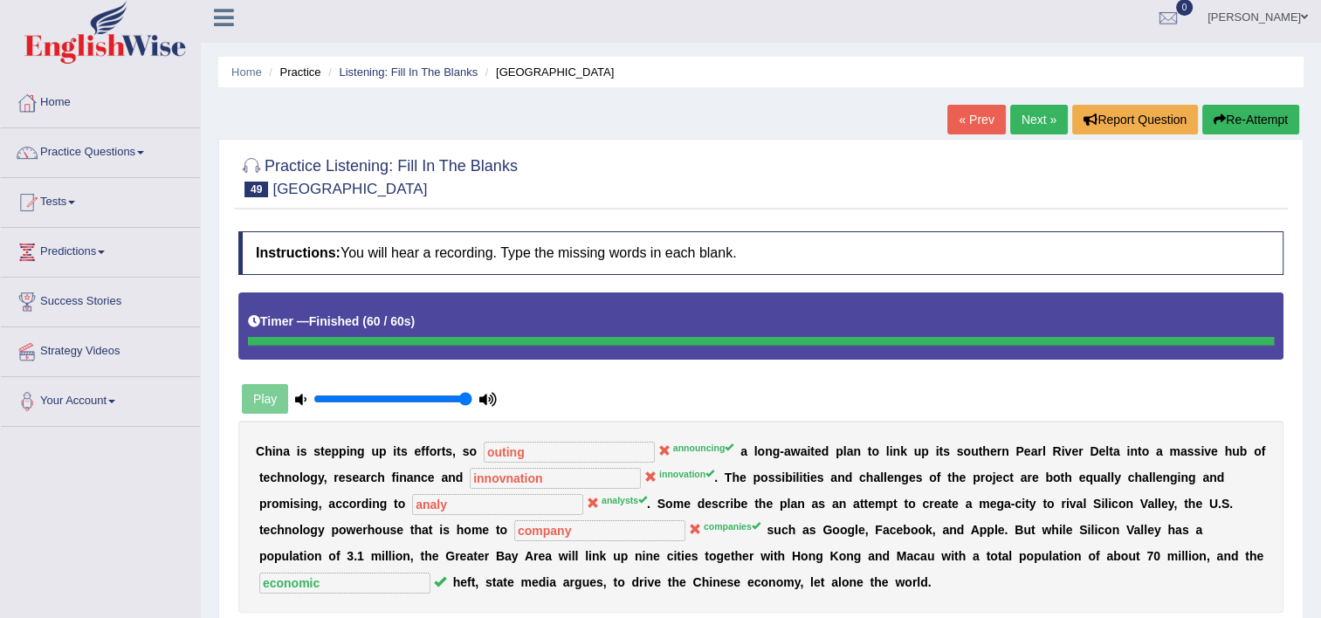
scroll to position [0, 0]
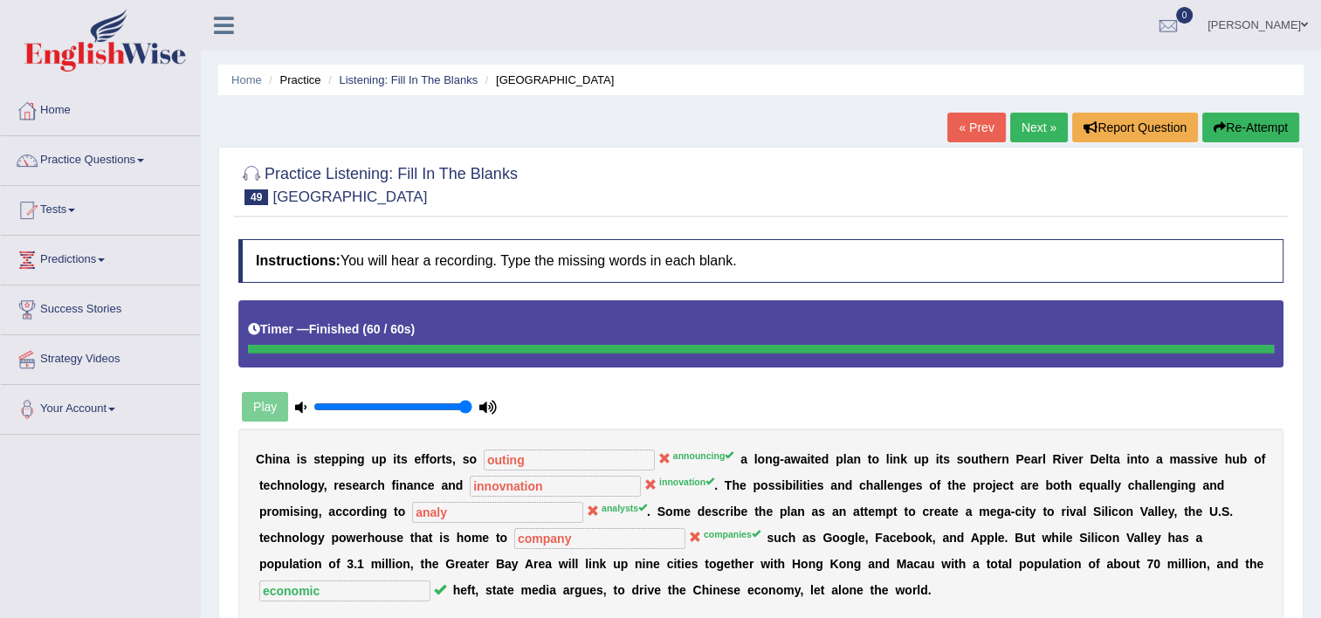
click at [1039, 131] on link "Next »" at bounding box center [1039, 128] width 58 height 30
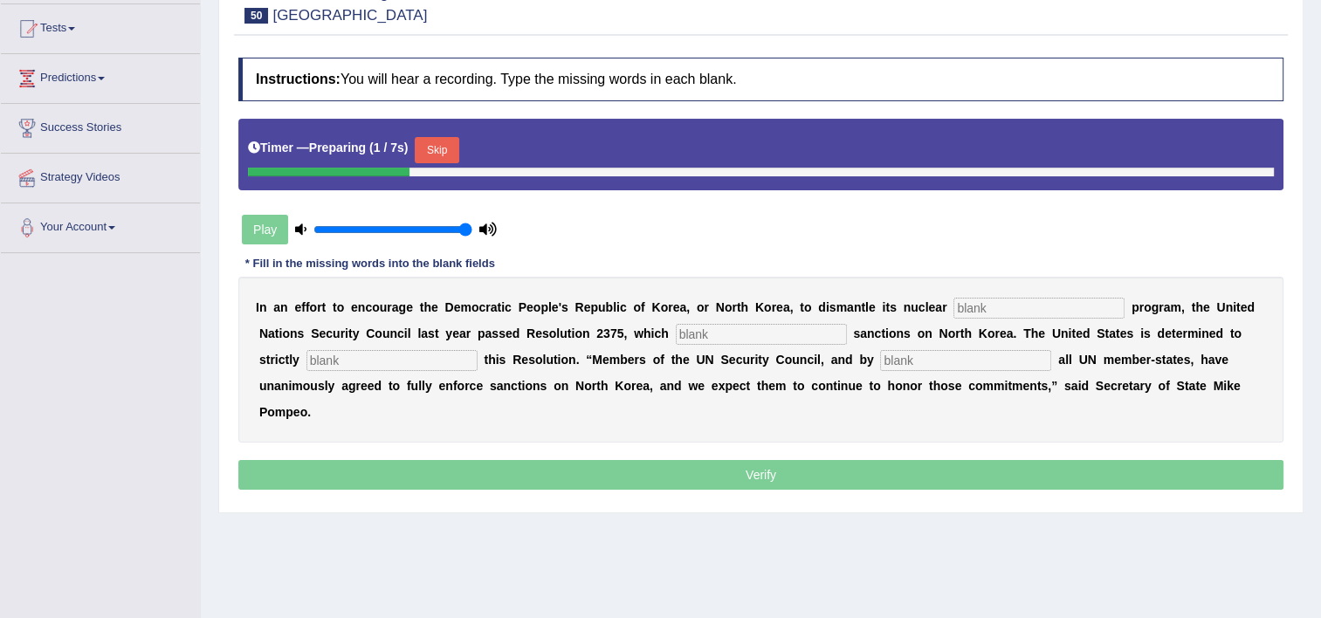
scroll to position [210, 0]
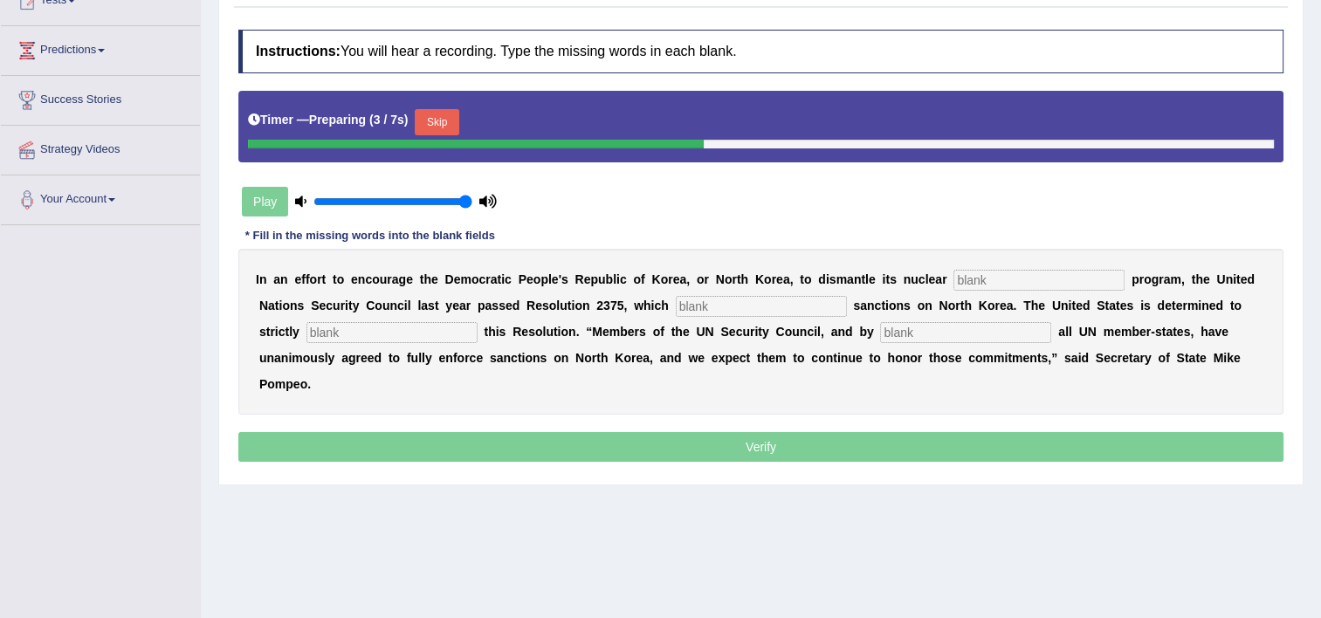
click at [954, 272] on input "text" at bounding box center [1039, 280] width 171 height 21
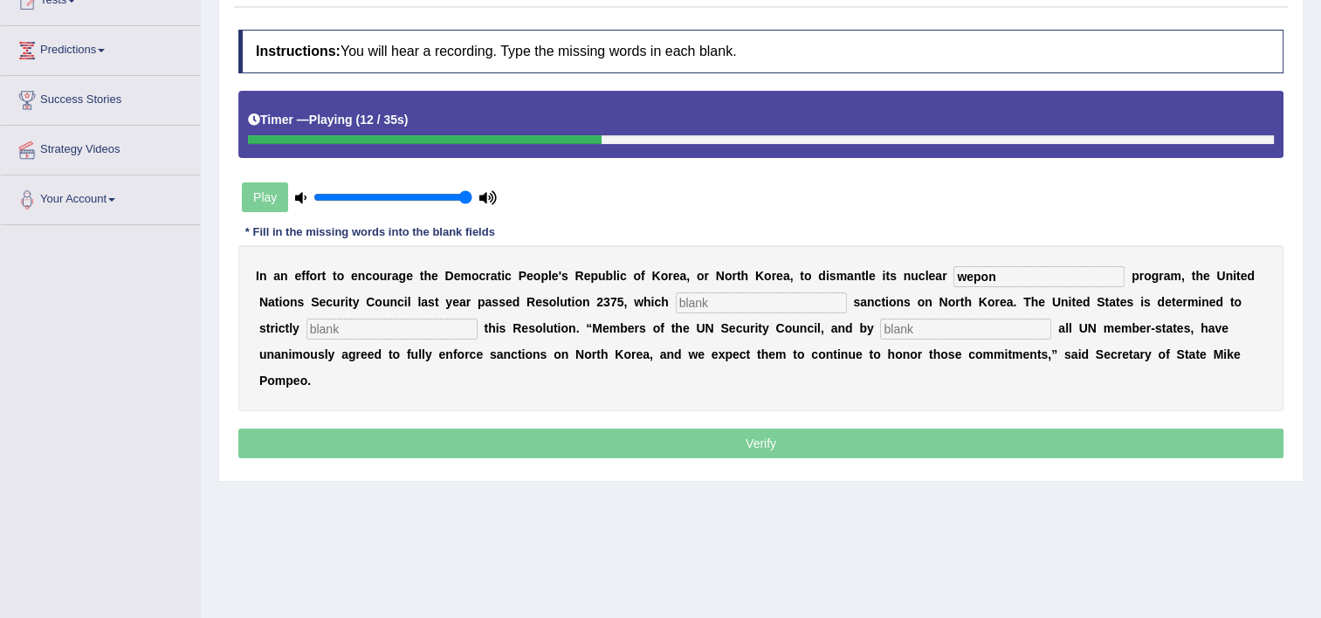
type input "wepon"
click at [725, 304] on input "text" at bounding box center [761, 303] width 171 height 21
type input "emposes"
click at [403, 328] on input "text" at bounding box center [391, 329] width 171 height 21
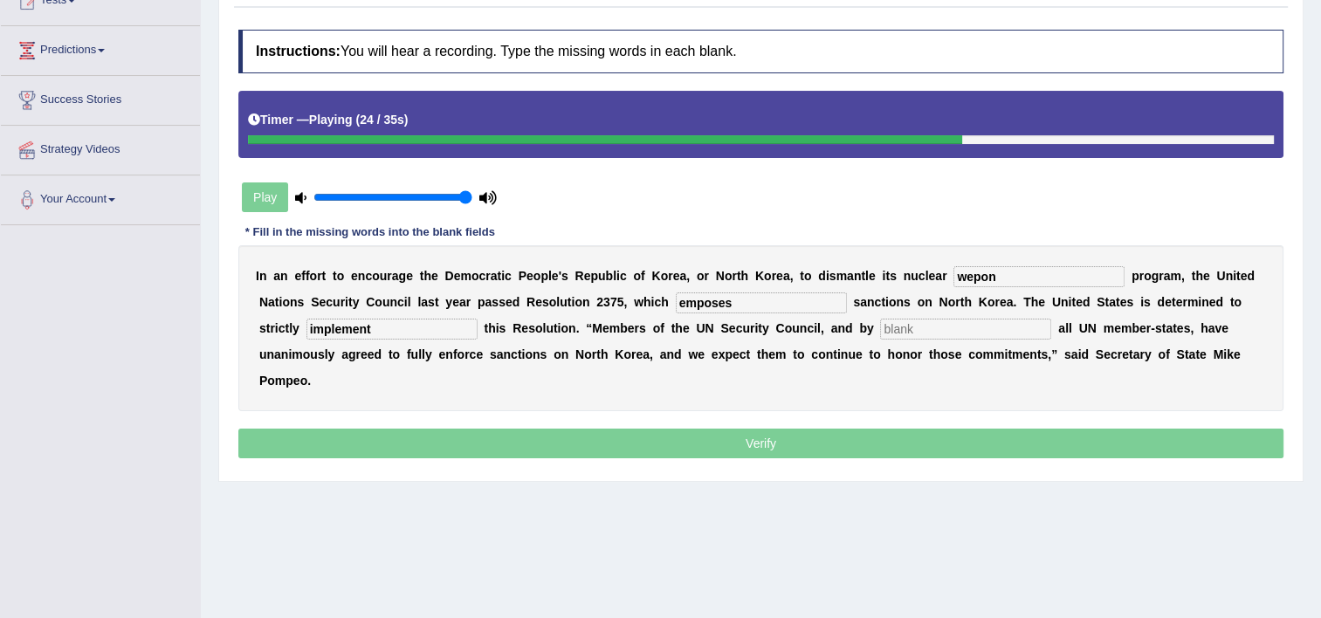
type input "implement"
click at [880, 335] on input "text" at bounding box center [965, 329] width 171 height 21
type input "extantion"
click at [954, 284] on input "wepon" at bounding box center [1039, 276] width 171 height 21
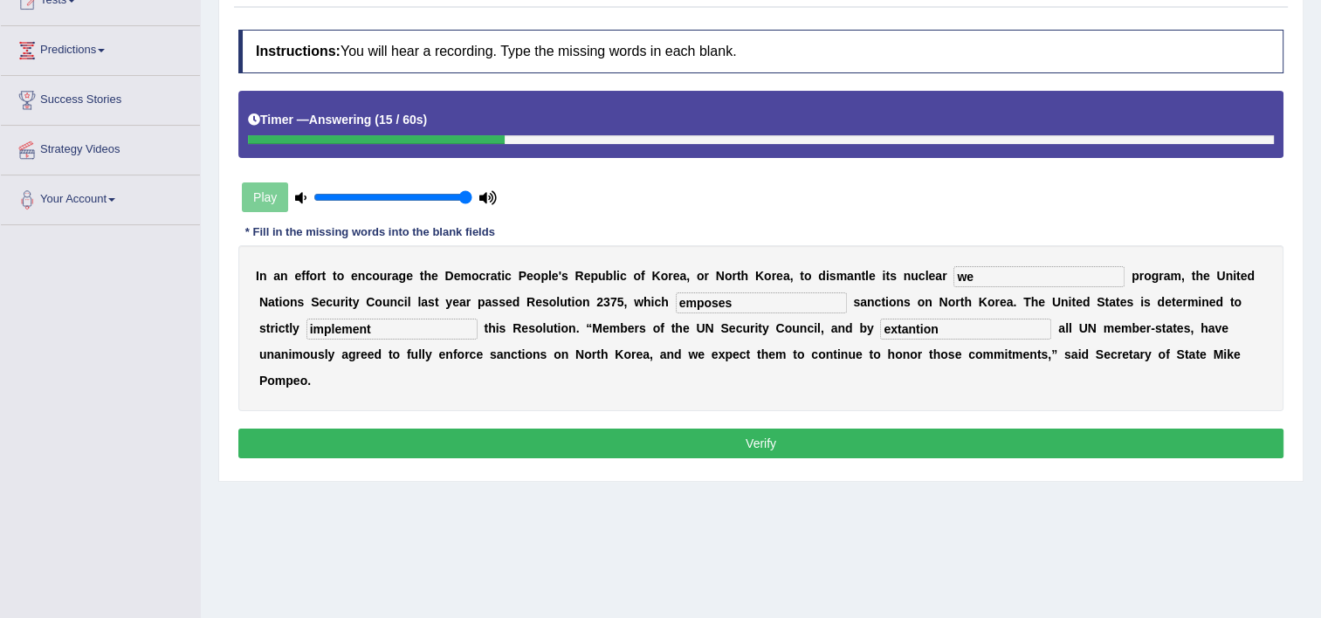
click at [954, 284] on input "we" at bounding box center [1039, 276] width 171 height 21
type input "weopan"
click at [676, 304] on input "emposes" at bounding box center [761, 303] width 171 height 21
click at [676, 304] on input "imposes" at bounding box center [761, 303] width 171 height 21
click at [676, 297] on input "imposes" at bounding box center [761, 303] width 171 height 21
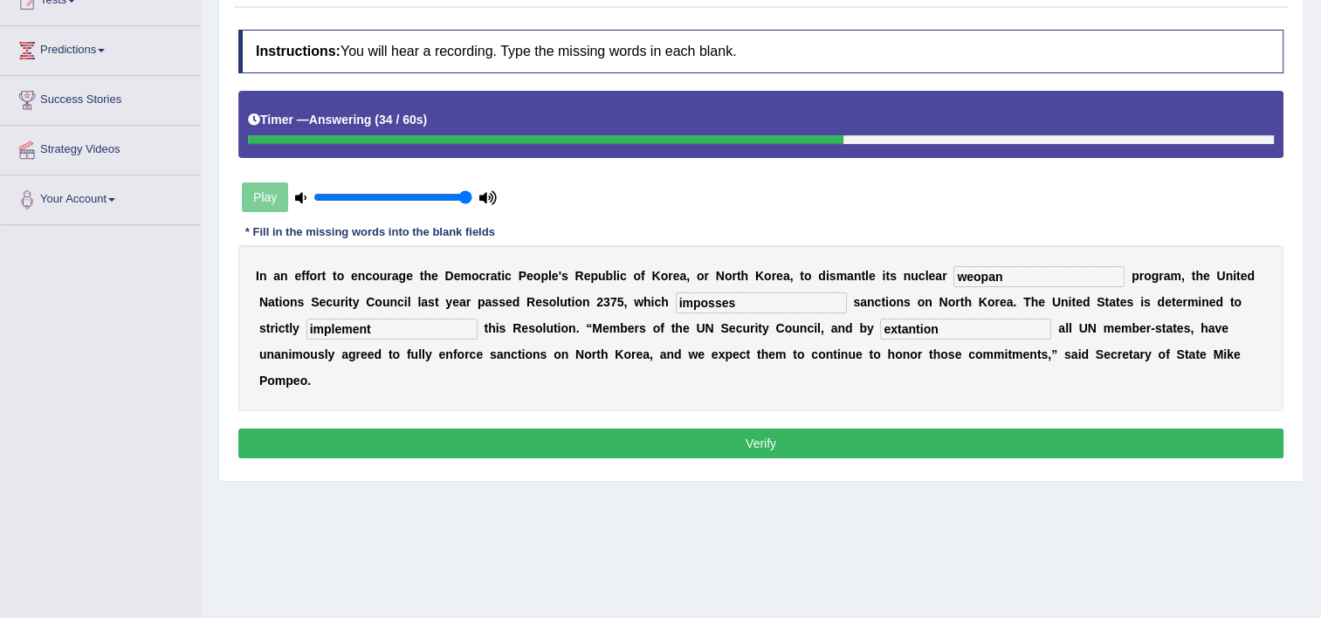
type input "imposses"
click at [316, 328] on input "implement" at bounding box center [391, 329] width 171 height 21
type input "impliment"
click at [880, 327] on input "extantion" at bounding box center [965, 329] width 171 height 21
type input "extancation"
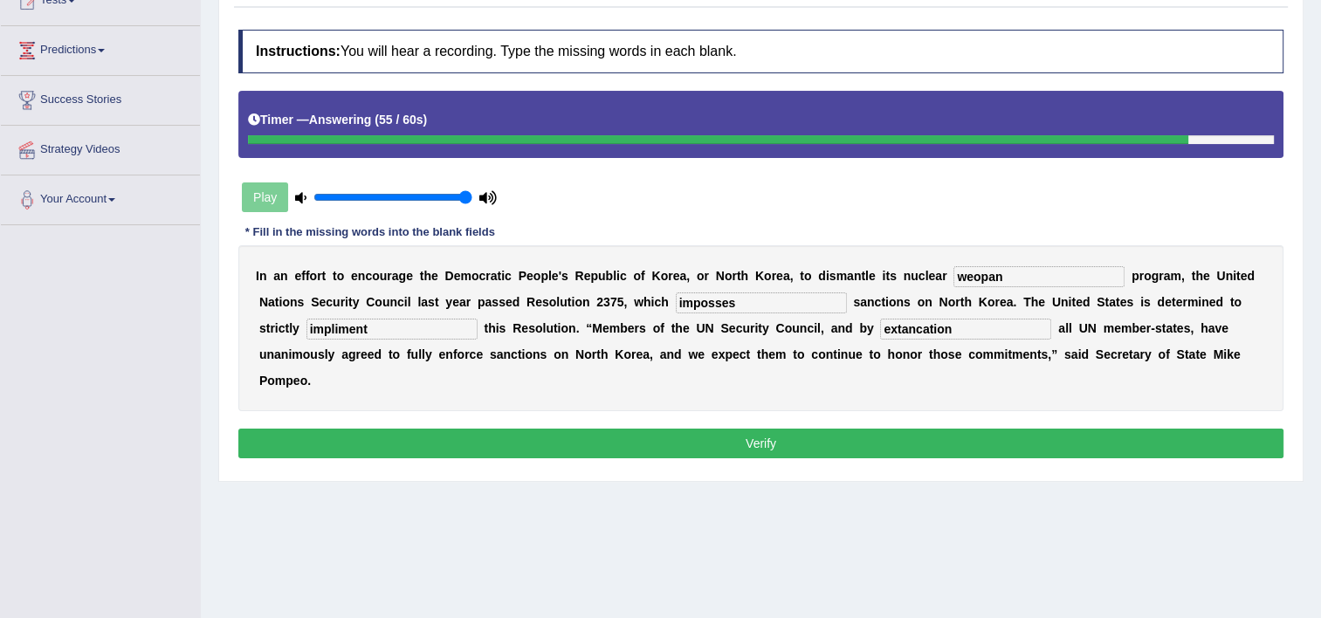
click at [824, 397] on div "Instructions: You will hear a recording. Type the missing words in each blank. …" at bounding box center [761, 246] width 1054 height 451
click at [810, 429] on button "Verify" at bounding box center [760, 444] width 1045 height 30
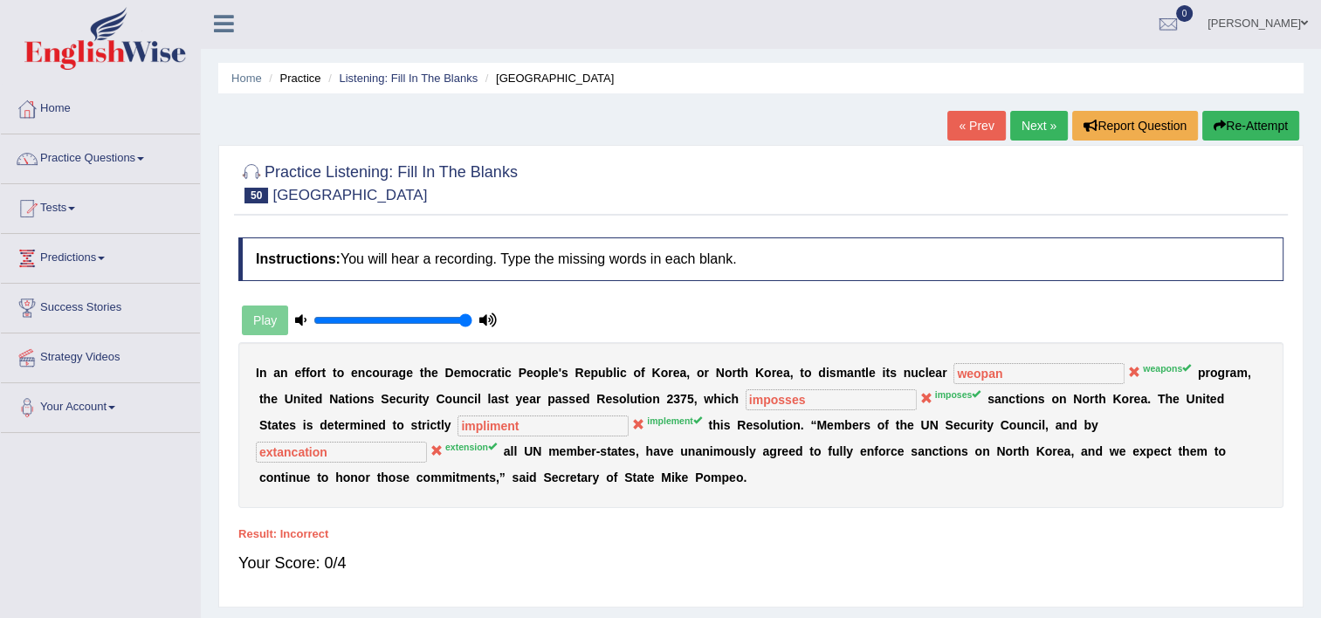
scroll to position [0, 0]
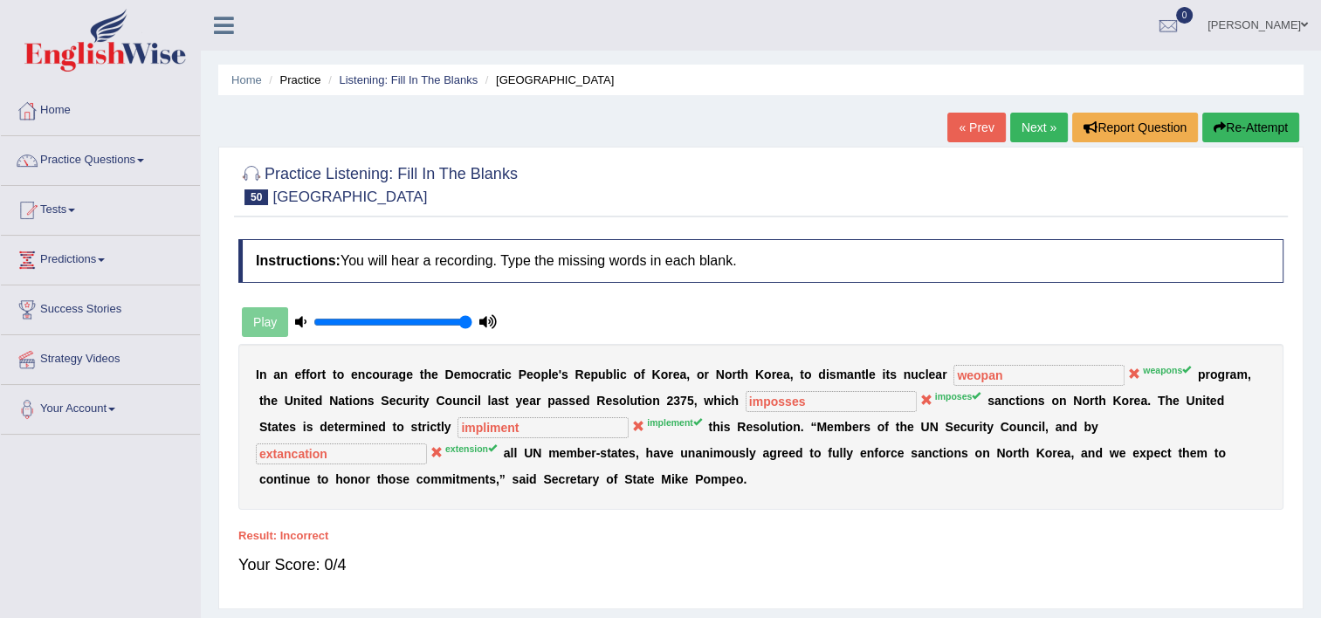
click at [1010, 136] on link "Next »" at bounding box center [1039, 128] width 58 height 30
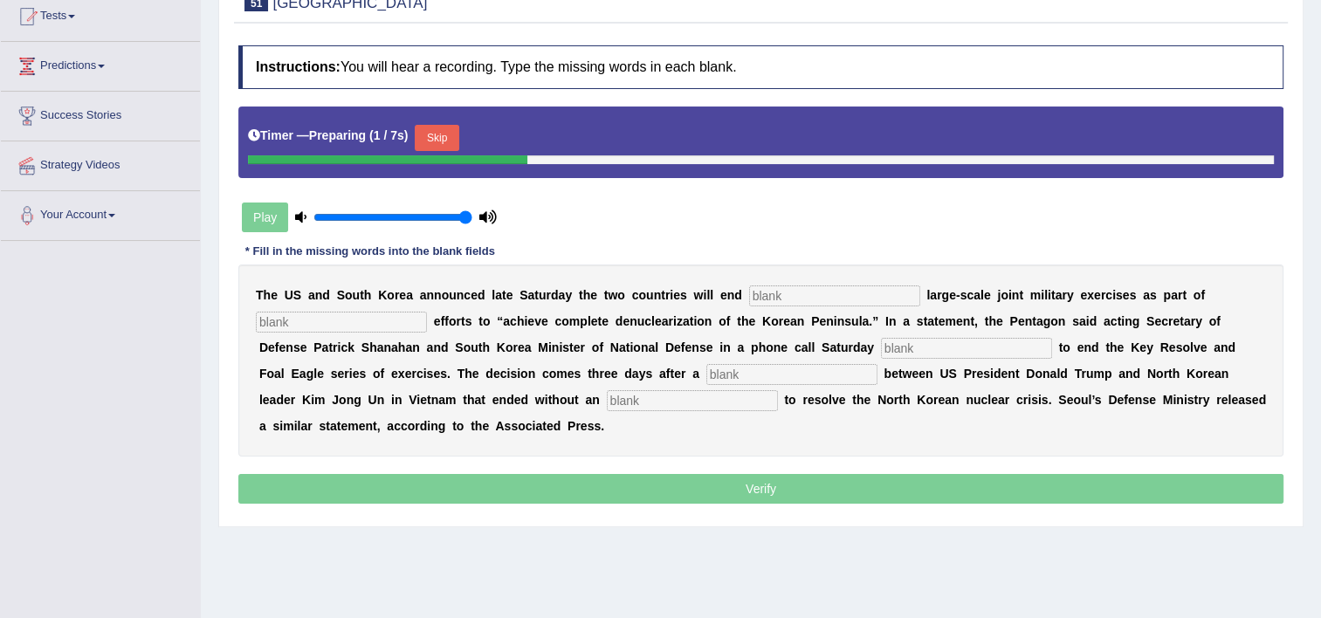
scroll to position [210, 0]
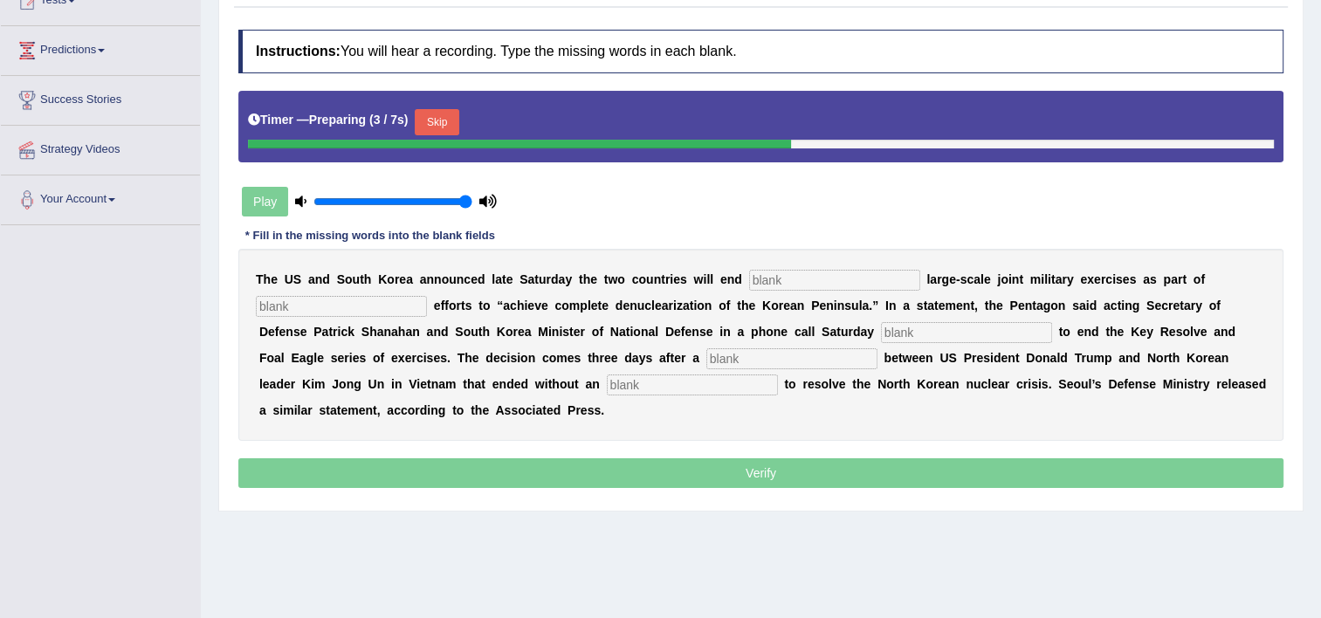
click at [749, 273] on input "text" at bounding box center [834, 280] width 171 height 21
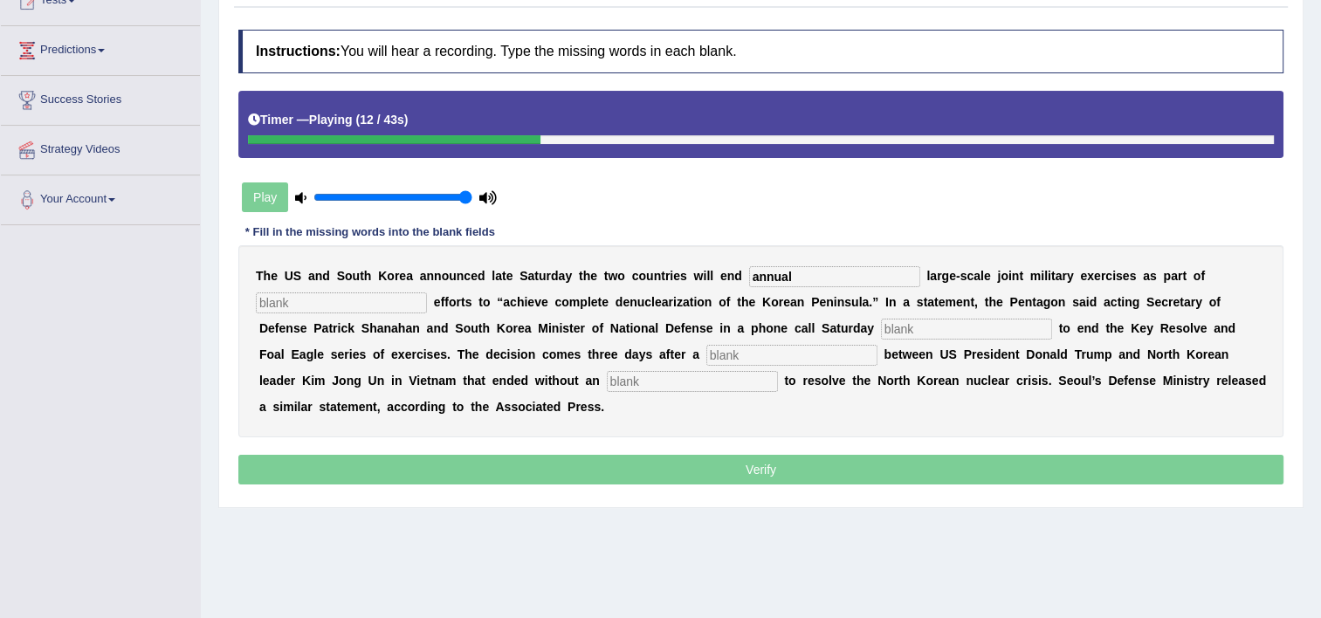
type input "annual"
click at [382, 311] on input "text" at bounding box center [341, 303] width 171 height 21
type input "deplomatic"
click at [881, 325] on input "text" at bounding box center [966, 329] width 171 height 21
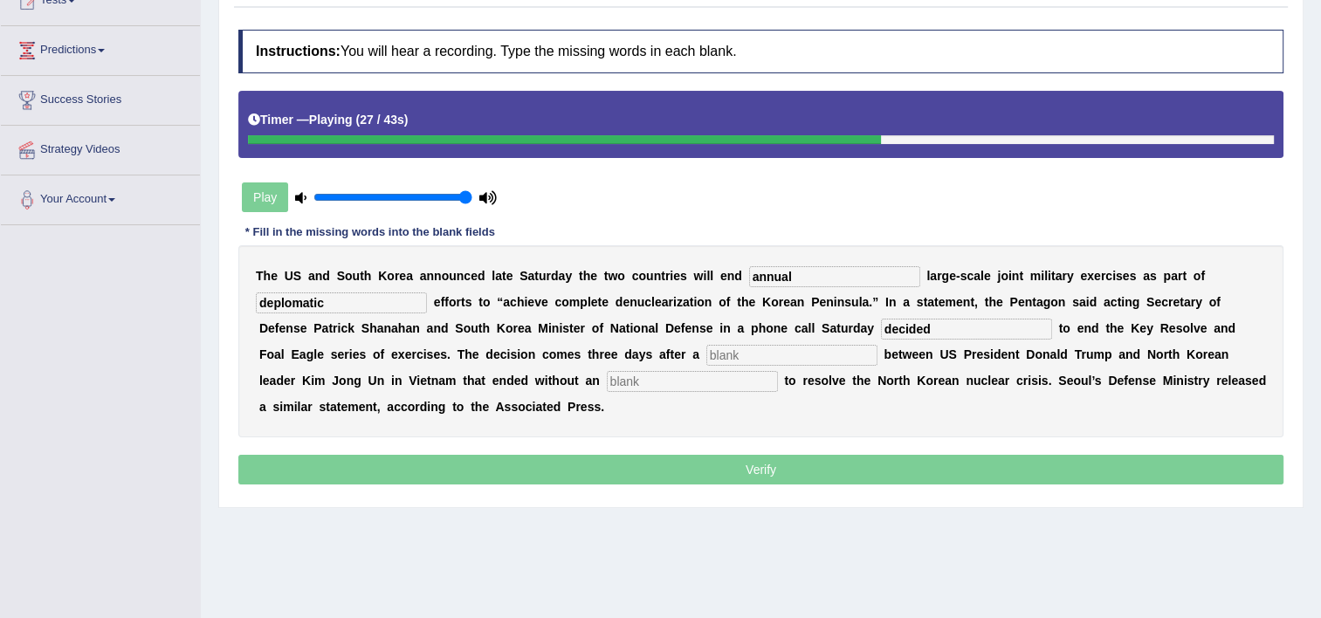
type input "decided"
click at [706, 348] on input "text" at bounding box center [791, 355] width 171 height 21
type input "submit"
click at [607, 384] on input "text" at bounding box center [692, 381] width 171 height 21
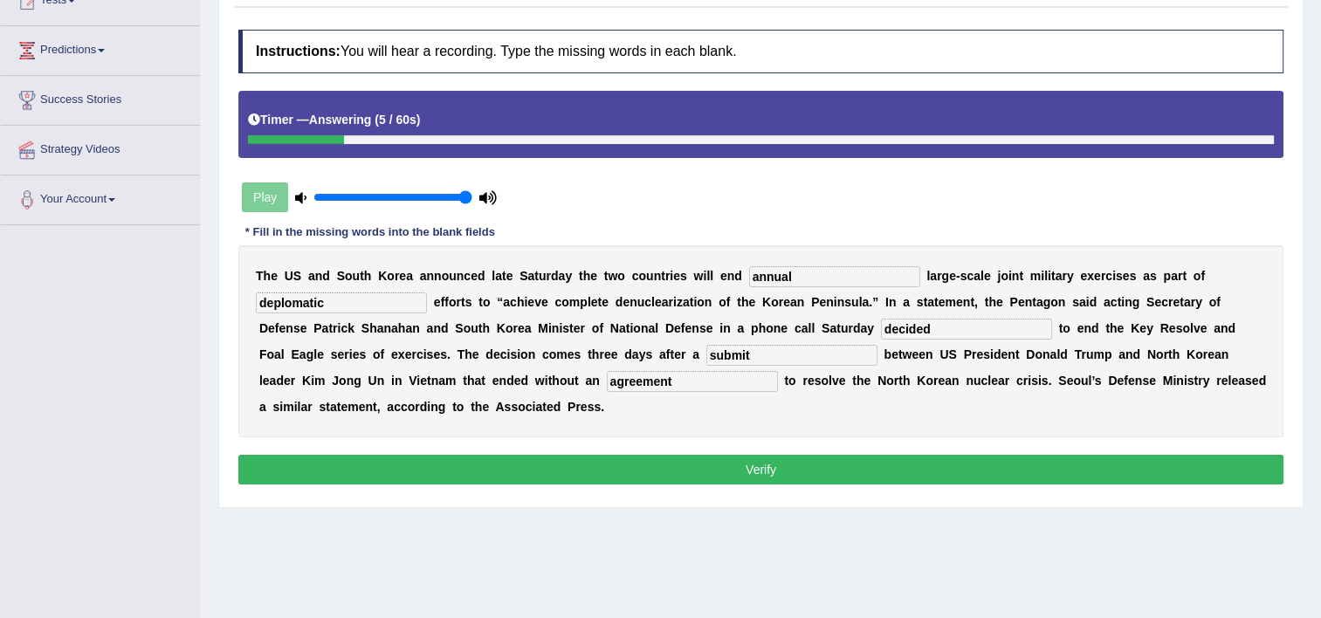
type input "agreement"
click at [272, 300] on input "deplomatic" at bounding box center [341, 303] width 171 height 21
type input "diplomatic"
click at [793, 455] on button "Verify" at bounding box center [760, 470] width 1045 height 30
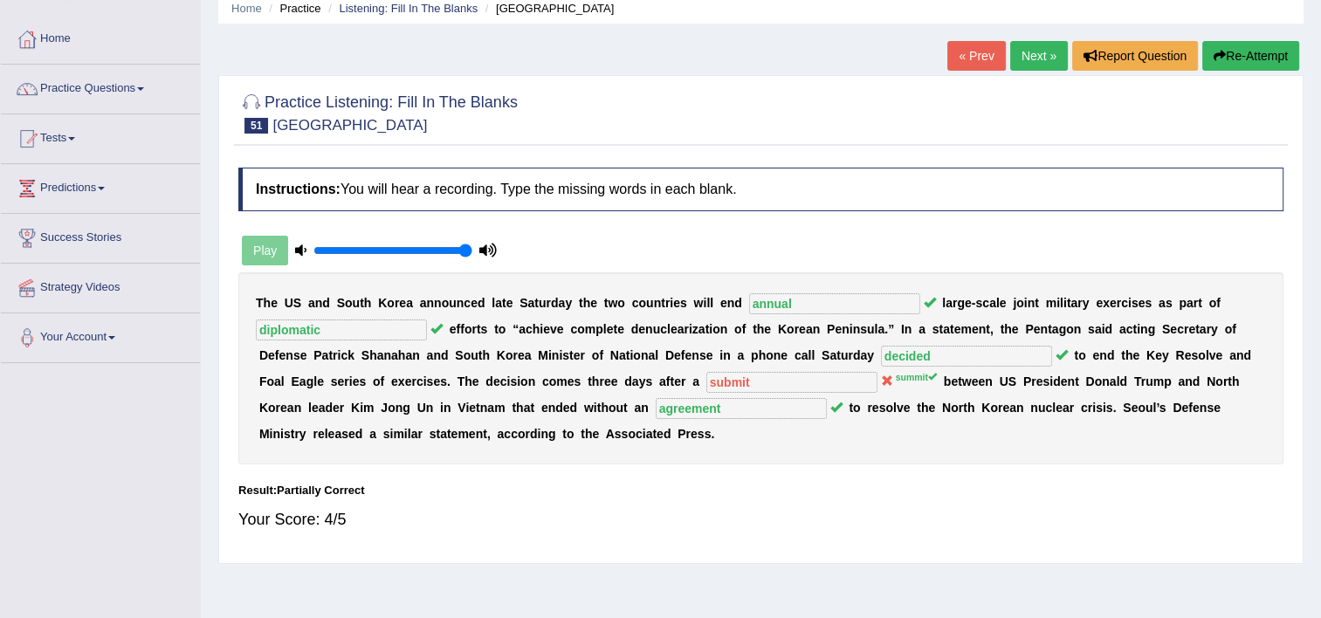
scroll to position [70, 0]
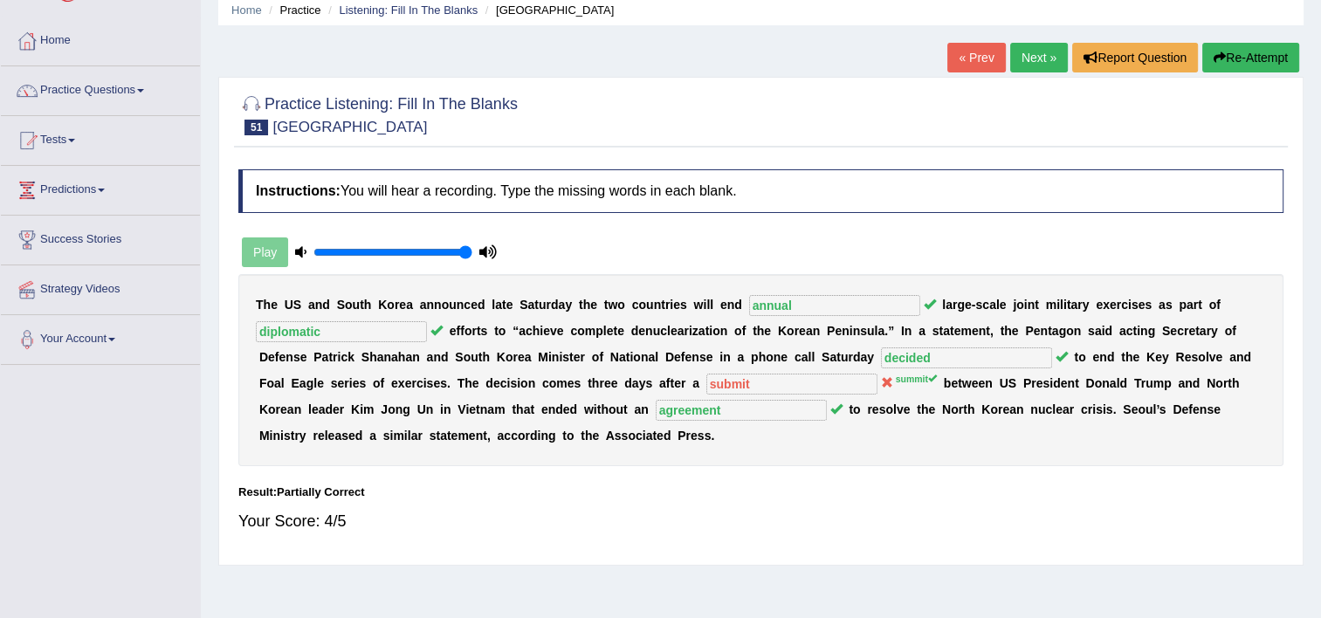
click at [1038, 66] on link "Next »" at bounding box center [1039, 58] width 58 height 30
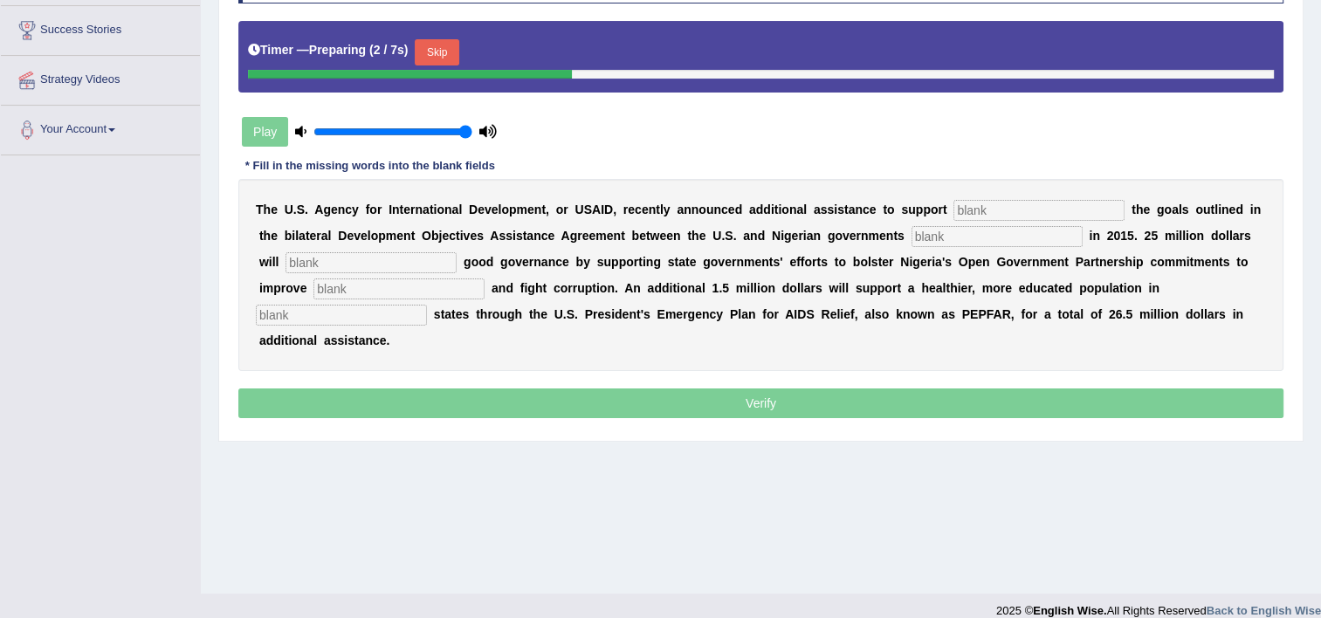
click at [954, 210] on input "text" at bounding box center [1039, 210] width 171 height 21
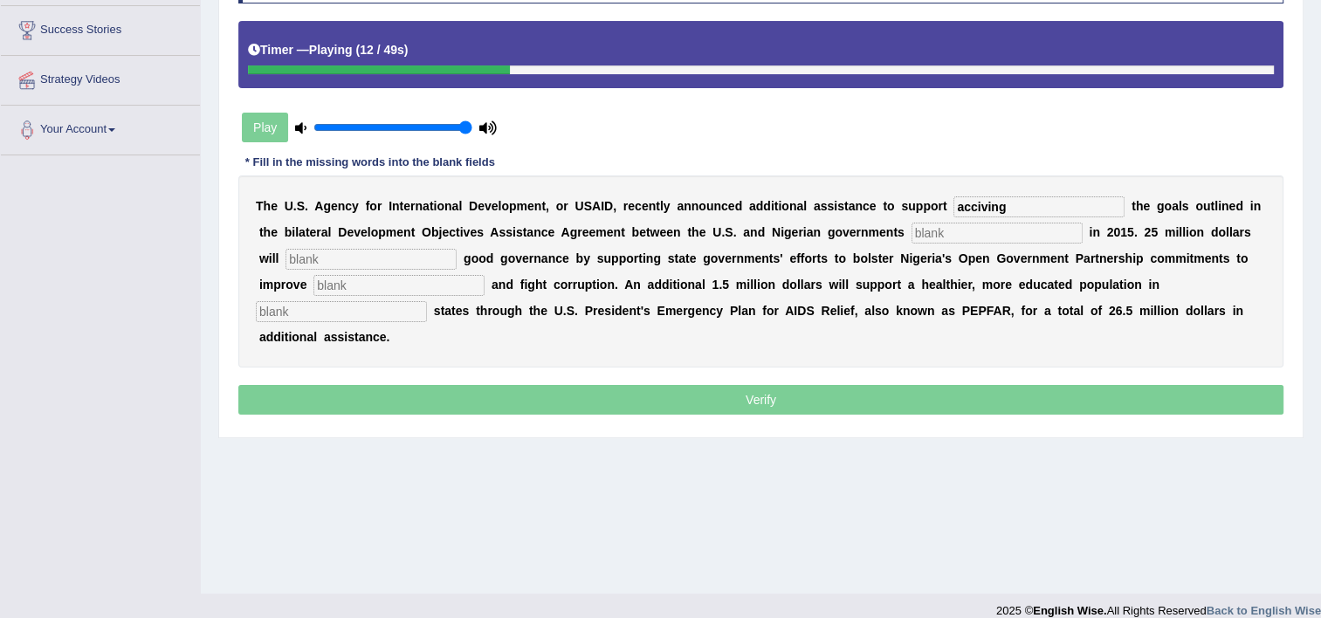
type input "acciving"
click at [912, 241] on input "text" at bounding box center [997, 233] width 171 height 21
type input "signied"
click at [310, 268] on input "text" at bounding box center [371, 259] width 171 height 21
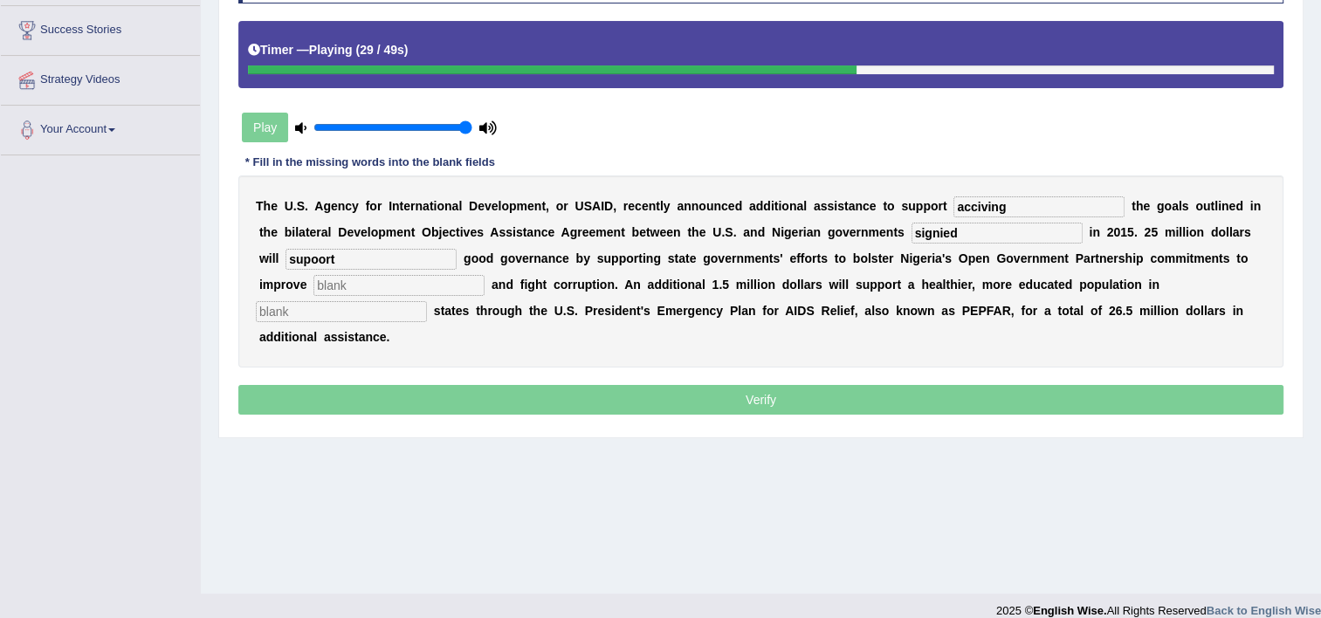
type input "supoort"
click at [313, 292] on input "text" at bounding box center [398, 285] width 171 height 21
type input "r"
type input "teranspanc"
click at [427, 301] on input "text" at bounding box center [341, 311] width 171 height 21
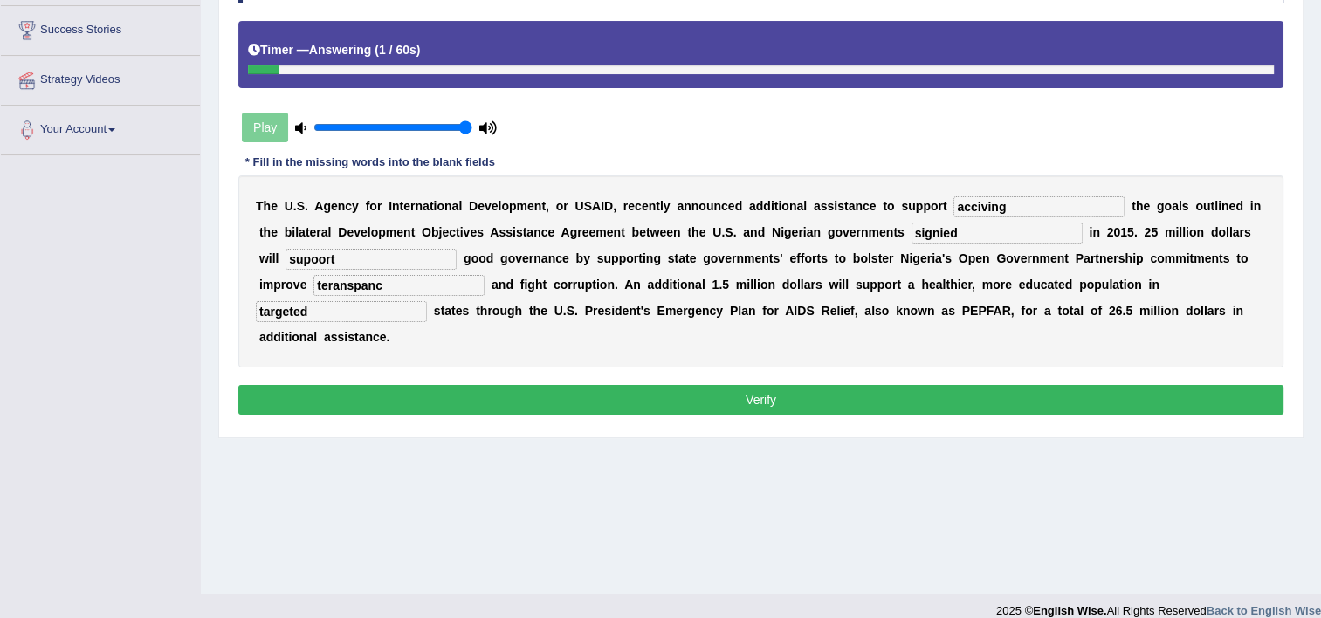
type input "targeted"
click at [357, 283] on input "teranspanc" at bounding box center [398, 285] width 171 height 21
type input "trancpancy"
click at [962, 204] on input "acciving" at bounding box center [1039, 206] width 171 height 21
type input "achiving"
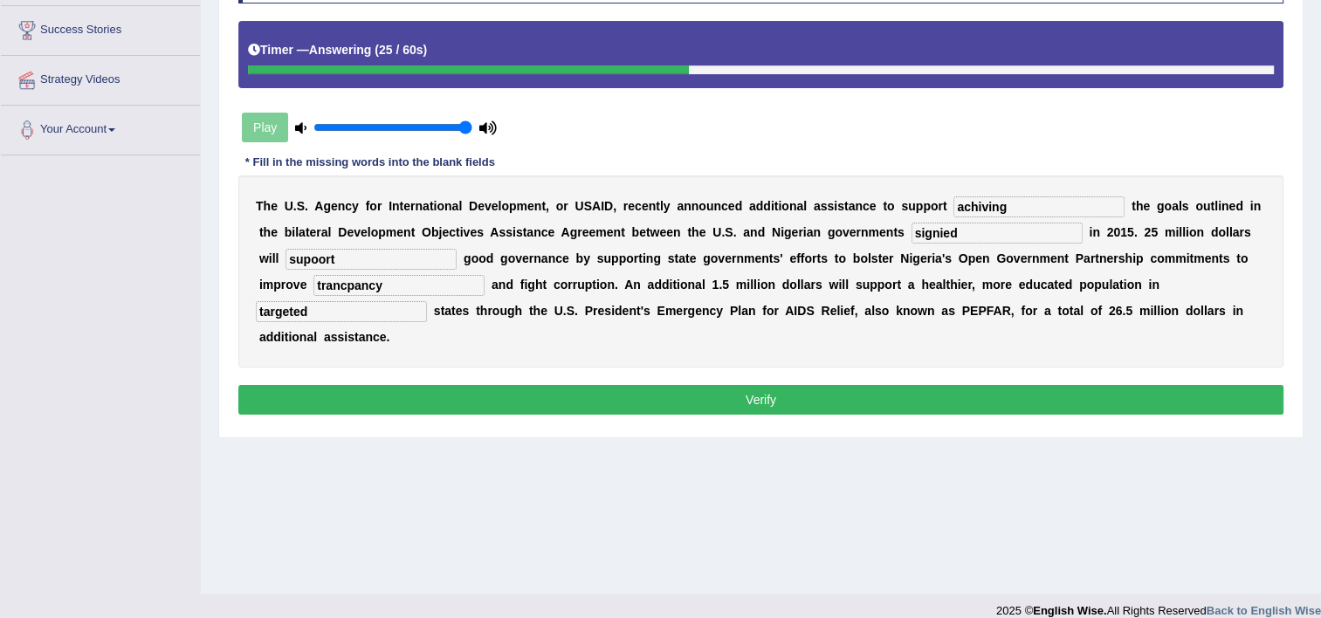
click at [286, 255] on input "supoort" at bounding box center [371, 259] width 171 height 21
type input "support"
click at [801, 385] on button "Verify" at bounding box center [760, 400] width 1045 height 30
